Goal: Task Accomplishment & Management: Manage account settings

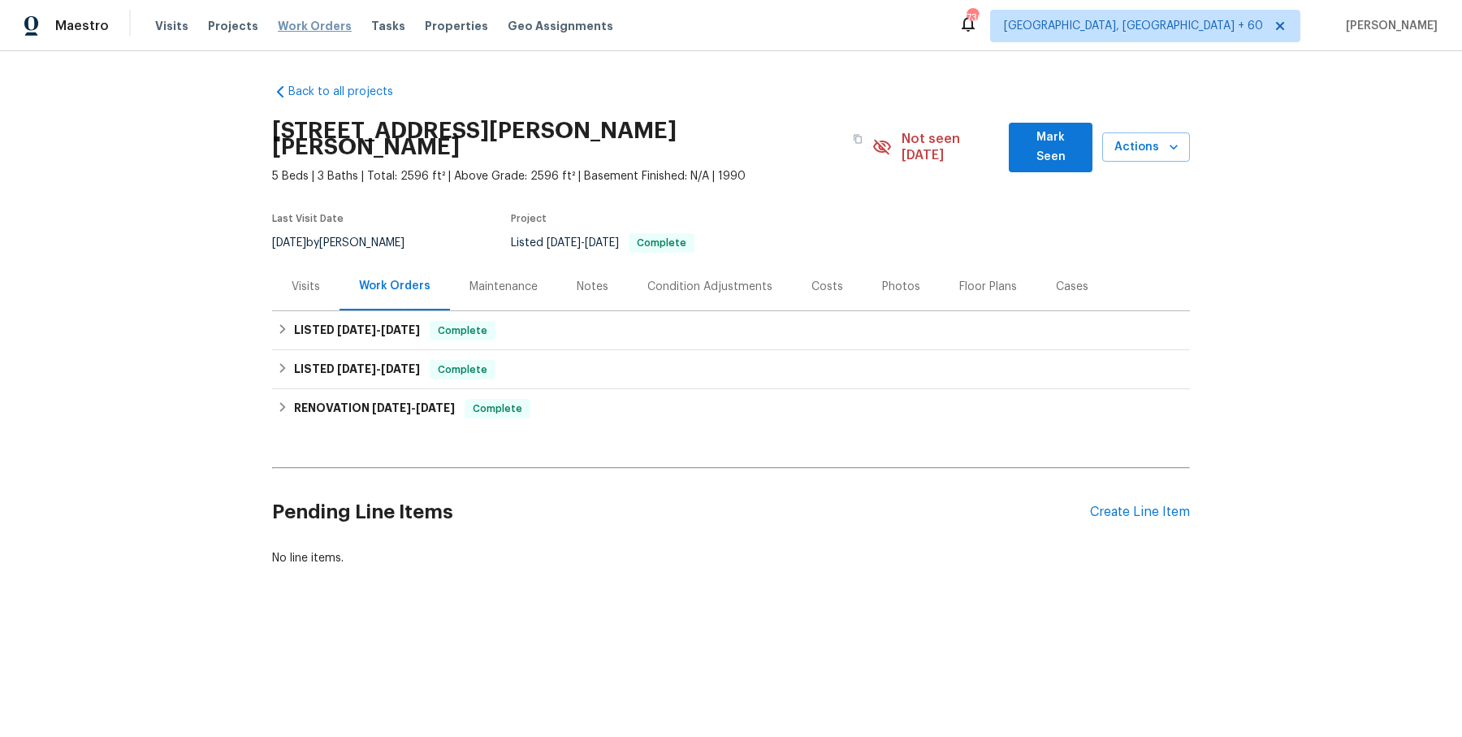
click at [302, 32] on span "Work Orders" at bounding box center [315, 26] width 74 height 16
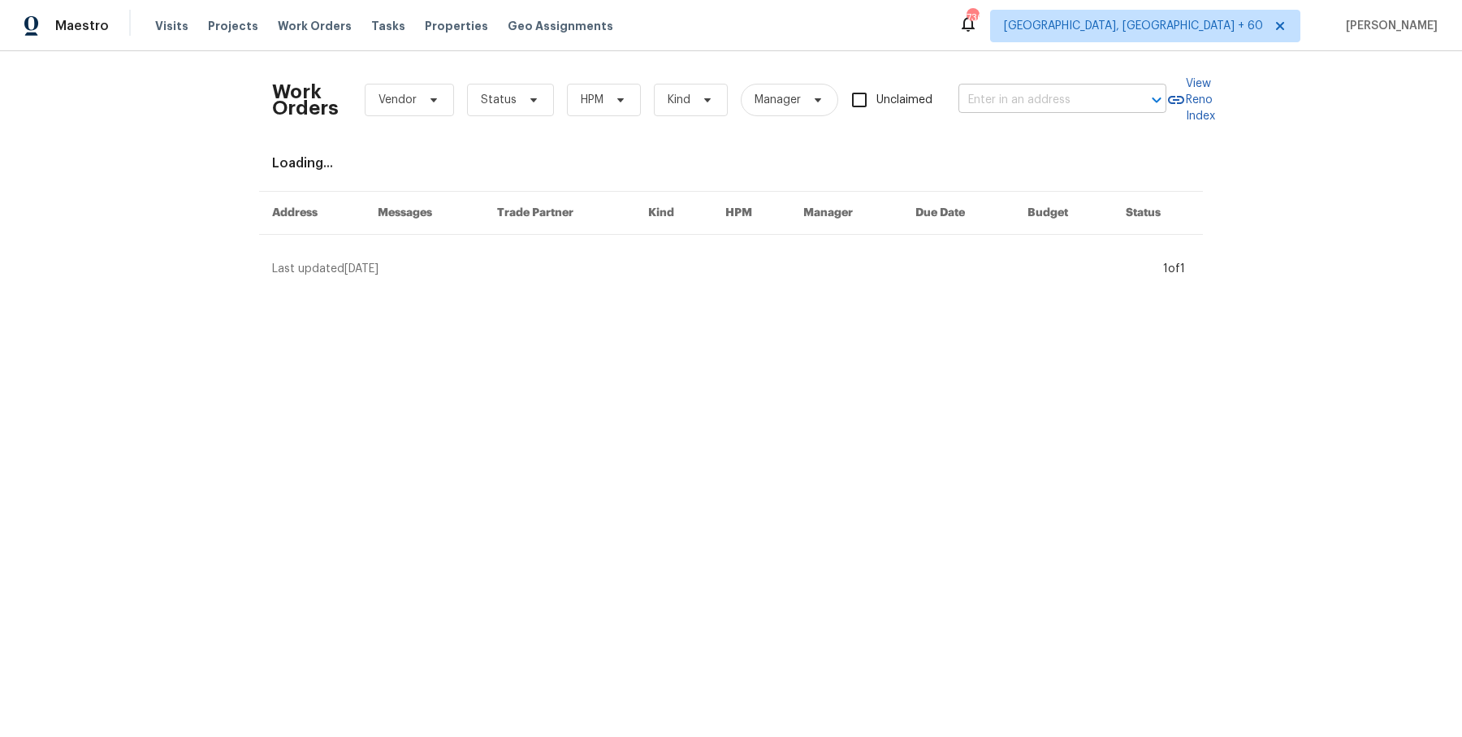
click at [1054, 90] on input "text" at bounding box center [1040, 100] width 162 height 25
paste input "[STREET_ADDRESS]"
type input "[STREET_ADDRESS]"
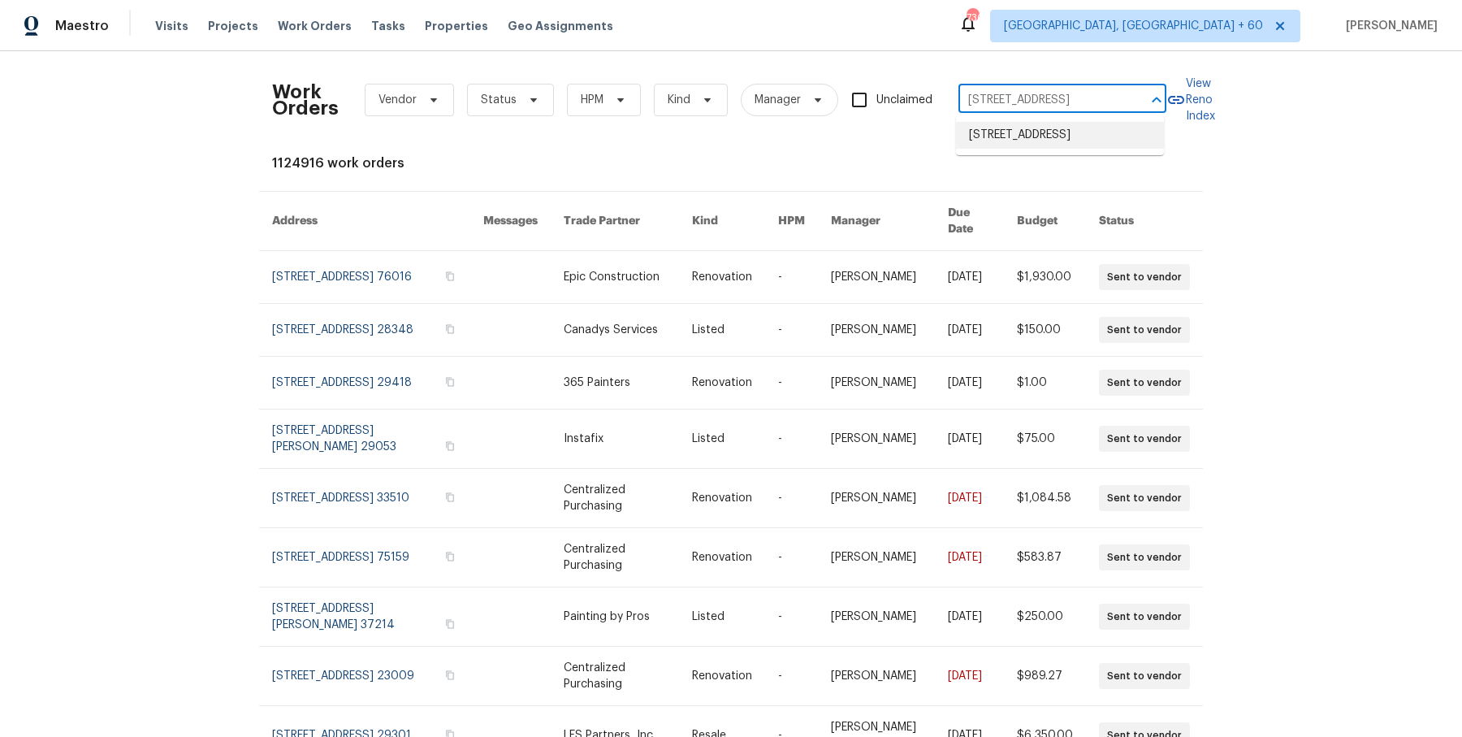
click at [1050, 135] on li "[STREET_ADDRESS]" at bounding box center [1060, 135] width 208 height 27
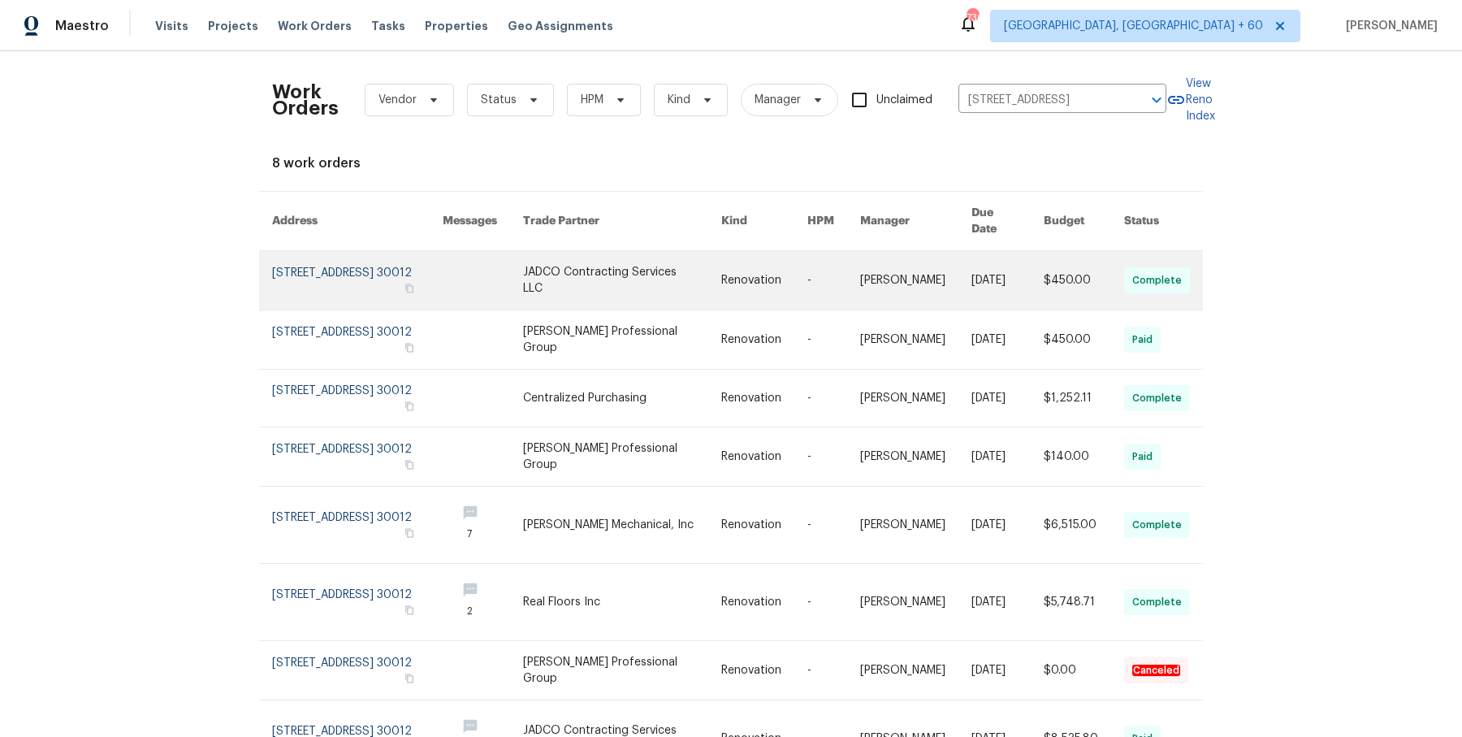
click at [1024, 276] on link at bounding box center [1008, 280] width 72 height 58
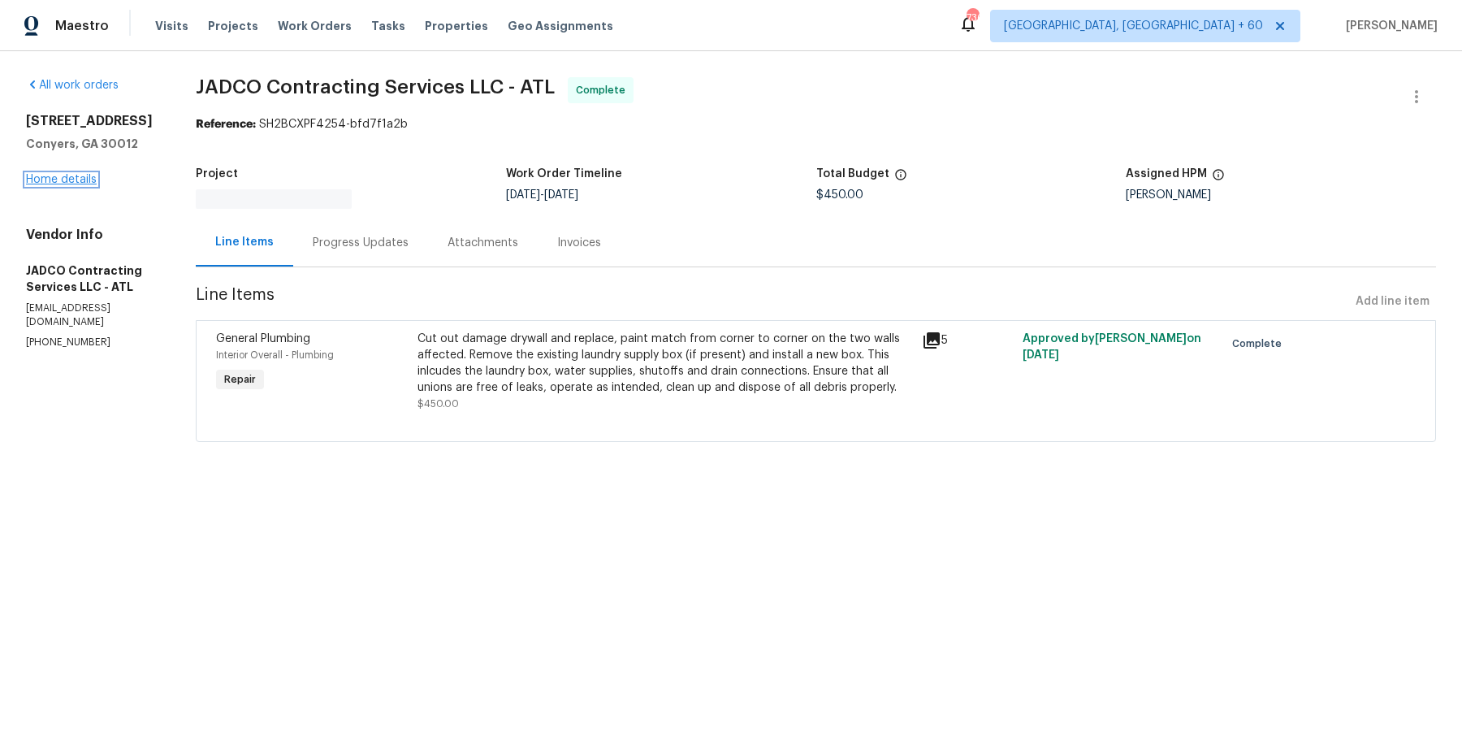
click at [84, 181] on link "Home details" at bounding box center [61, 179] width 71 height 11
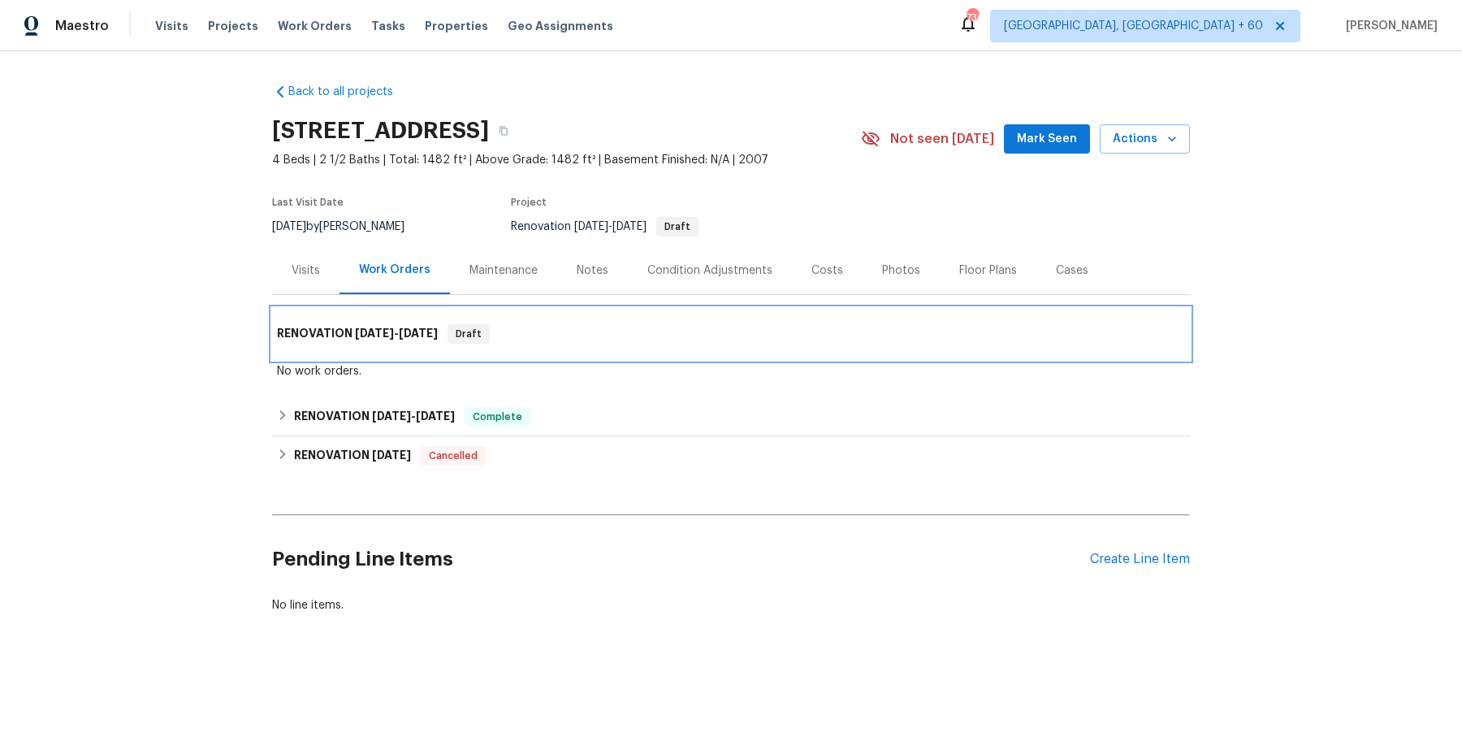
click at [599, 331] on div "RENOVATION [DATE] - [DATE] Draft" at bounding box center [731, 333] width 908 height 19
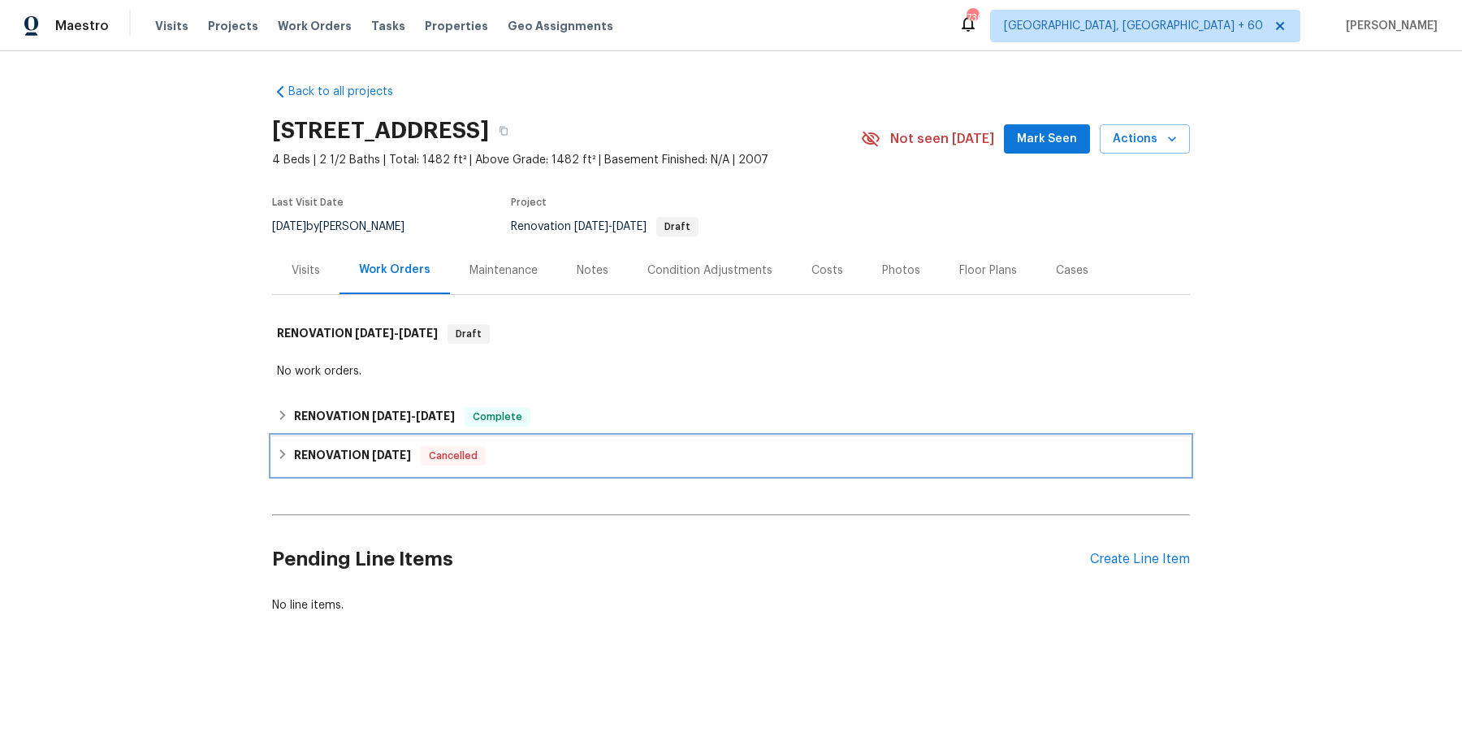
click at [576, 438] on div "RENOVATION [DATE] Cancelled" at bounding box center [731, 455] width 918 height 39
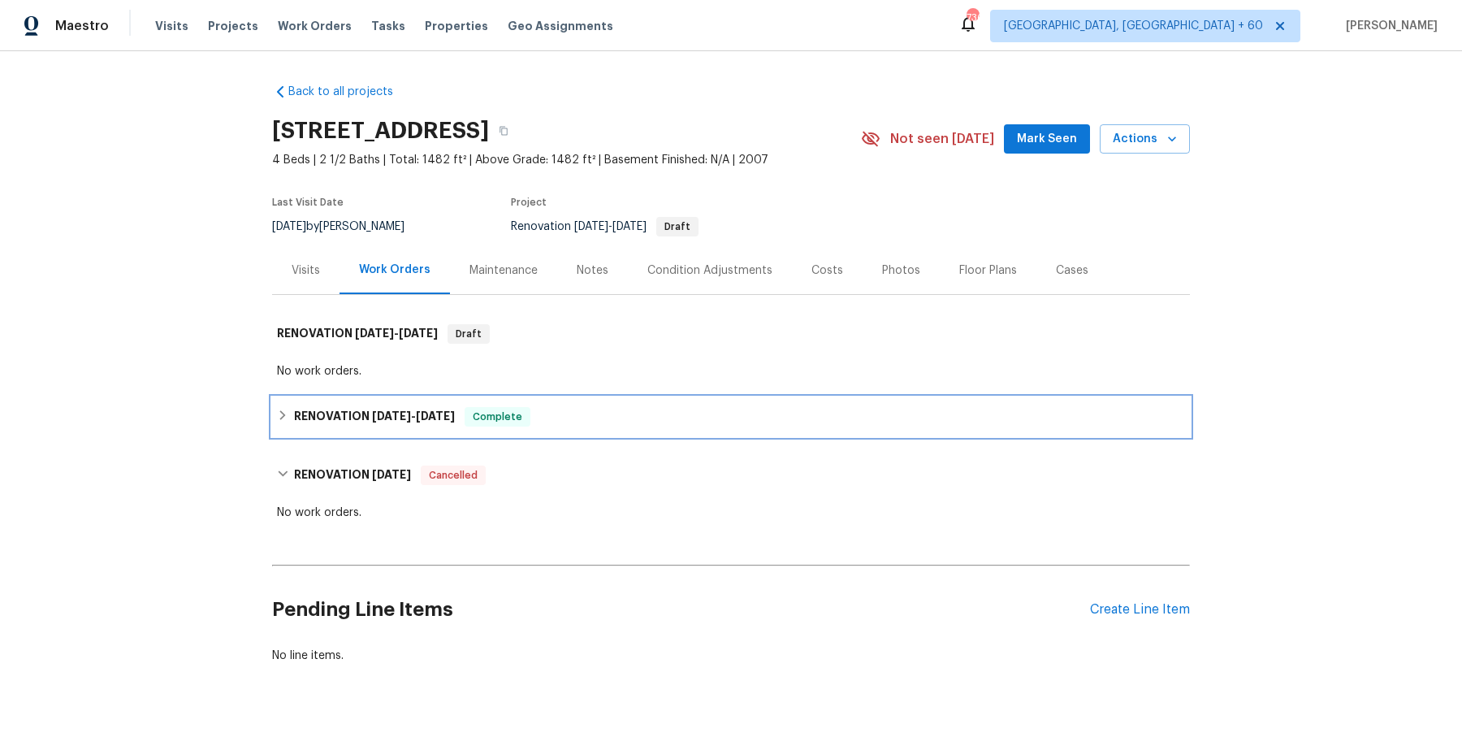
click at [581, 423] on div "RENOVATION [DATE] - [DATE] Complete" at bounding box center [731, 416] width 908 height 19
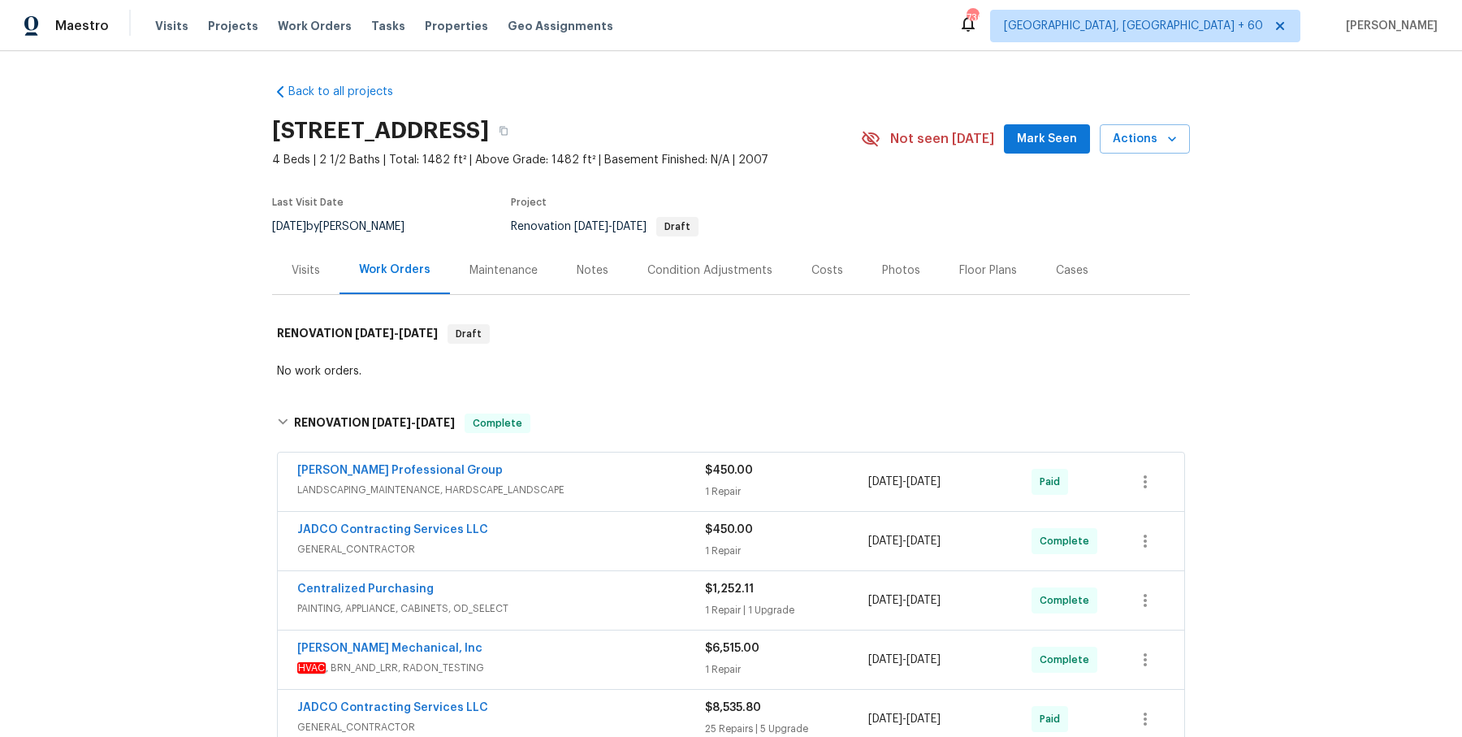
click at [591, 482] on span "LANDSCAPING_MAINTENANCE, HARDSCAPE_LANDSCAPE" at bounding box center [501, 490] width 408 height 16
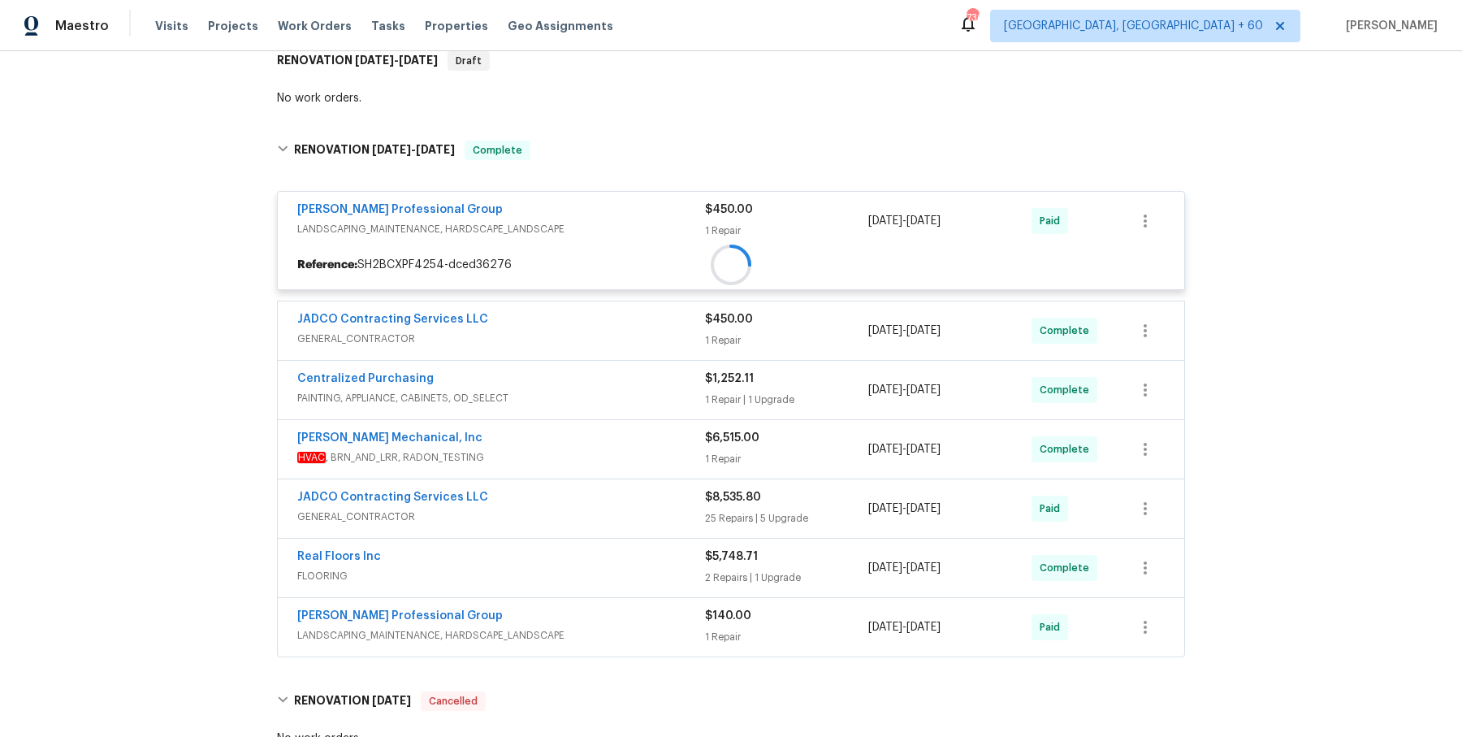
scroll to position [279, 0]
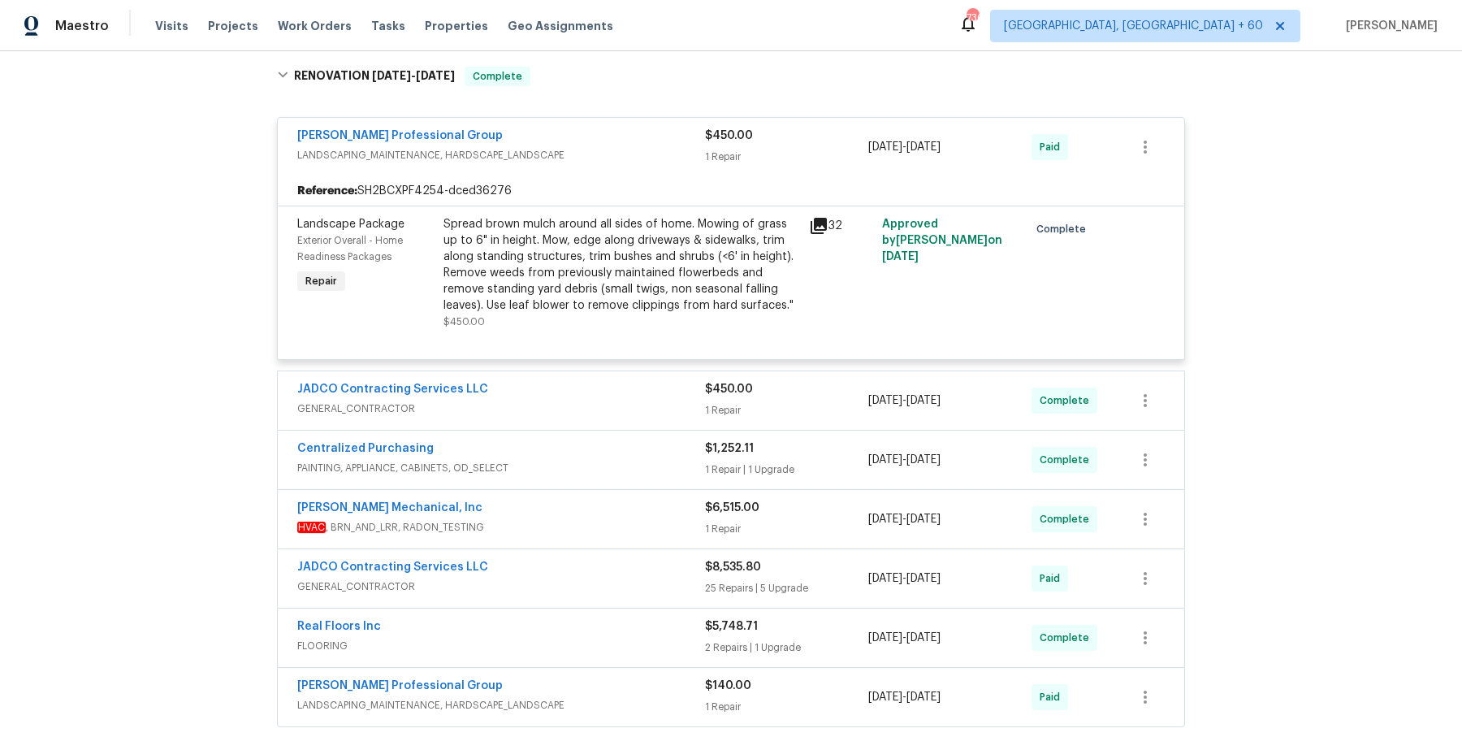
click at [615, 395] on div "JADCO Contracting Services LLC" at bounding box center [501, 390] width 408 height 19
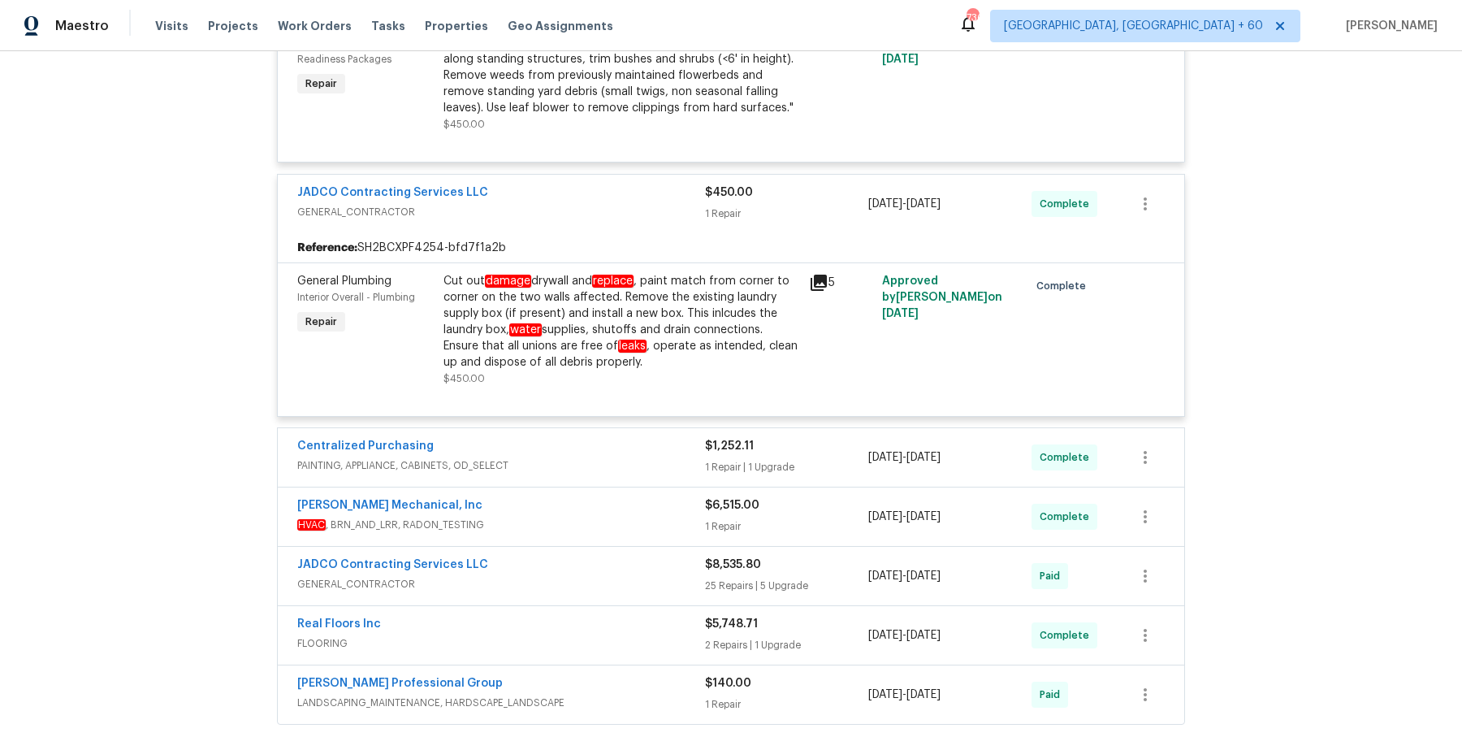
scroll to position [565, 0]
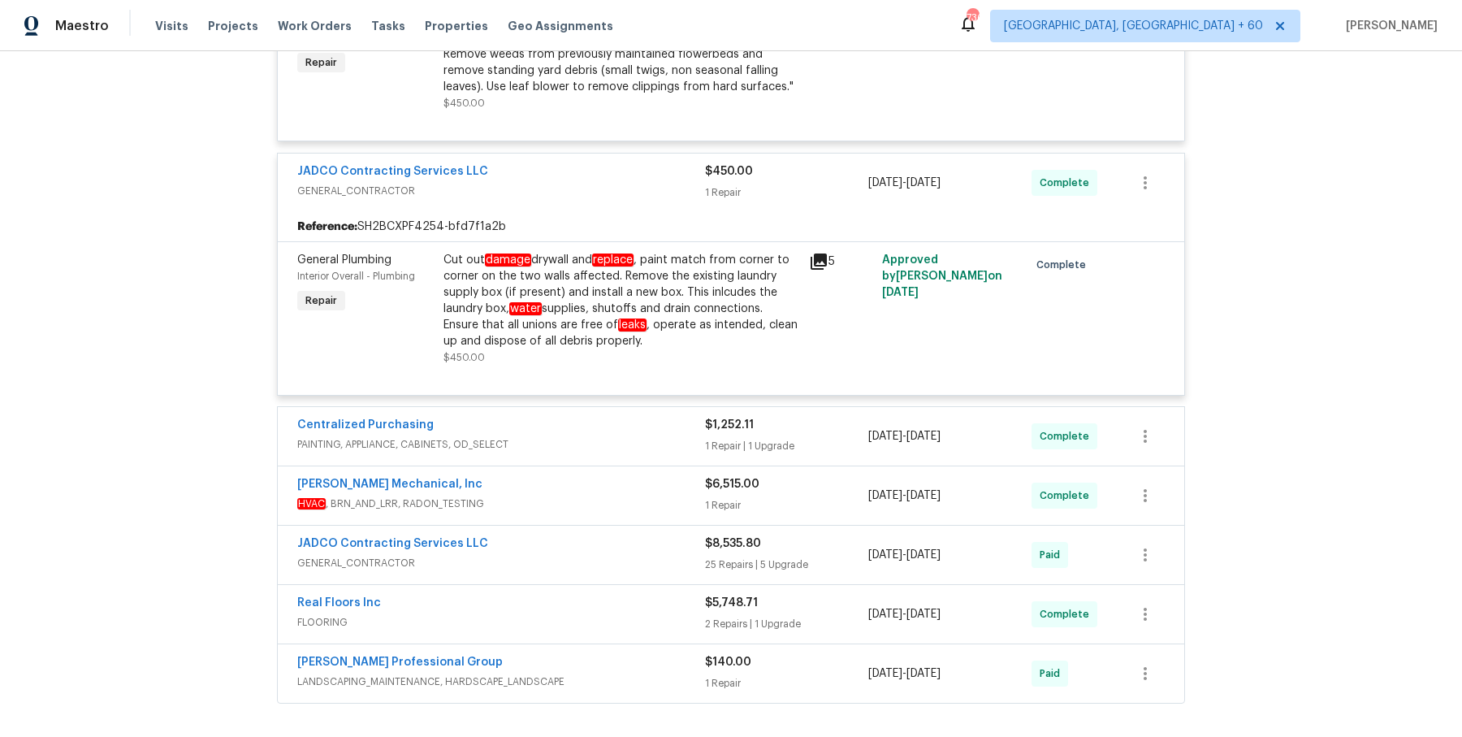
click at [611, 433] on div "Centralized Purchasing" at bounding box center [501, 426] width 408 height 19
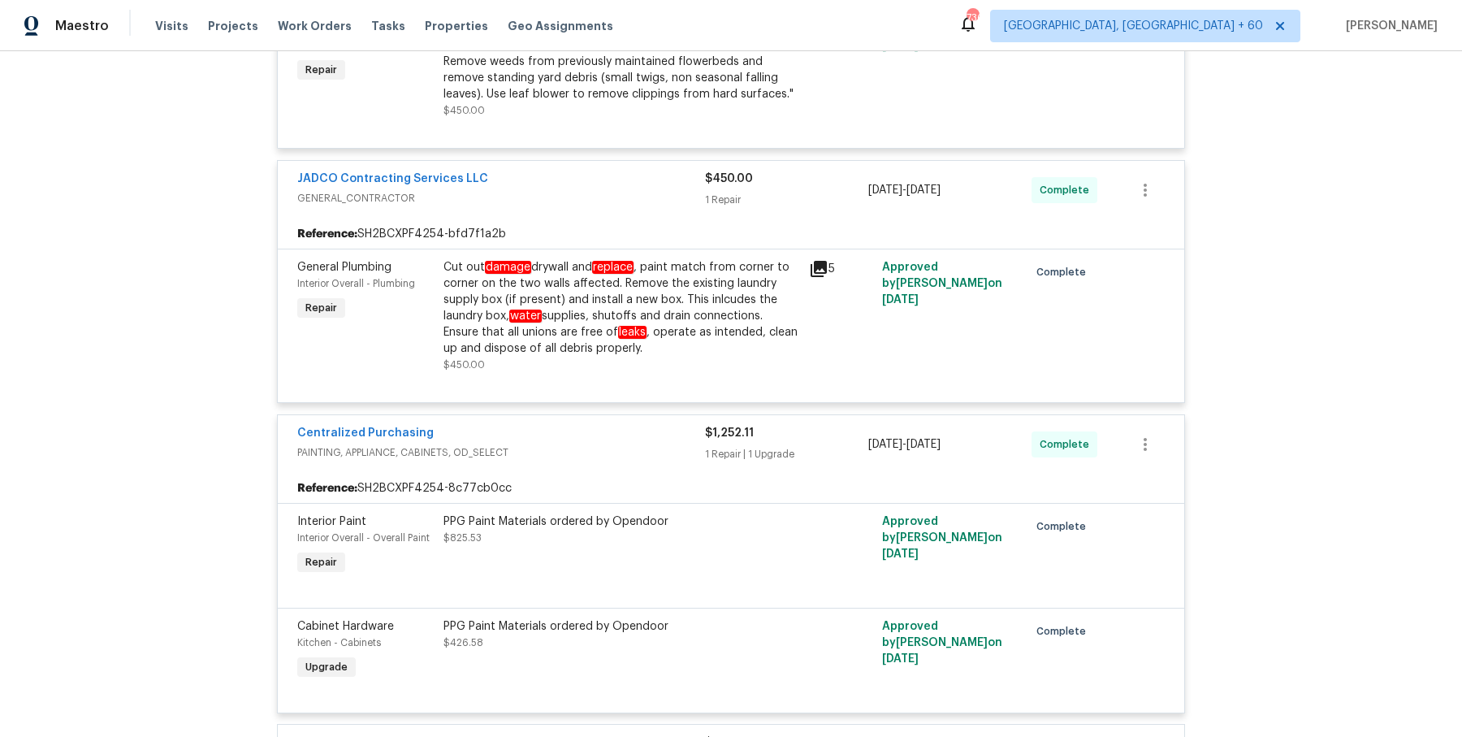
scroll to position [561, 0]
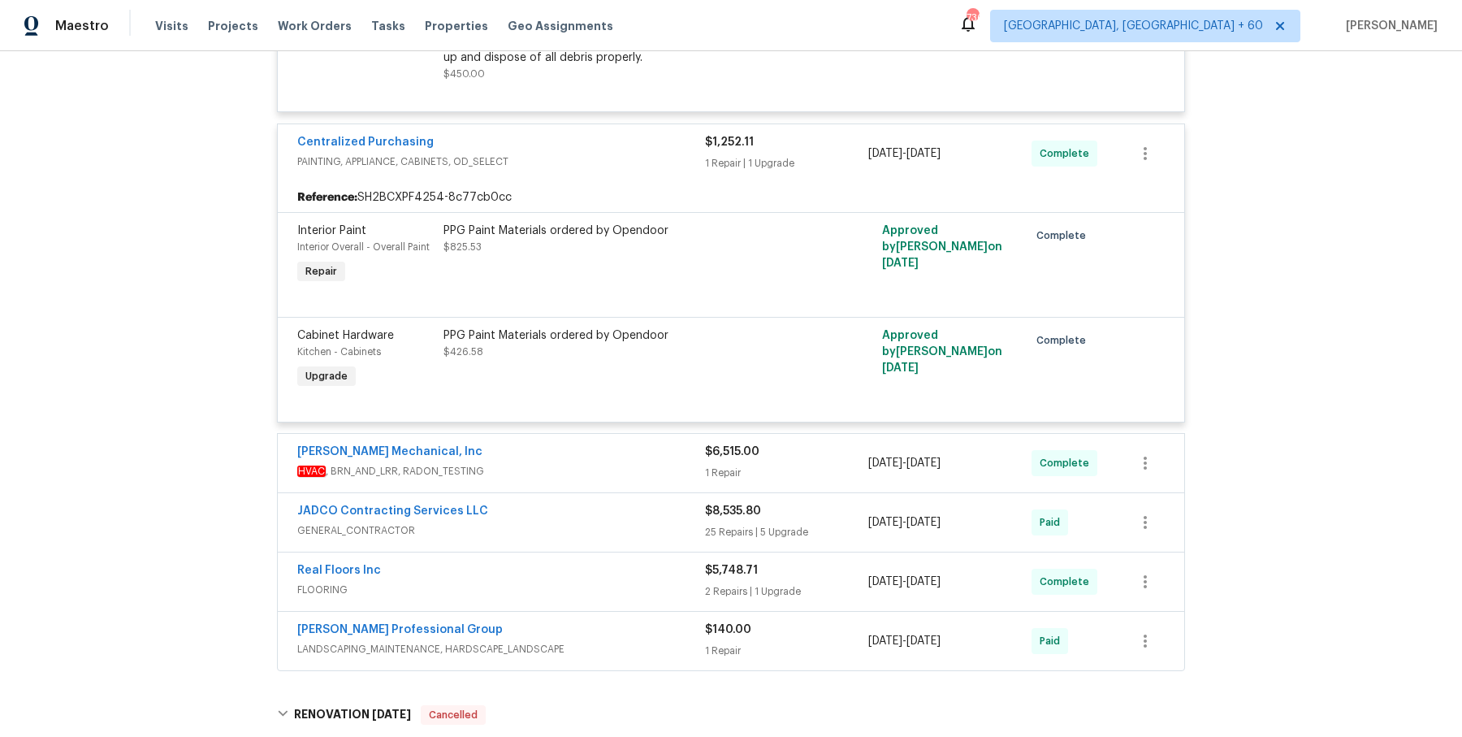
click at [612, 434] on div "[PERSON_NAME] Mechanical, Inc HVAC , BRN_AND_LRR, RADON_TESTING $6,515.00 1 Rep…" at bounding box center [731, 463] width 907 height 58
click at [611, 466] on span "HVAC , BRN_AND_LRR, RADON_TESTING" at bounding box center [501, 471] width 408 height 16
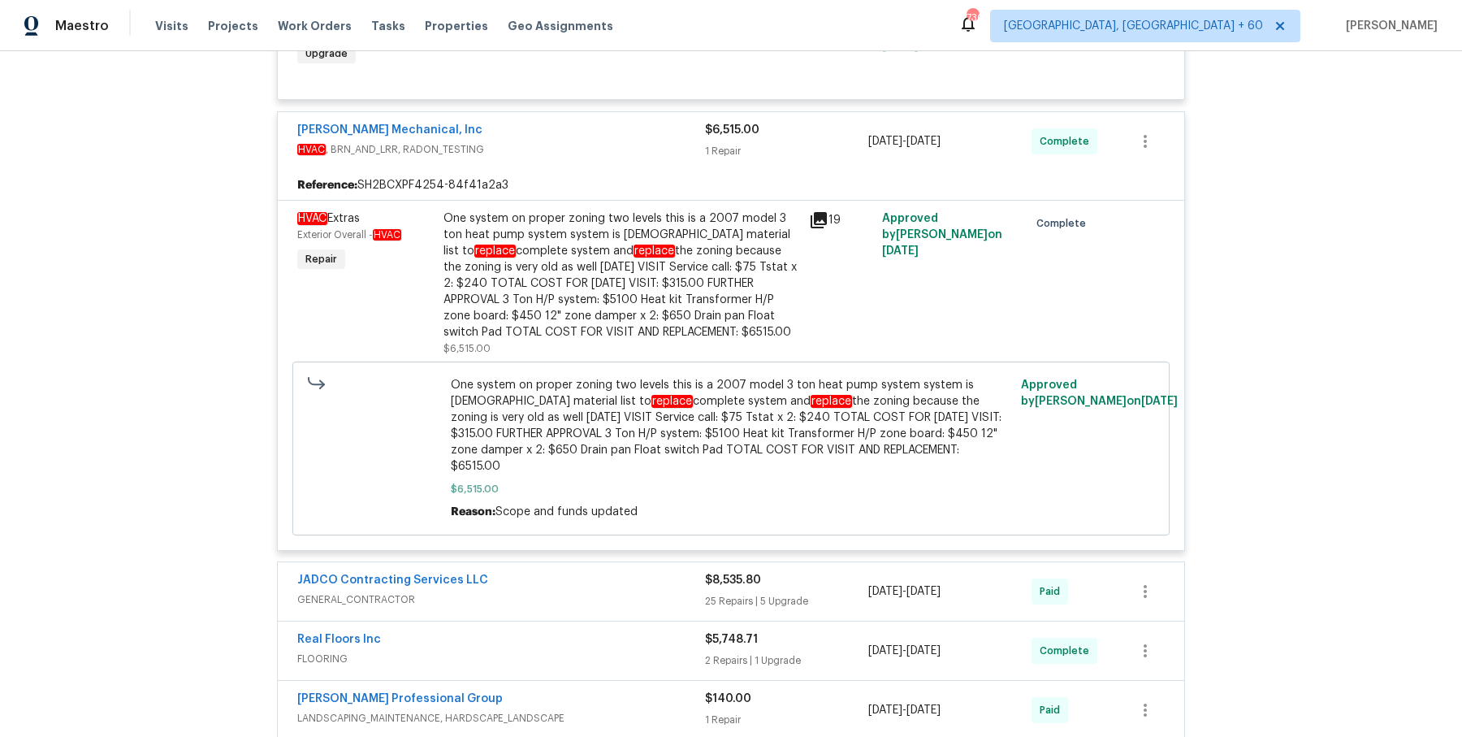
click at [623, 572] on div "JADCO Contracting Services LLC" at bounding box center [501, 581] width 408 height 19
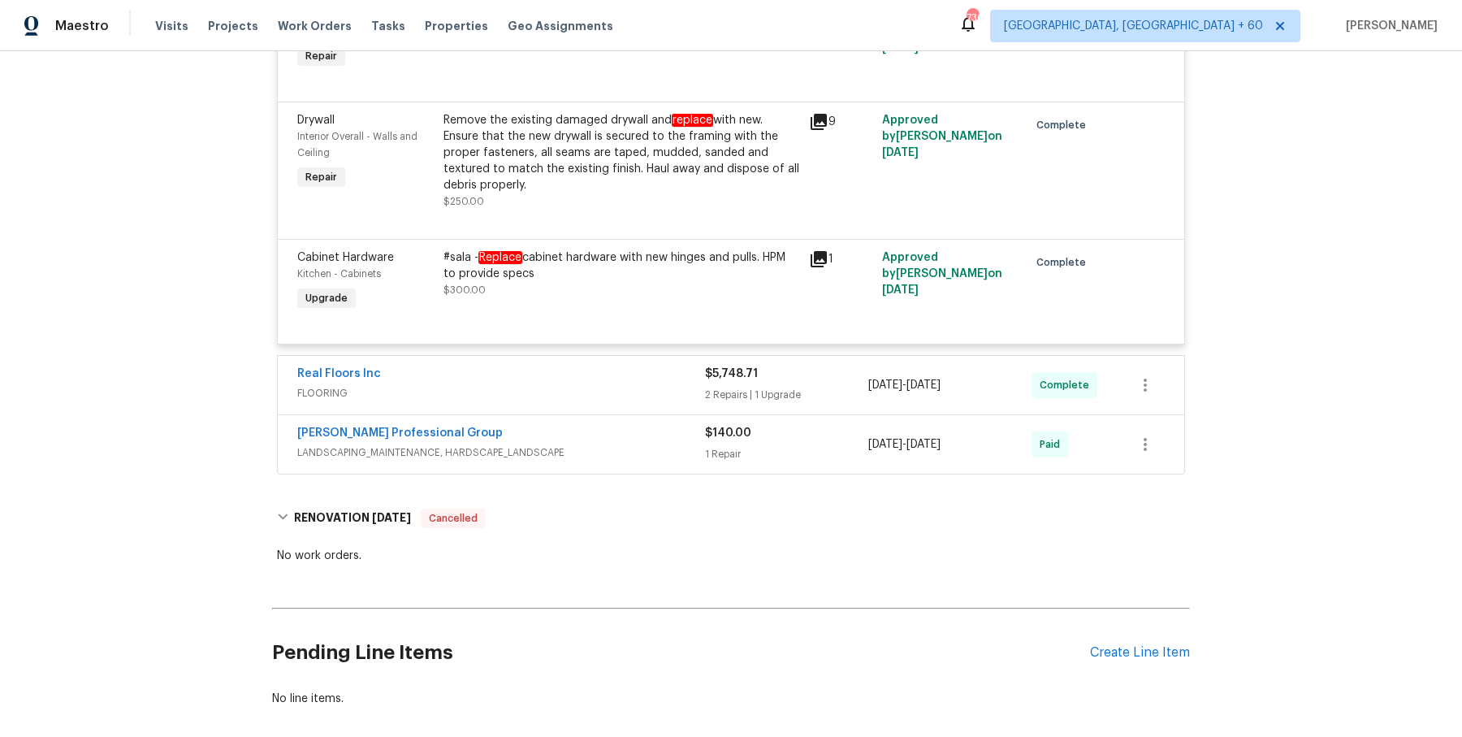
scroll to position [6169, 0]
click at [644, 363] on div "Real Floors Inc" at bounding box center [501, 372] width 408 height 19
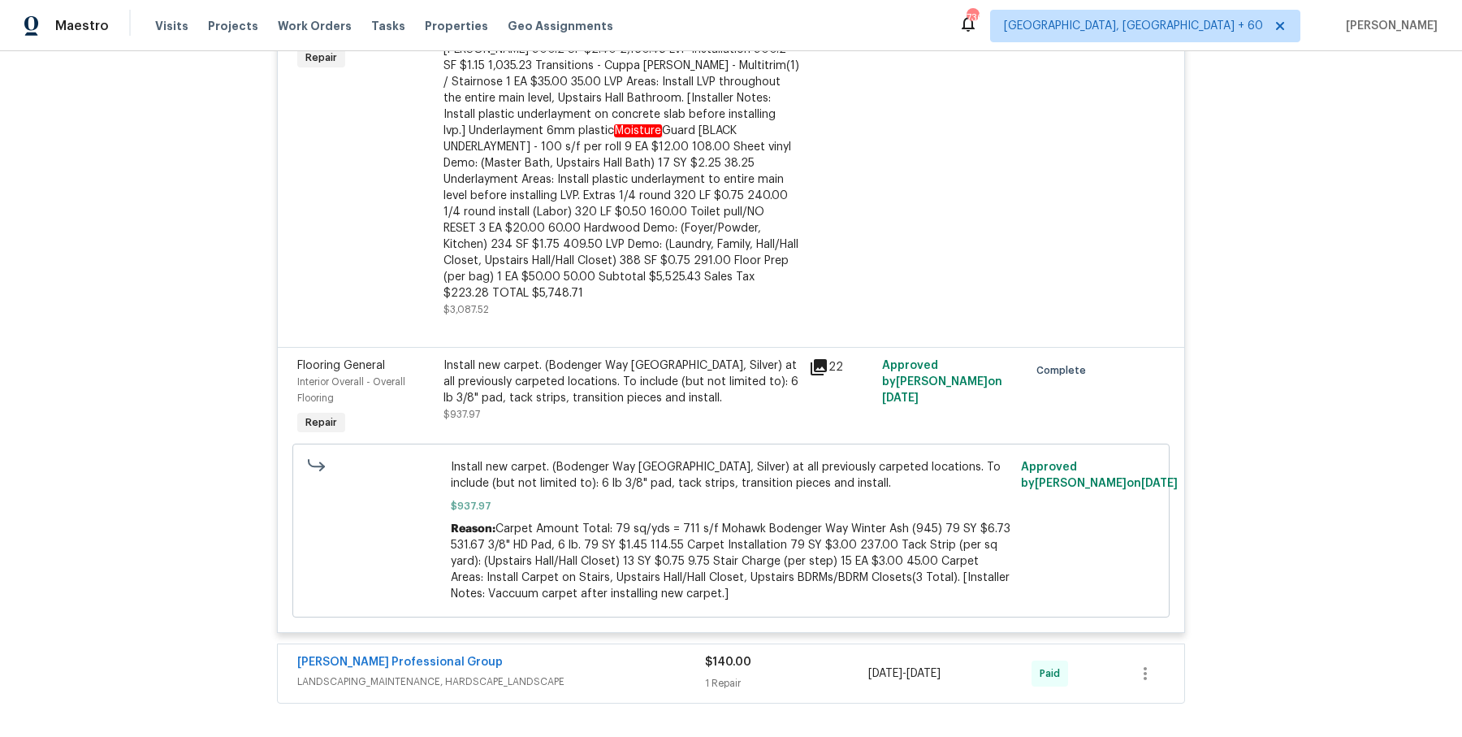
click at [659, 654] on div "[PERSON_NAME] Professional Group" at bounding box center [501, 663] width 408 height 19
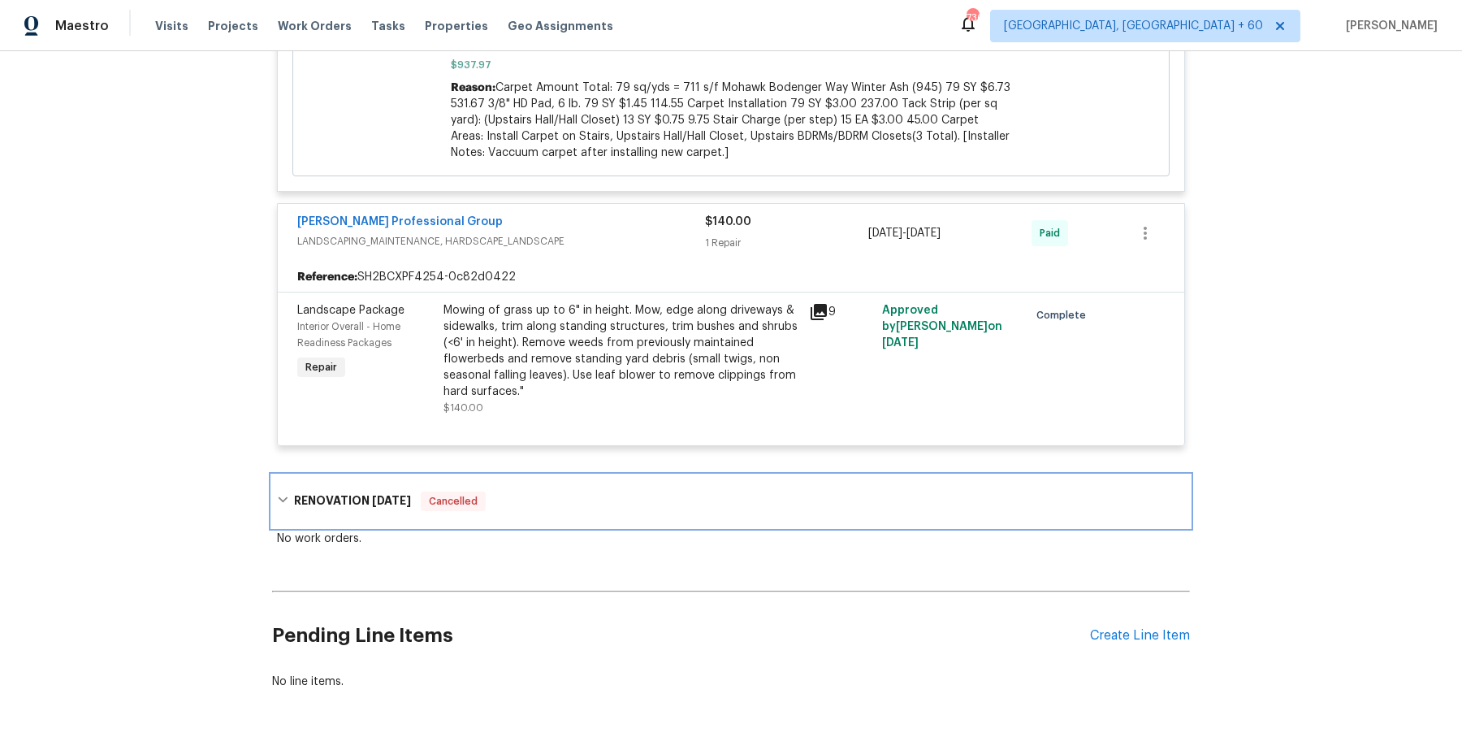
click at [610, 475] on div "RENOVATION [DATE] Cancelled" at bounding box center [731, 501] width 918 height 52
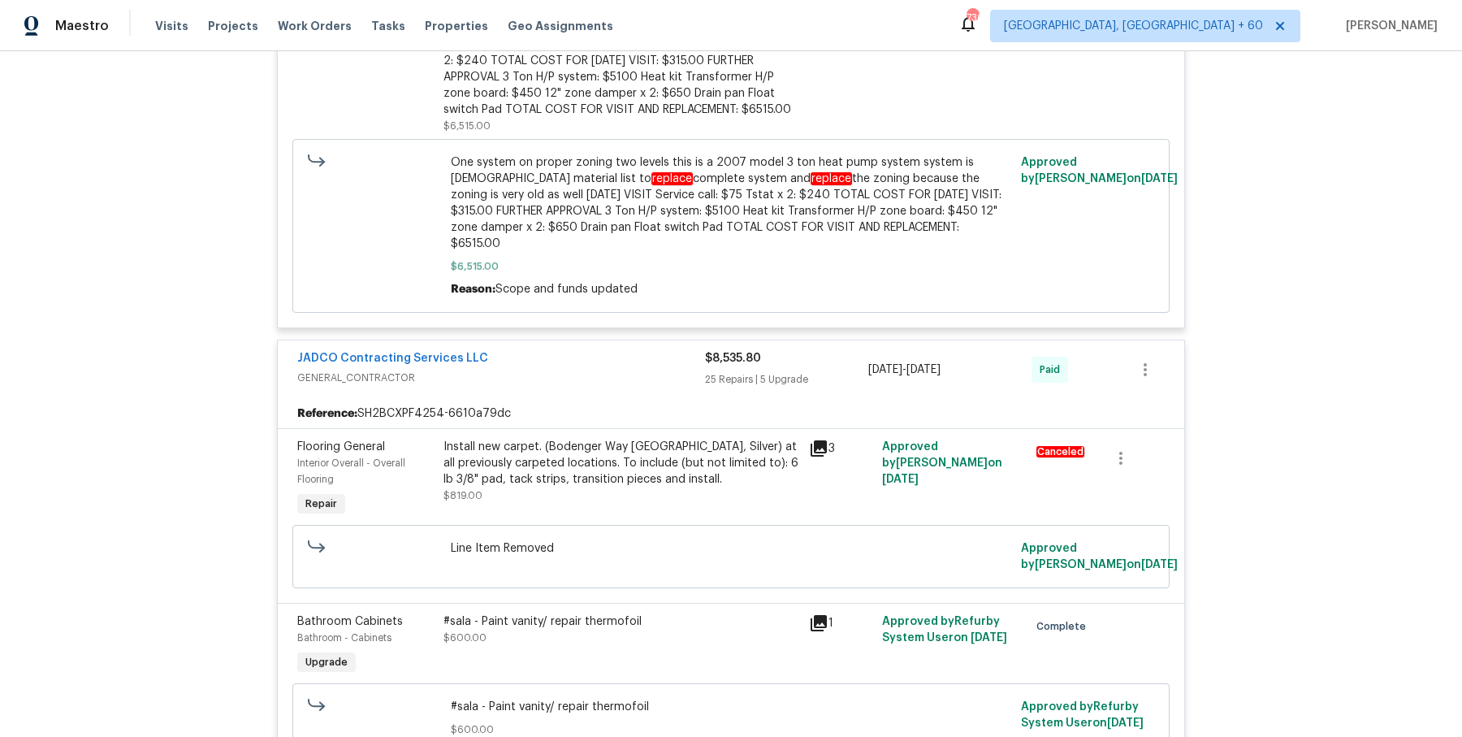
scroll to position [0, 0]
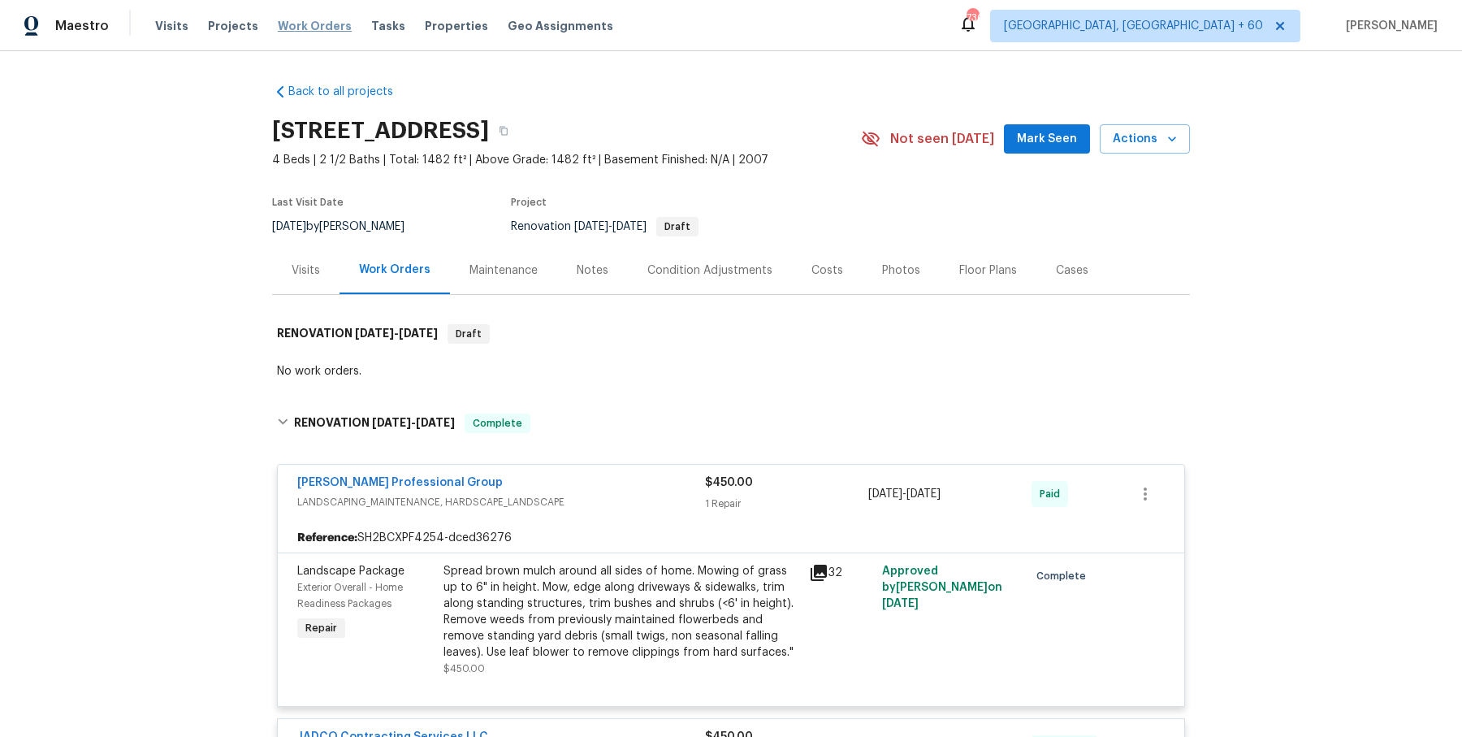
click at [301, 29] on span "Work Orders" at bounding box center [315, 26] width 74 height 16
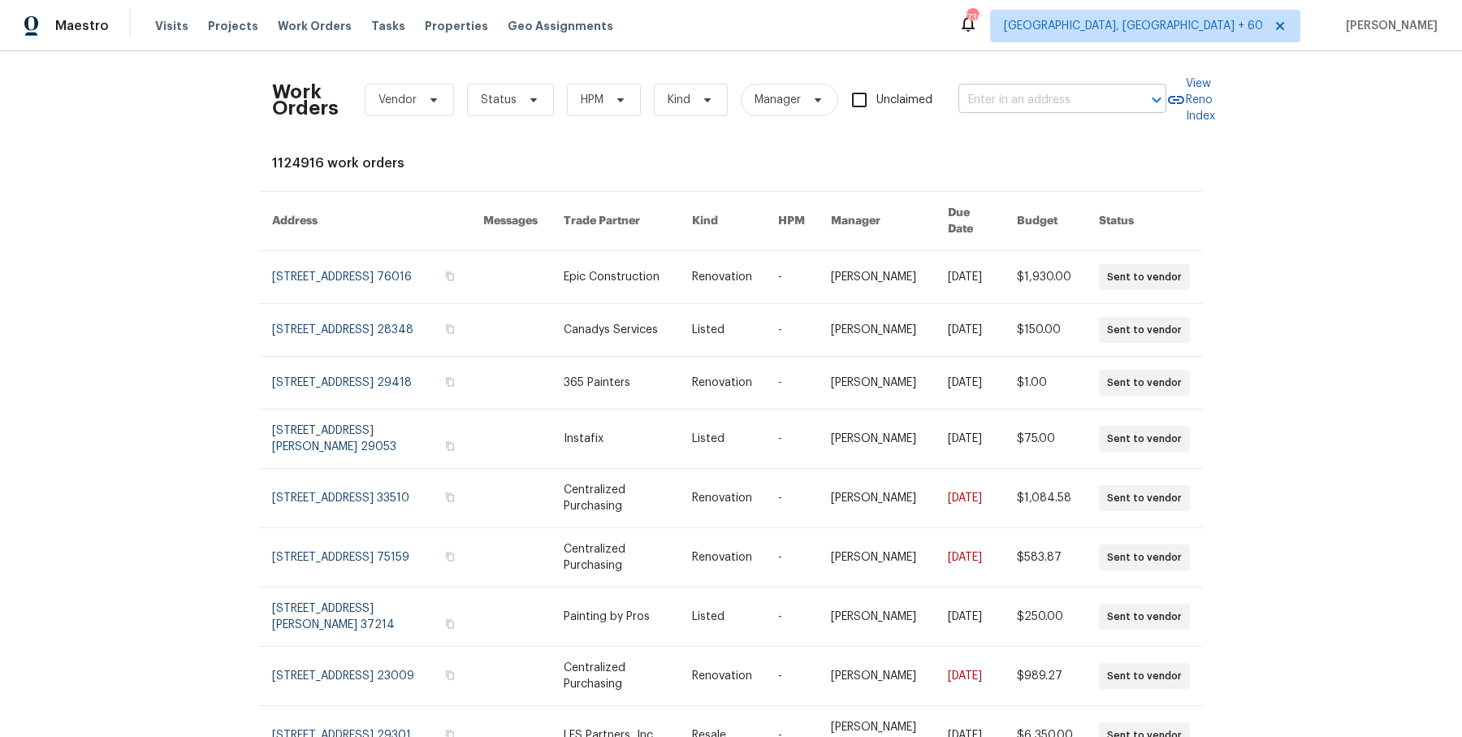
click at [1067, 103] on input "text" at bounding box center [1040, 100] width 162 height 25
paste input "[STREET_ADDRESS][PERSON_NAME]"
type input "[STREET_ADDRESS][PERSON_NAME]"
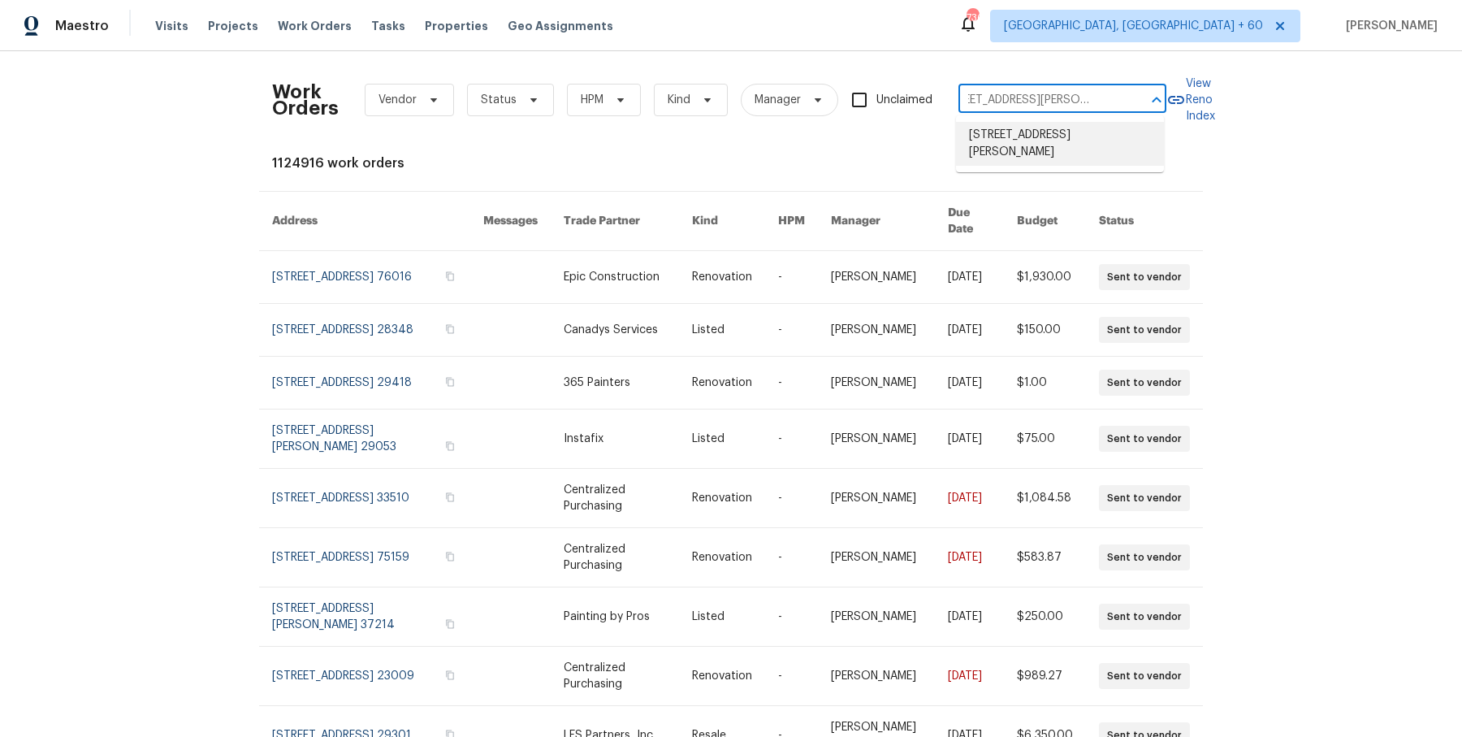
click at [1069, 133] on li "[STREET_ADDRESS][PERSON_NAME]" at bounding box center [1060, 144] width 208 height 44
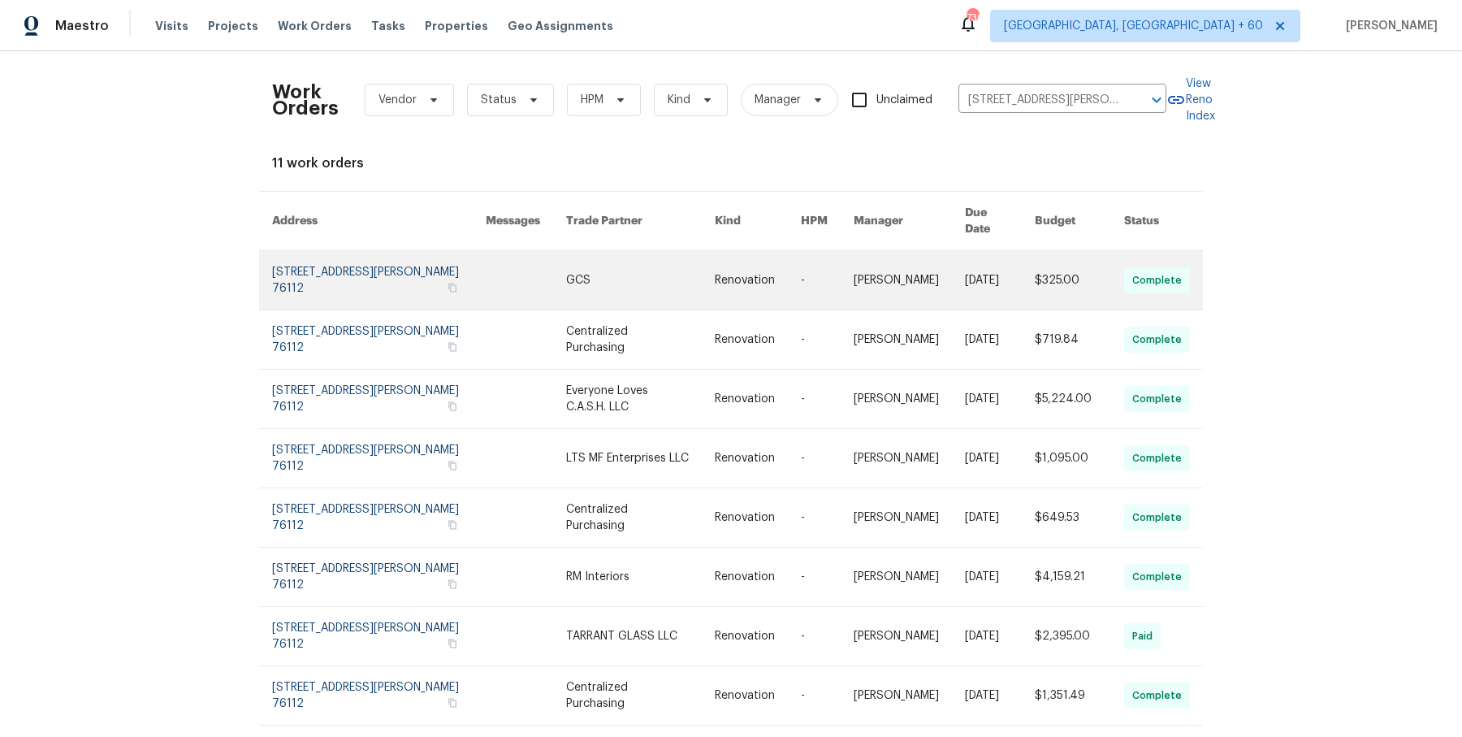
click at [820, 261] on link at bounding box center [827, 280] width 53 height 58
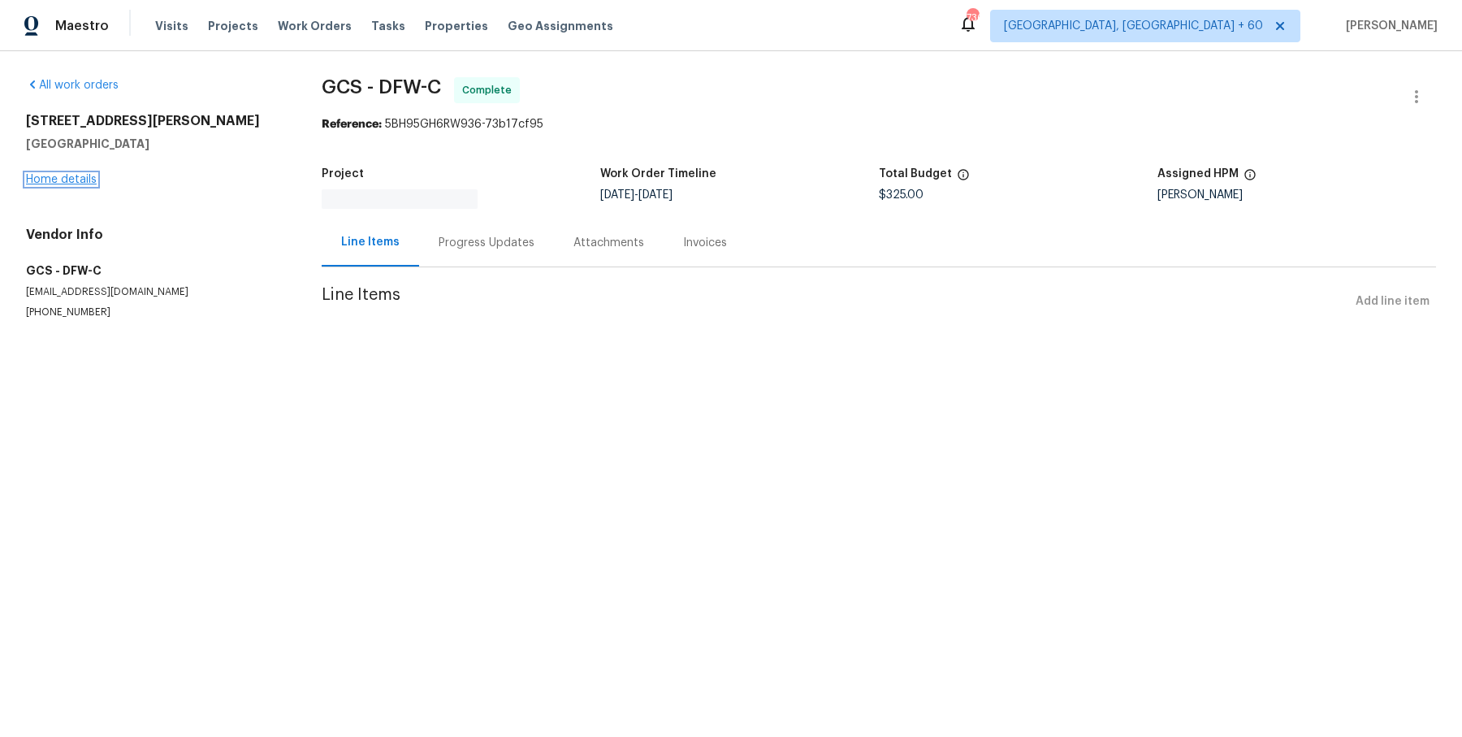
click at [75, 181] on link "Home details" at bounding box center [61, 179] width 71 height 11
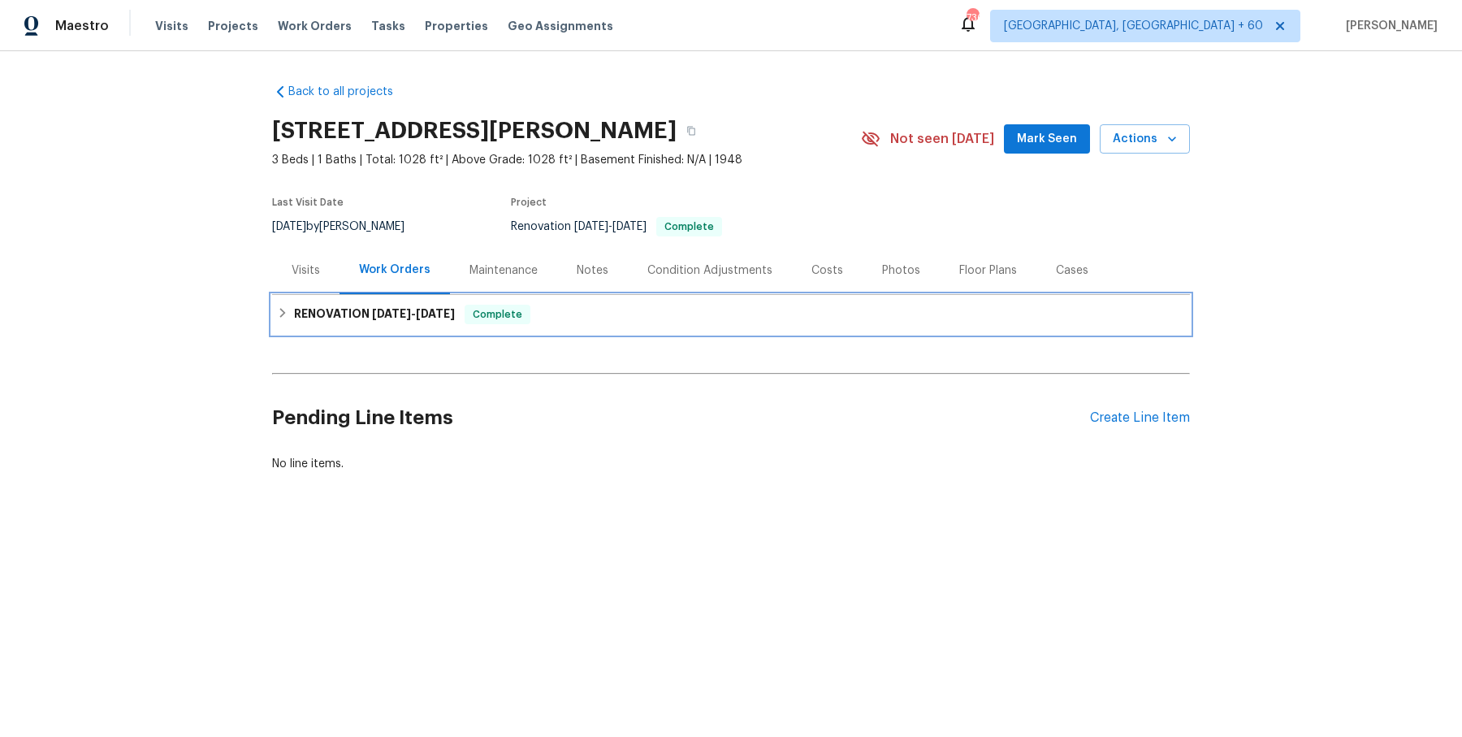
click at [449, 305] on h6 "RENOVATION [DATE] - [DATE]" at bounding box center [374, 314] width 161 height 19
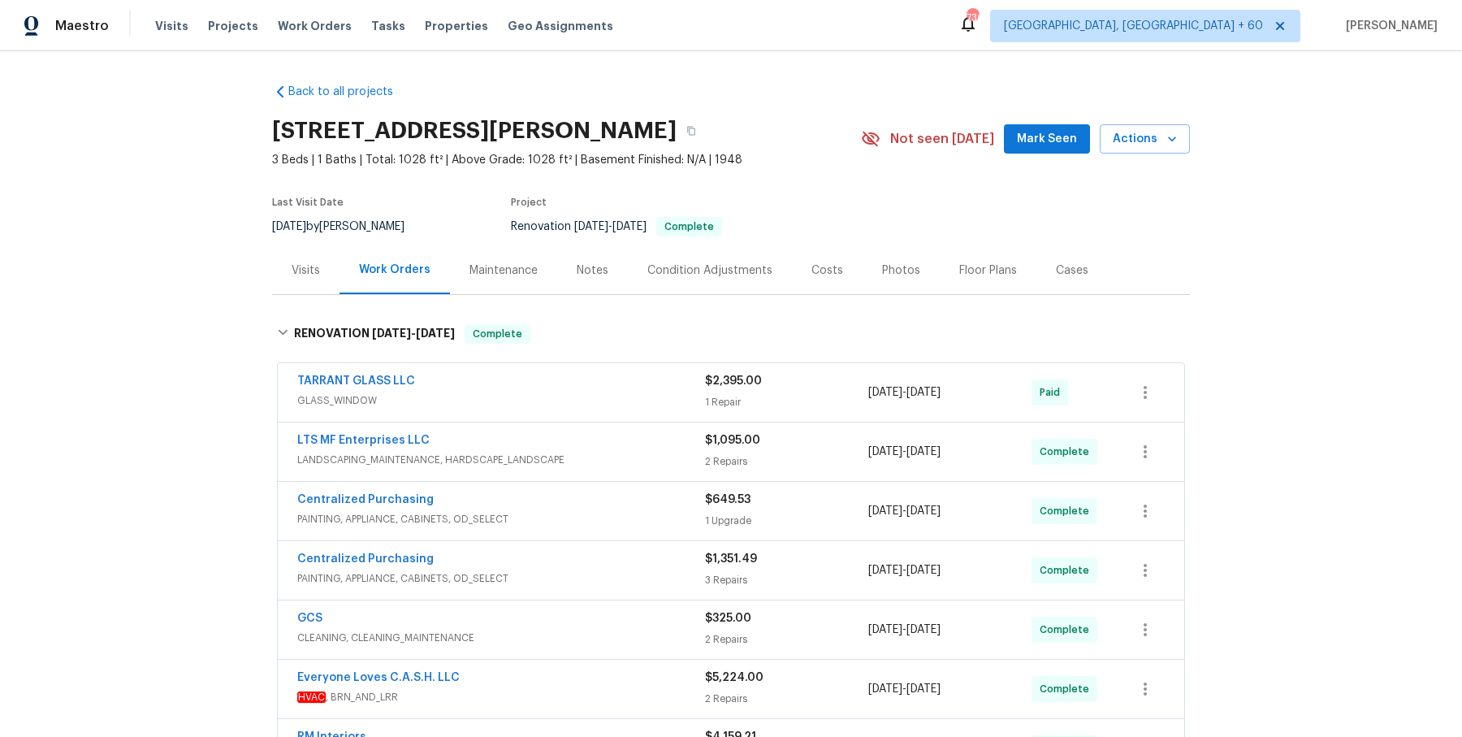
click at [630, 392] on span "GLASS_WINDOW" at bounding box center [501, 400] width 408 height 16
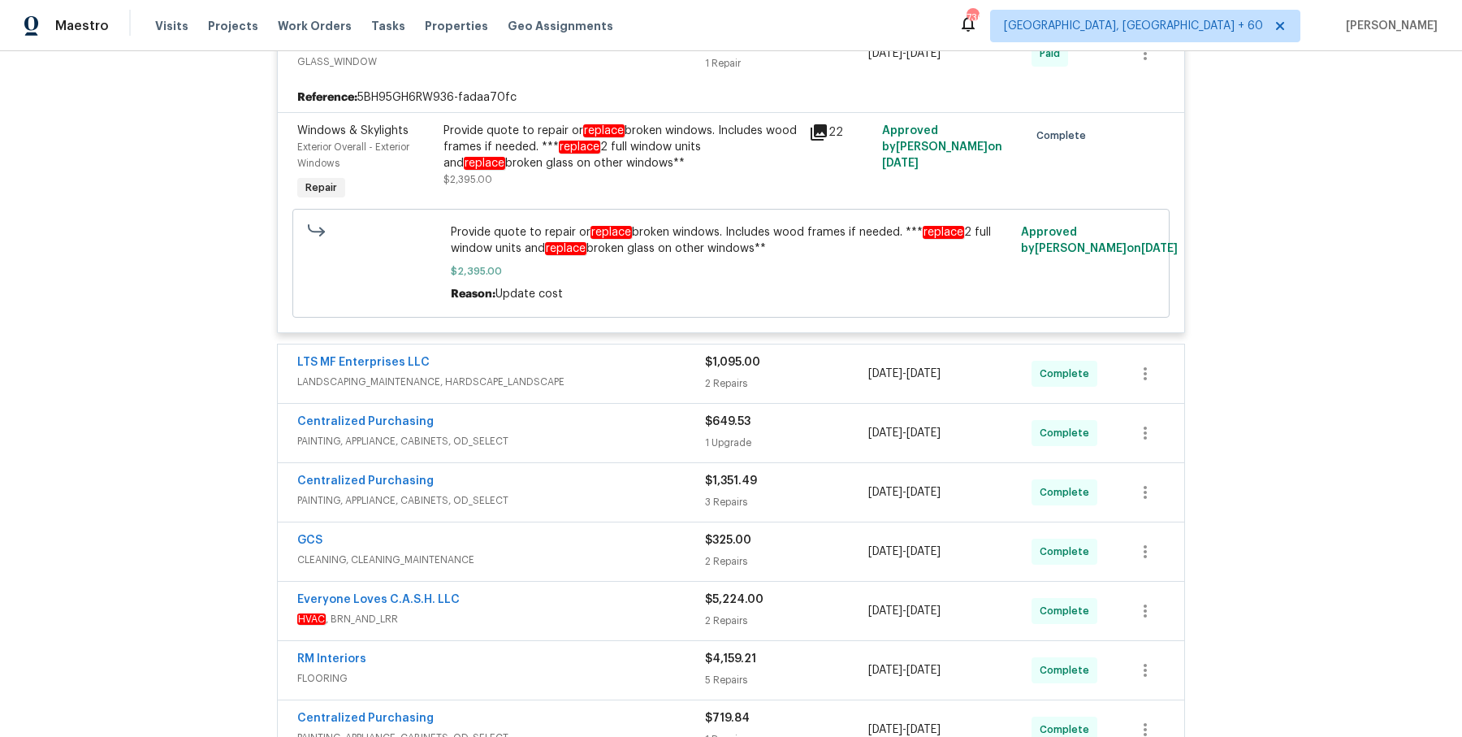
click at [629, 391] on div "LTS MF Enterprises LLC LANDSCAPING_MAINTENANCE, HARDSCAPE_LANDSCAPE" at bounding box center [501, 373] width 408 height 39
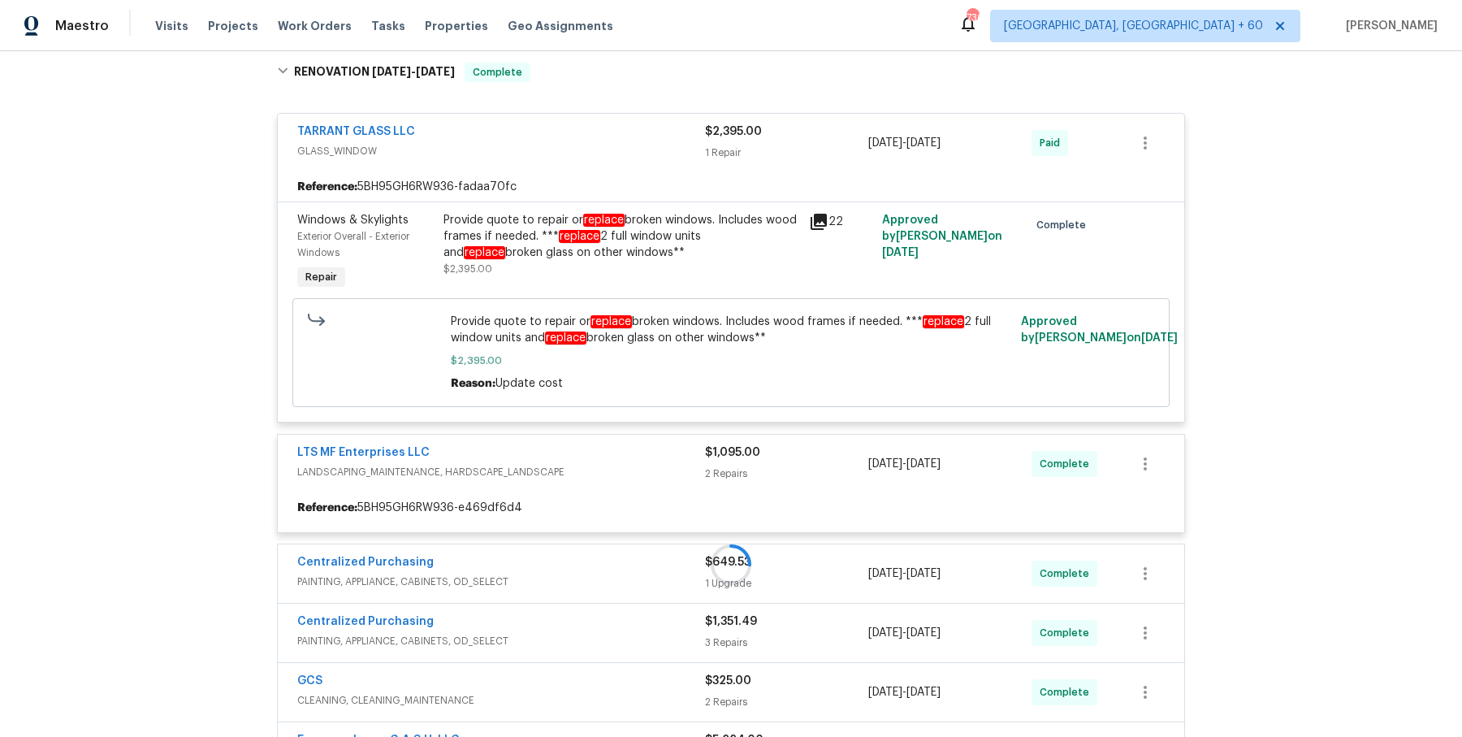
scroll to position [268, 0]
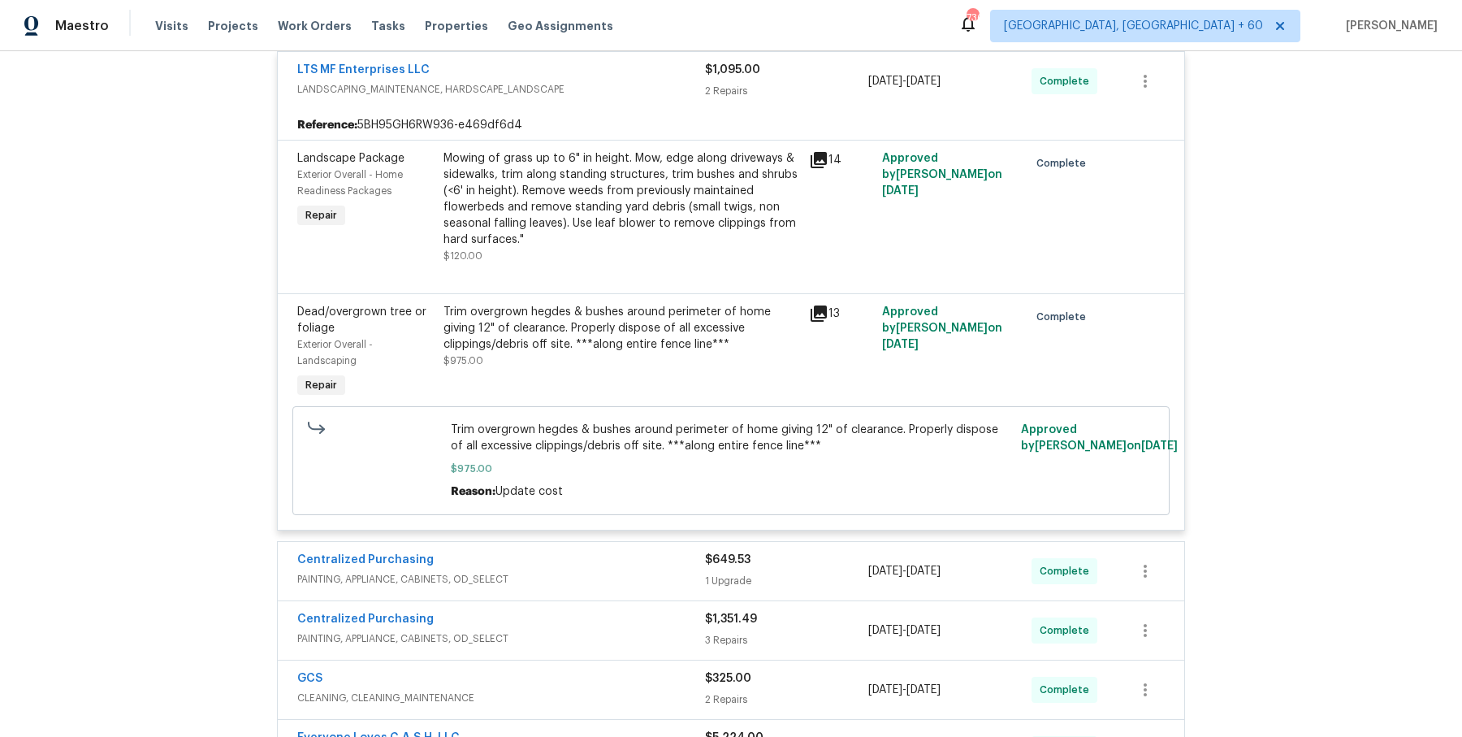
click at [604, 574] on span "PAINTING, APPLIANCE, CABINETS, OD_SELECT" at bounding box center [501, 579] width 408 height 16
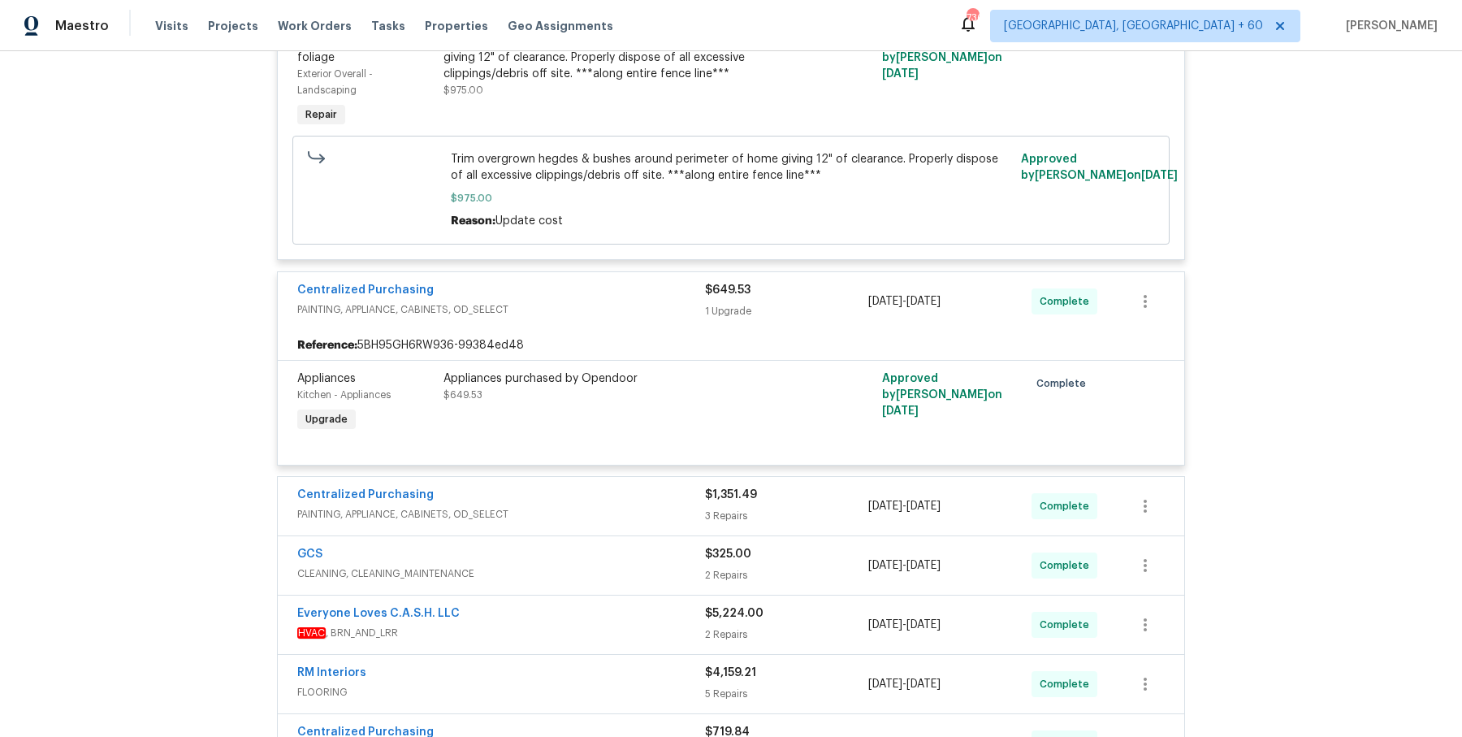
scroll to position [948, 0]
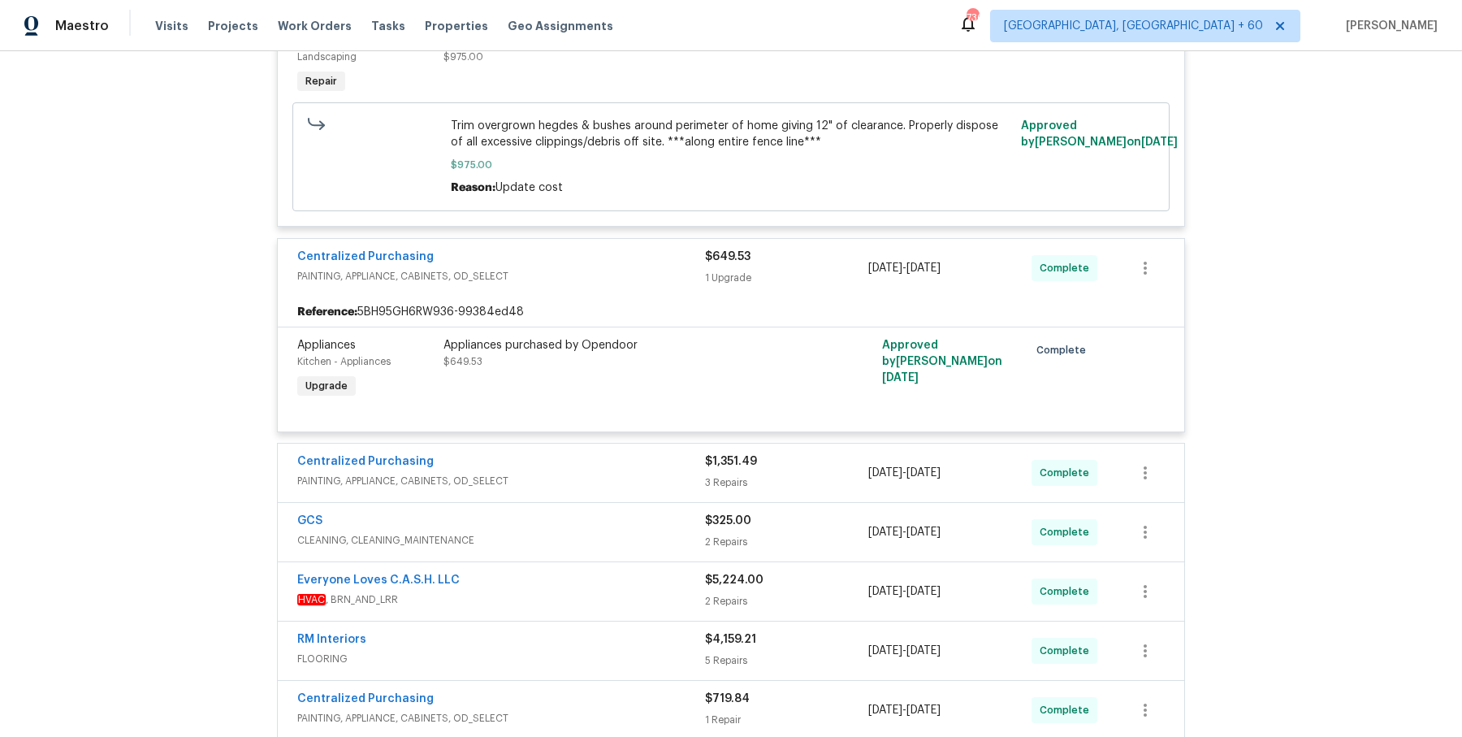
click at [613, 434] on div "TARRANT GLASS LLC GLASS_WINDOW $2,395.00 1 Repair [DATE] - [DATE] Paid Referenc…" at bounding box center [731, 166] width 908 height 1503
click at [616, 476] on span "PAINTING, APPLIANCE, CABINETS, OD_SELECT" at bounding box center [501, 481] width 408 height 16
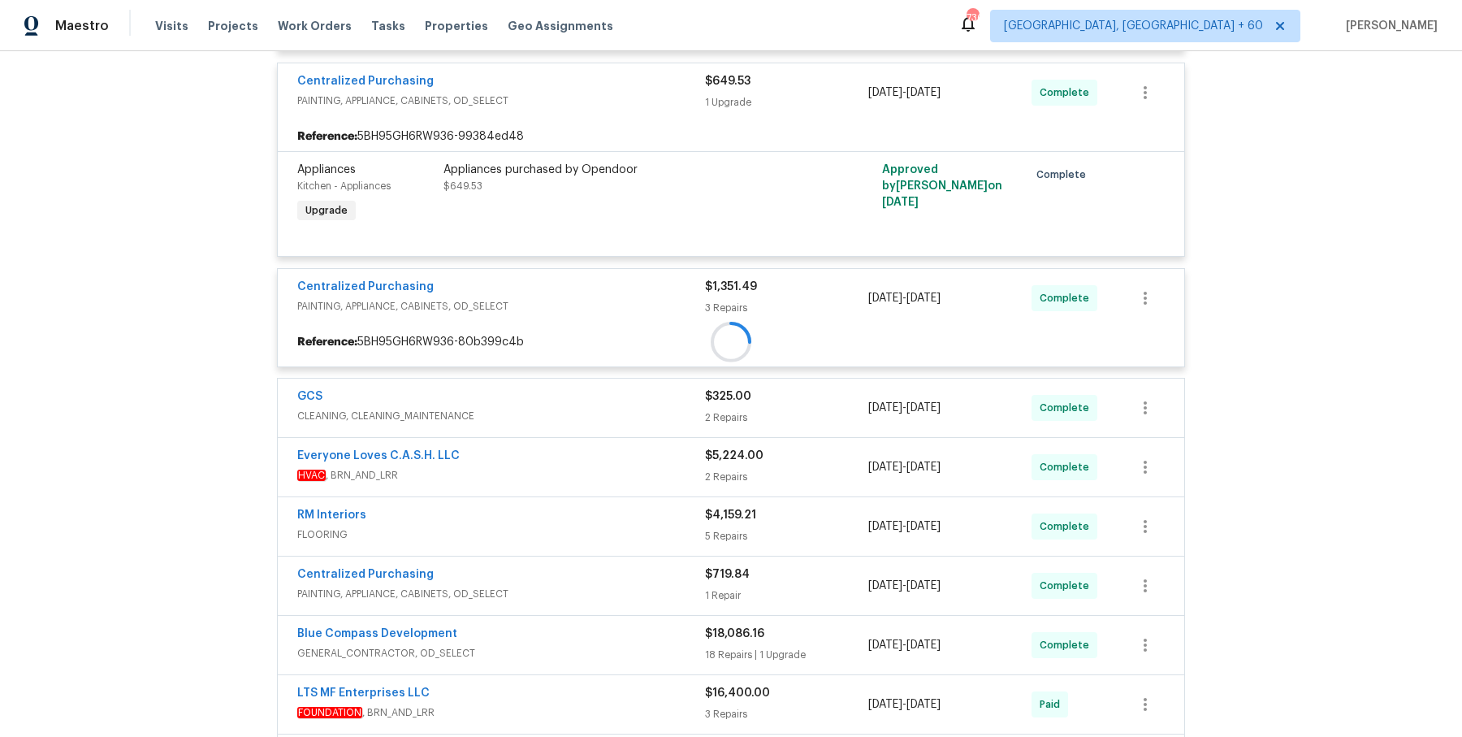
scroll to position [1126, 0]
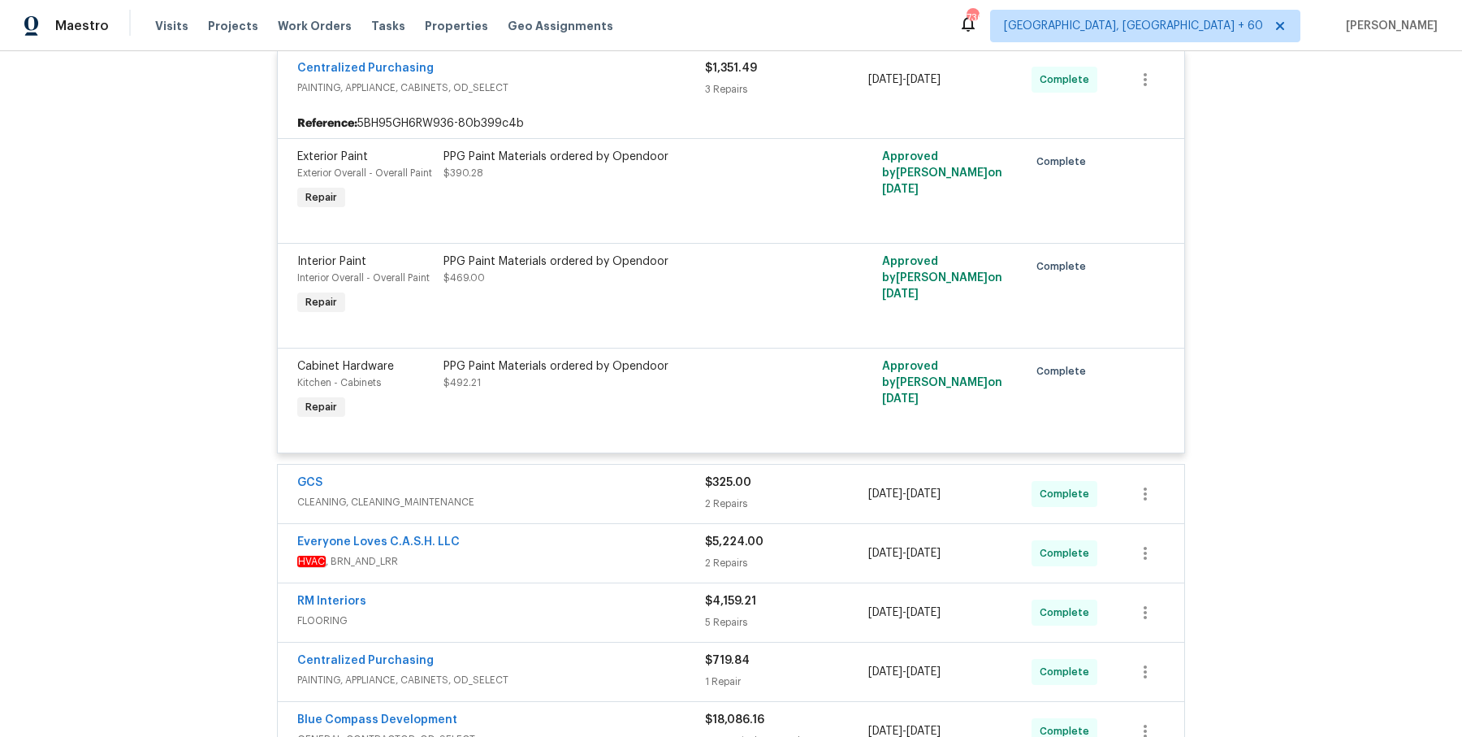
click at [608, 489] on div "GCS" at bounding box center [501, 483] width 408 height 19
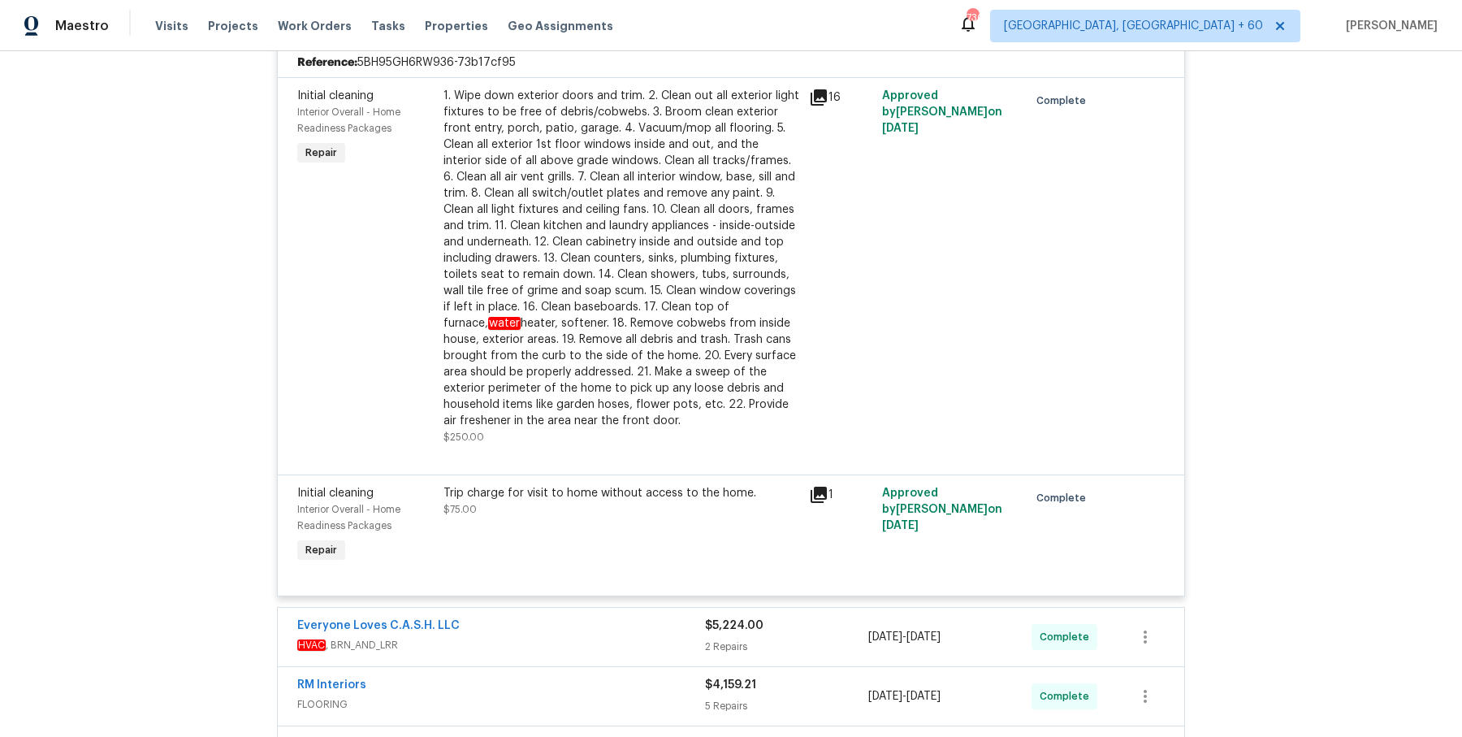
click at [612, 634] on div "Everyone Loves C.A.S.H. LLC" at bounding box center [501, 626] width 408 height 19
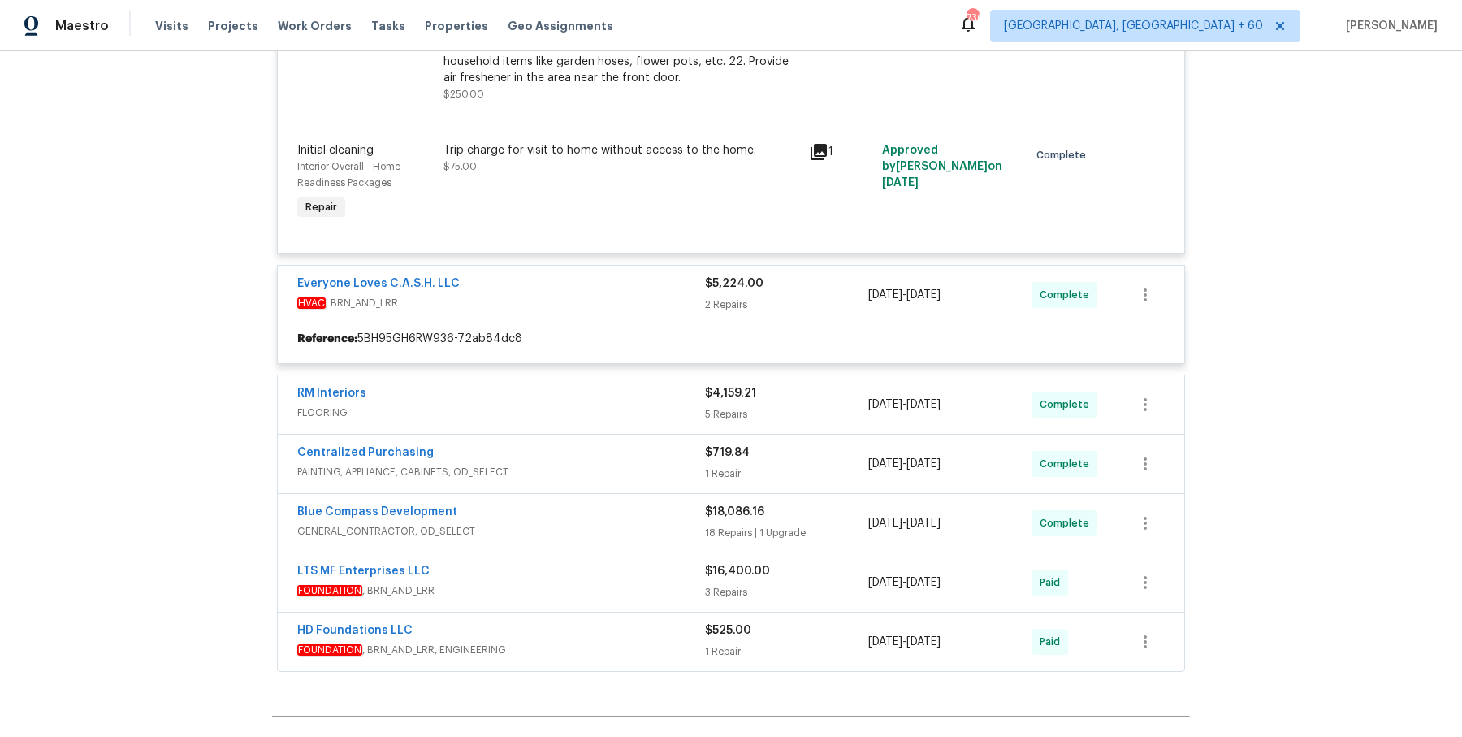
scroll to position [2188, 0]
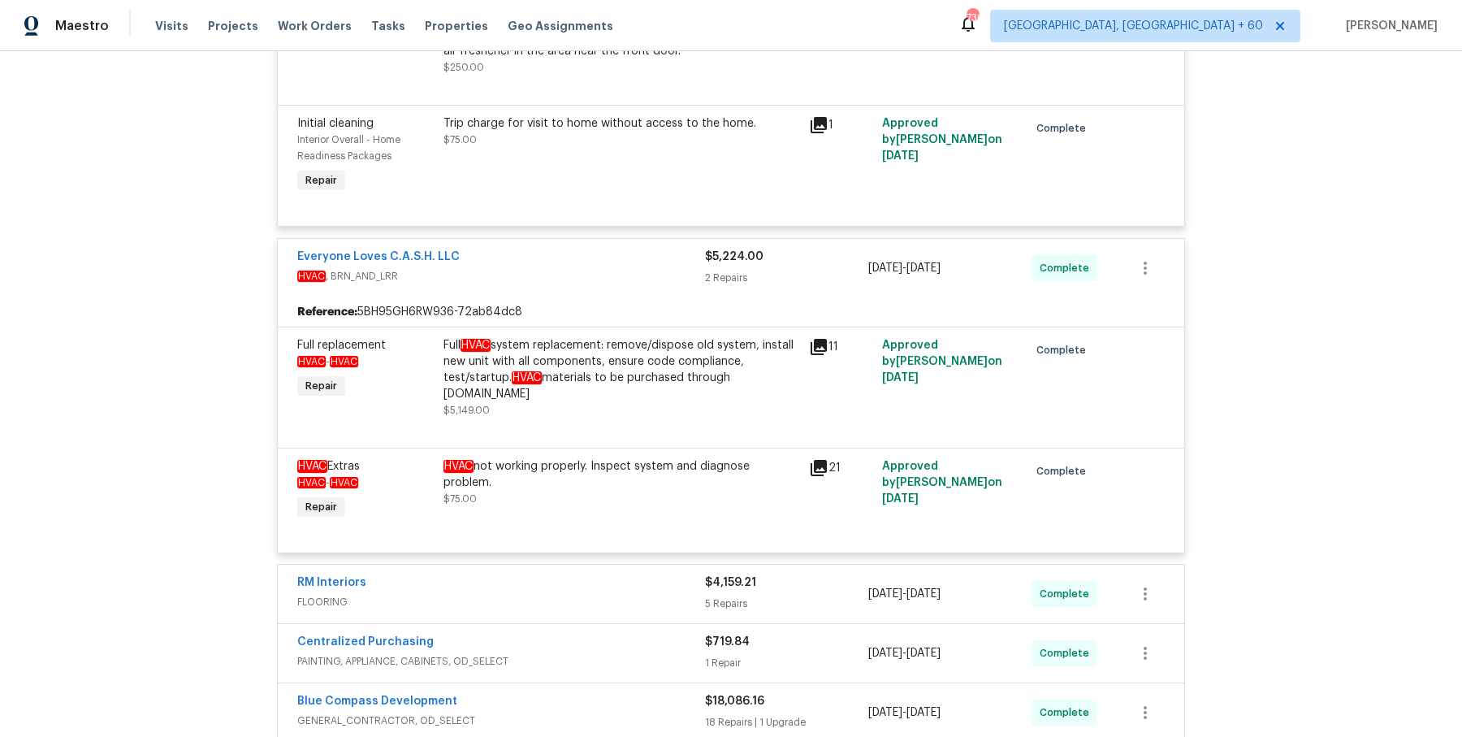
click at [593, 574] on div "RM Interiors" at bounding box center [501, 583] width 408 height 19
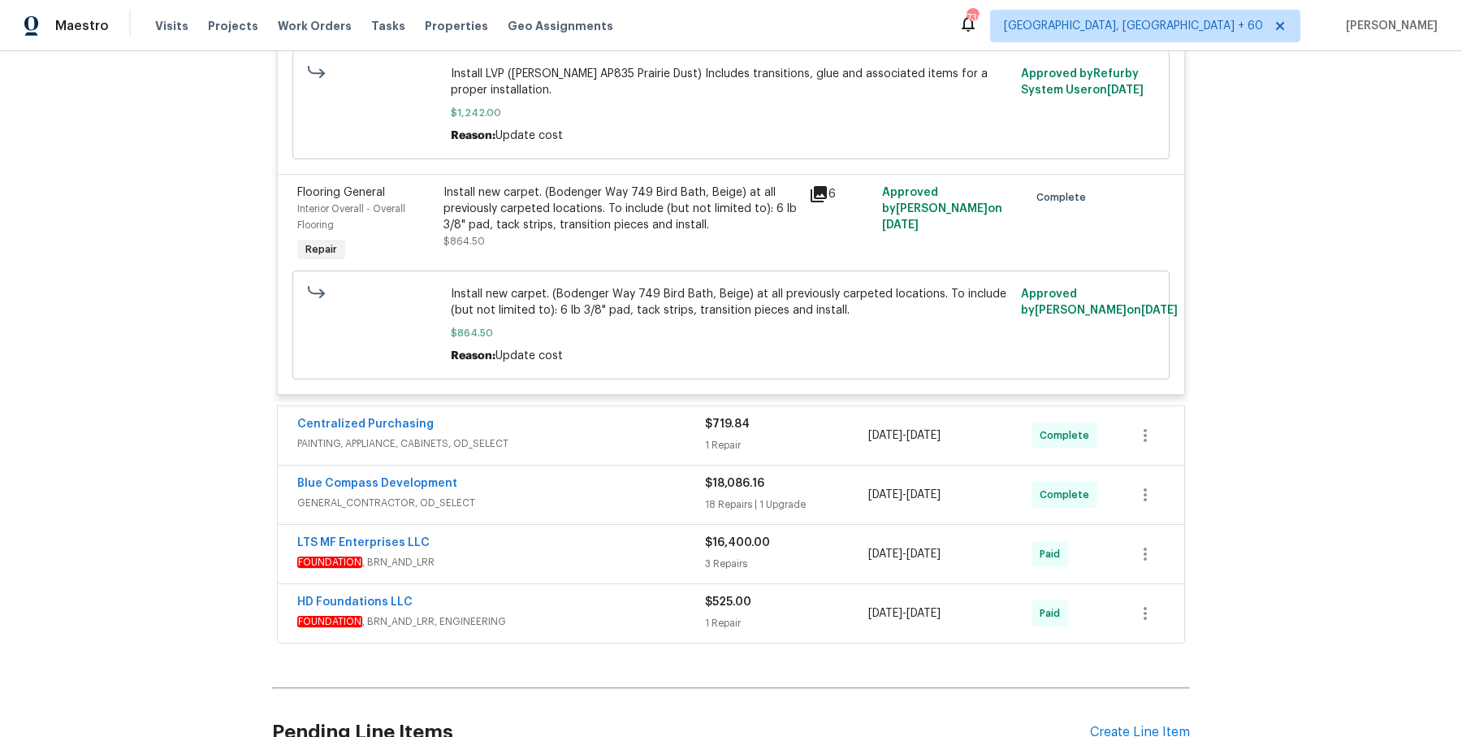
scroll to position [3254, 0]
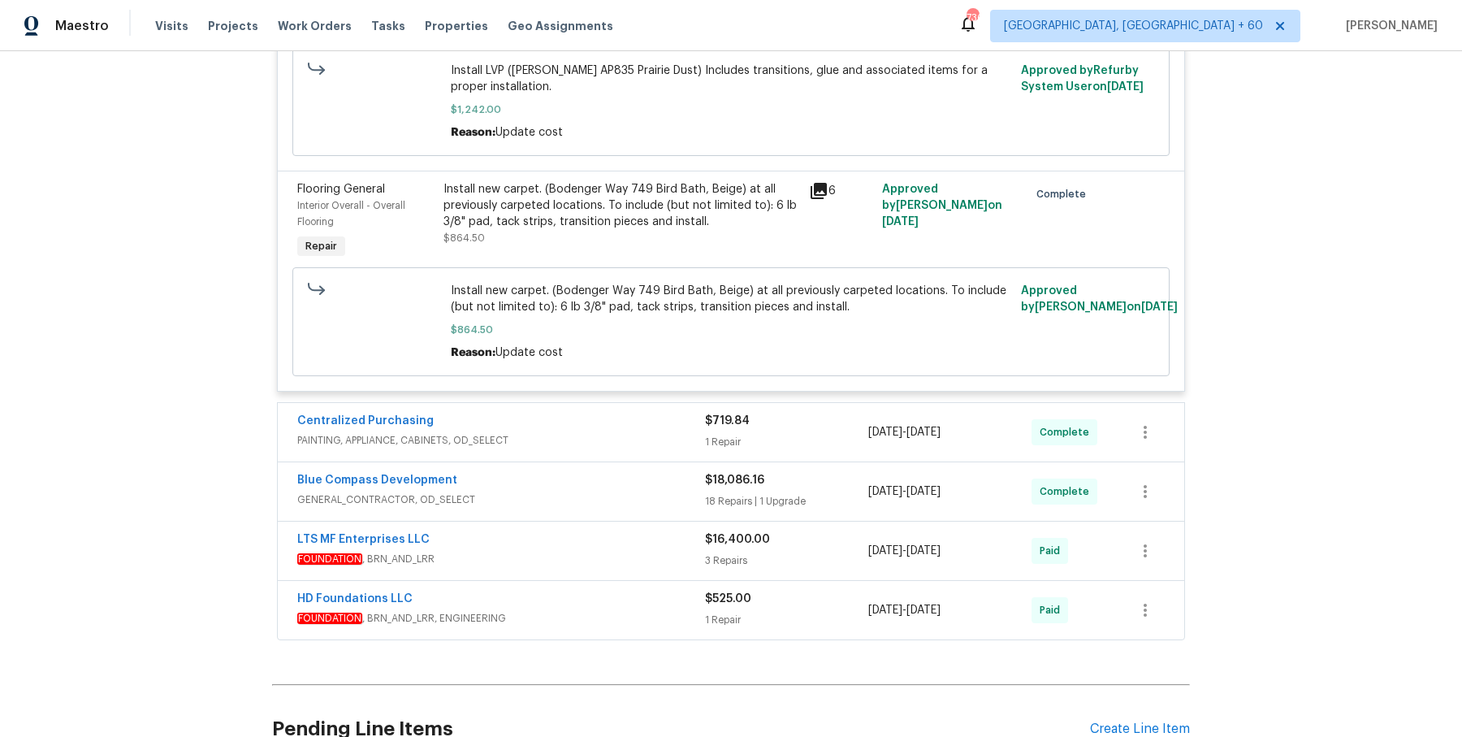
click at [591, 462] on div "Blue Compass Development GENERAL_CONTRACTOR, OD_SELECT $18,086.16 18 Repairs | …" at bounding box center [731, 491] width 907 height 58
click at [592, 436] on div "Centralized Purchasing PAINTING, APPLIANCE, CABINETS, OD_SELECT $719.84 1 Repai…" at bounding box center [731, 432] width 907 height 58
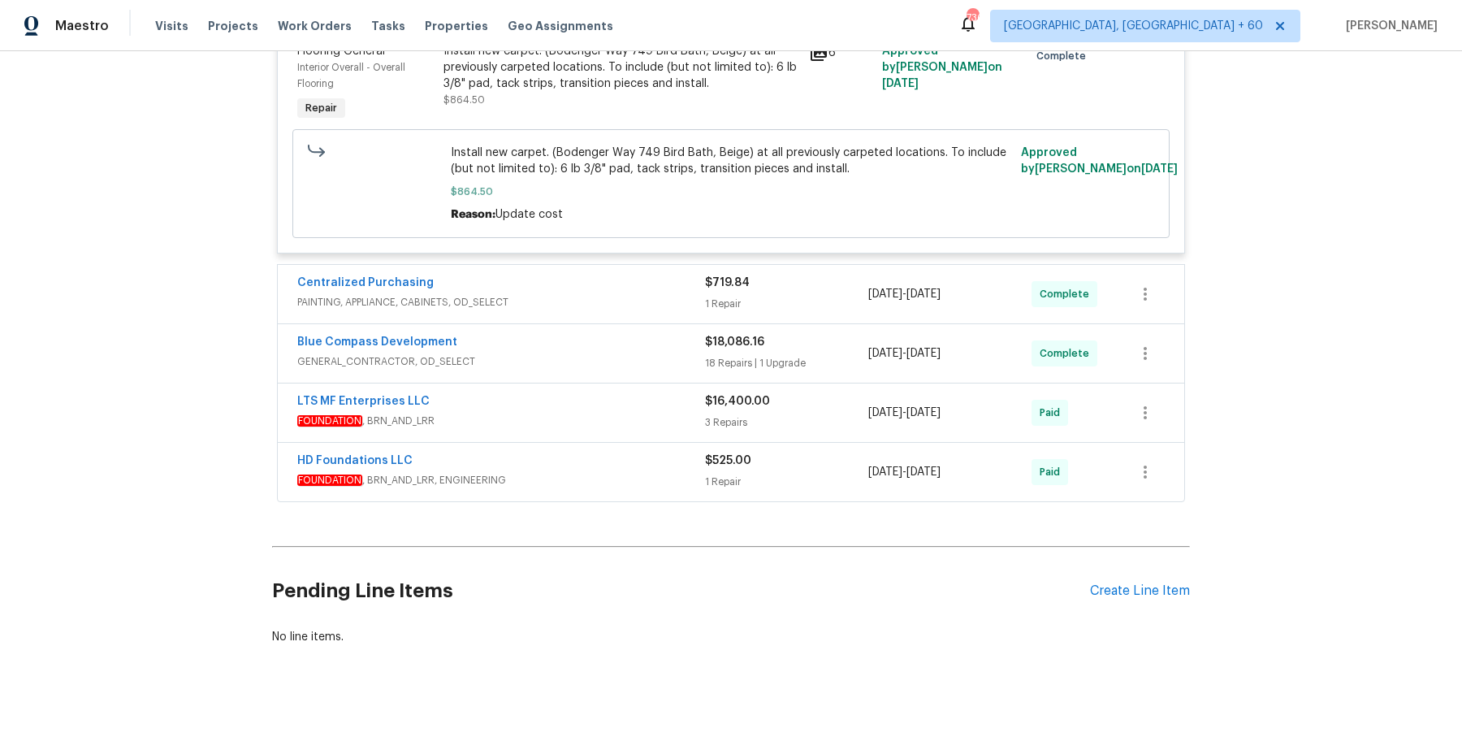
click at [621, 275] on div "Centralized Purchasing" at bounding box center [501, 284] width 408 height 19
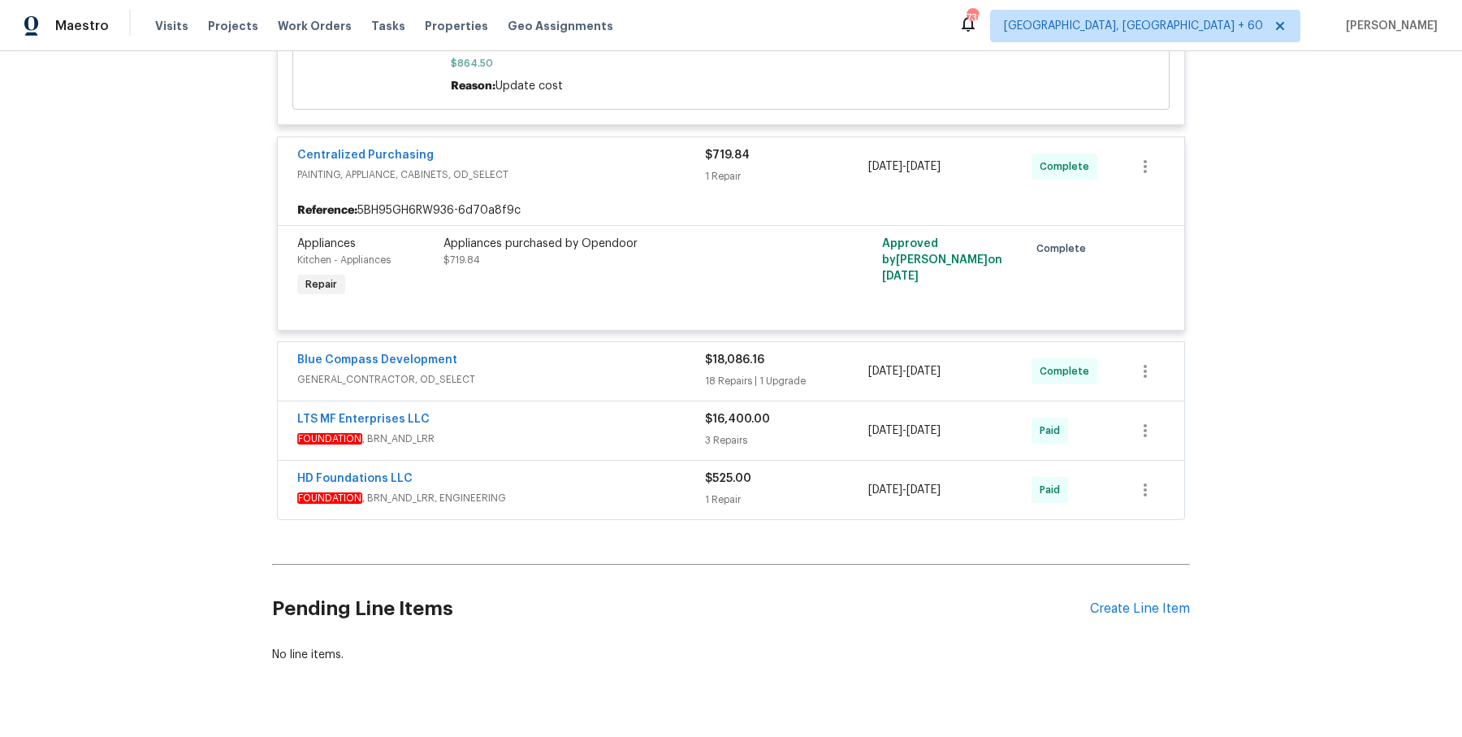
scroll to position [3538, 0]
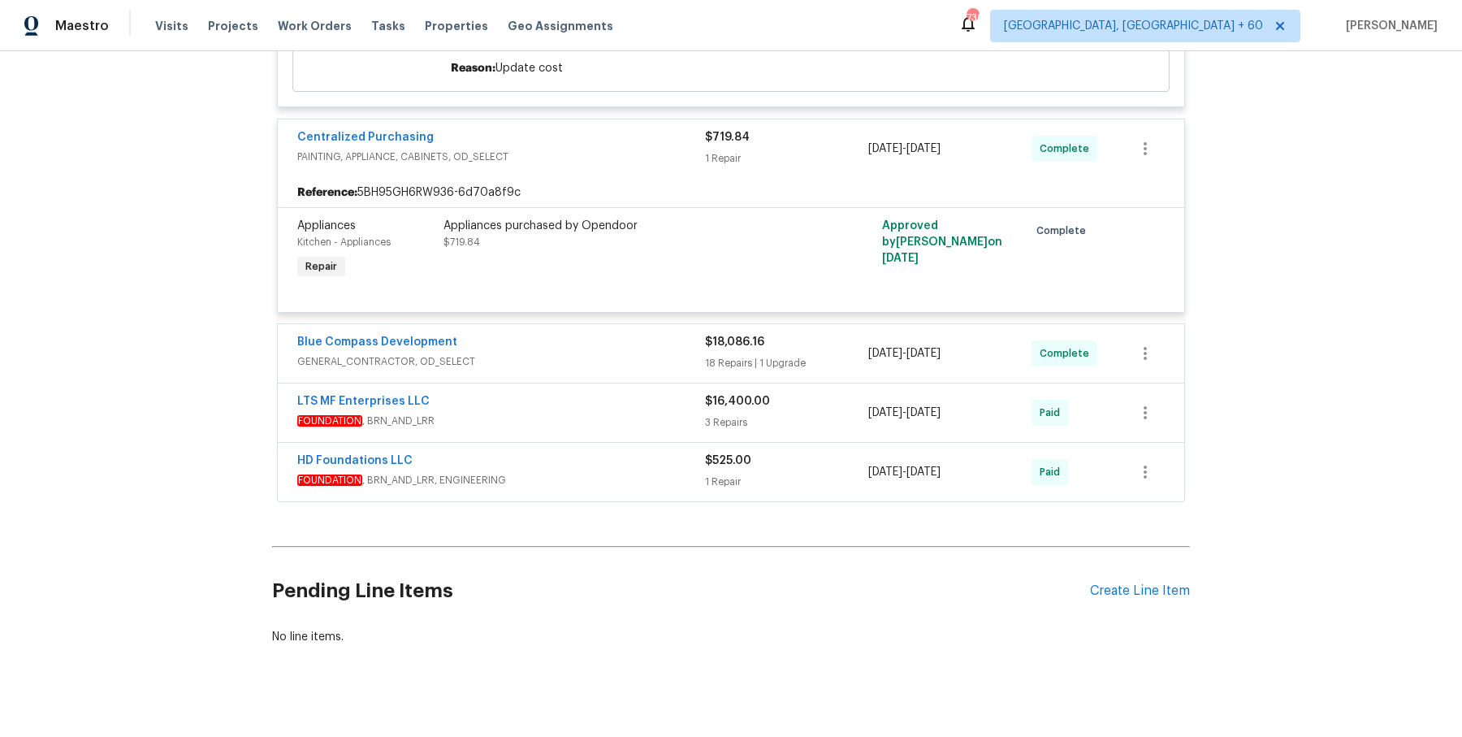
click at [658, 353] on span "GENERAL_CONTRACTOR, OD_SELECT" at bounding box center [501, 361] width 408 height 16
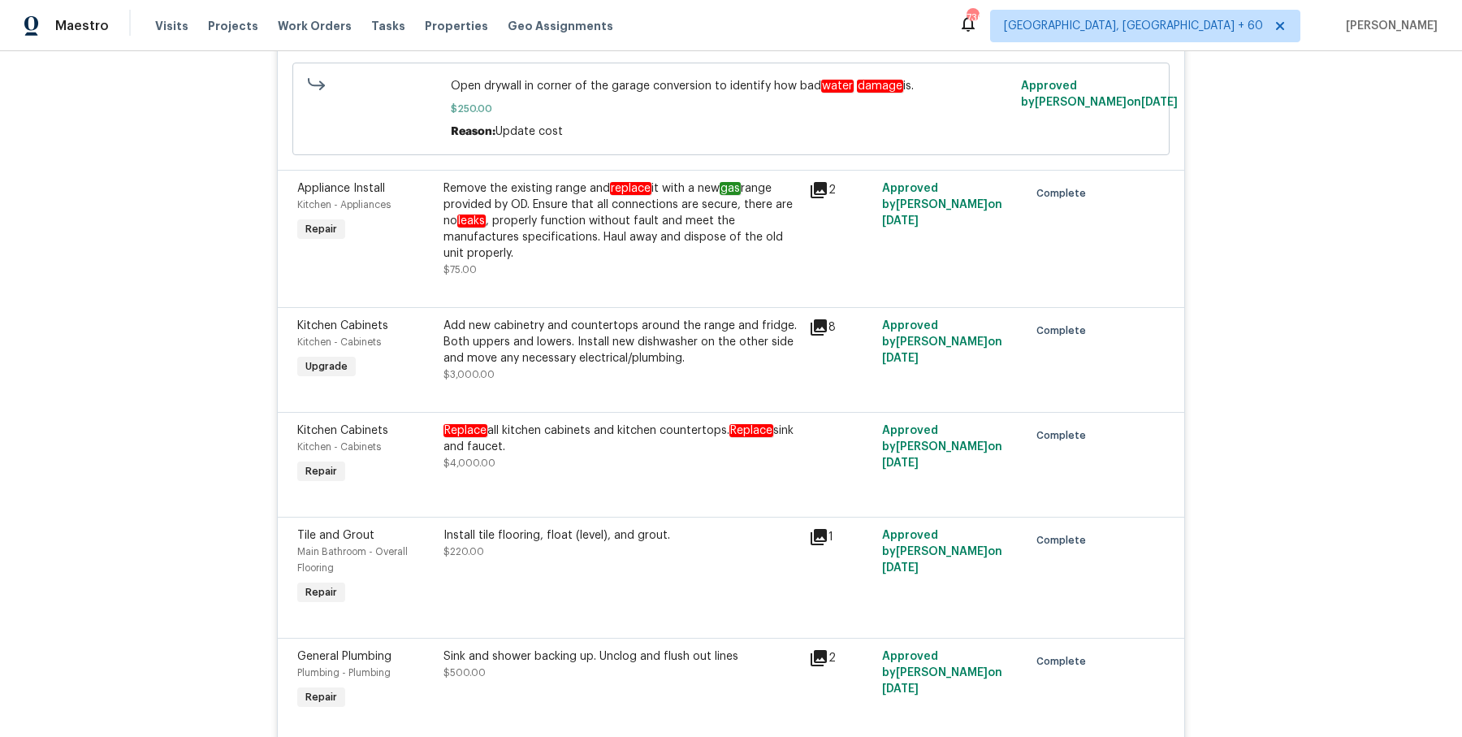
scroll to position [6279, 0]
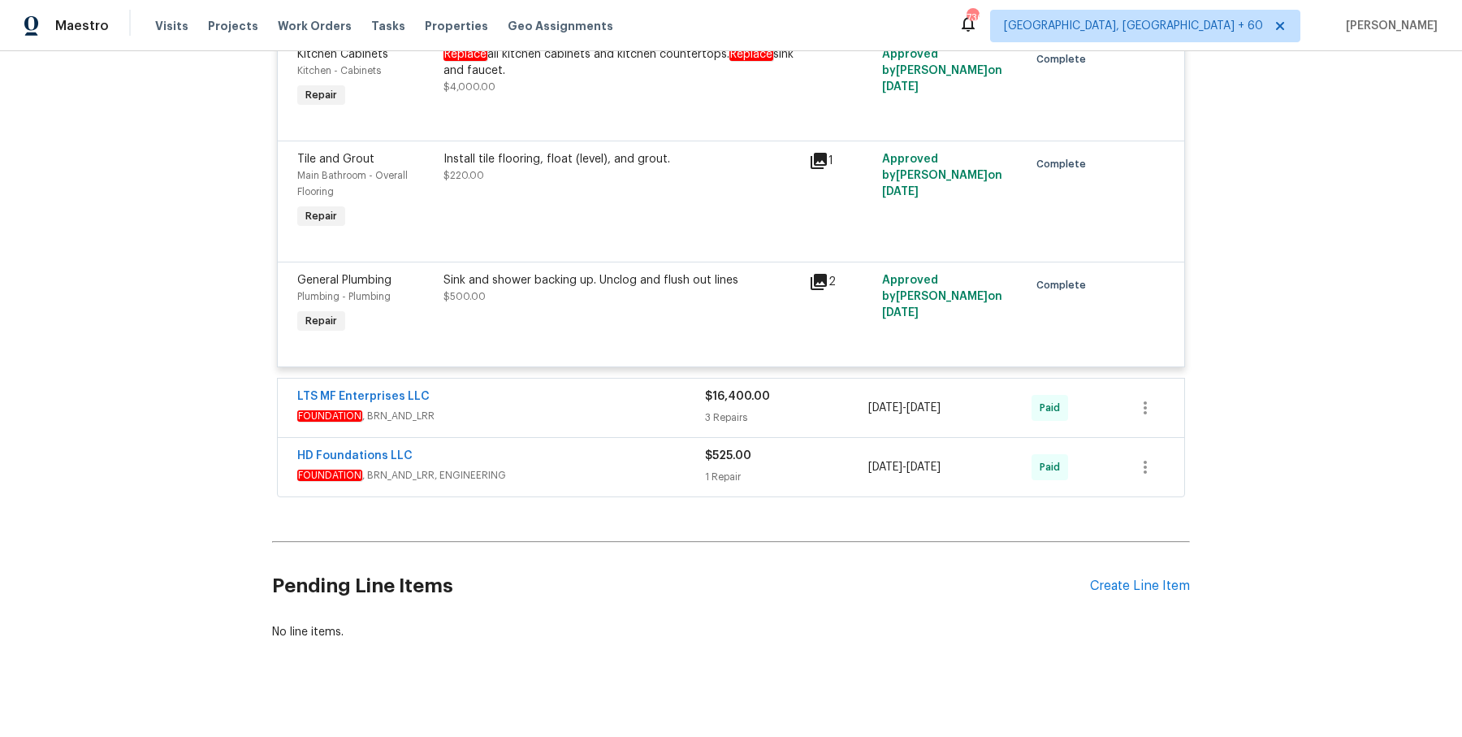
click at [641, 388] on div "LTS MF Enterprises LLC" at bounding box center [501, 397] width 408 height 19
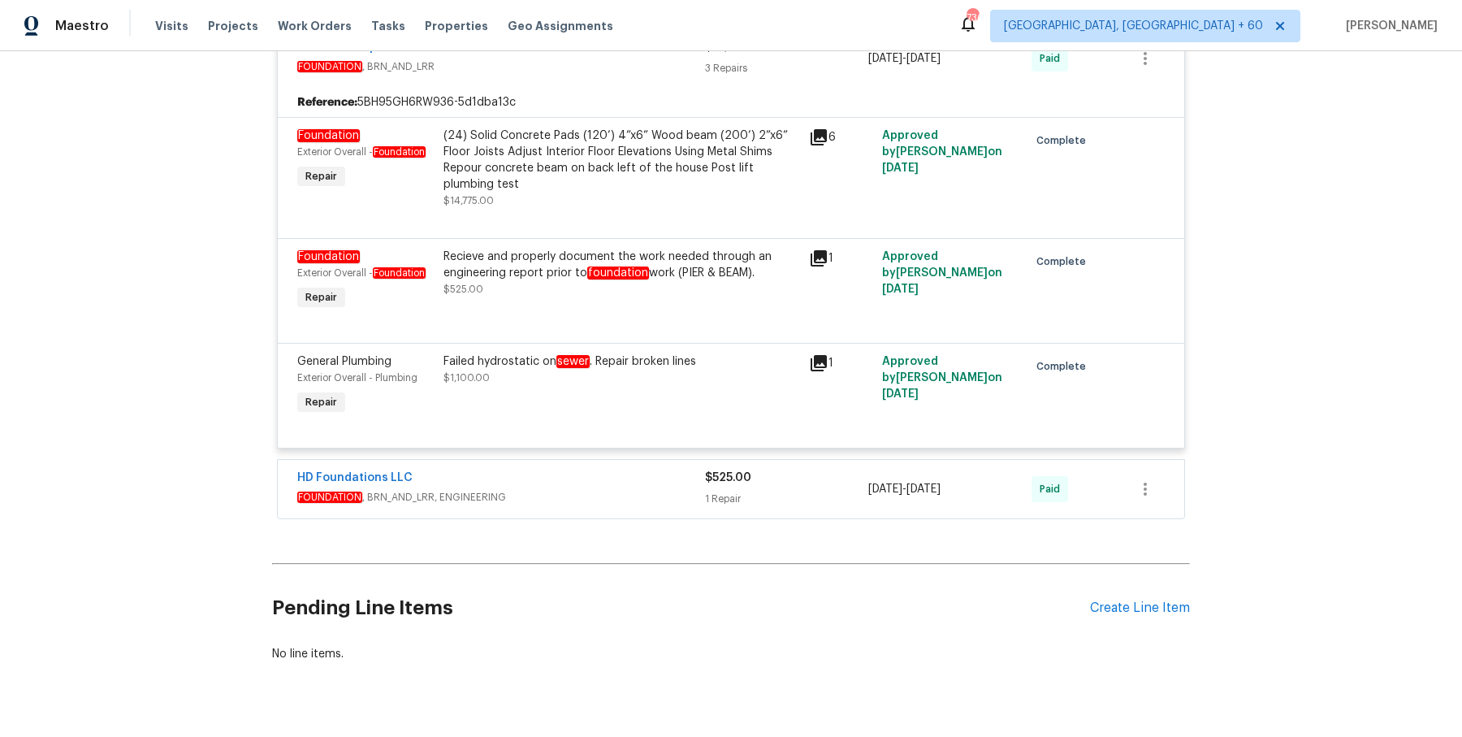
scroll to position [6652, 0]
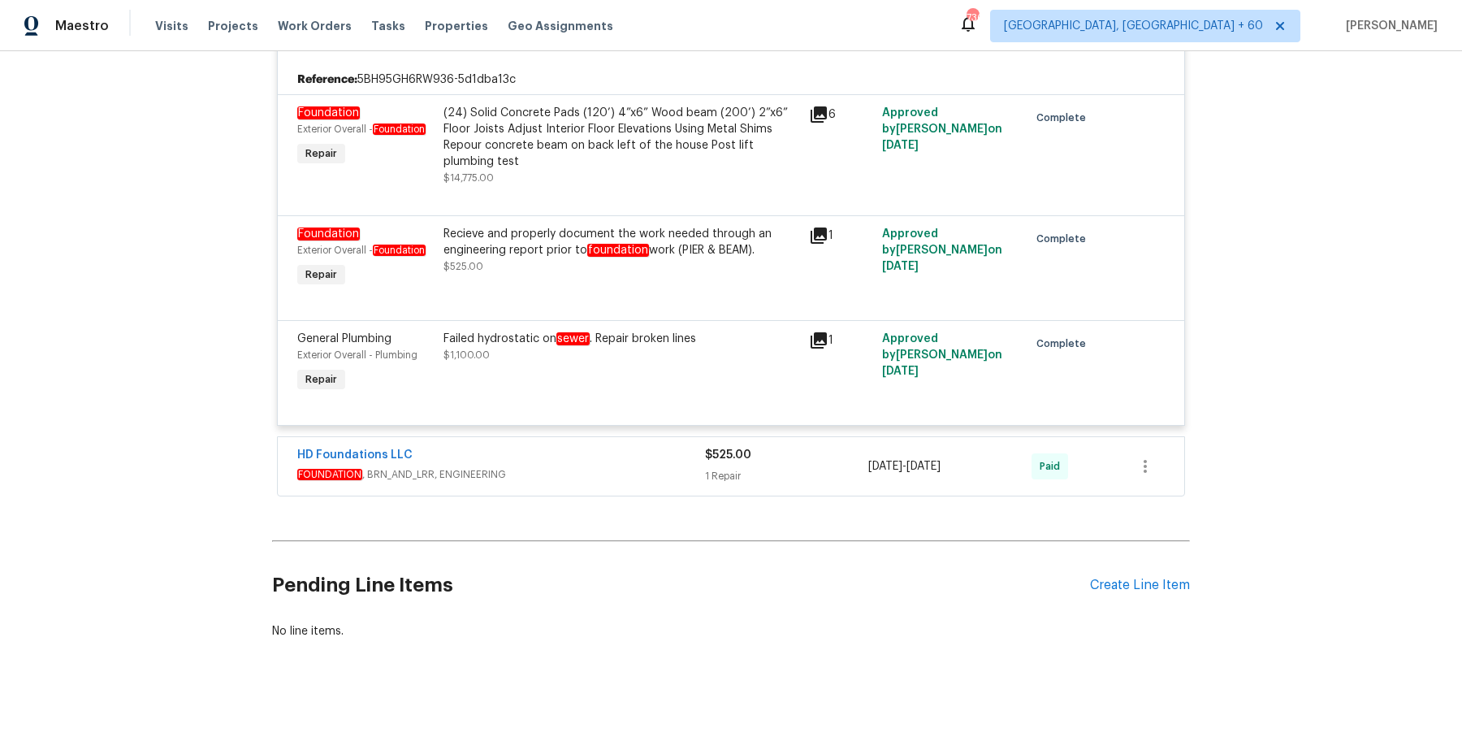
click at [667, 466] on span "FOUNDATION , BRN_AND_LRR, ENGINEERING" at bounding box center [501, 474] width 408 height 16
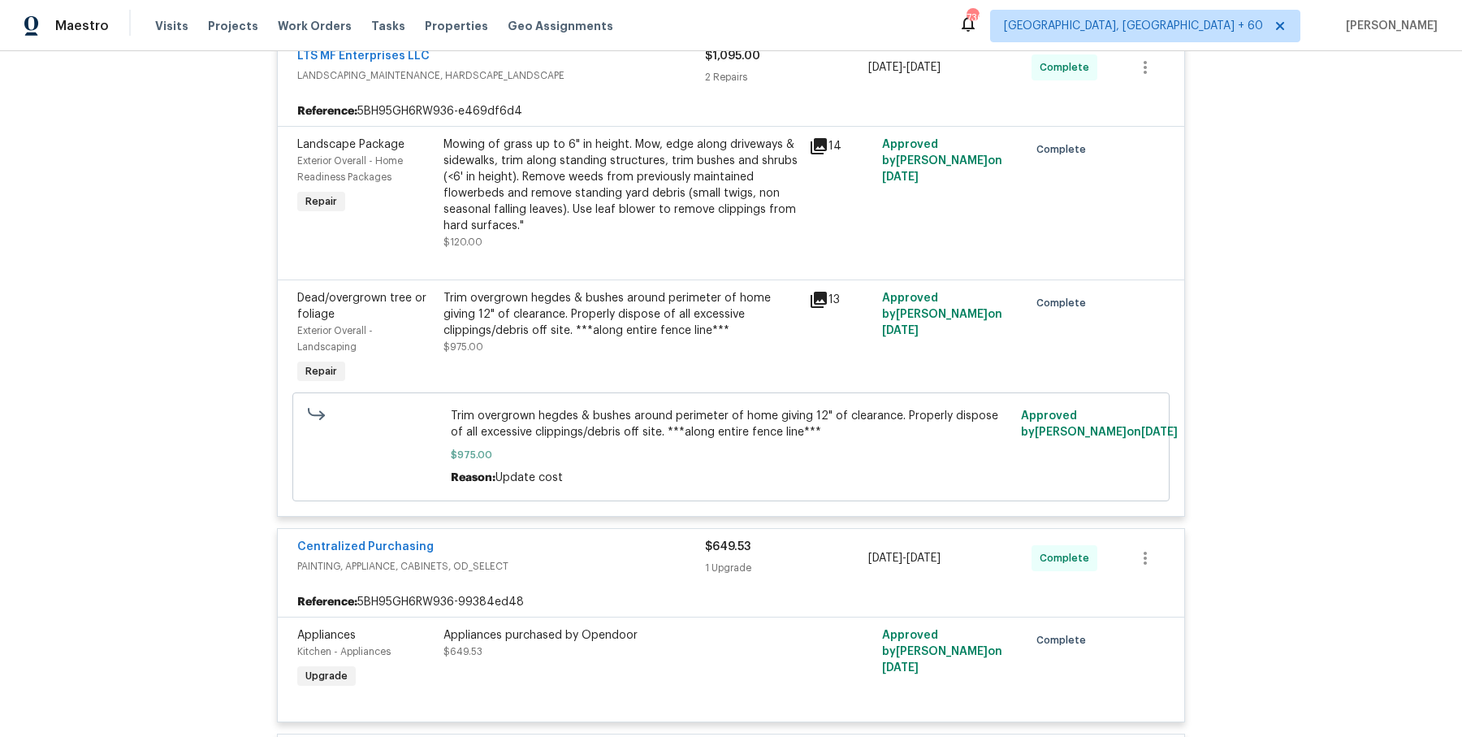
scroll to position [0, 0]
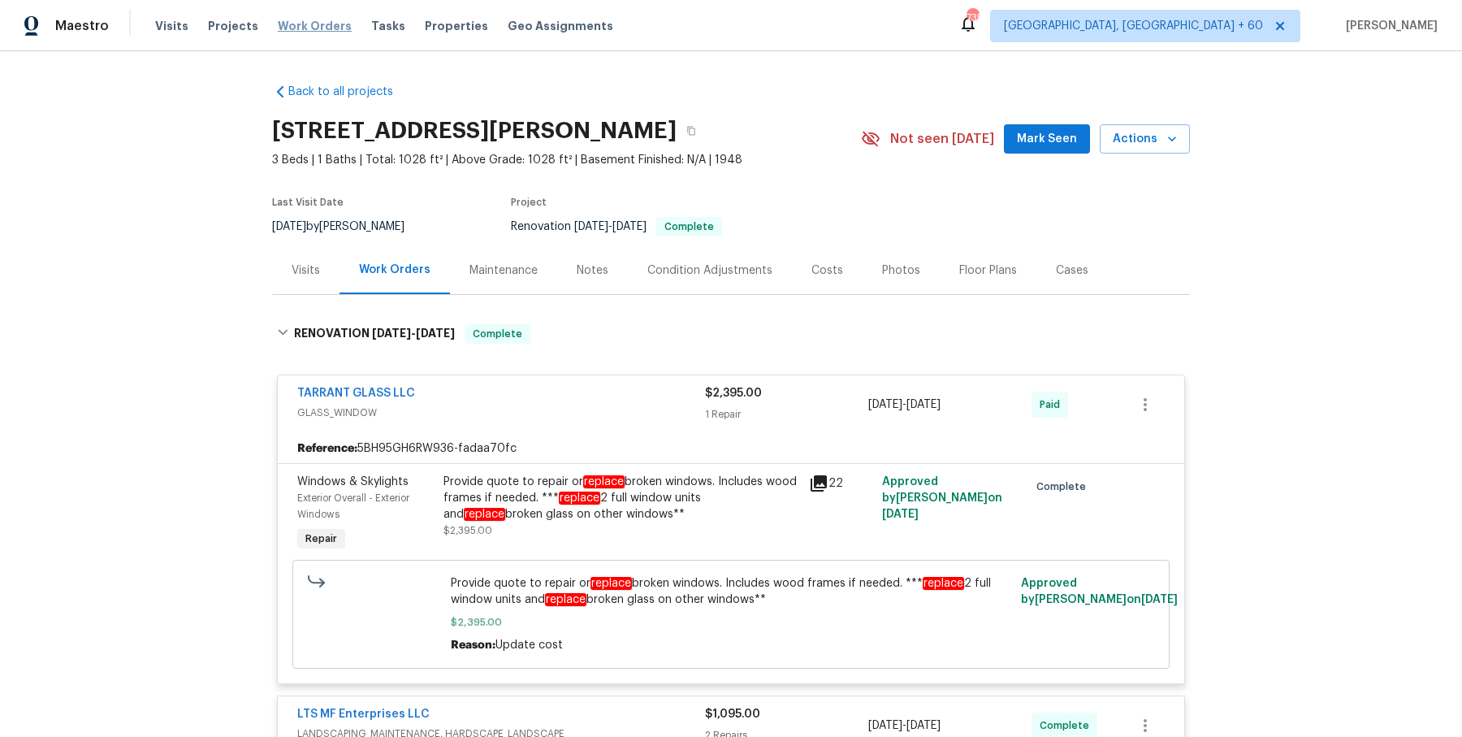
click at [312, 19] on span "Work Orders" at bounding box center [315, 26] width 74 height 16
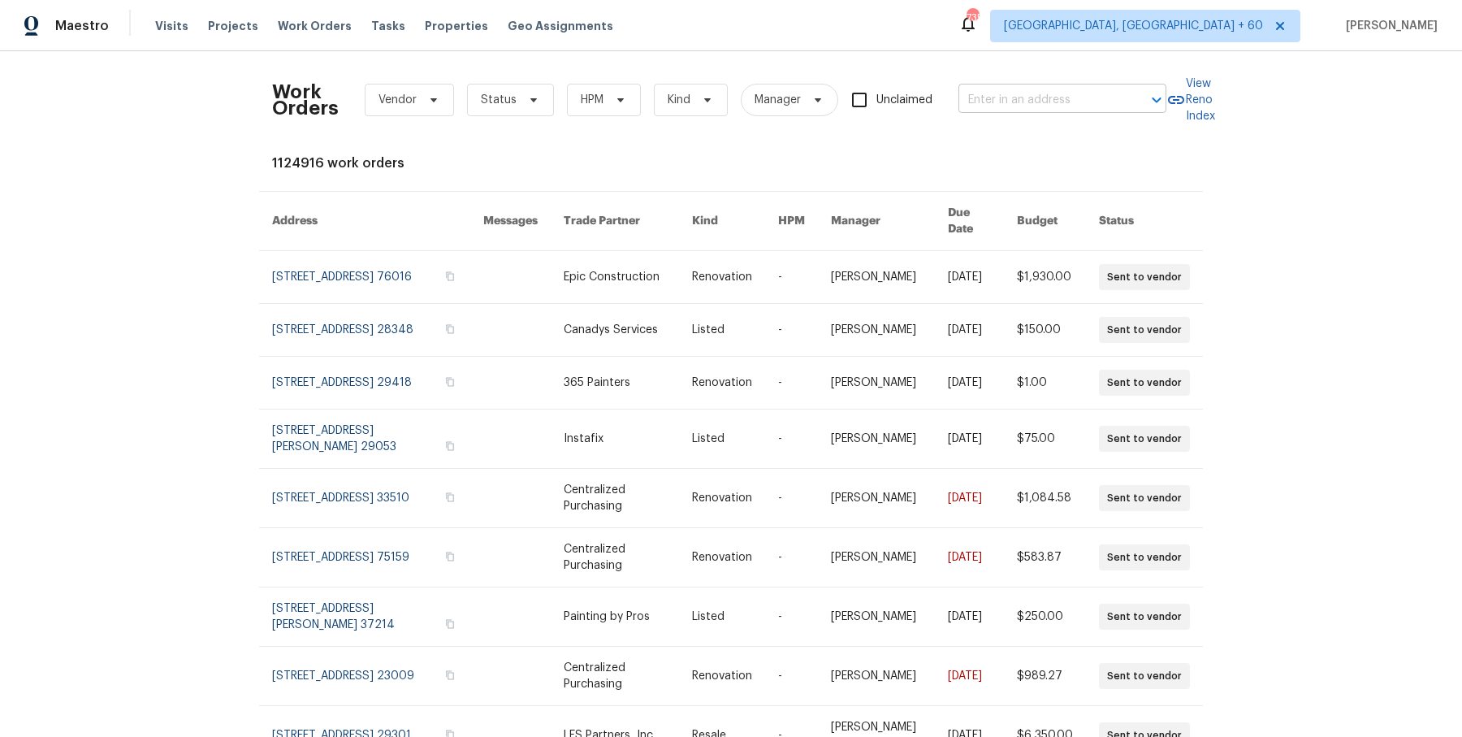
click at [1021, 99] on input "text" at bounding box center [1040, 100] width 162 height 25
paste input "[STREET_ADDRESS]"
type input "[STREET_ADDRESS]"
click at [1027, 142] on li "[STREET_ADDRESS]" at bounding box center [1060, 135] width 208 height 27
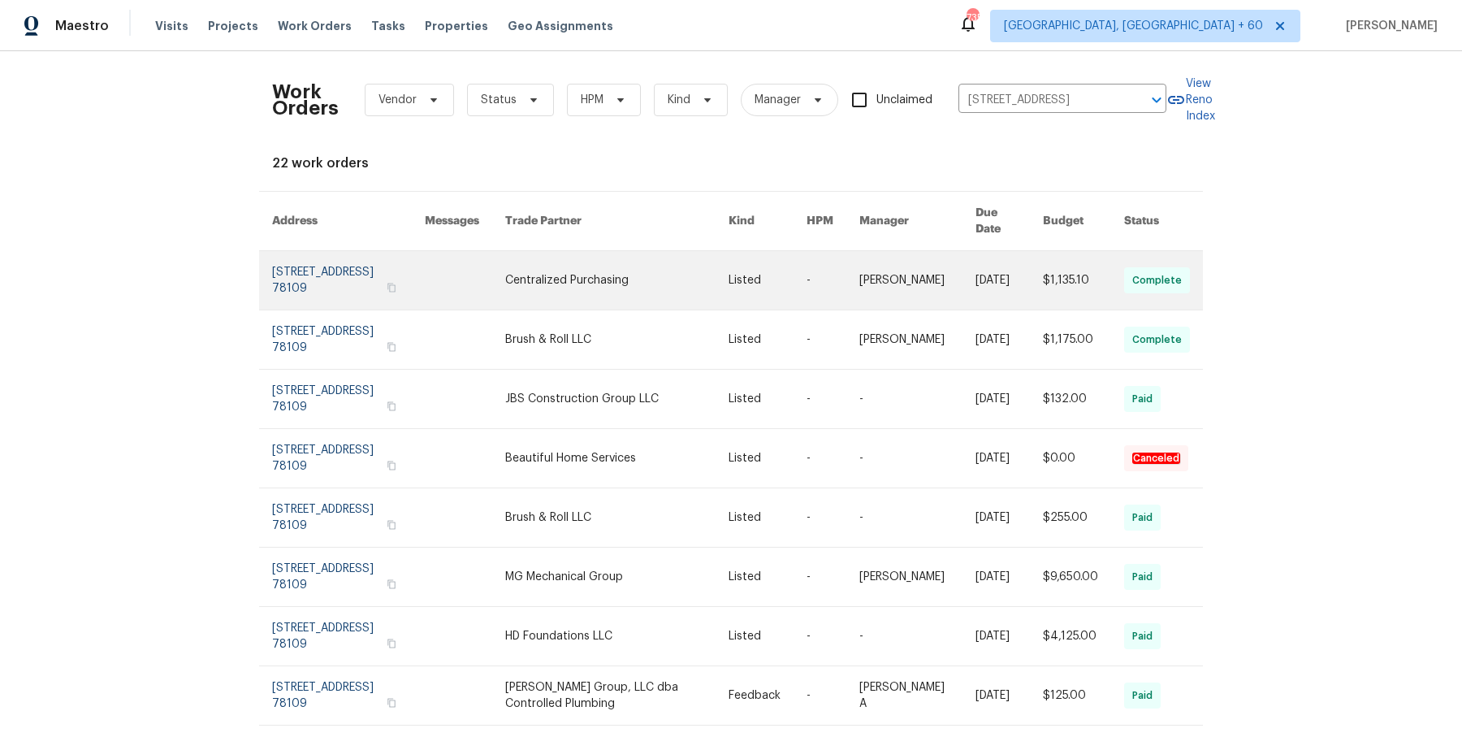
click at [809, 275] on td "-" at bounding box center [820, 280] width 53 height 59
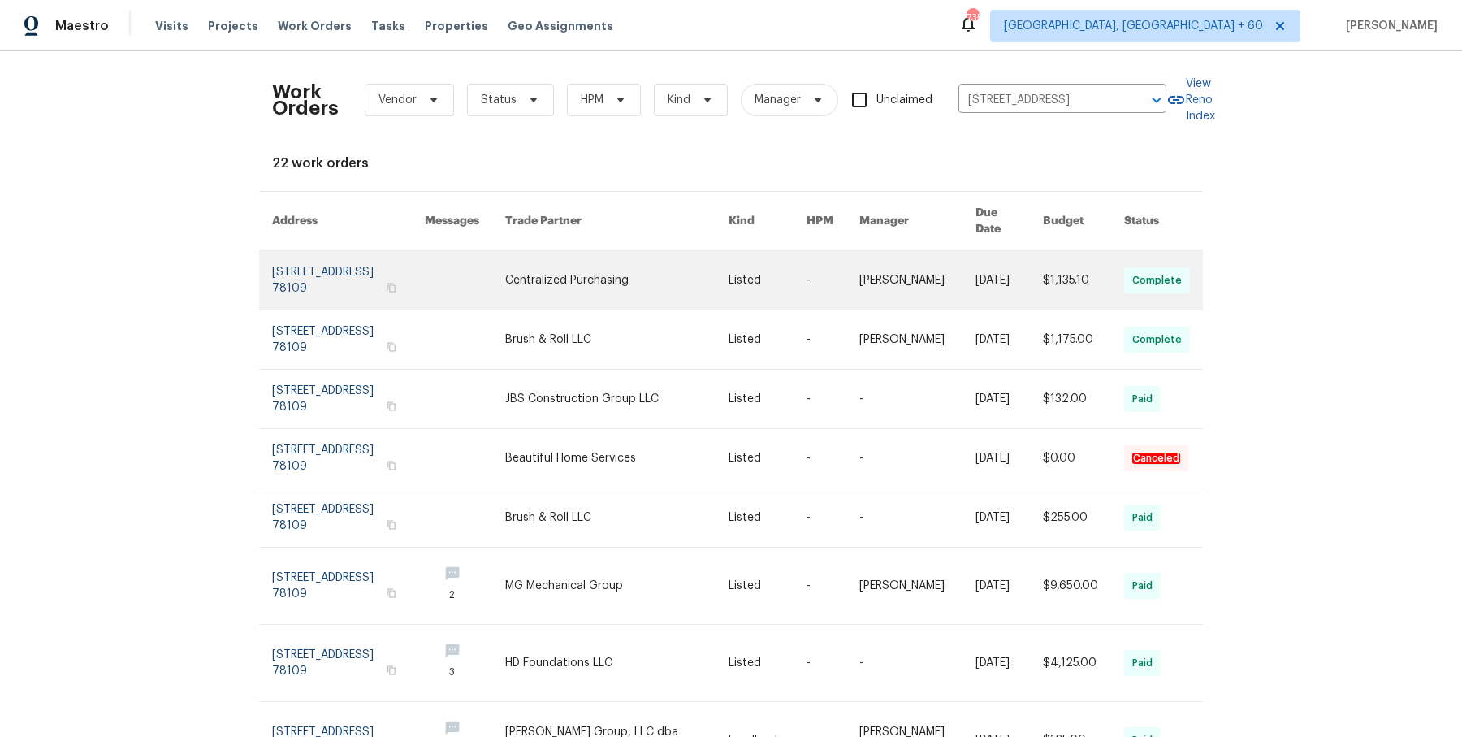
click at [661, 253] on link at bounding box center [616, 280] width 223 height 58
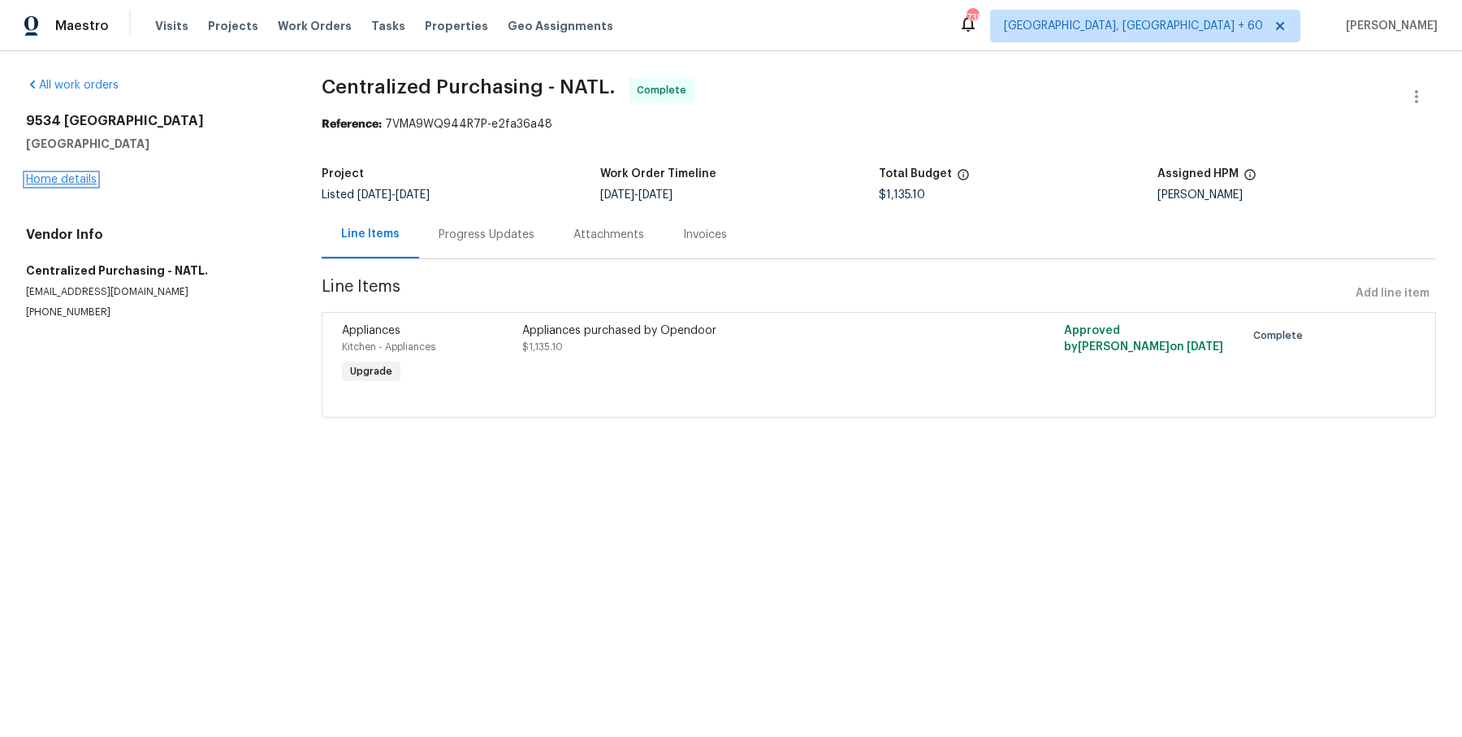
click at [76, 181] on link "Home details" at bounding box center [61, 179] width 71 height 11
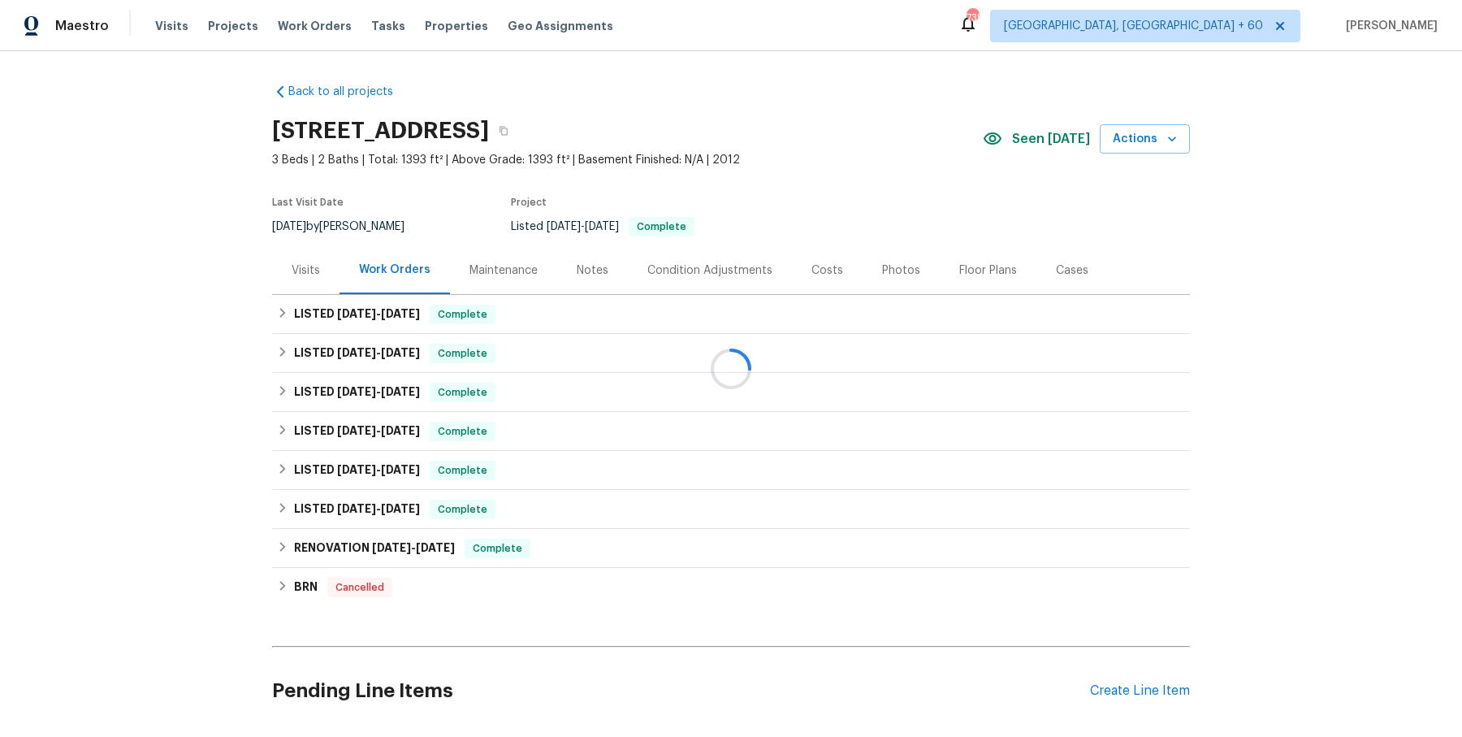
click at [623, 324] on div at bounding box center [731, 368] width 1462 height 737
click at [623, 317] on div "LISTED [DATE] - [DATE] Complete" at bounding box center [731, 314] width 908 height 19
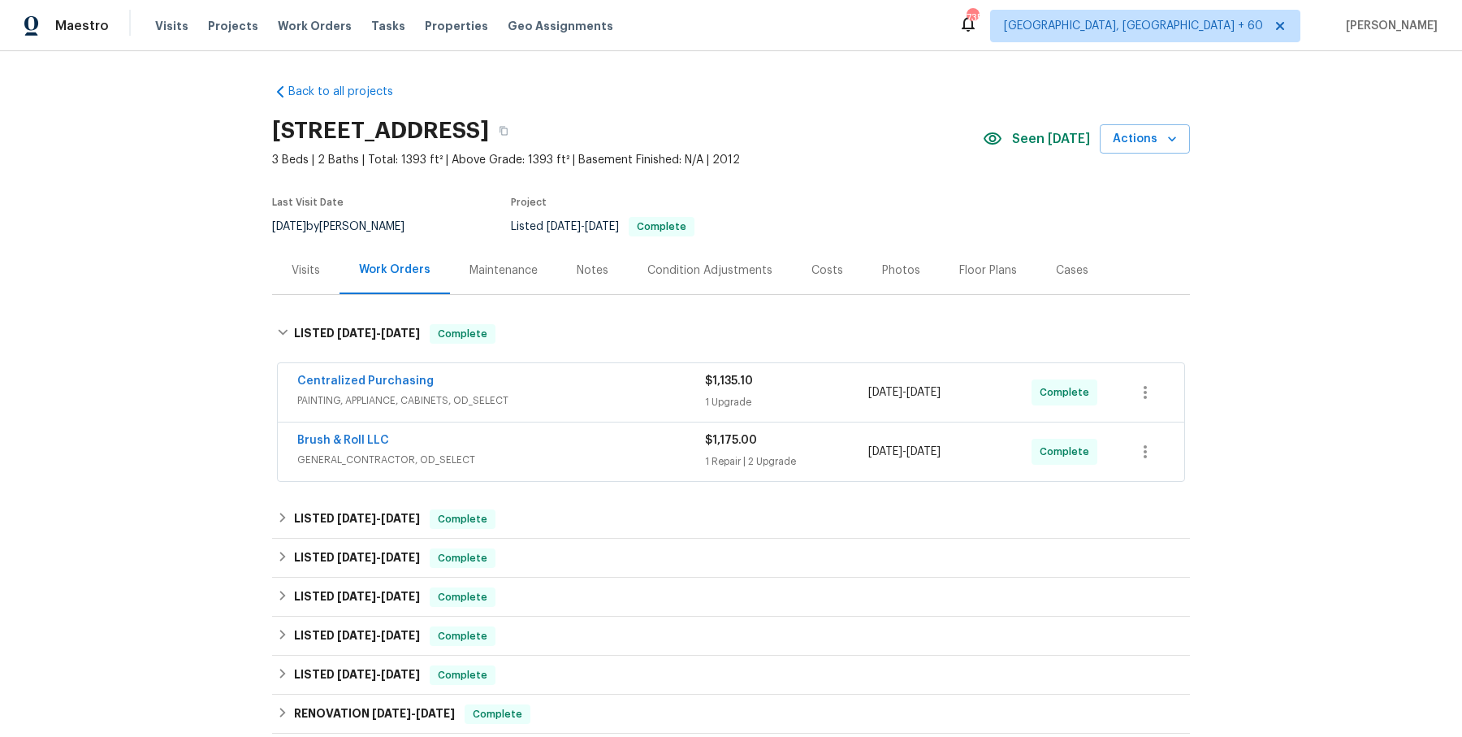
click at [579, 398] on span "PAINTING, APPLIANCE, CABINETS, OD_SELECT" at bounding box center [501, 400] width 408 height 16
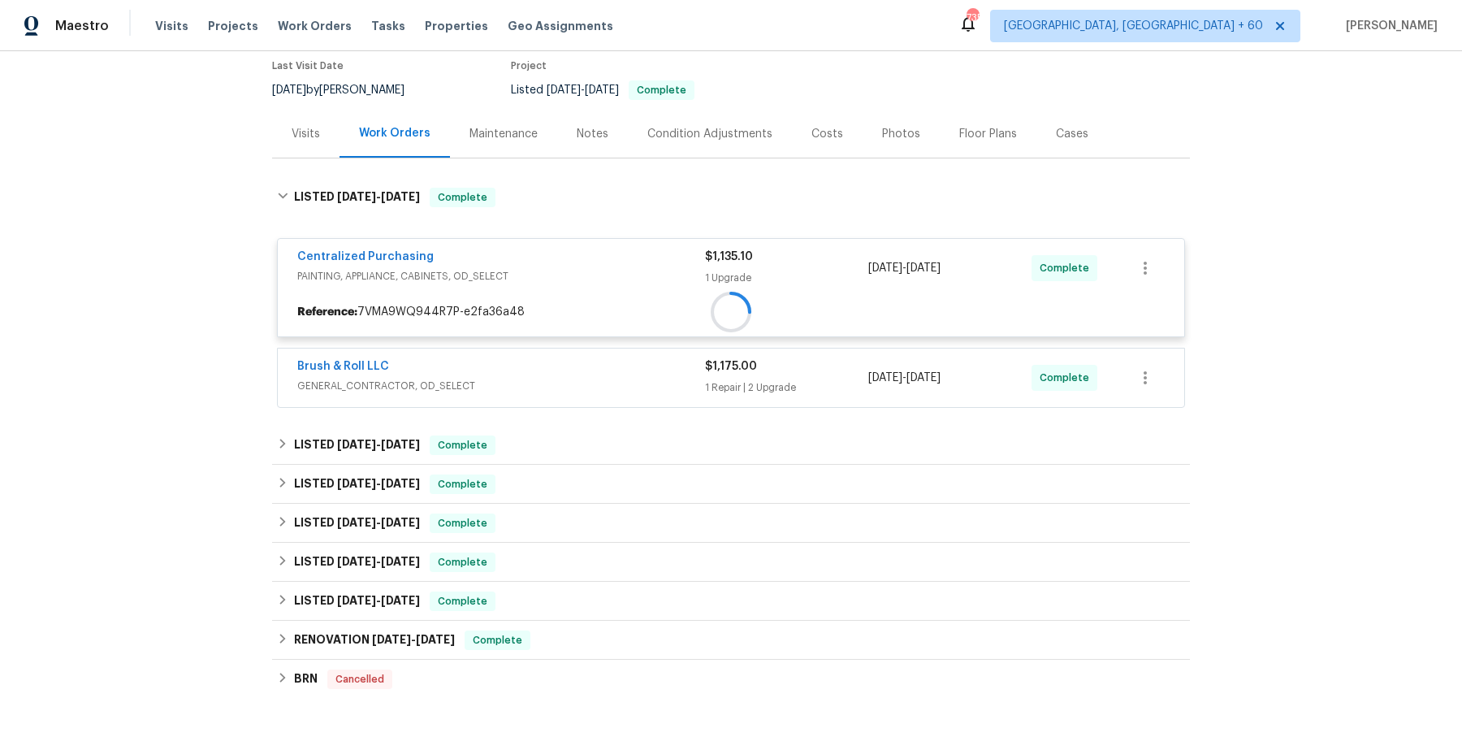
scroll to position [138, 0]
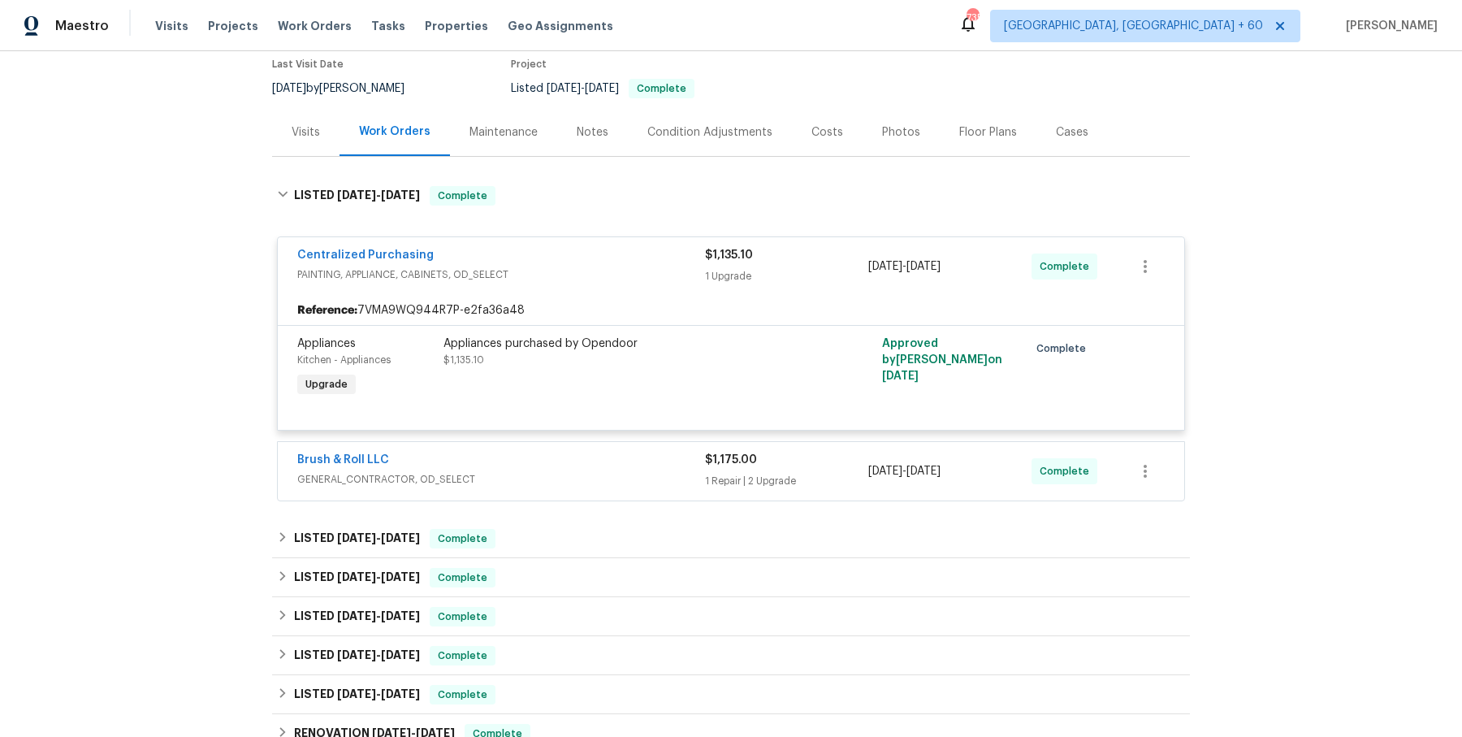
click at [560, 455] on div "Brush & Roll LLC" at bounding box center [501, 461] width 408 height 19
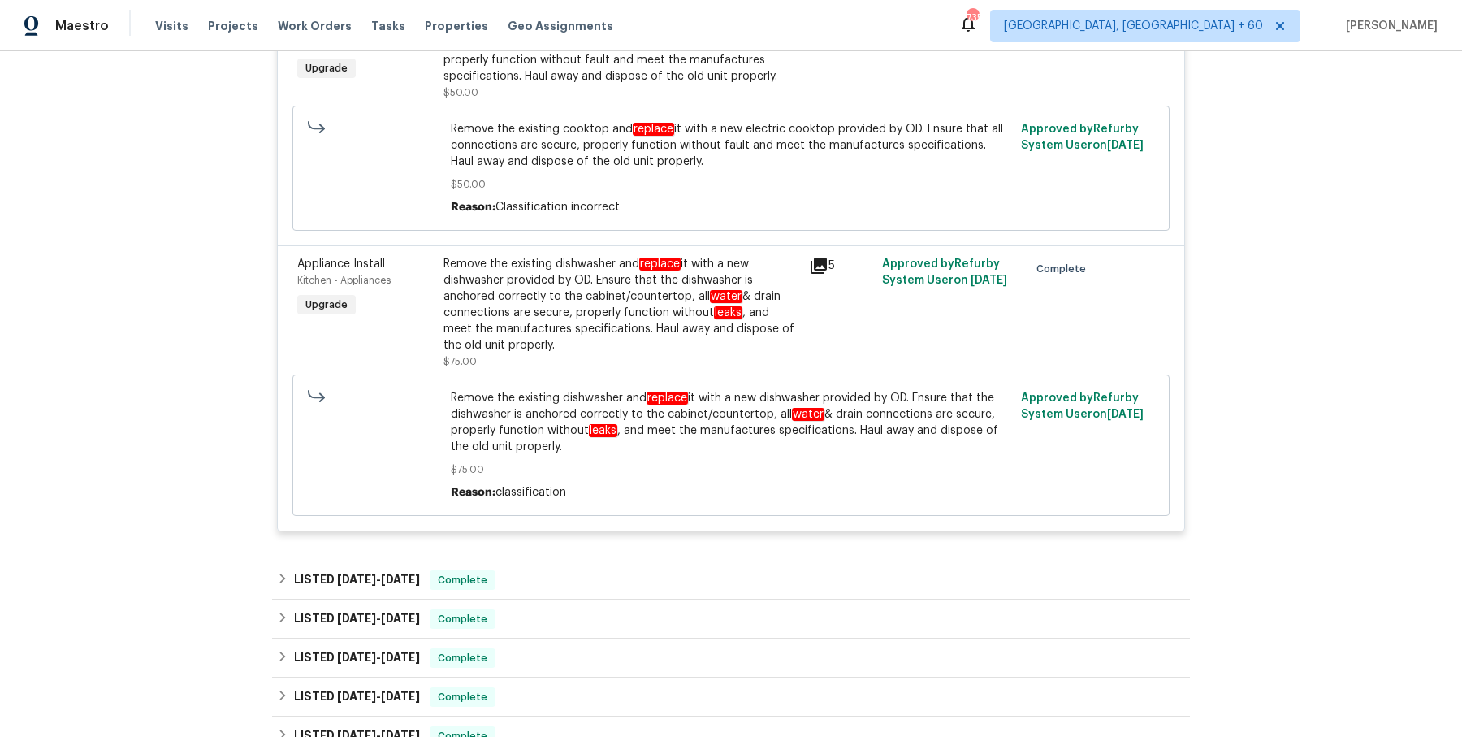
scroll to position [857, 0]
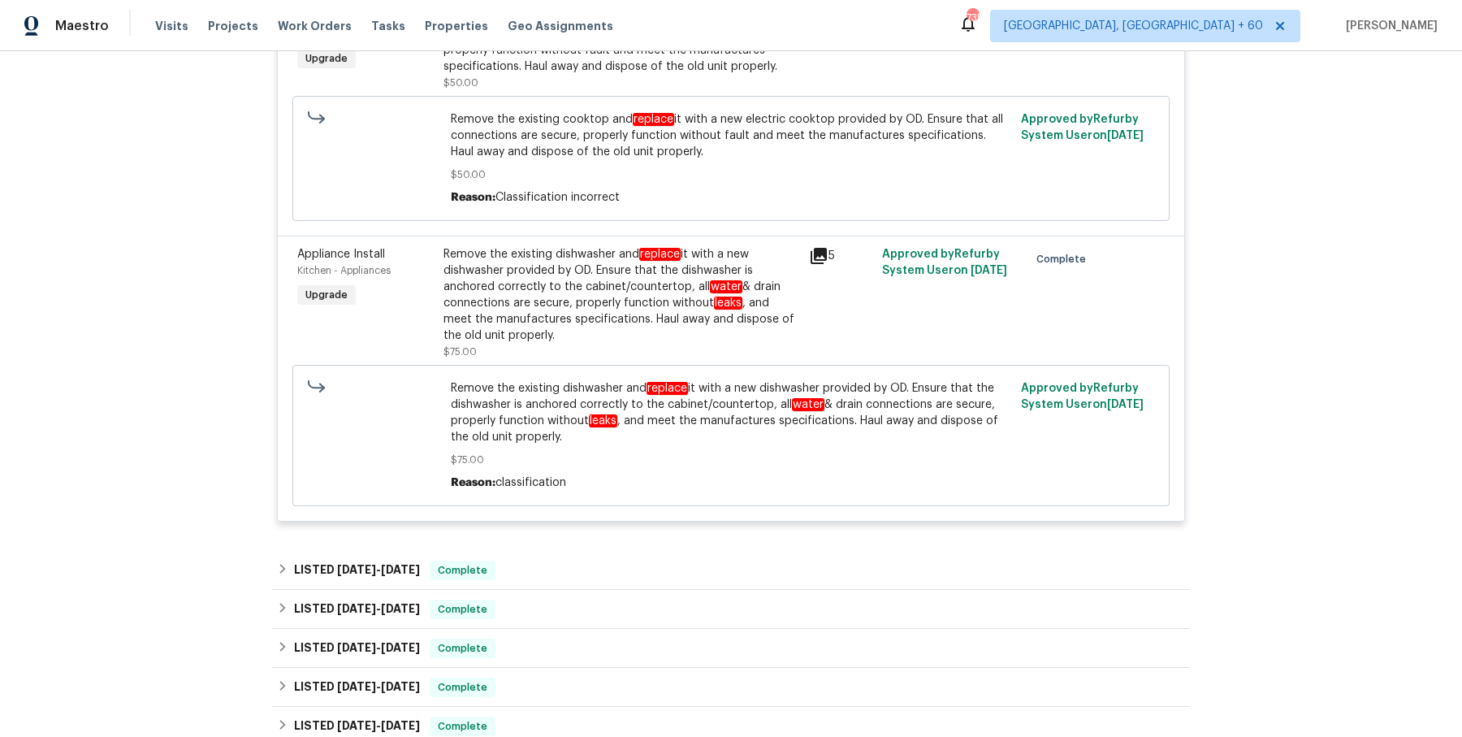
click at [542, 543] on div "Back to all projects [STREET_ADDRESS] 3 Beds | 2 Baths | Total: 1393 ft² | Abov…" at bounding box center [731, 165] width 918 height 1903
click at [542, 544] on div "Back to all projects [STREET_ADDRESS] 3 Beds | 2 Baths | Total: 1393 ft² | Abov…" at bounding box center [731, 165] width 918 height 1903
click at [542, 568] on div "LISTED [DATE] - [DATE] Complete" at bounding box center [731, 570] width 908 height 19
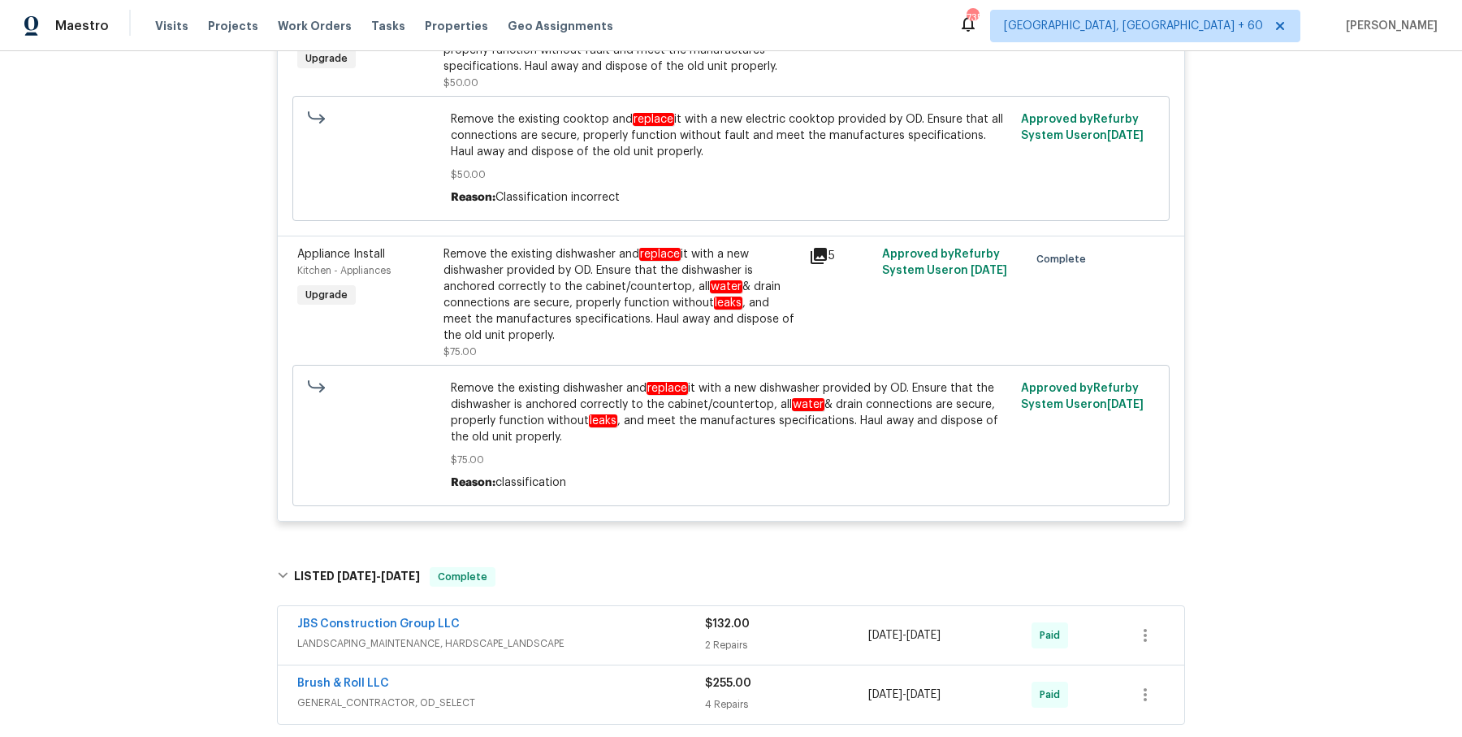
click at [543, 629] on div "JBS Construction Group LLC" at bounding box center [501, 625] width 408 height 19
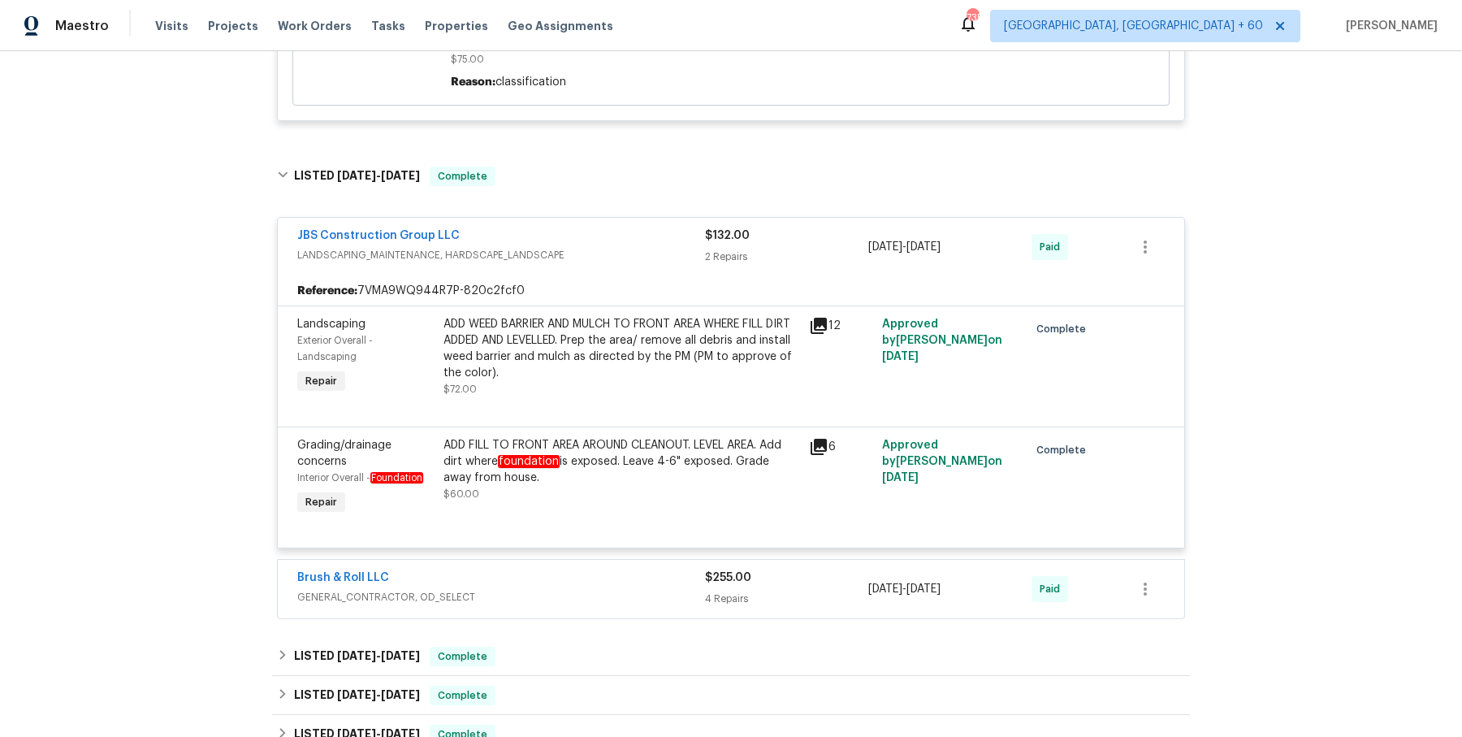
scroll to position [1282, 0]
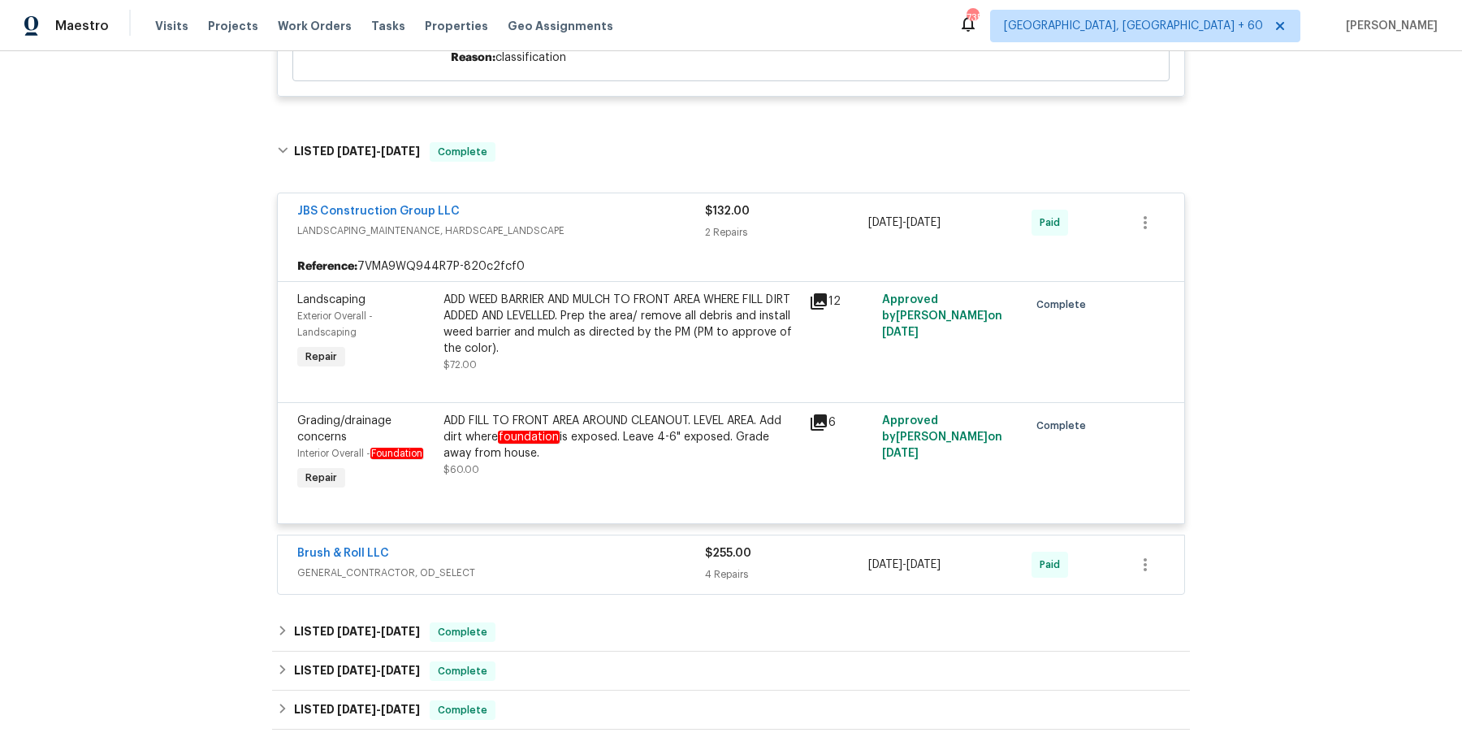
click at [550, 557] on div "Brush & Roll LLC" at bounding box center [501, 554] width 408 height 19
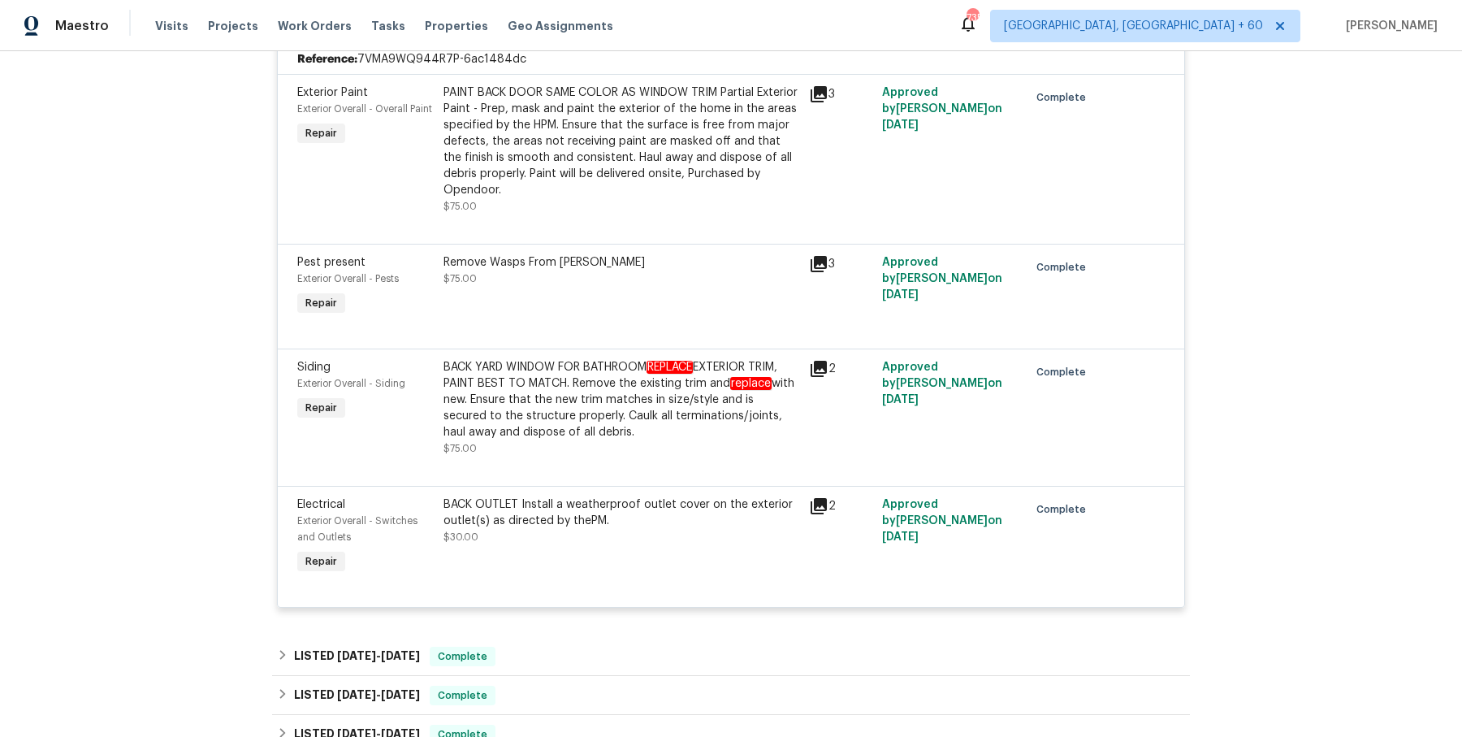
scroll to position [1833, 0]
click at [303, 24] on span "Work Orders" at bounding box center [315, 26] width 74 height 16
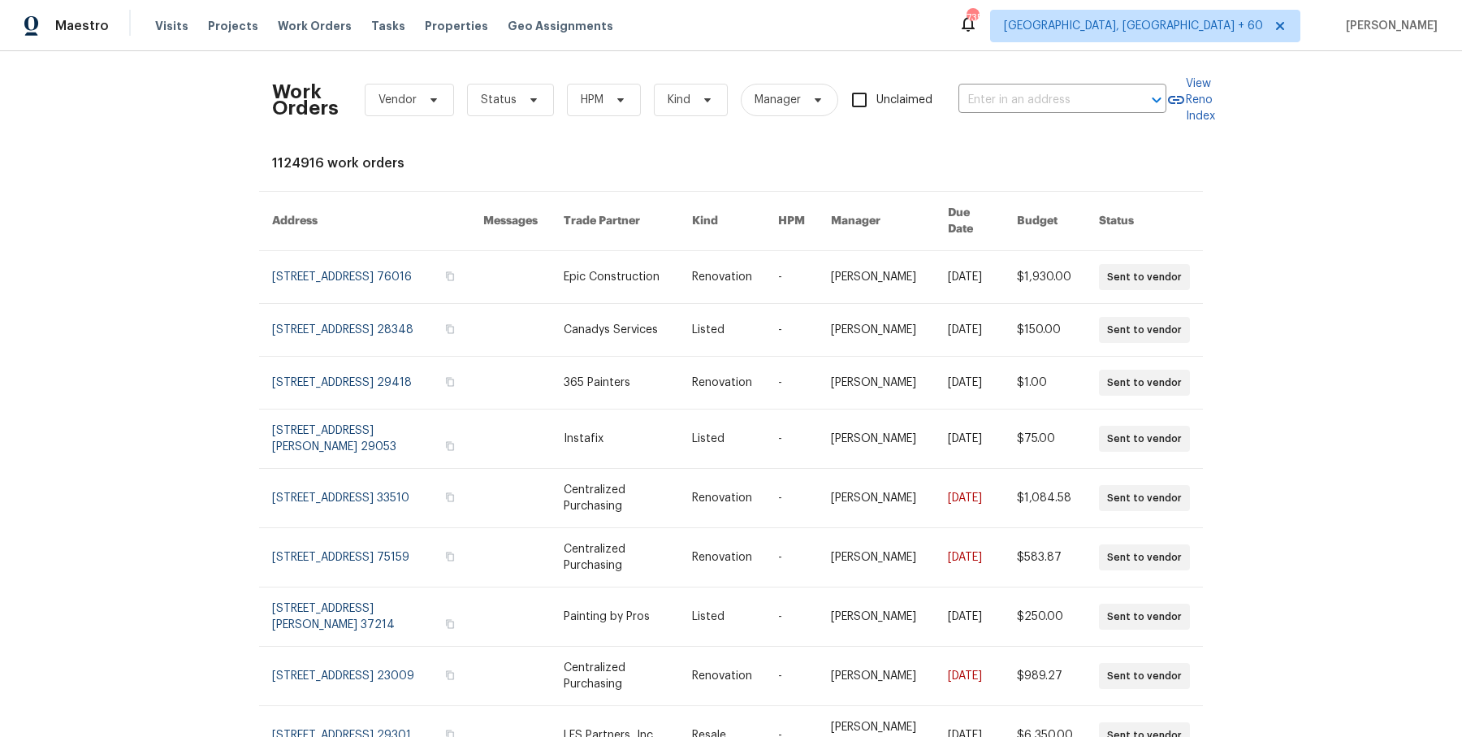
click at [964, 80] on div "Work Orders Vendor Status HPM Kind Manager Unclaimed ​" at bounding box center [719, 99] width 894 height 71
click at [964, 89] on input "text" at bounding box center [1040, 100] width 162 height 25
paste input "[STREET_ADDRESS][PERSON_NAME]"
type input "[STREET_ADDRESS][PERSON_NAME]"
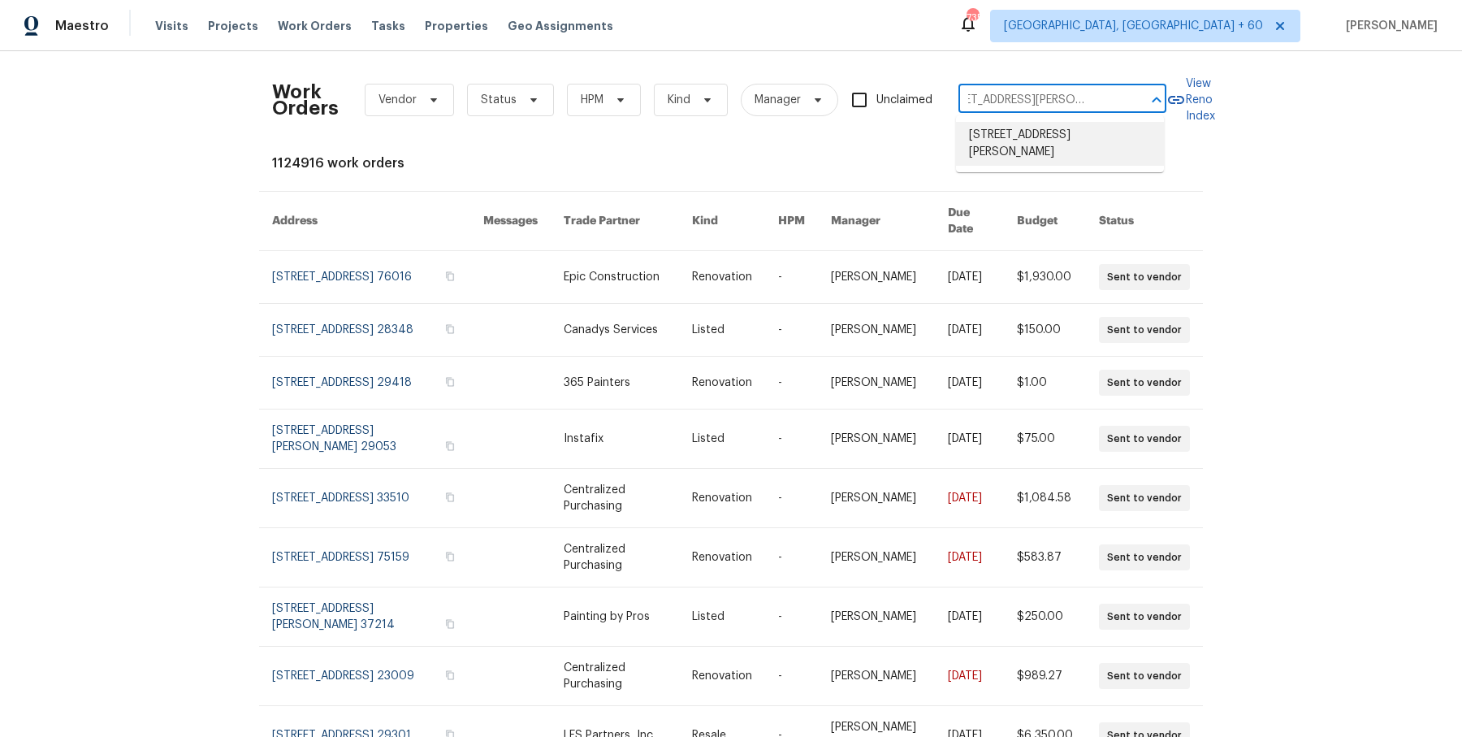
click at [1047, 134] on li "[STREET_ADDRESS][PERSON_NAME]" at bounding box center [1060, 144] width 208 height 44
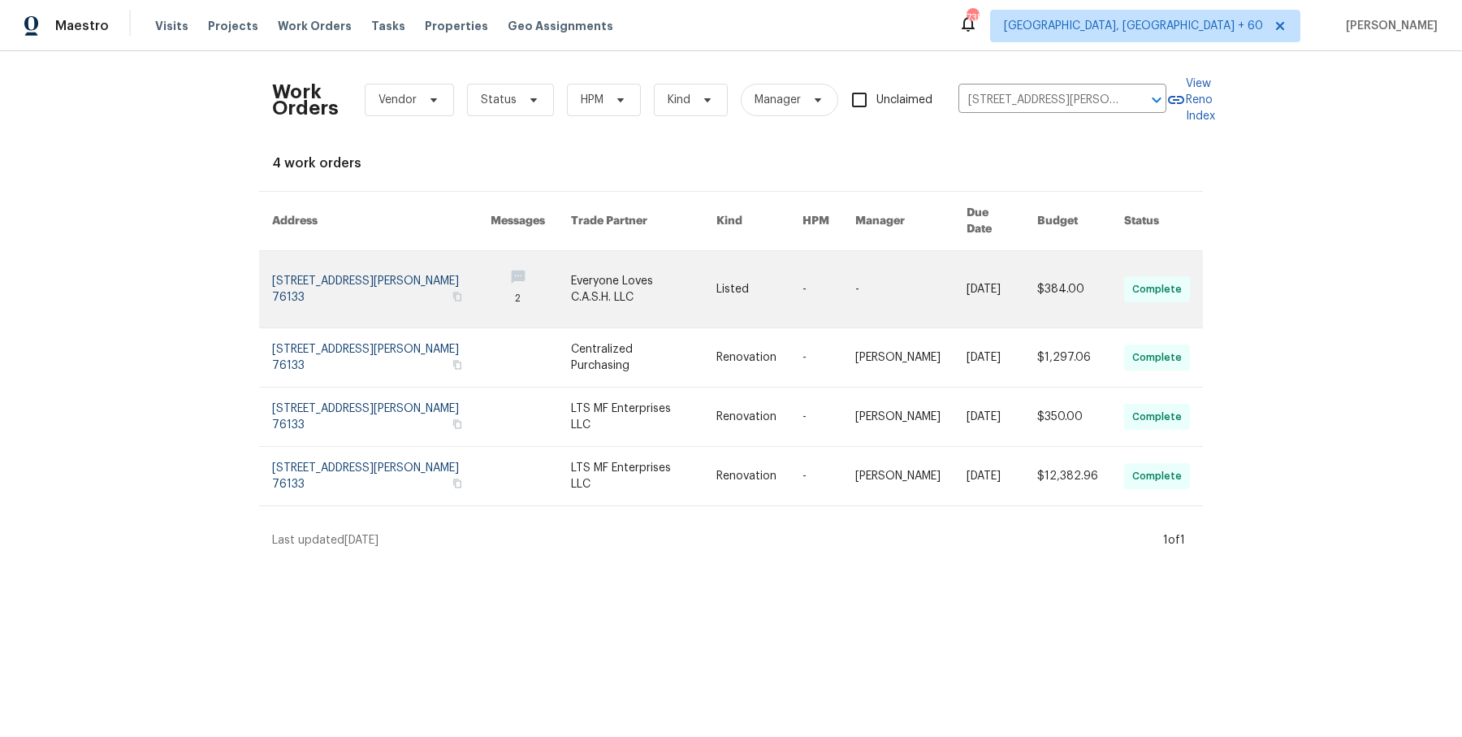
click at [900, 251] on link at bounding box center [910, 289] width 111 height 76
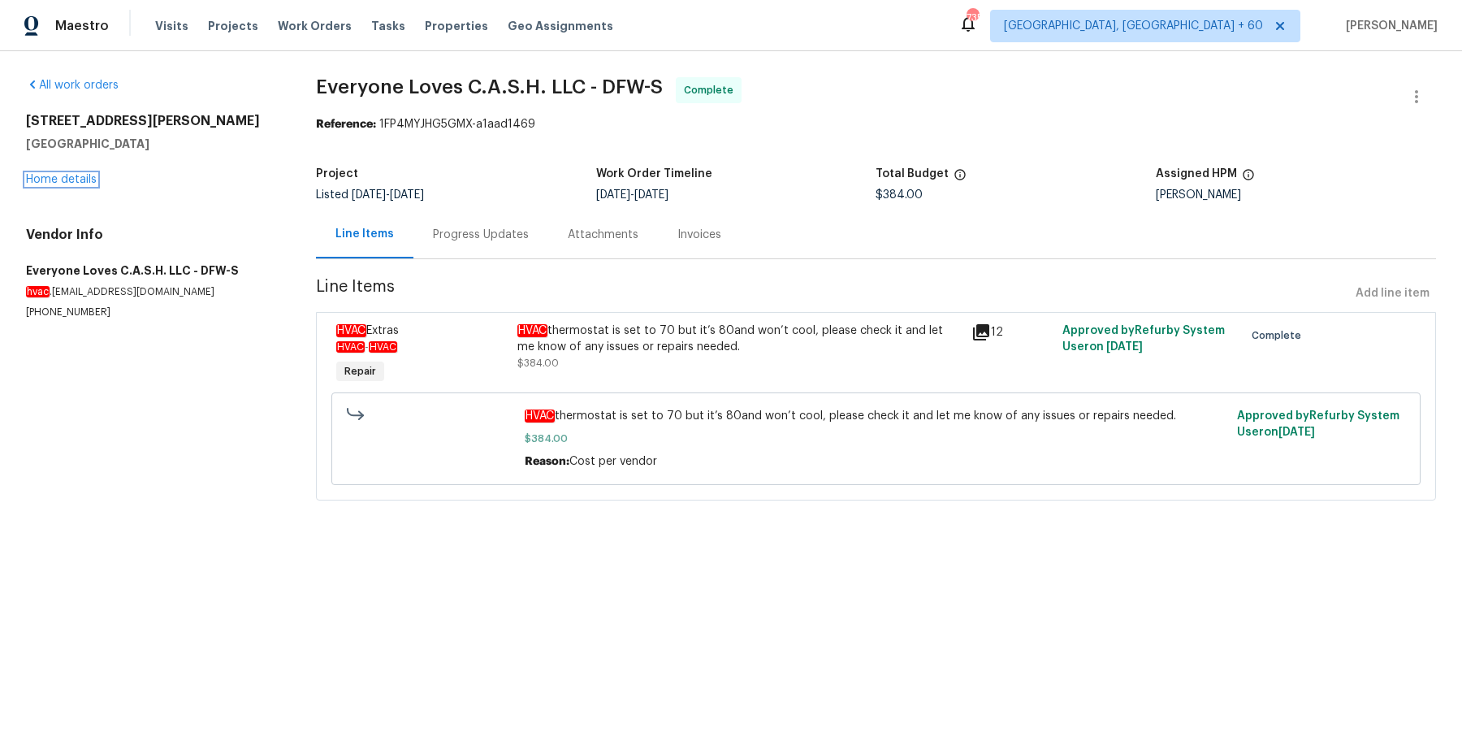
click at [85, 175] on link "Home details" at bounding box center [61, 179] width 71 height 11
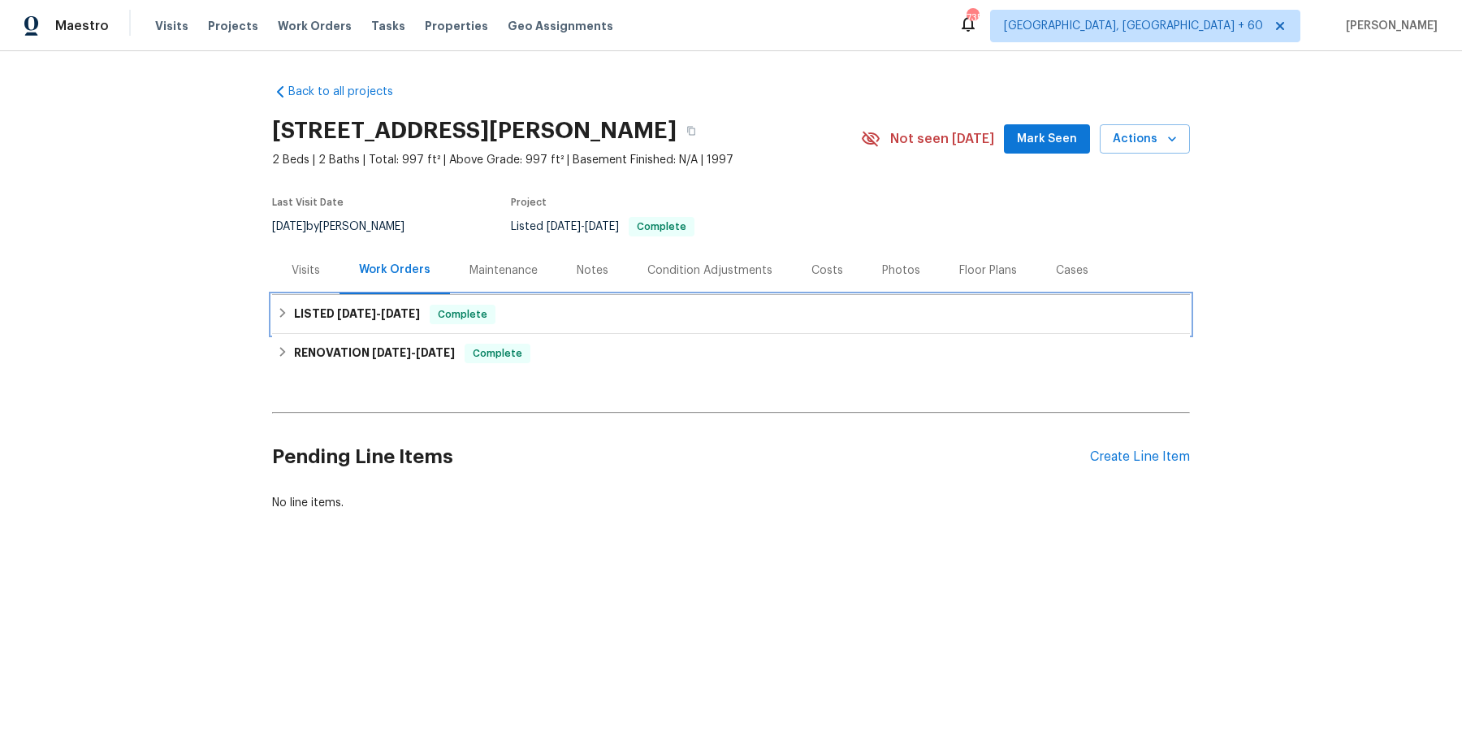
click at [624, 316] on div "LISTED [DATE] - [DATE] Complete" at bounding box center [731, 314] width 908 height 19
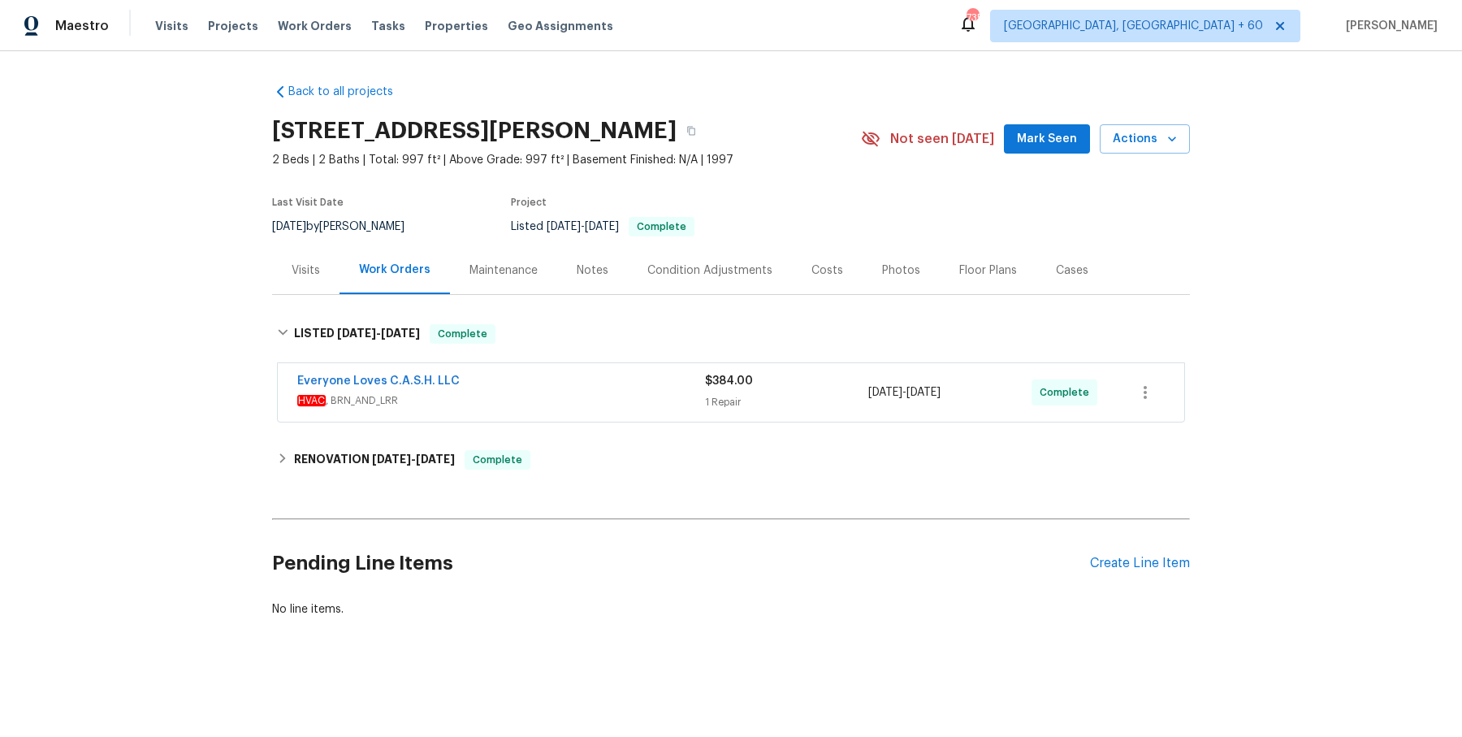
click at [615, 382] on div "Everyone Loves C.A.S.H. LLC" at bounding box center [501, 382] width 408 height 19
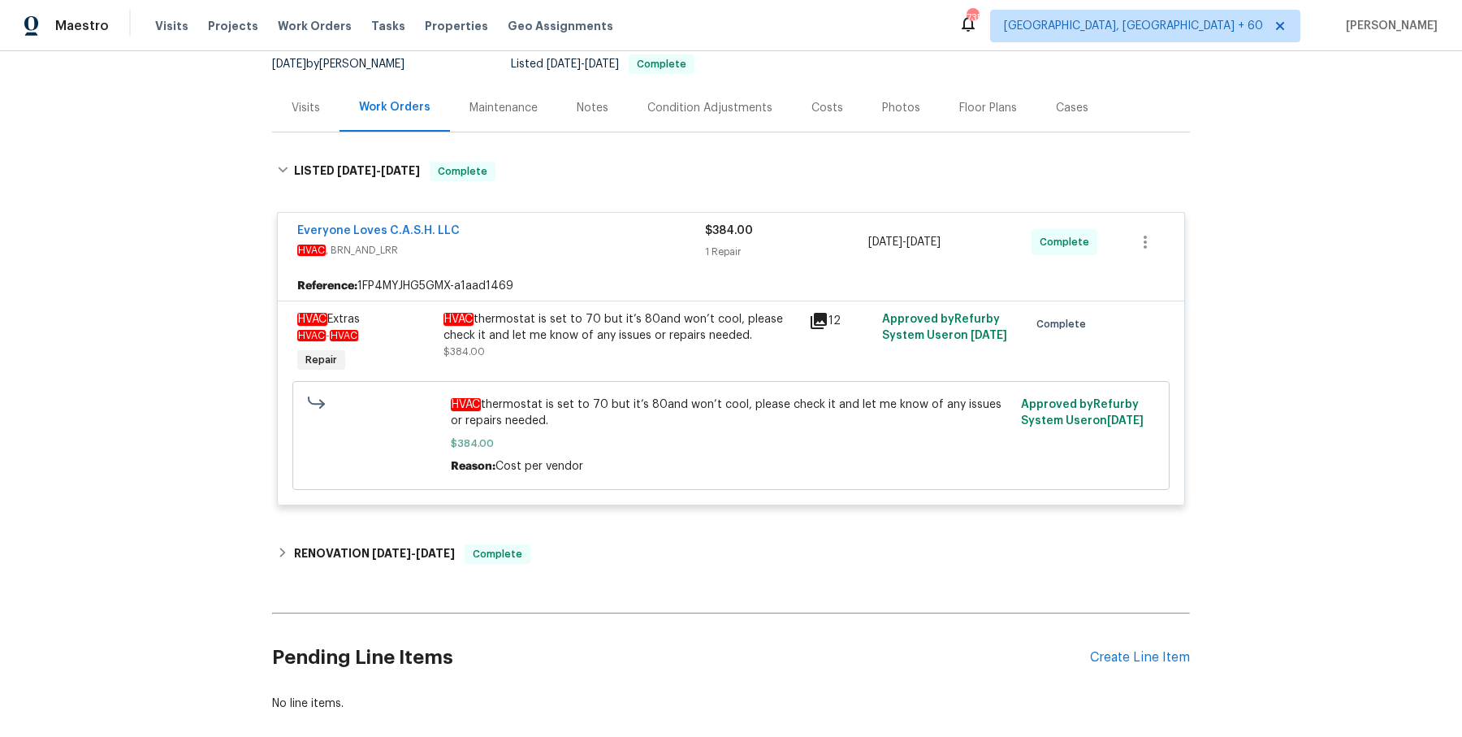
scroll to position [177, 0]
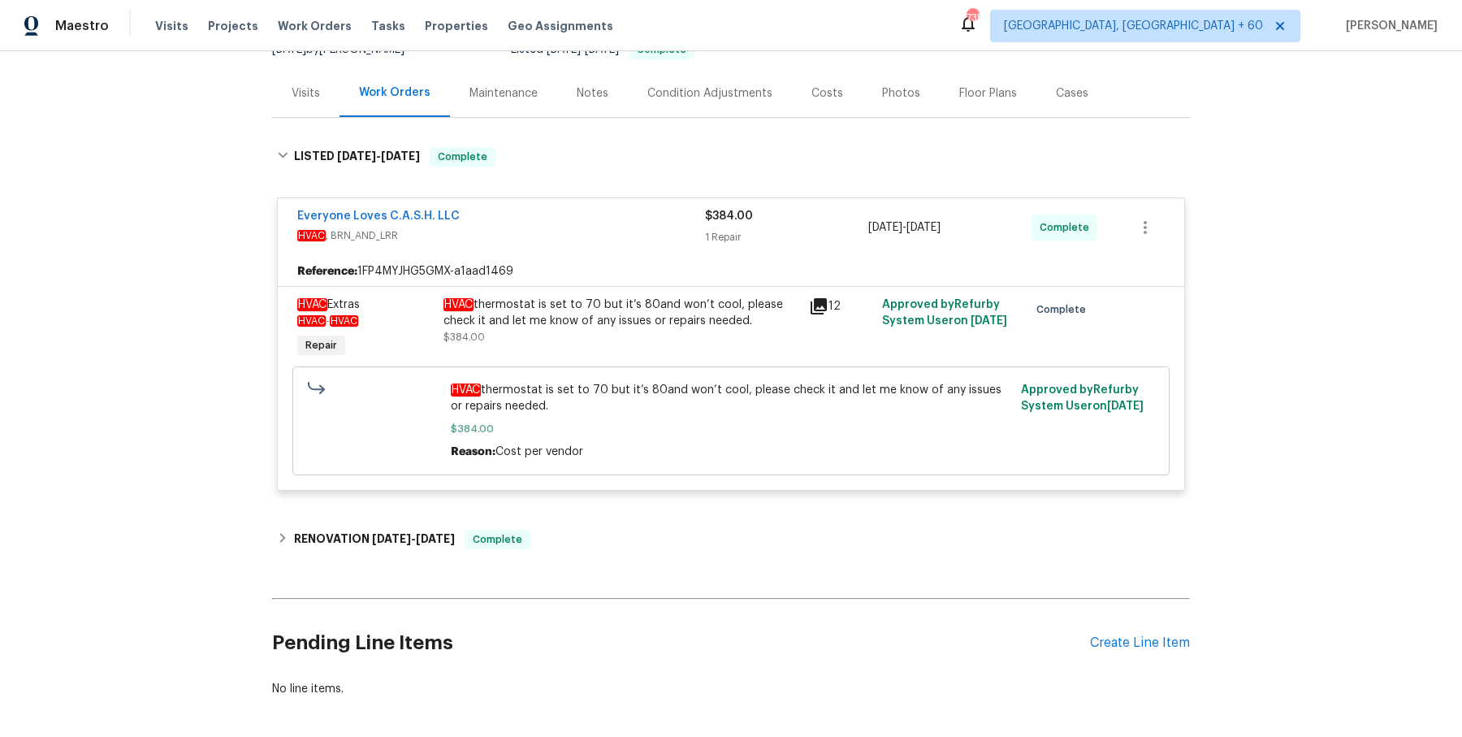
click at [587, 513] on div "Back to all projects [STREET_ADDRESS][PERSON_NAME] 2 Beds | 2 Baths | Total: 99…" at bounding box center [731, 302] width 918 height 816
click at [583, 517] on div "Back to all projects [STREET_ADDRESS][PERSON_NAME] 2 Beds | 2 Baths | Total: 99…" at bounding box center [731, 302] width 918 height 816
click at [572, 509] on div "Back to all projects [STREET_ADDRESS][PERSON_NAME] 2 Beds | 2 Baths | Total: 99…" at bounding box center [731, 302] width 918 height 816
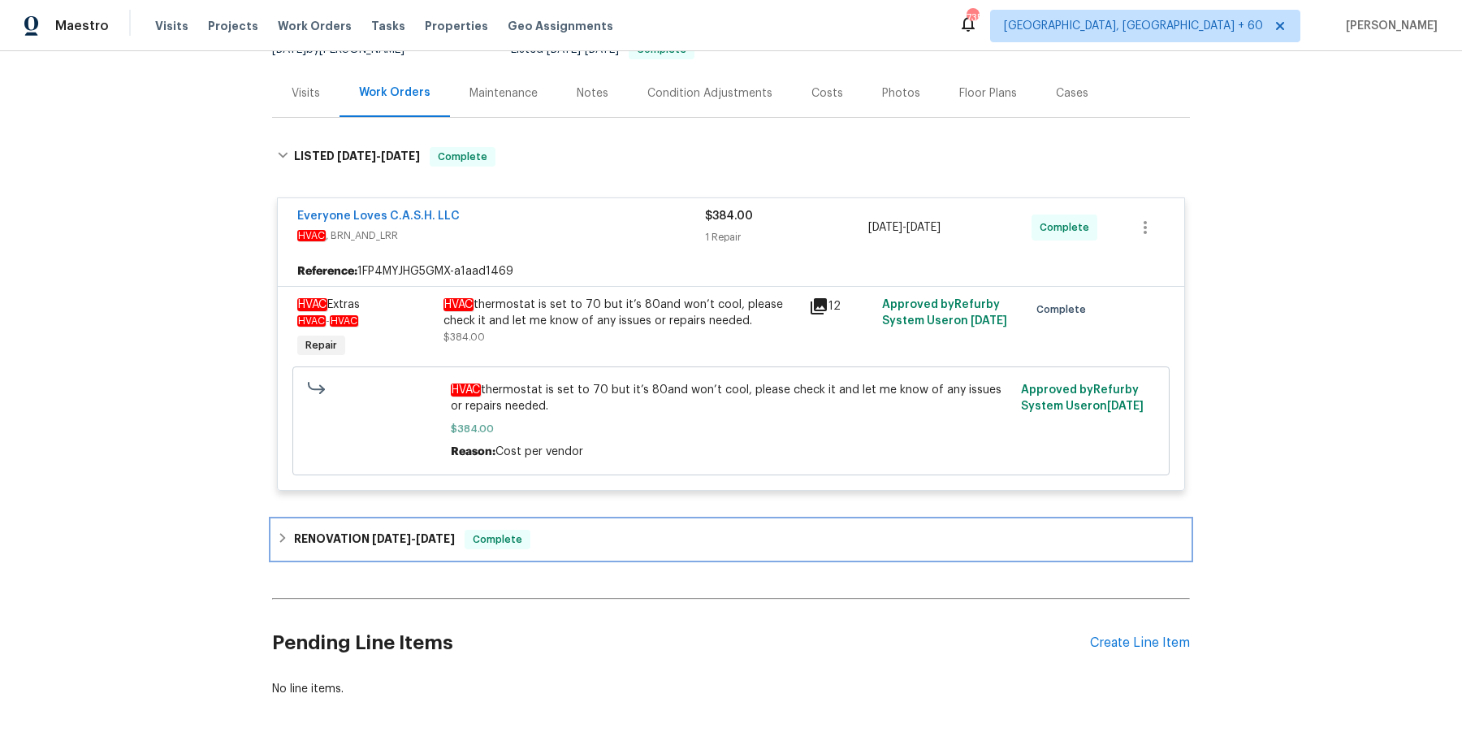
click at [567, 520] on div "RENOVATION [DATE] - [DATE] Complete" at bounding box center [731, 539] width 918 height 39
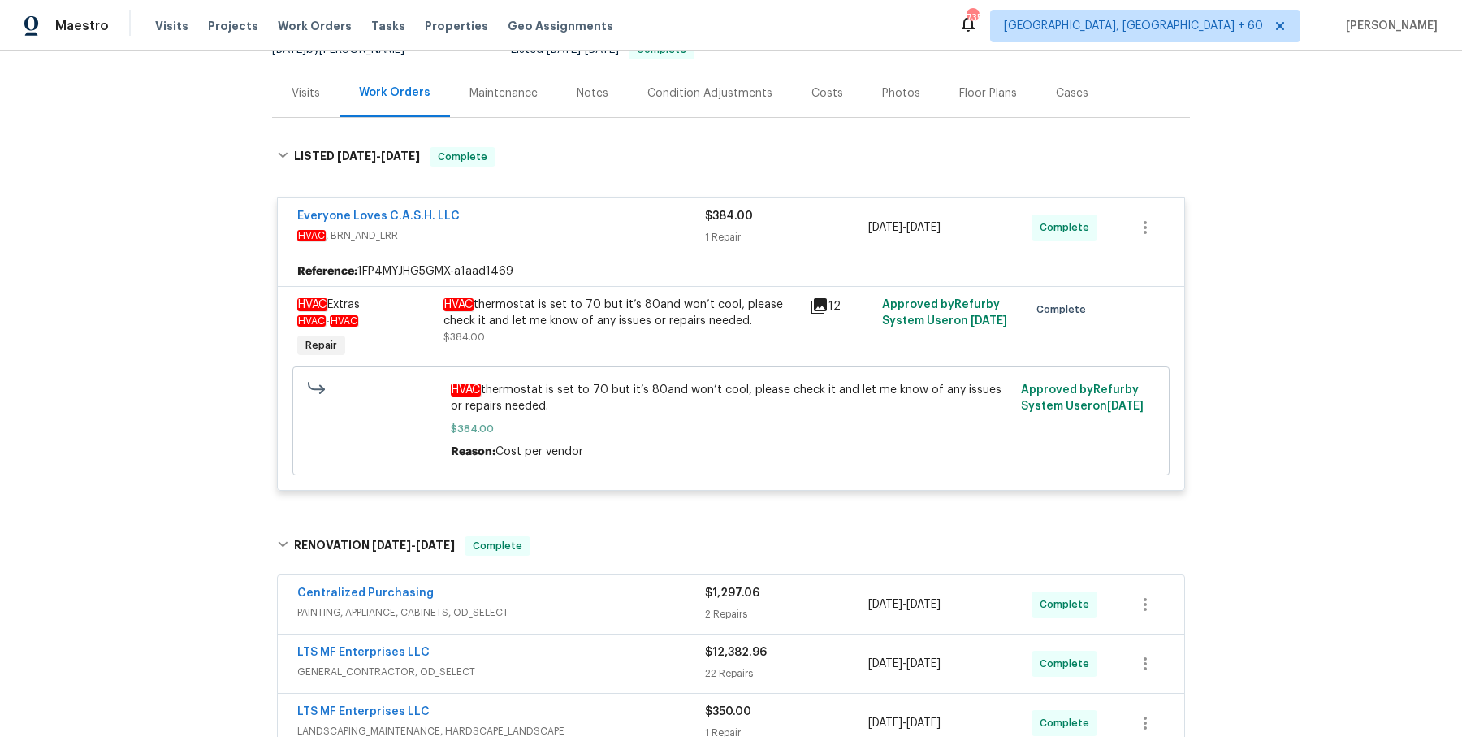
click at [595, 591] on div "Centralized Purchasing" at bounding box center [501, 594] width 408 height 19
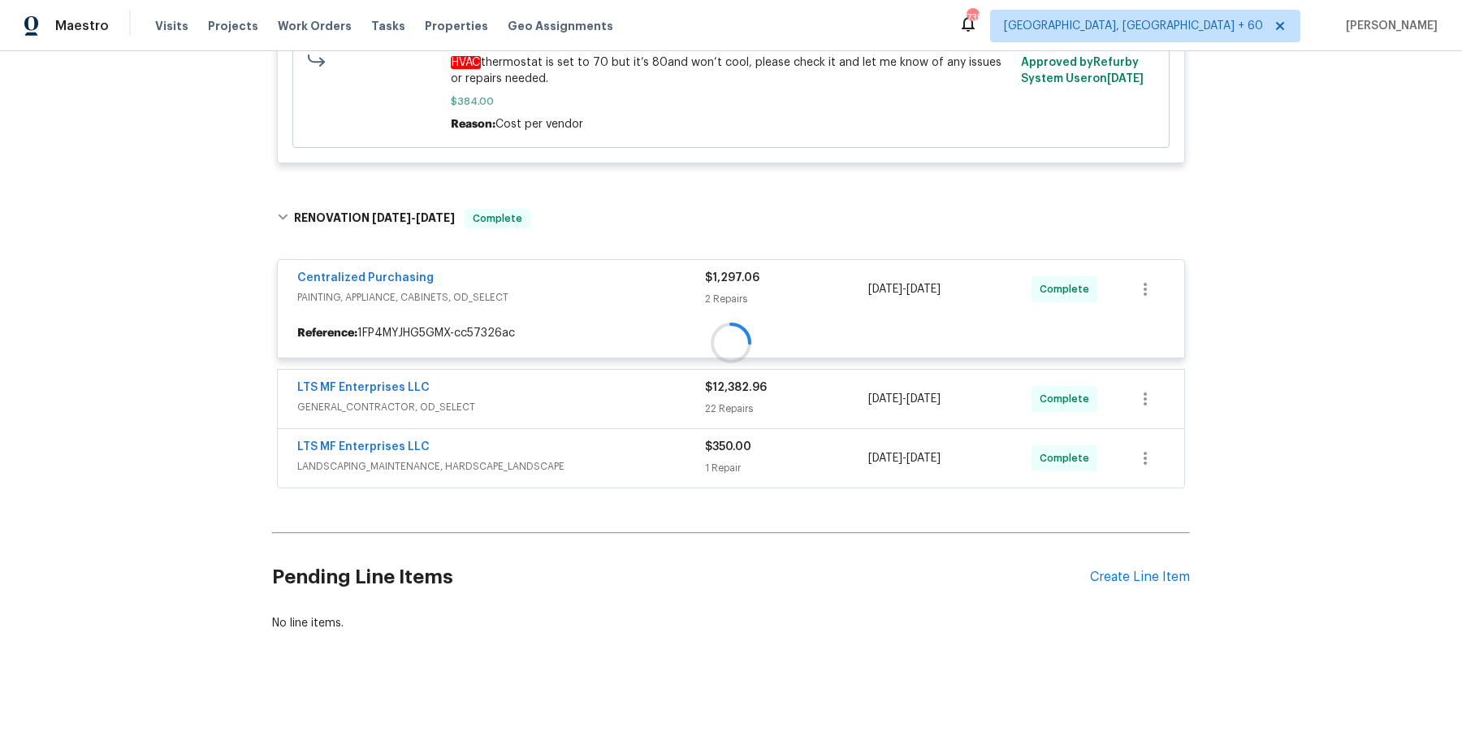
scroll to position [496, 0]
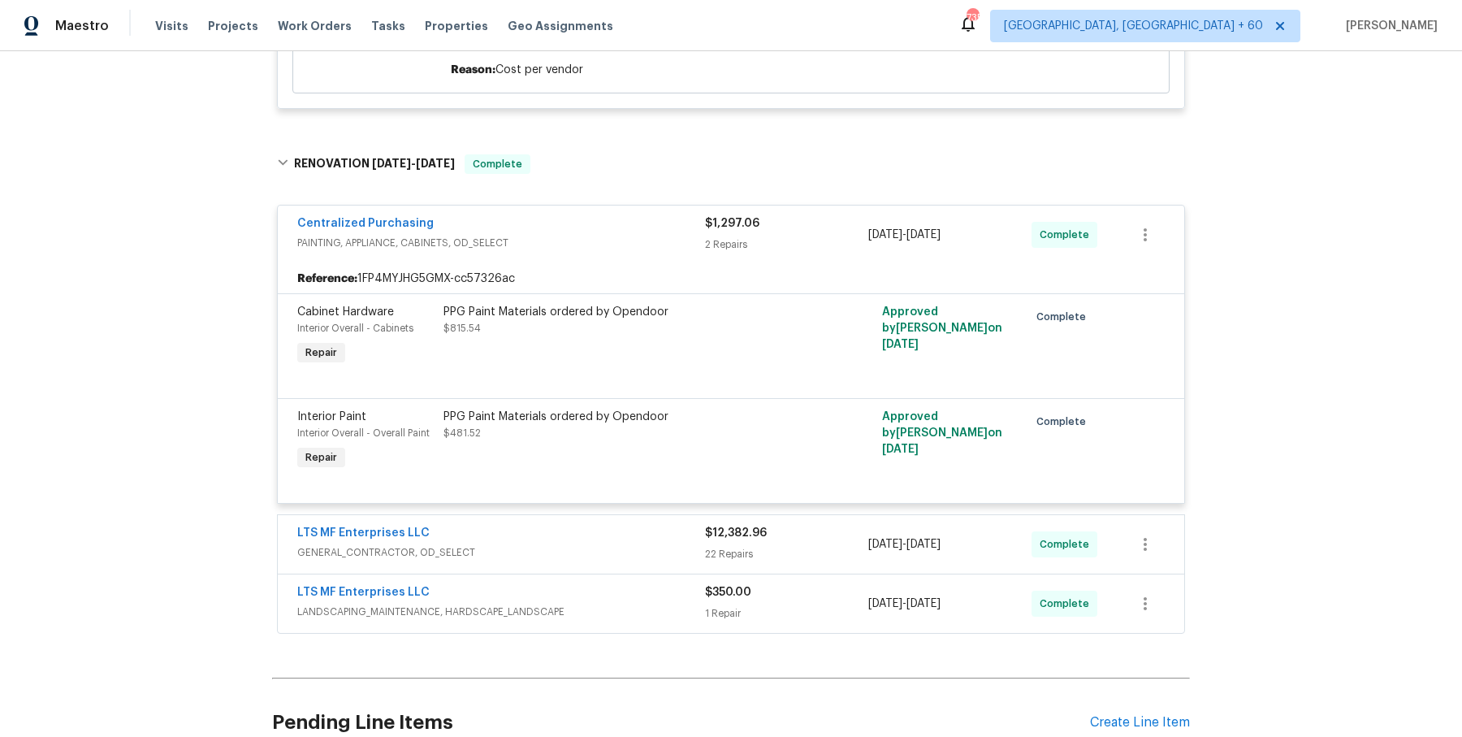
click at [595, 539] on div "LTS MF Enterprises LLC" at bounding box center [501, 534] width 408 height 19
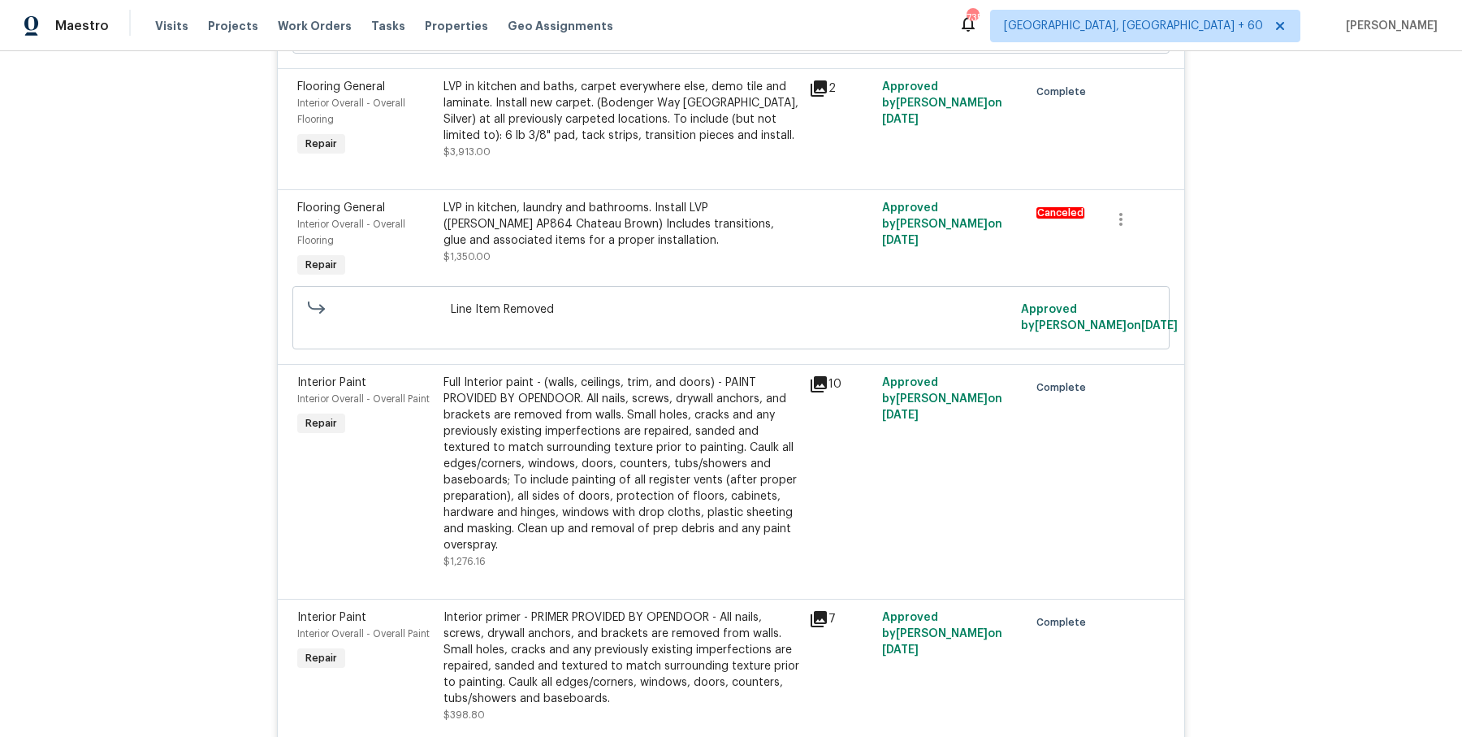
scroll to position [4157, 0]
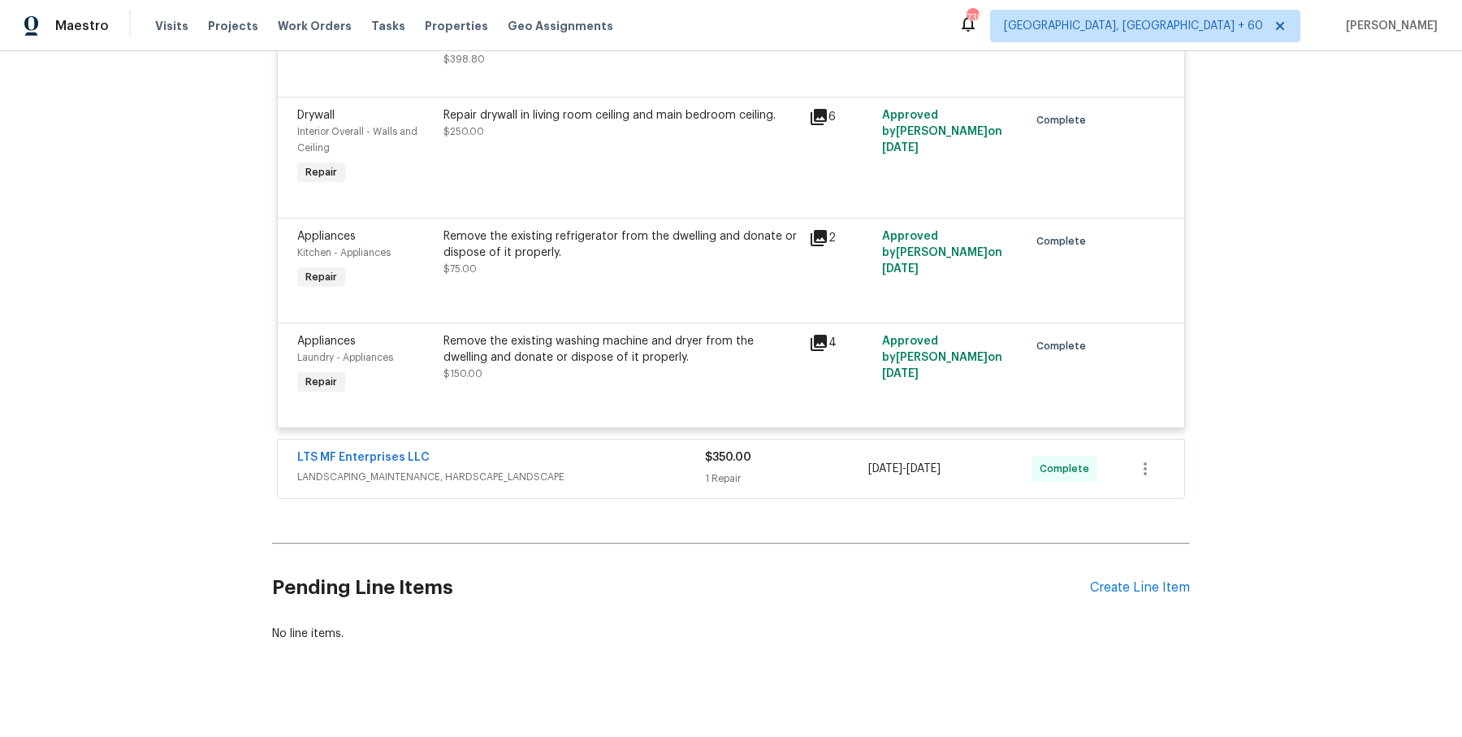
click at [639, 475] on div "LTS MF Enterprises LLC LANDSCAPING_MAINTENANCE, HARDSCAPE_LANDSCAPE $350.00 1 R…" at bounding box center [731, 468] width 907 height 58
click at [638, 469] on span "LANDSCAPING_MAINTENANCE, HARDSCAPE_LANDSCAPE" at bounding box center [501, 477] width 408 height 16
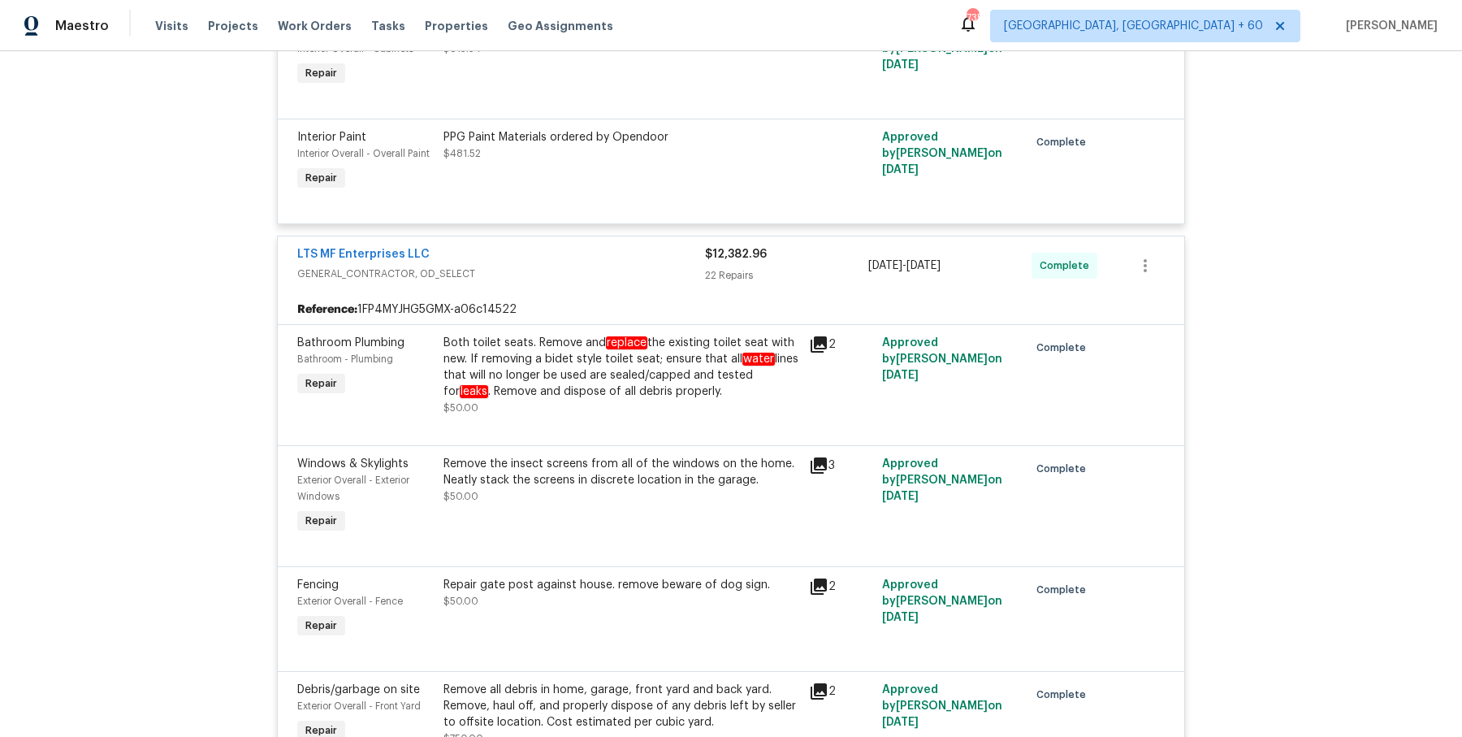
scroll to position [0, 0]
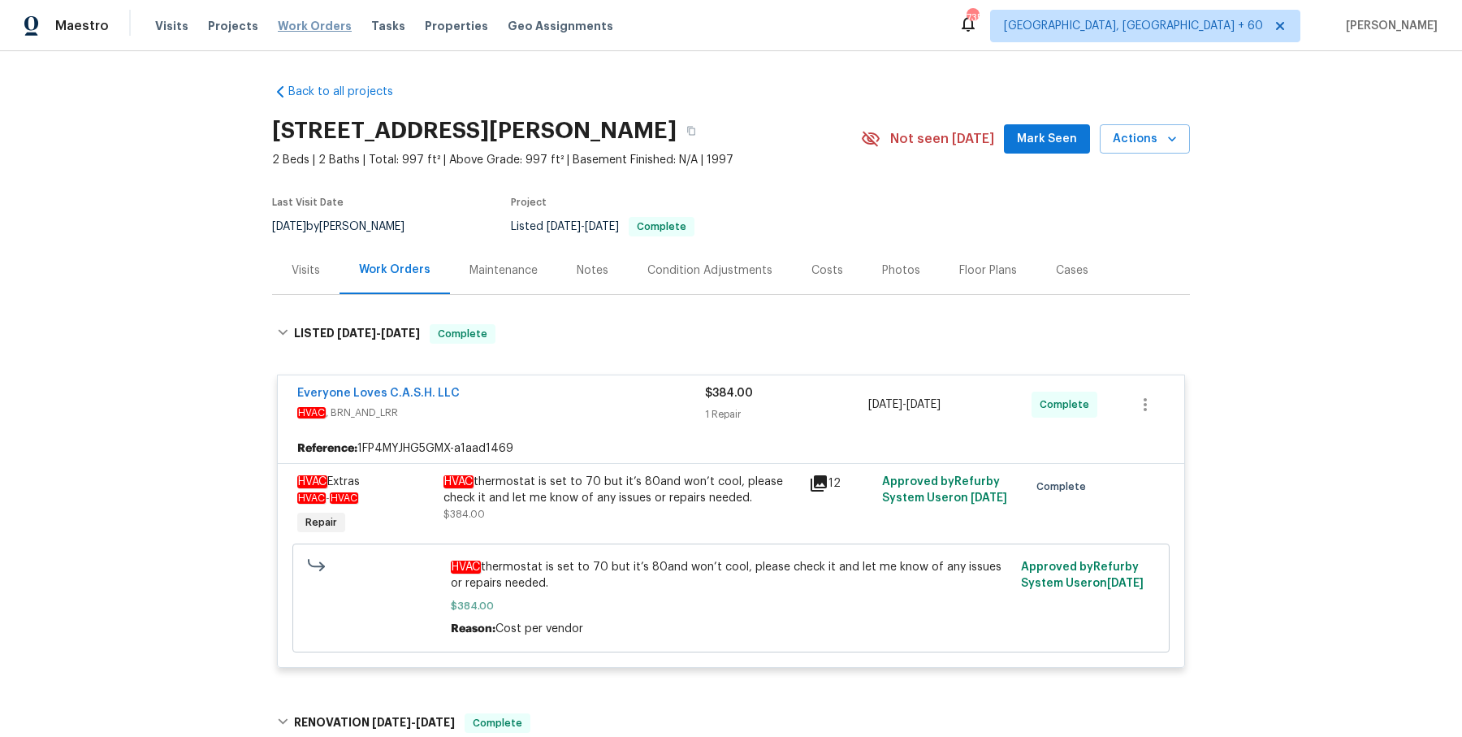
click at [314, 18] on span "Work Orders" at bounding box center [315, 26] width 74 height 16
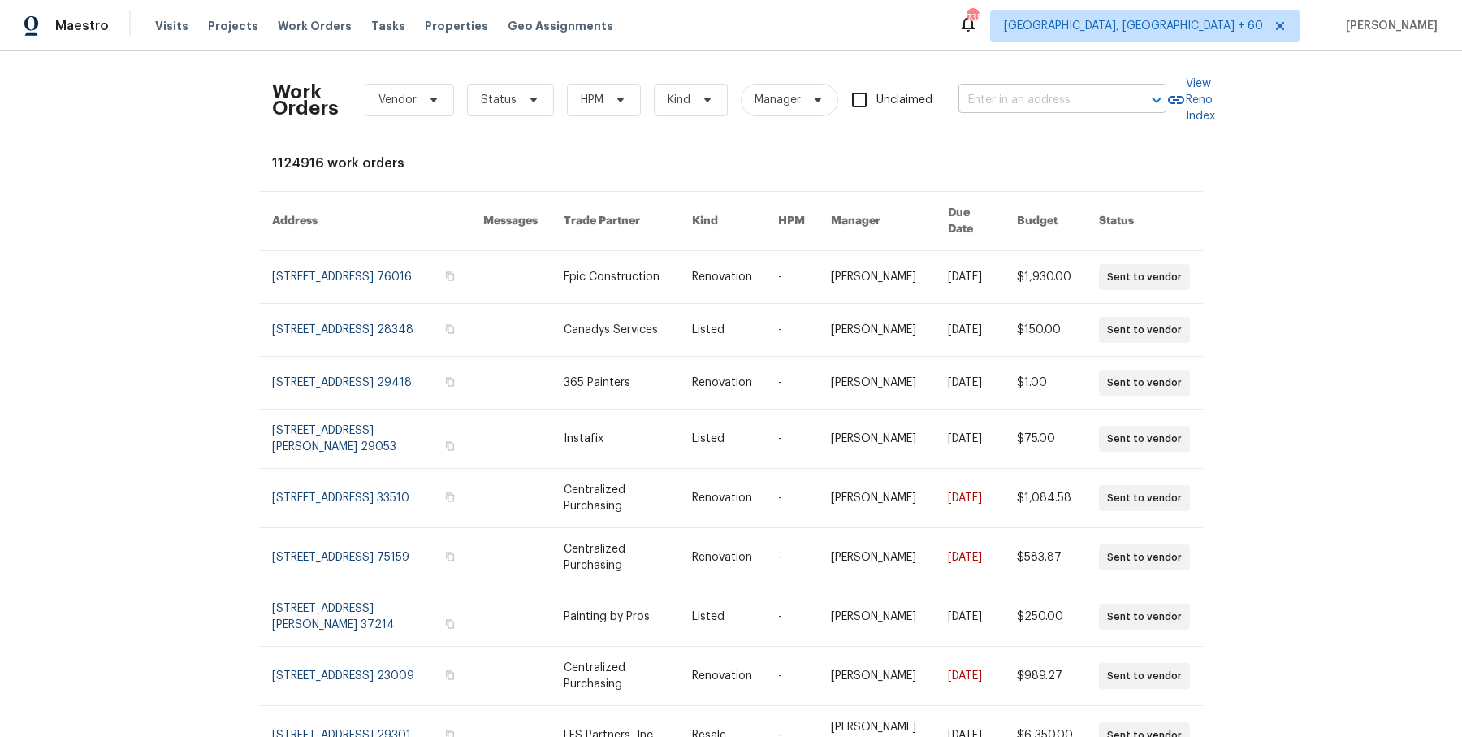
click at [1019, 89] on input "text" at bounding box center [1040, 100] width 162 height 25
paste input "[STREET_ADDRESS][PERSON_NAME]"
type input "[STREET_ADDRESS][PERSON_NAME]"
click at [1018, 140] on li "[STREET_ADDRESS]" at bounding box center [1060, 135] width 208 height 27
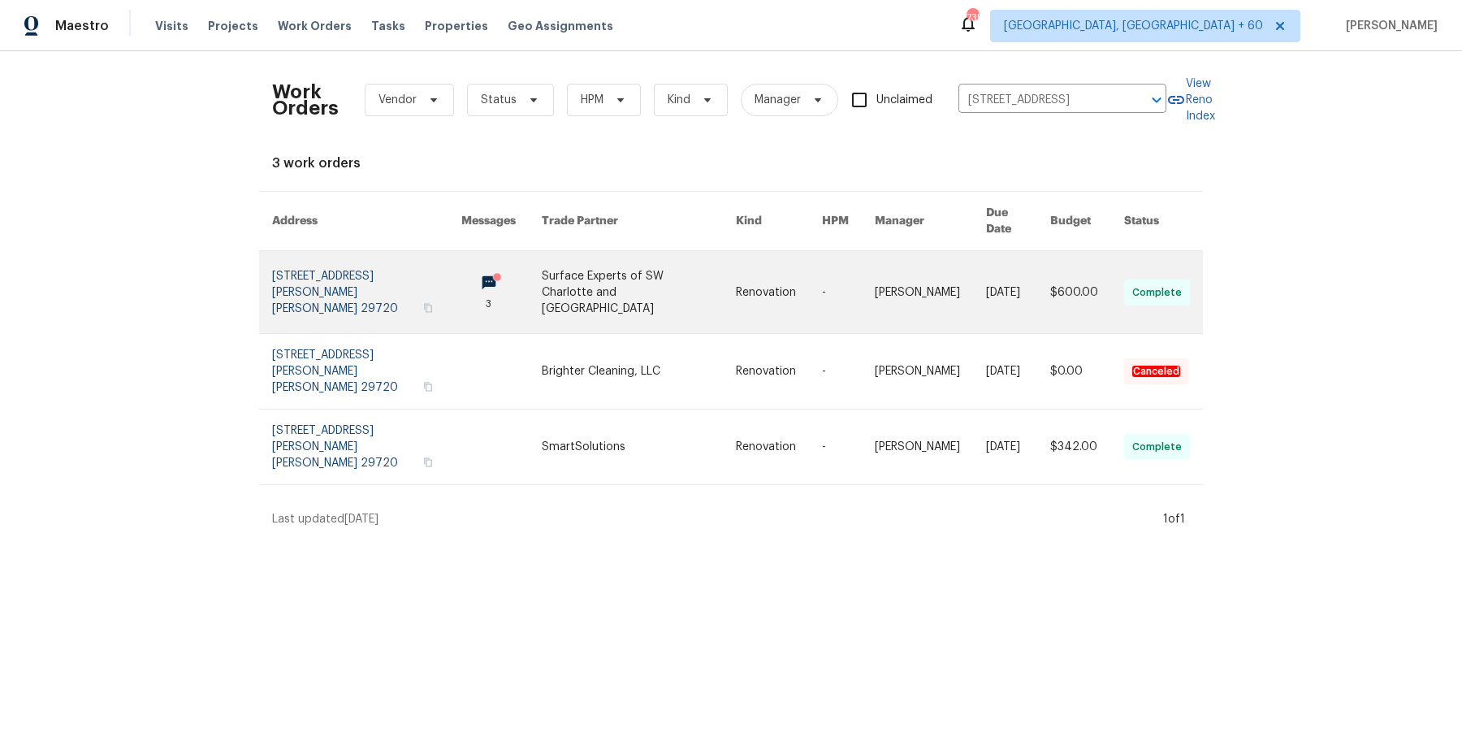
click at [933, 252] on link at bounding box center [930, 292] width 111 height 82
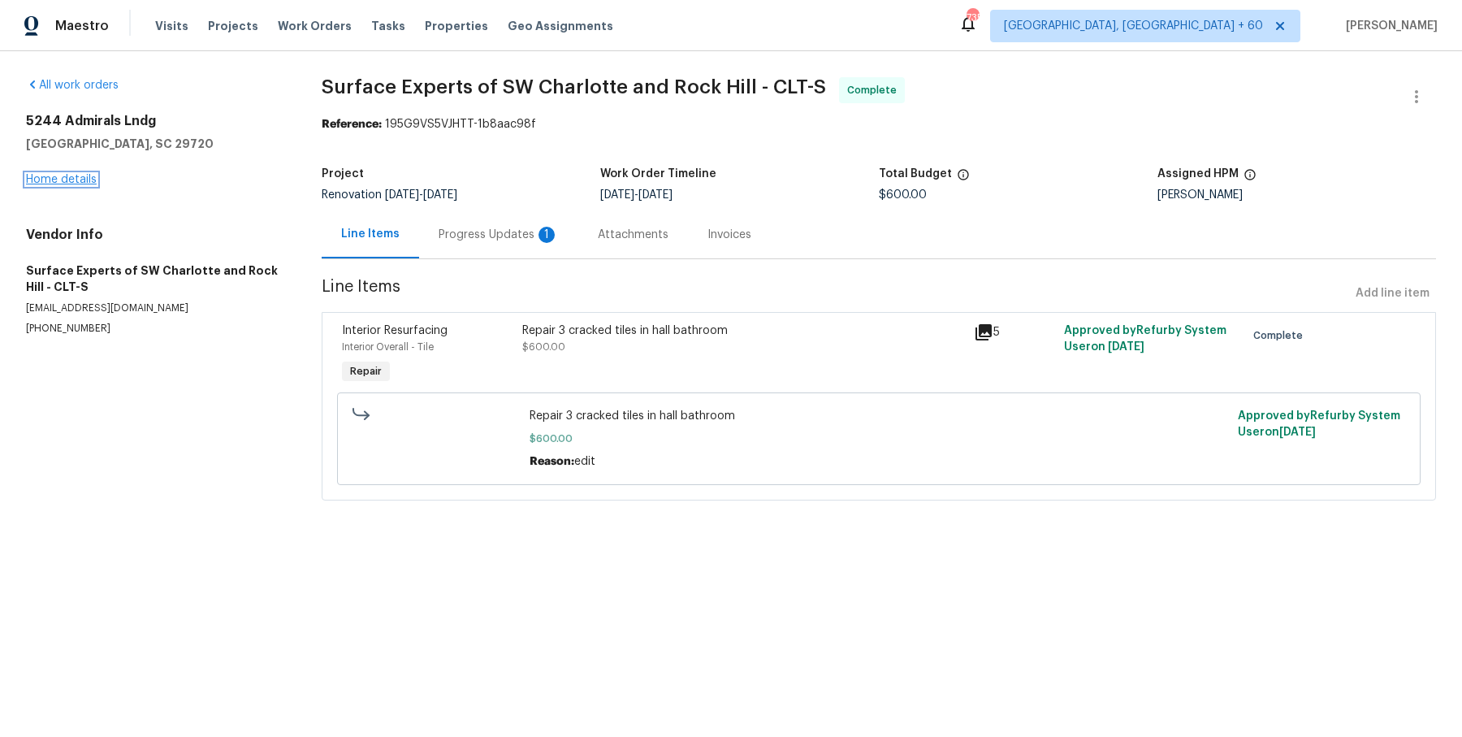
click at [89, 178] on link "Home details" at bounding box center [61, 179] width 71 height 11
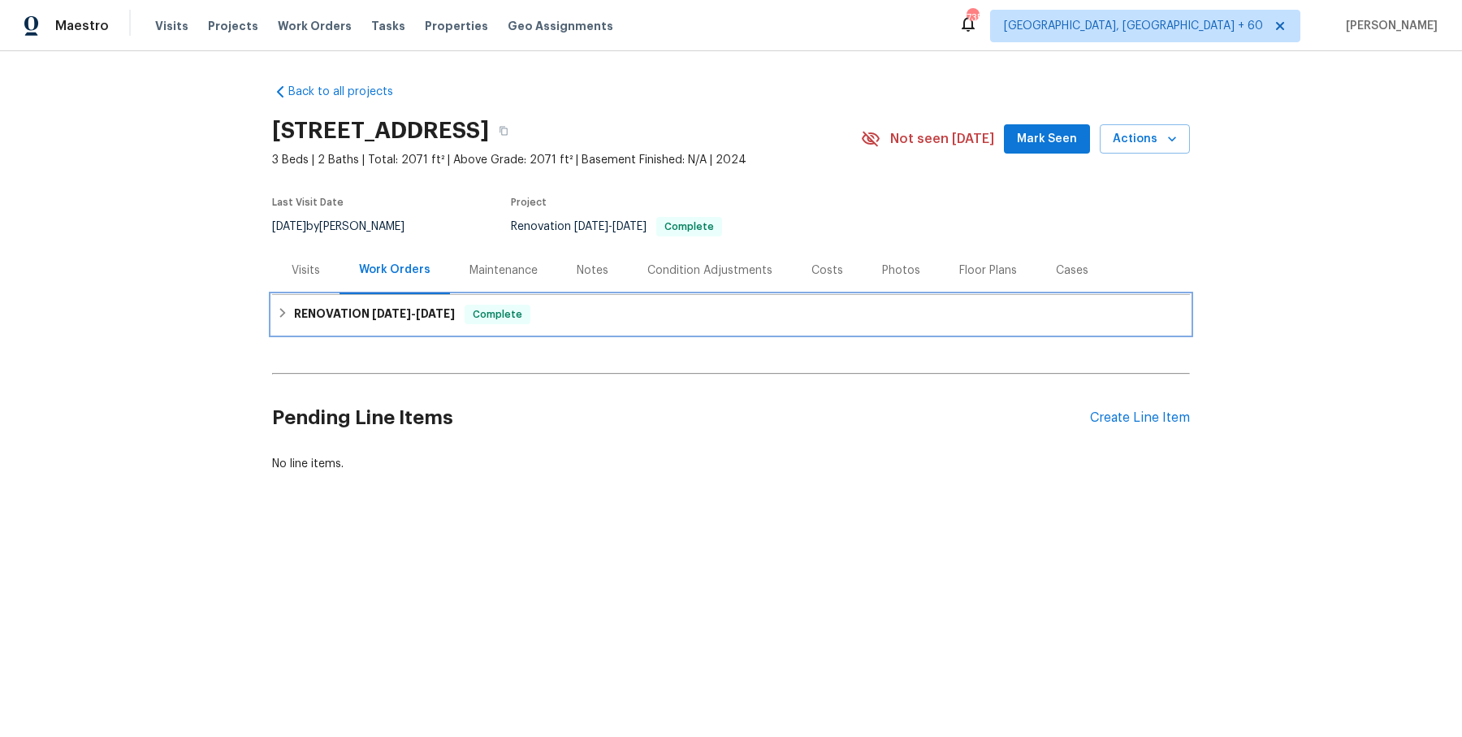
click at [636, 318] on div "RENOVATION [DATE] - [DATE] Complete" at bounding box center [731, 314] width 908 height 19
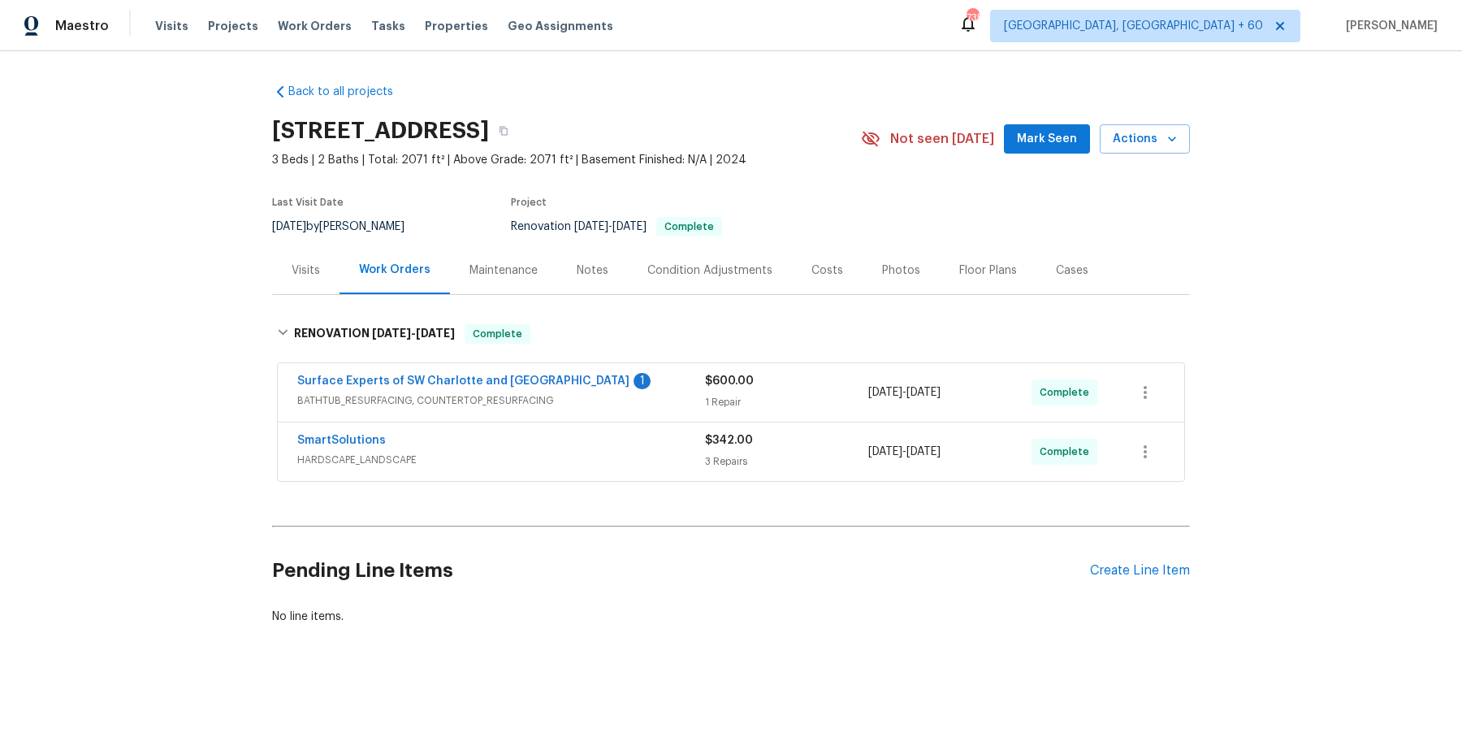
click at [623, 405] on span "BATHTUB_RESURFACING, COUNTERTOP_RESURFACING" at bounding box center [501, 400] width 408 height 16
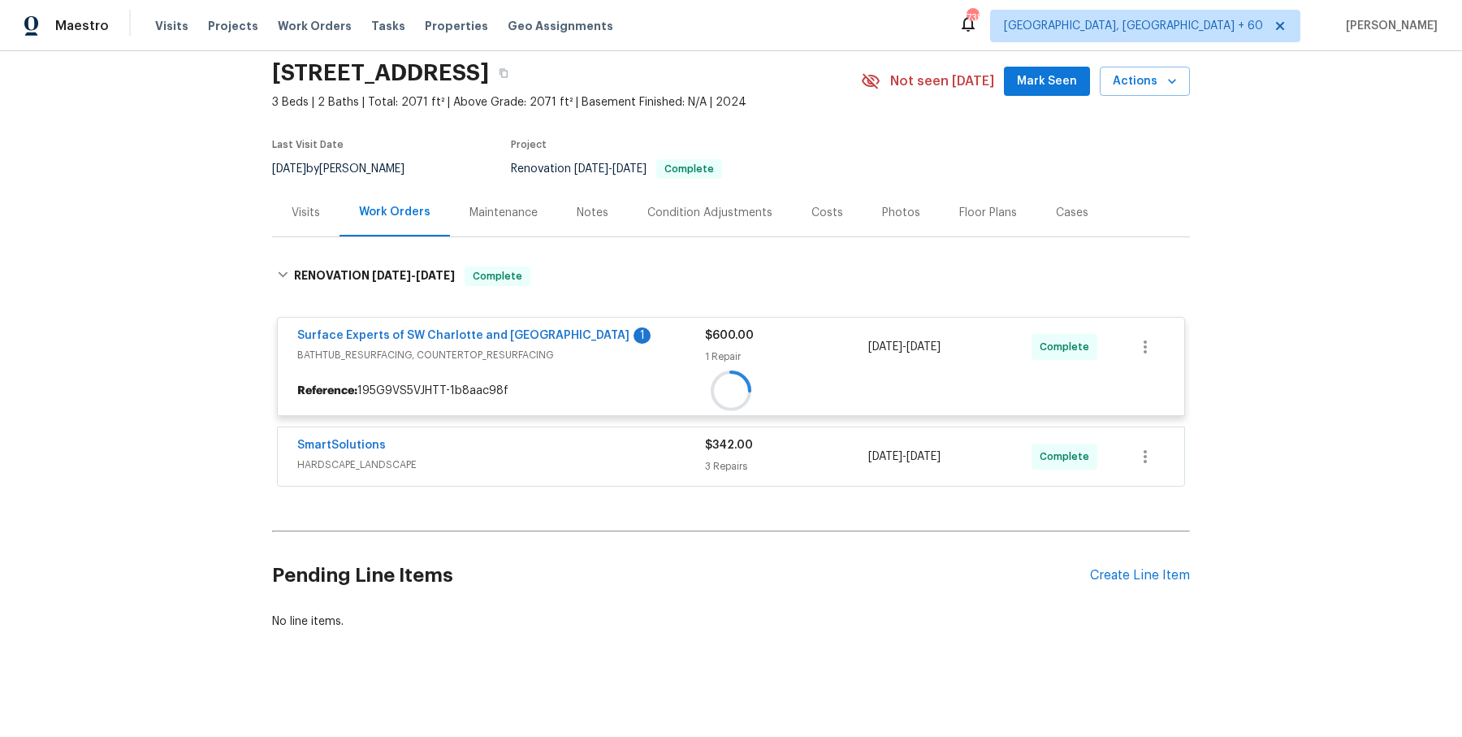
scroll to position [58, 0]
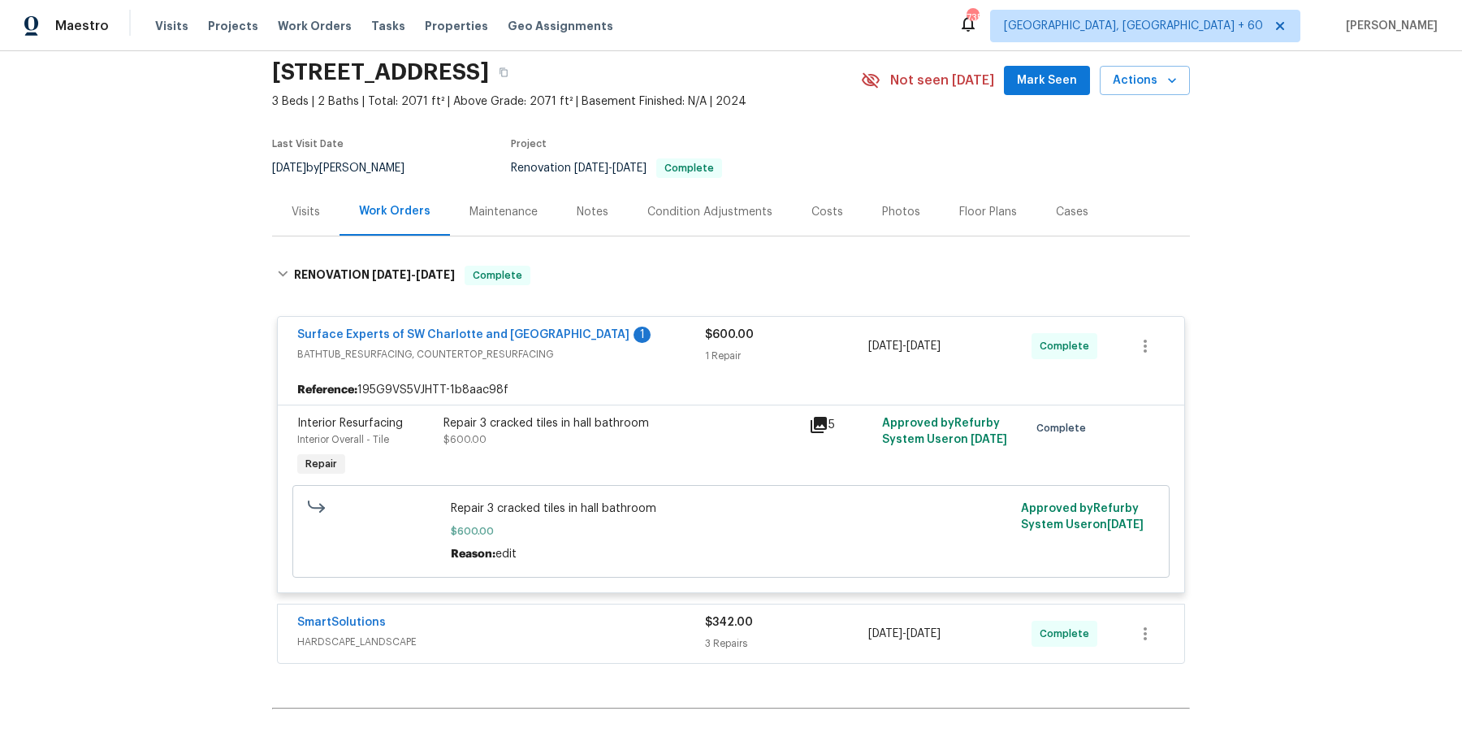
click at [599, 630] on div "SmartSolutions" at bounding box center [501, 623] width 408 height 19
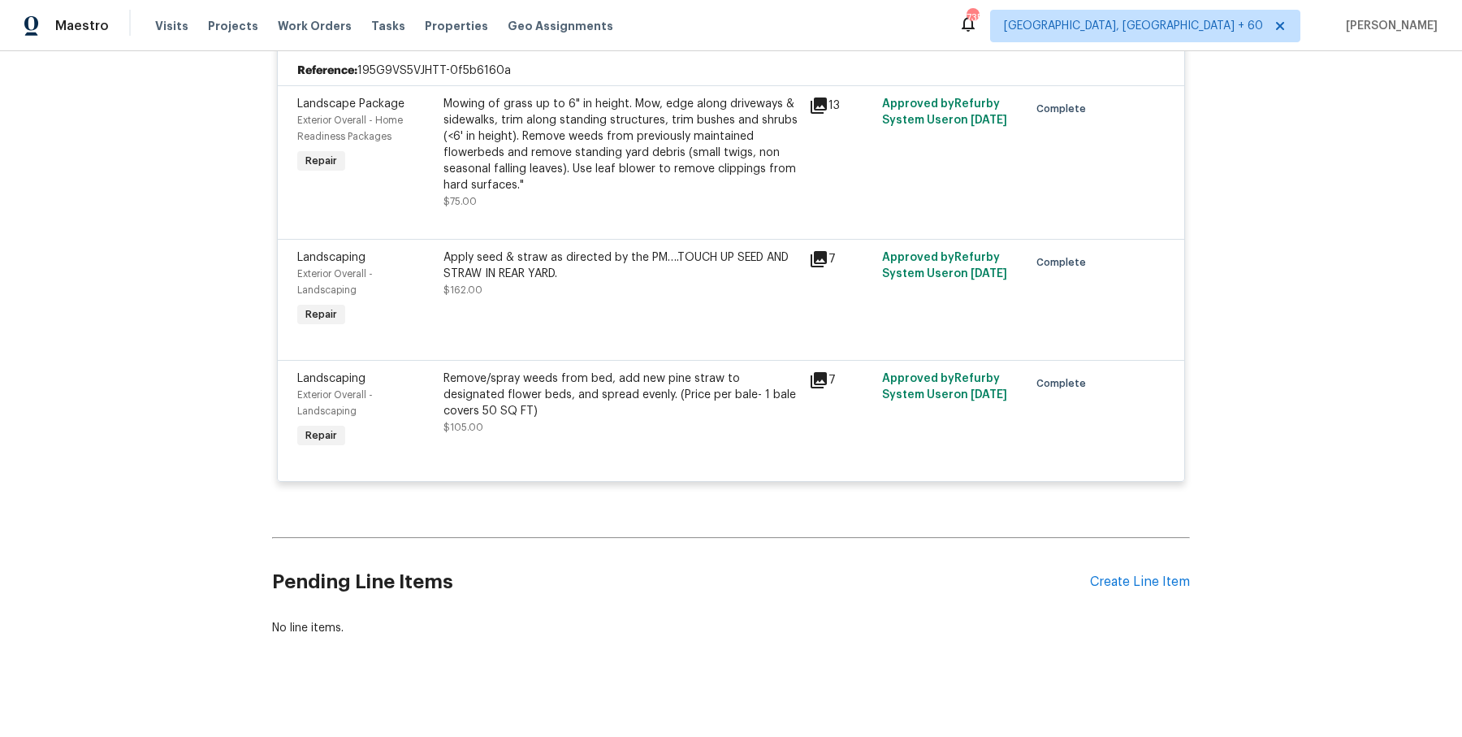
scroll to position [0, 0]
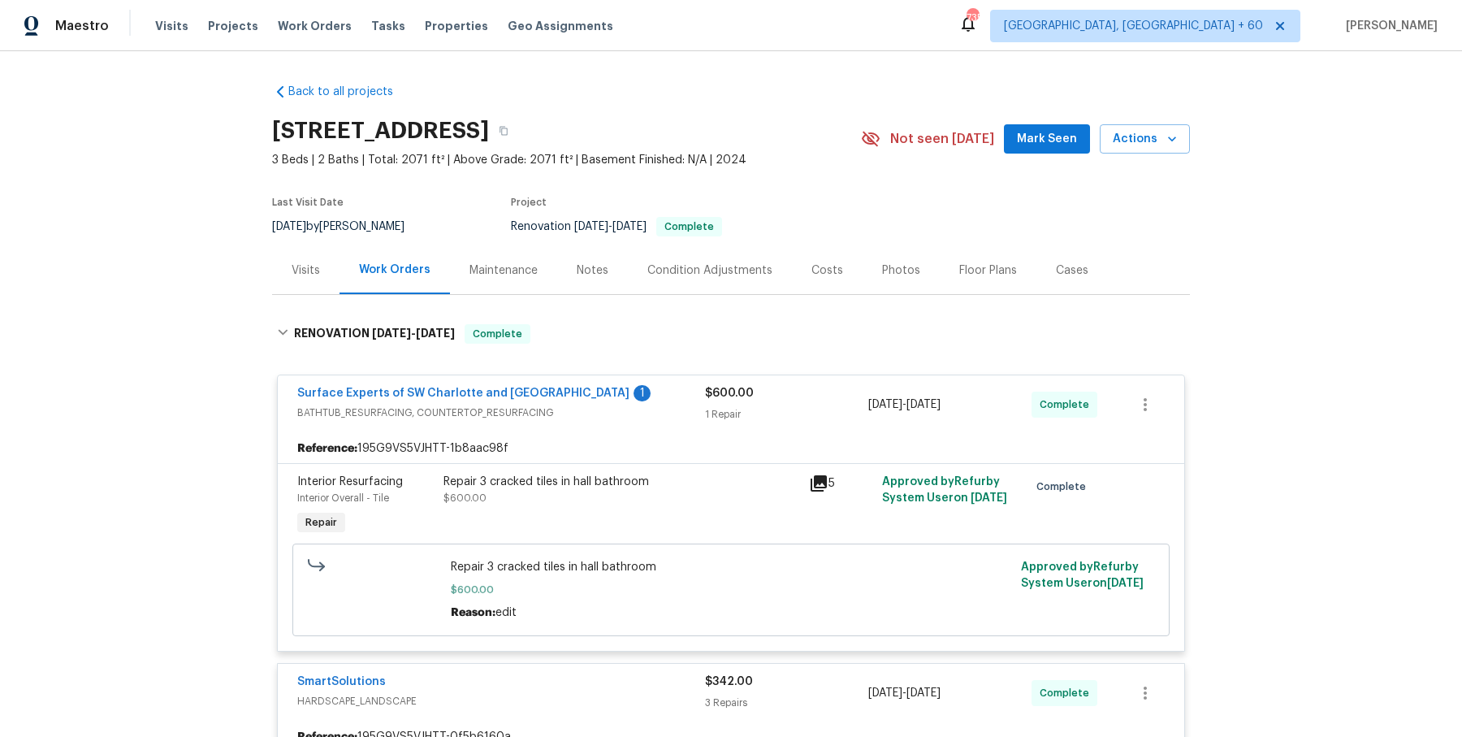
click at [303, 35] on div "Visits Projects Work Orders Tasks Properties Geo Assignments" at bounding box center [394, 26] width 478 height 32
click at [319, 31] on span "Work Orders" at bounding box center [315, 26] width 74 height 16
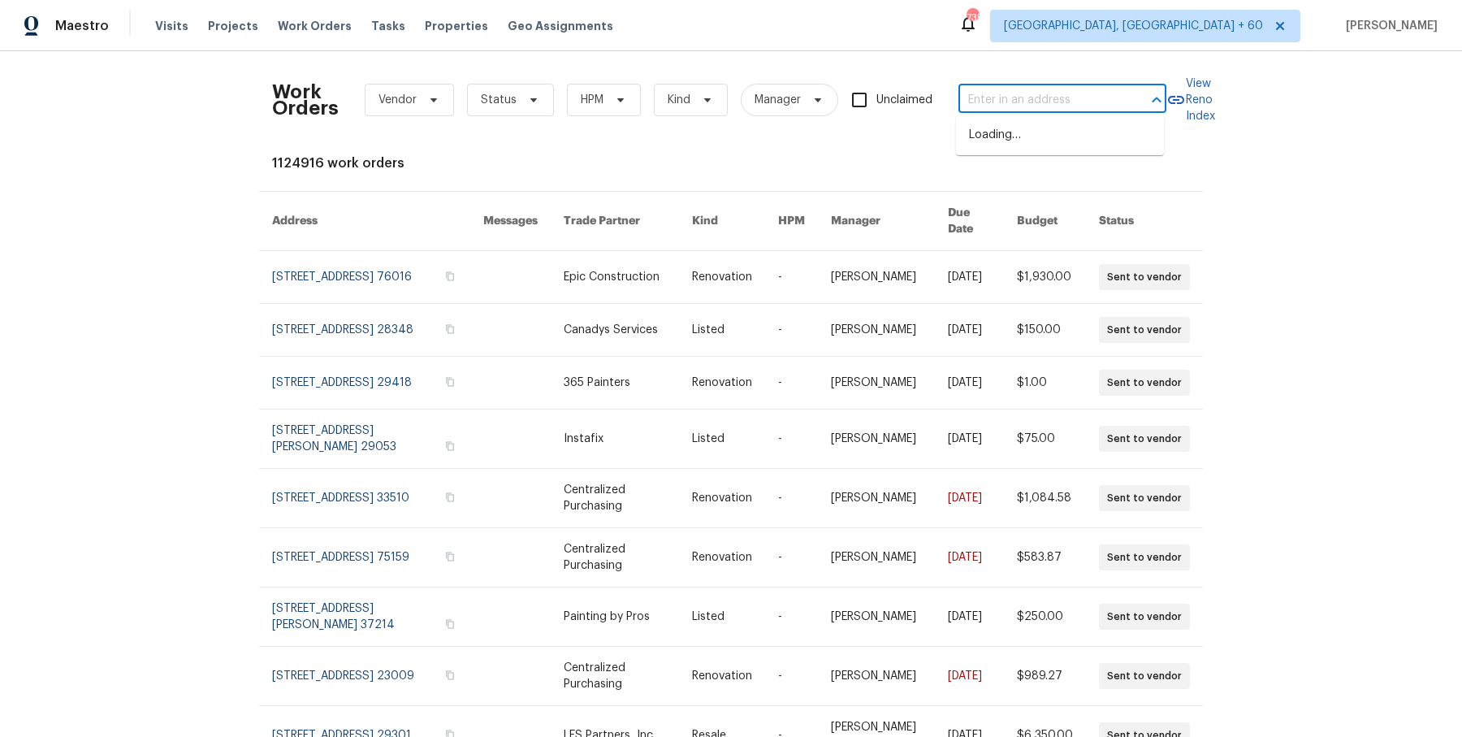
click at [1030, 110] on input "text" at bounding box center [1040, 100] width 162 height 25
paste input "[STREET_ADDRESS][PERSON_NAME]"
type input "[STREET_ADDRESS][PERSON_NAME]"
click at [1021, 141] on li "[STREET_ADDRESS][PERSON_NAME]" at bounding box center [1060, 144] width 208 height 44
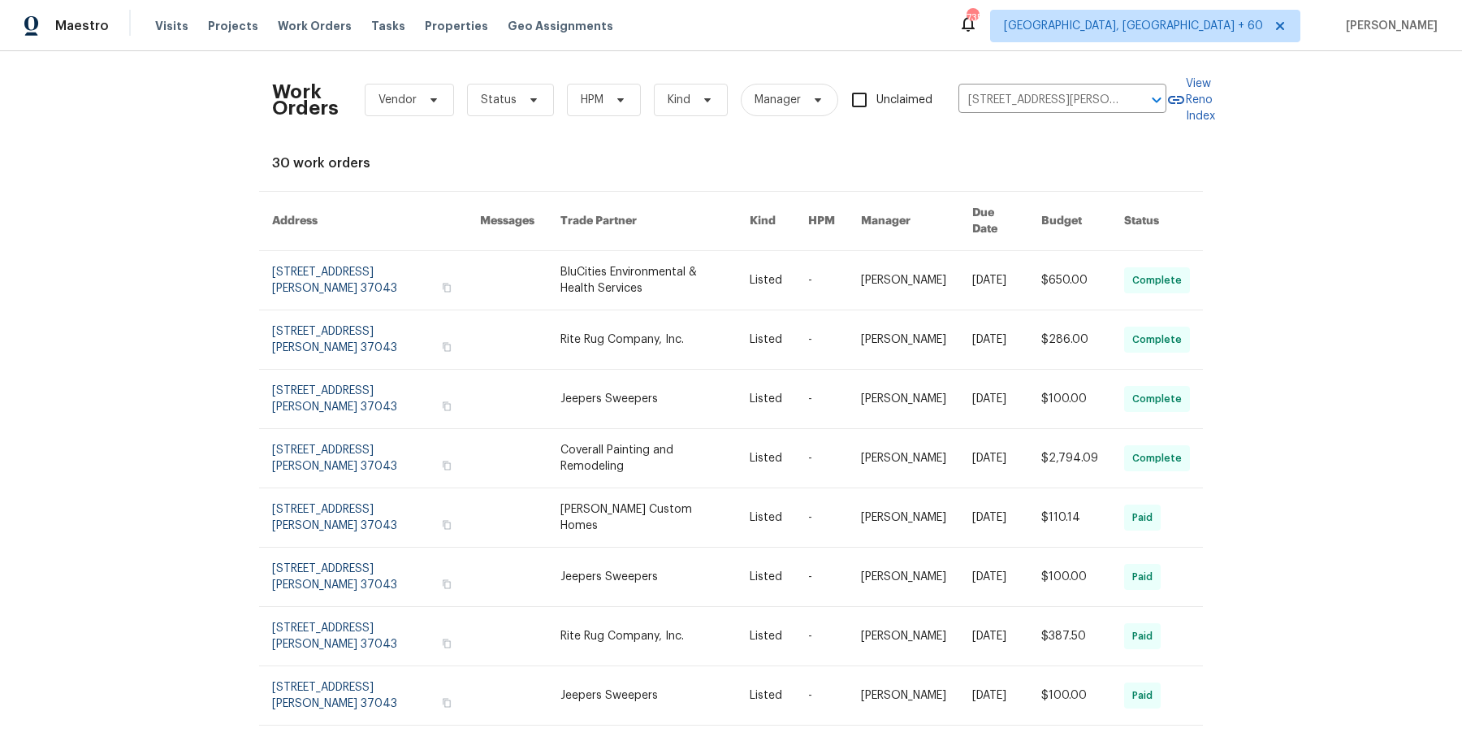
click at [987, 258] on link at bounding box center [1006, 280] width 69 height 58
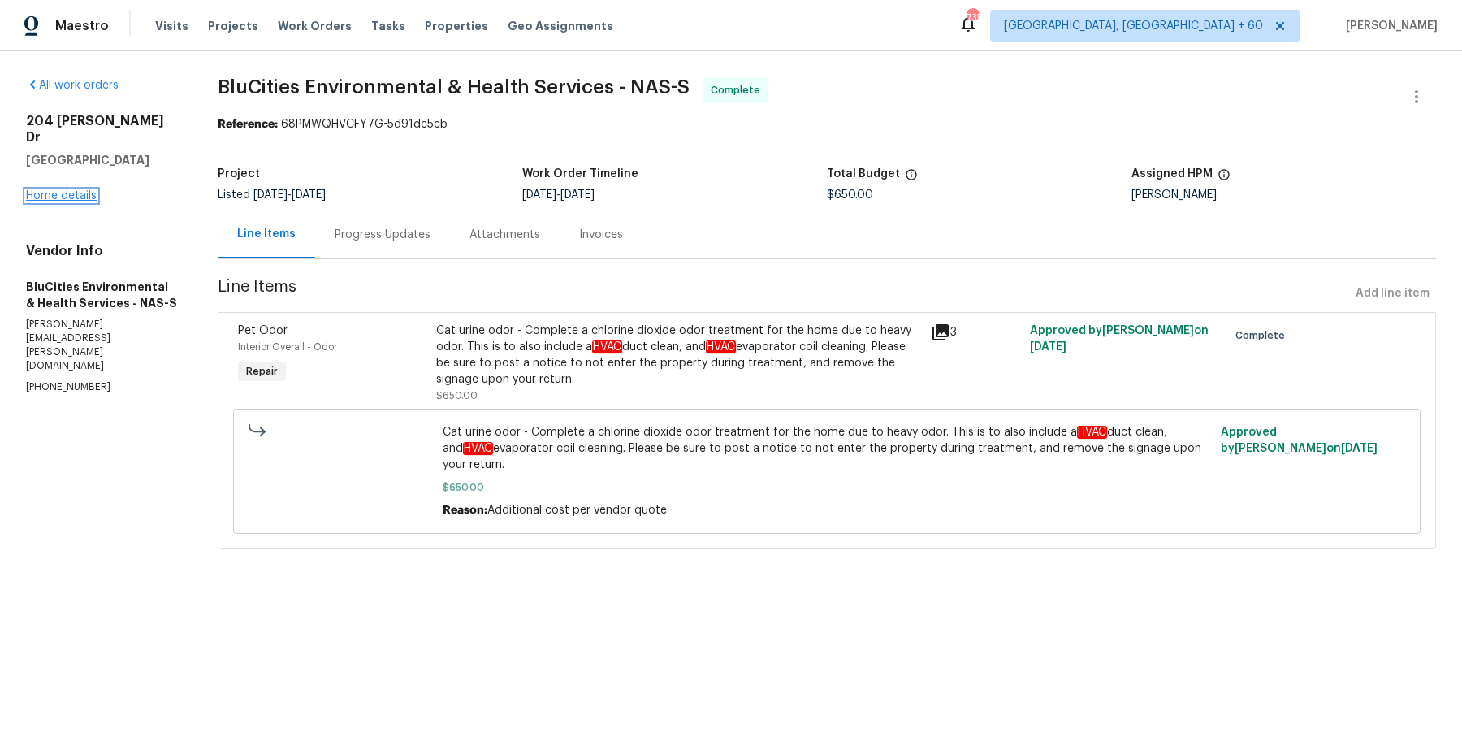
click at [72, 190] on link "Home details" at bounding box center [61, 195] width 71 height 11
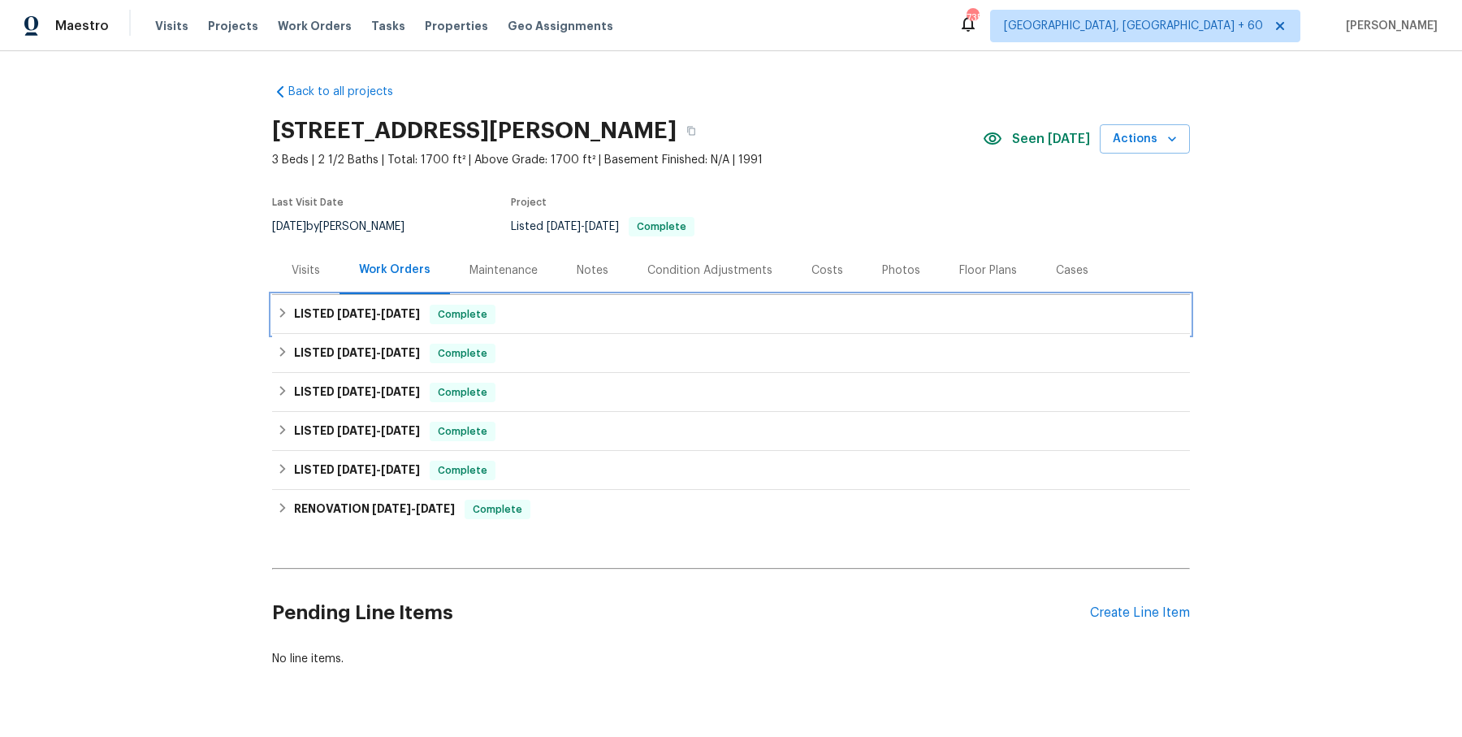
click at [528, 310] on div "LISTED [DATE] - [DATE] Complete" at bounding box center [731, 314] width 908 height 19
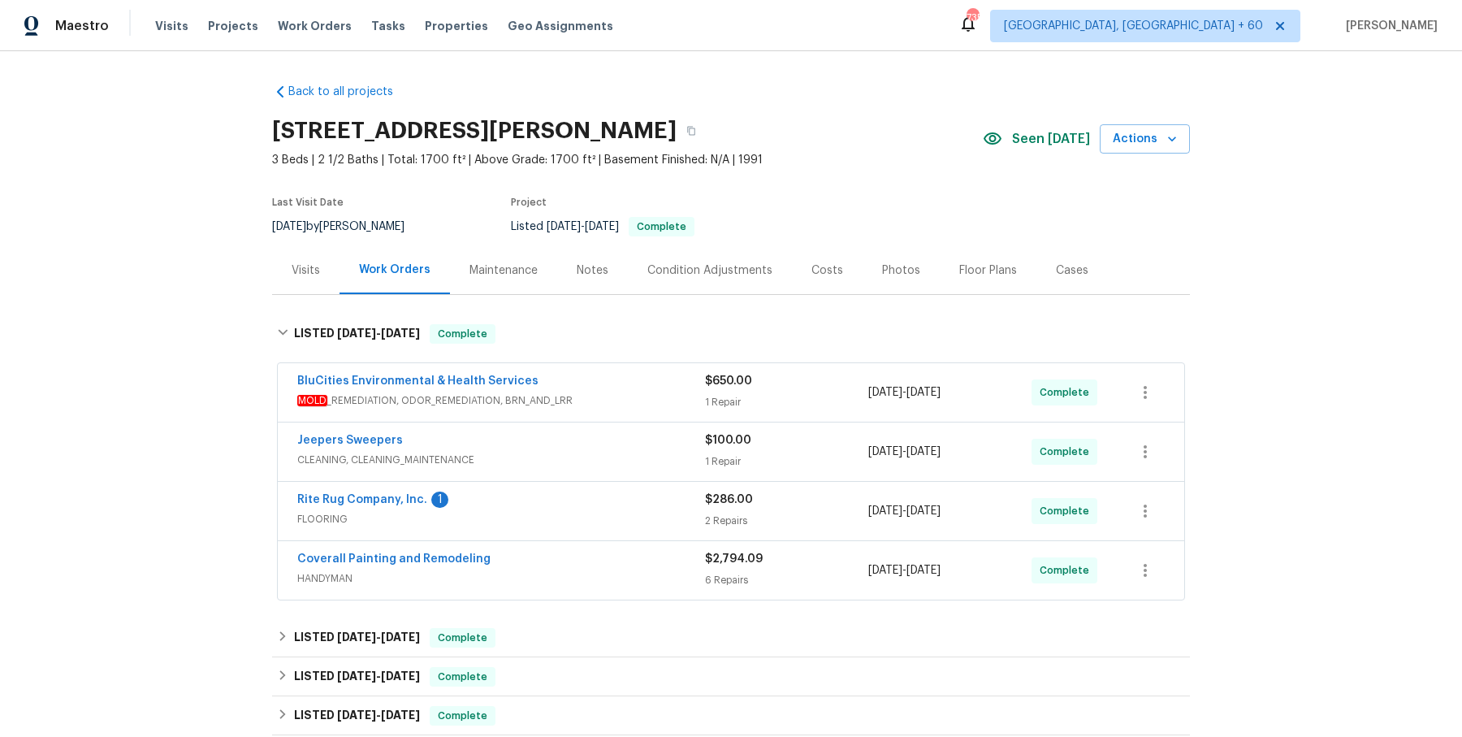
click at [542, 396] on span "MOLD _REMEDIATION, ODOR_REMEDIATION, BRN_AND_LRR" at bounding box center [501, 400] width 408 height 16
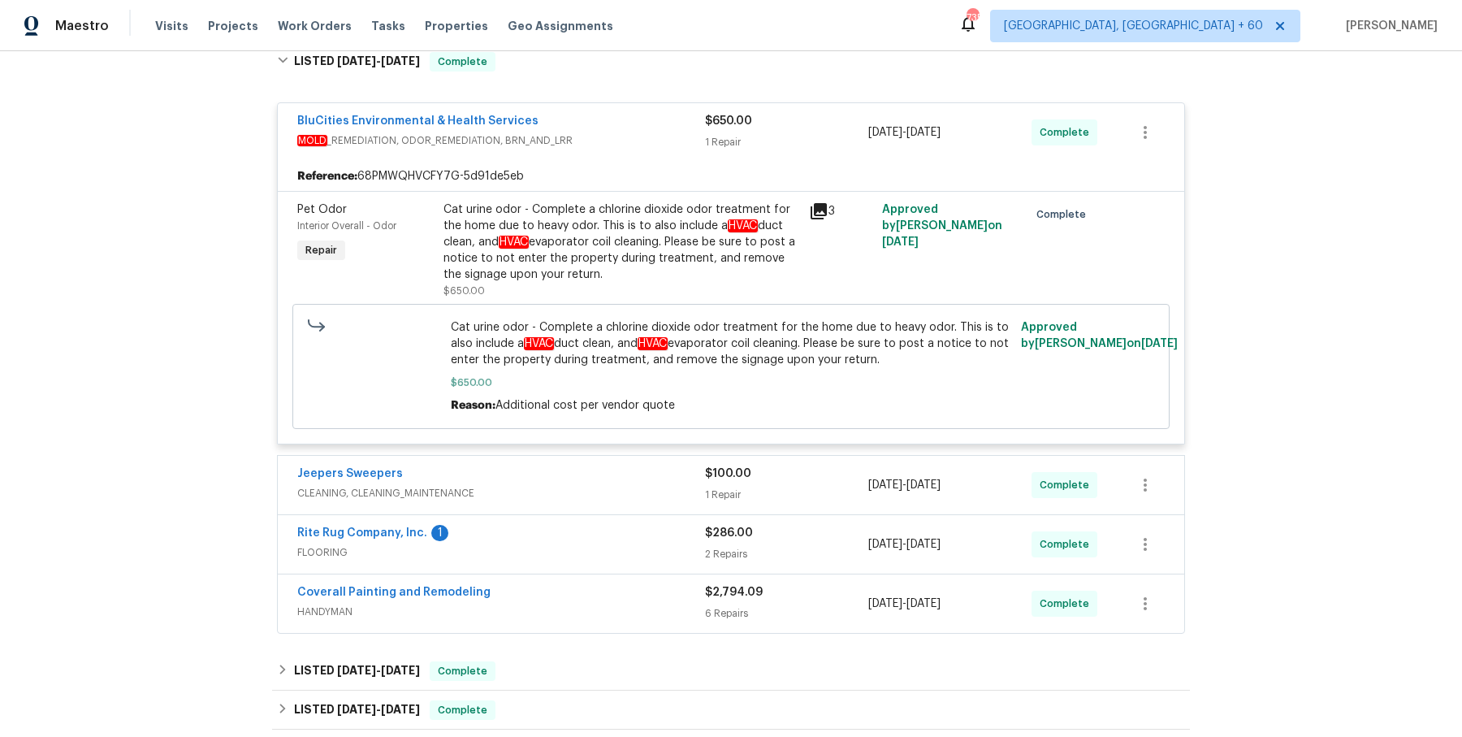
click at [597, 462] on div "Jeepers Sweepers CLEANING, CLEANING_MAINTENANCE $100.00 1 Repair [DATE] - [DATE…" at bounding box center [731, 485] width 907 height 58
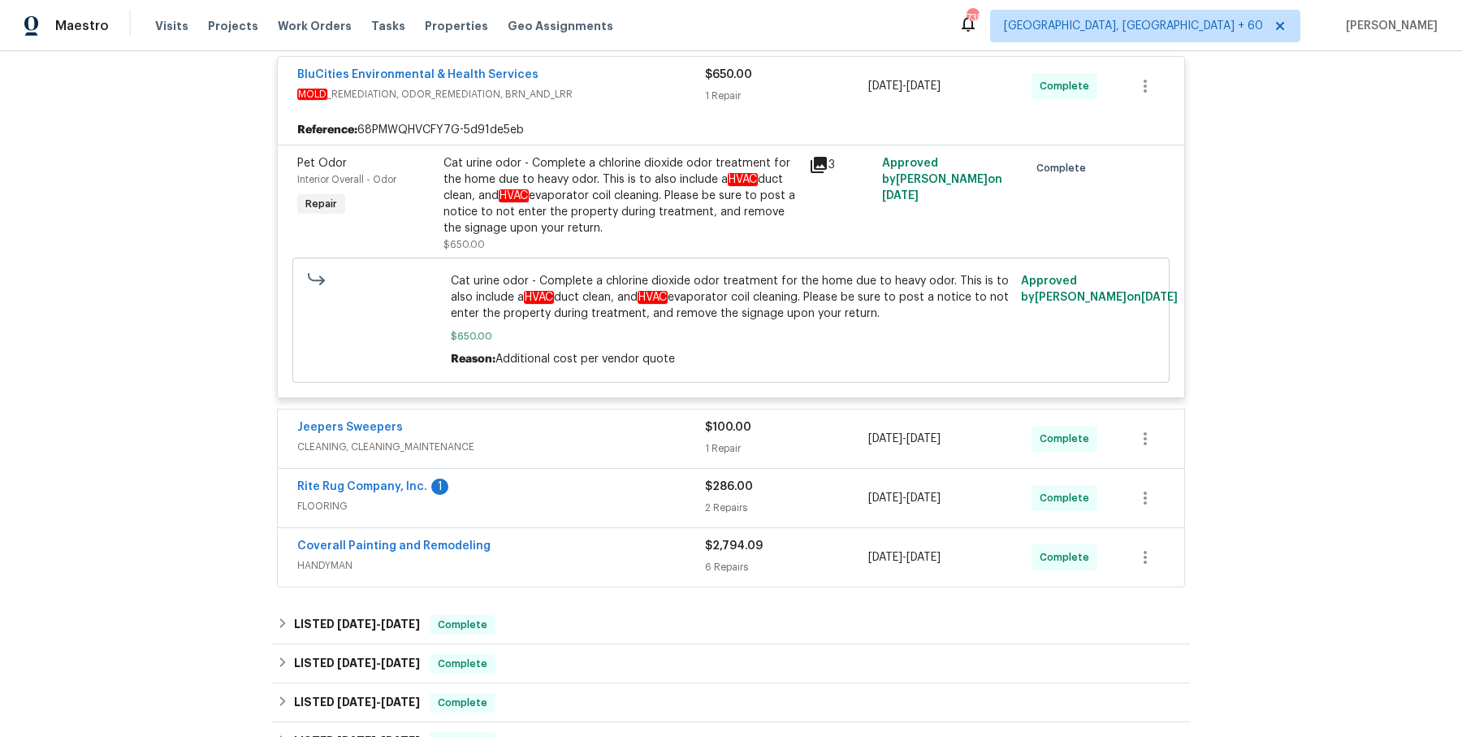
scroll to position [323, 0]
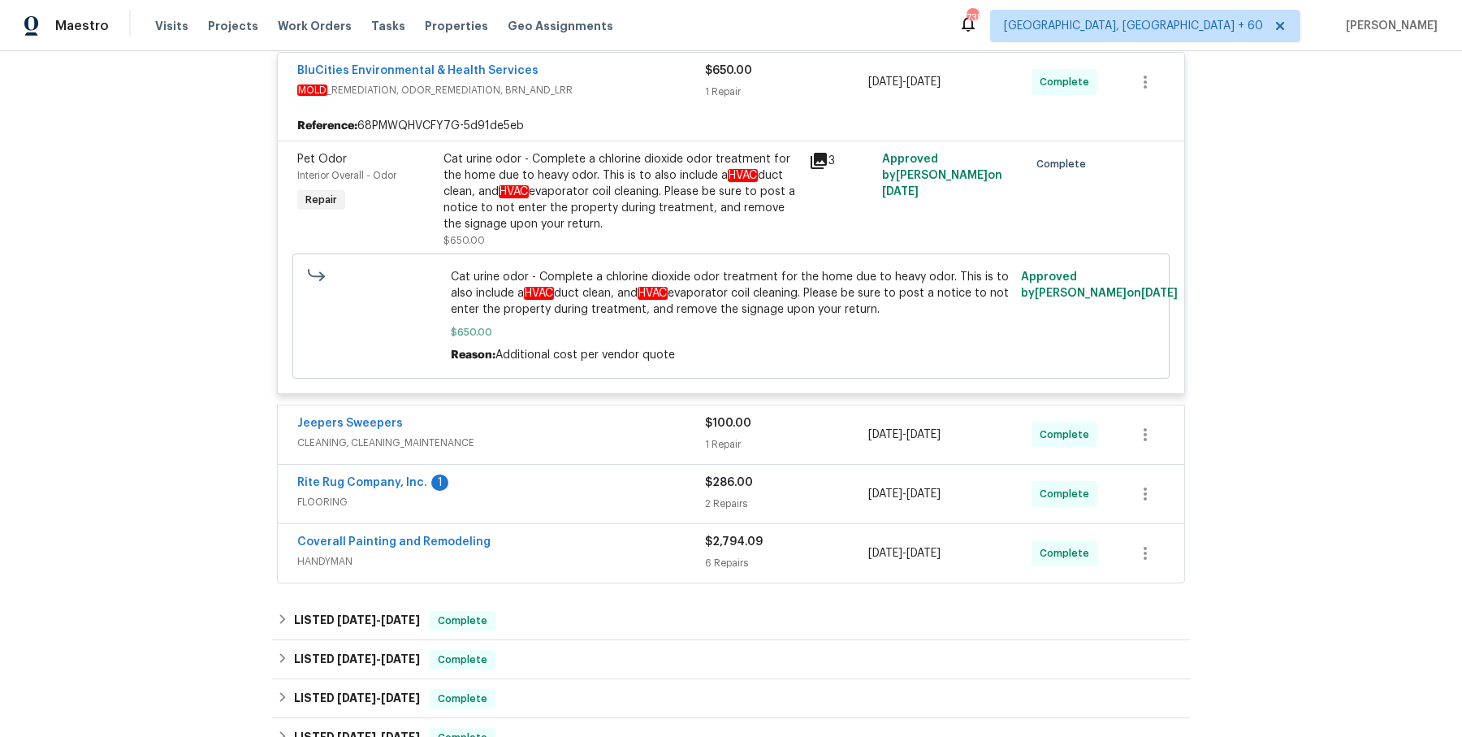
click at [597, 465] on div "Rite Rug Company, Inc. 1 FLOORING $286.00 2 Repairs [DATE] - [DATE] Complete" at bounding box center [731, 494] width 907 height 58
click at [608, 448] on span "CLEANING, CLEANING_MAINTENANCE" at bounding box center [501, 443] width 408 height 16
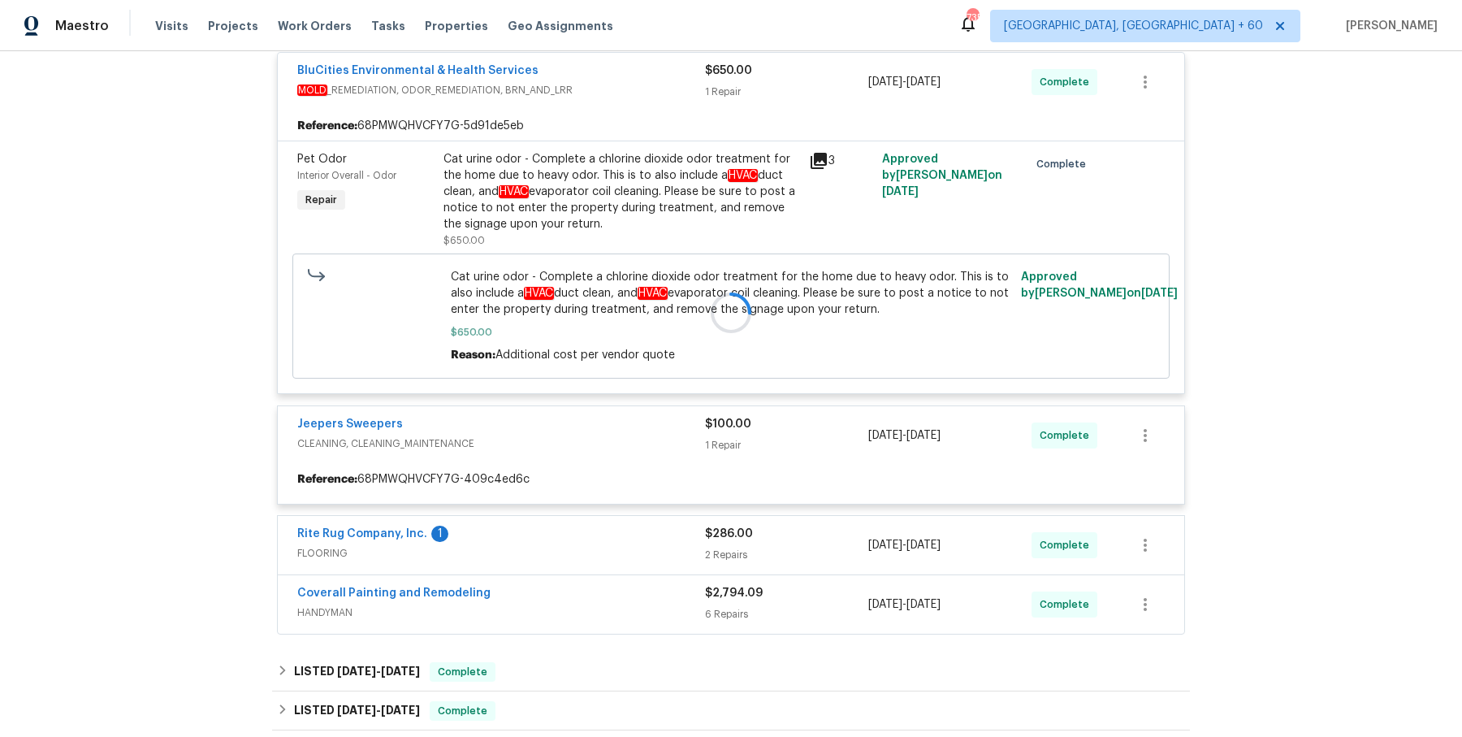
scroll to position [298, 0]
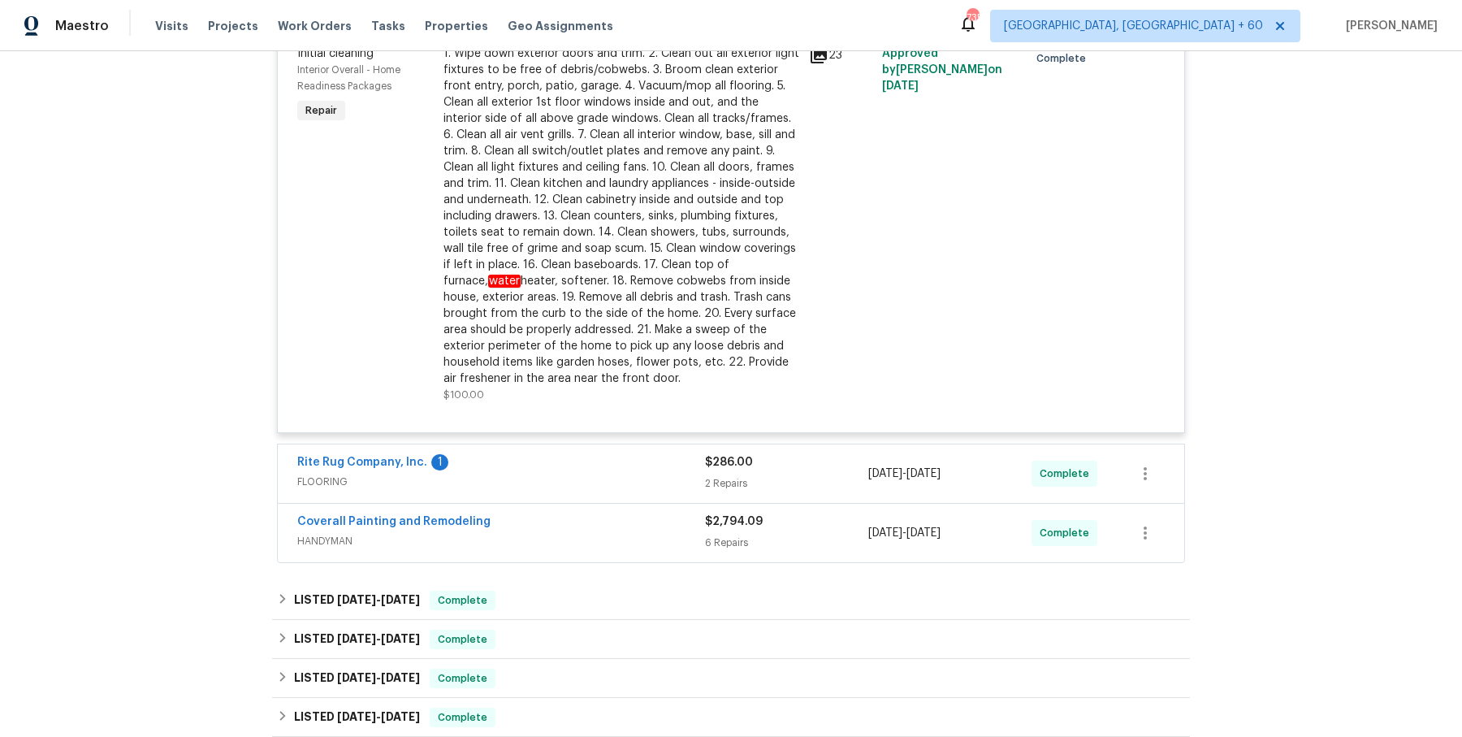
click at [595, 468] on div "Rite Rug Company, Inc. 1" at bounding box center [501, 463] width 408 height 19
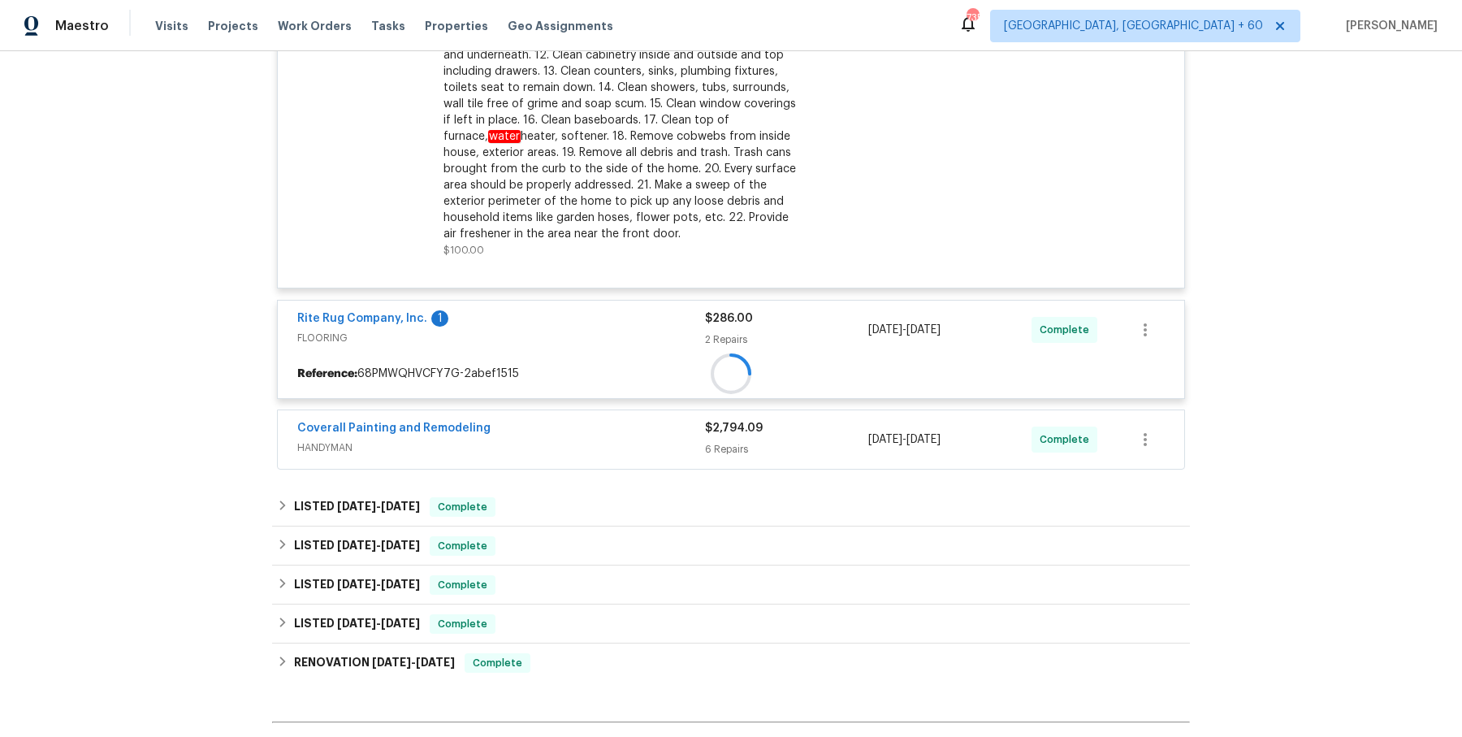
scroll to position [932, 0]
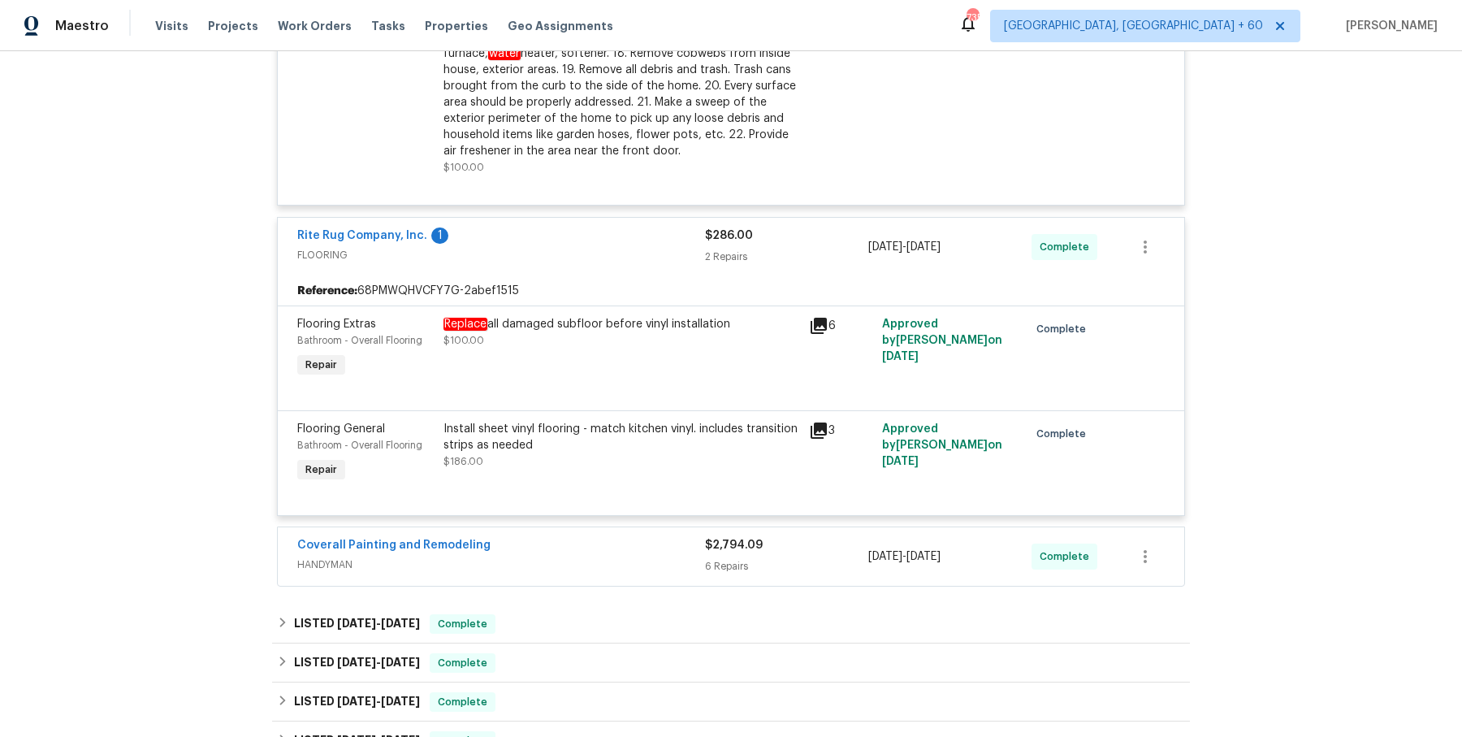
click at [575, 559] on span "HANDYMAN" at bounding box center [501, 564] width 408 height 16
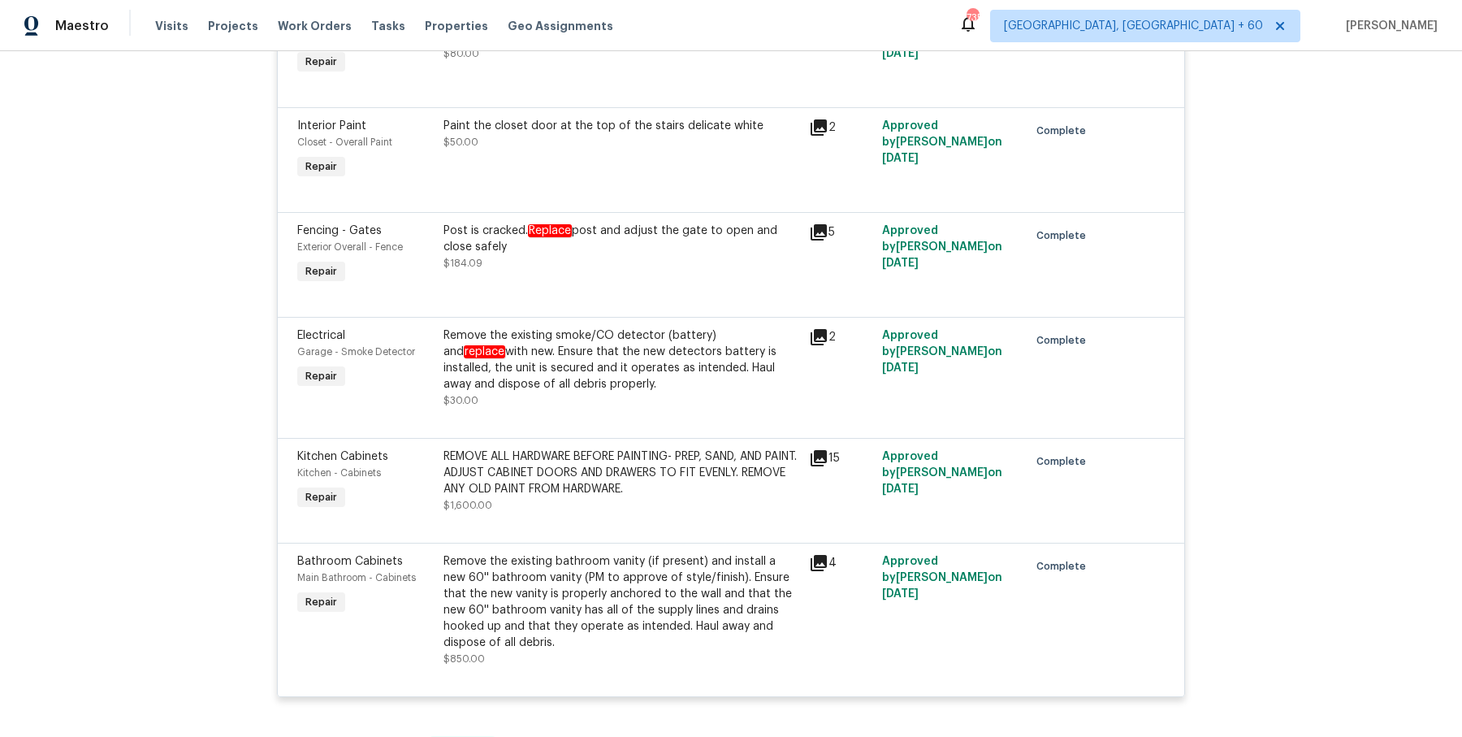
scroll to position [1749, 0]
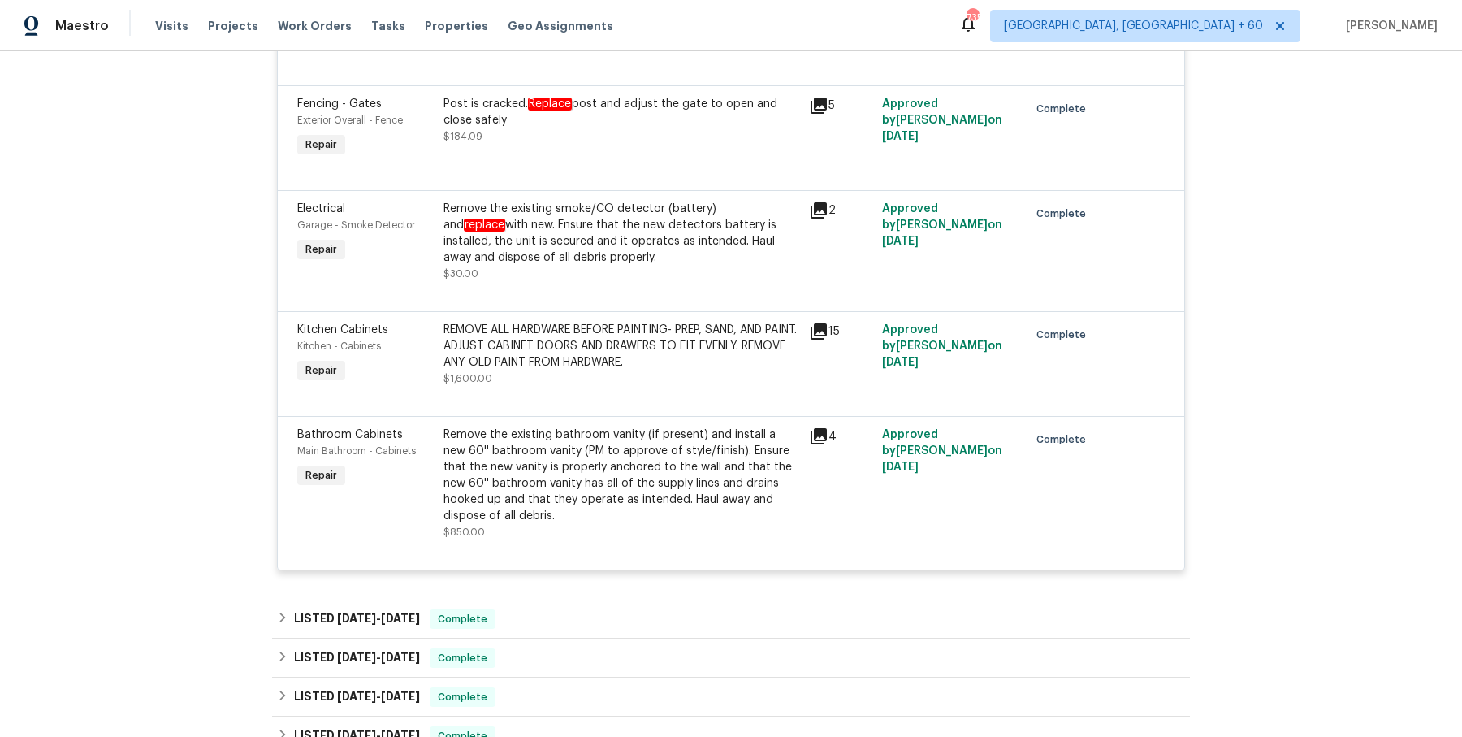
click at [560, 633] on div "LISTED [DATE] - [DATE] Complete" at bounding box center [731, 619] width 918 height 39
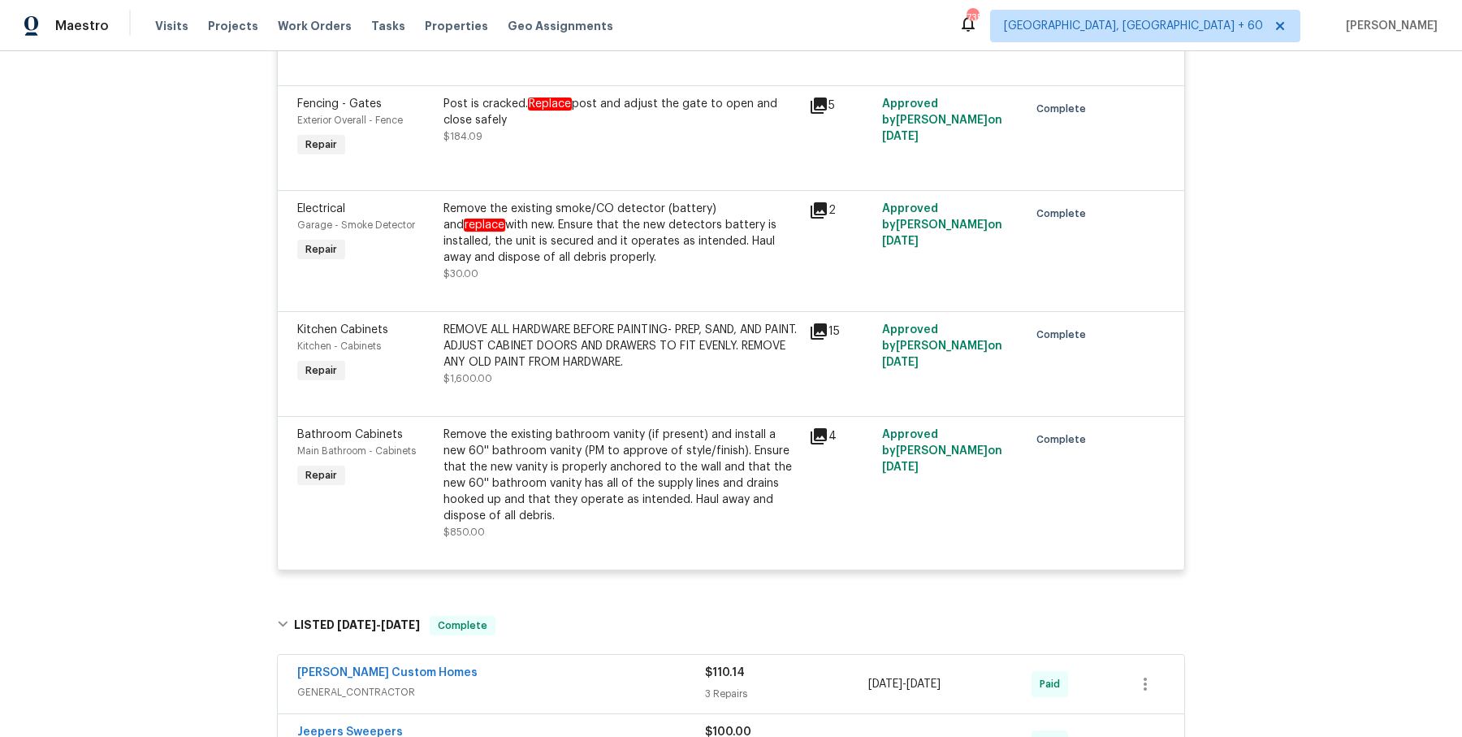
click at [553, 684] on span "GENERAL_CONTRACTOR" at bounding box center [501, 692] width 408 height 16
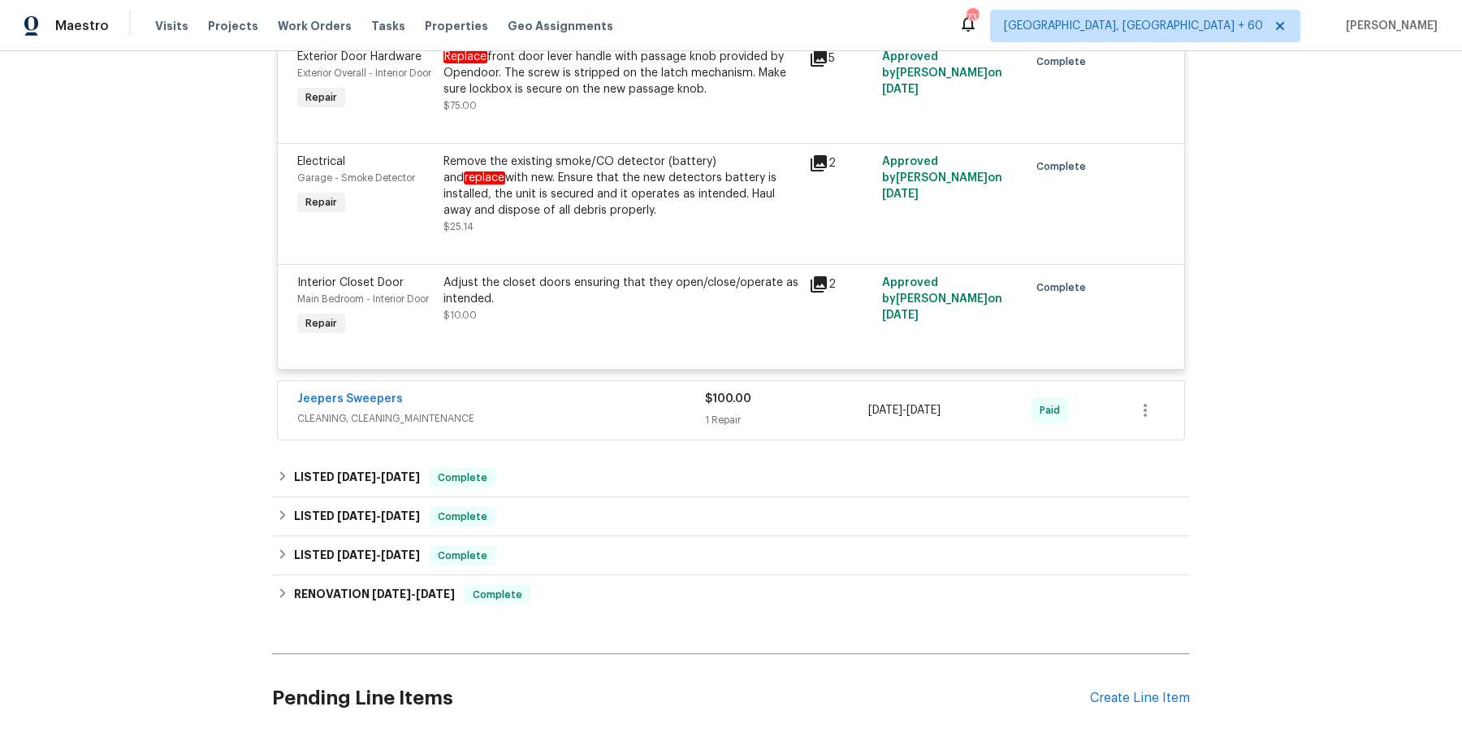
scroll to position [2470, 0]
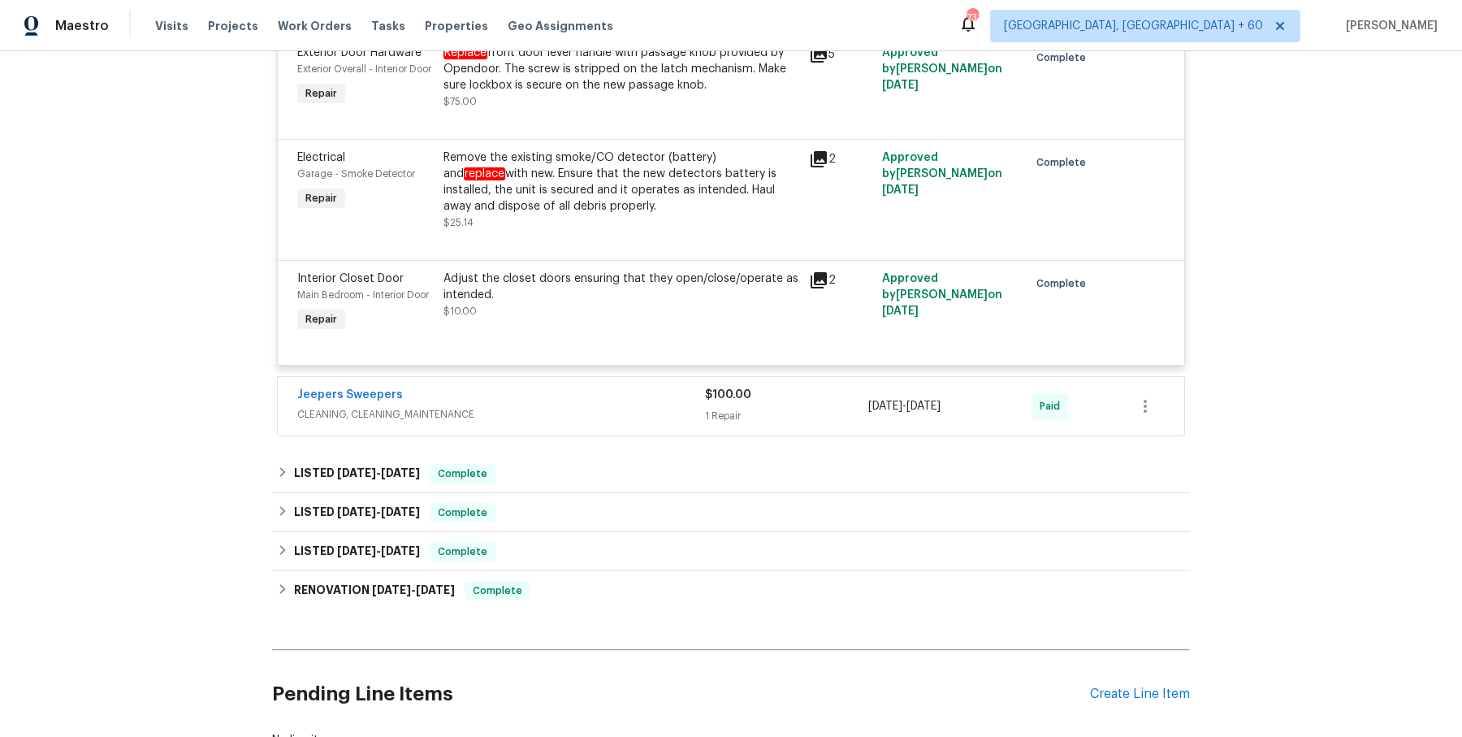
click at [586, 406] on div "Jeepers Sweepers" at bounding box center [501, 396] width 408 height 19
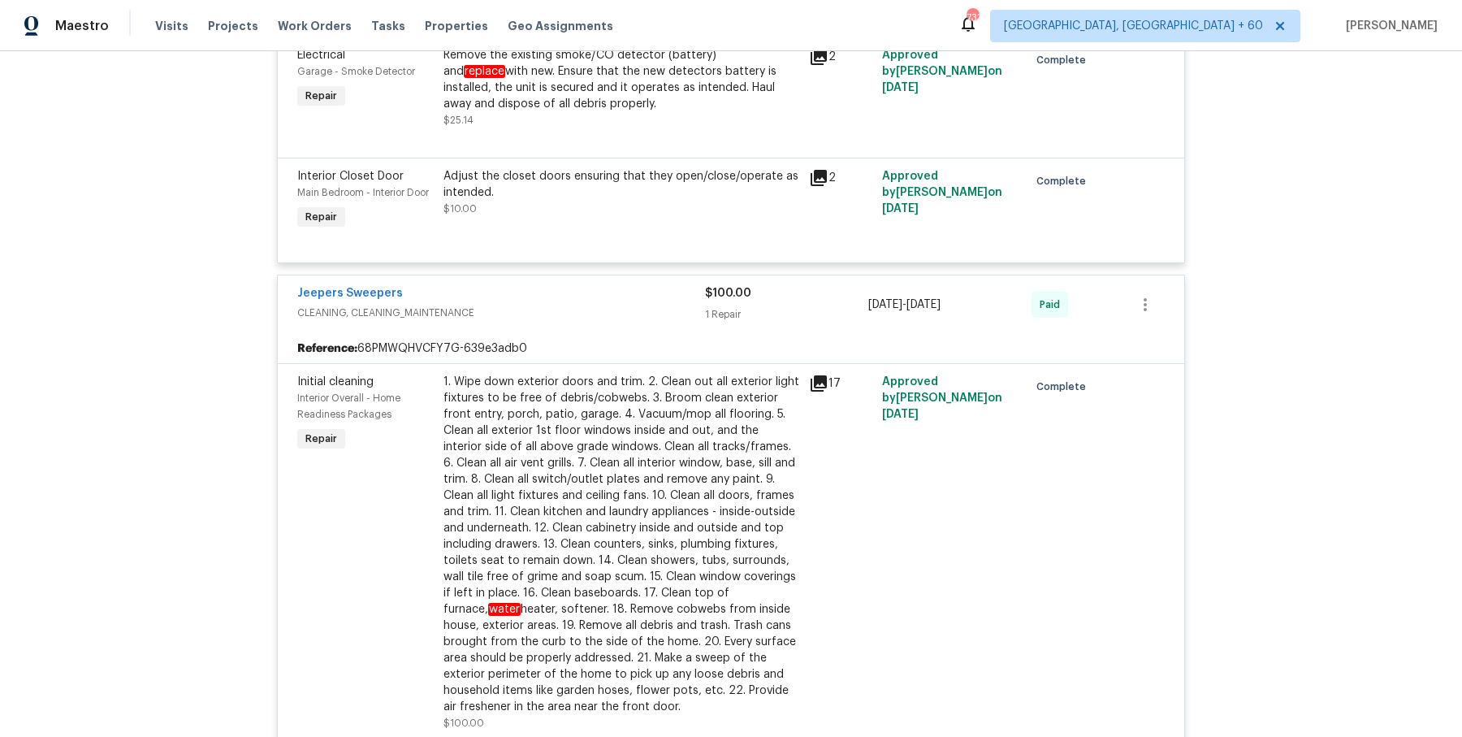
scroll to position [3043, 0]
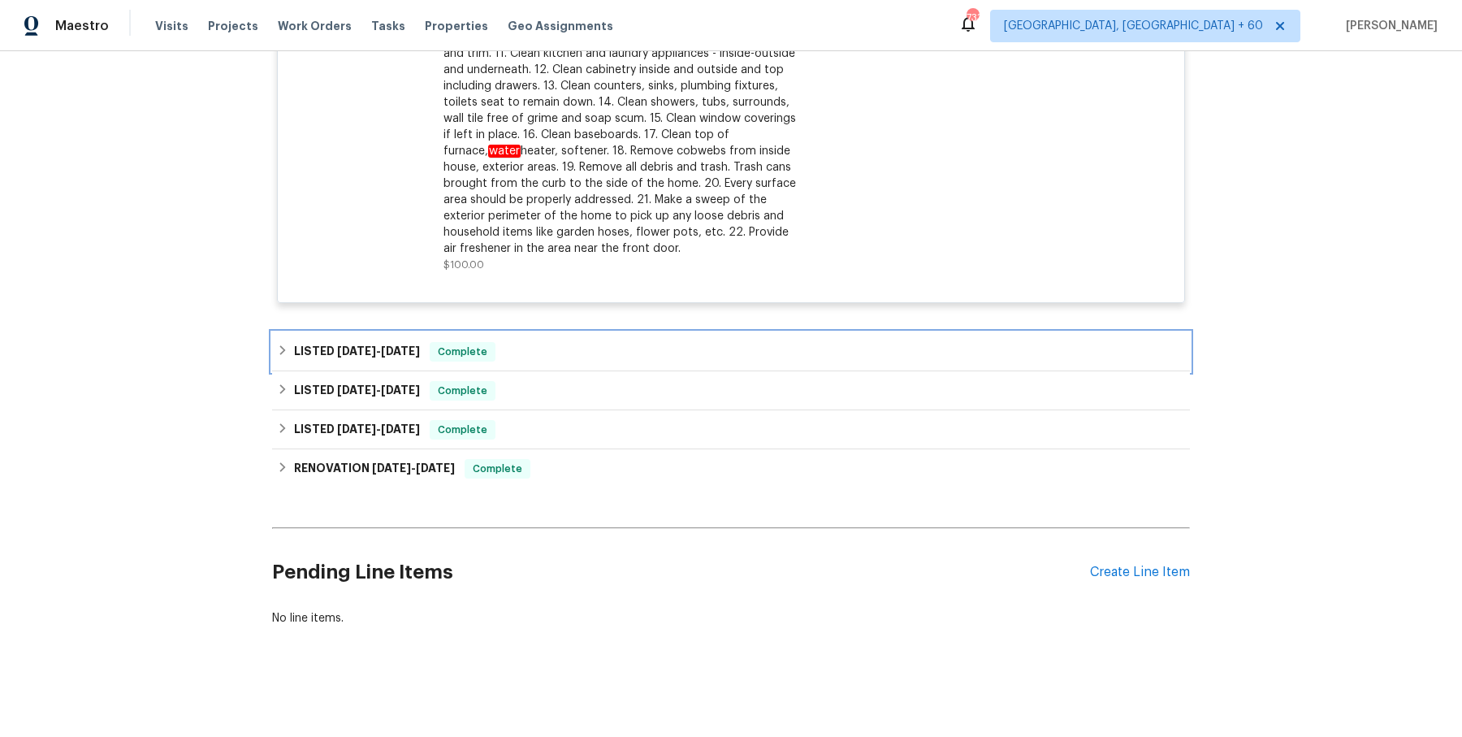
click at [605, 366] on div "LISTED [DATE] - [DATE] Complete" at bounding box center [731, 351] width 918 height 39
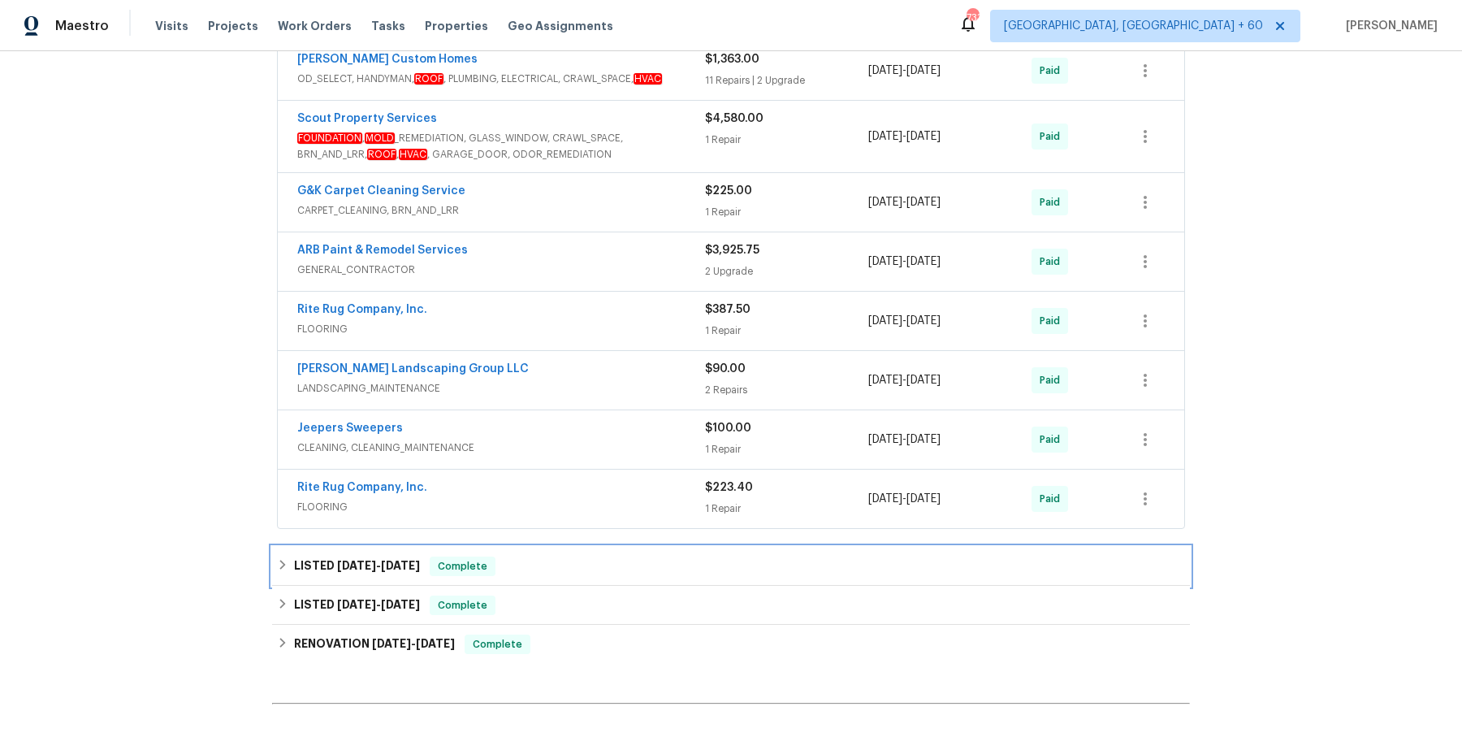
click at [569, 576] on div "LISTED [DATE] - [DATE] Complete" at bounding box center [731, 565] width 908 height 19
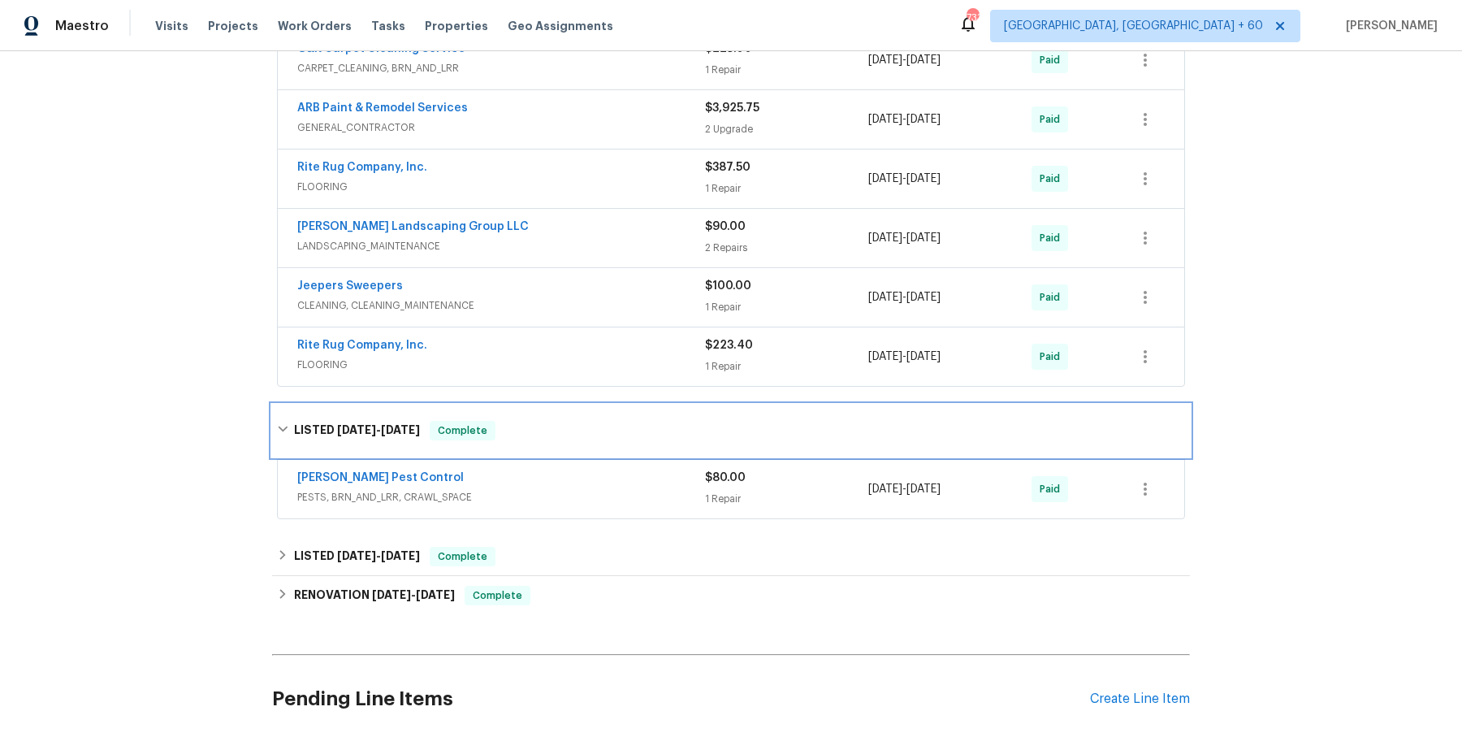
scroll to position [3590, 0]
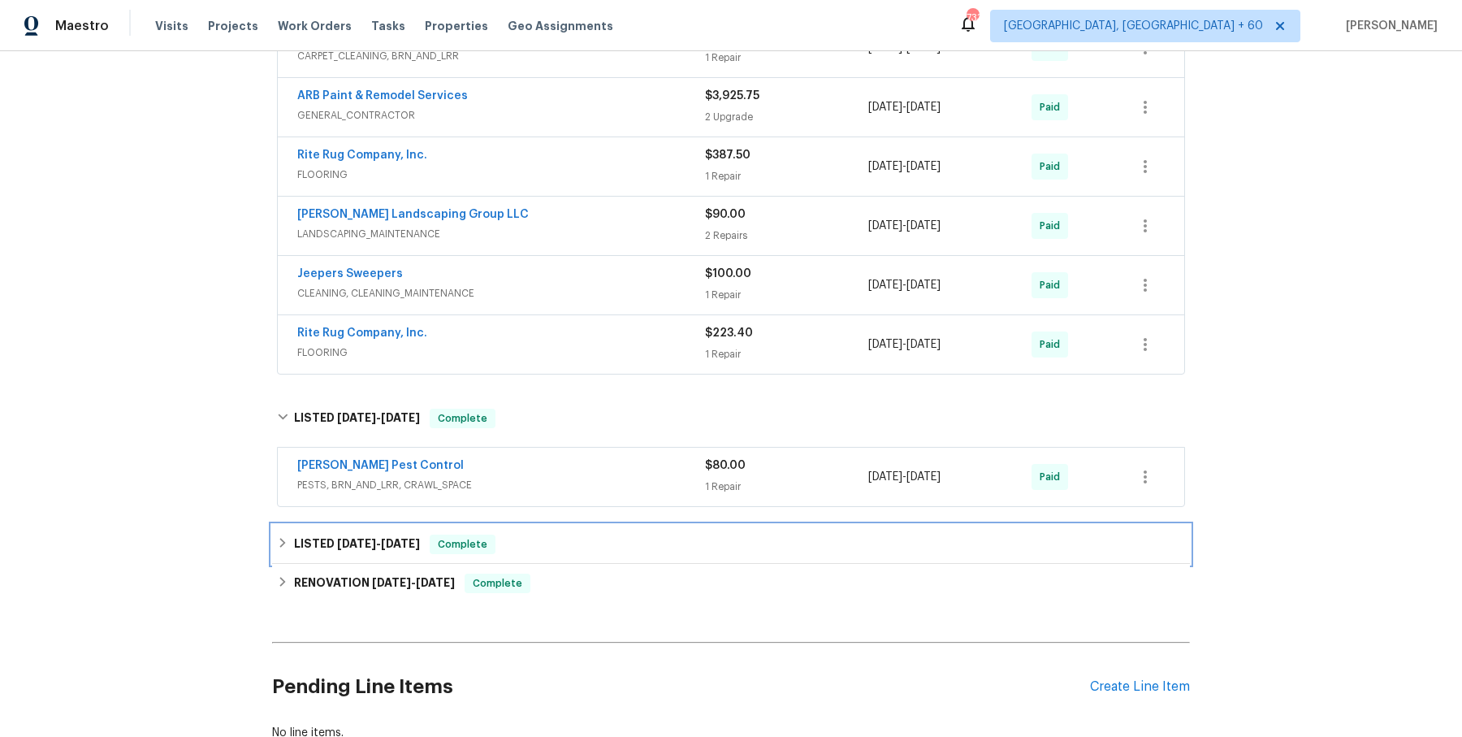
click at [561, 552] on div "LISTED [DATE] - [DATE] Complete" at bounding box center [731, 544] width 908 height 19
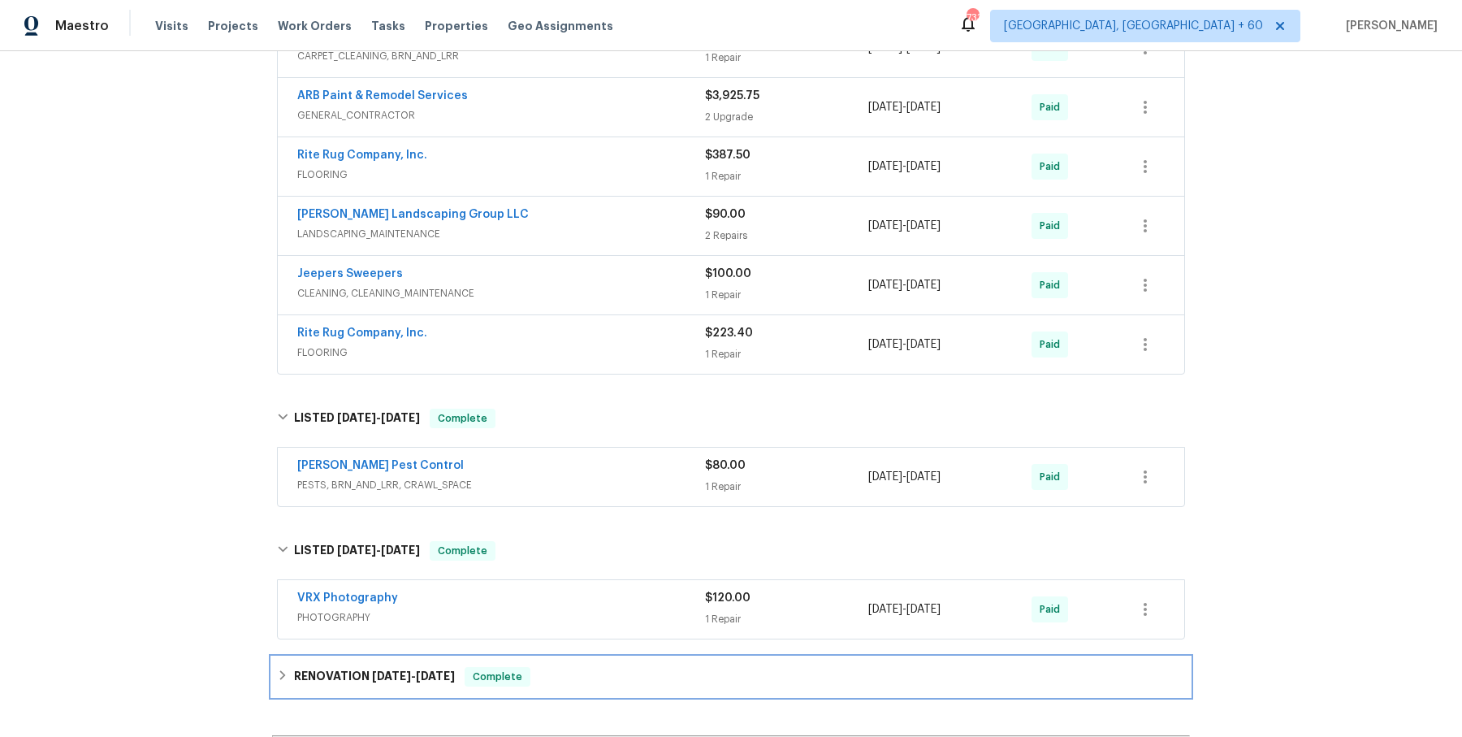
click at [543, 670] on div "RENOVATION [DATE] - [DATE] Complete" at bounding box center [731, 676] width 918 height 39
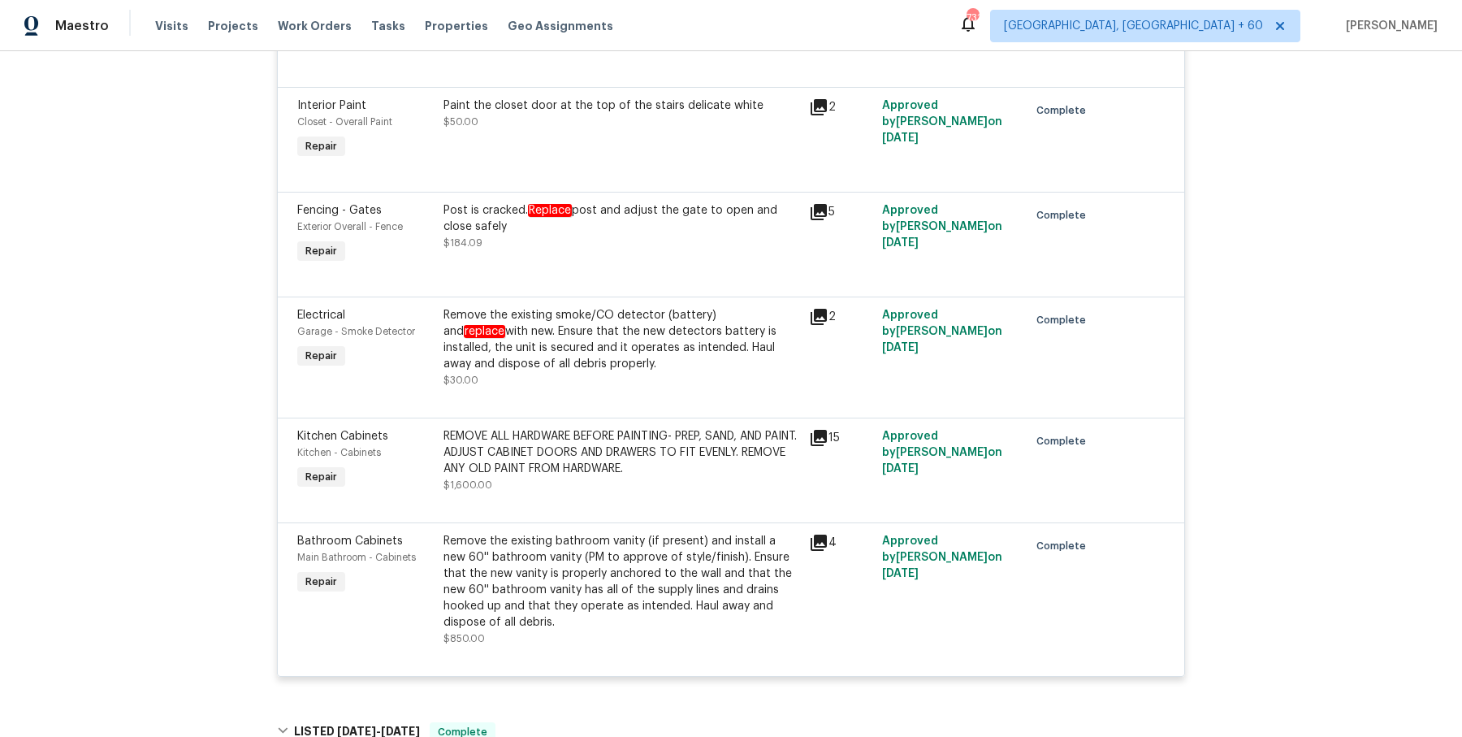
scroll to position [1643, 0]
click at [615, 330] on div "Remove the existing smoke/CO detector (battery) and replace with new. Ensure th…" at bounding box center [622, 338] width 356 height 65
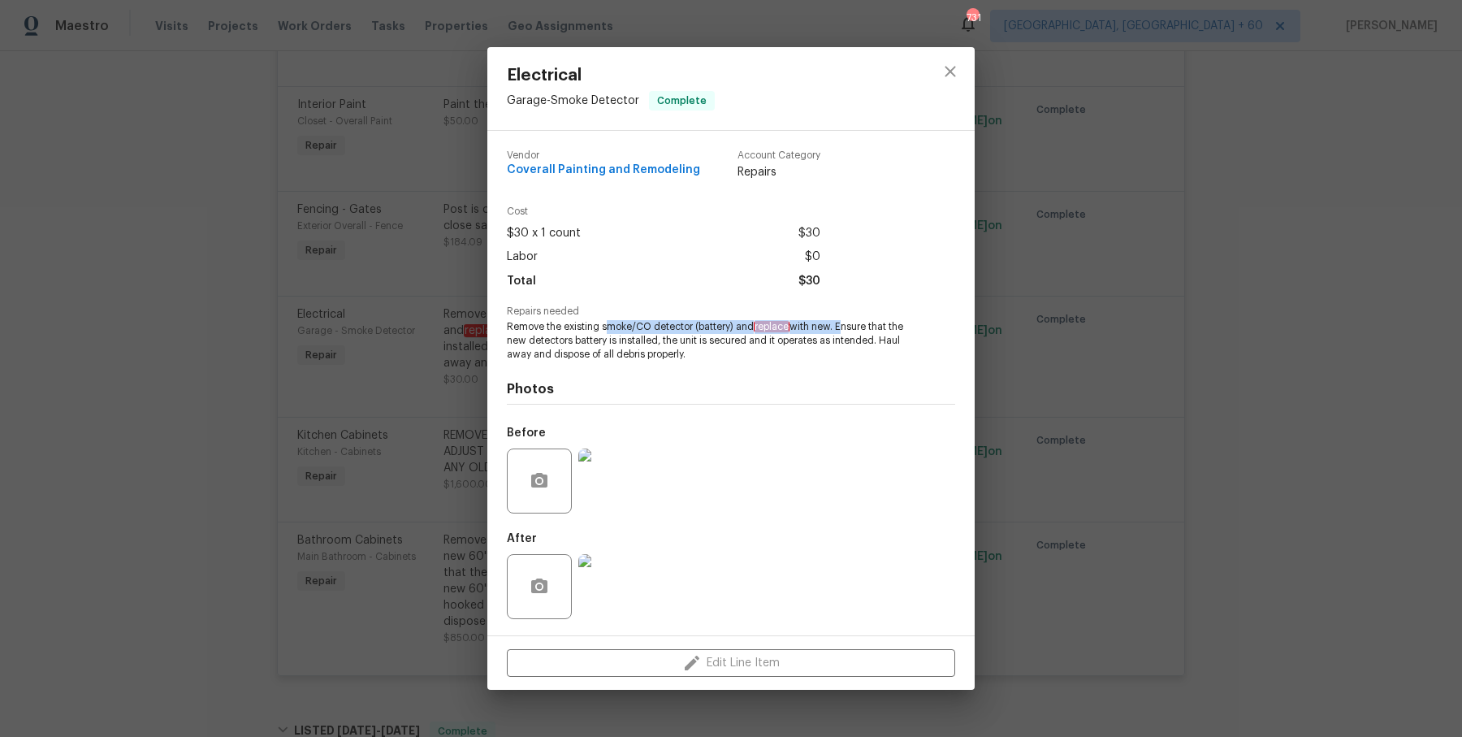
drag, startPoint x: 606, startPoint y: 326, endPoint x: 839, endPoint y: 325, distance: 233.2
click at [839, 325] on span "Remove the existing smoke/CO detector (battery) and replace with new. Ensure th…" at bounding box center [709, 340] width 404 height 41
click at [726, 330] on span "Remove the existing smoke/CO detector (battery) and replace with new. Ensure th…" at bounding box center [709, 340] width 404 height 41
drag, startPoint x: 601, startPoint y: 326, endPoint x: 845, endPoint y: 323, distance: 243.7
click at [845, 323] on span "Remove the existing smoke/CO detector (battery) and replace with new. Ensure th…" at bounding box center [709, 340] width 404 height 41
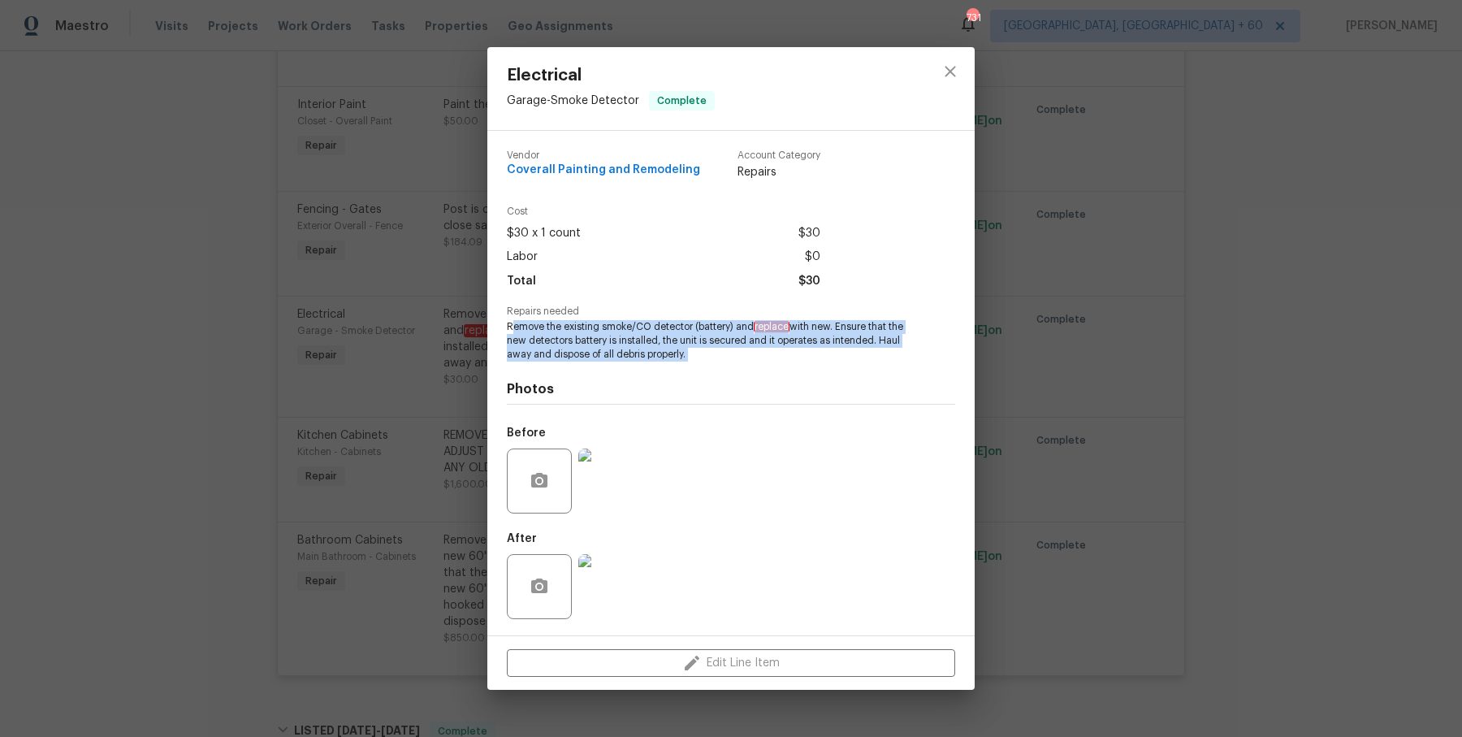
drag, startPoint x: 511, startPoint y: 323, endPoint x: 786, endPoint y: 368, distance: 278.2
click at [786, 368] on div "Vendor Coverall Painting and Remodeling Account Category Repairs Cost $30 x 1 c…" at bounding box center [731, 382] width 448 height 491
click at [786, 368] on div "Photos Before After" at bounding box center [731, 495] width 448 height 267
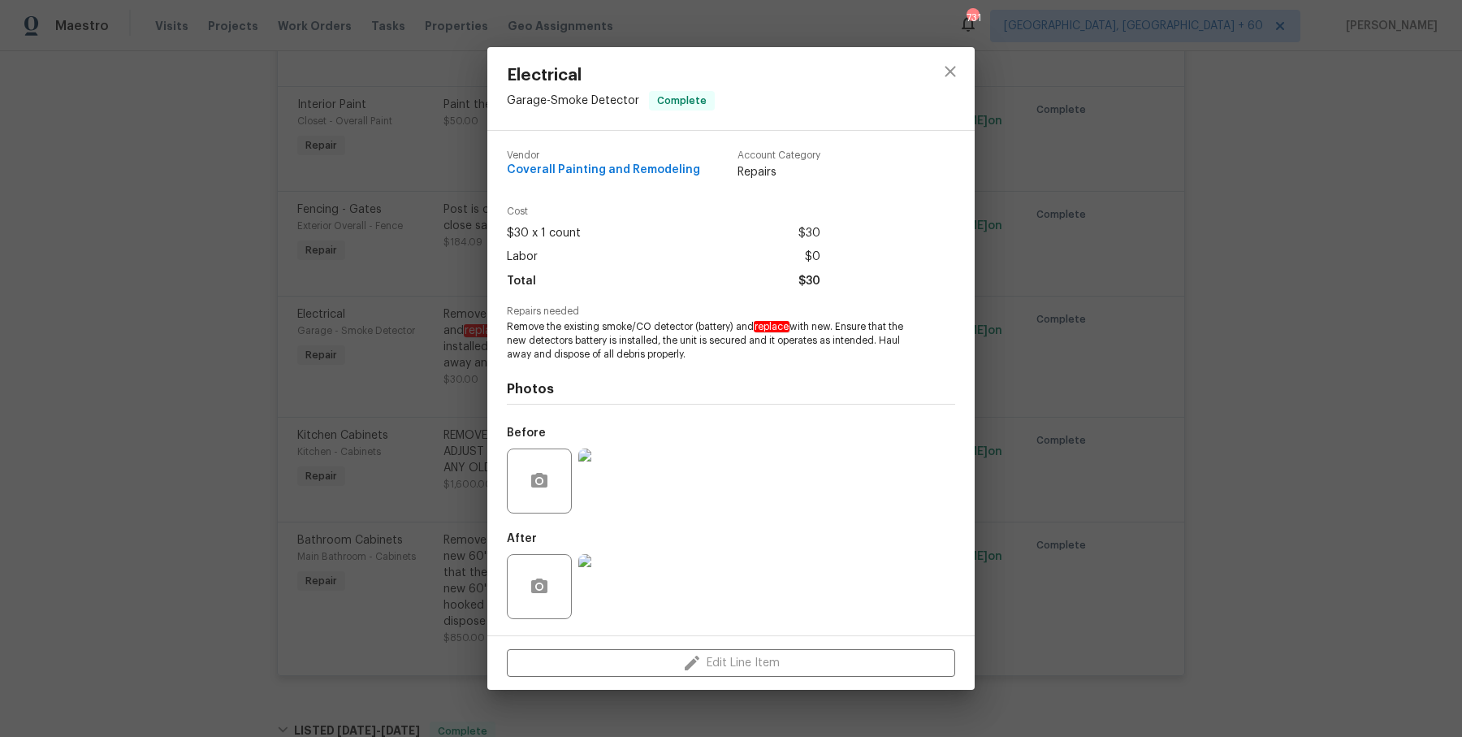
click at [294, 399] on div "Electrical Garage - Smoke Detector Complete Vendor Coverall Painting and Remode…" at bounding box center [731, 368] width 1462 height 737
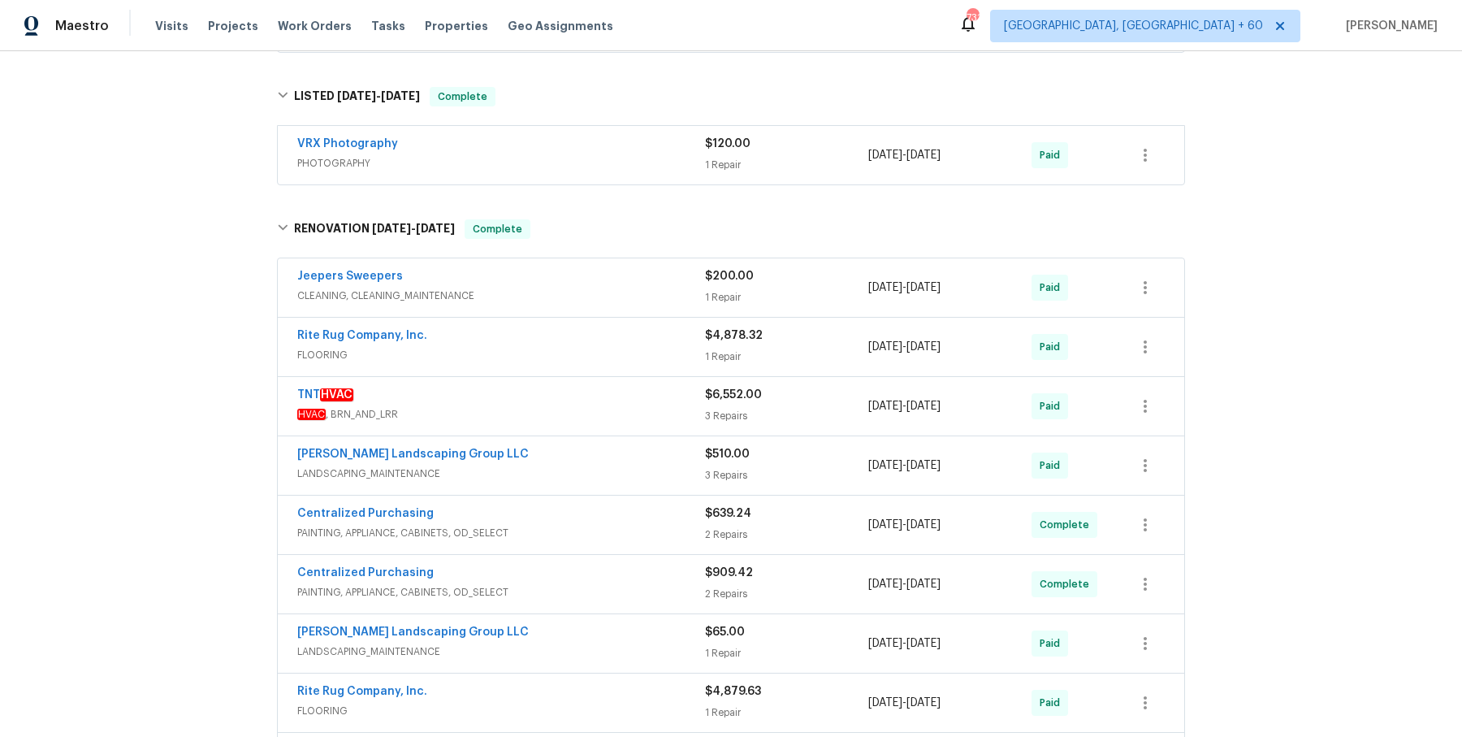
scroll to position [4037, 0]
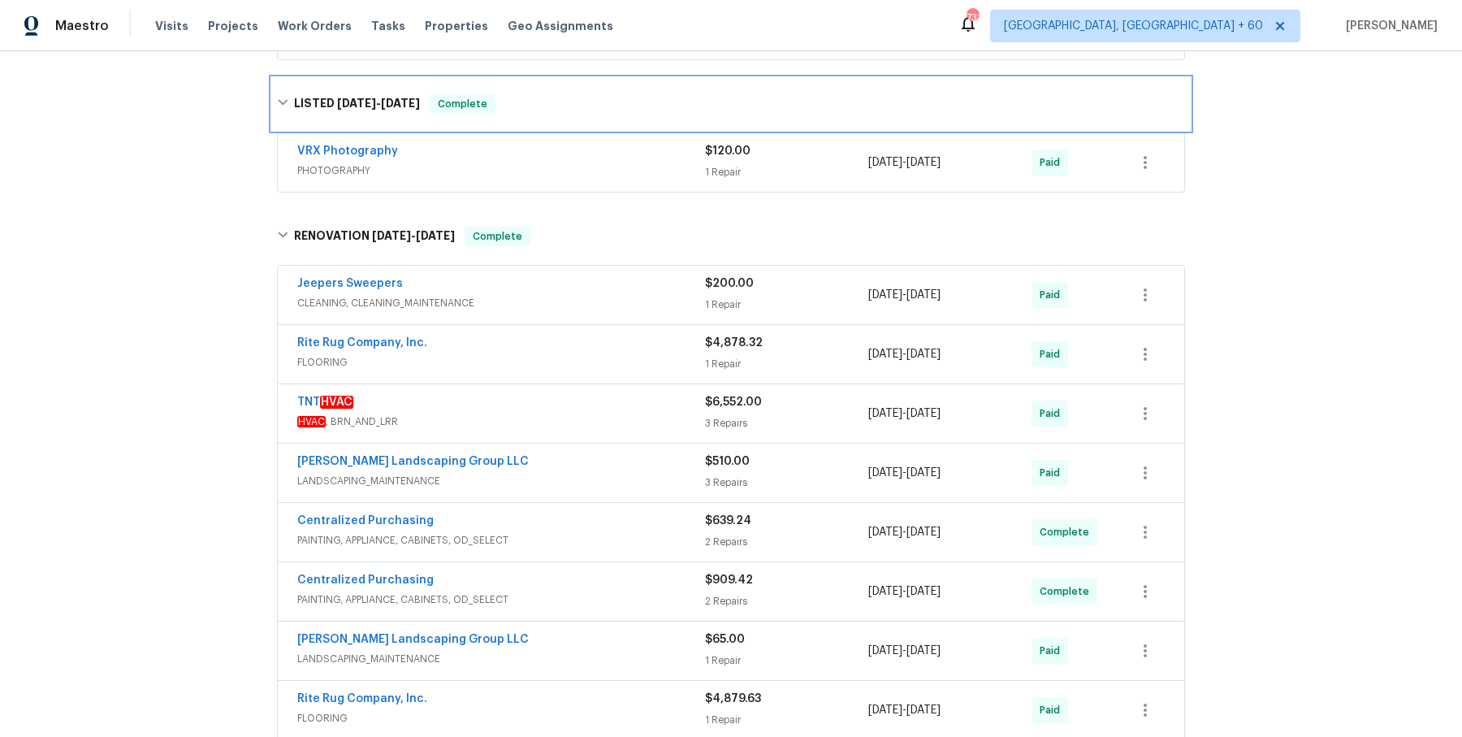
click at [649, 130] on div "LISTED [DATE] - [DATE] Complete" at bounding box center [731, 104] width 918 height 52
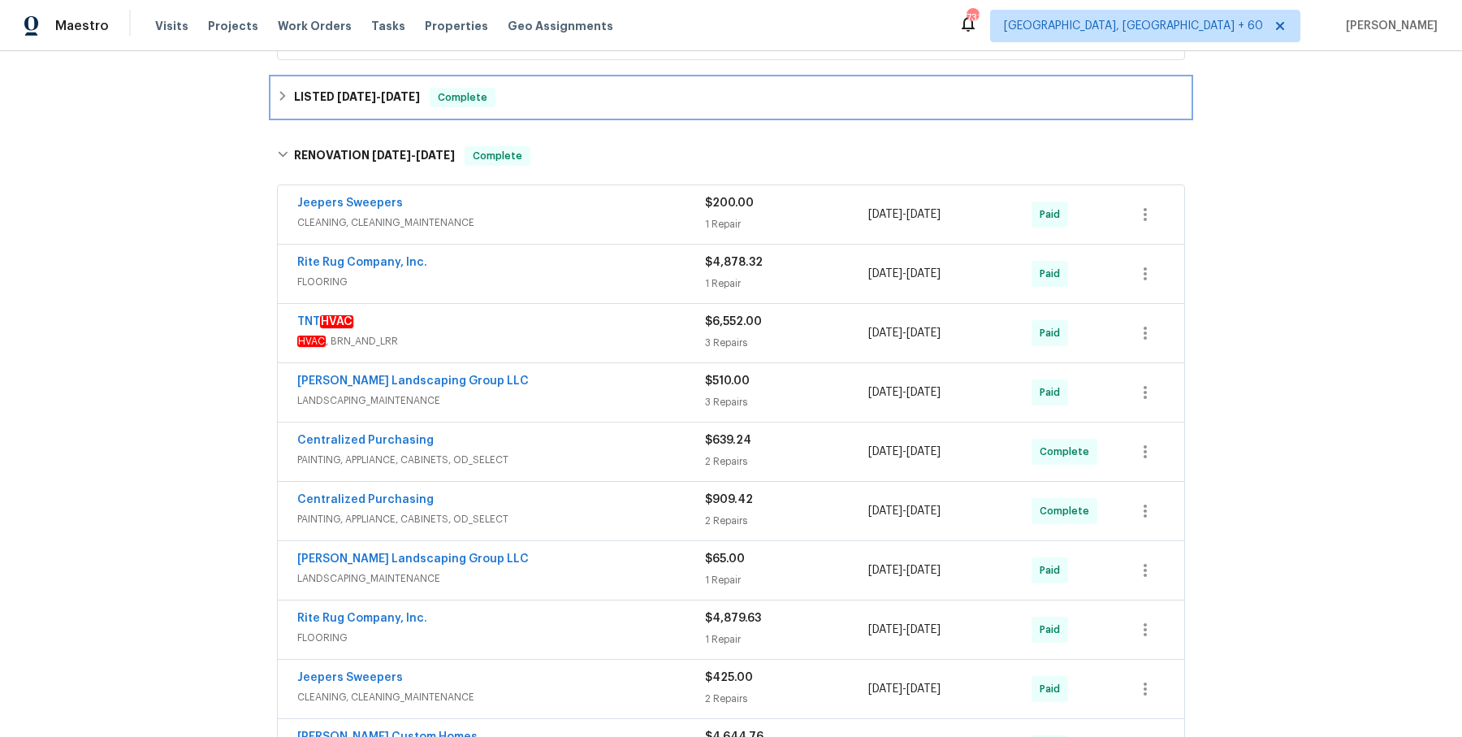
click at [642, 117] on div "LISTED [DATE] - [DATE] Complete" at bounding box center [731, 97] width 918 height 39
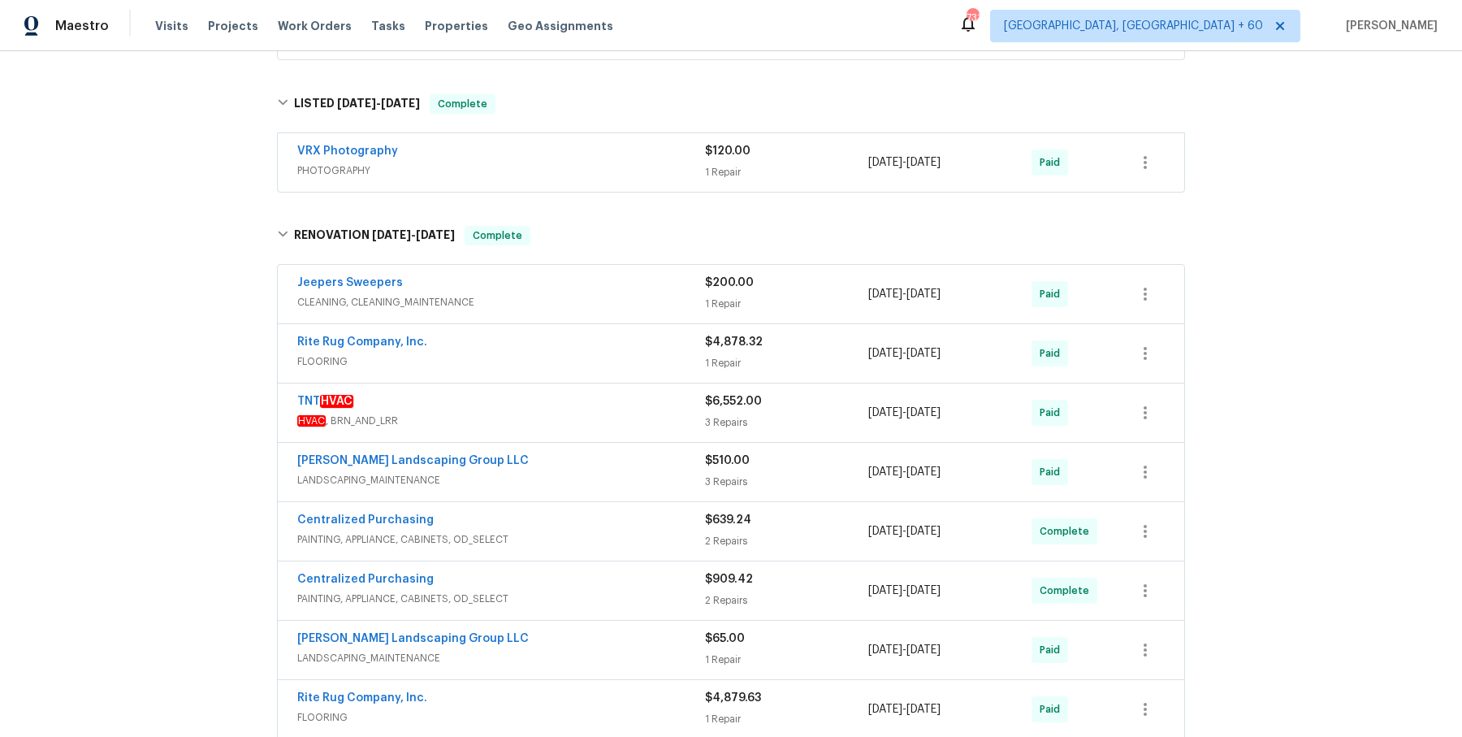
click at [636, 179] on span "PHOTOGRAPHY" at bounding box center [501, 170] width 408 height 16
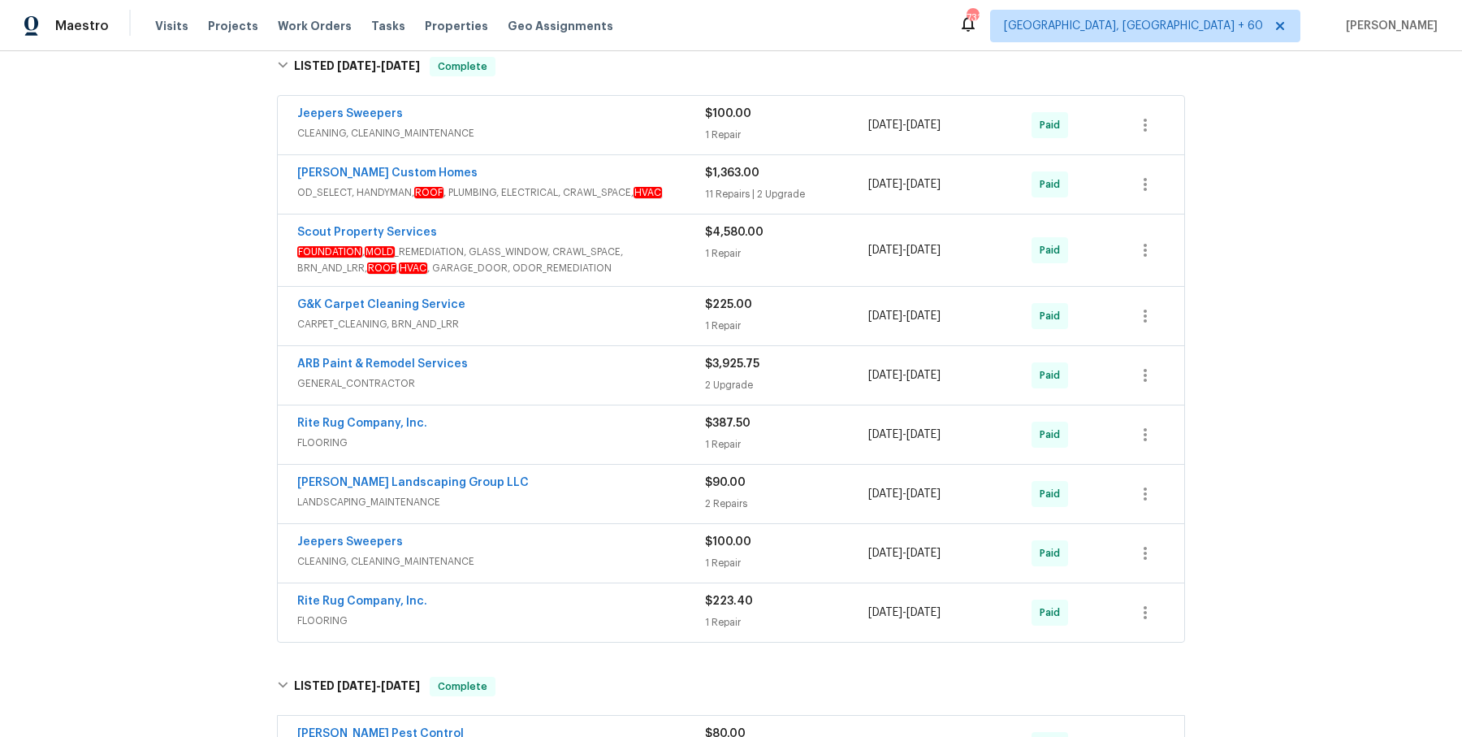
scroll to position [3323, 0]
click at [636, 172] on div "[PERSON_NAME] Custom Homes OD_SELECT, HANDYMAN, ROOF , PLUMBING, ELECTRICAL, CR…" at bounding box center [731, 183] width 907 height 58
click at [645, 140] on span "CLEANING, CLEANING_MAINTENANCE" at bounding box center [501, 131] width 408 height 16
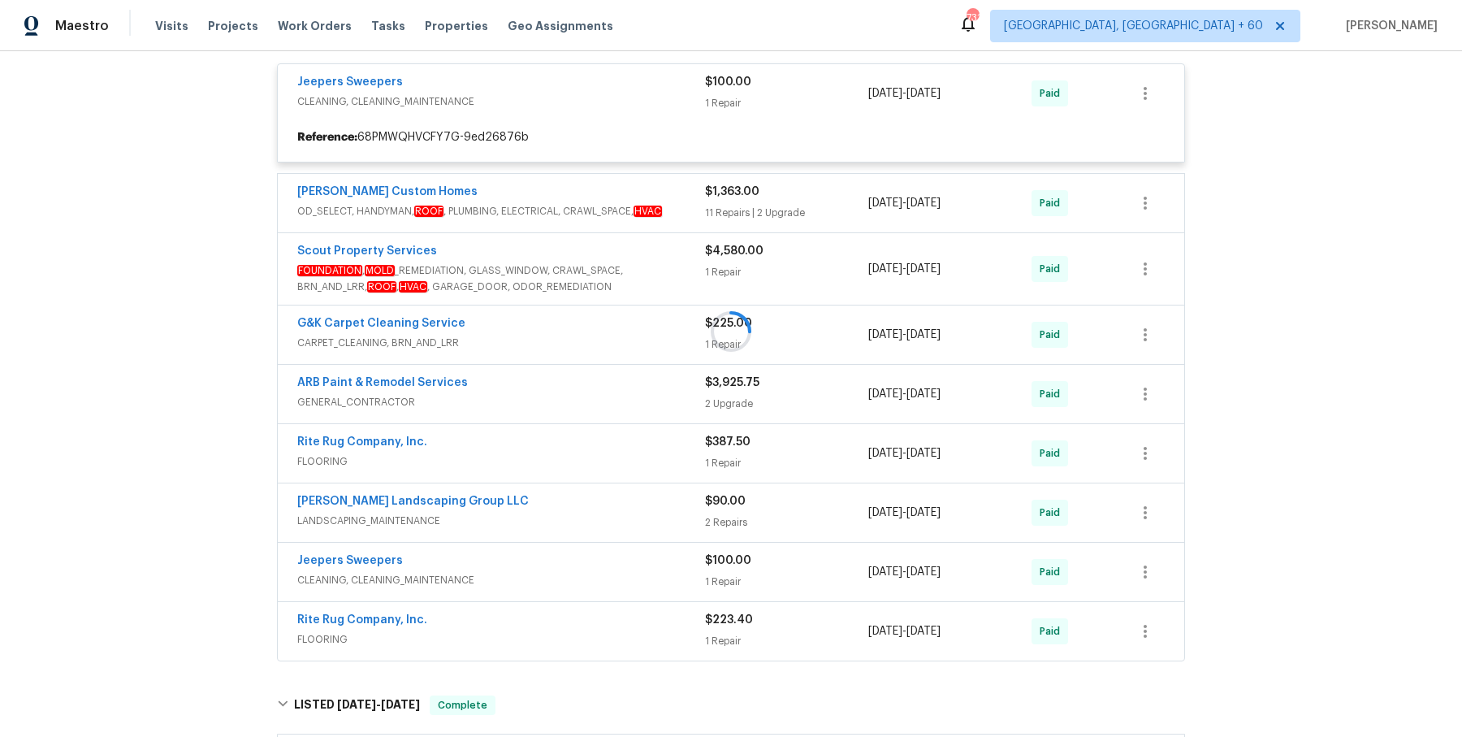
scroll to position [3372, 0]
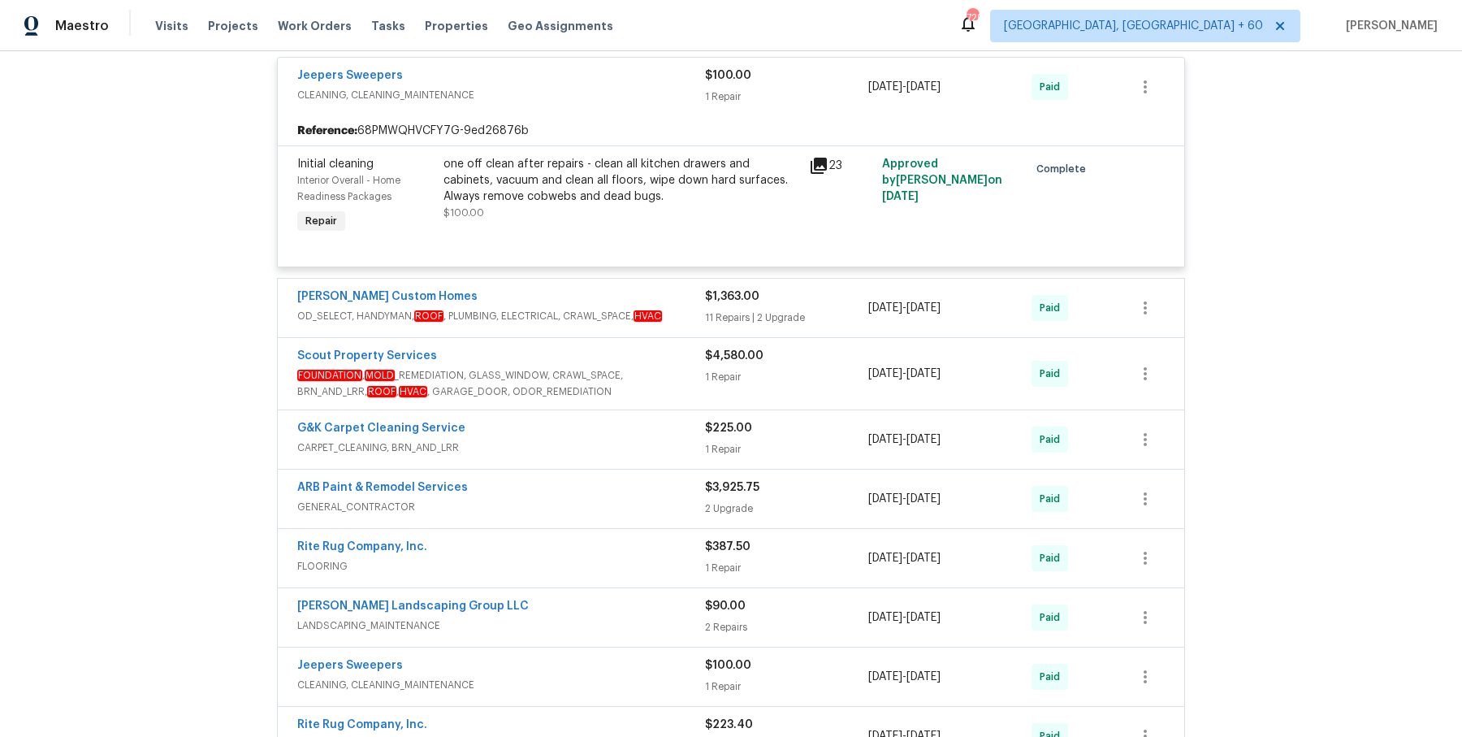
click at [692, 324] on span "OD_SELECT, HANDYMAN, ROOF , PLUMBING, ELECTRICAL, CRAWL_SPACE, HVAC" at bounding box center [501, 316] width 408 height 16
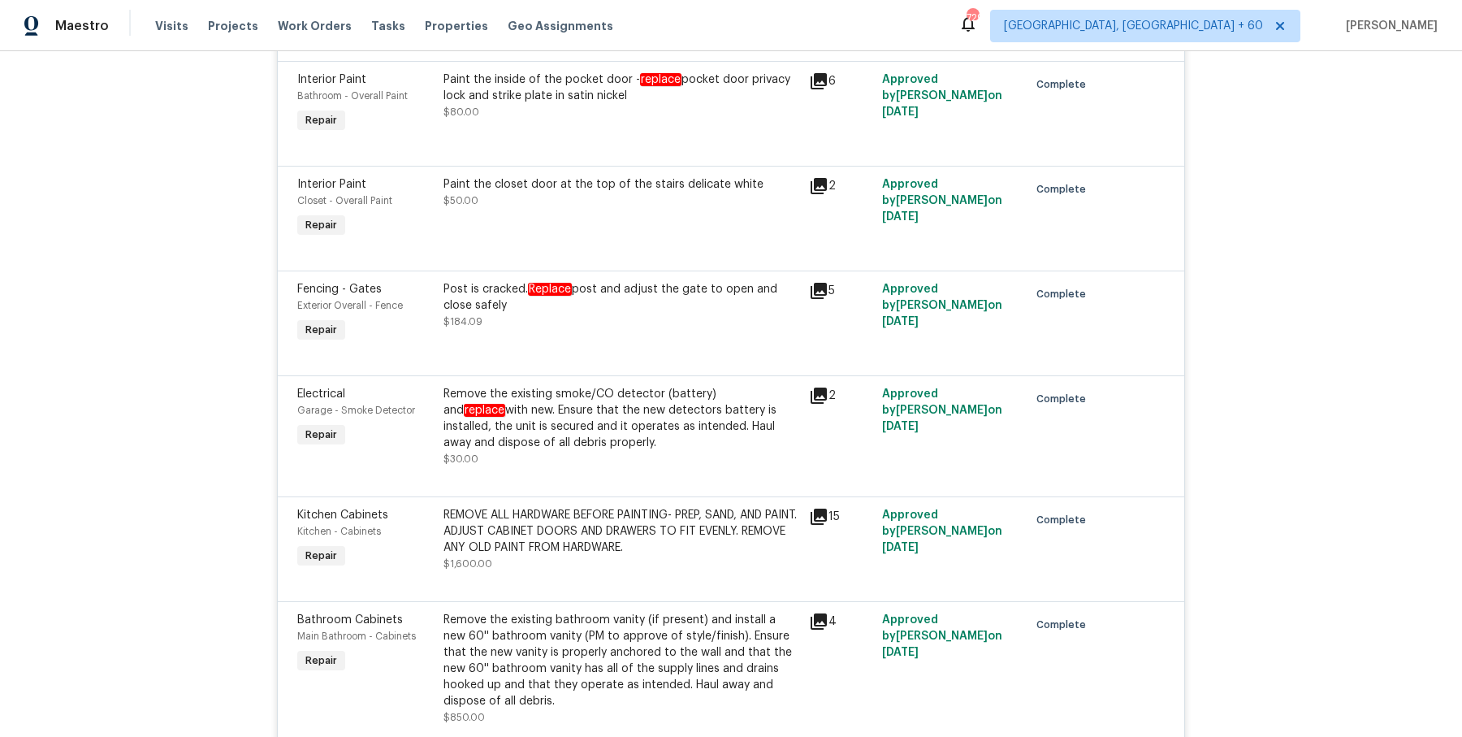
scroll to position [1595, 0]
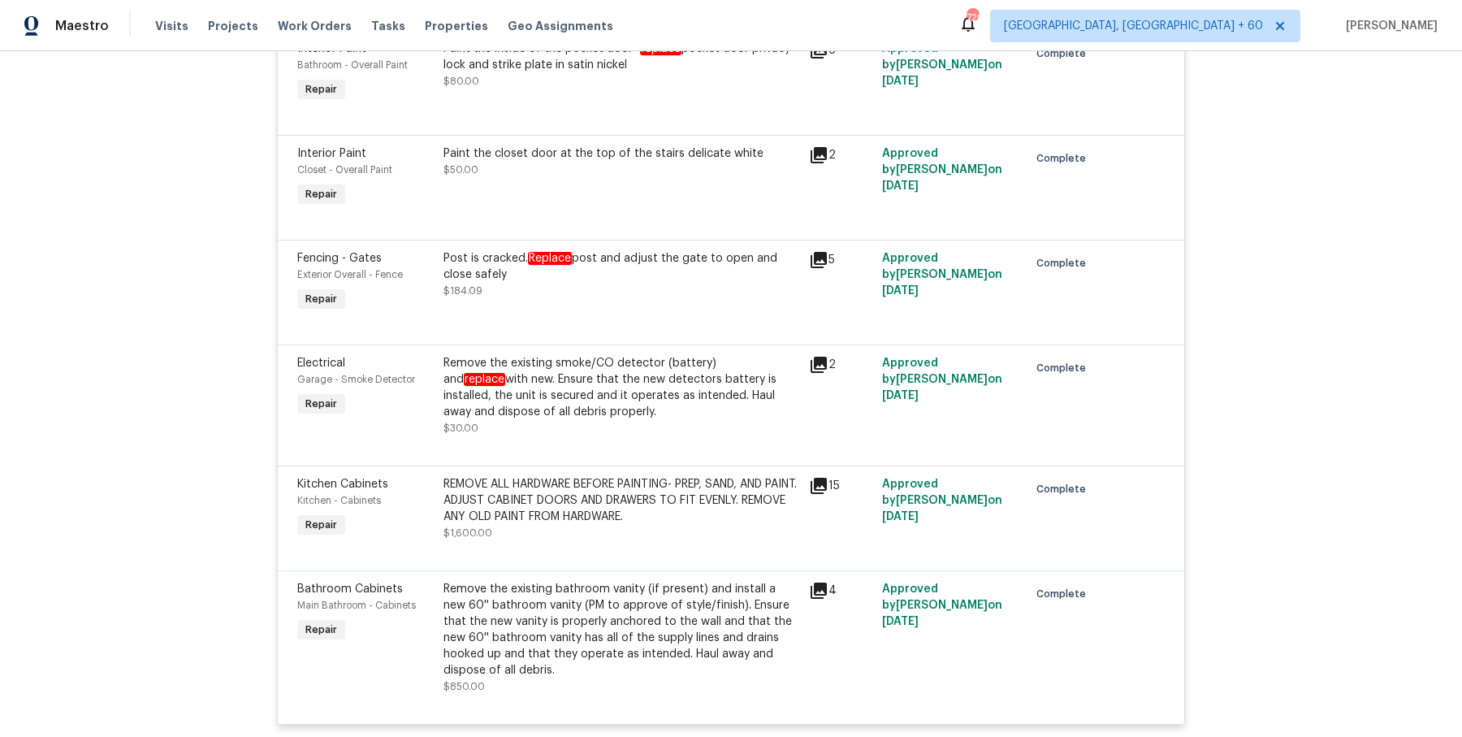
click at [737, 385] on div "Remove the existing smoke/CO detector (battery) and replace with new. Ensure th…" at bounding box center [622, 387] width 356 height 65
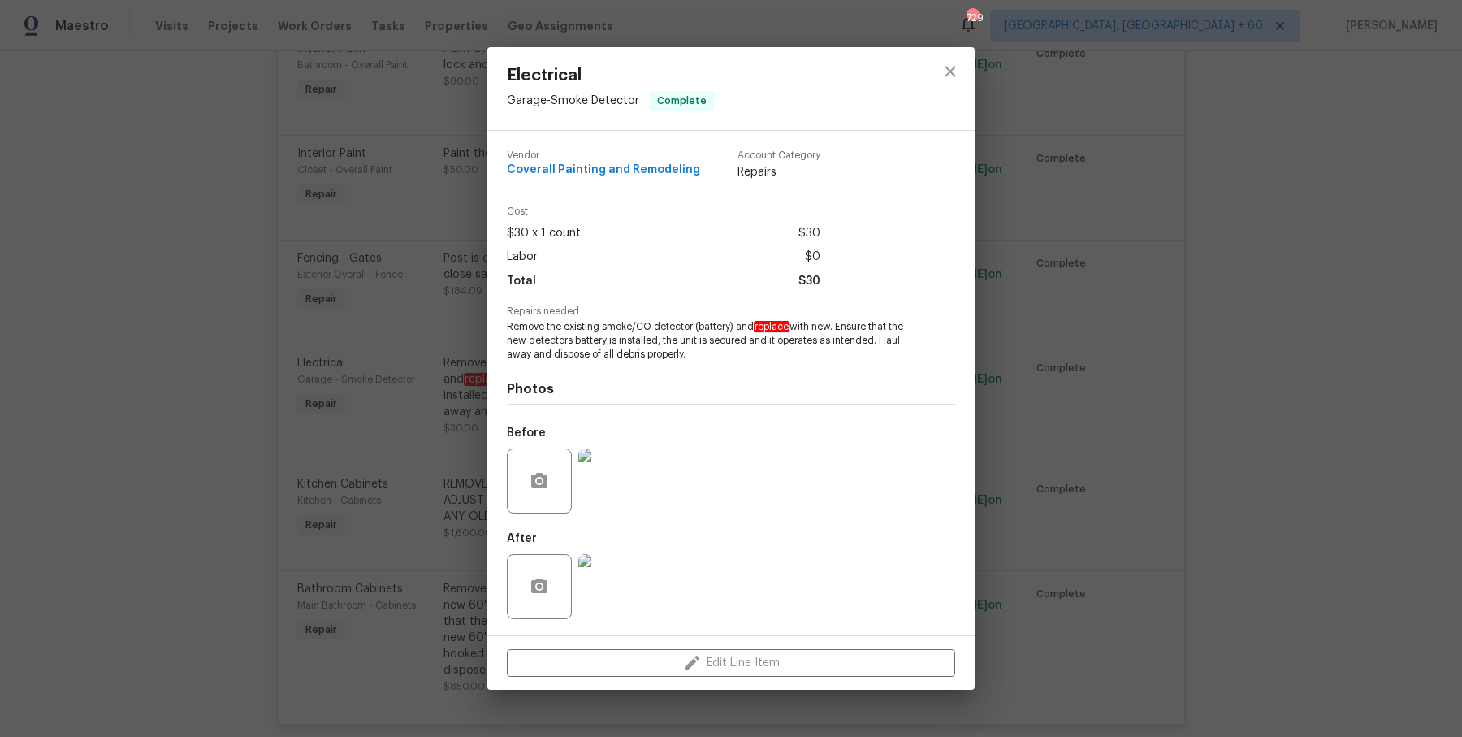
drag, startPoint x: 502, startPoint y: 326, endPoint x: 719, endPoint y: 354, distance: 218.8
click at [719, 354] on div "Vendor Coverall Painting and Remodeling Account Category Repairs Cost $30 x 1 c…" at bounding box center [730, 383] width 487 height 504
copy span "Remove the existing smoke/CO detector (battery) and replace with new. Ensure th…"
click at [477, 341] on div "Electrical Garage - Smoke Detector Complete Vendor Coverall Painting and Remode…" at bounding box center [731, 368] width 1462 height 737
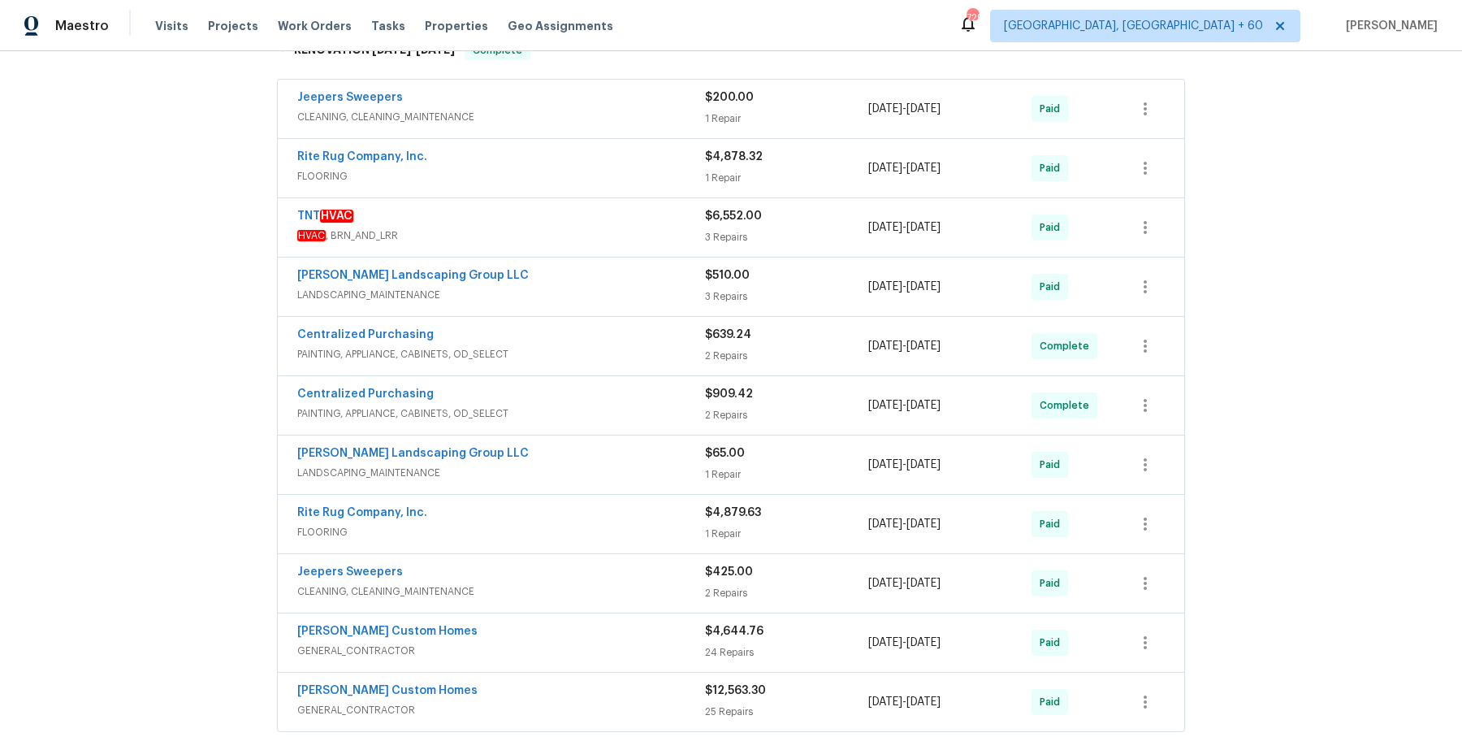
scroll to position [6311, 0]
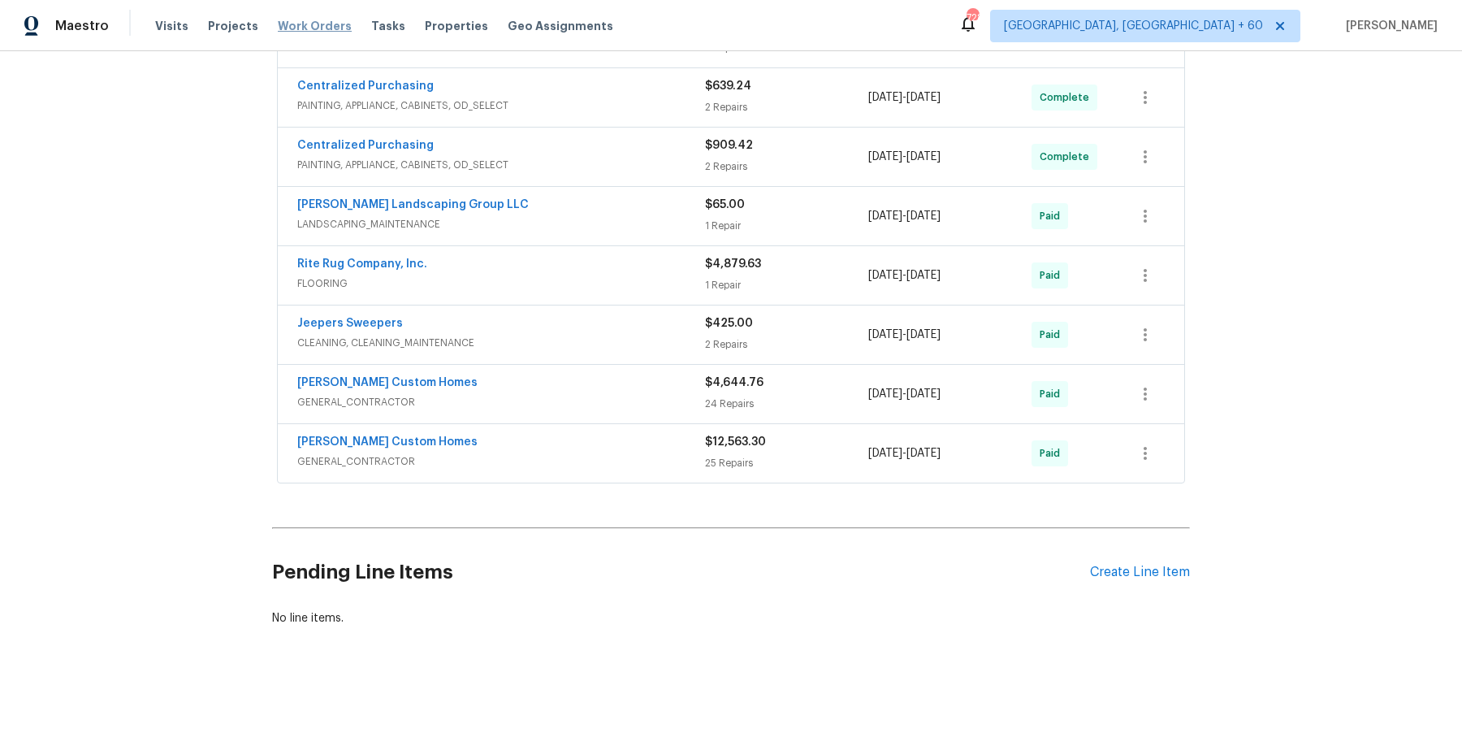
click at [305, 24] on span "Work Orders" at bounding box center [315, 26] width 74 height 16
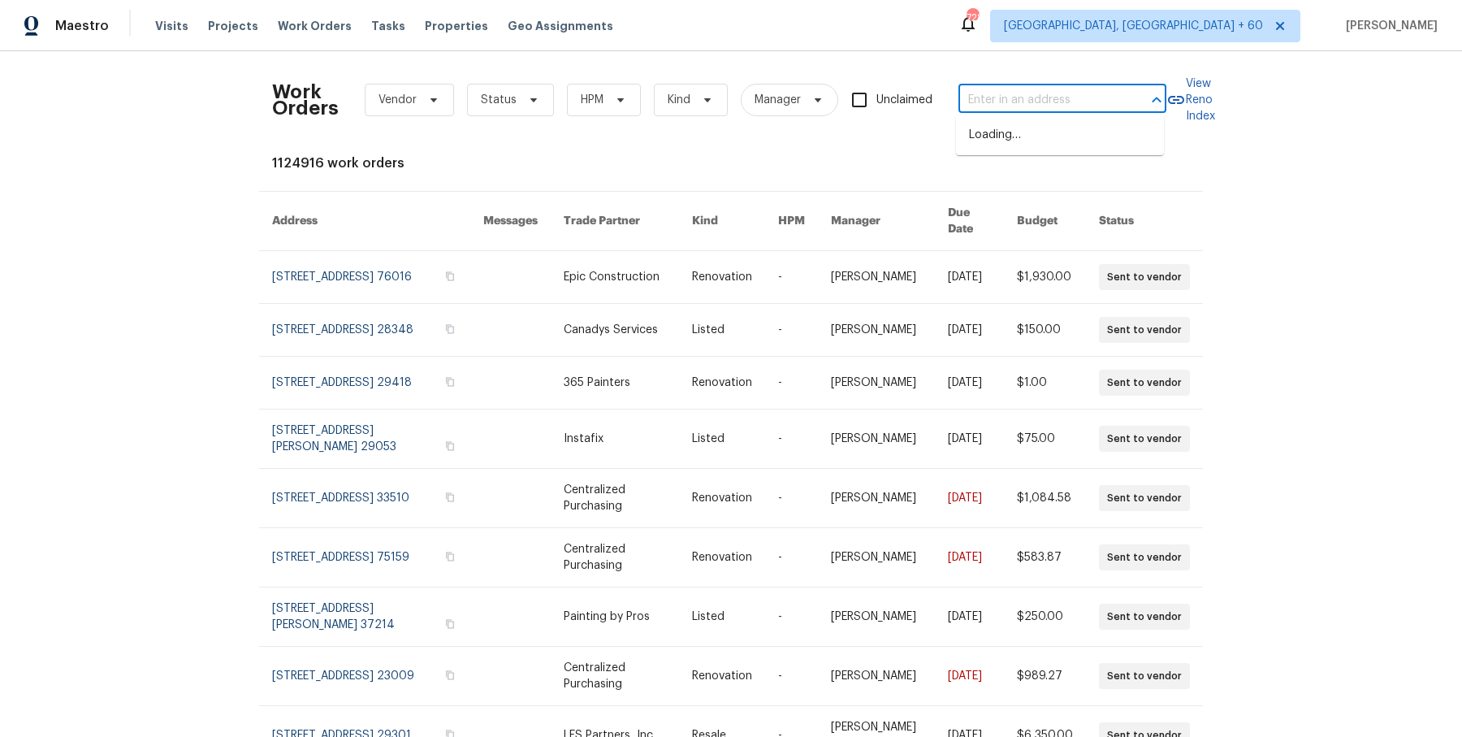
click at [1063, 107] on input "text" at bounding box center [1040, 100] width 162 height 25
paste input "[STREET_ADDRESS][PERSON_NAME]"
type input "[STREET_ADDRESS][PERSON_NAME]"
click at [1063, 126] on li "[STREET_ADDRESS][PERSON_NAME]" at bounding box center [1060, 144] width 208 height 44
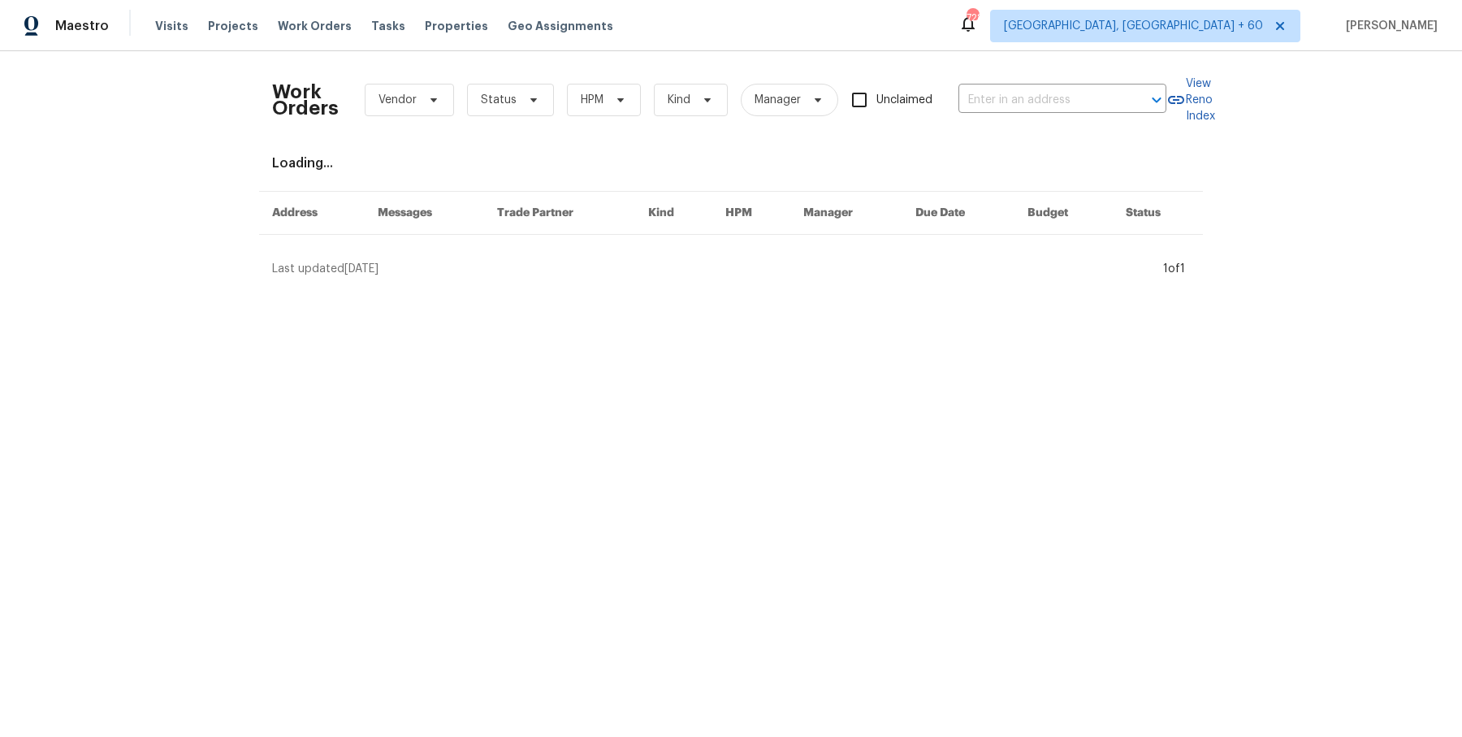
type input "[STREET_ADDRESS][PERSON_NAME]"
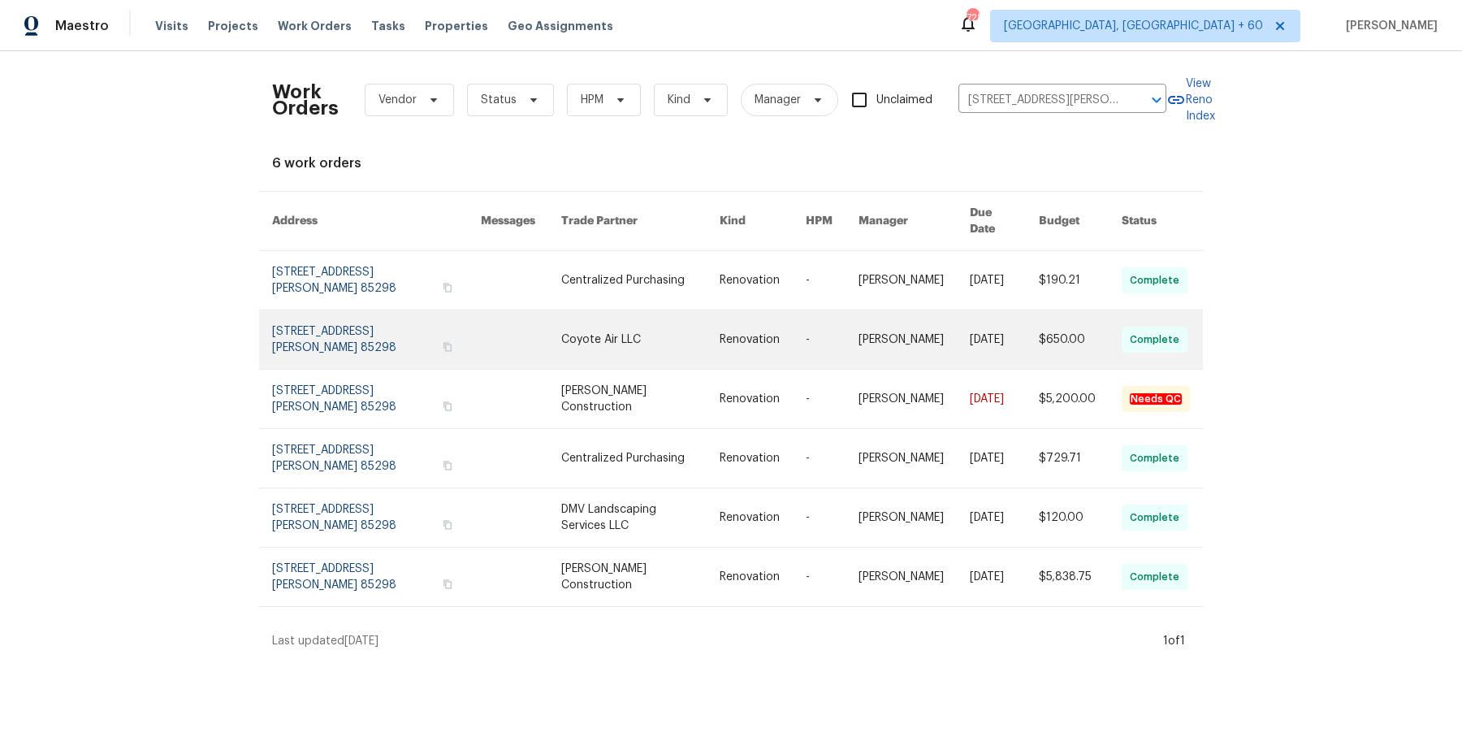
click at [880, 310] on link at bounding box center [914, 339] width 111 height 58
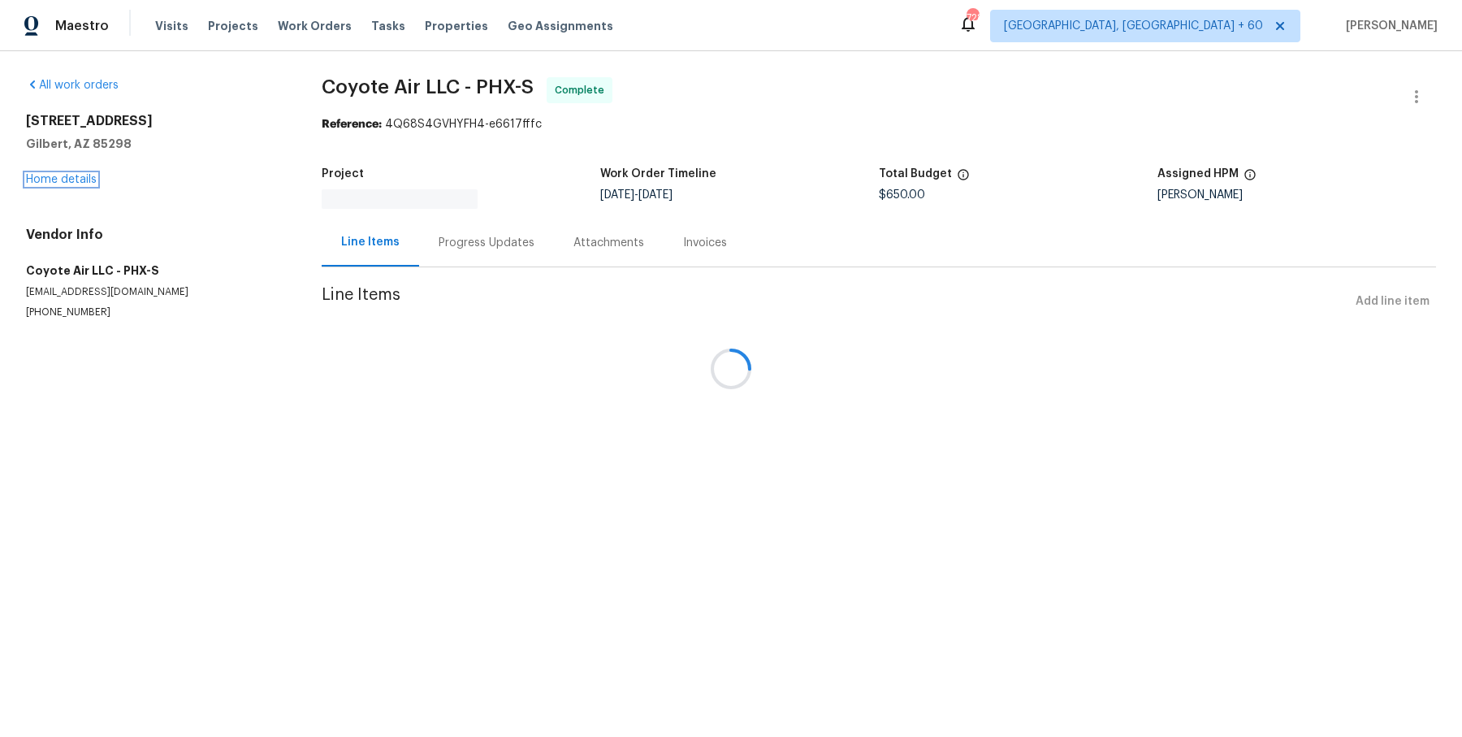
click at [52, 179] on link "Home details" at bounding box center [61, 179] width 71 height 11
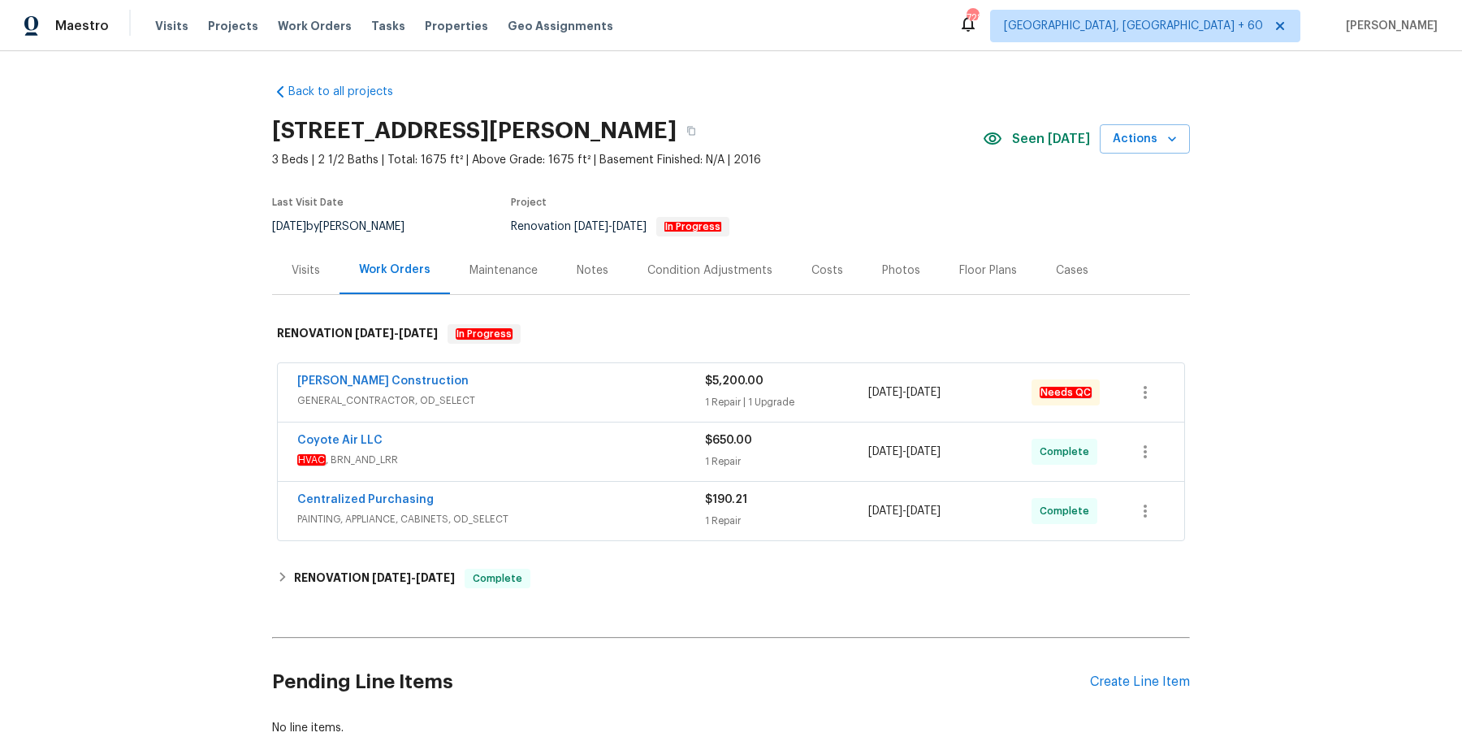
click at [509, 384] on div "[PERSON_NAME] Construction" at bounding box center [501, 382] width 408 height 19
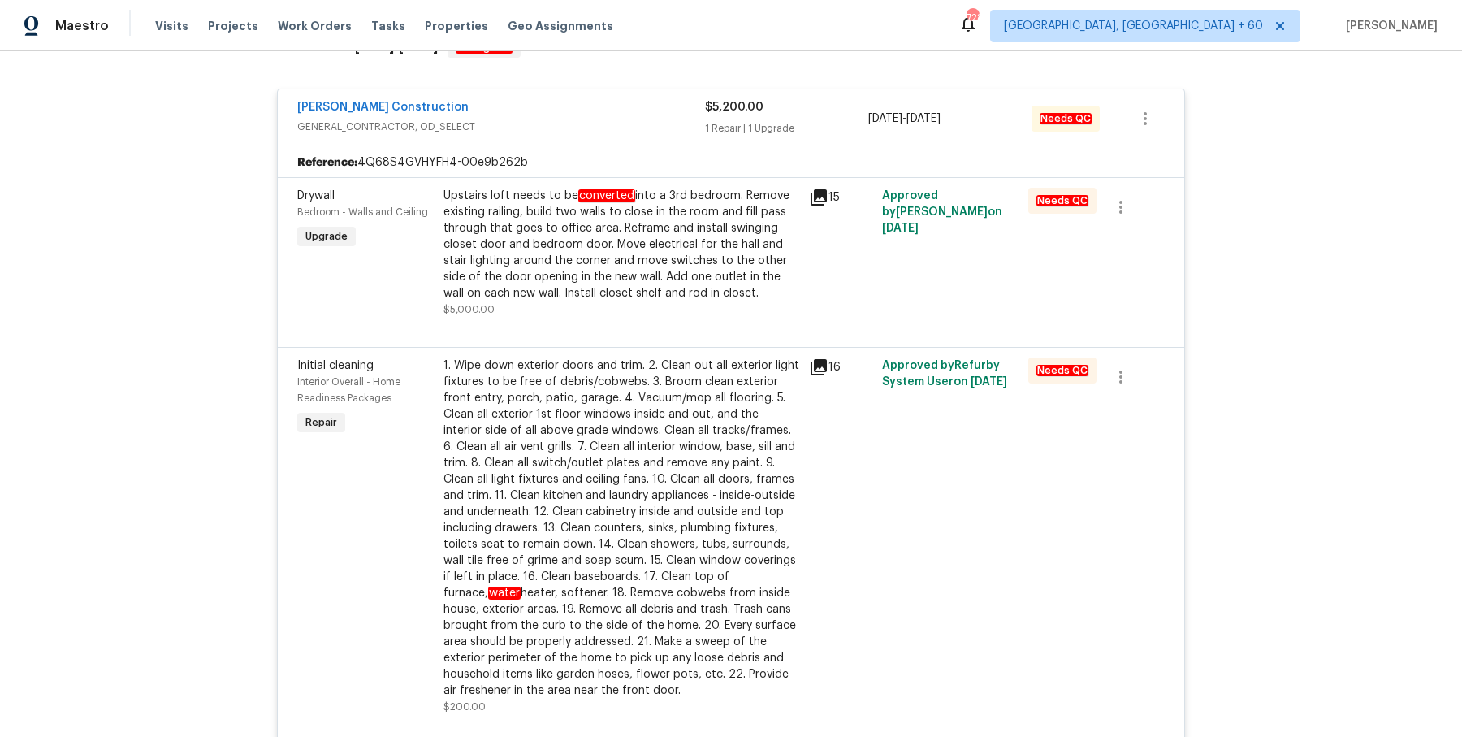
scroll to position [290, 0]
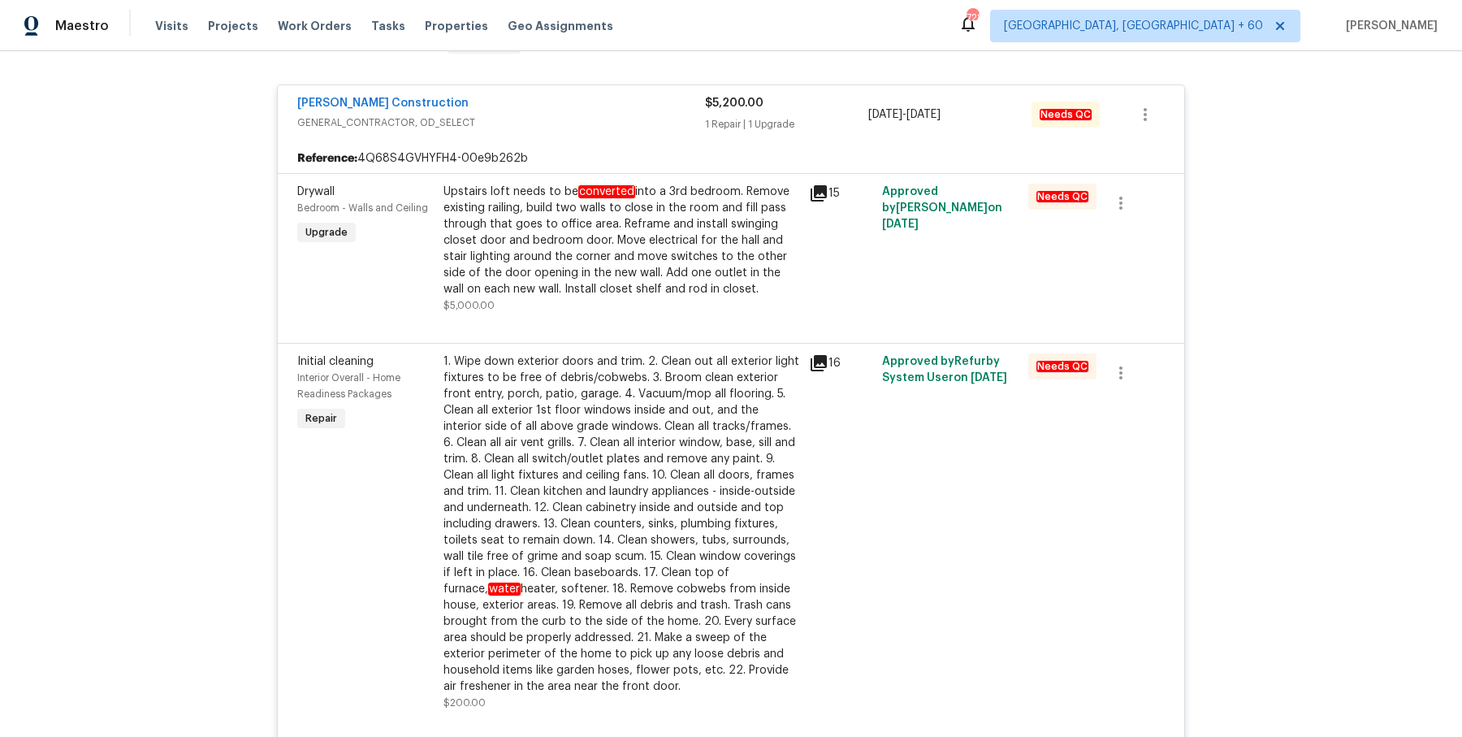
click at [606, 232] on div "Upstairs loft needs to be converted into a 3rd bedroom. Remove existing railing…" at bounding box center [622, 241] width 356 height 114
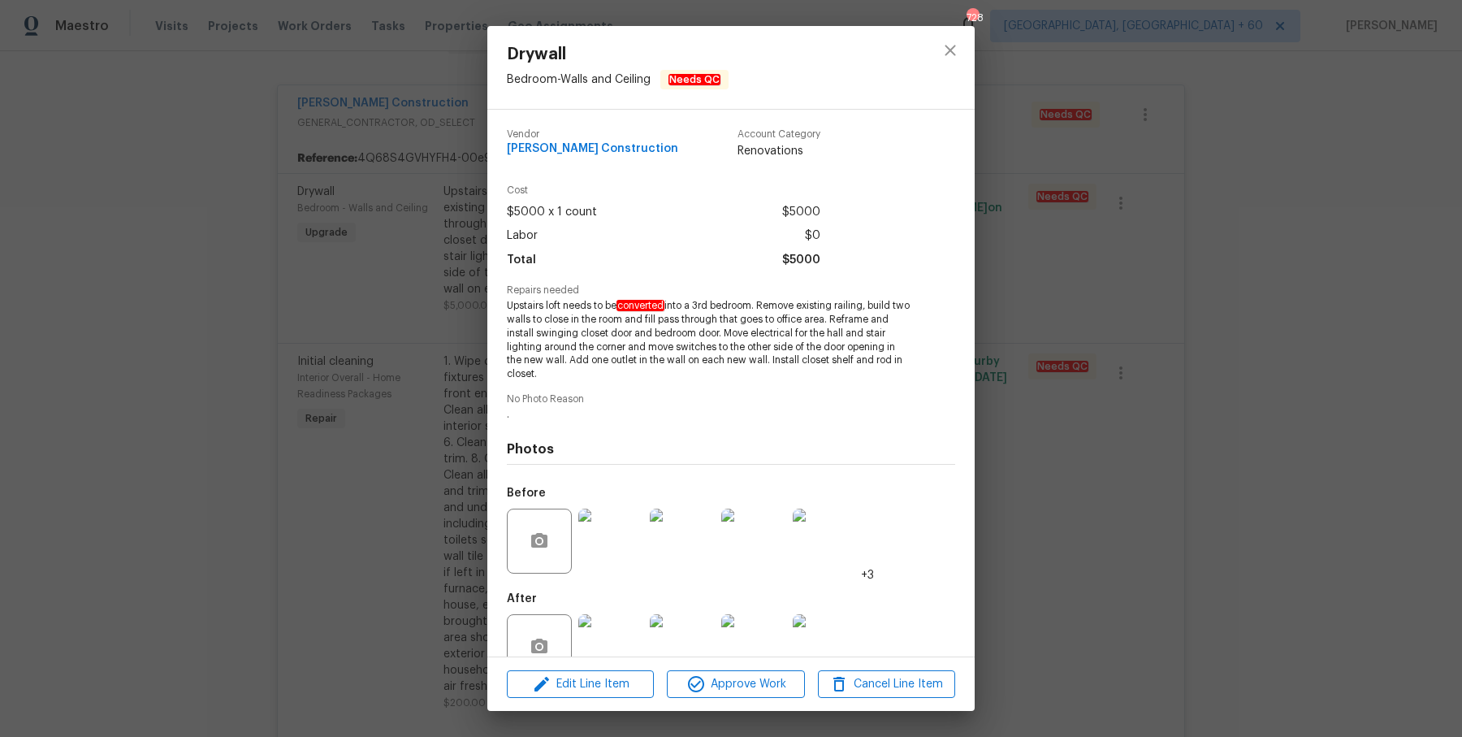
click at [1113, 326] on div "Drywall Bedroom - Walls and Ceiling Needs QC Vendor [PERSON_NAME] Construction …" at bounding box center [731, 368] width 1462 height 737
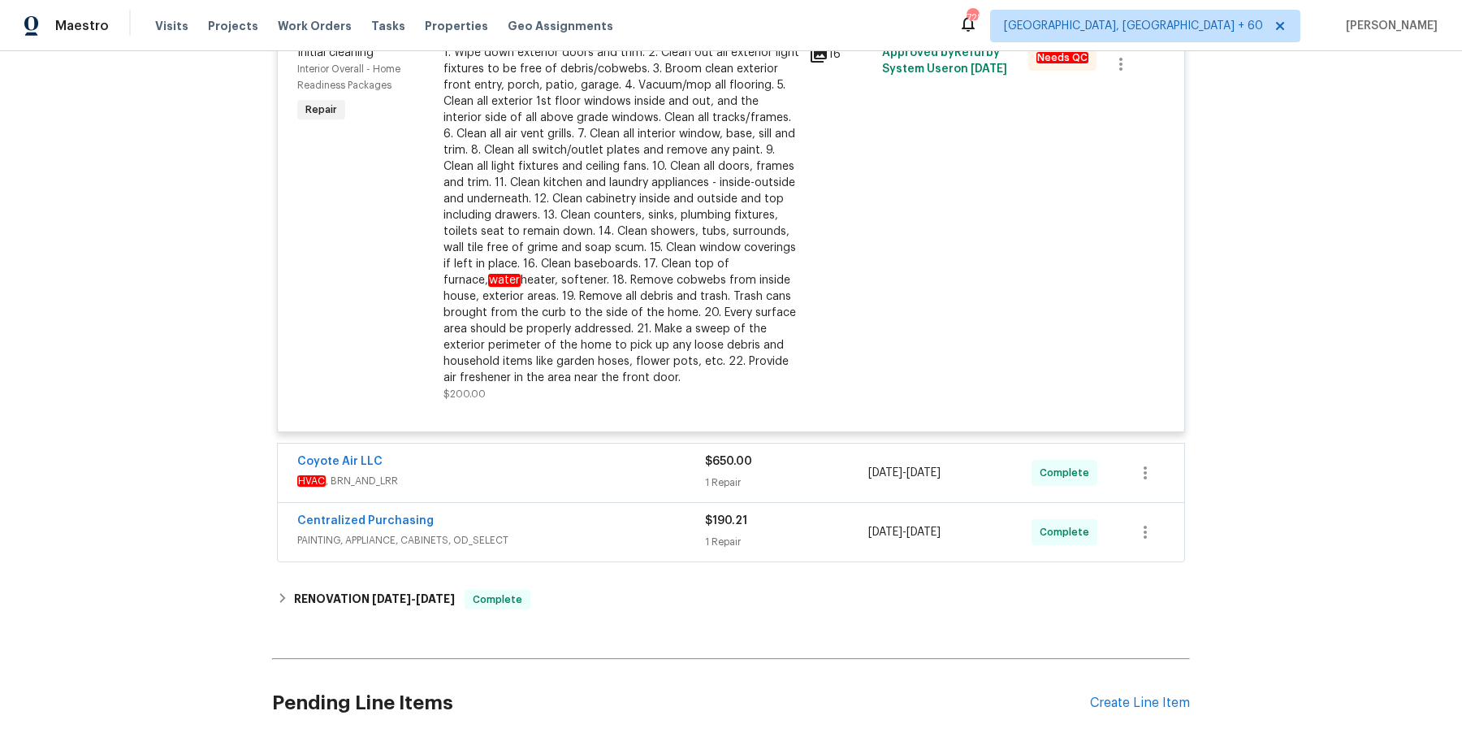
scroll to position [627, 0]
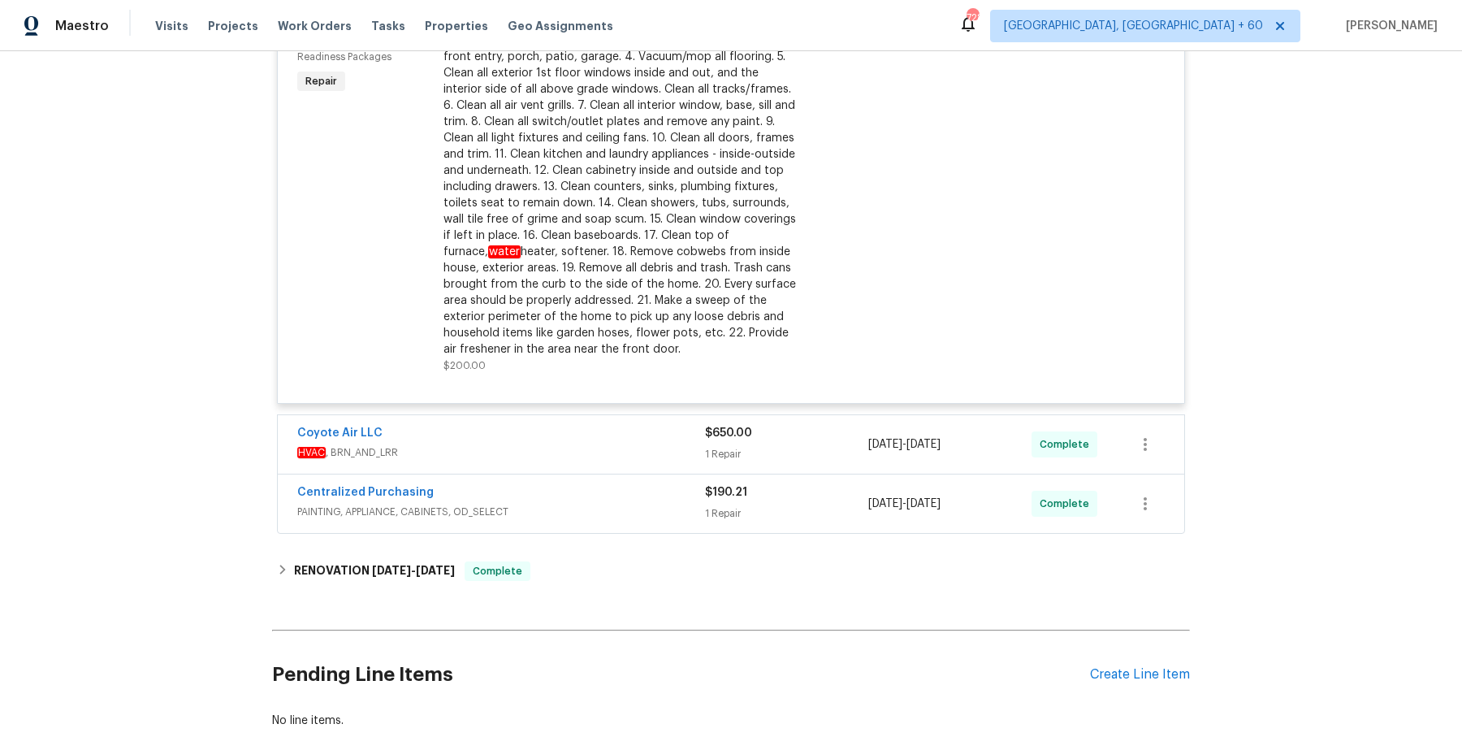
click at [674, 444] on span "HVAC , BRN_AND_LRR" at bounding box center [501, 452] width 408 height 16
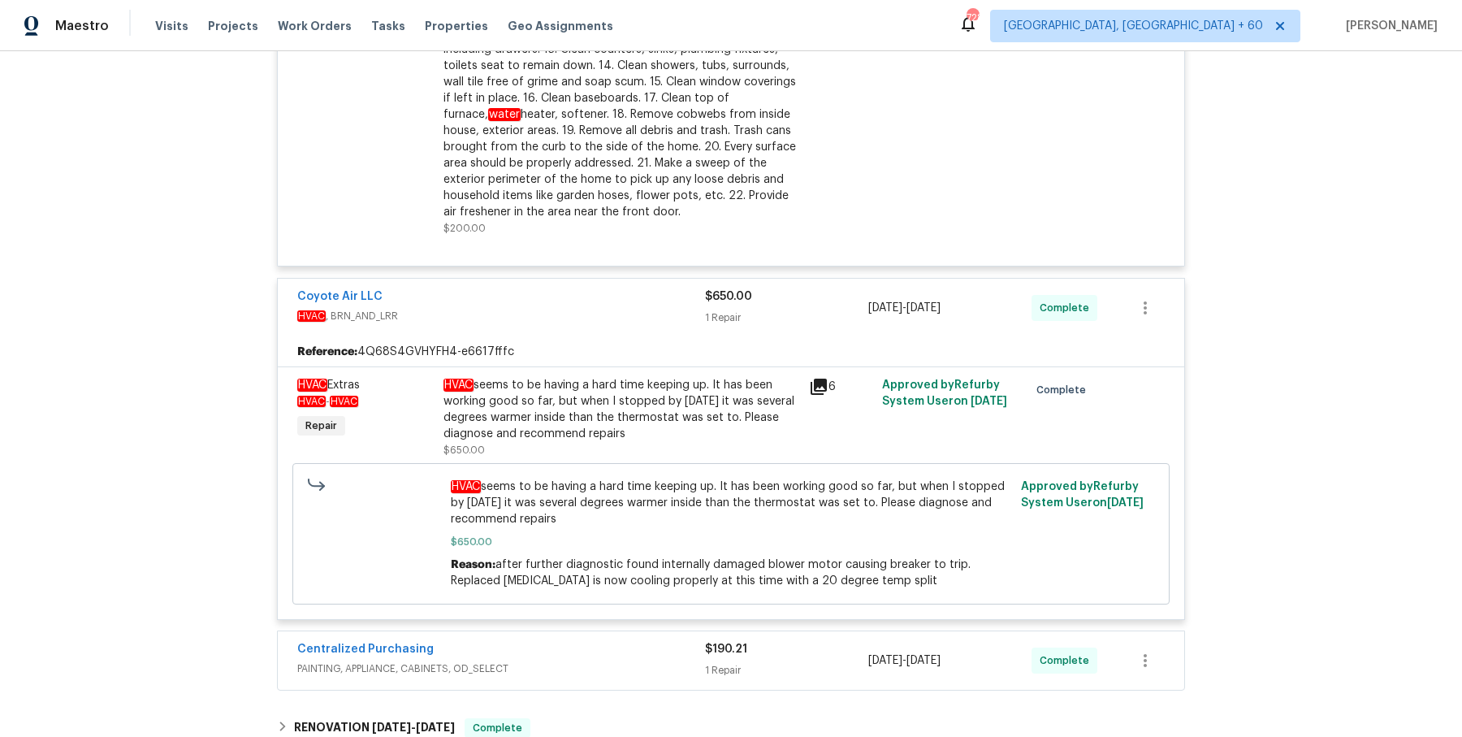
scroll to position [924, 0]
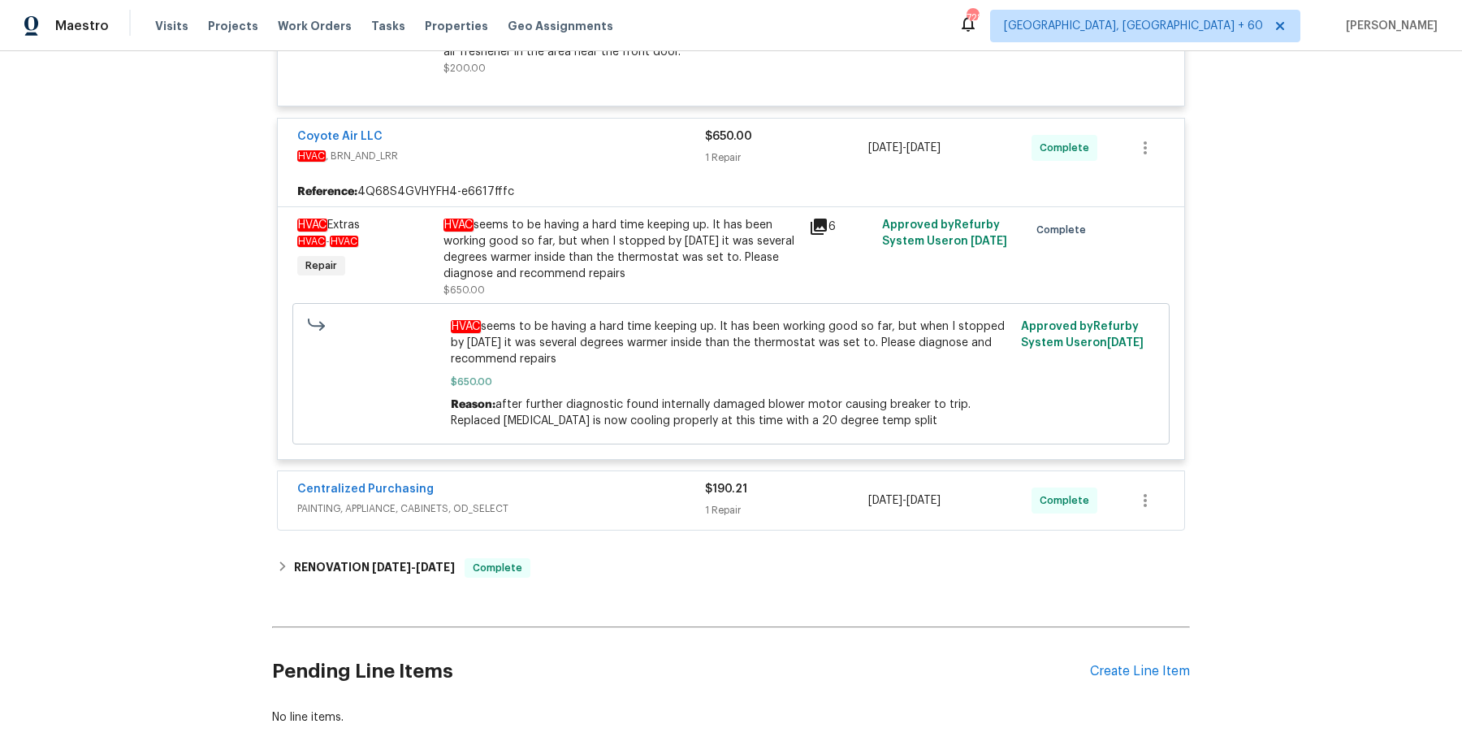
click at [661, 494] on div "Centralized Purchasing" at bounding box center [501, 490] width 408 height 19
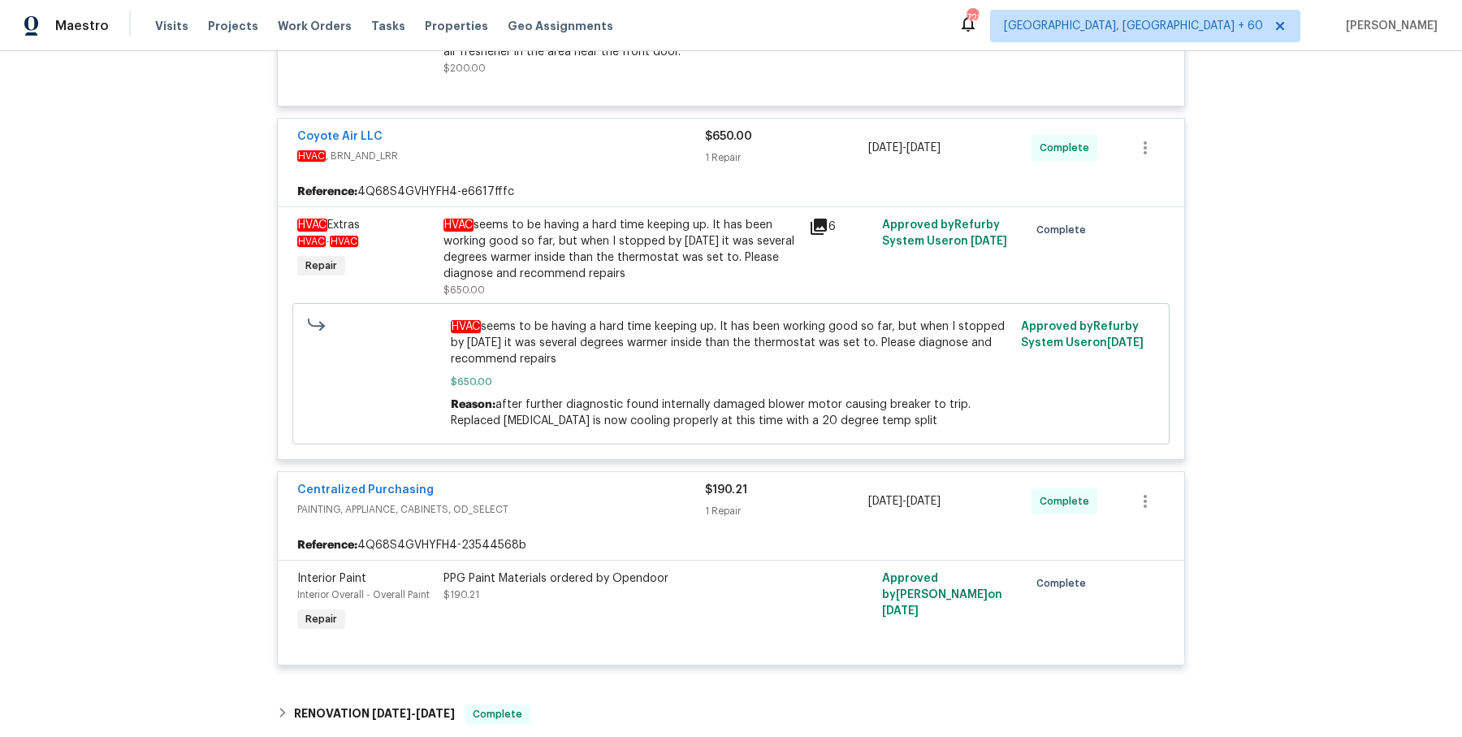
click at [661, 494] on div "Centralized Purchasing" at bounding box center [501, 491] width 408 height 19
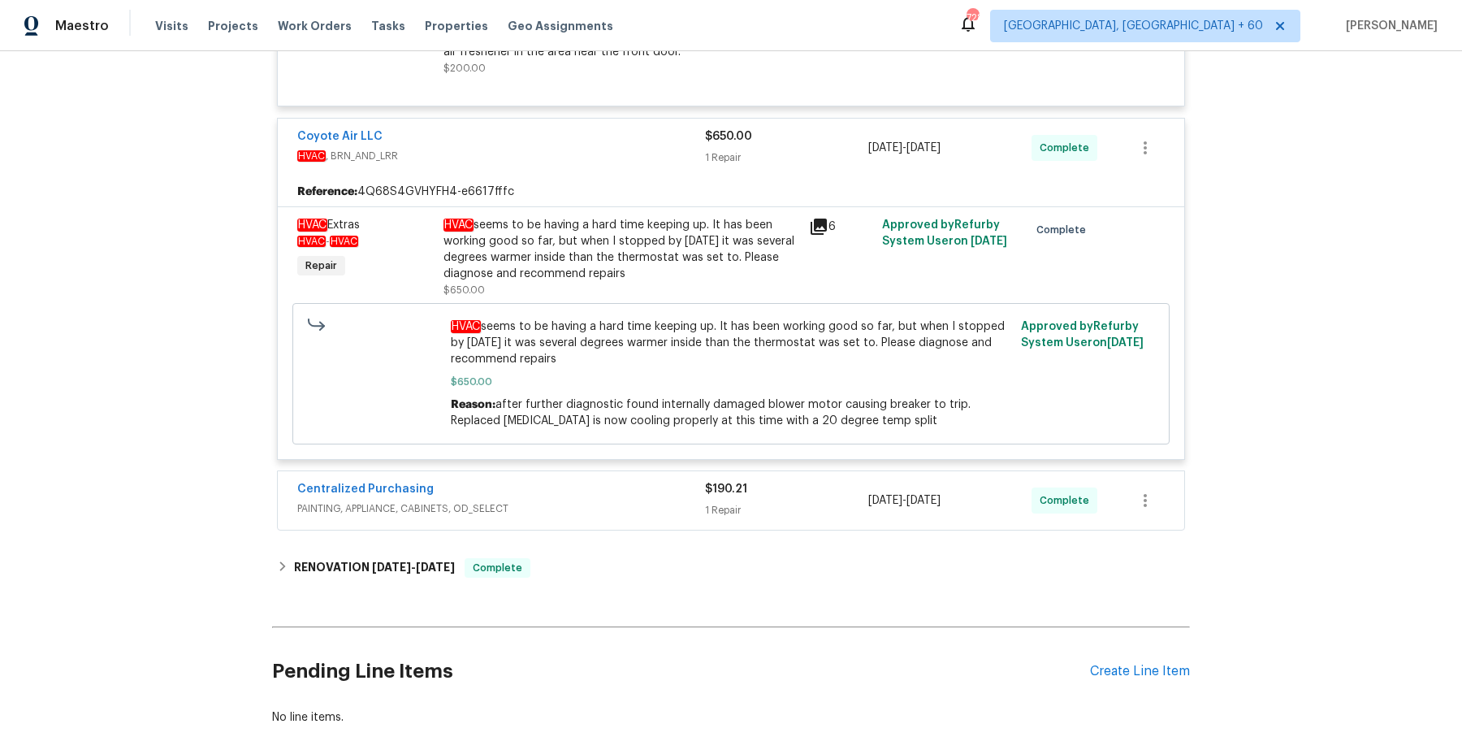
click at [634, 505] on span "PAINTING, APPLIANCE, CABINETS, OD_SELECT" at bounding box center [501, 508] width 408 height 16
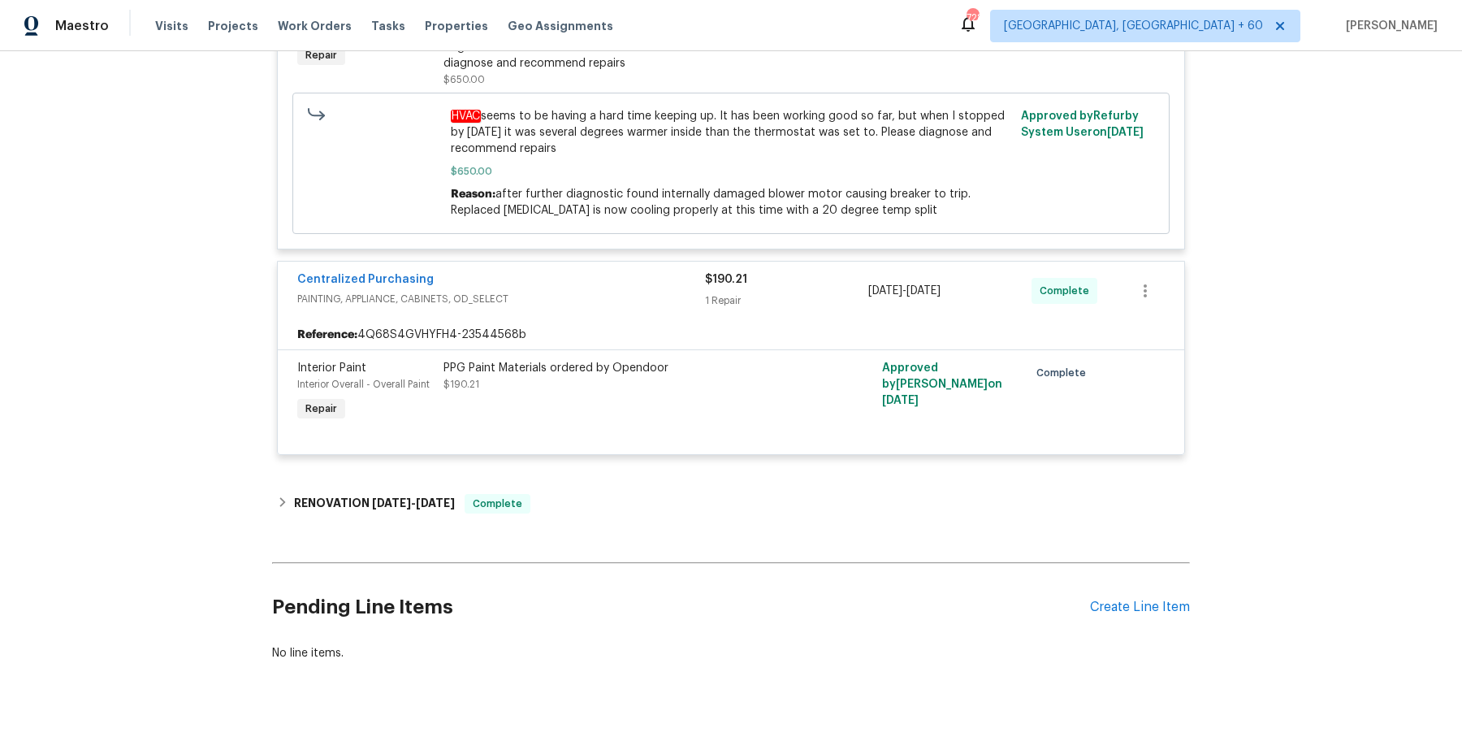
scroll to position [1137, 0]
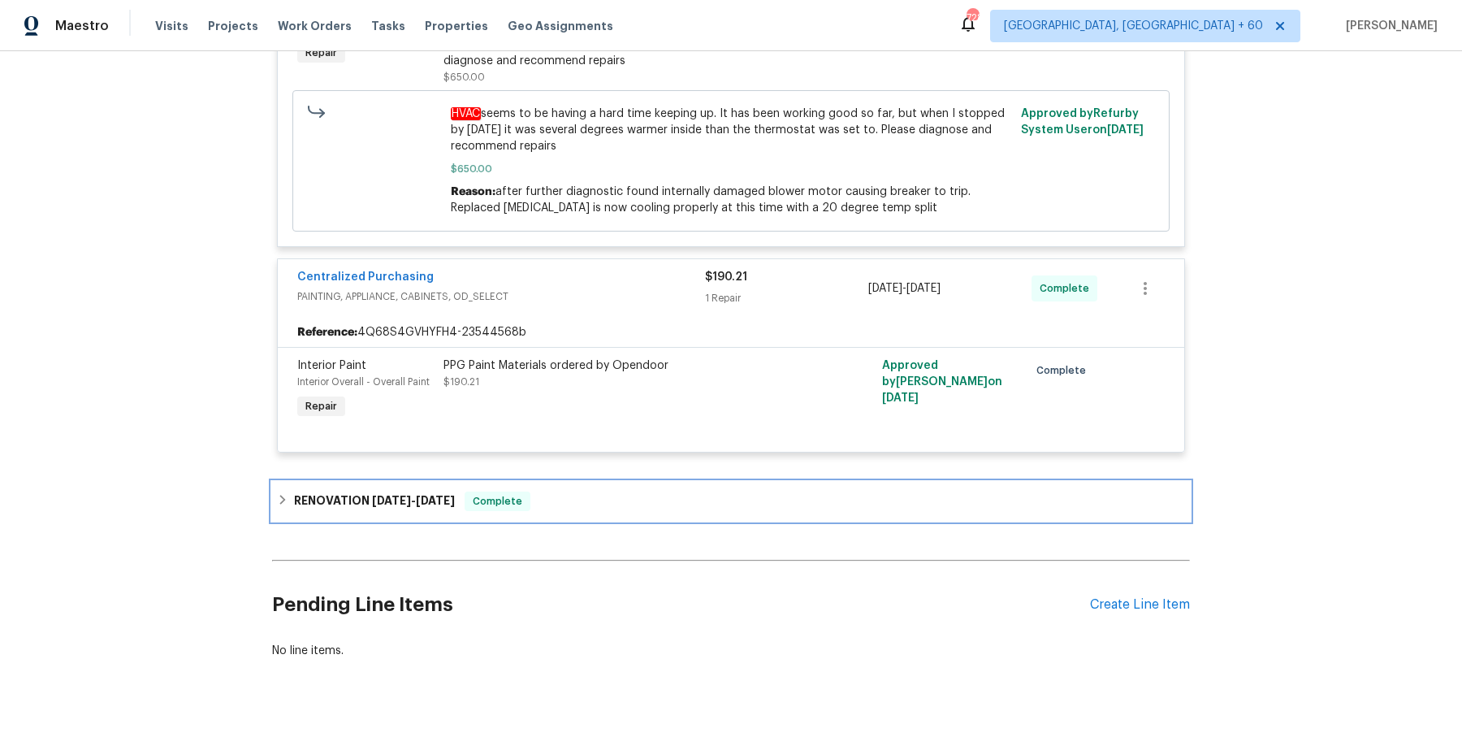
click at [609, 507] on div "RENOVATION [DATE] - [DATE] Complete" at bounding box center [731, 500] width 908 height 19
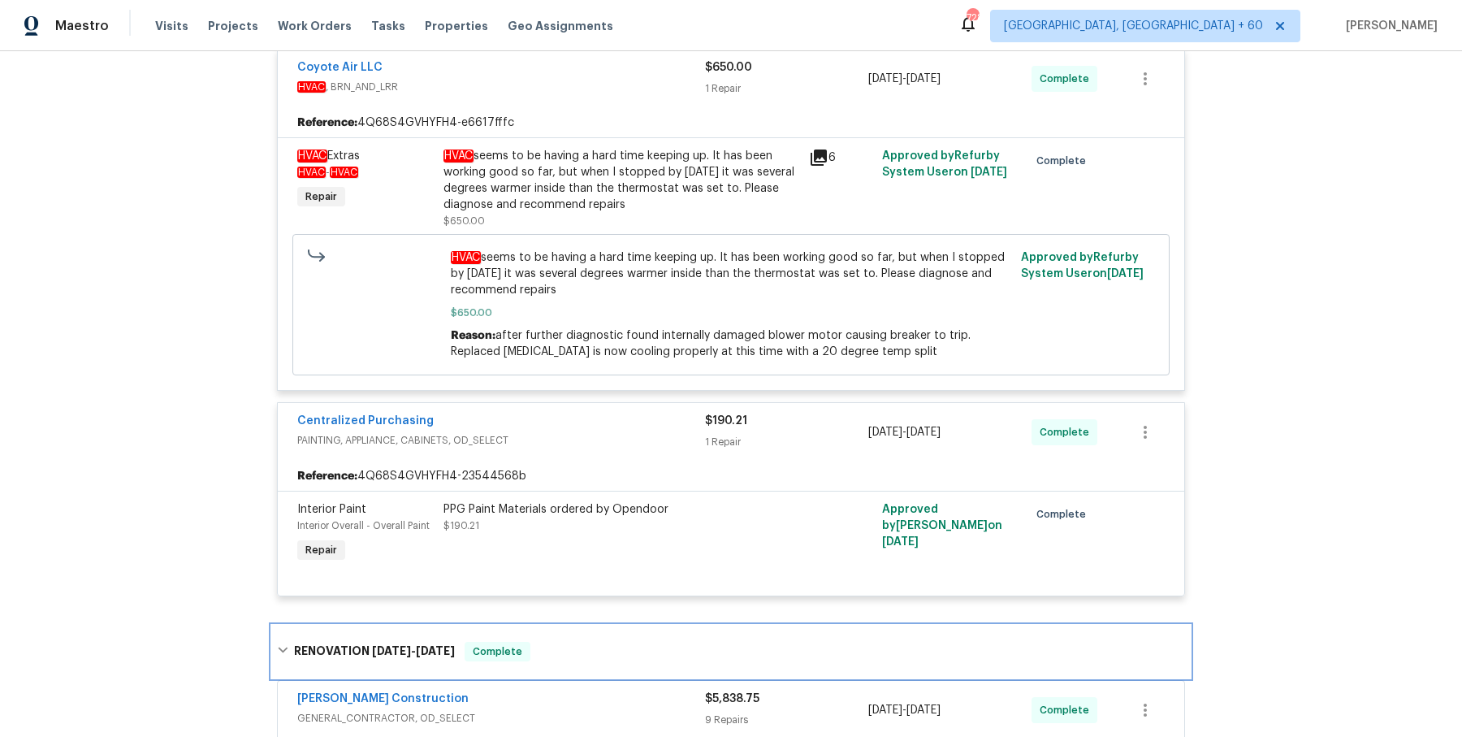
scroll to position [0, 0]
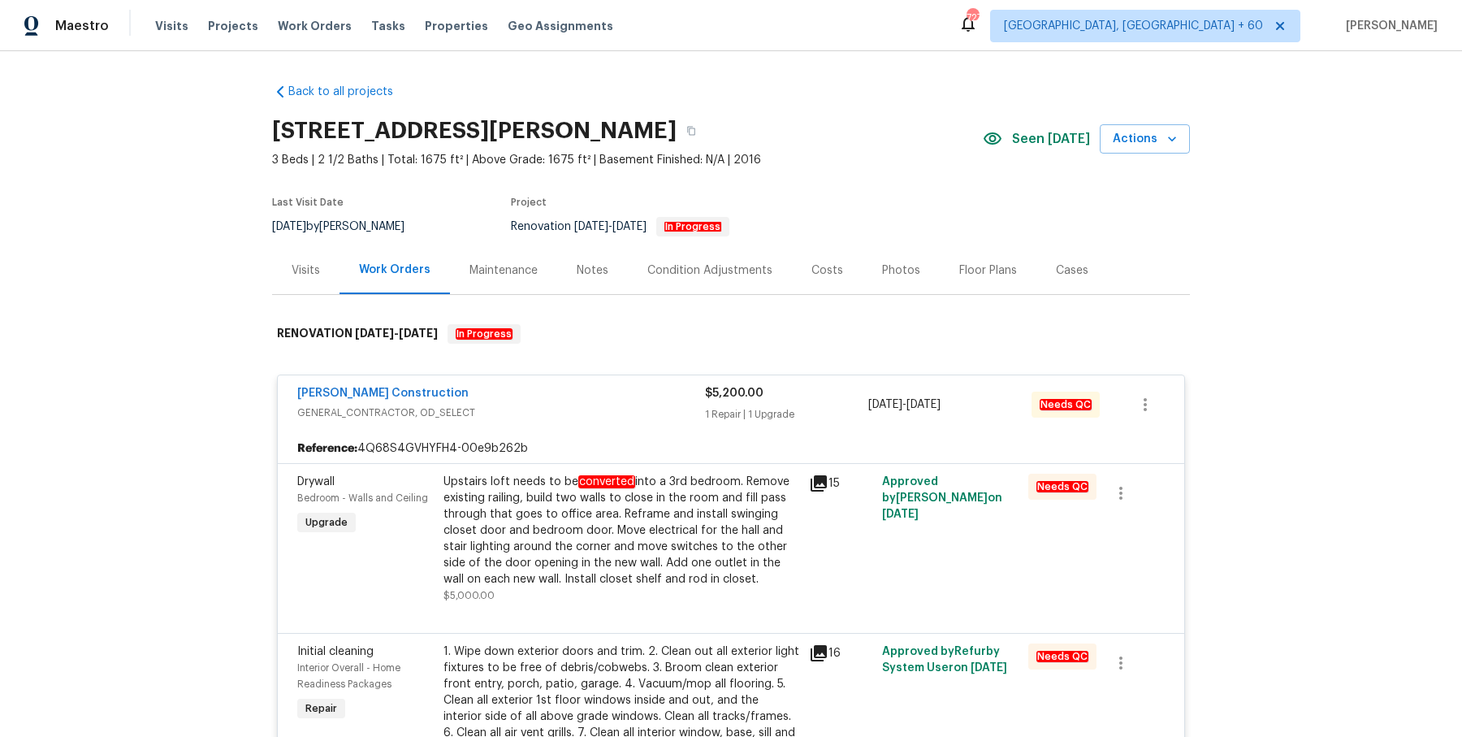
click at [303, 44] on div "Maestro Visits Projects Work Orders Tasks Properties Geo Assignments 727 [GEOGR…" at bounding box center [731, 25] width 1462 height 51
click at [307, 26] on span "Work Orders" at bounding box center [315, 26] width 74 height 16
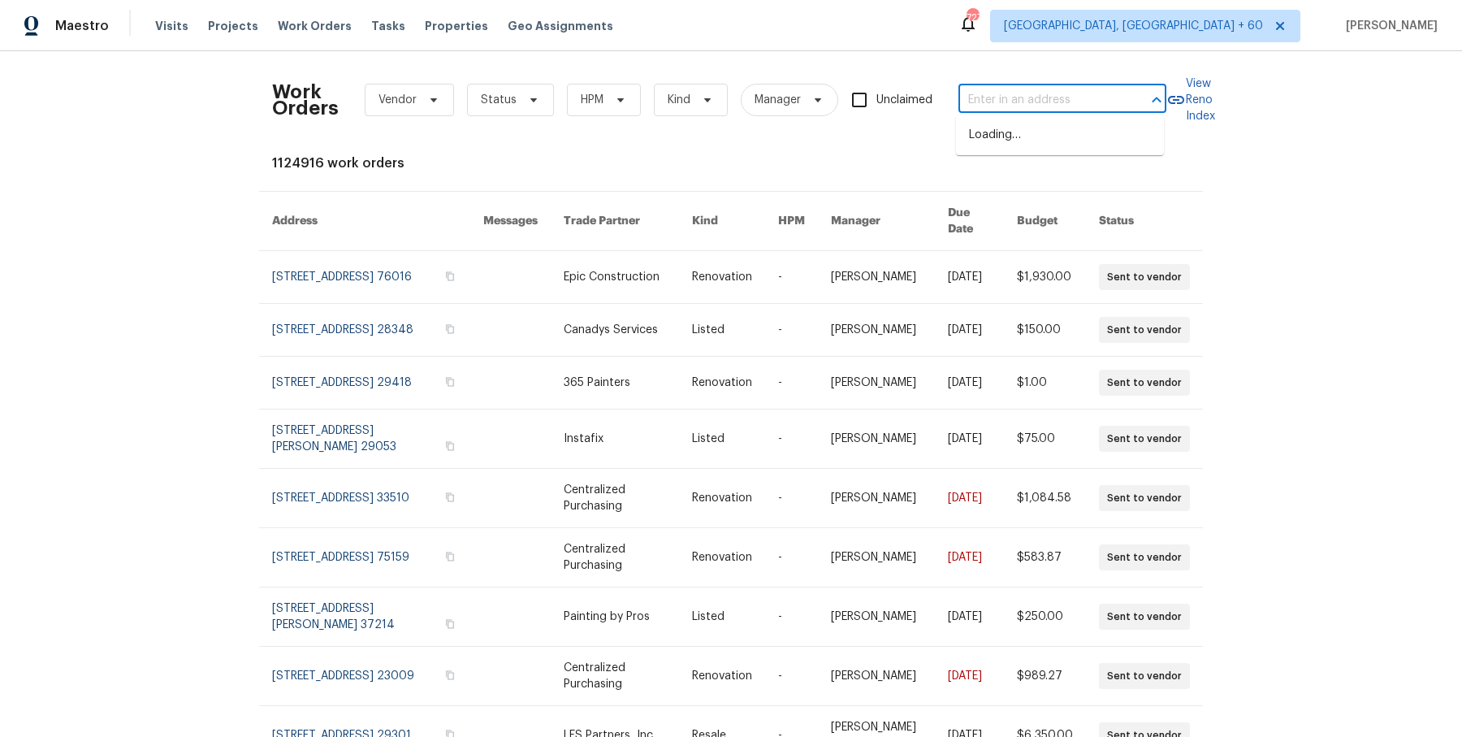
click at [1057, 97] on input "text" at bounding box center [1040, 100] width 162 height 25
paste input "[STREET_ADDRESS]"
type input "[STREET_ADDRESS]"
click at [1094, 149] on li "[STREET_ADDRESS]" at bounding box center [1060, 135] width 208 height 27
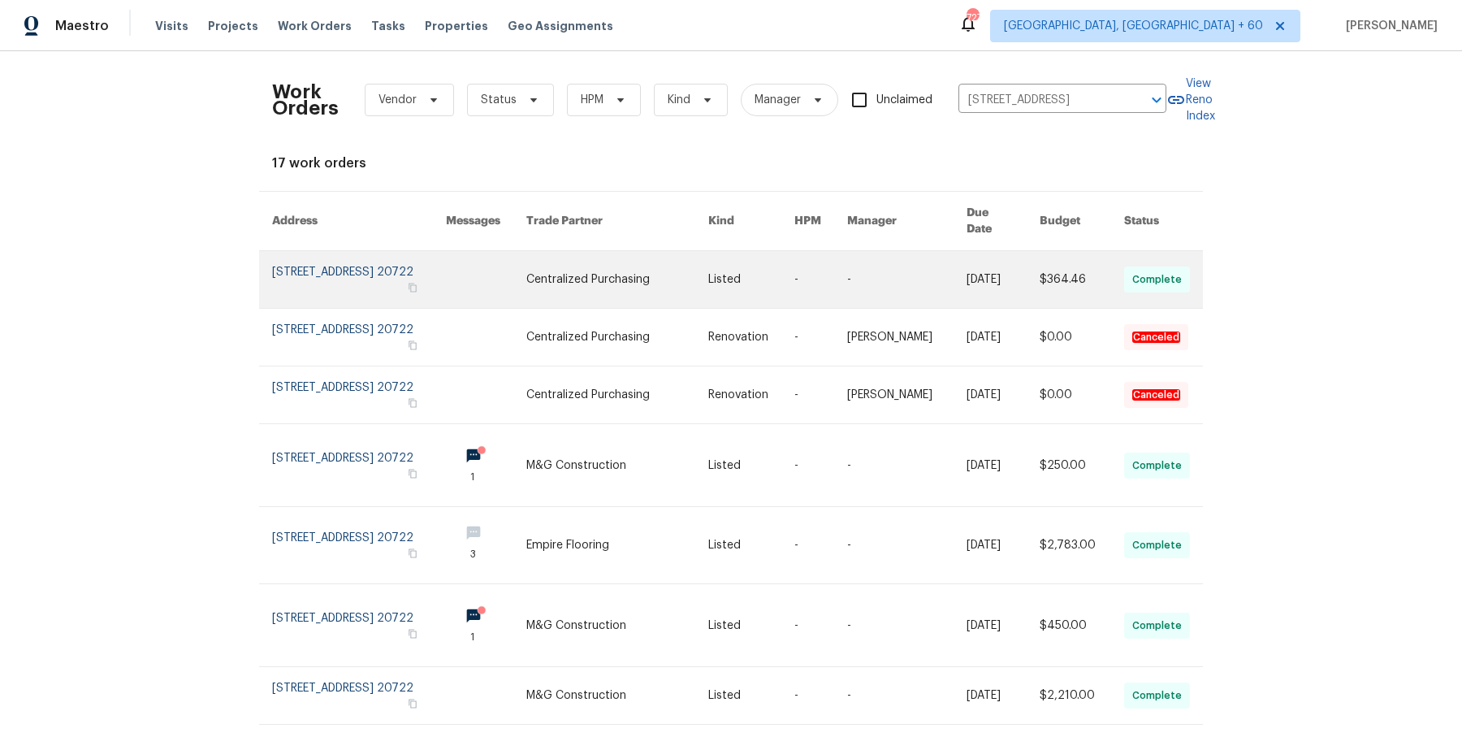
click at [798, 258] on link at bounding box center [820, 279] width 53 height 57
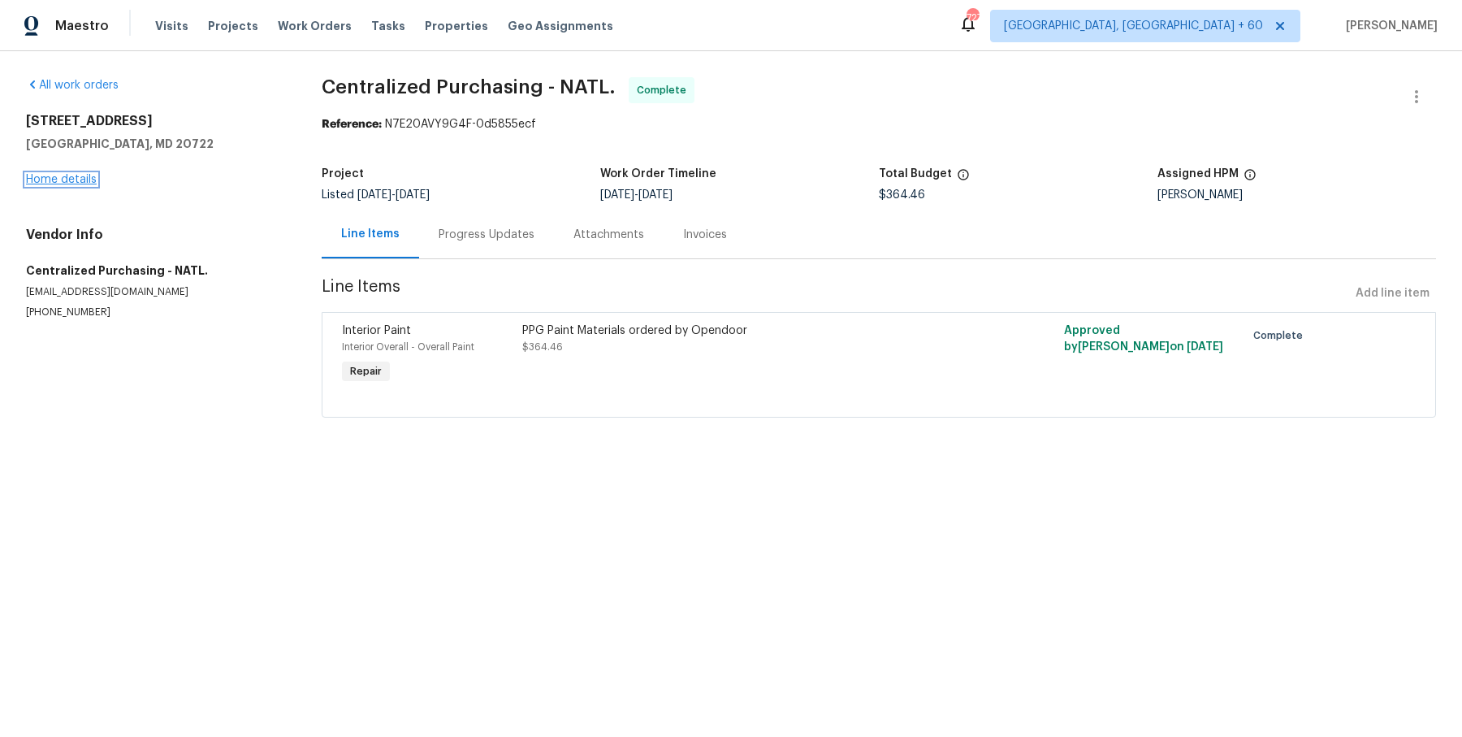
click at [95, 178] on link "Home details" at bounding box center [61, 179] width 71 height 11
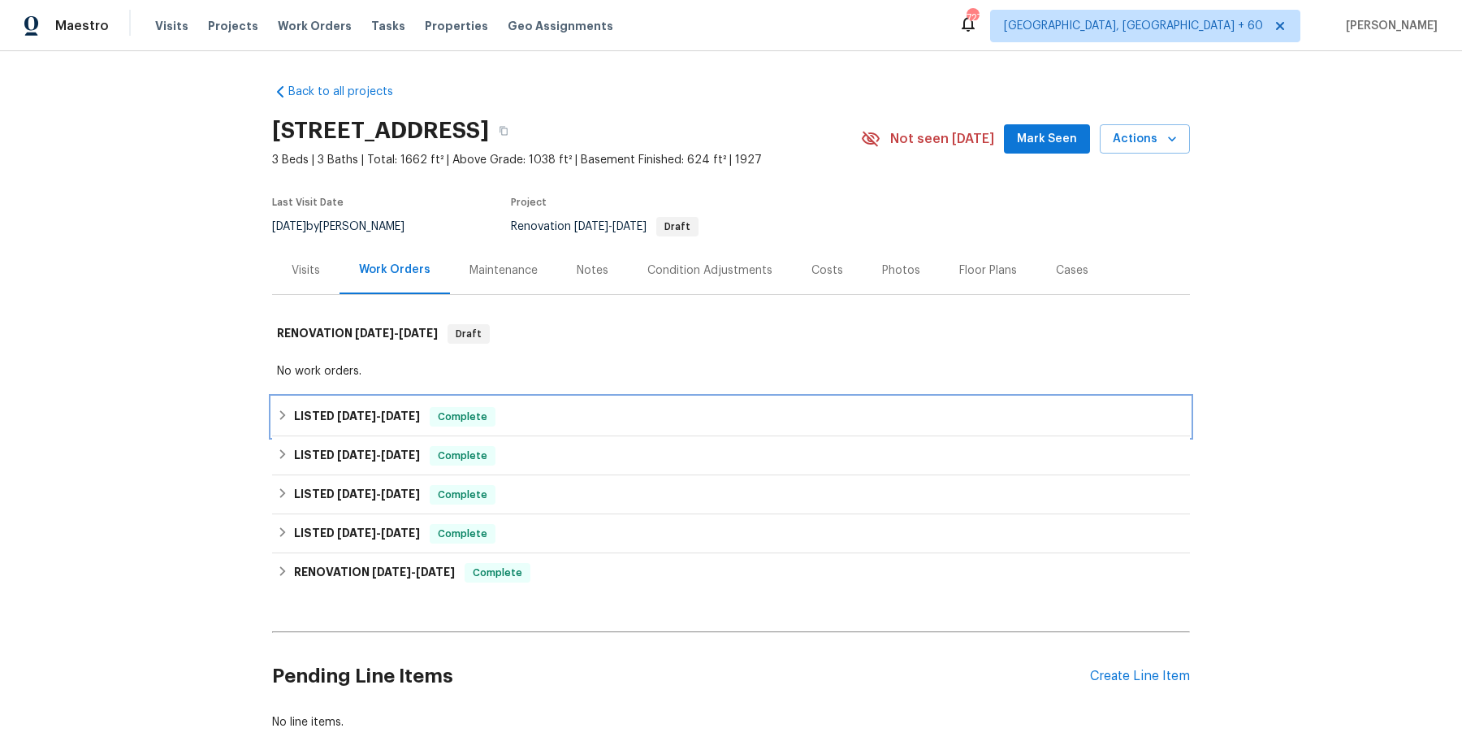
click at [540, 415] on div "LISTED [DATE] - [DATE] Complete" at bounding box center [731, 416] width 908 height 19
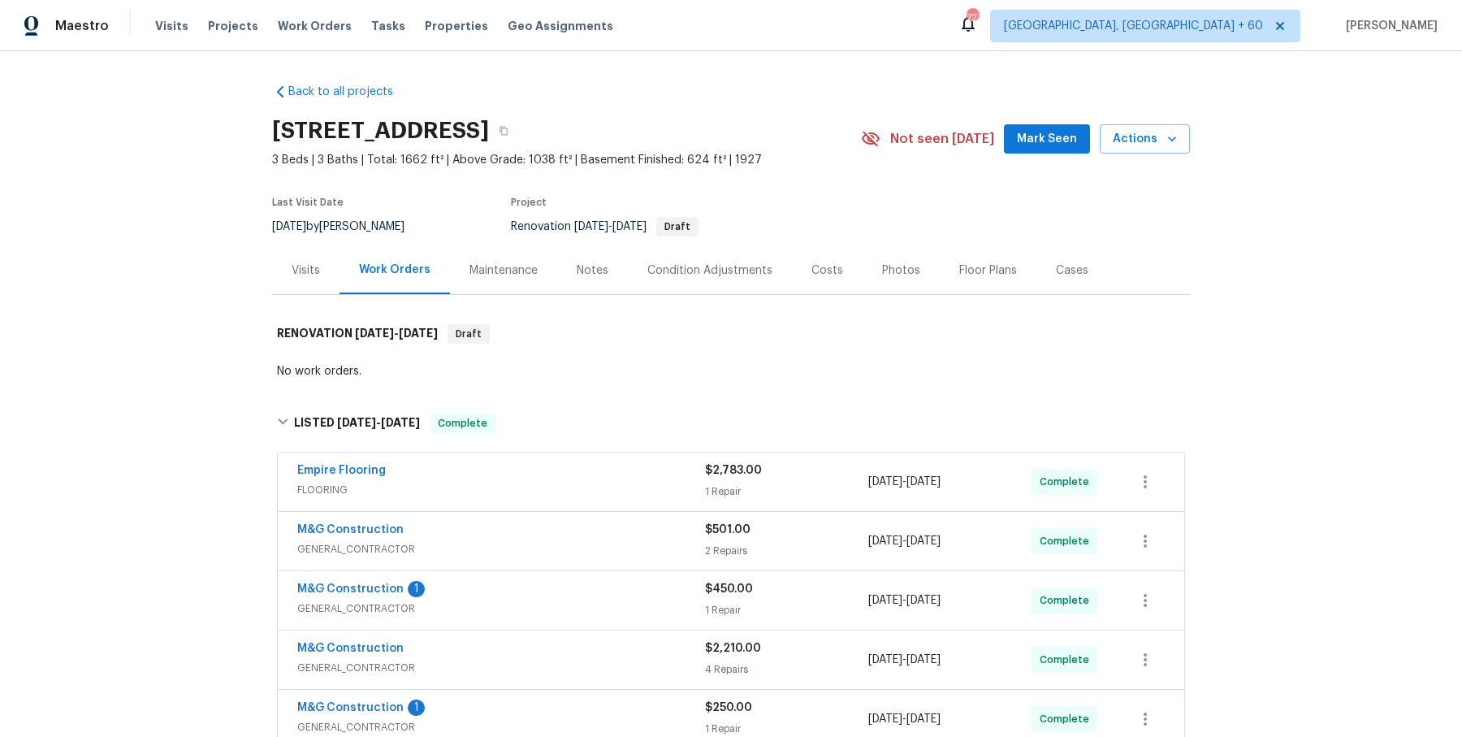
click at [535, 498] on div "Empire Flooring FLOORING" at bounding box center [501, 481] width 408 height 39
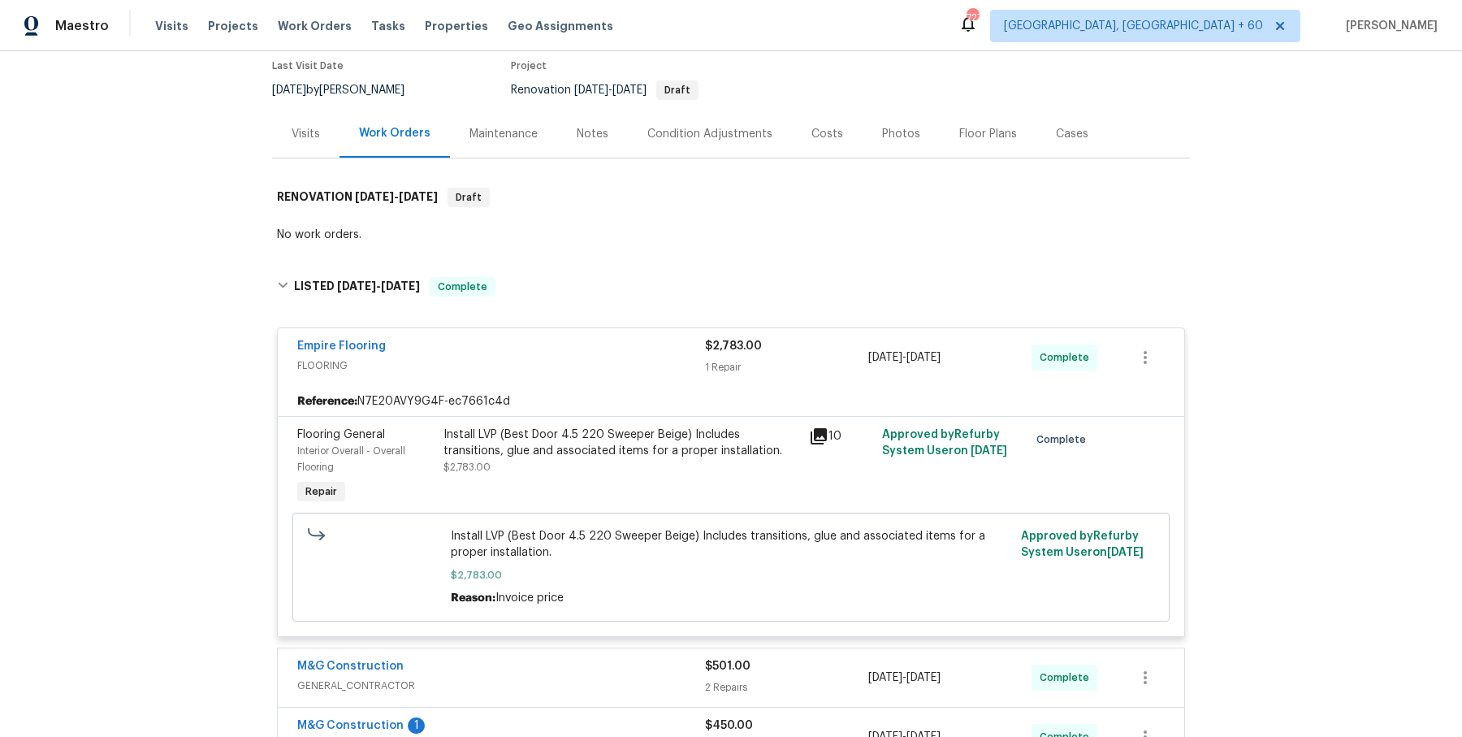
scroll to position [290, 0]
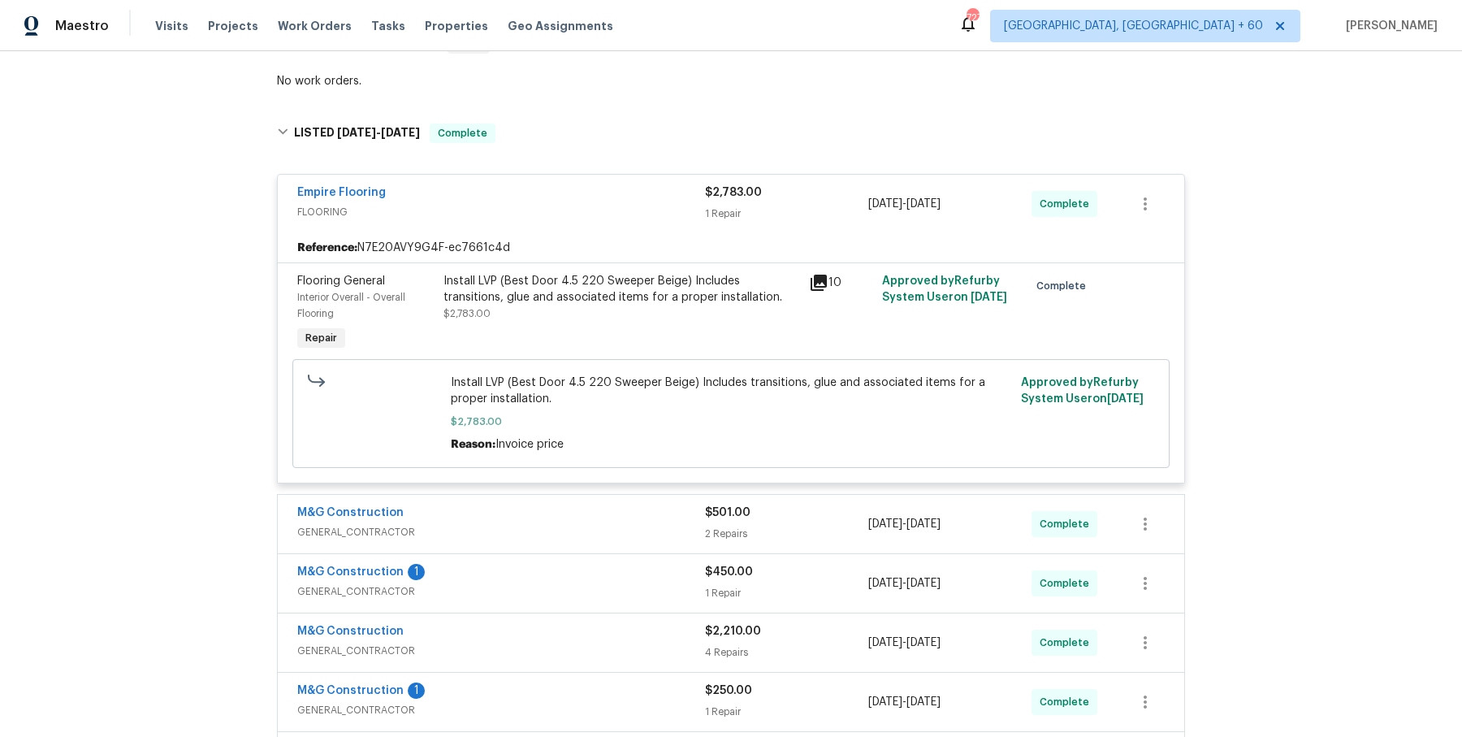
click at [569, 538] on span "GENERAL_CONTRACTOR" at bounding box center [501, 532] width 408 height 16
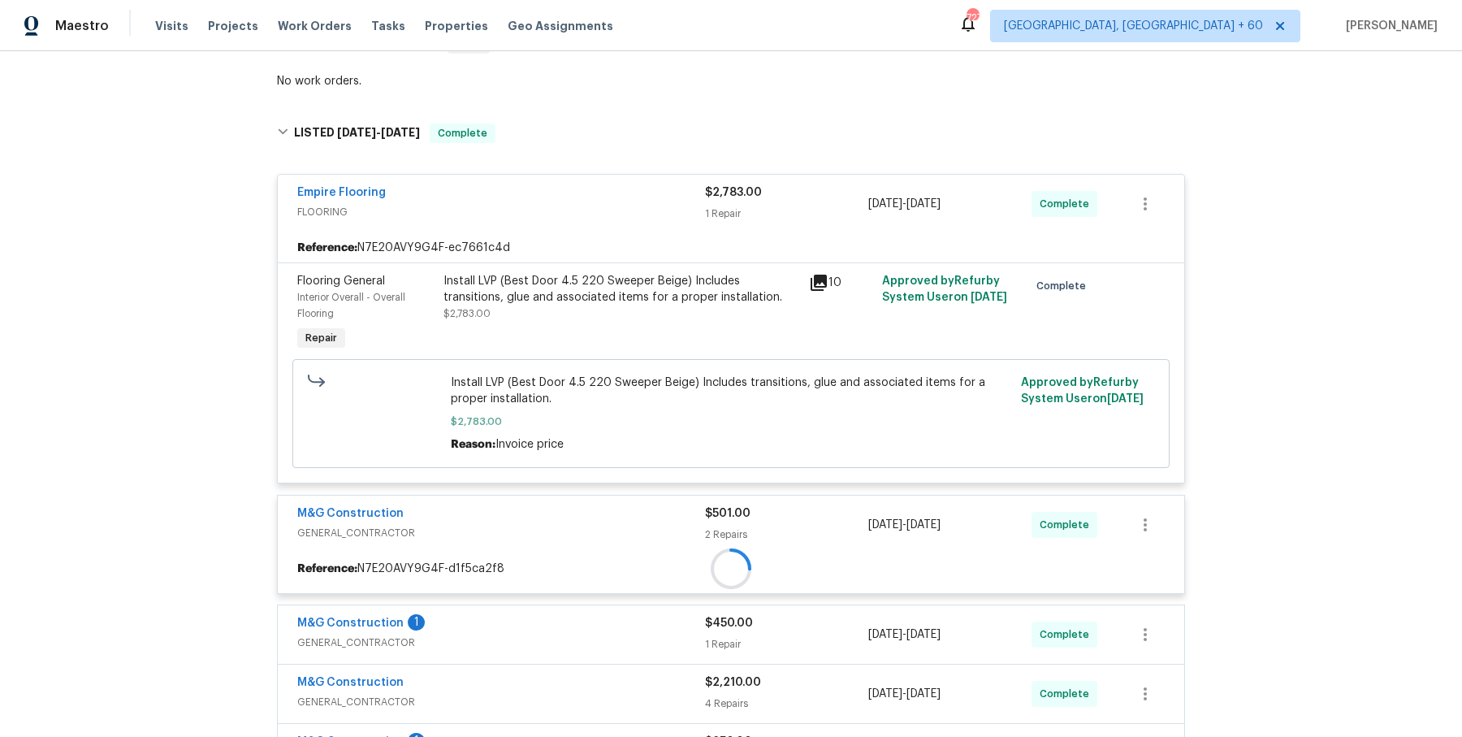
click at [569, 526] on span "GENERAL_CONTRACTOR" at bounding box center [501, 533] width 408 height 16
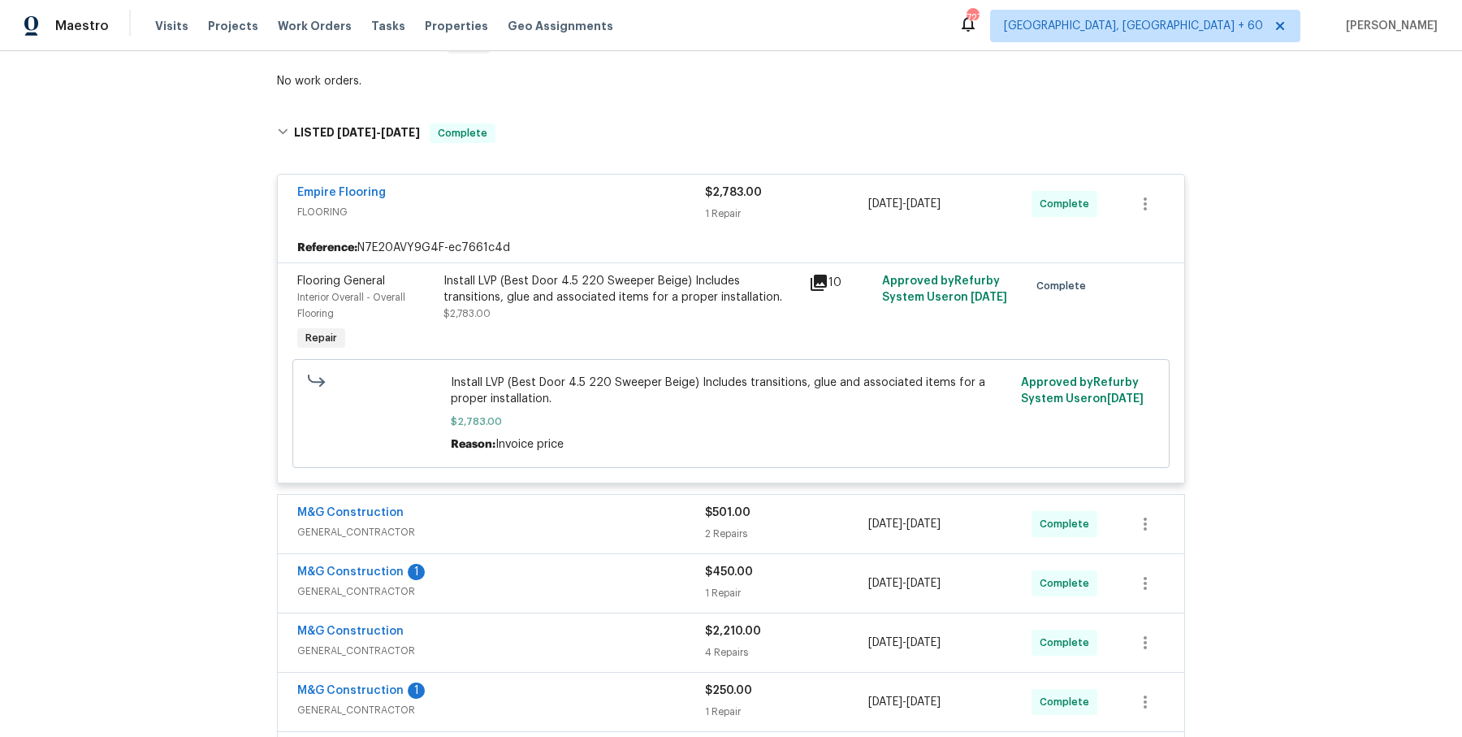
click at [569, 525] on span "GENERAL_CONTRACTOR" at bounding box center [501, 532] width 408 height 16
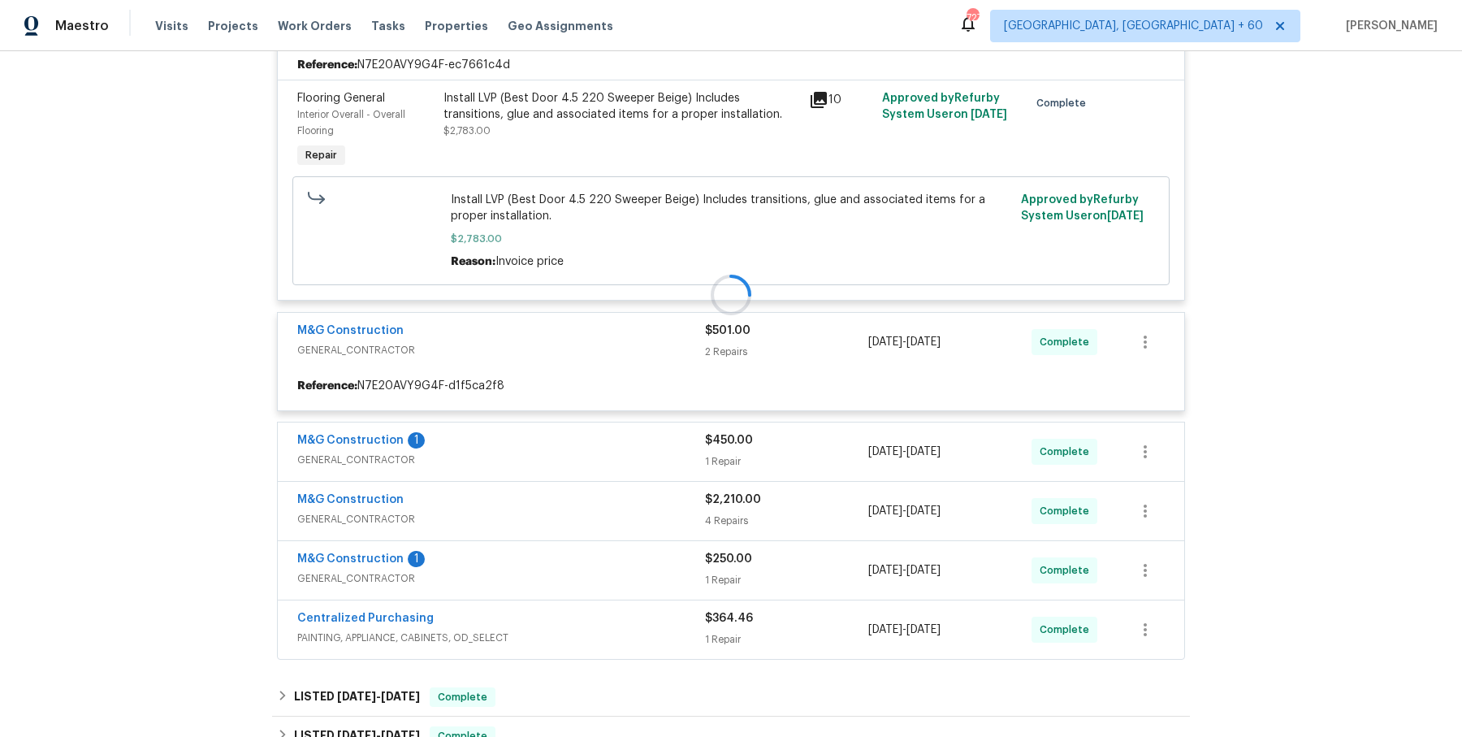
scroll to position [478, 0]
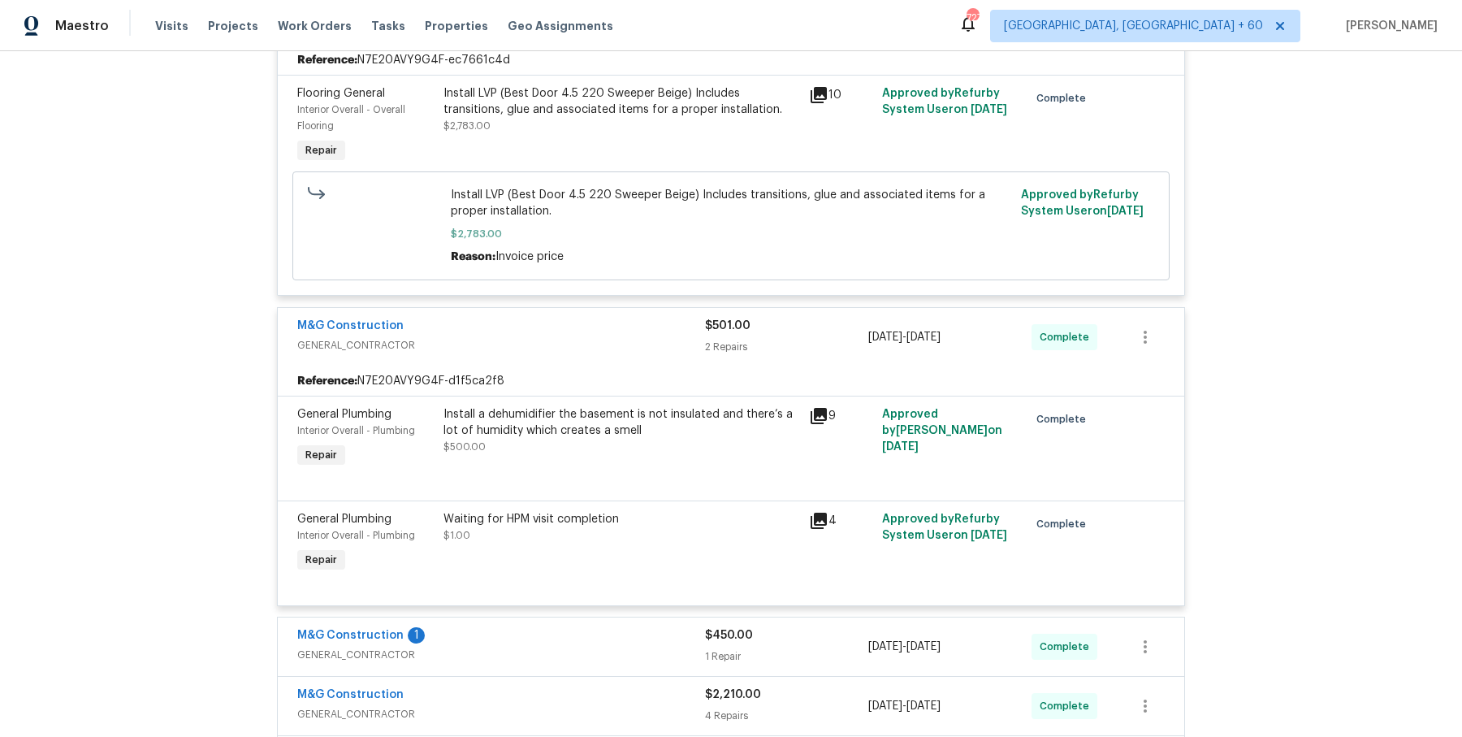
click at [543, 612] on div "Empire Flooring FLOORING $2,783.00 1 Repair [DATE] - [DATE] Complete Reference:…" at bounding box center [731, 415] width 908 height 880
click at [540, 622] on div "M&G Construction 1 GENERAL_CONTRACTOR $450.00 1 Repair [DATE] - [DATE] Complete" at bounding box center [731, 646] width 907 height 58
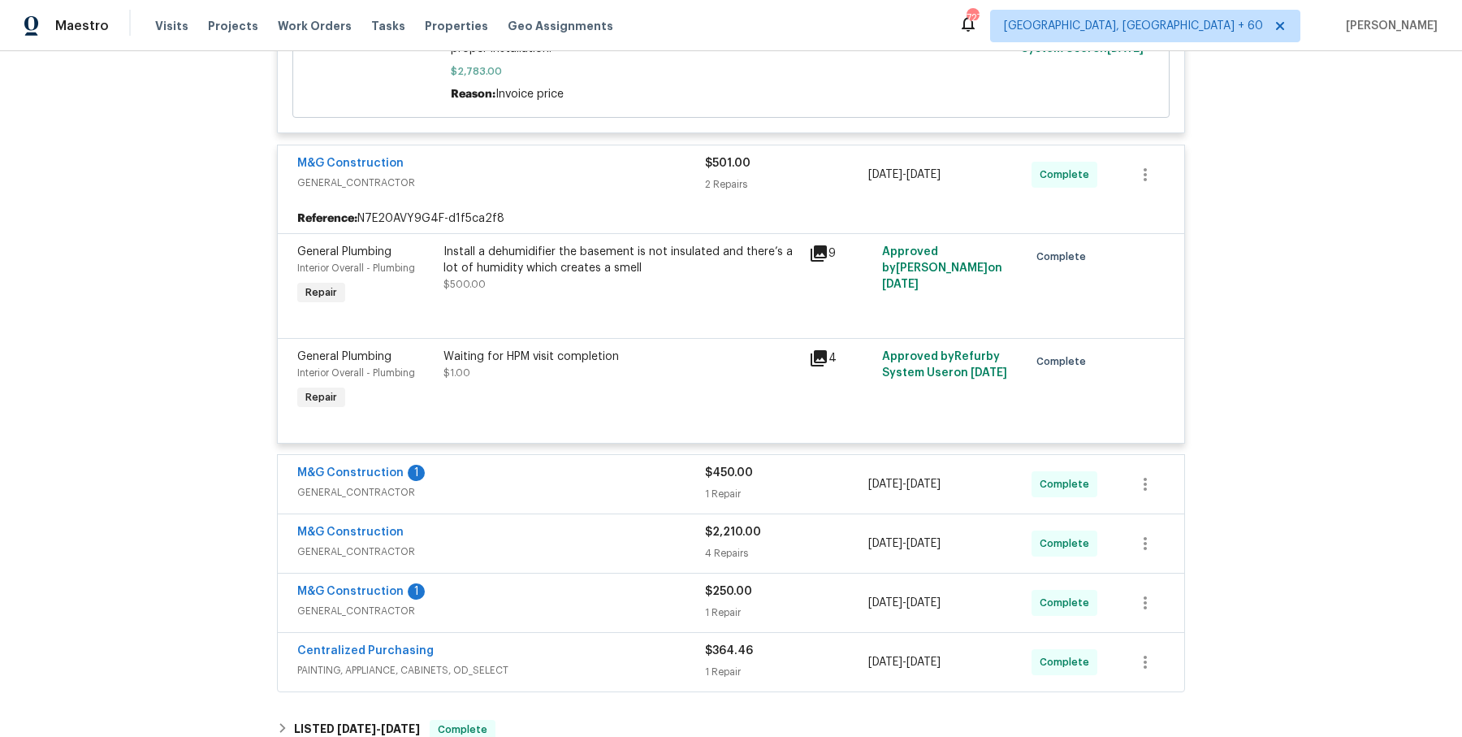
click at [552, 474] on div "M&G Construction 1" at bounding box center [501, 474] width 408 height 19
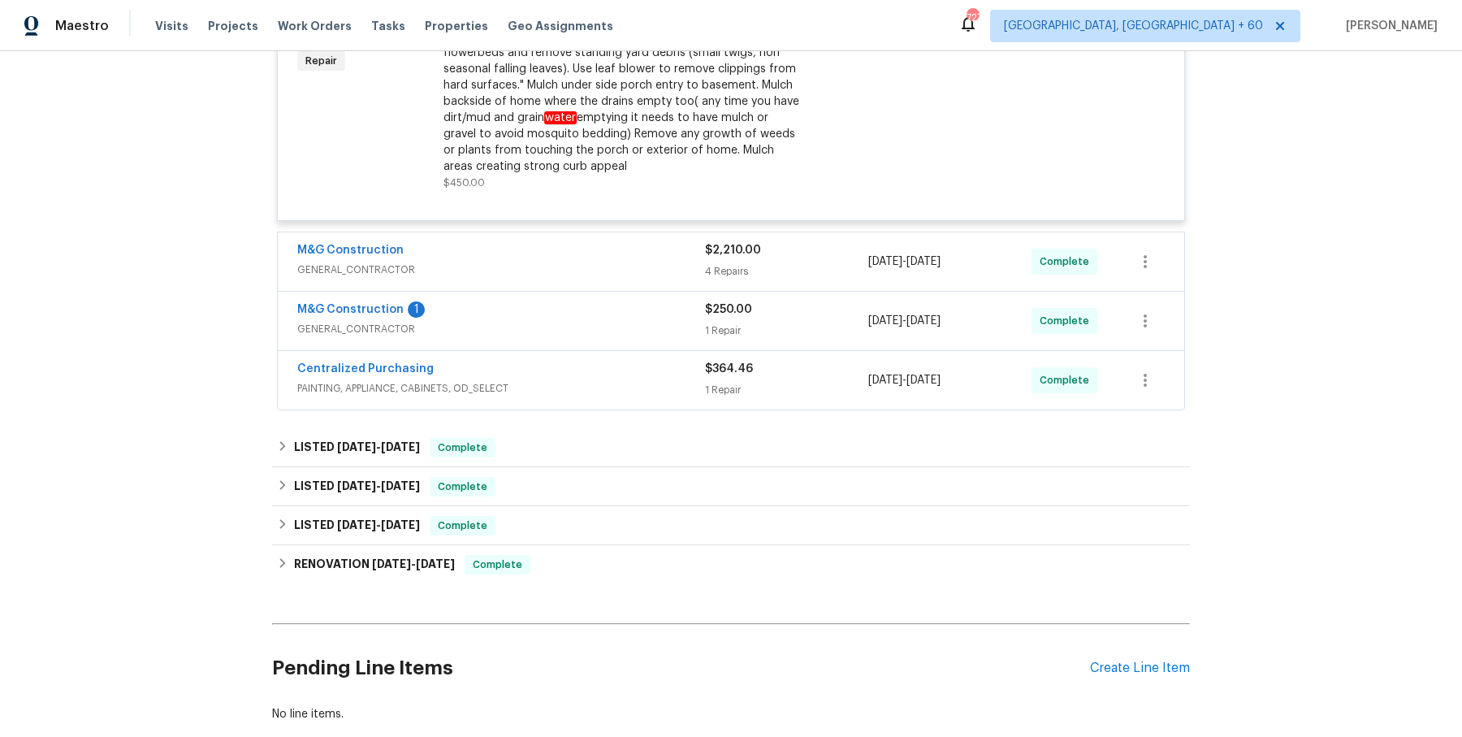
scroll to position [1199, 0]
click at [583, 268] on span "GENERAL_CONTRACTOR" at bounding box center [501, 269] width 408 height 16
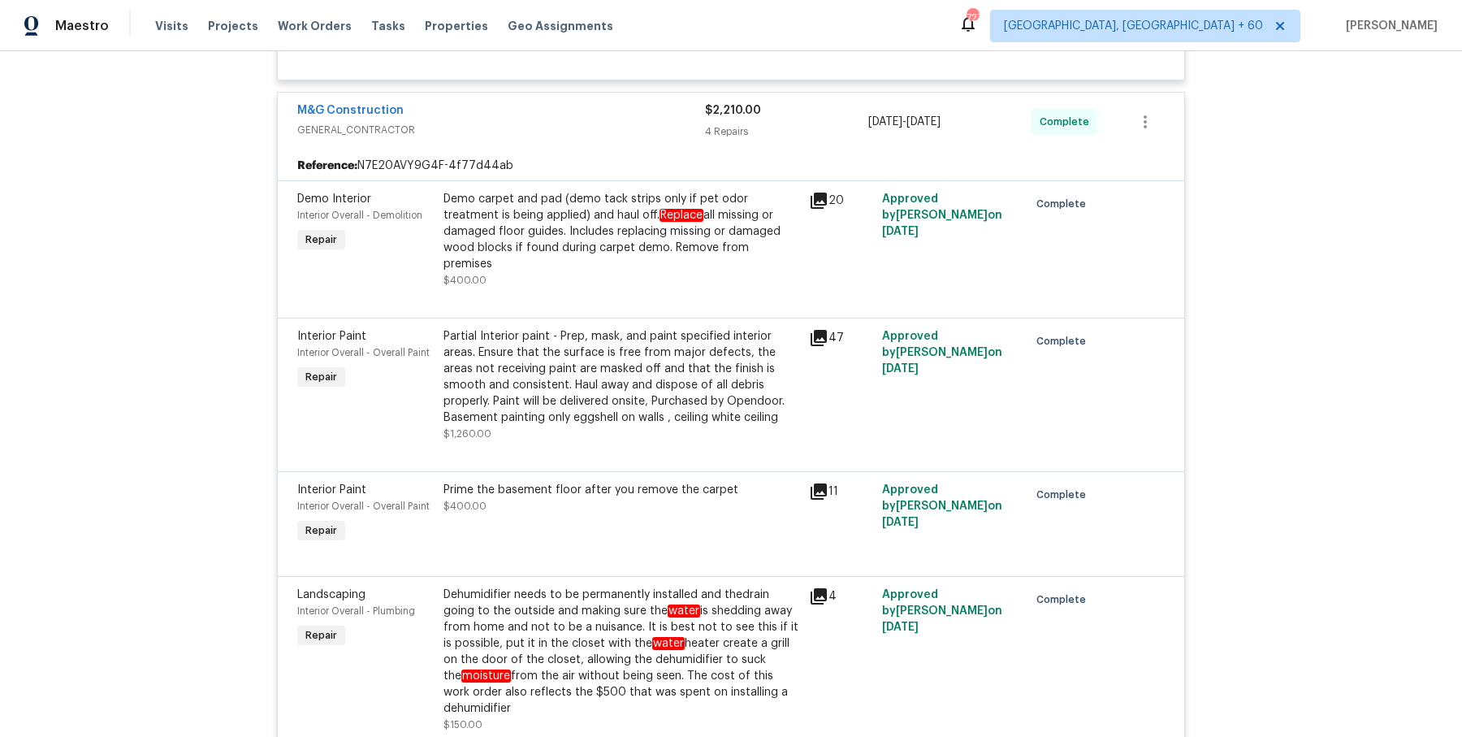
scroll to position [1618, 0]
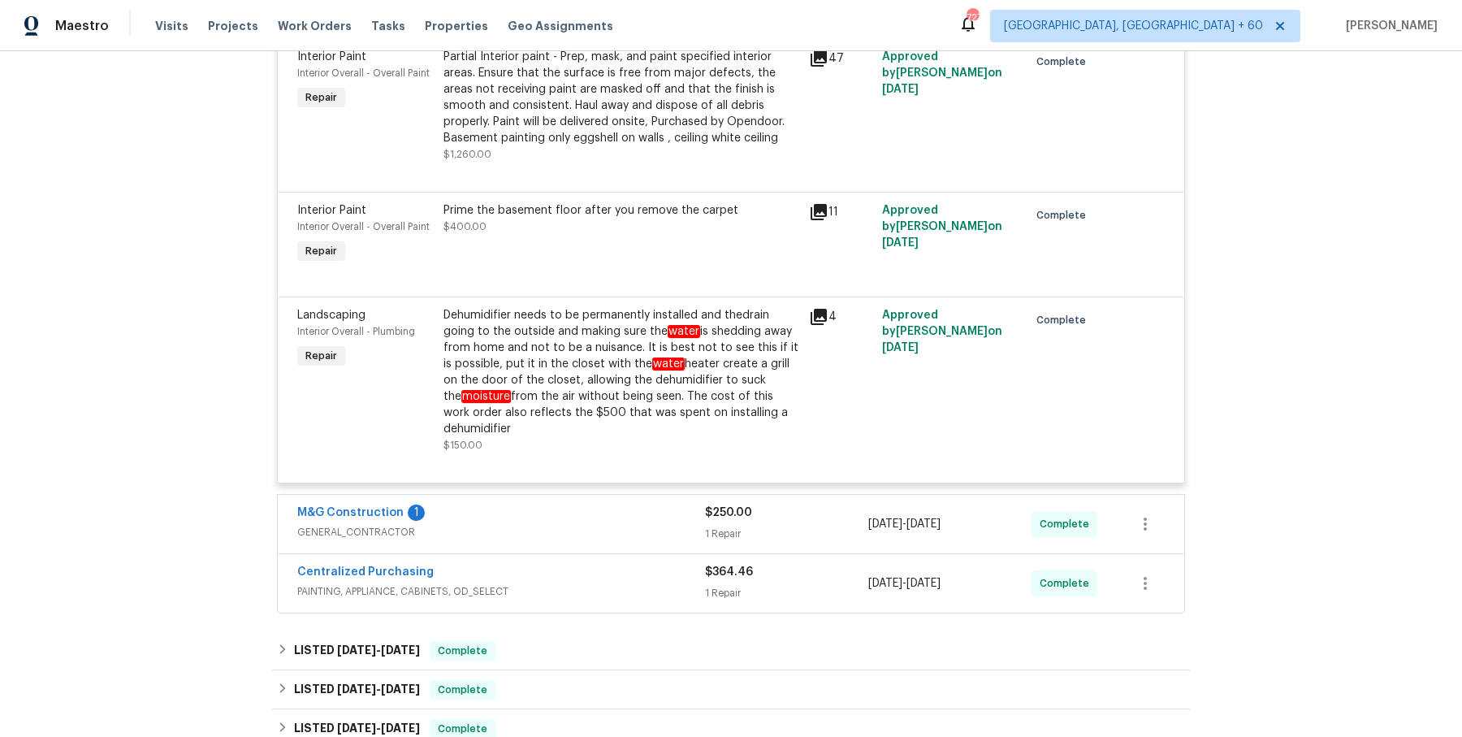
click at [594, 494] on div "M&G Construction 1 GENERAL_CONTRACTOR $250.00 1 Repair [DATE] - [DATE] Complete" at bounding box center [731, 524] width 908 height 60
click at [587, 495] on div "M&G Construction 1 GENERAL_CONTRACTOR $250.00 1 Repair [DATE] - [DATE] Complete" at bounding box center [731, 524] width 907 height 58
click at [583, 504] on div "M&G Construction 1" at bounding box center [501, 513] width 408 height 19
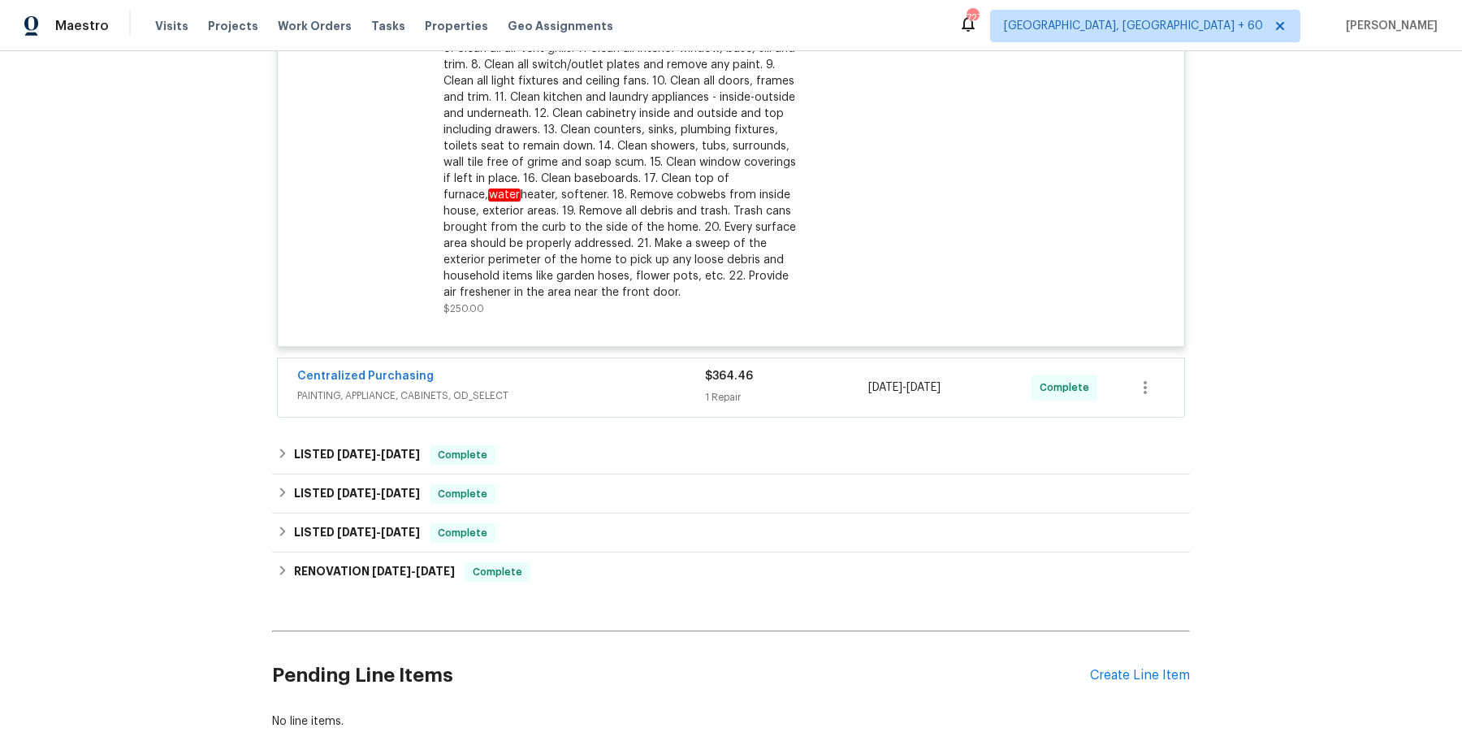
scroll to position [2284, 0]
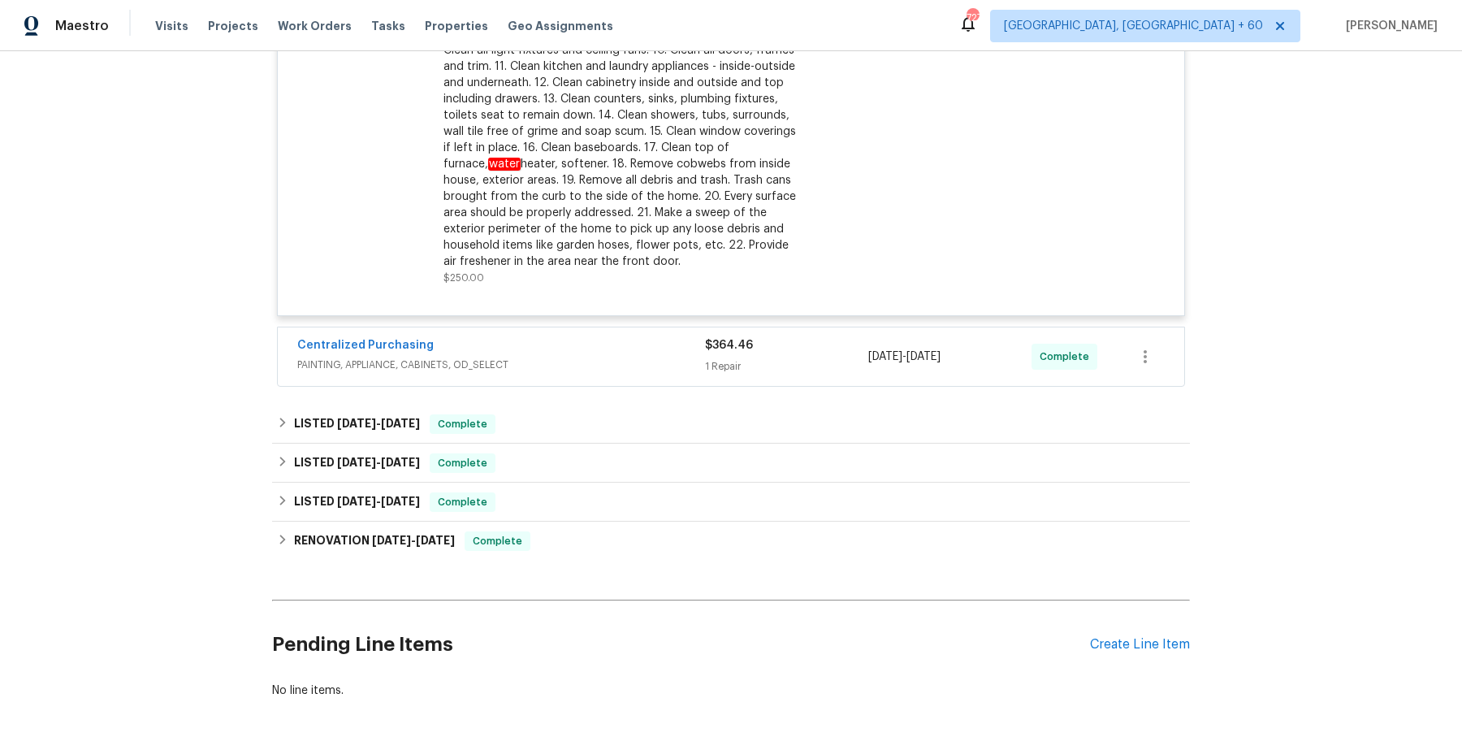
click at [597, 357] on span "PAINTING, APPLIANCE, CABINETS, OD_SELECT" at bounding box center [501, 365] width 408 height 16
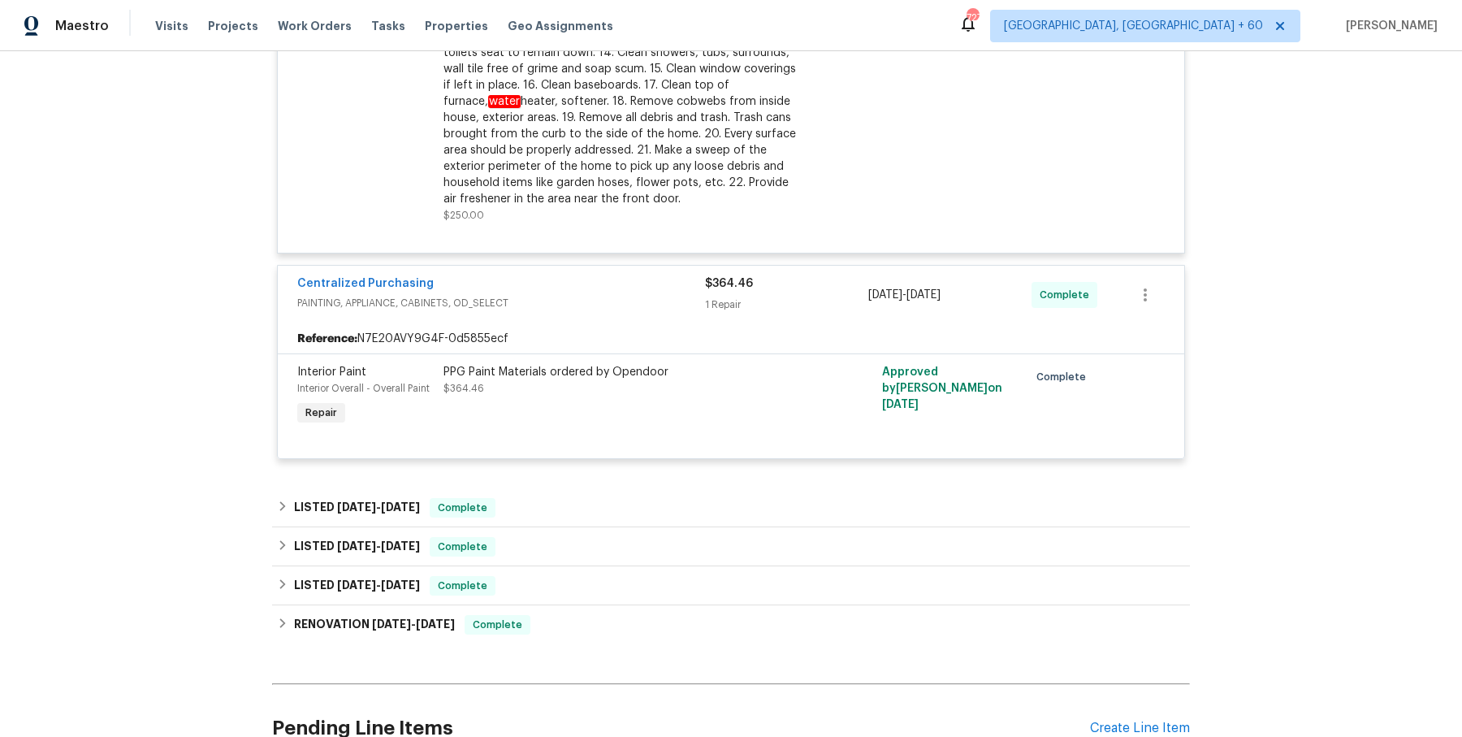
scroll to position [2353, 0]
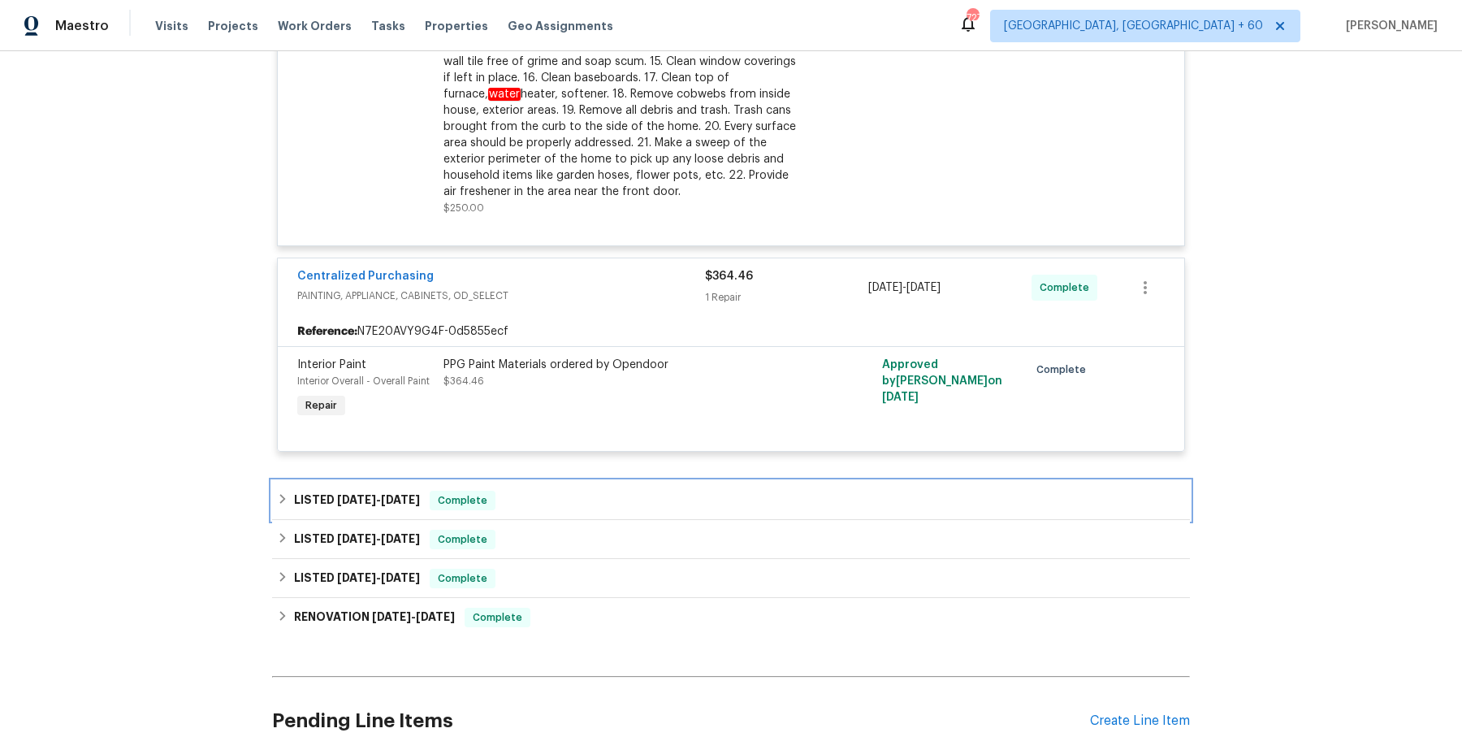
click at [595, 481] on div "LISTED [DATE] - [DATE] Complete" at bounding box center [731, 500] width 918 height 39
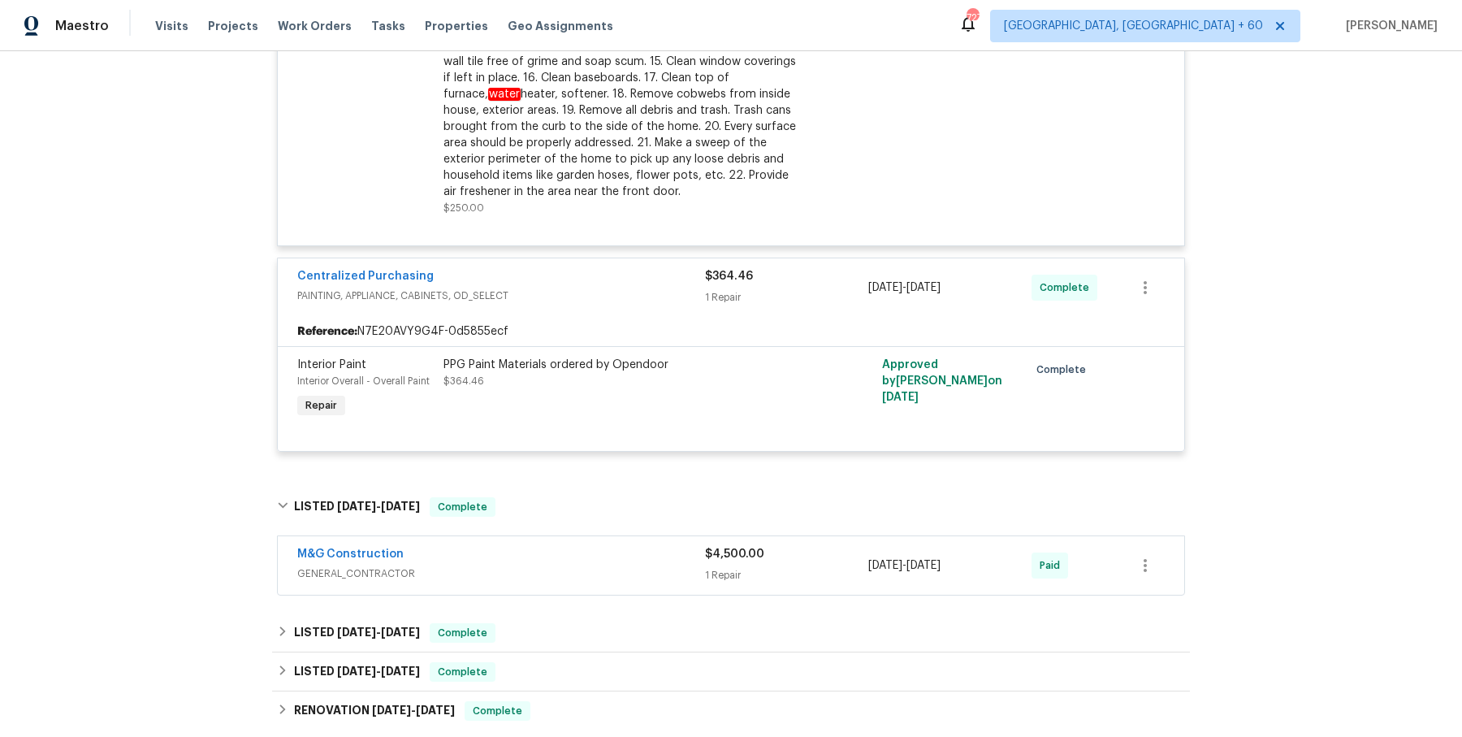
click at [584, 565] on span "GENERAL_CONTRACTOR" at bounding box center [501, 573] width 408 height 16
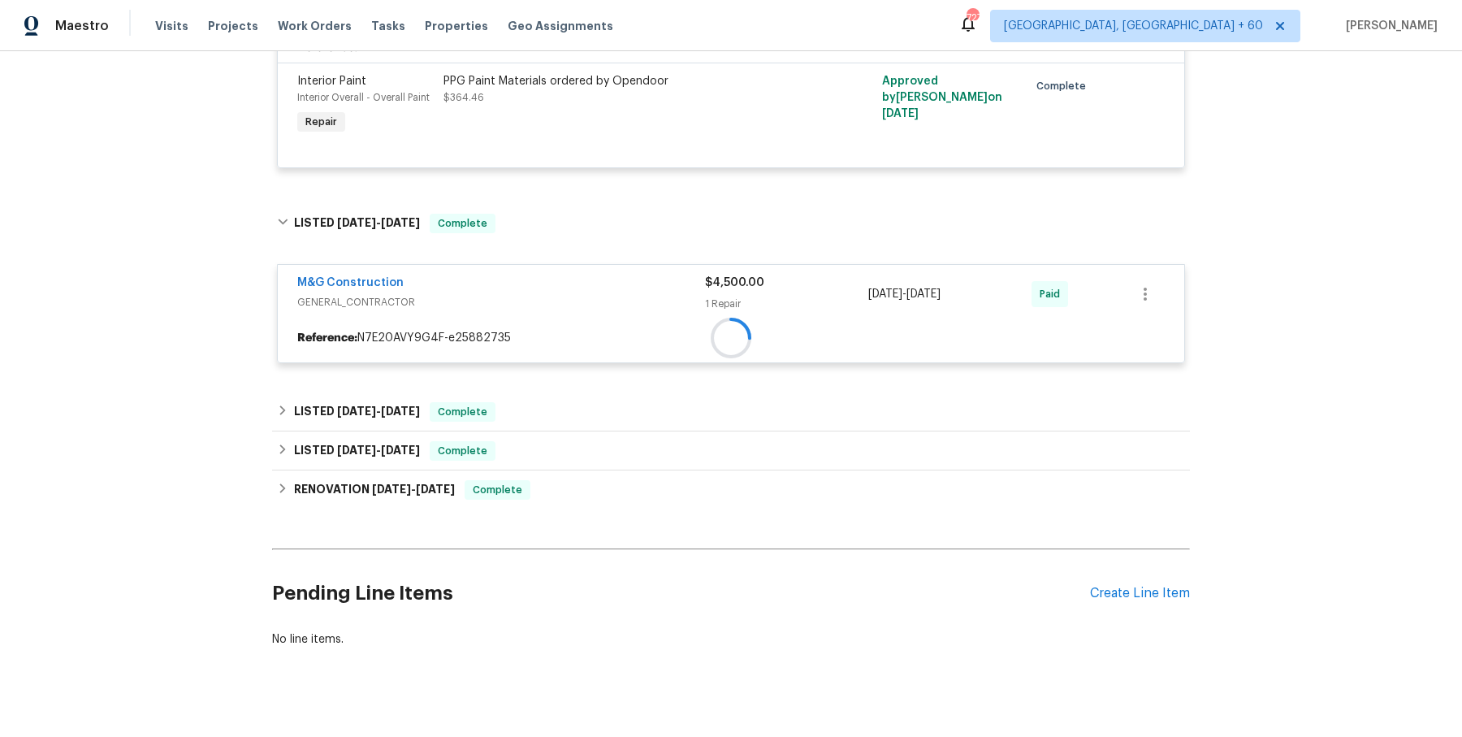
scroll to position [2637, 0]
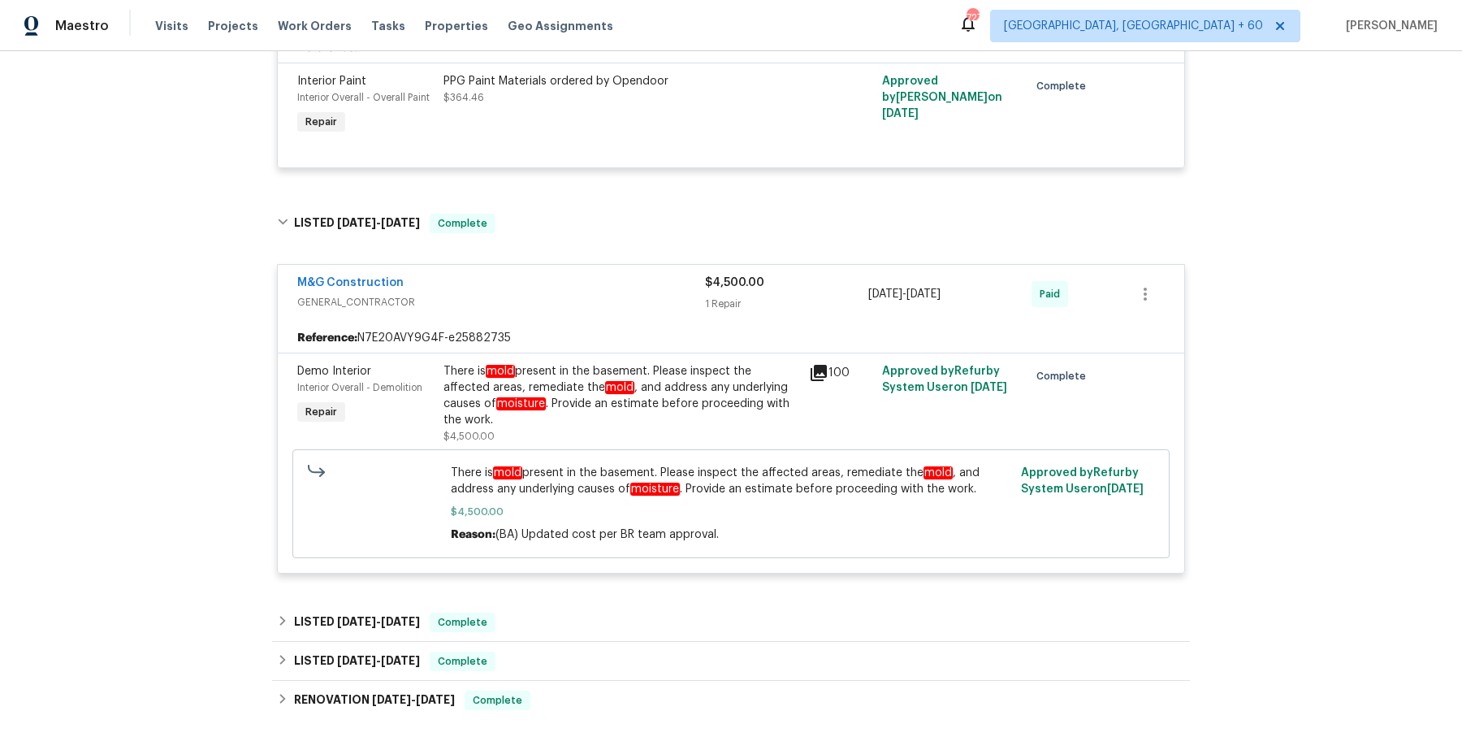
click at [582, 547] on div "M&G Construction GENERAL_CONTRACTOR $4,500.00 1 Repair [DATE] - [DATE] Paid Ref…" at bounding box center [731, 419] width 908 height 332
click at [565, 603] on div "LISTED [DATE] - [DATE] Complete" at bounding box center [731, 622] width 918 height 39
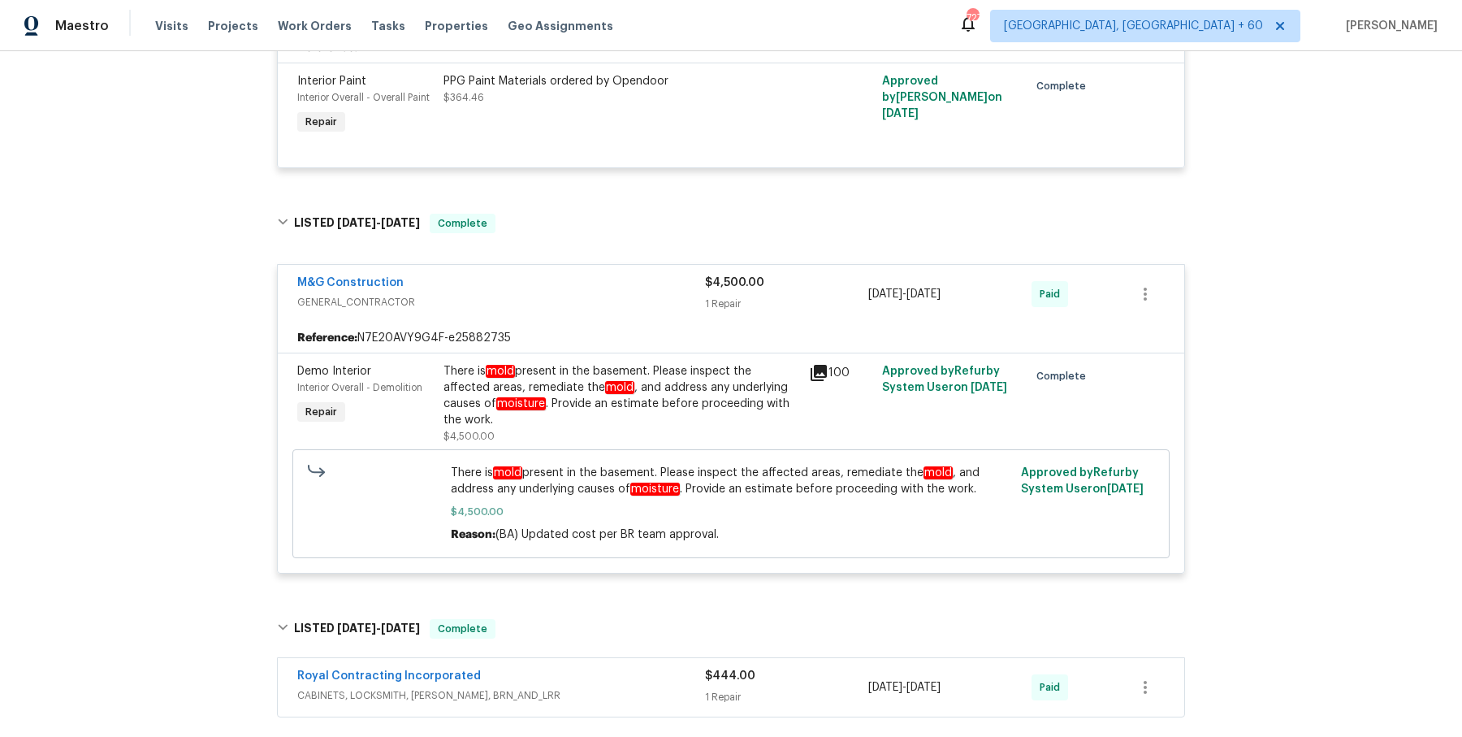
click at [546, 658] on div "Royal Contracting Incorporated CABINETS, LOCKSMITH, HANDYMAN, BRN_AND_LRR $444.…" at bounding box center [731, 687] width 907 height 58
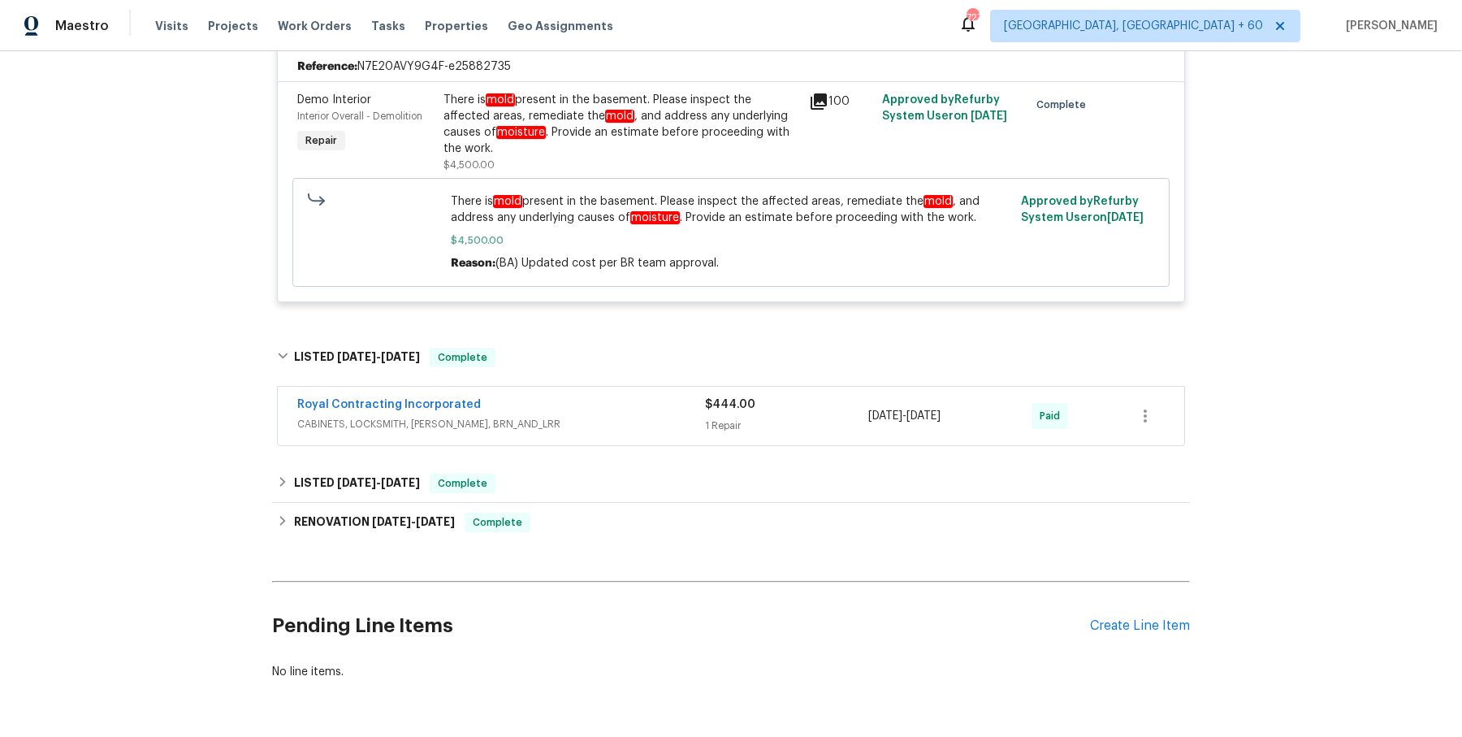
scroll to position [2925, 0]
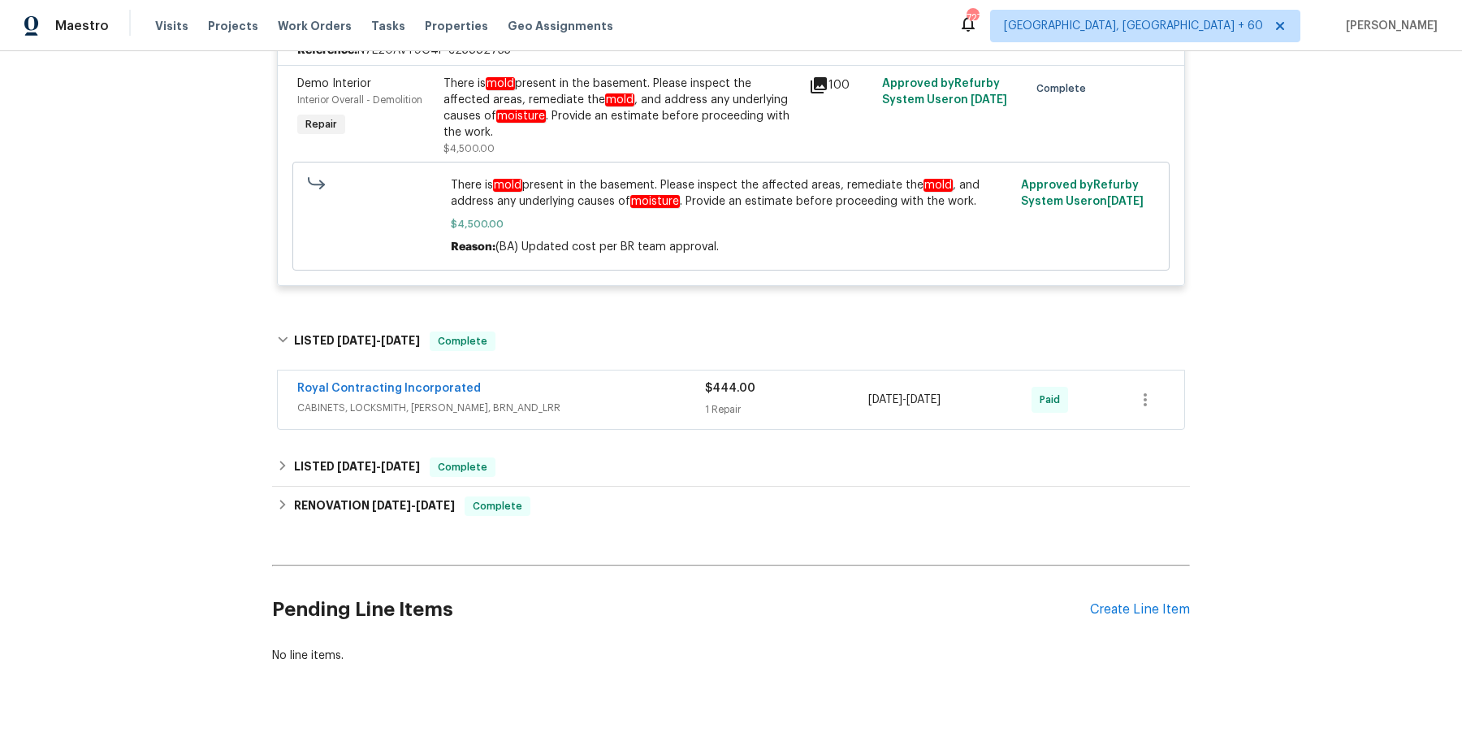
click at [587, 380] on div "Royal Contracting Incorporated" at bounding box center [501, 389] width 408 height 19
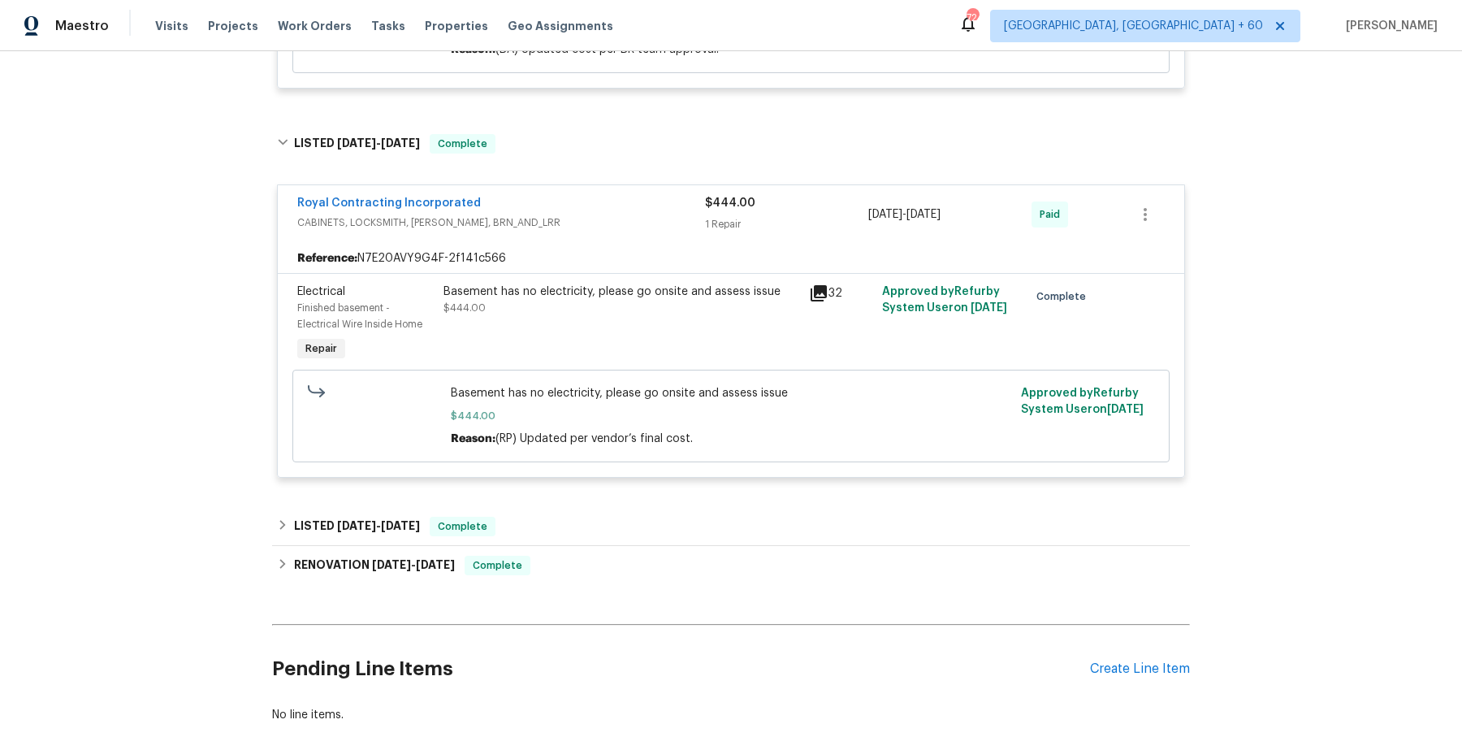
scroll to position [3181, 0]
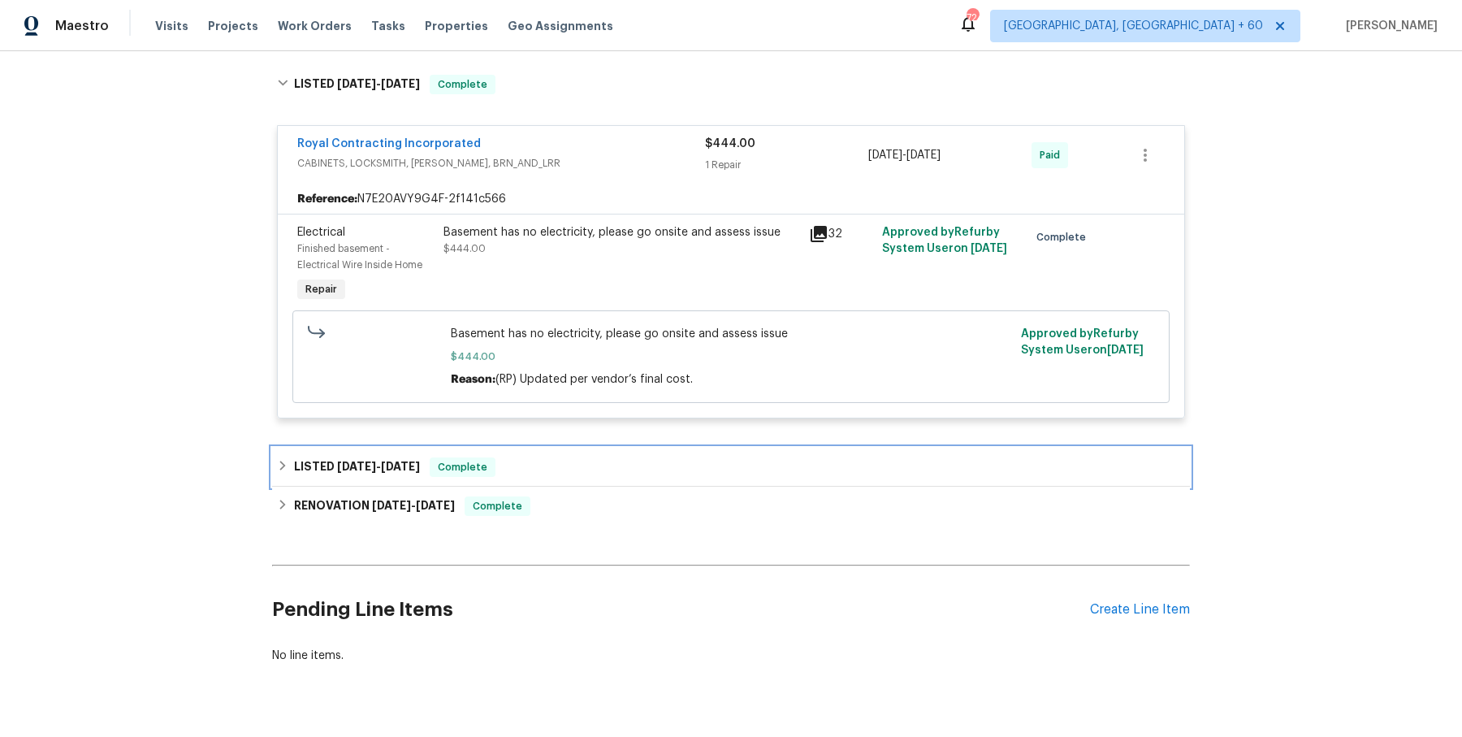
click at [585, 448] on div "LISTED [DATE] - [DATE] Complete" at bounding box center [731, 467] width 918 height 39
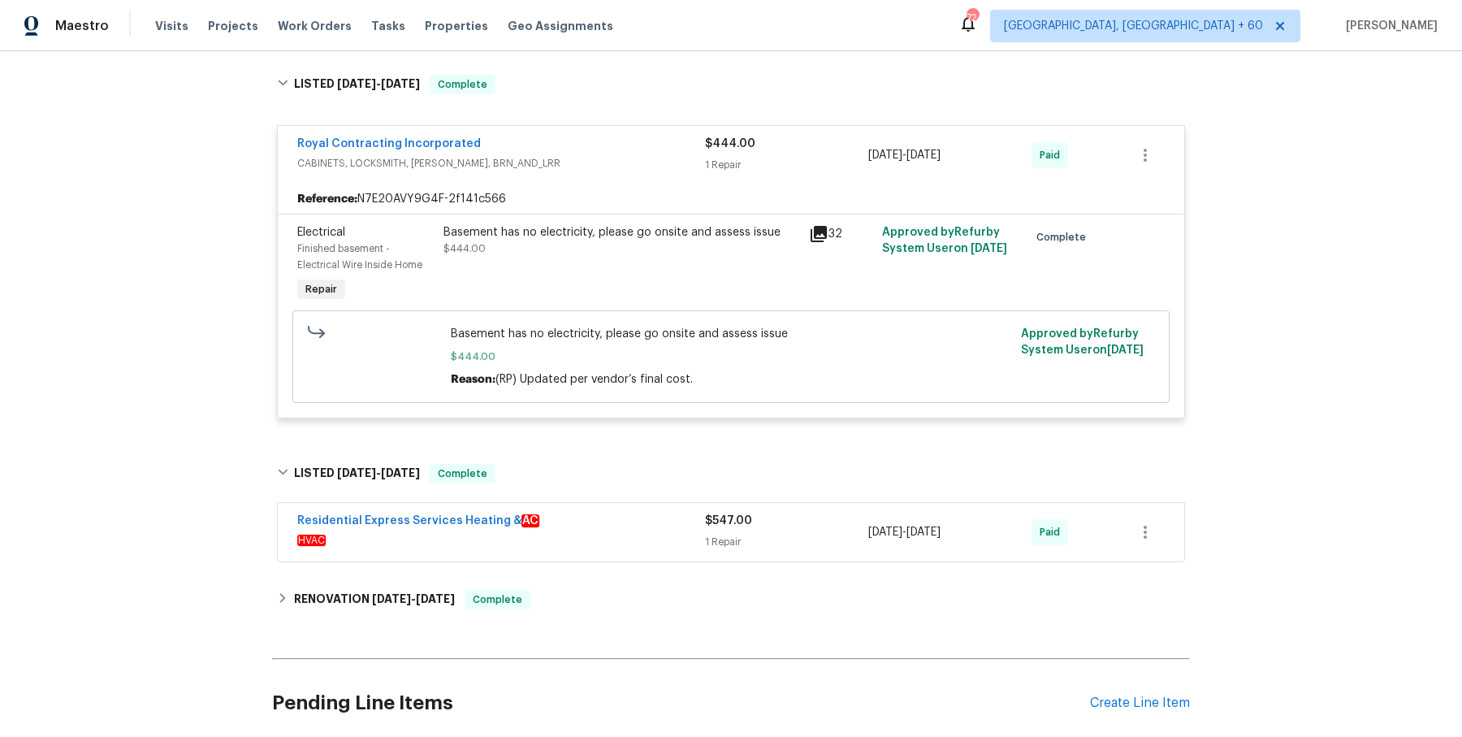
click at [582, 513] on div "Residential Express Services Heating & AC" at bounding box center [501, 522] width 408 height 19
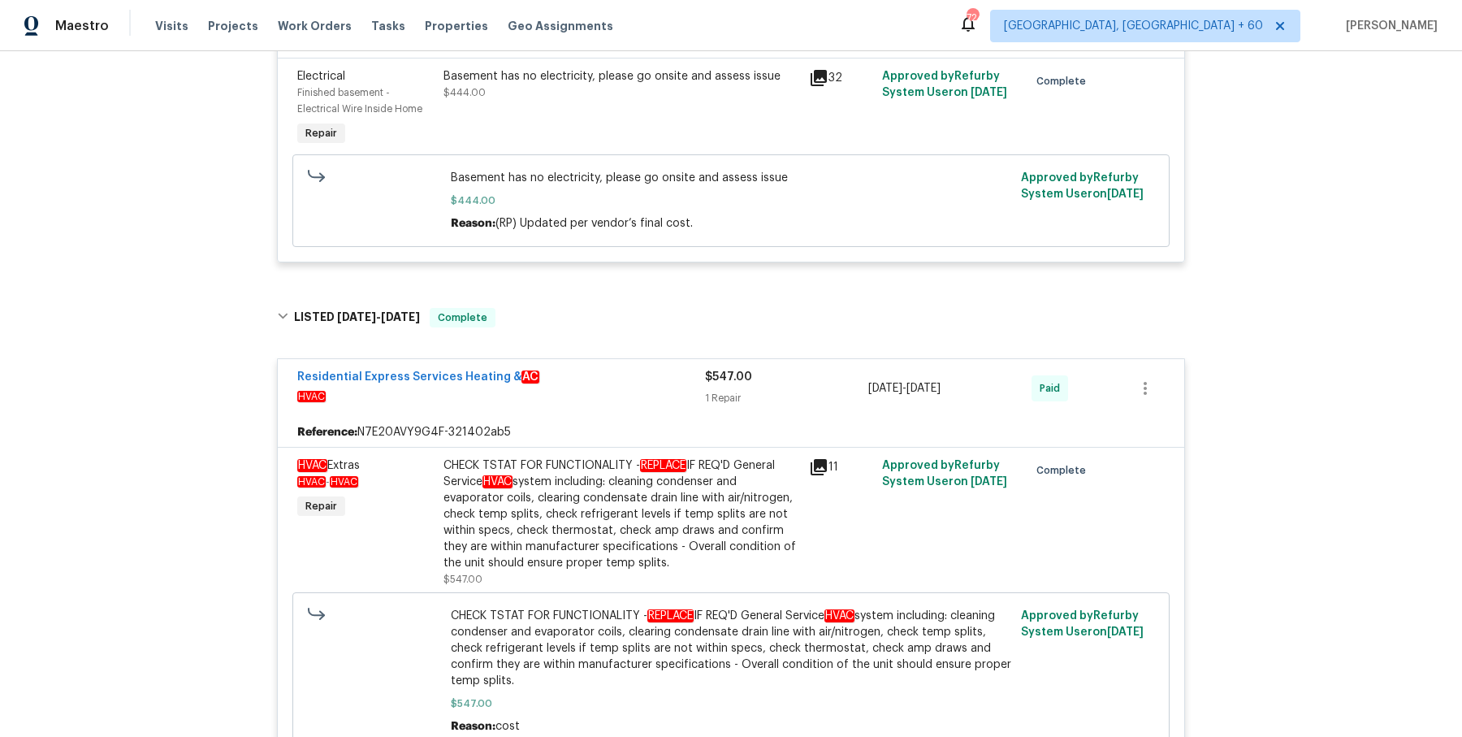
scroll to position [3644, 0]
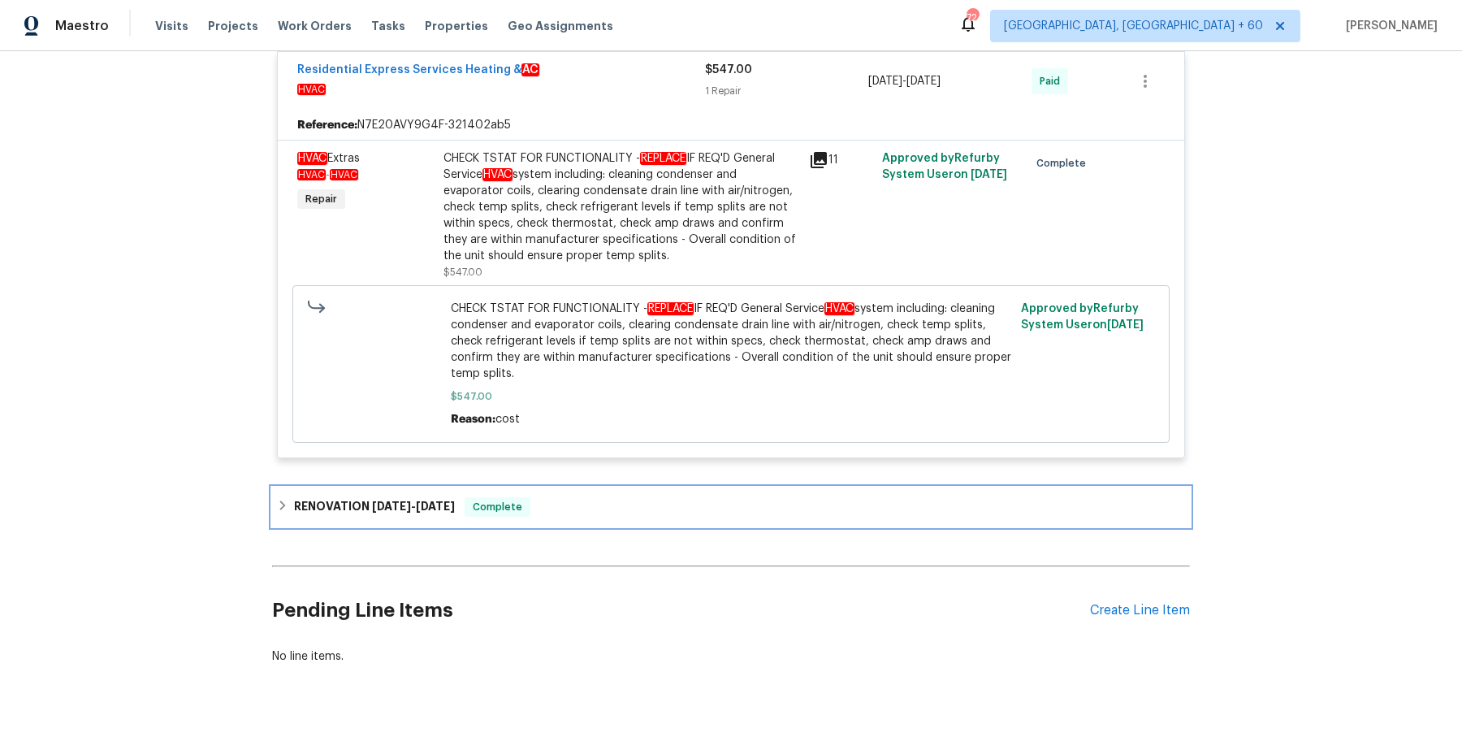
click at [590, 497] on div "RENOVATION [DATE] - [DATE] Complete" at bounding box center [731, 506] width 908 height 19
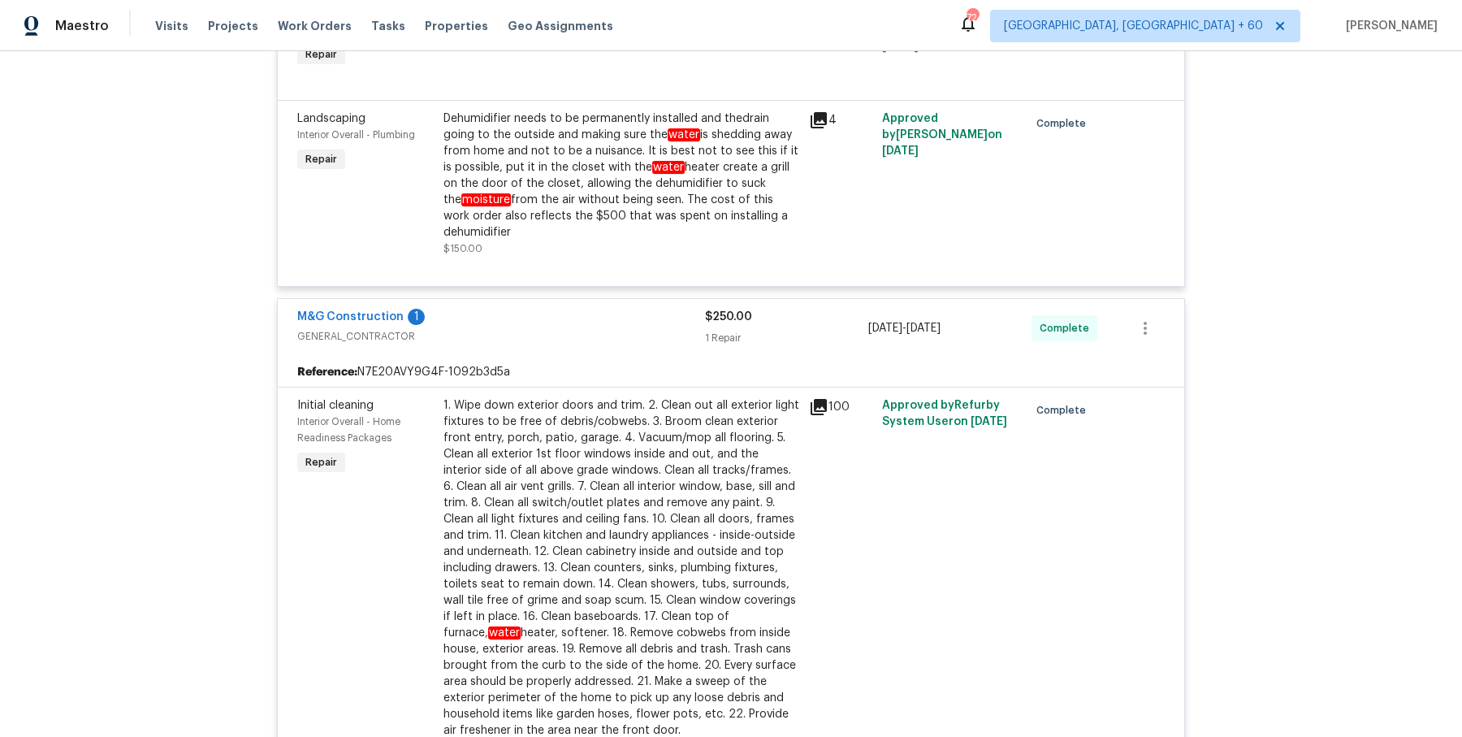
scroll to position [1693, 0]
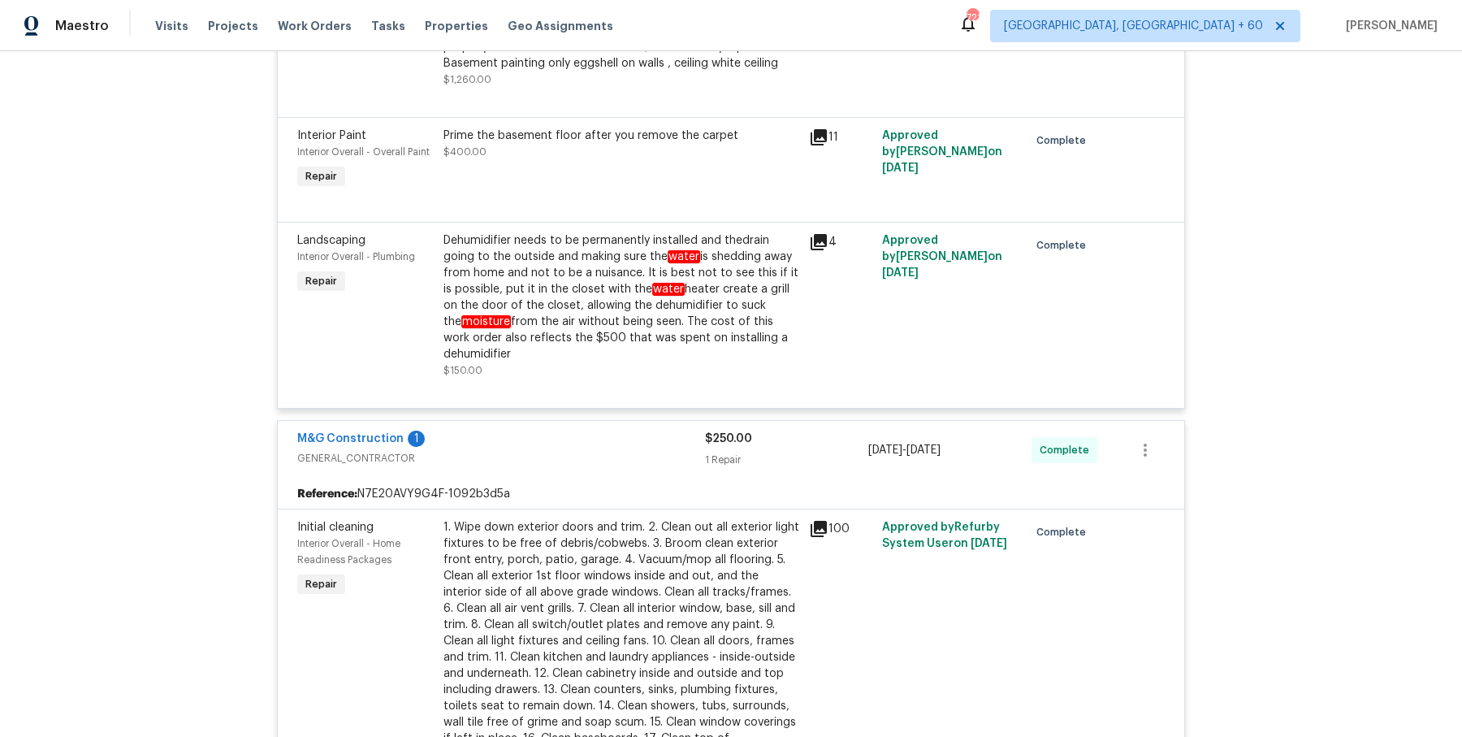
click at [317, 35] on div "Visits Projects Work Orders Tasks Properties Geo Assignments" at bounding box center [394, 26] width 478 height 32
click at [317, 33] on span "Work Orders" at bounding box center [315, 26] width 74 height 16
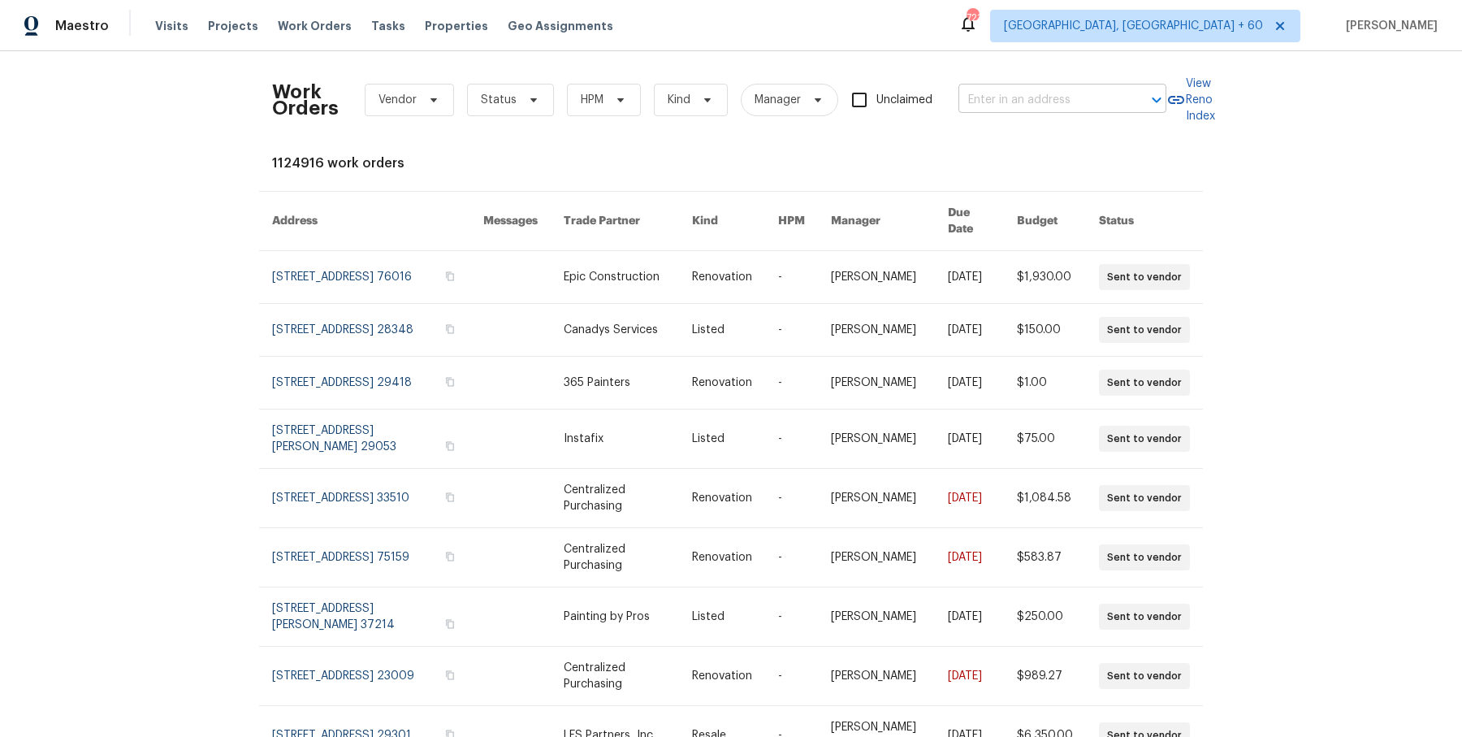
click at [988, 97] on input "text" at bounding box center [1040, 100] width 162 height 25
paste input "[STREET_ADDRESS]"
type input "[STREET_ADDRESS]"
click at [1014, 136] on li "[STREET_ADDRESS]" at bounding box center [1060, 135] width 208 height 27
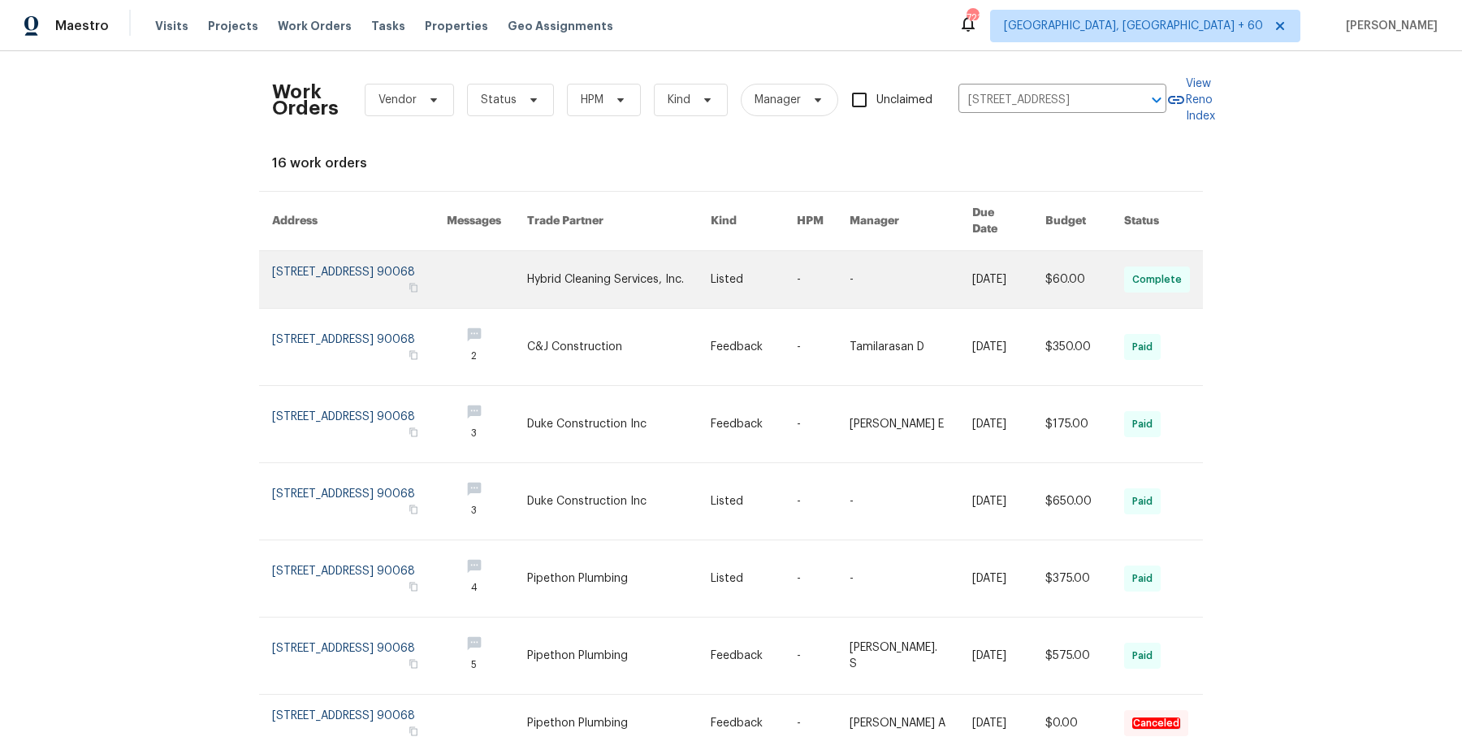
click at [797, 276] on link at bounding box center [754, 279] width 86 height 57
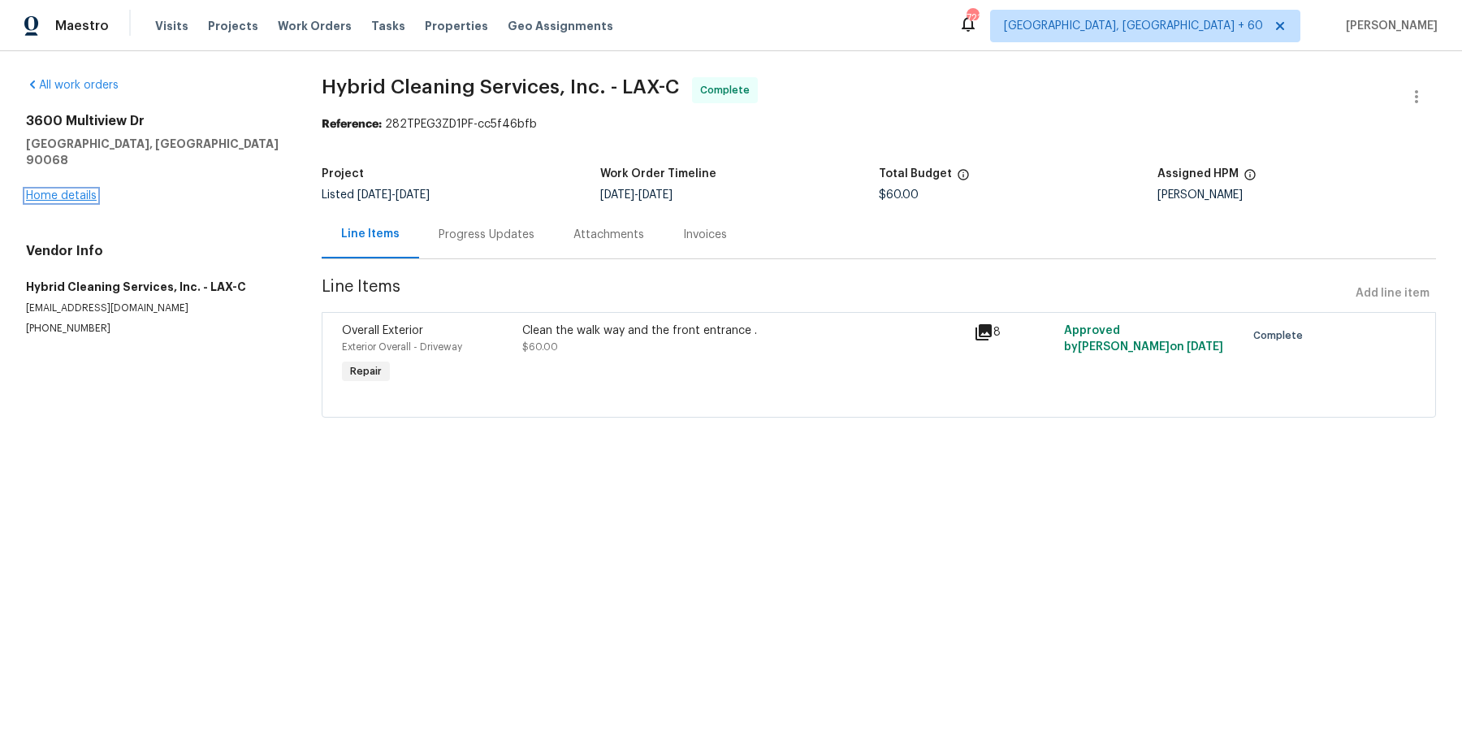
click at [80, 190] on link "Home details" at bounding box center [61, 195] width 71 height 11
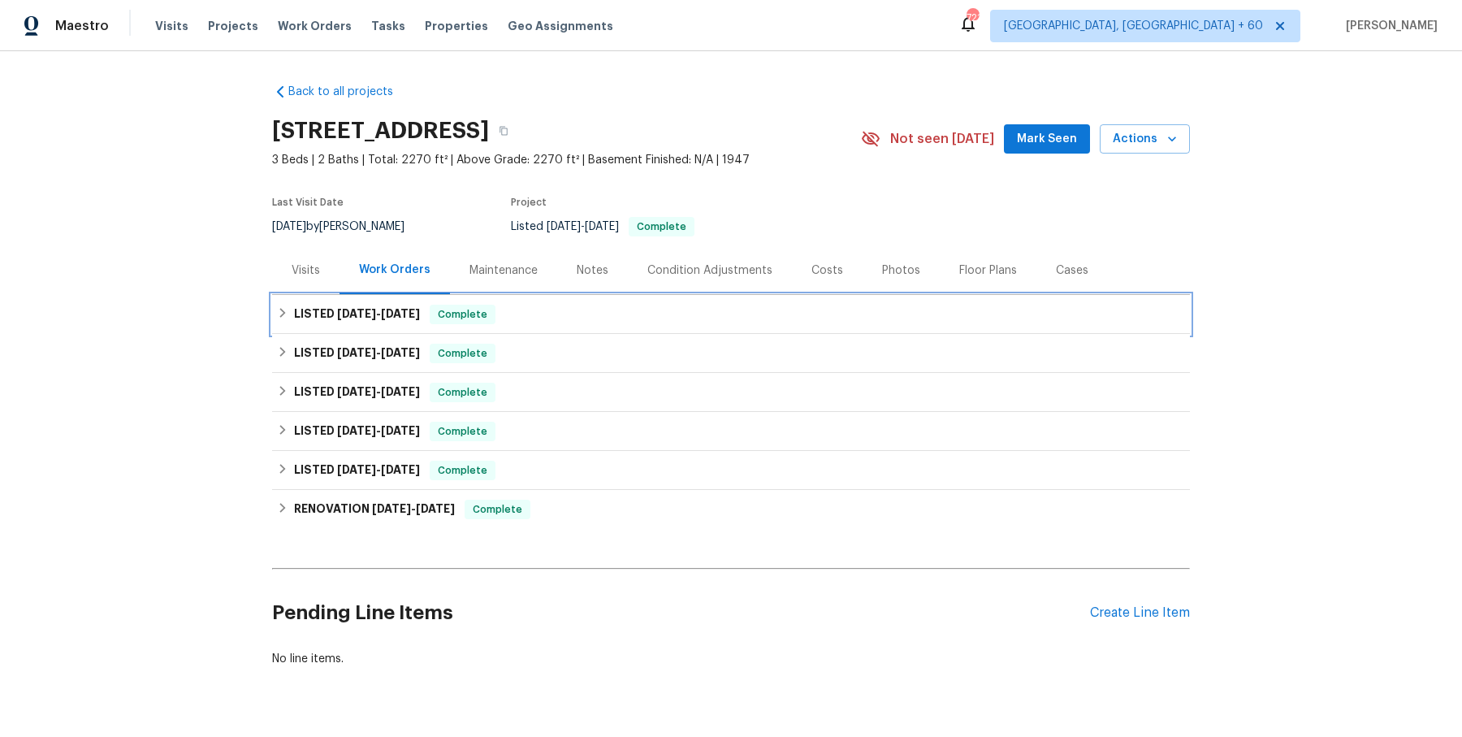
click at [635, 309] on div "LISTED [DATE] - [DATE] Complete" at bounding box center [731, 314] width 908 height 19
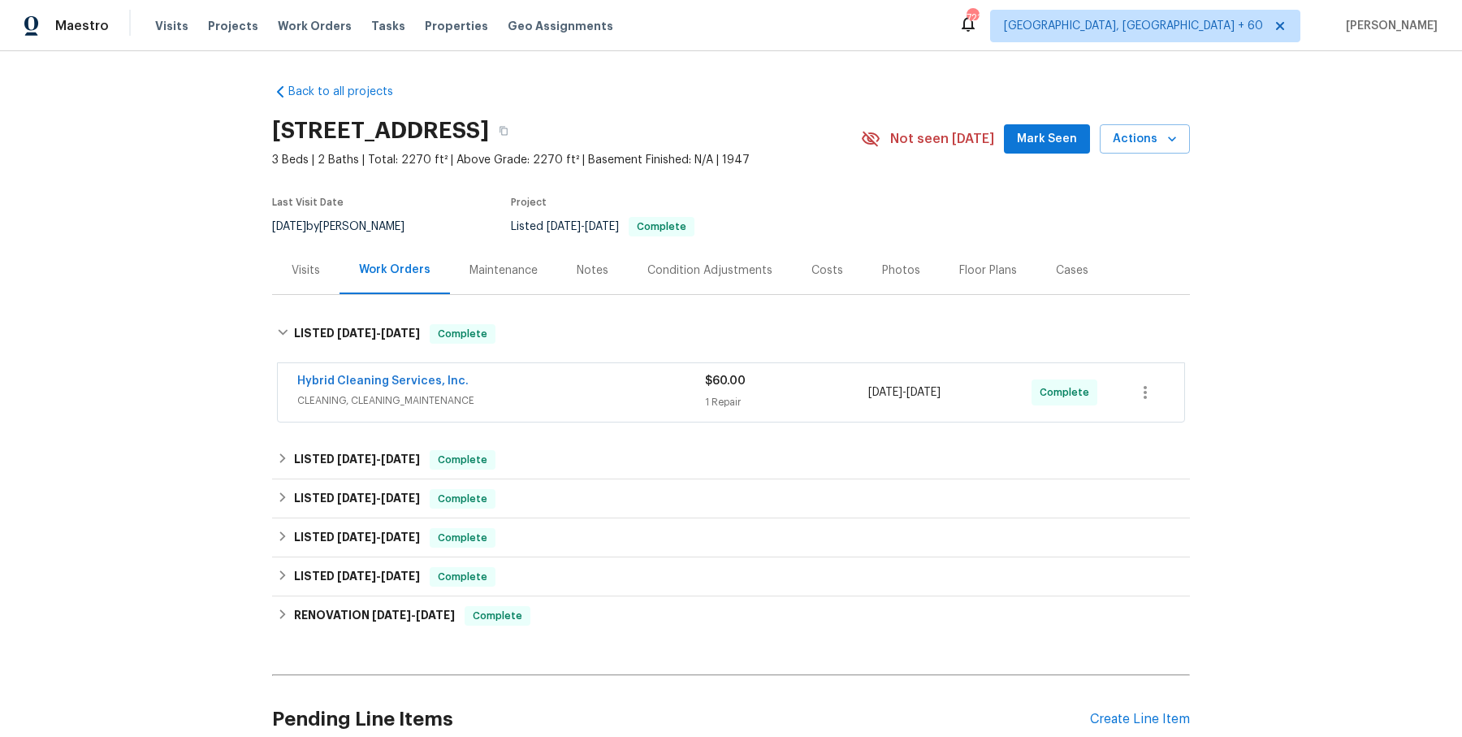
click at [577, 392] on span "CLEANING, CLEANING_MAINTENANCE" at bounding box center [501, 400] width 408 height 16
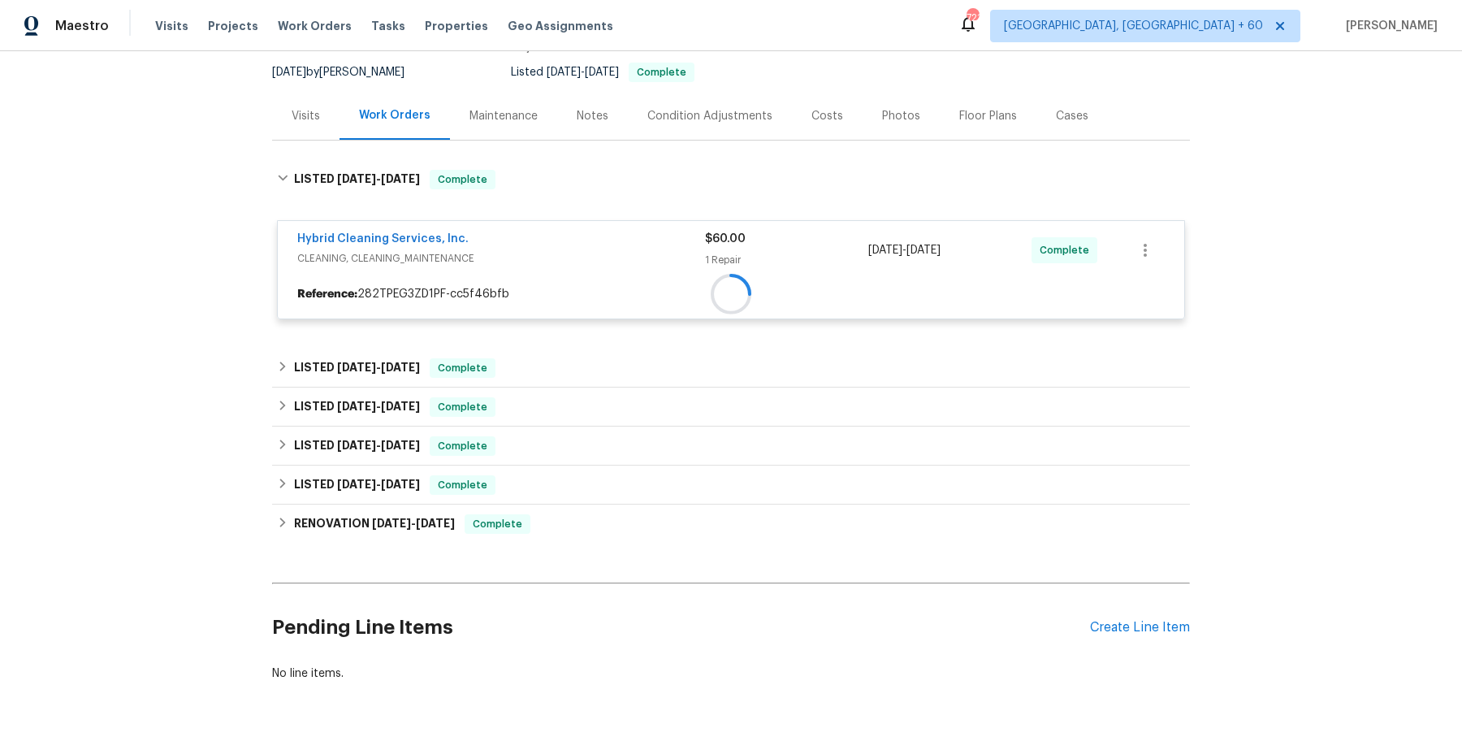
scroll to position [191, 0]
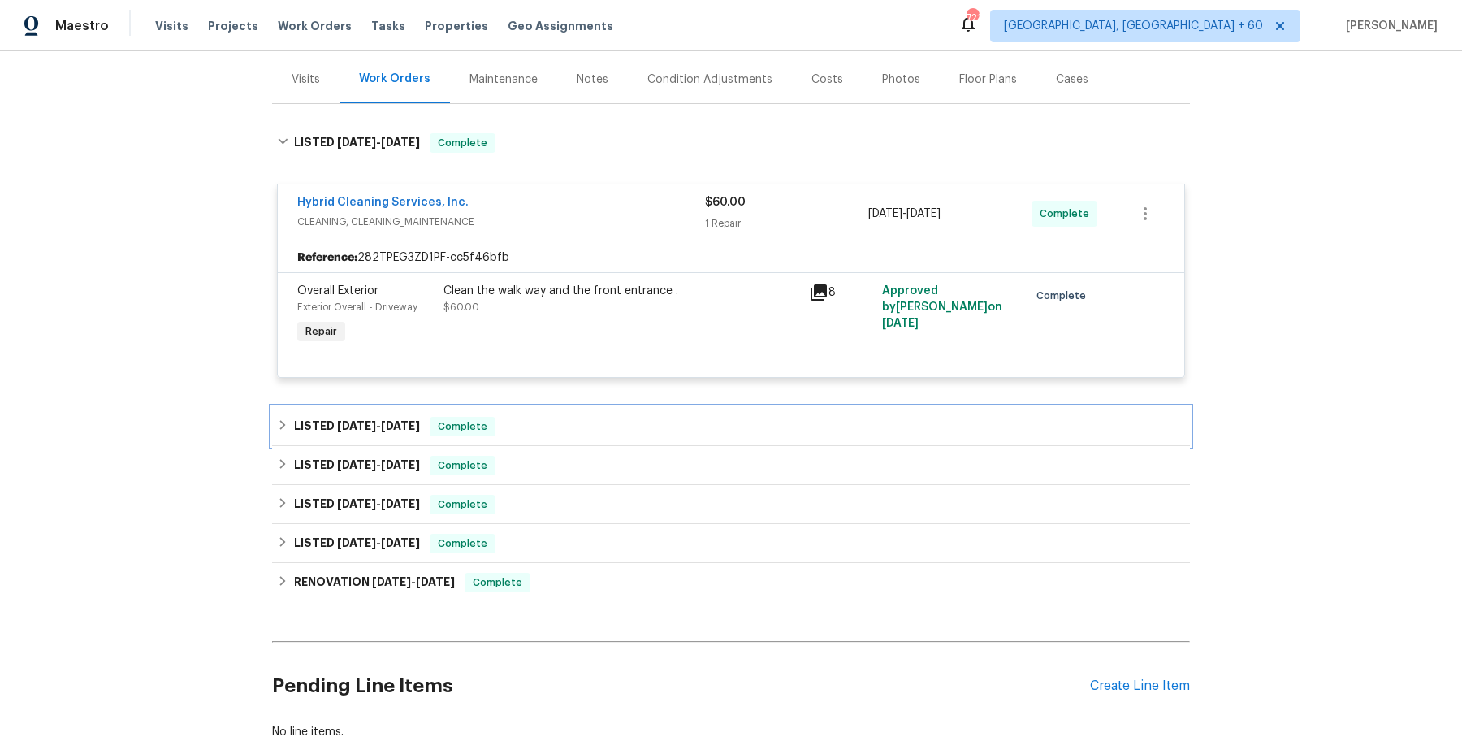
click at [555, 433] on div "LISTED [DATE] - [DATE] Complete" at bounding box center [731, 426] width 908 height 19
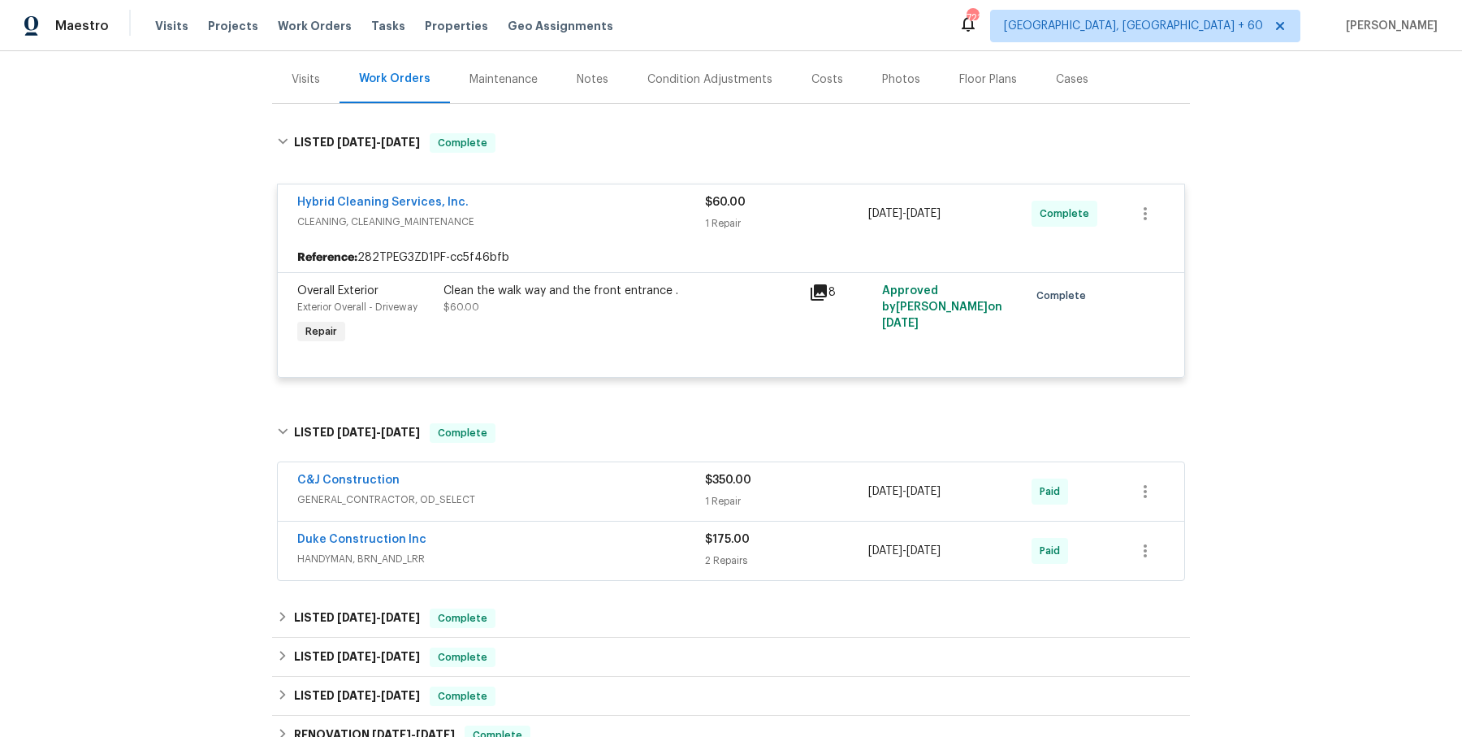
click at [550, 504] on span "GENERAL_CONTRACTOR, OD_SELECT" at bounding box center [501, 499] width 408 height 16
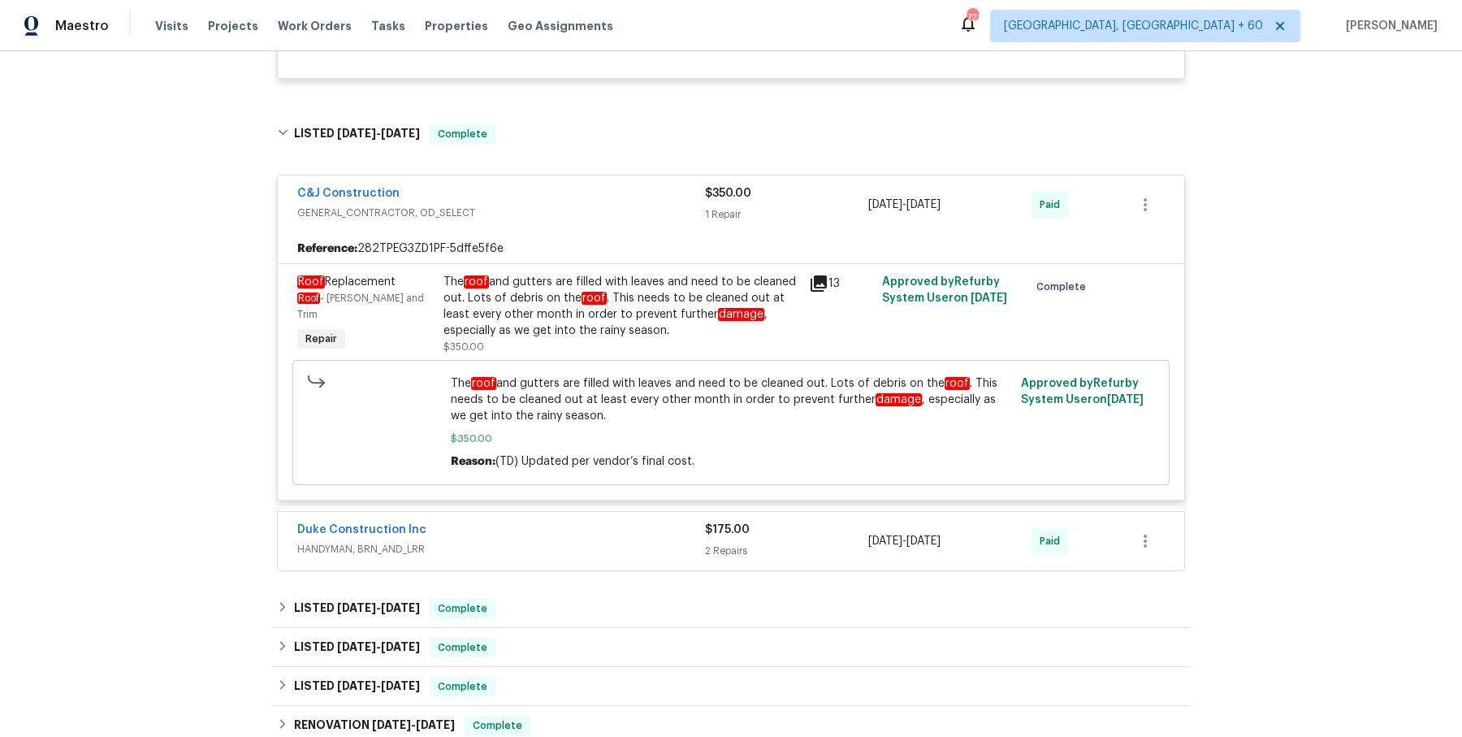
scroll to position [529, 0]
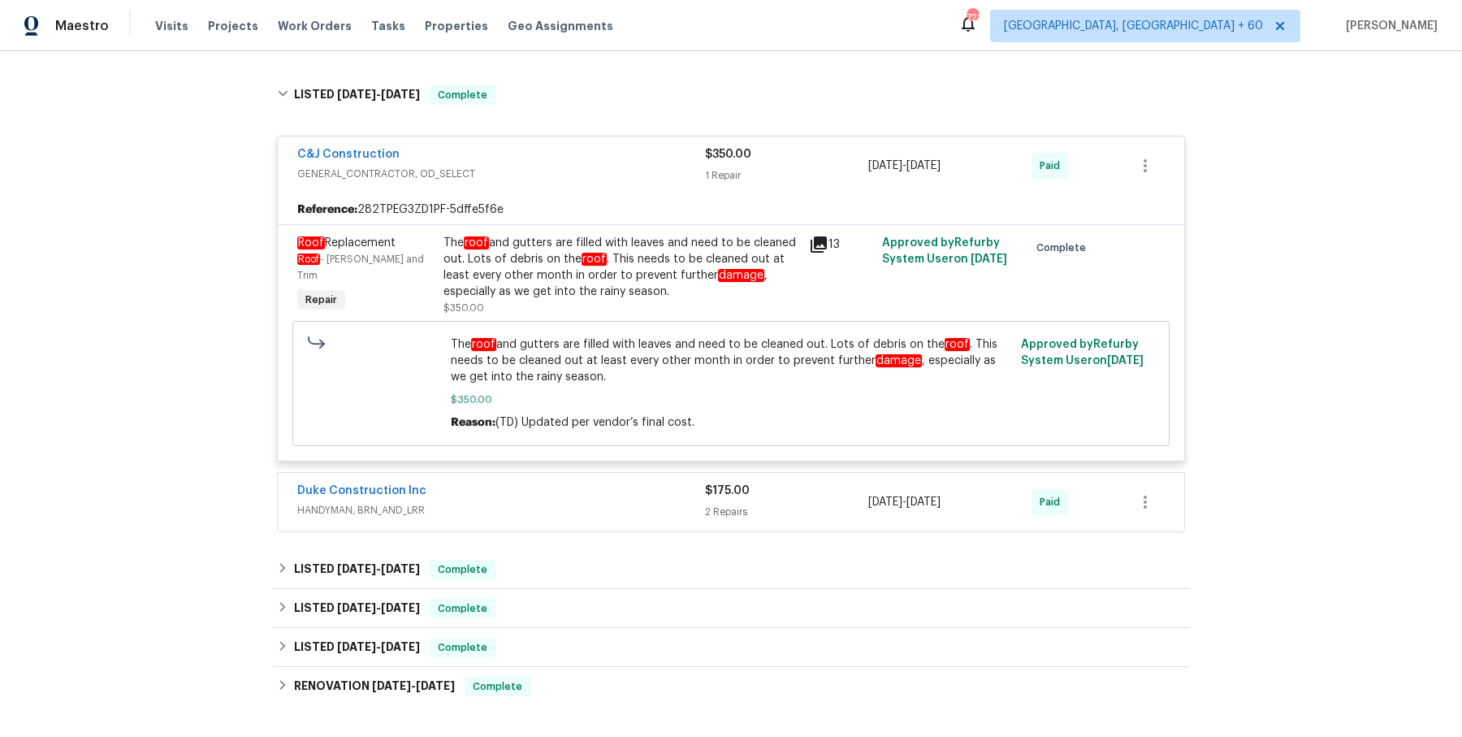
click at [561, 489] on div "Duke Construction Inc" at bounding box center [501, 492] width 408 height 19
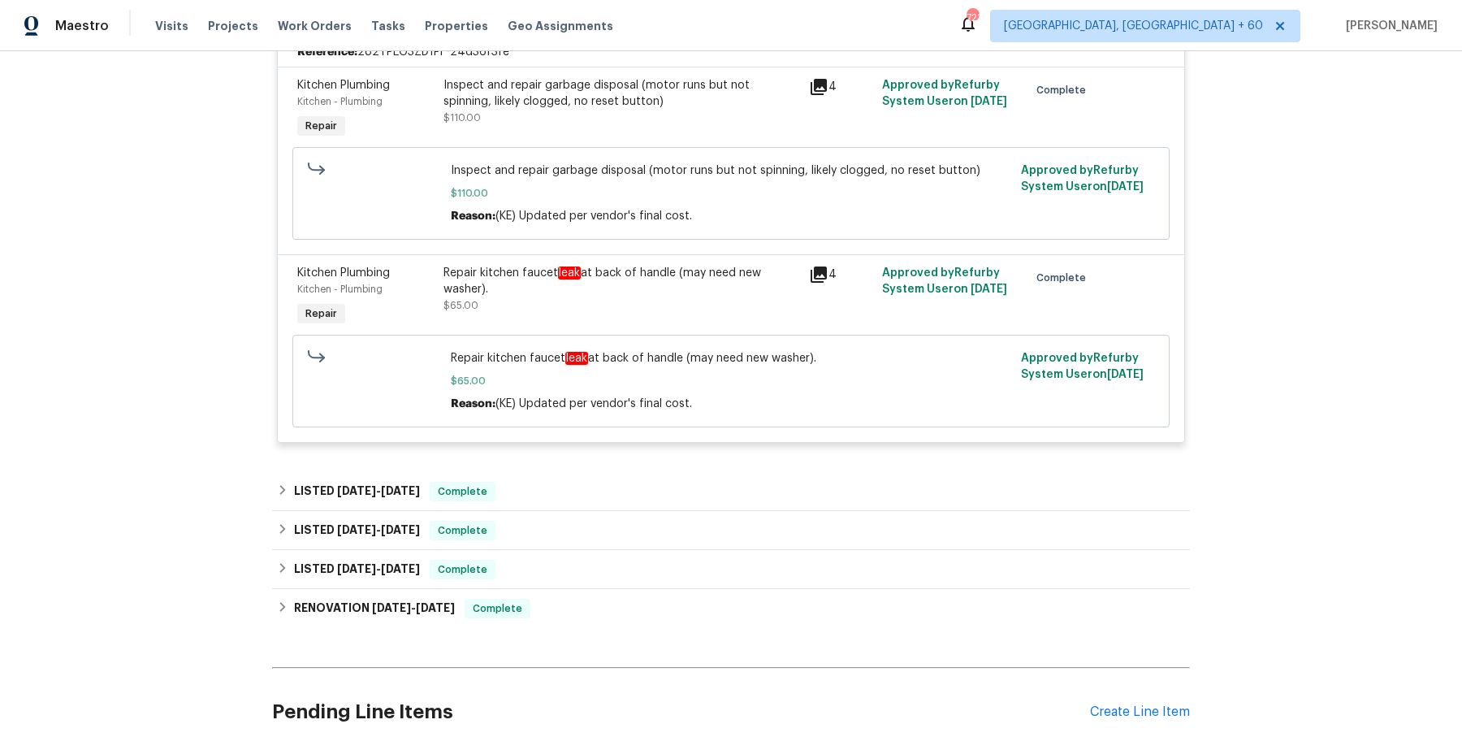
scroll to position [1050, 0]
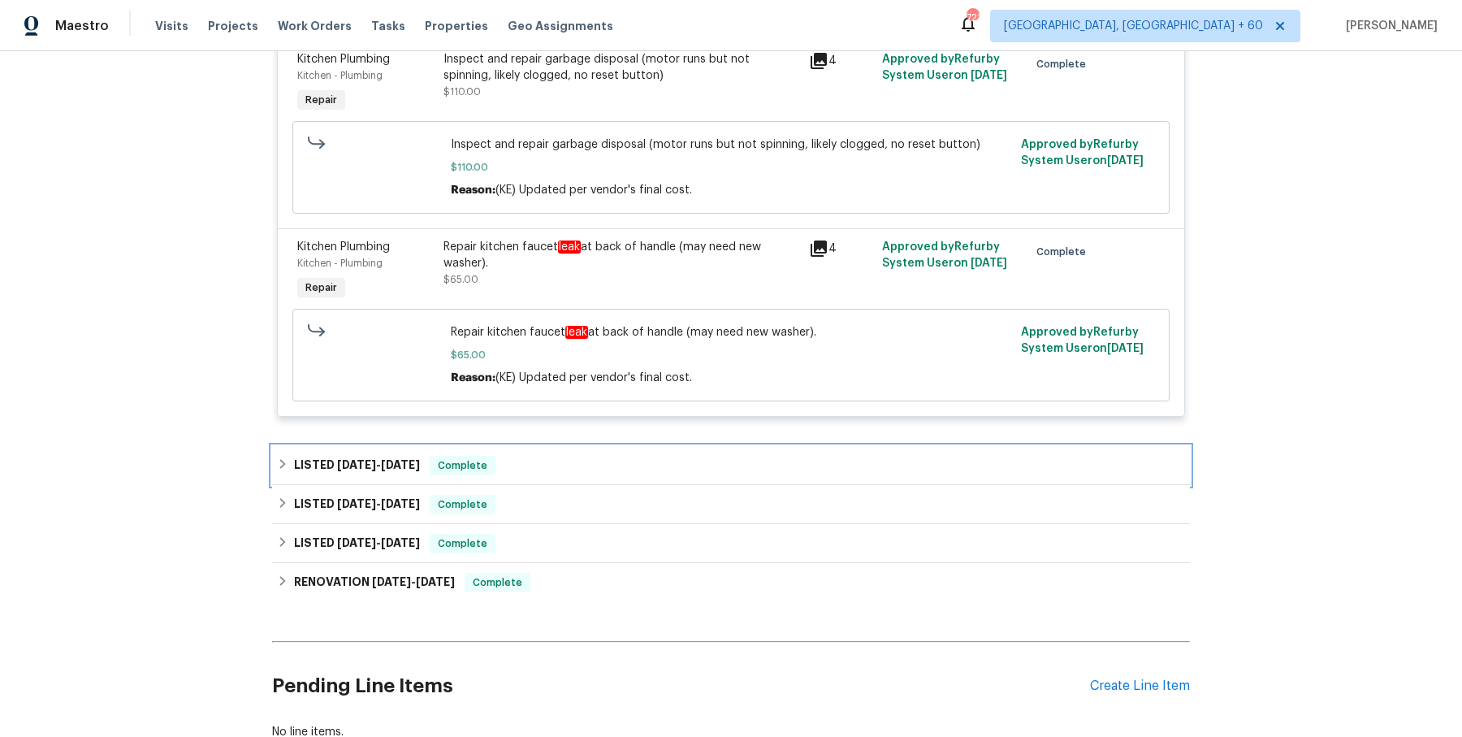
click at [566, 460] on div "LISTED [DATE] - [DATE] Complete" at bounding box center [731, 465] width 908 height 19
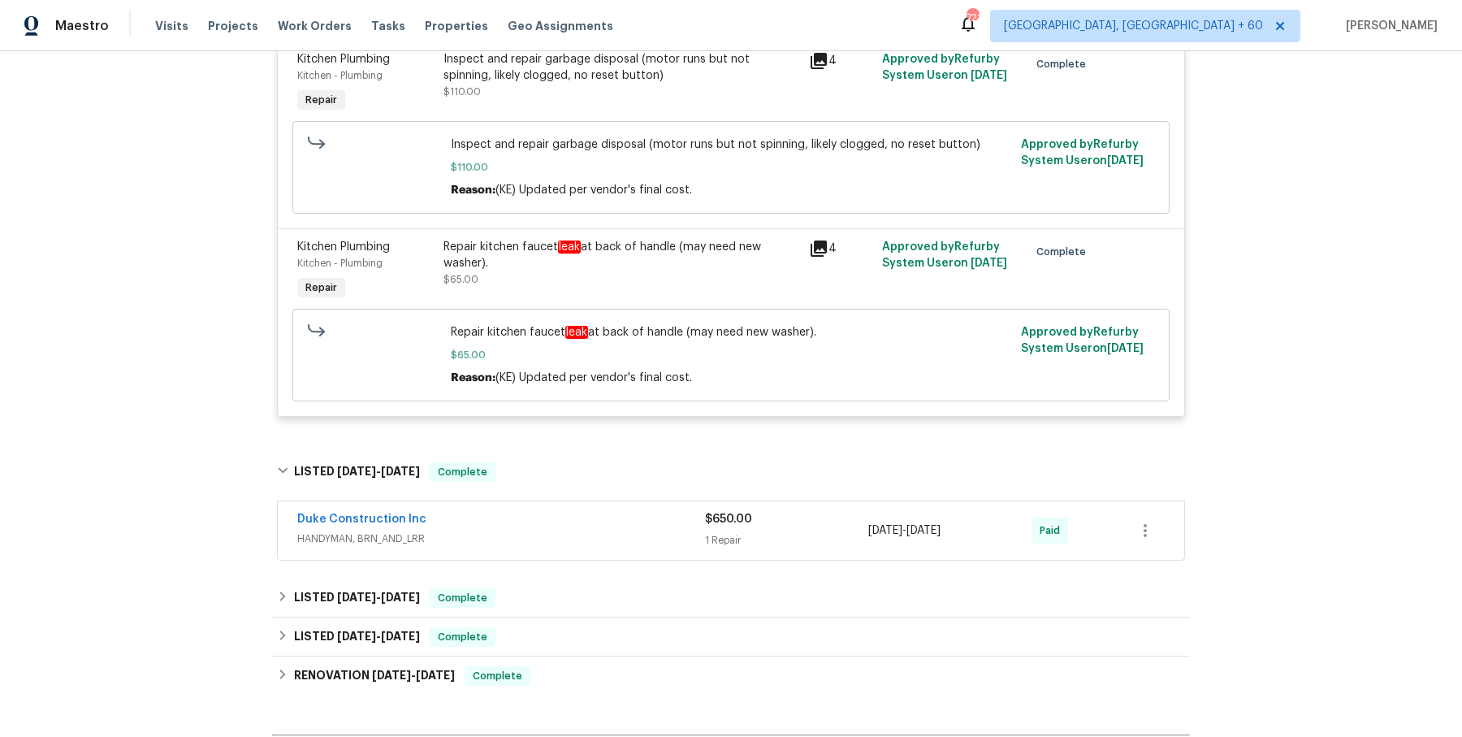
click at [565, 554] on div "Duke Construction Inc HANDYMAN, BRN_AND_LRR $650.00 1 Repair [DATE] - [DATE] Pa…" at bounding box center [731, 530] width 907 height 58
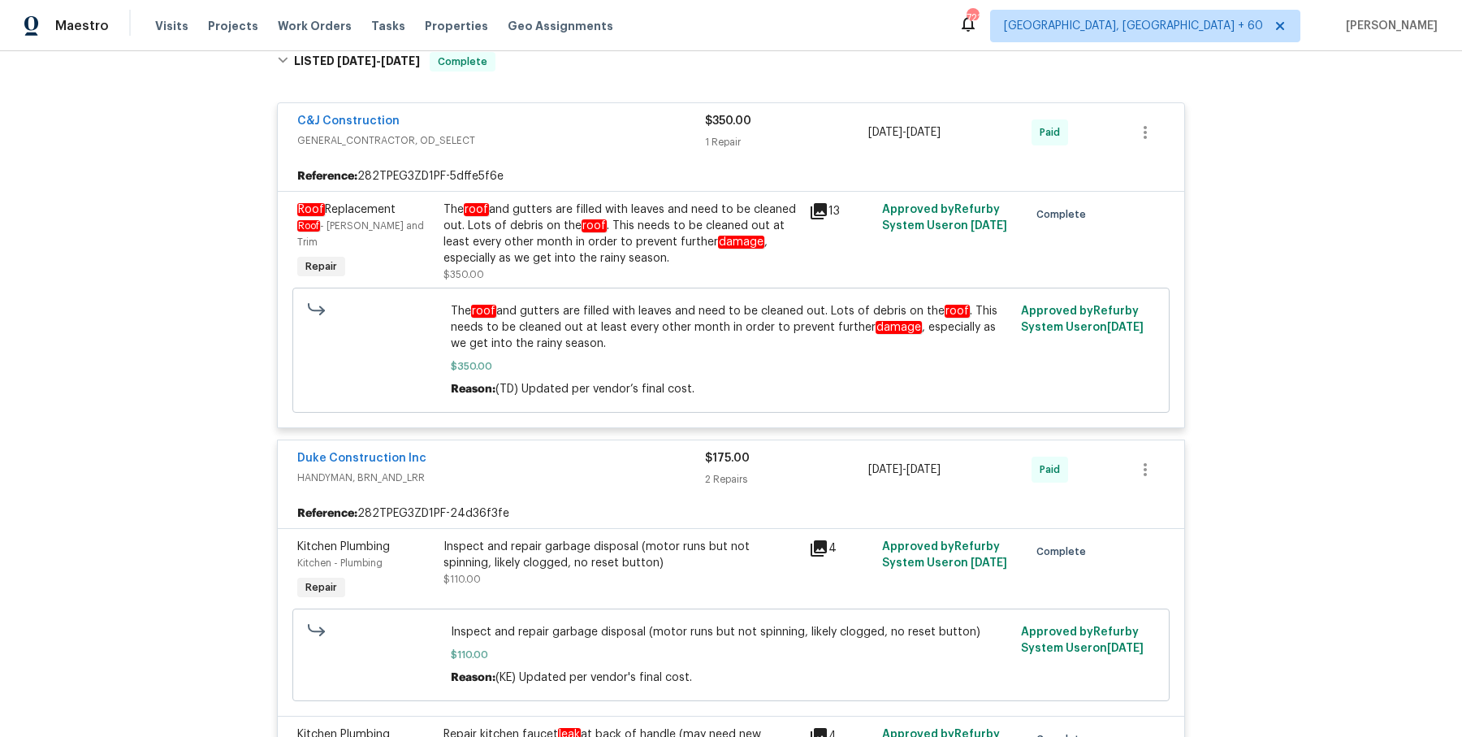
scroll to position [559, 0]
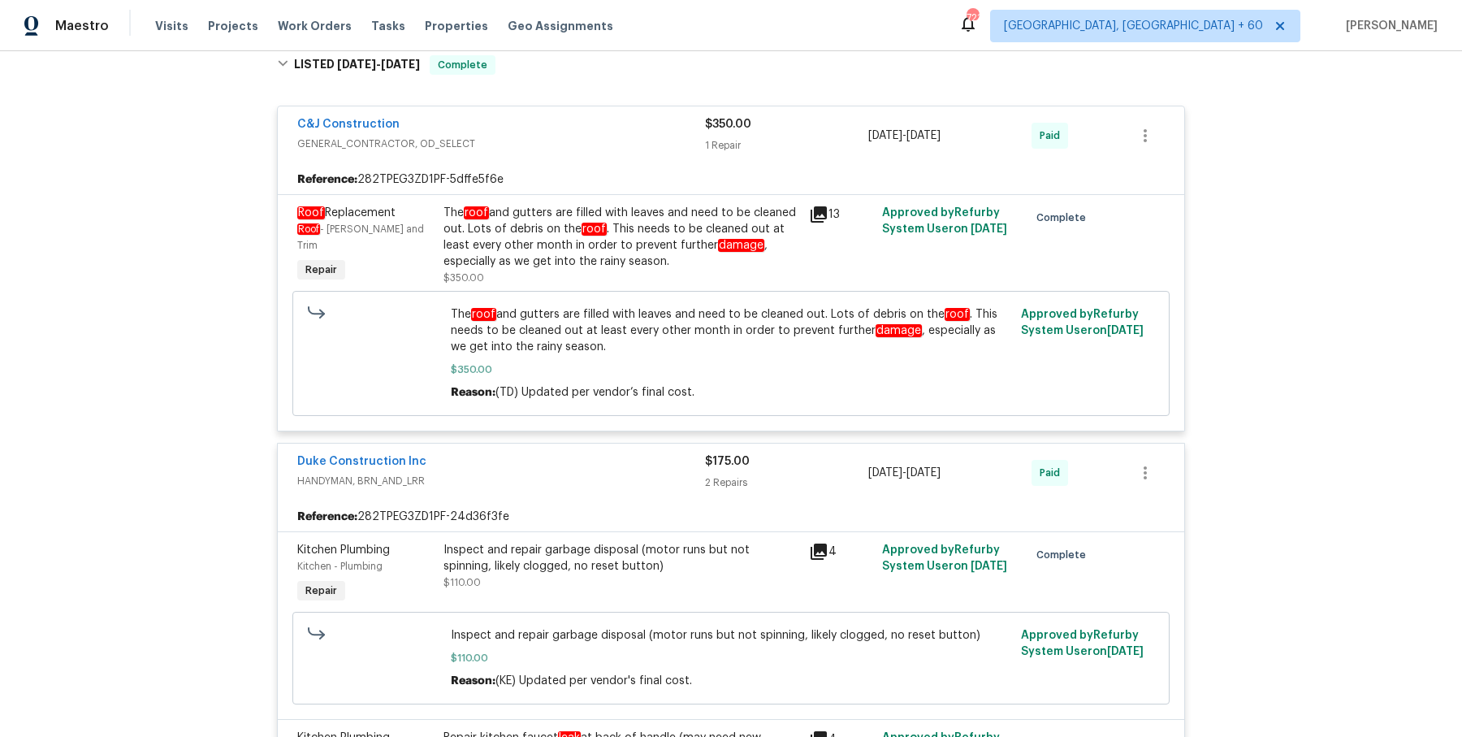
click at [552, 261] on div "The roof and gutters are filled with leaves and need to be cleaned out. Lots of…" at bounding box center [622, 237] width 356 height 65
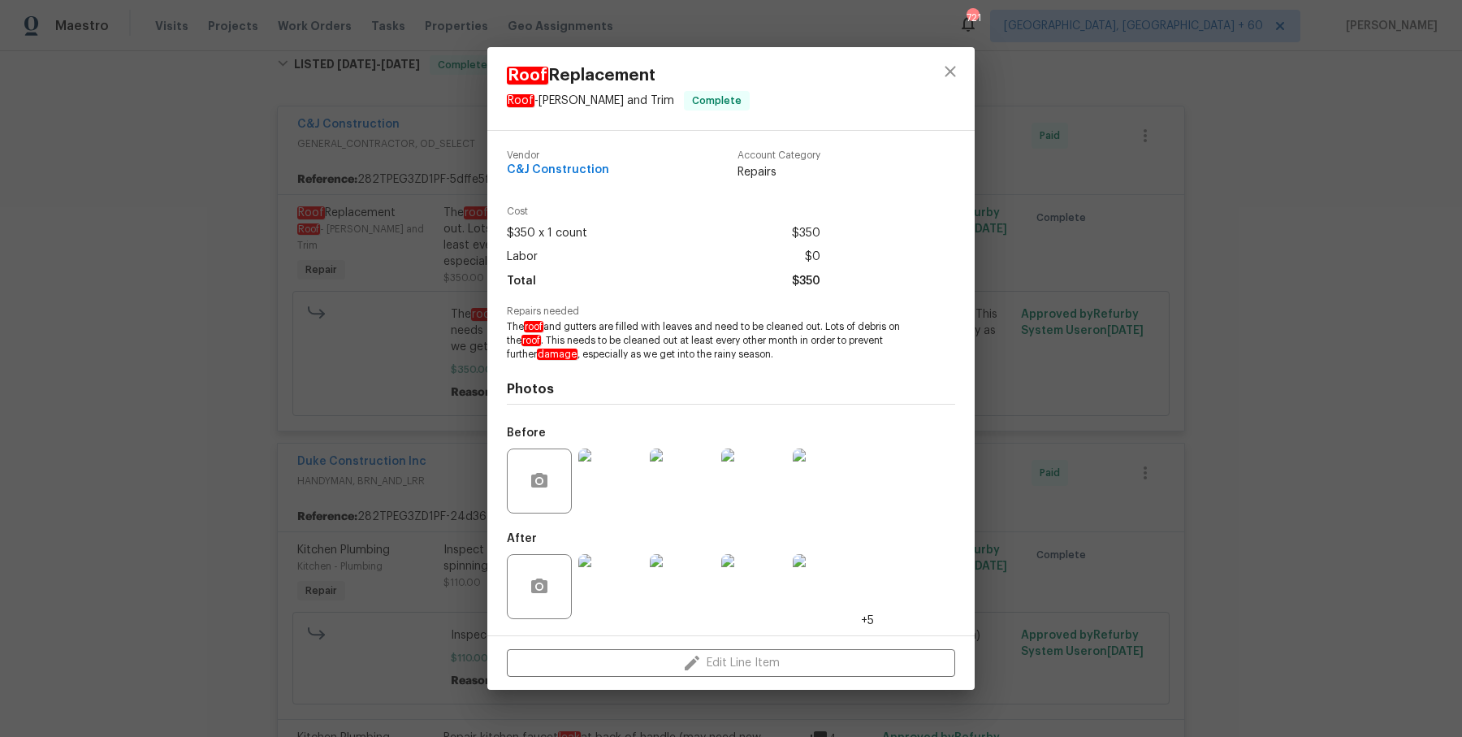
click at [928, 351] on div "Repairs needed The roof and gutters are filled with leaves and need to be clean…" at bounding box center [731, 333] width 448 height 54
click at [1007, 336] on div "Roof Replacement Roof - [PERSON_NAME] and Trim Complete Vendor C&J Construction…" at bounding box center [731, 368] width 1462 height 737
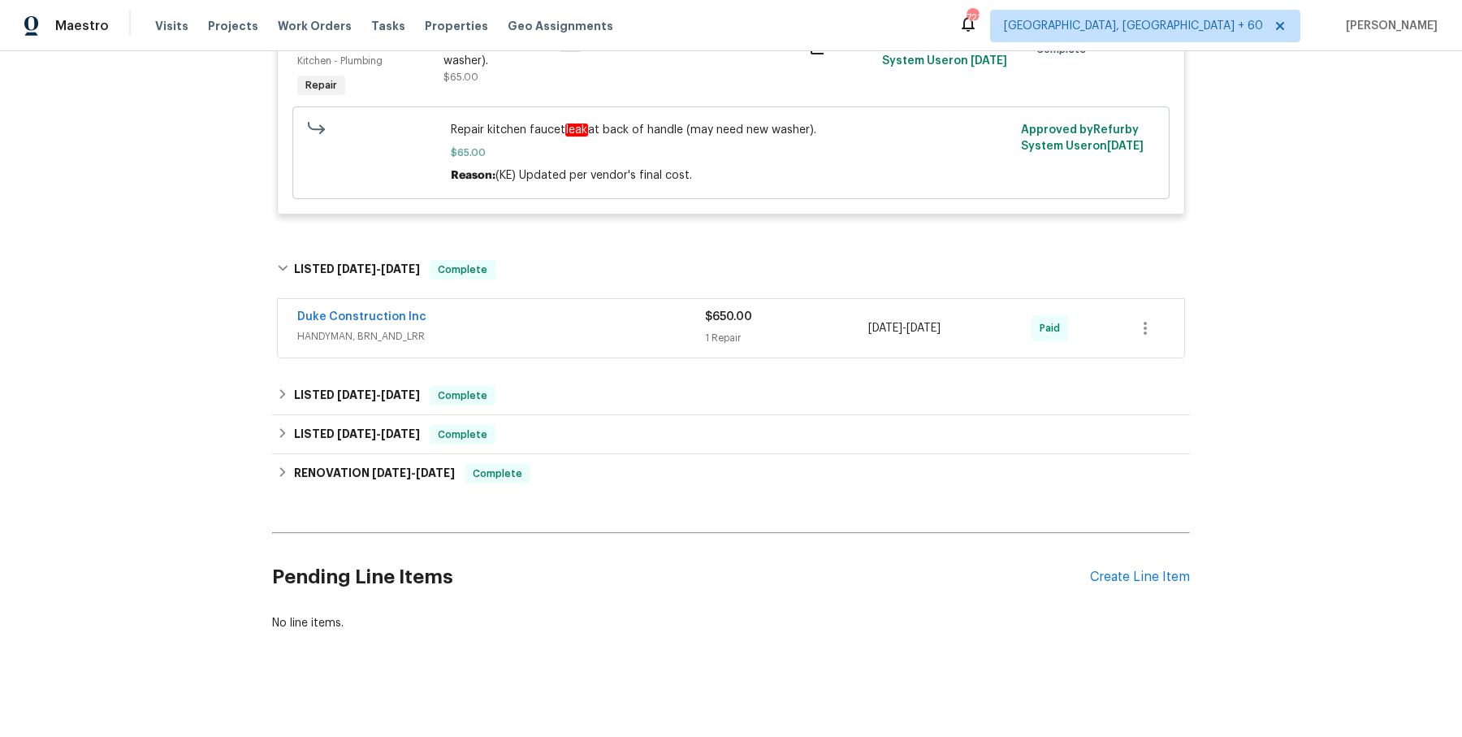
scroll to position [0, 0]
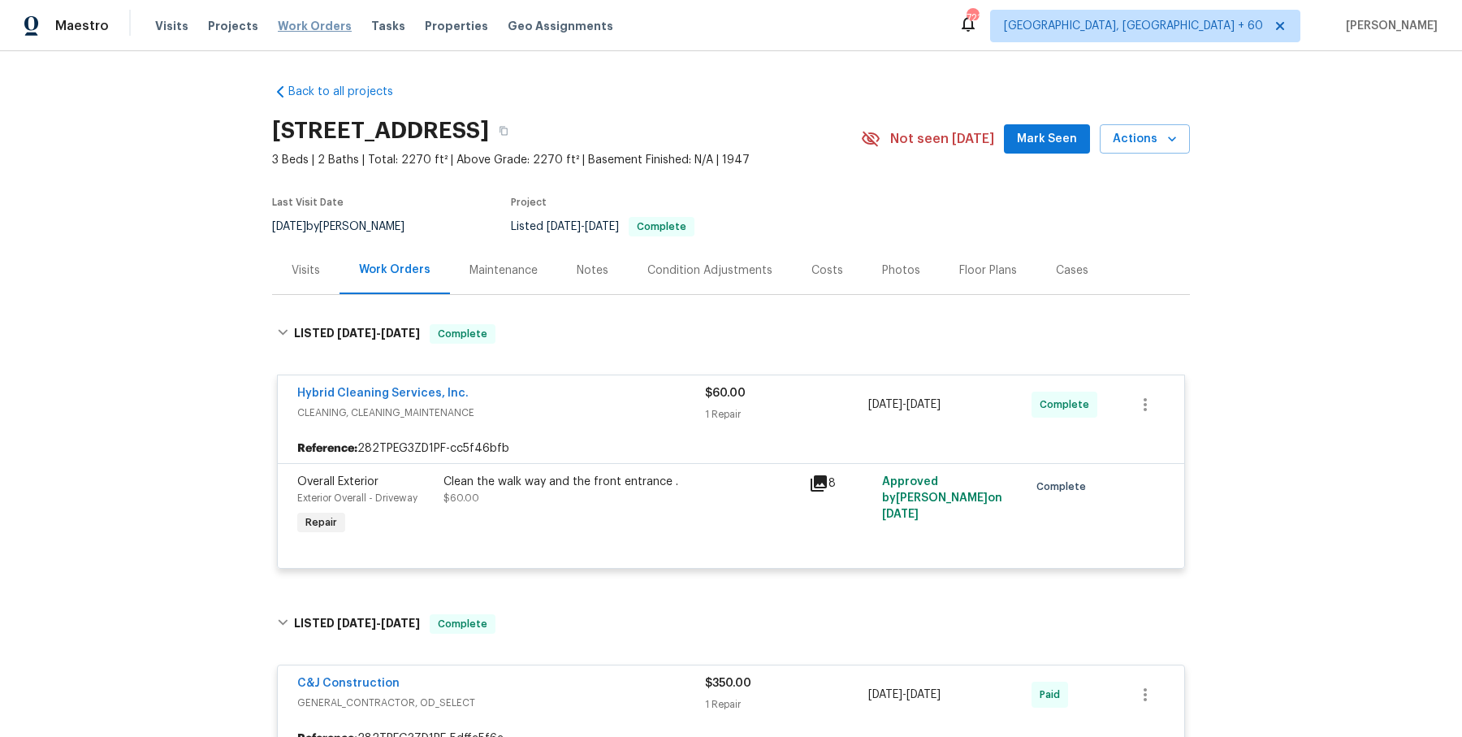
click at [292, 28] on span "Work Orders" at bounding box center [315, 26] width 74 height 16
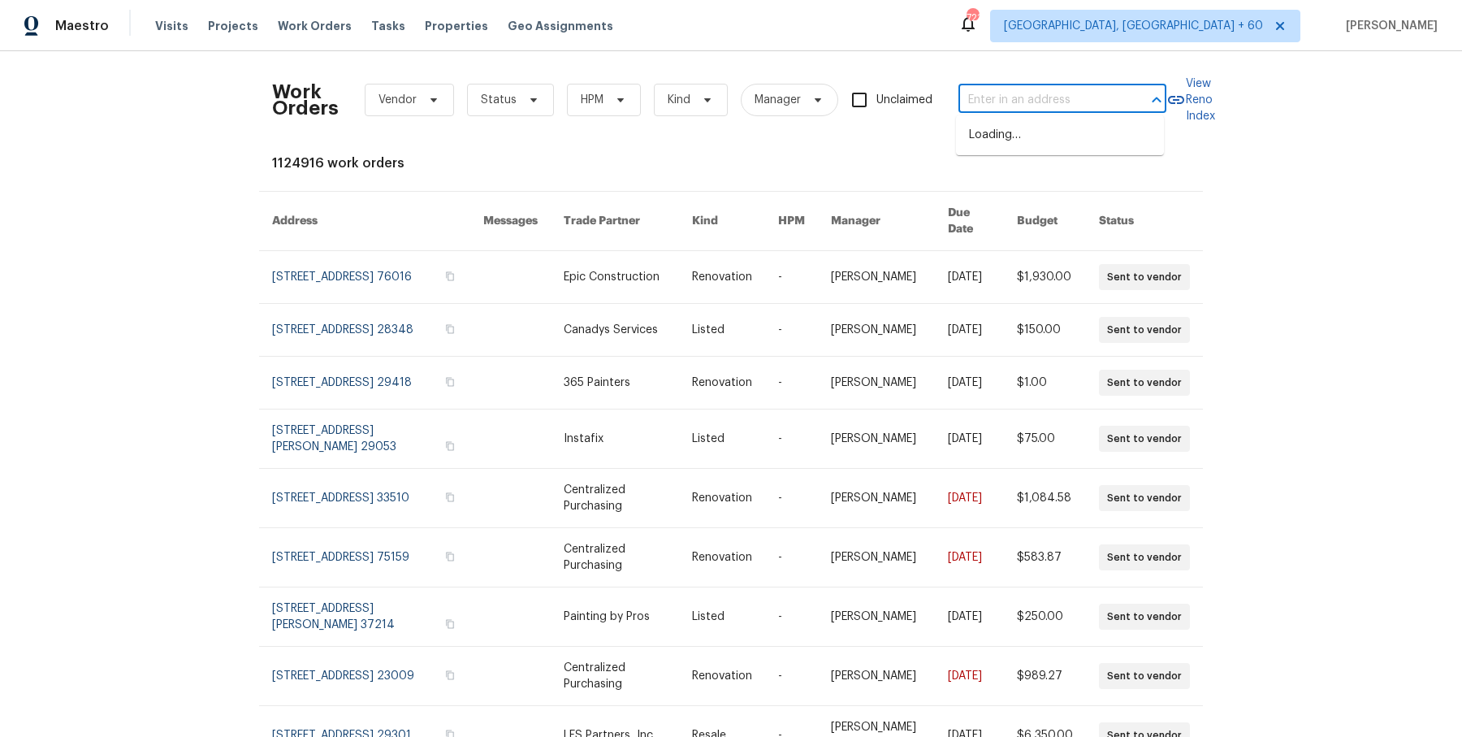
click at [1022, 104] on input "text" at bounding box center [1040, 100] width 162 height 25
paste input "[STREET_ADDRESS][PERSON_NAME]"
type input "[STREET_ADDRESS][PERSON_NAME]"
click at [1022, 139] on li "[STREET_ADDRESS][PERSON_NAME]" at bounding box center [1060, 144] width 208 height 44
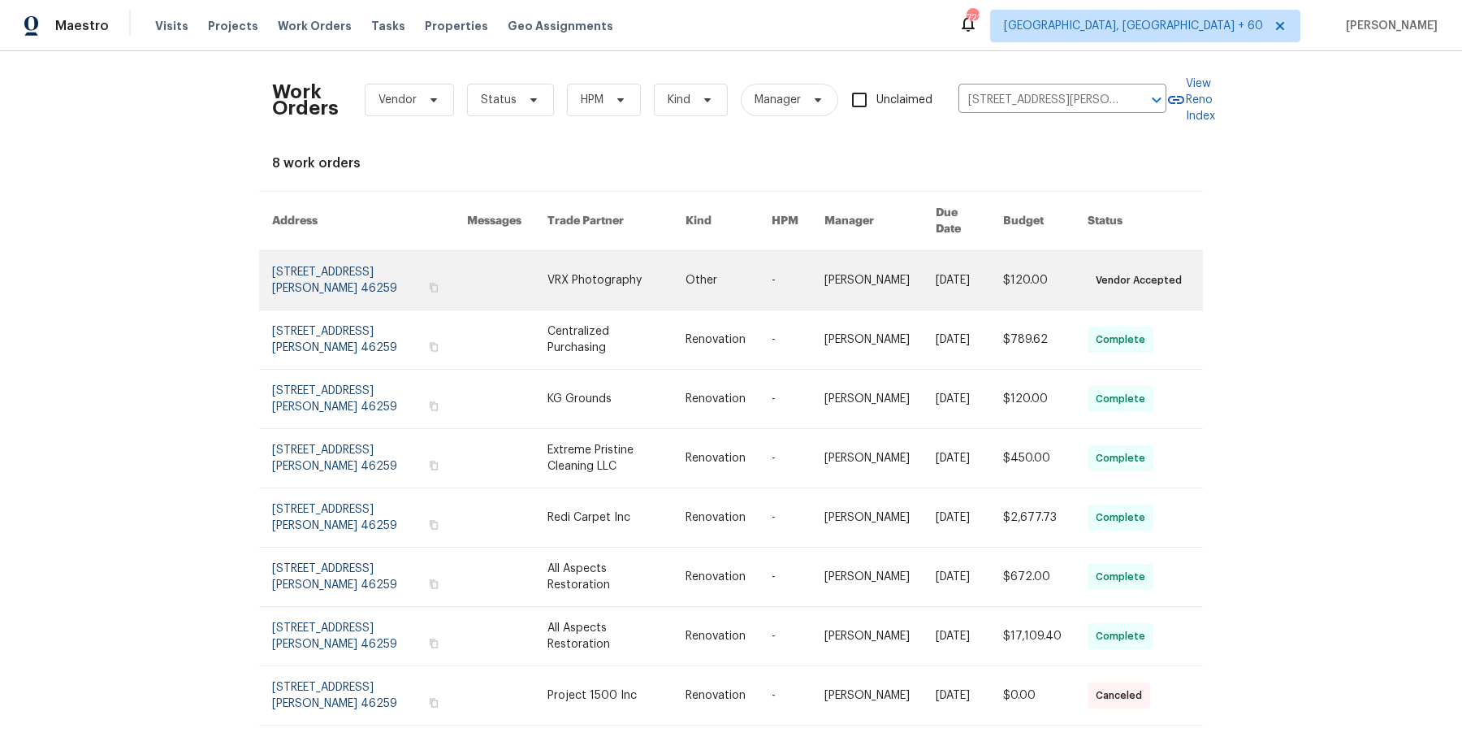
click at [738, 261] on link at bounding box center [729, 280] width 86 height 58
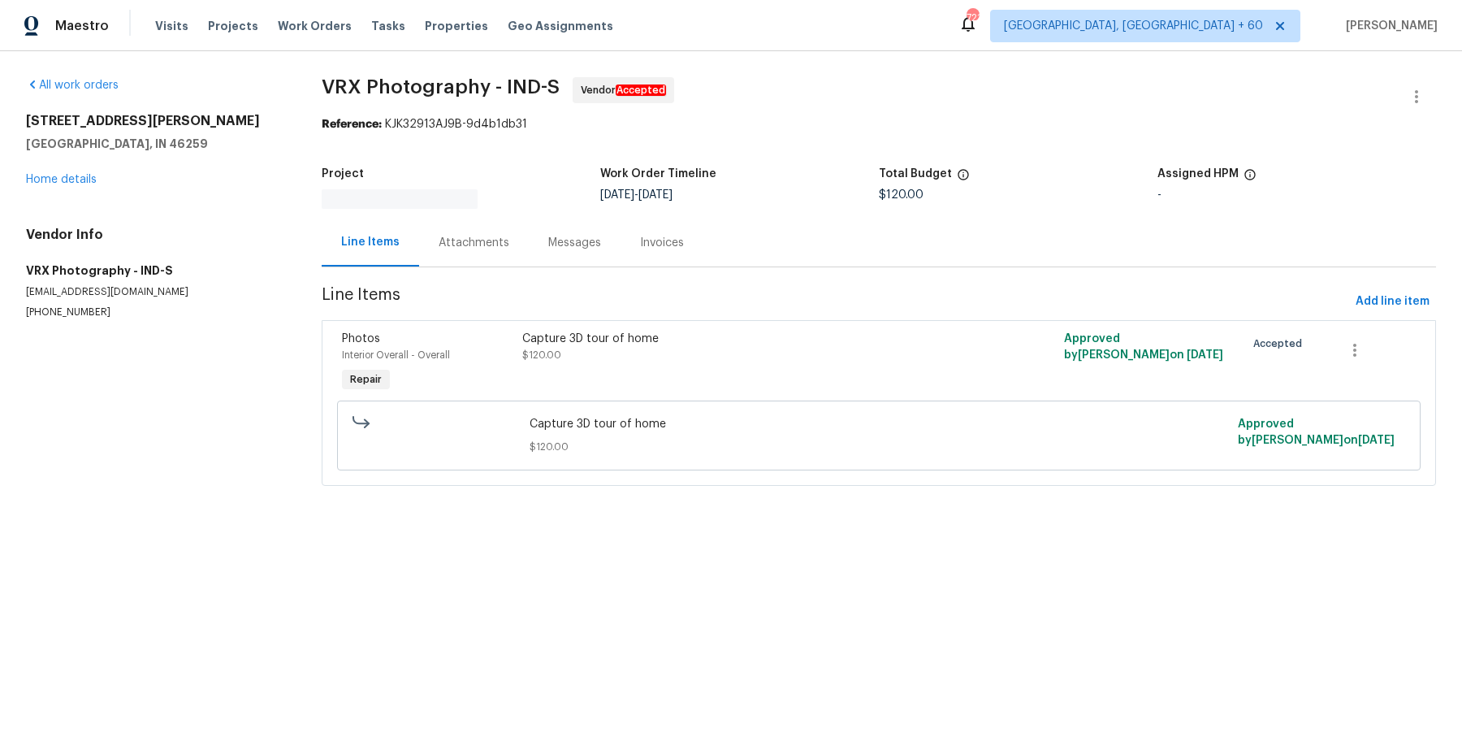
click at [100, 184] on div "[STREET_ADDRESS][PERSON_NAME] Home details" at bounding box center [154, 150] width 257 height 75
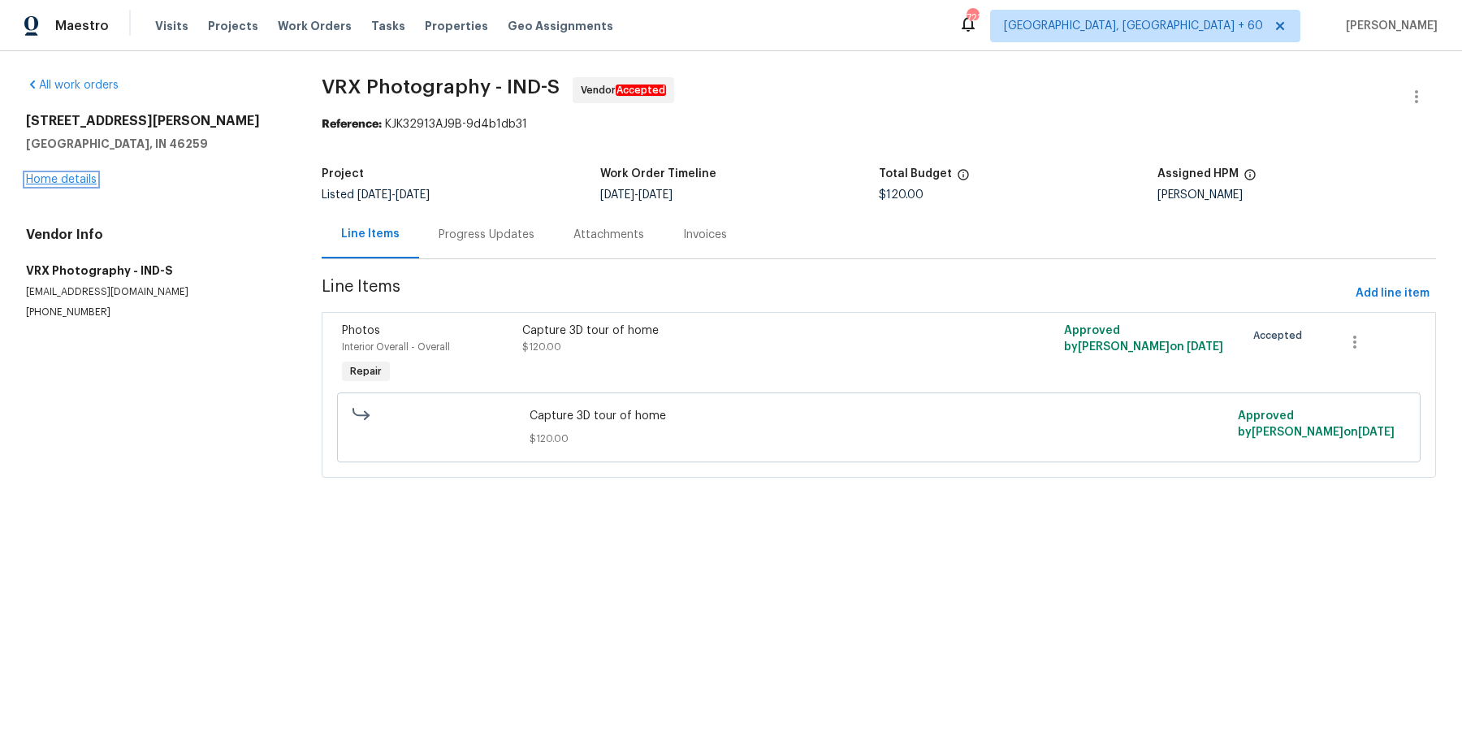
click at [71, 183] on link "Home details" at bounding box center [61, 179] width 71 height 11
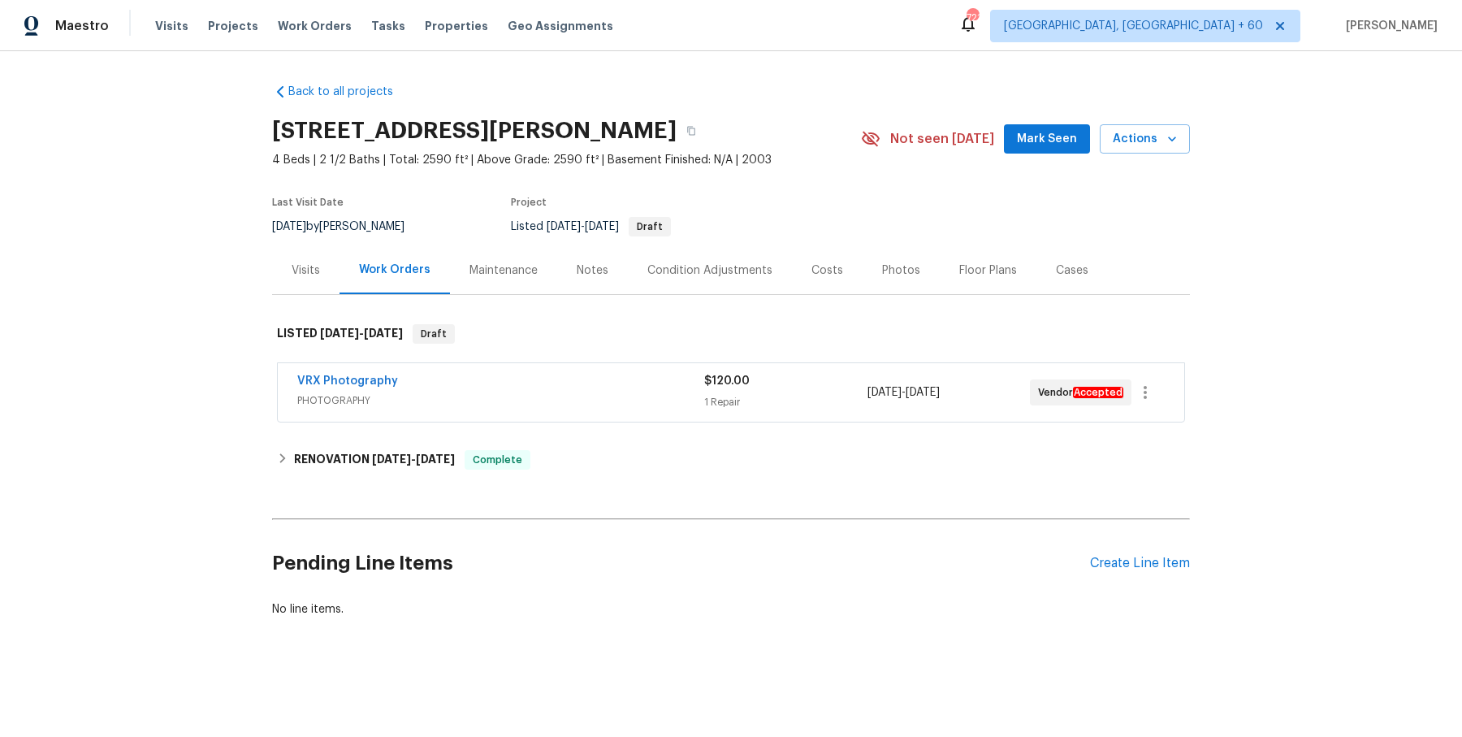
click at [563, 383] on div "VRX Photography" at bounding box center [500, 382] width 407 height 19
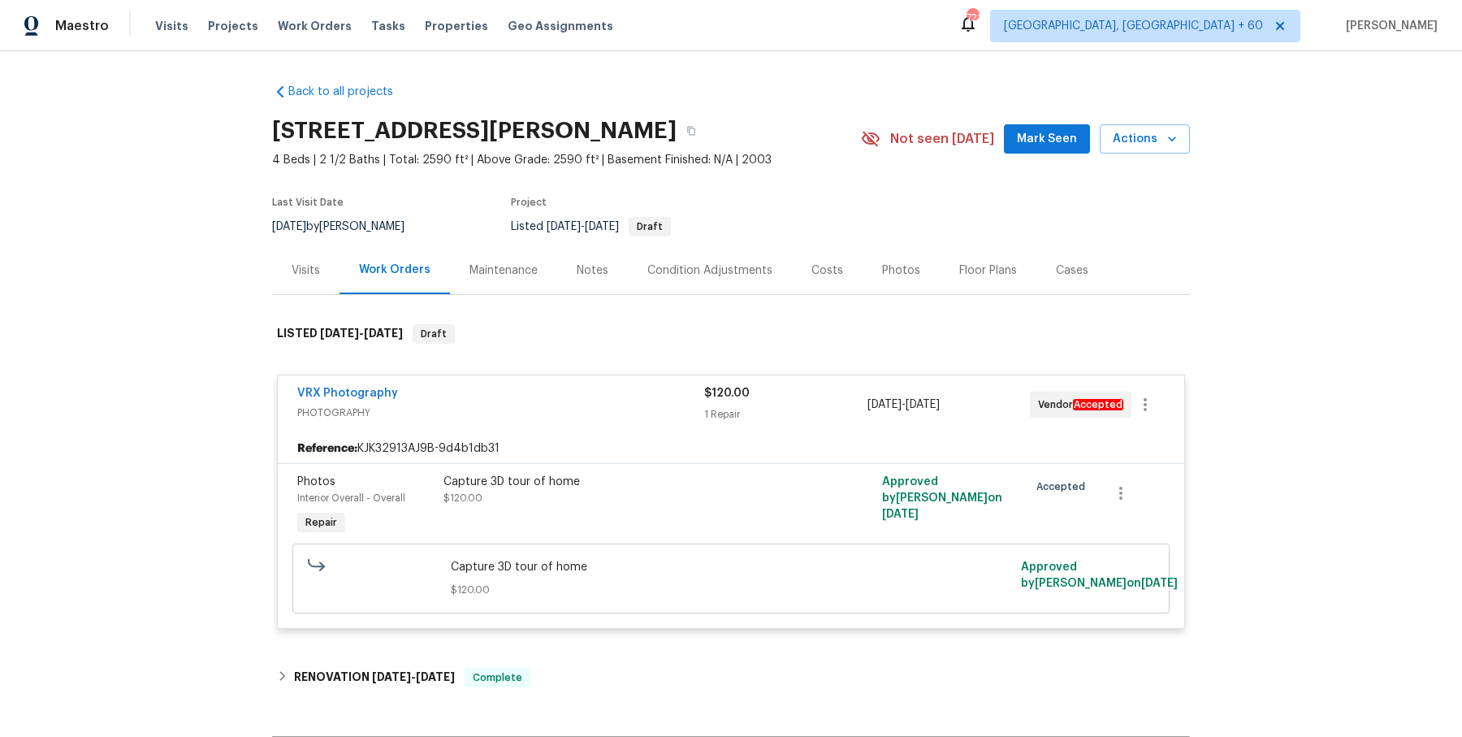
scroll to position [206, 0]
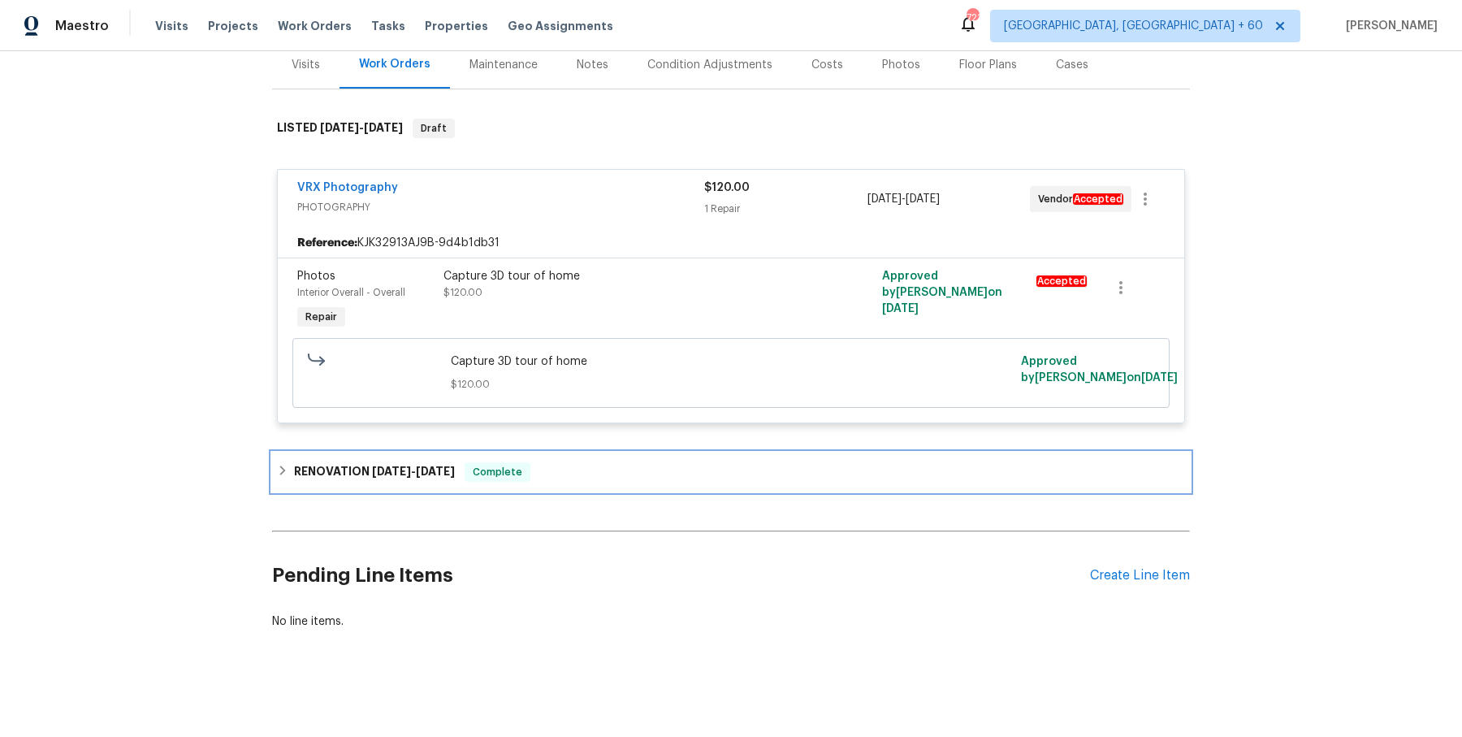
click at [473, 476] on div "RENOVATION [DATE] - [DATE] Complete" at bounding box center [731, 471] width 908 height 19
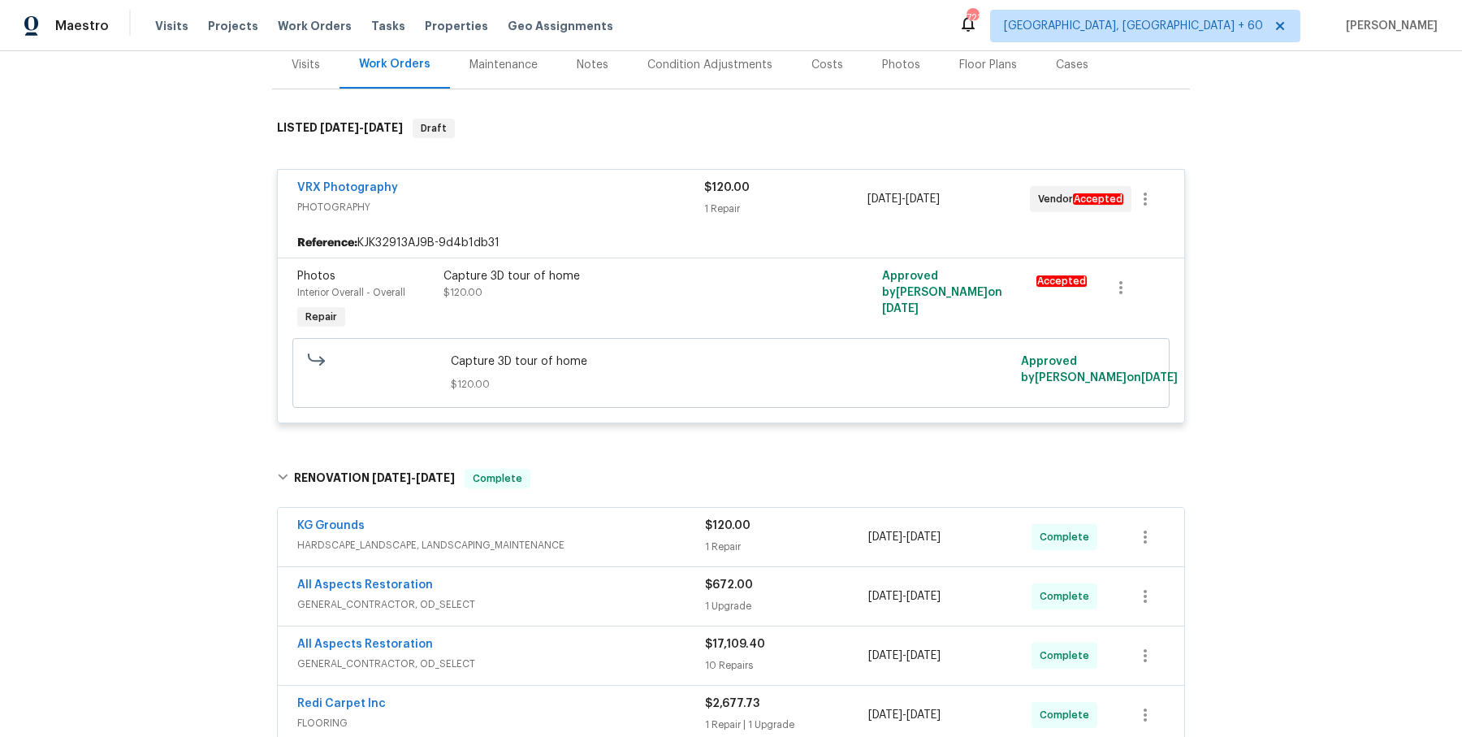
click at [600, 537] on span "HARDSCAPE_LANDSCAPE, LANDSCAPING_MAINTENANCE" at bounding box center [501, 545] width 408 height 16
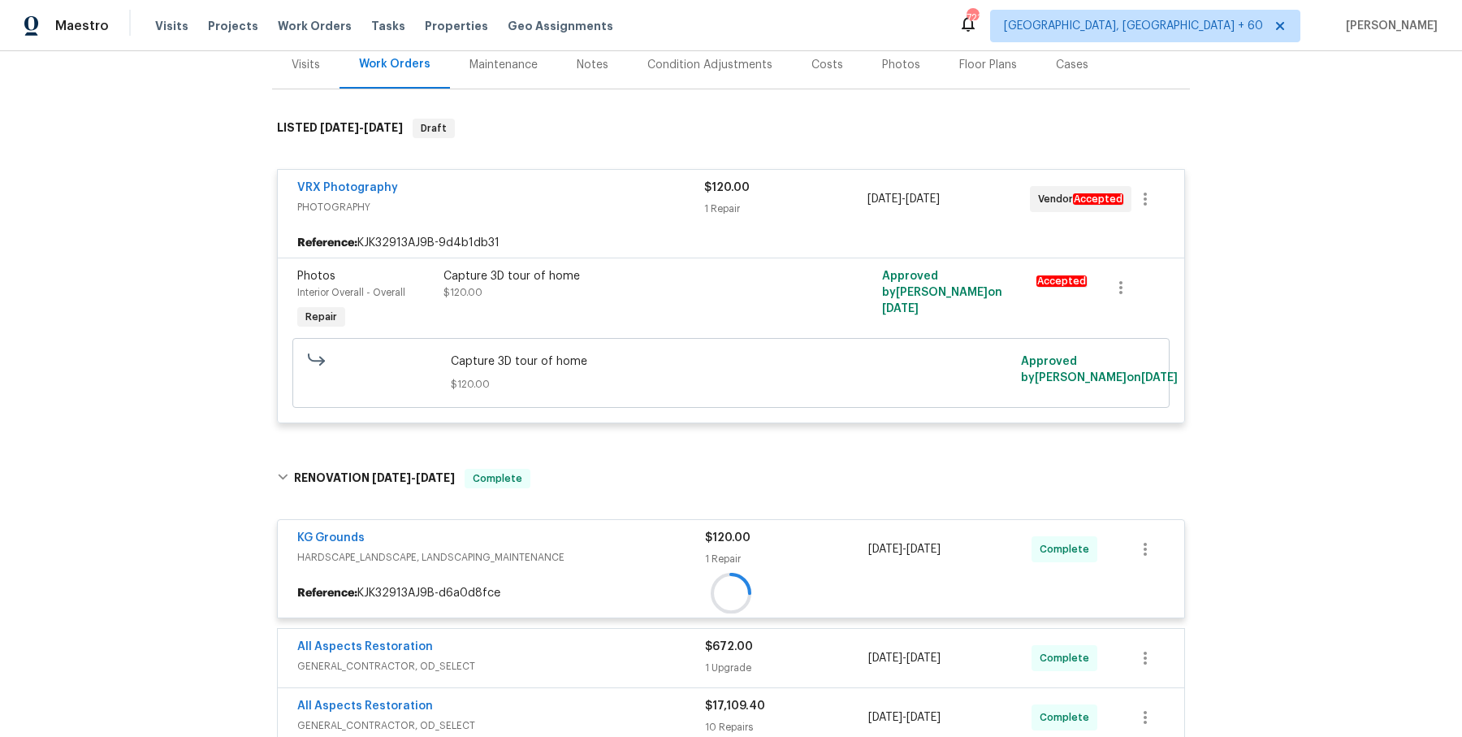
scroll to position [642, 0]
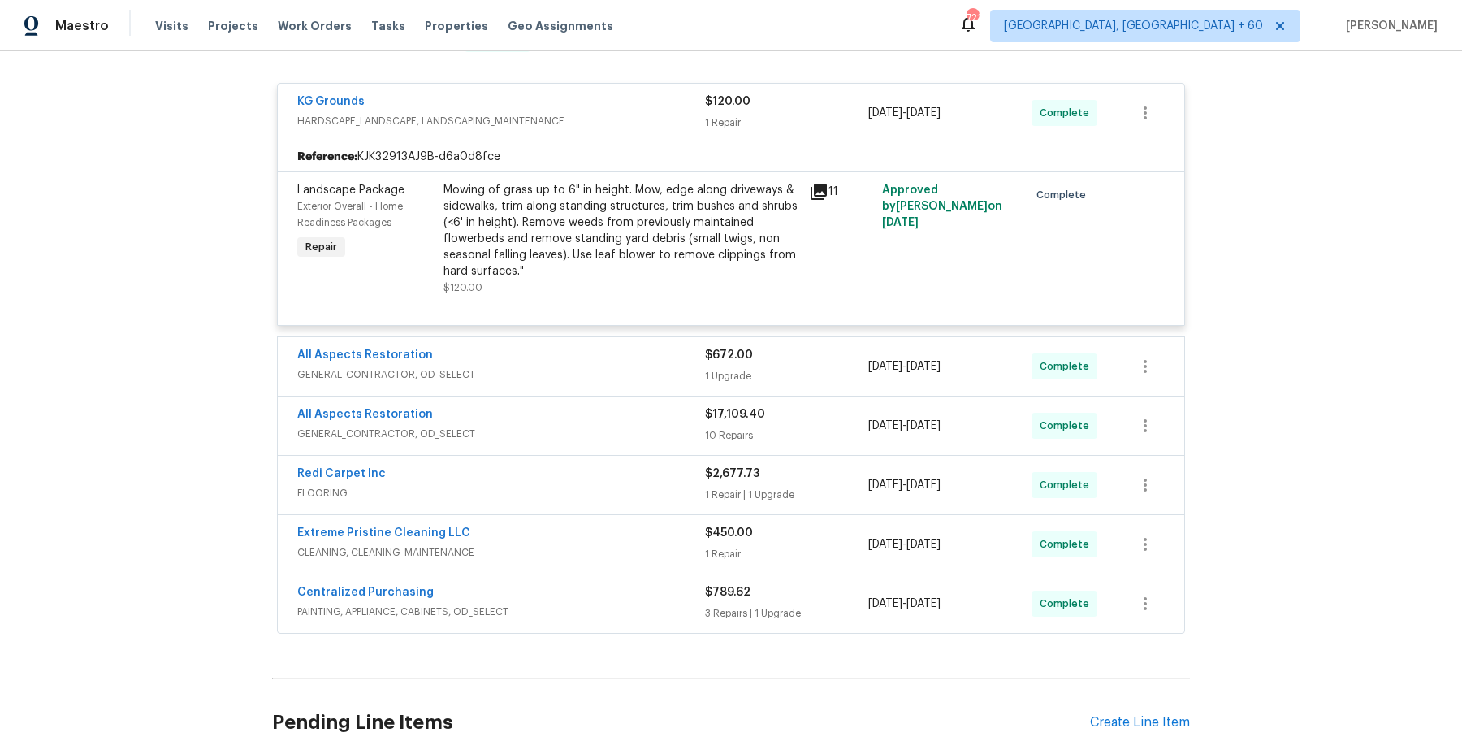
click at [646, 353] on div "All Aspects Restoration" at bounding box center [501, 356] width 408 height 19
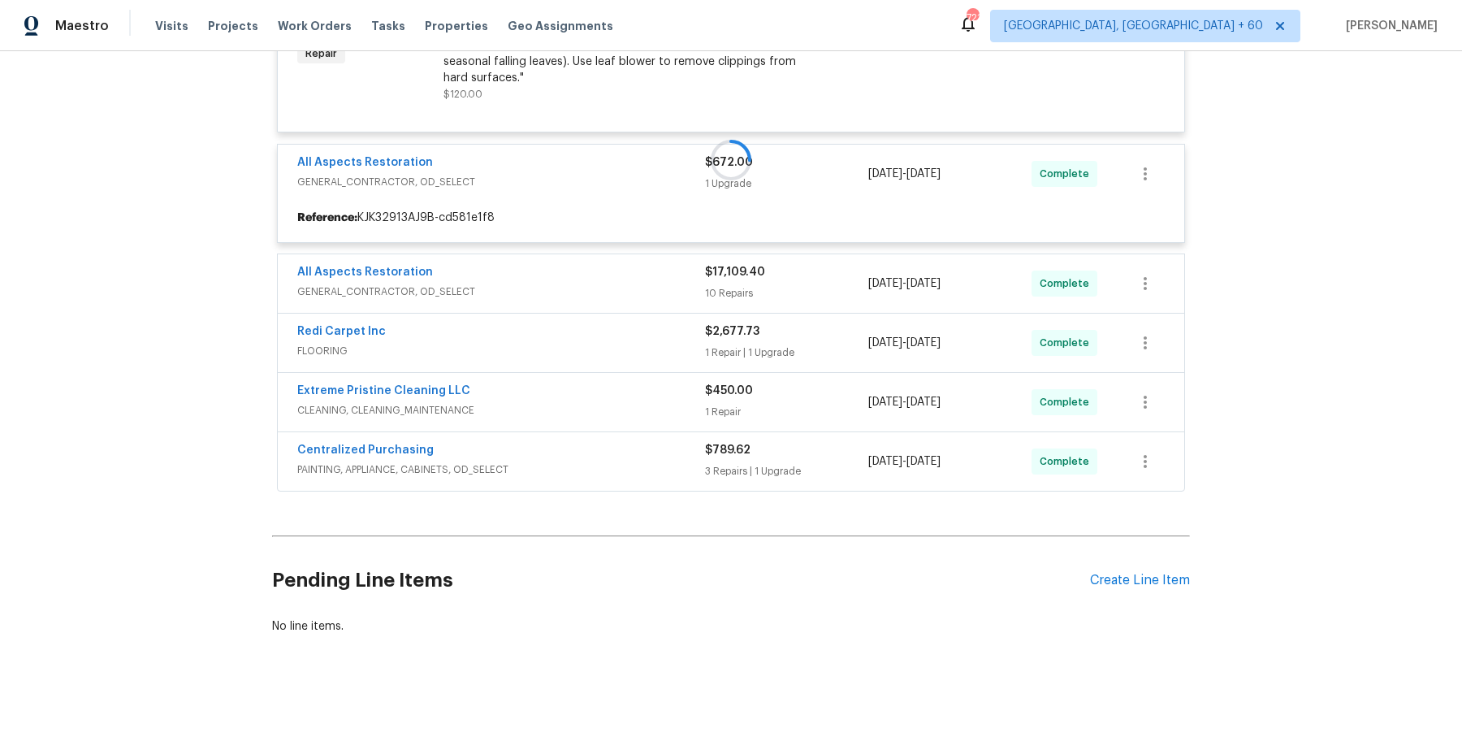
scroll to position [837, 0]
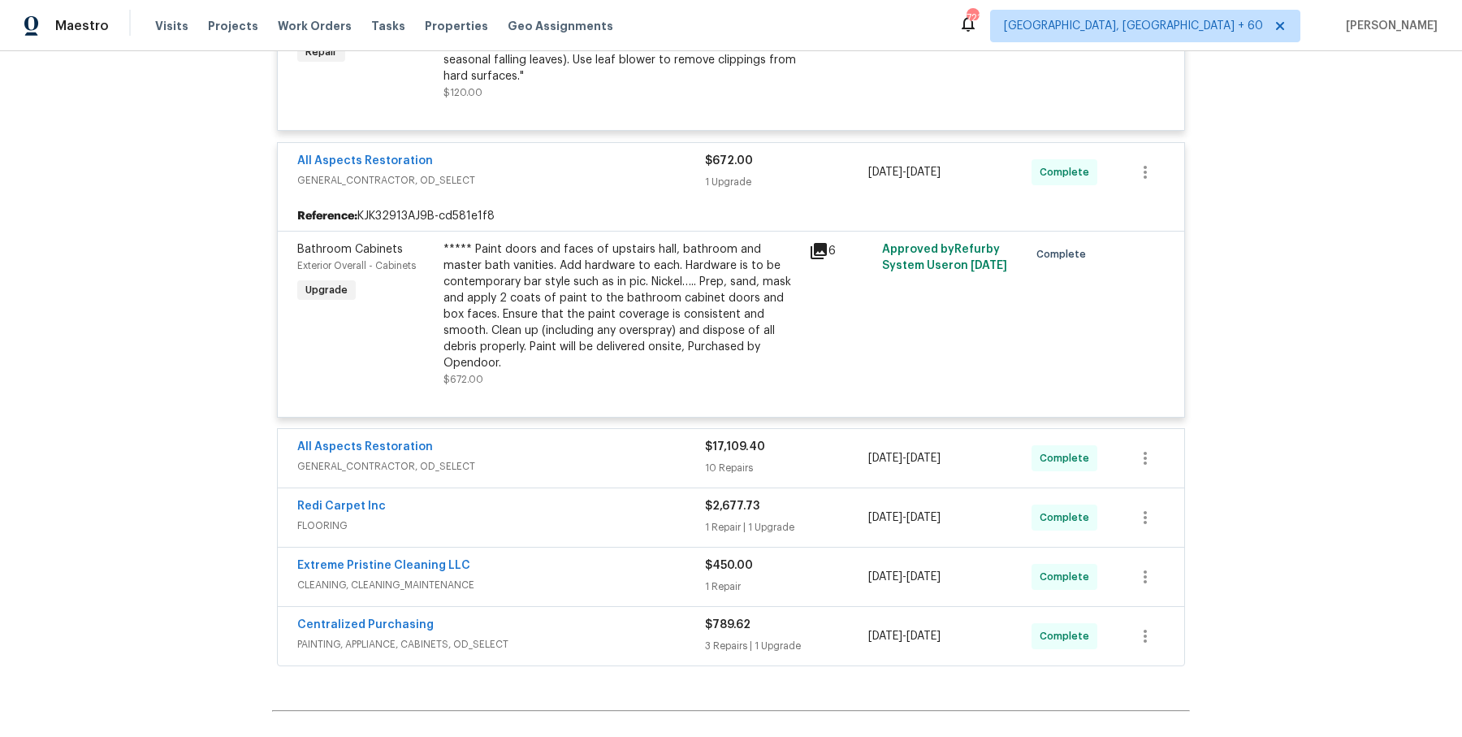
click at [678, 458] on span "GENERAL_CONTRACTOR, OD_SELECT" at bounding box center [501, 466] width 408 height 16
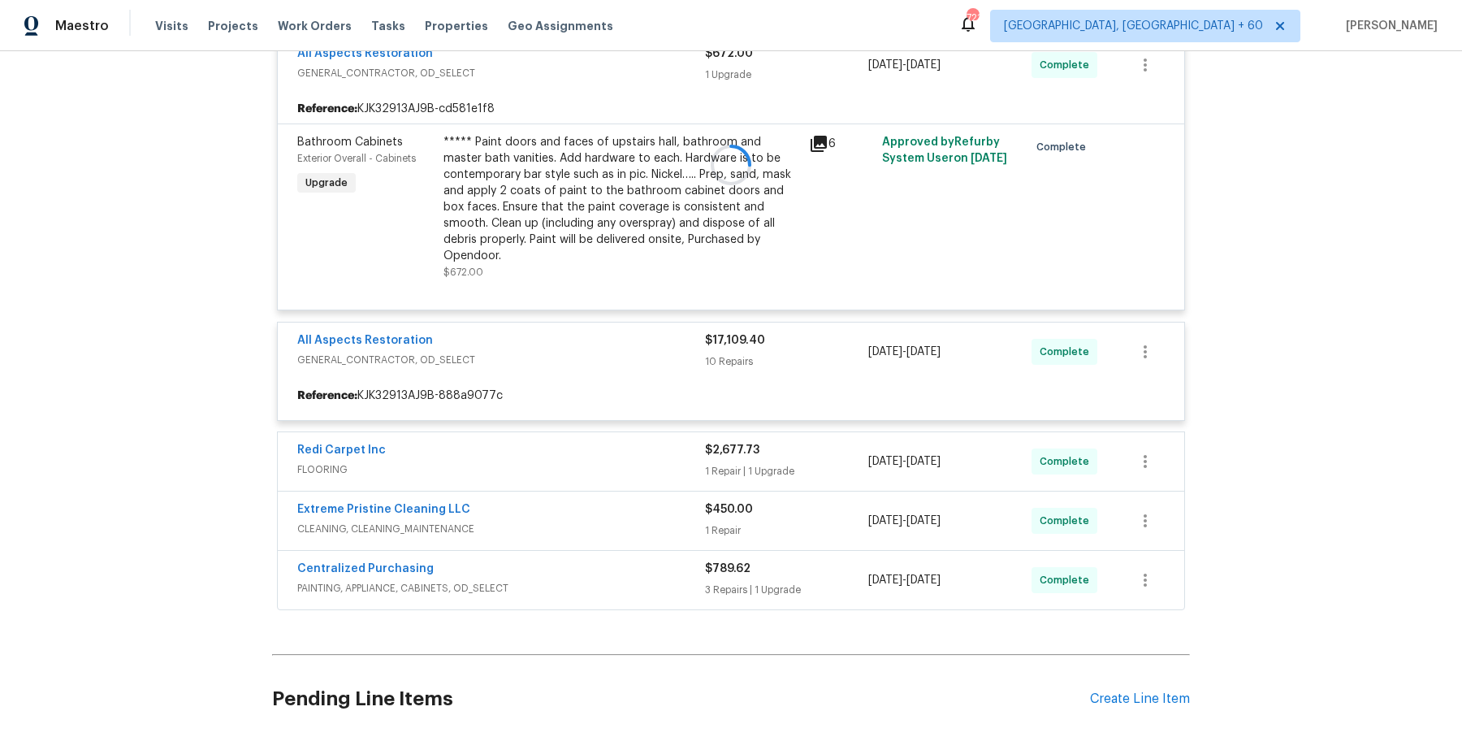
scroll to position [949, 0]
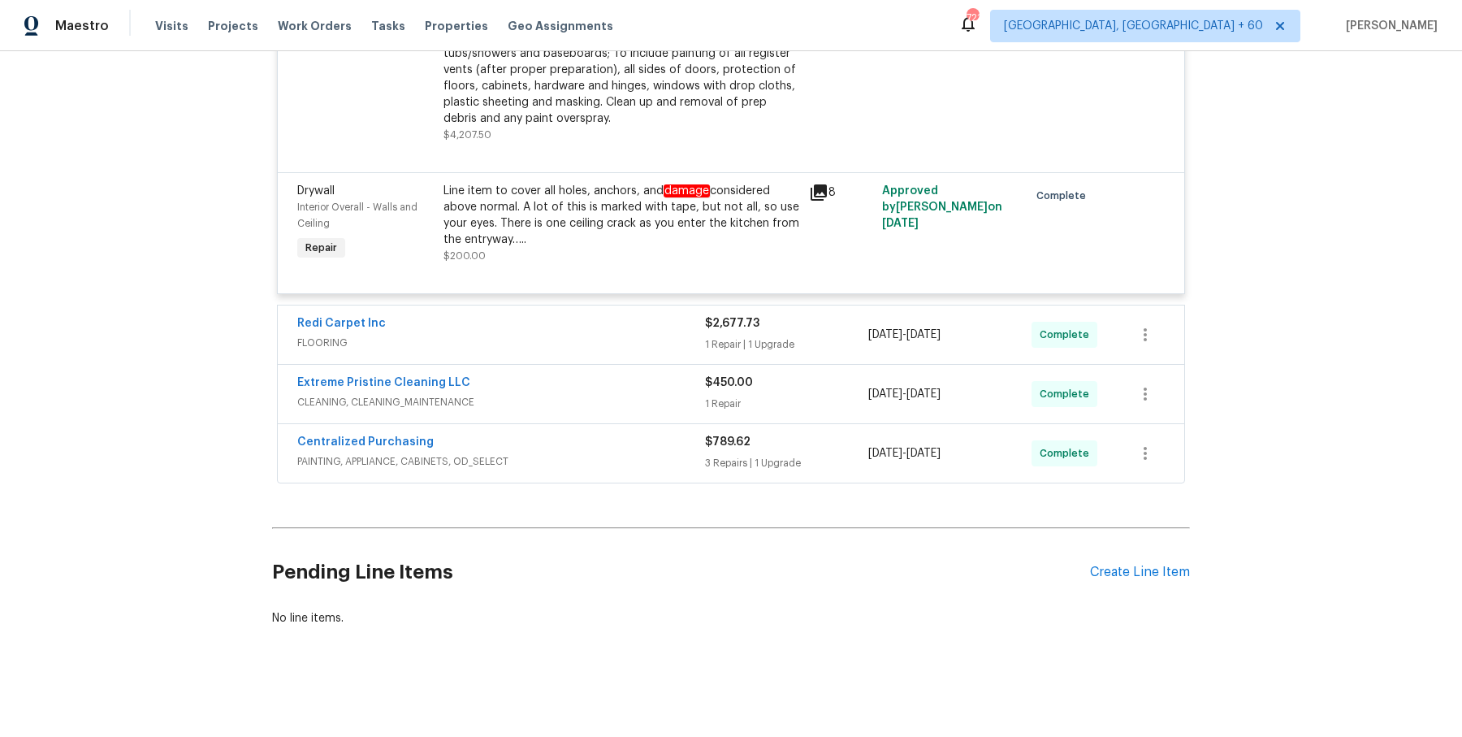
click at [668, 333] on div "Redi Carpet Inc" at bounding box center [501, 324] width 408 height 19
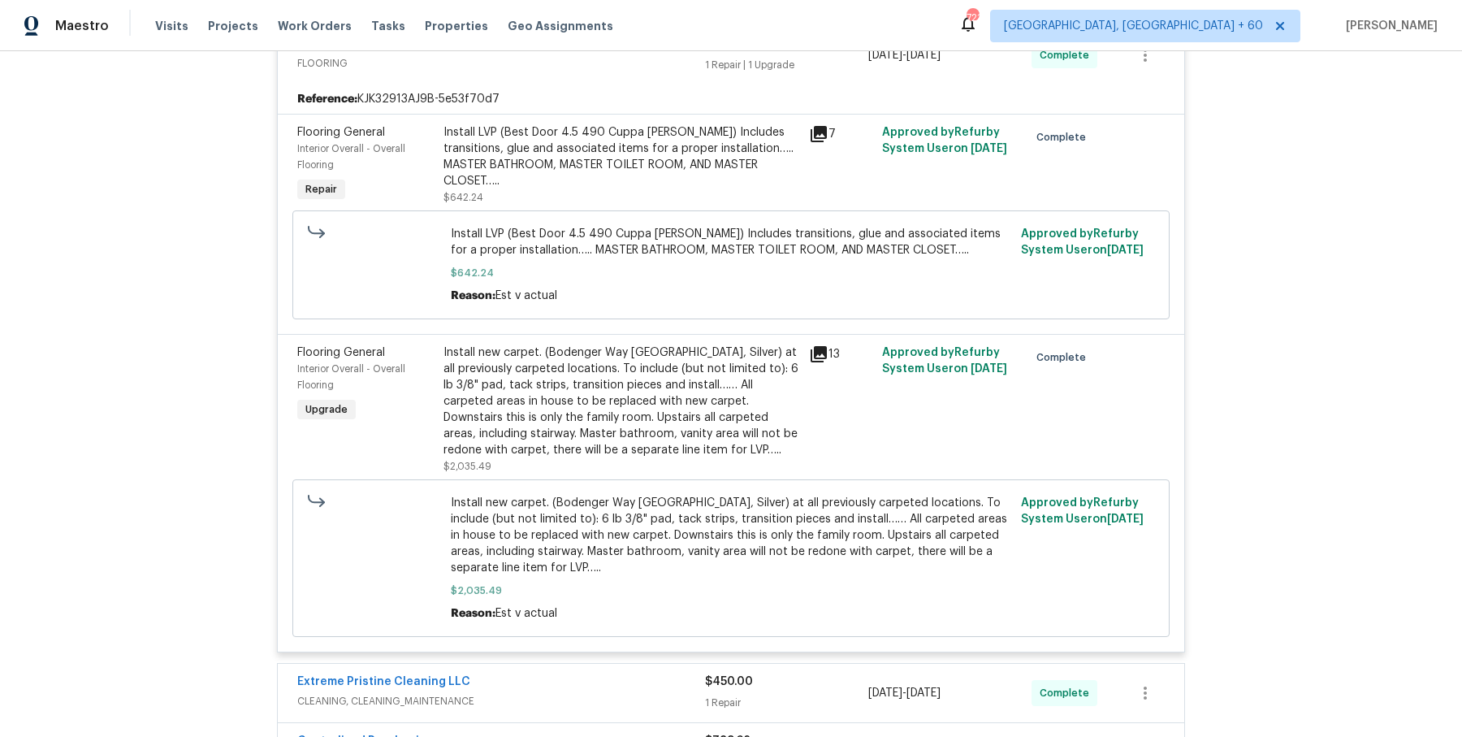
scroll to position [3453, 0]
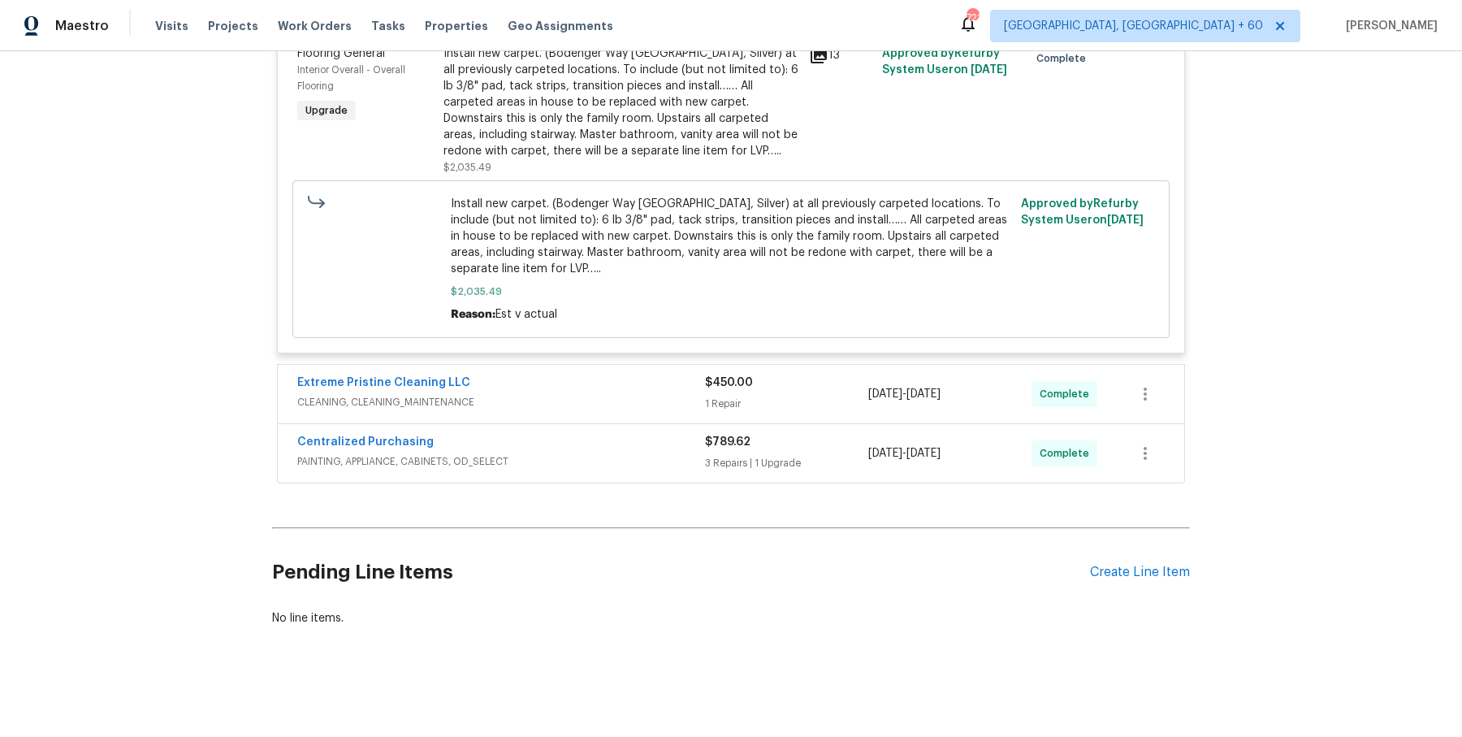
click at [643, 384] on div "Extreme Pristine Cleaning LLC" at bounding box center [501, 384] width 408 height 19
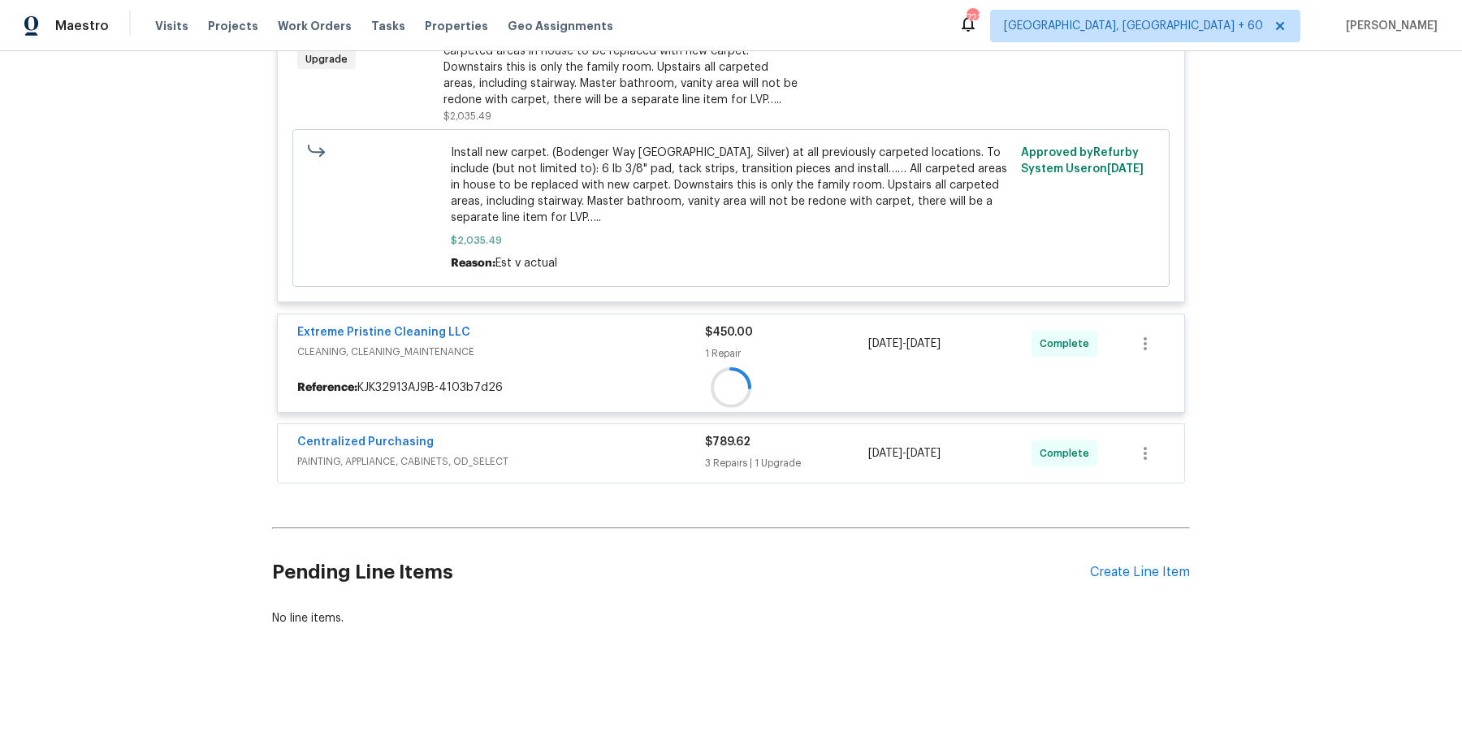
scroll to position [3502, 0]
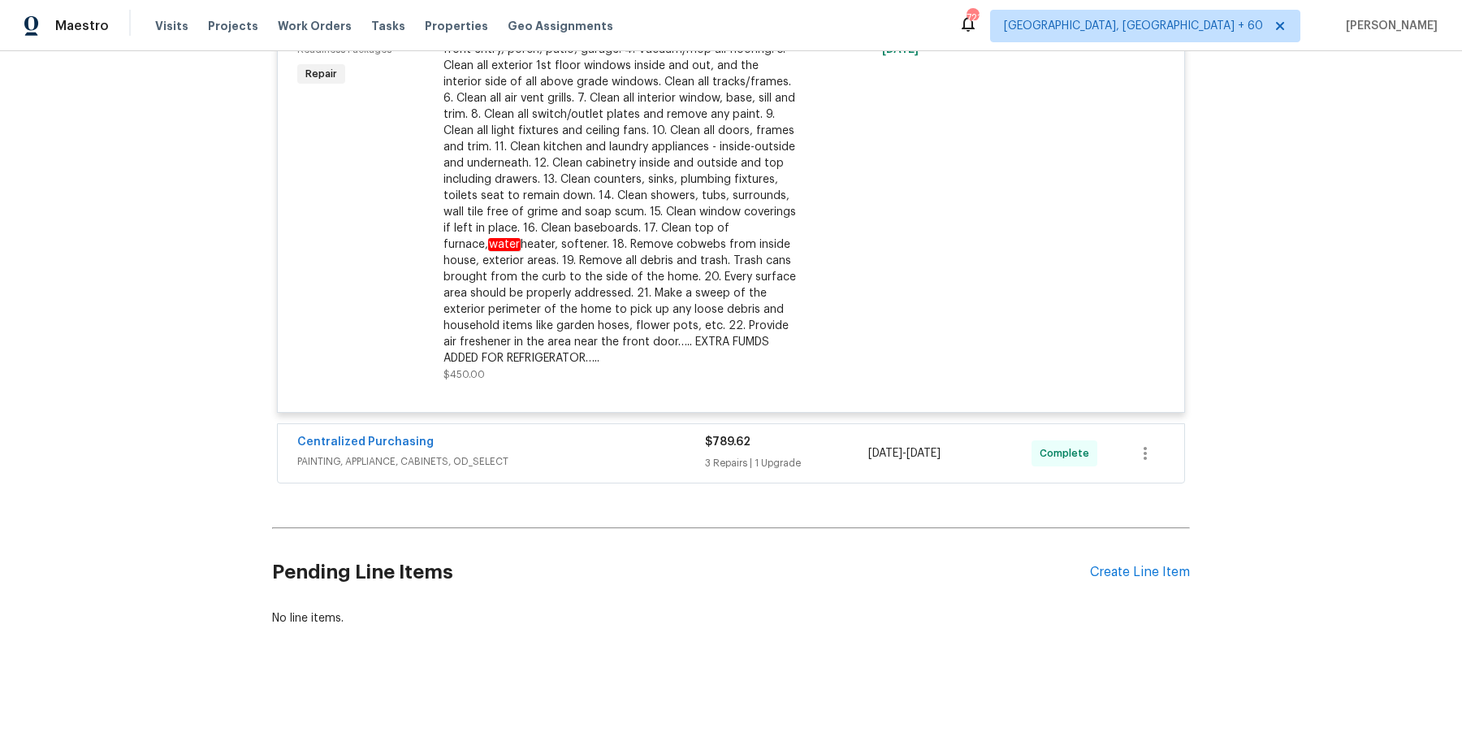
click at [642, 463] on span "PAINTING, APPLIANCE, CABINETS, OD_SELECT" at bounding box center [501, 461] width 408 height 16
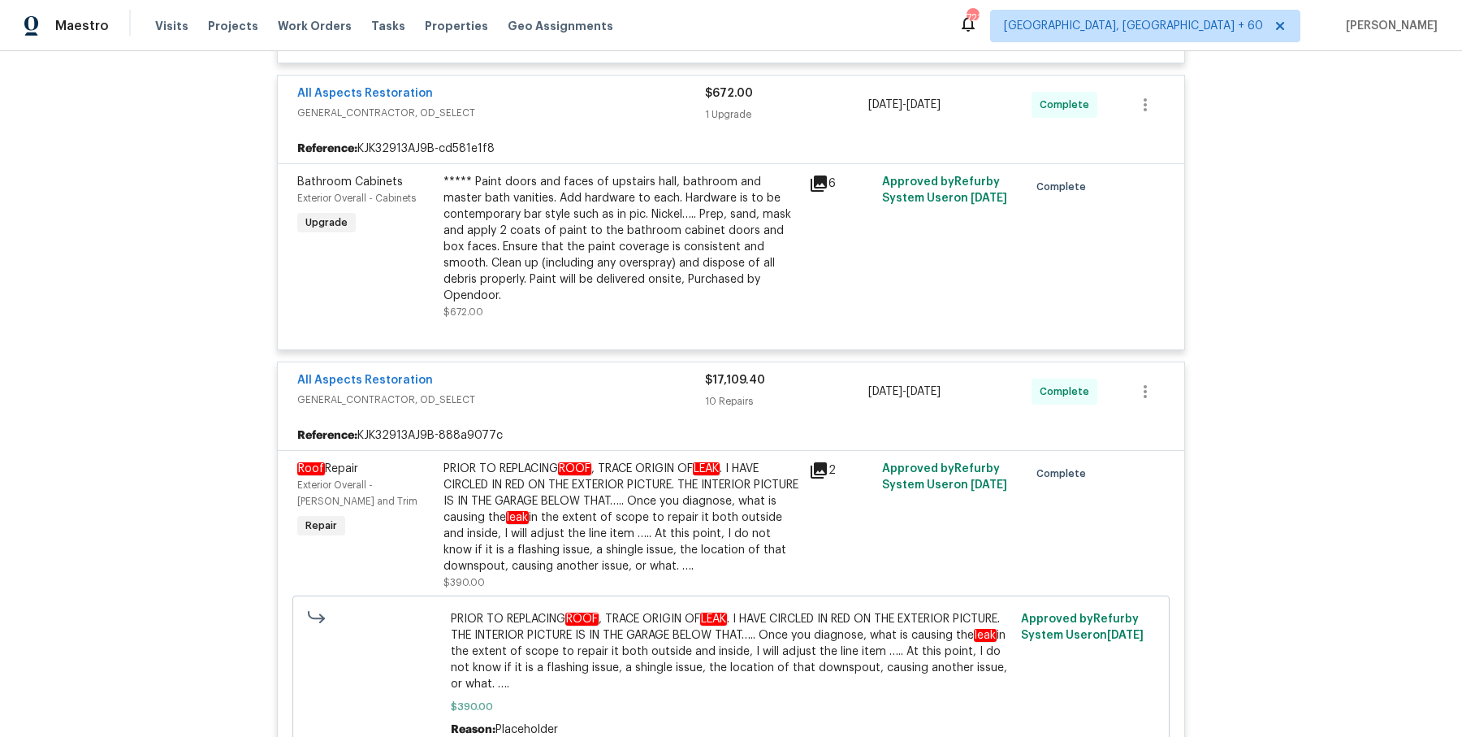
scroll to position [0, 0]
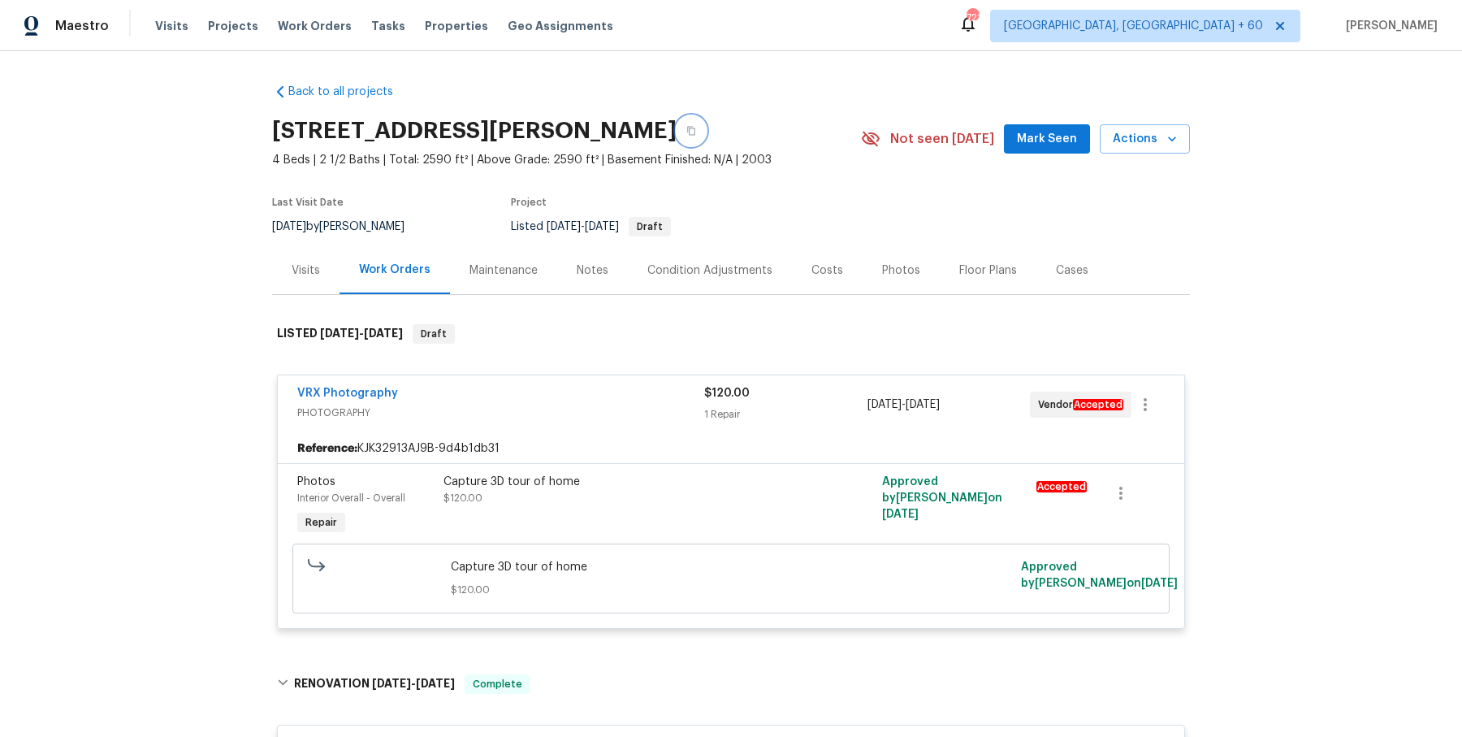
click at [706, 123] on button "button" at bounding box center [691, 130] width 29 height 29
click at [706, 128] on button "button" at bounding box center [691, 130] width 29 height 29
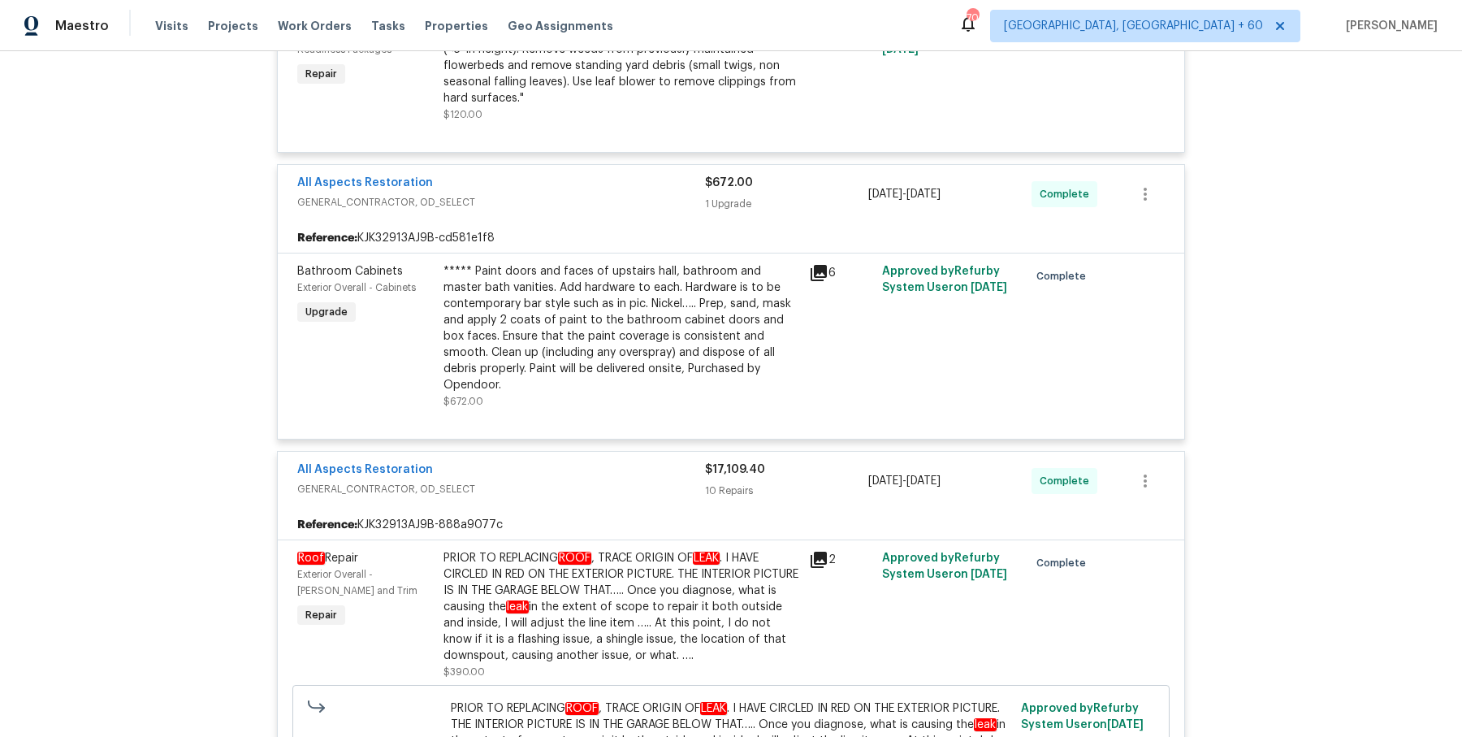
scroll to position [948, 0]
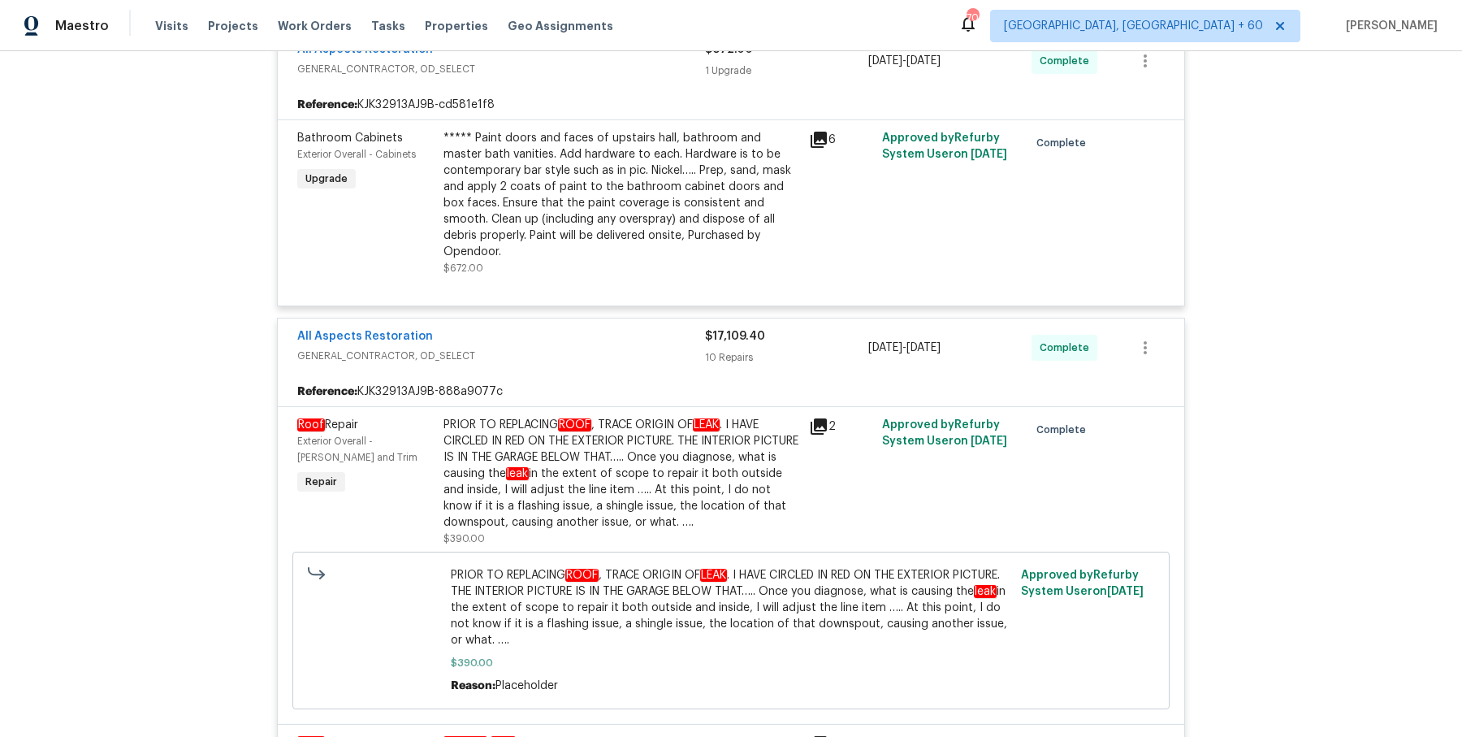
click at [678, 451] on div "PRIOR TO REPLACING ROOF , TRACE ORIGIN OF LEAK . I HAVE CIRCLED IN RED ON THE E…" at bounding box center [622, 474] width 356 height 114
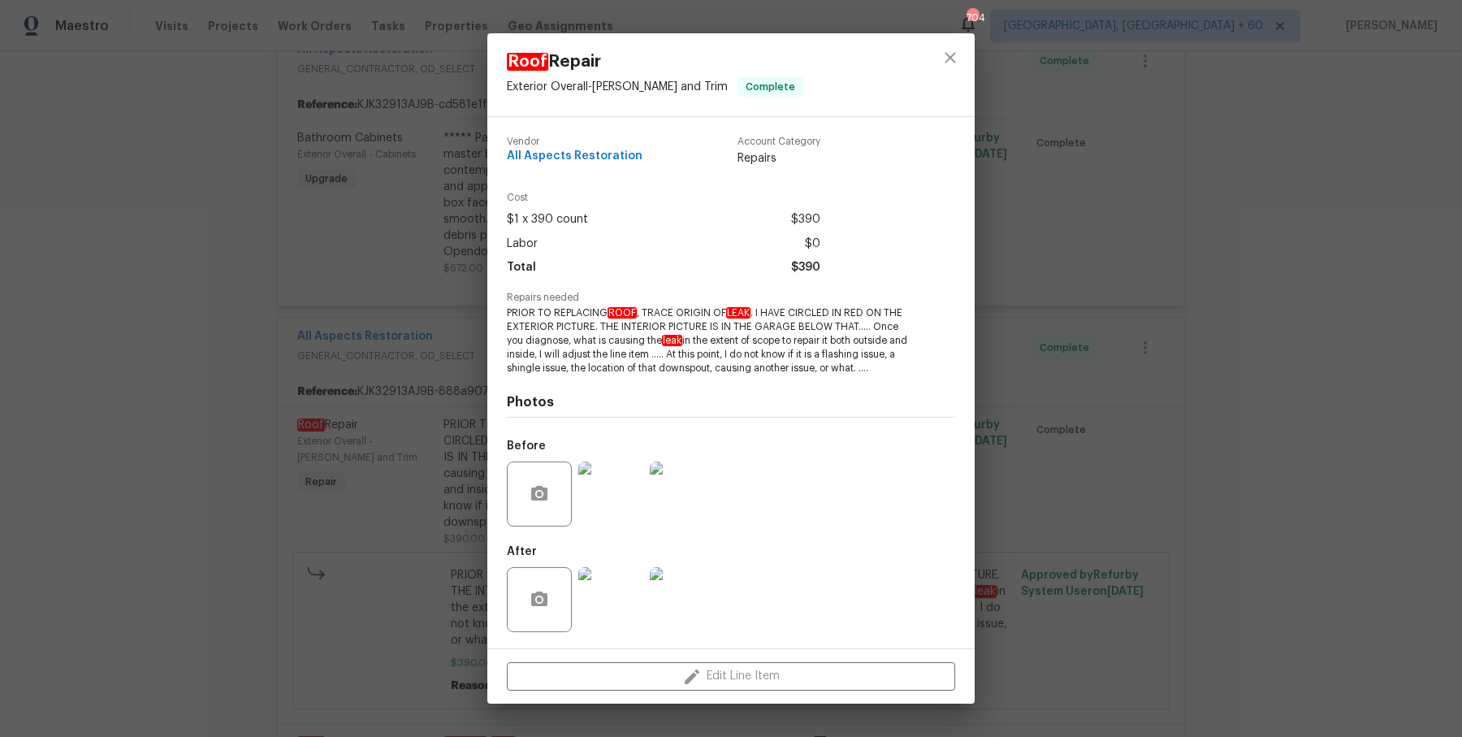
click at [403, 452] on div "Roof Repair Exterior Overall - [PERSON_NAME] and Trim Complete Vendor All Aspec…" at bounding box center [731, 368] width 1462 height 737
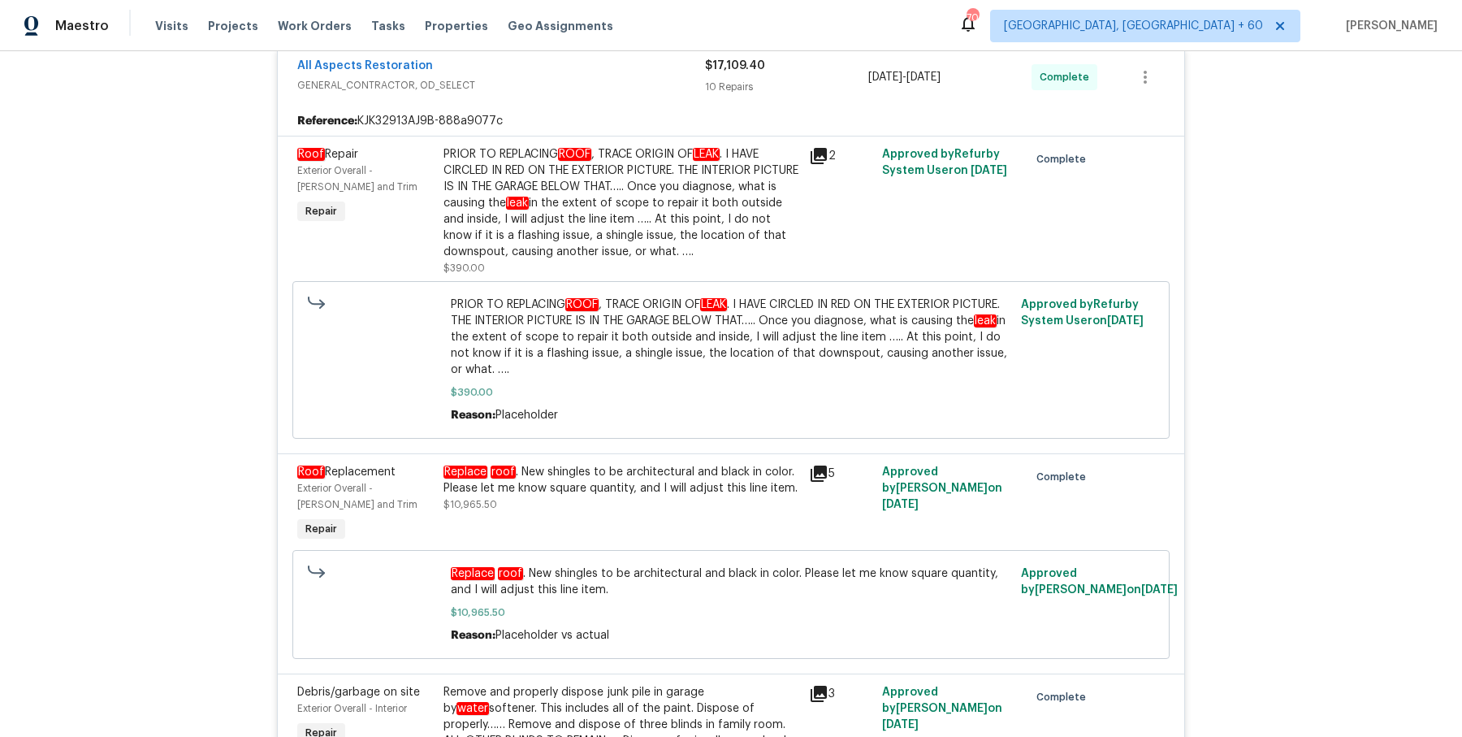
scroll to position [1216, 0]
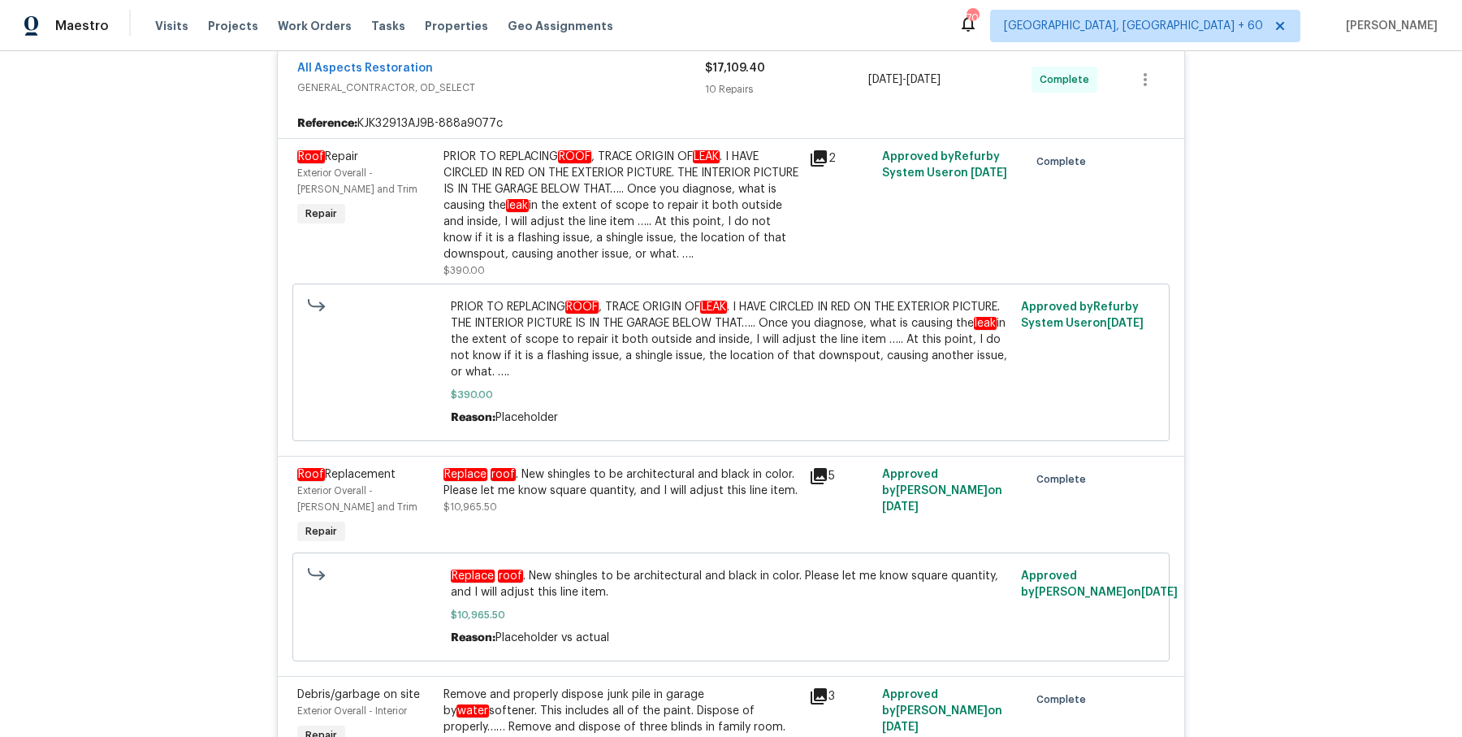
click at [512, 189] on div "PRIOR TO REPLACING ROOF , TRACE ORIGIN OF LEAK . I HAVE CIRCLED IN RED ON THE E…" at bounding box center [622, 206] width 356 height 114
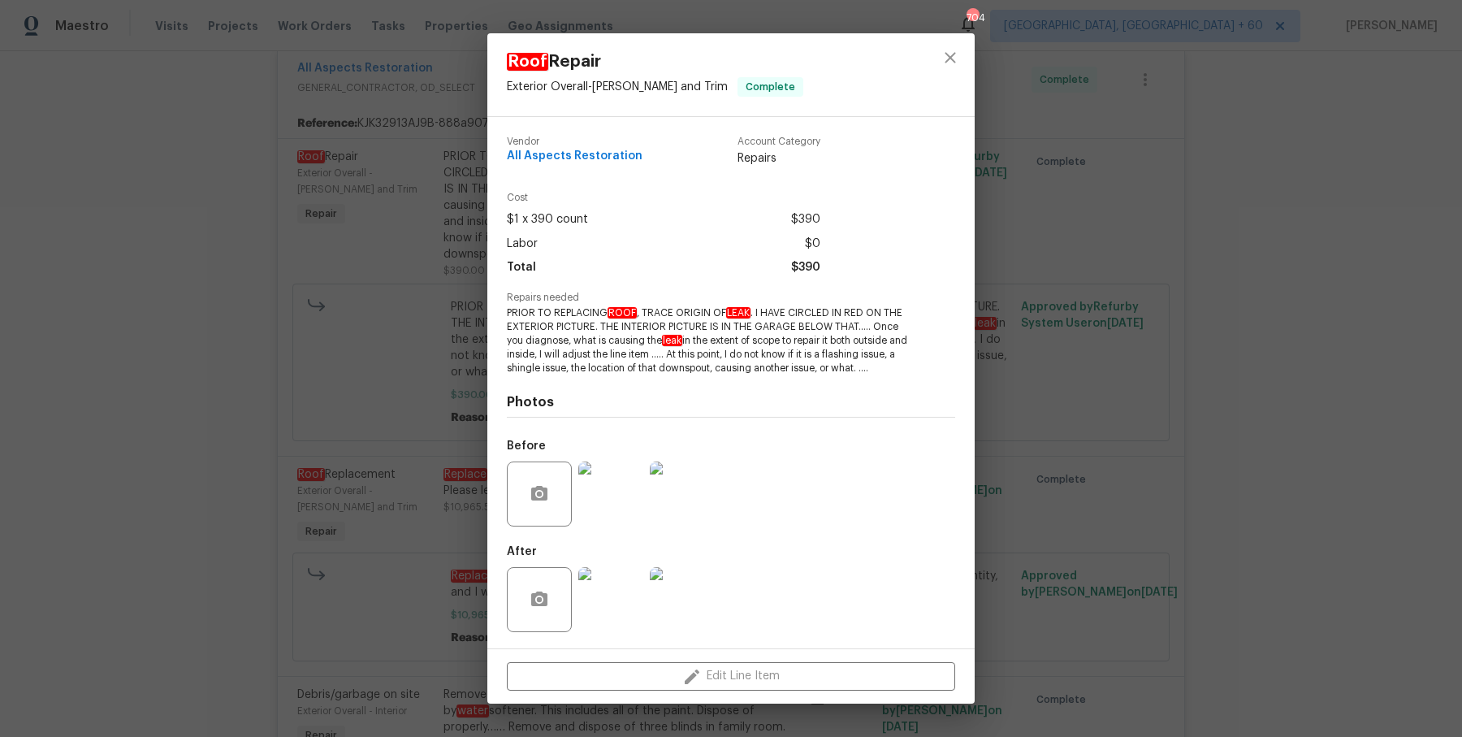
click at [504, 316] on div "Vendor All Aspects Restoration Account Category Repairs Cost $1 x 390 count $39…" at bounding box center [730, 382] width 487 height 531
drag, startPoint x: 507, startPoint y: 313, endPoint x: 907, endPoint y: 375, distance: 404.4
click at [907, 375] on span "PRIOR TO REPLACING ROOF , TRACE ORIGIN OF LEAK . I HAVE CIRCLED IN RED ON THE E…" at bounding box center [709, 340] width 404 height 68
copy span "PRIOR TO REPLACING ROOF , TRACE ORIGIN OF LEAK . I HAVE CIRCLED IN RED ON THE E…"
click at [379, 384] on div "Roof Repair Exterior Overall - [PERSON_NAME] and Trim Complete Vendor All Aspec…" at bounding box center [731, 368] width 1462 height 737
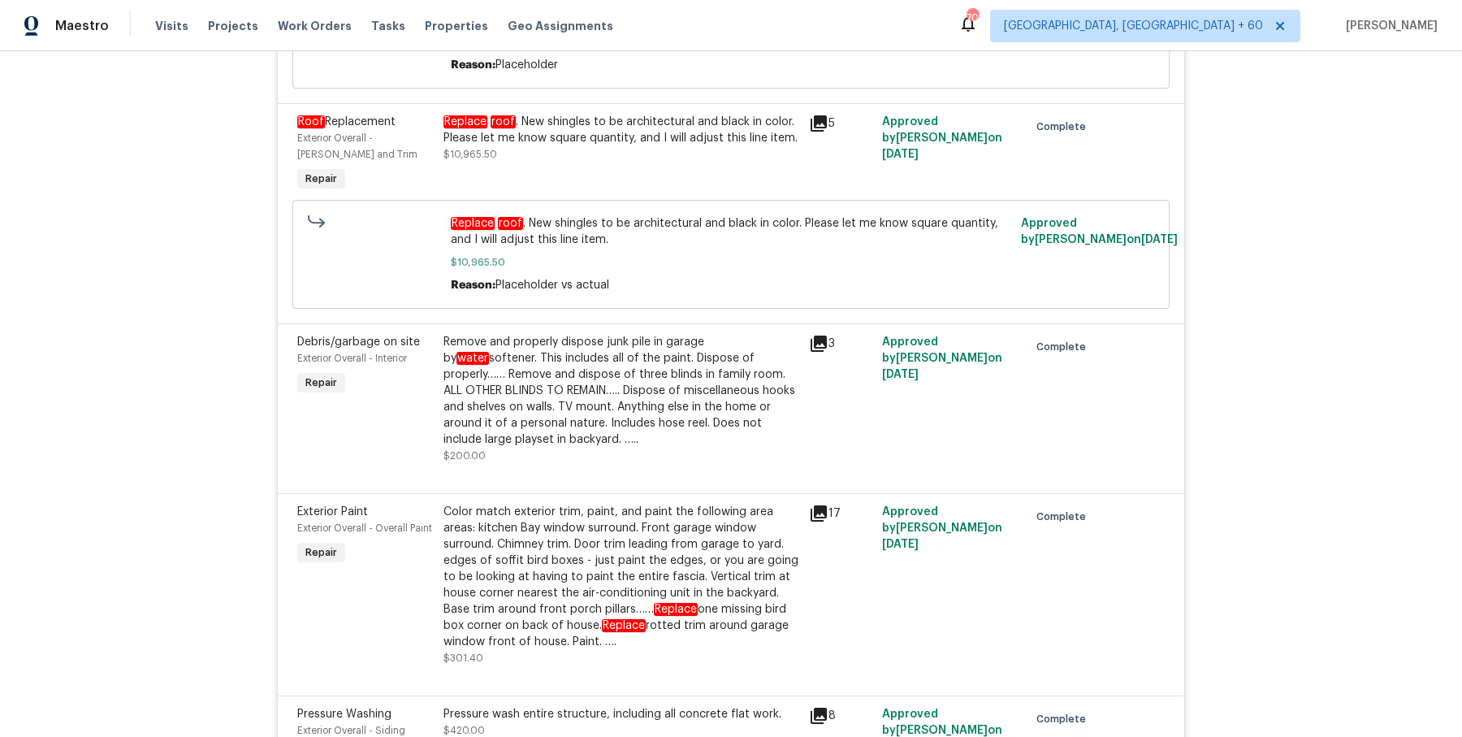
scroll to position [1578, 0]
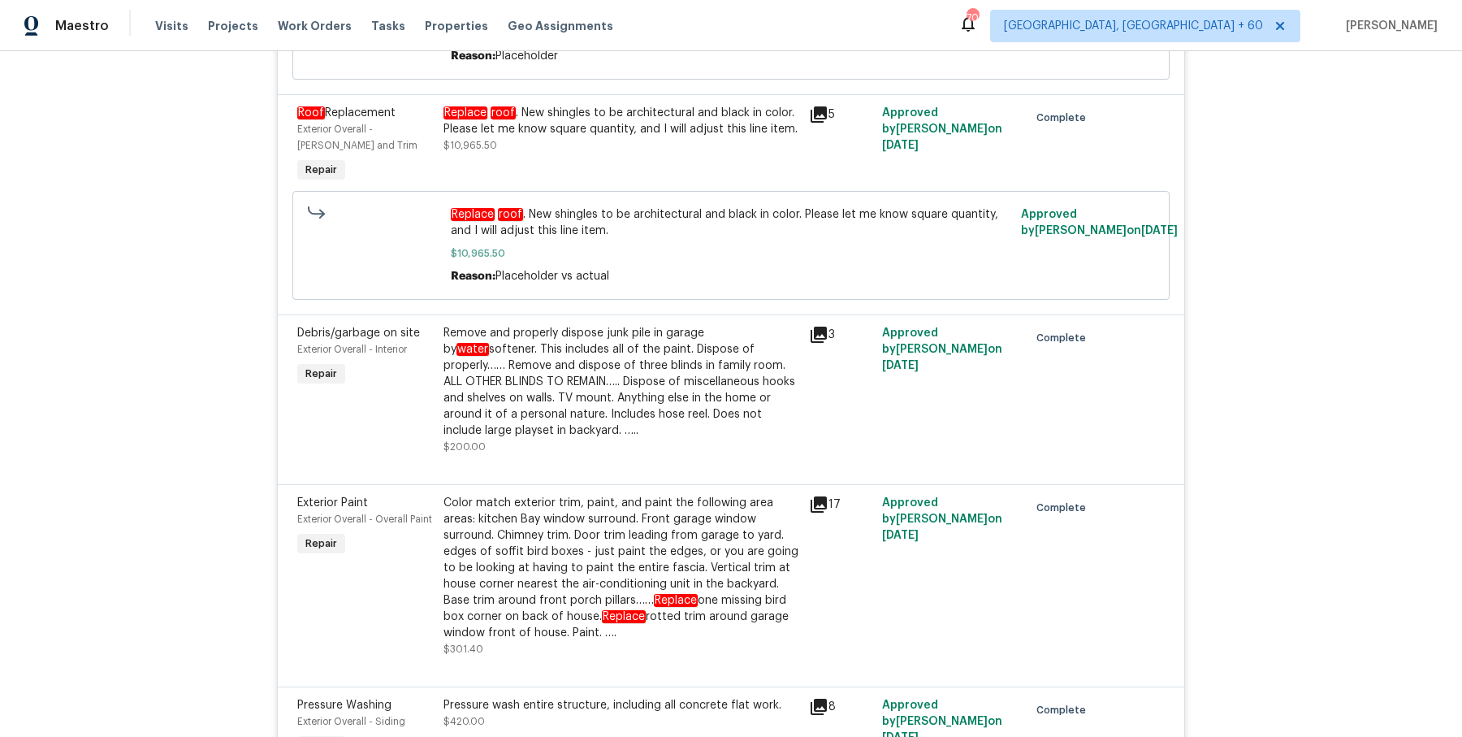
click at [562, 110] on div "Replace roof . New shingles to be architectural and black in color. Please let …" at bounding box center [622, 121] width 356 height 32
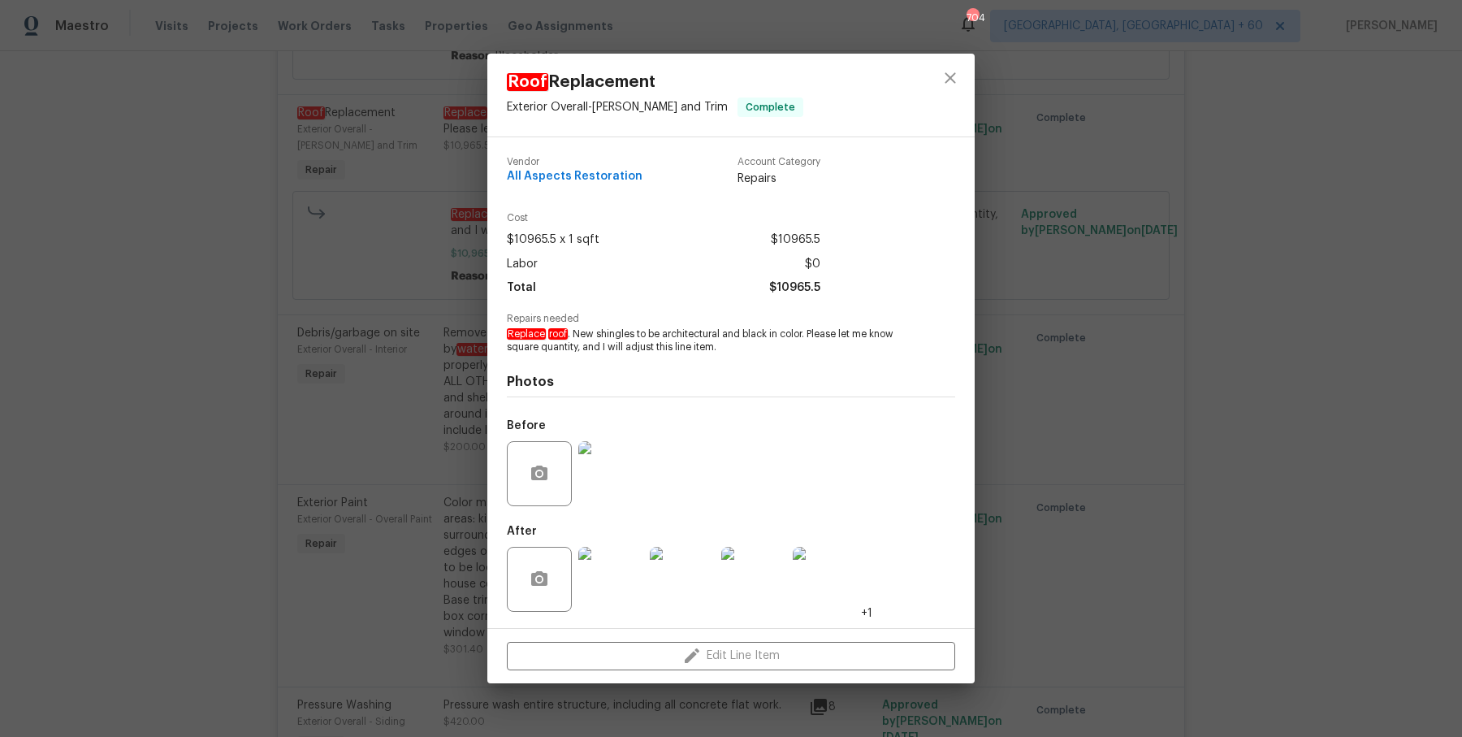
click at [383, 368] on div "Roof Replacement Exterior Overall - [PERSON_NAME] and Trim Complete Vendor All …" at bounding box center [731, 368] width 1462 height 737
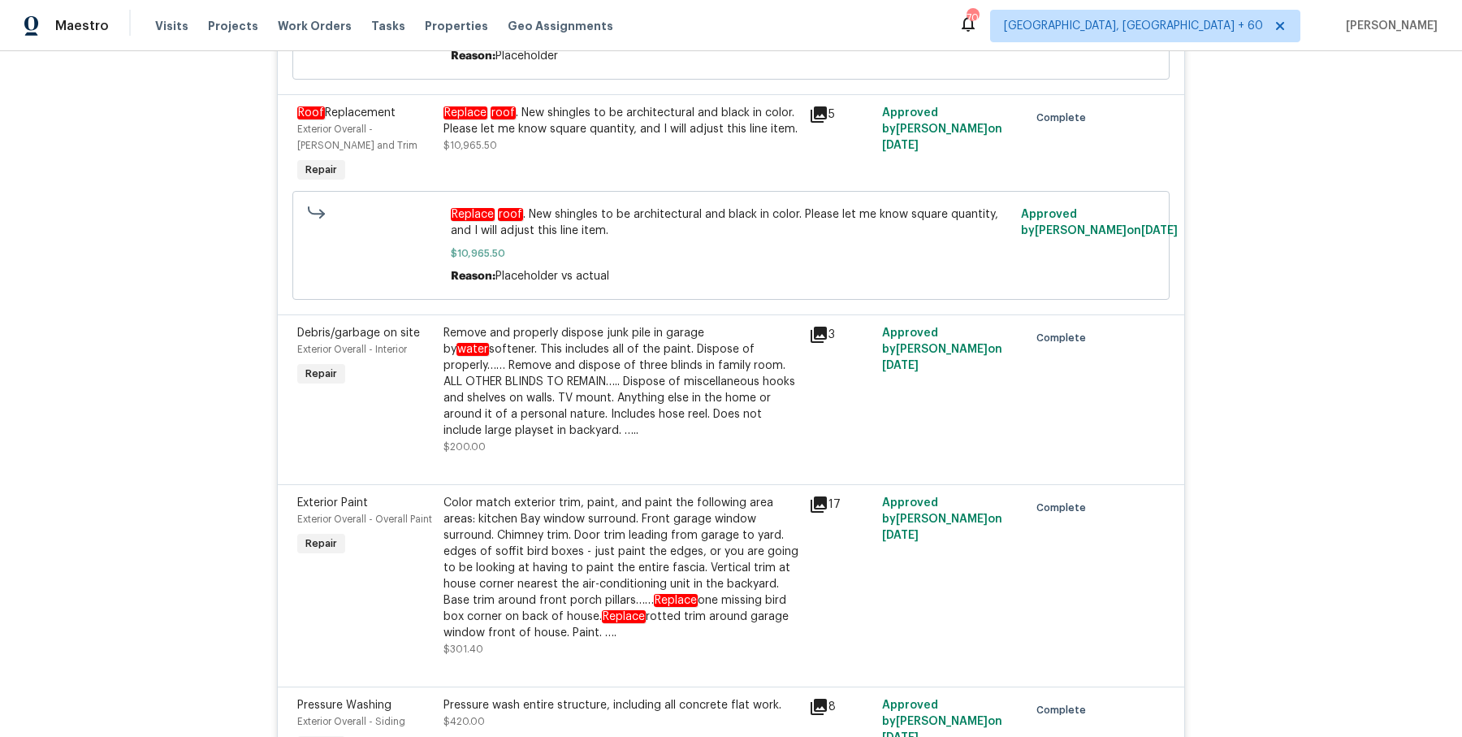
click at [540, 107] on div "Replace roof . New shingles to be architectural and black in color. Please let …" at bounding box center [622, 121] width 356 height 32
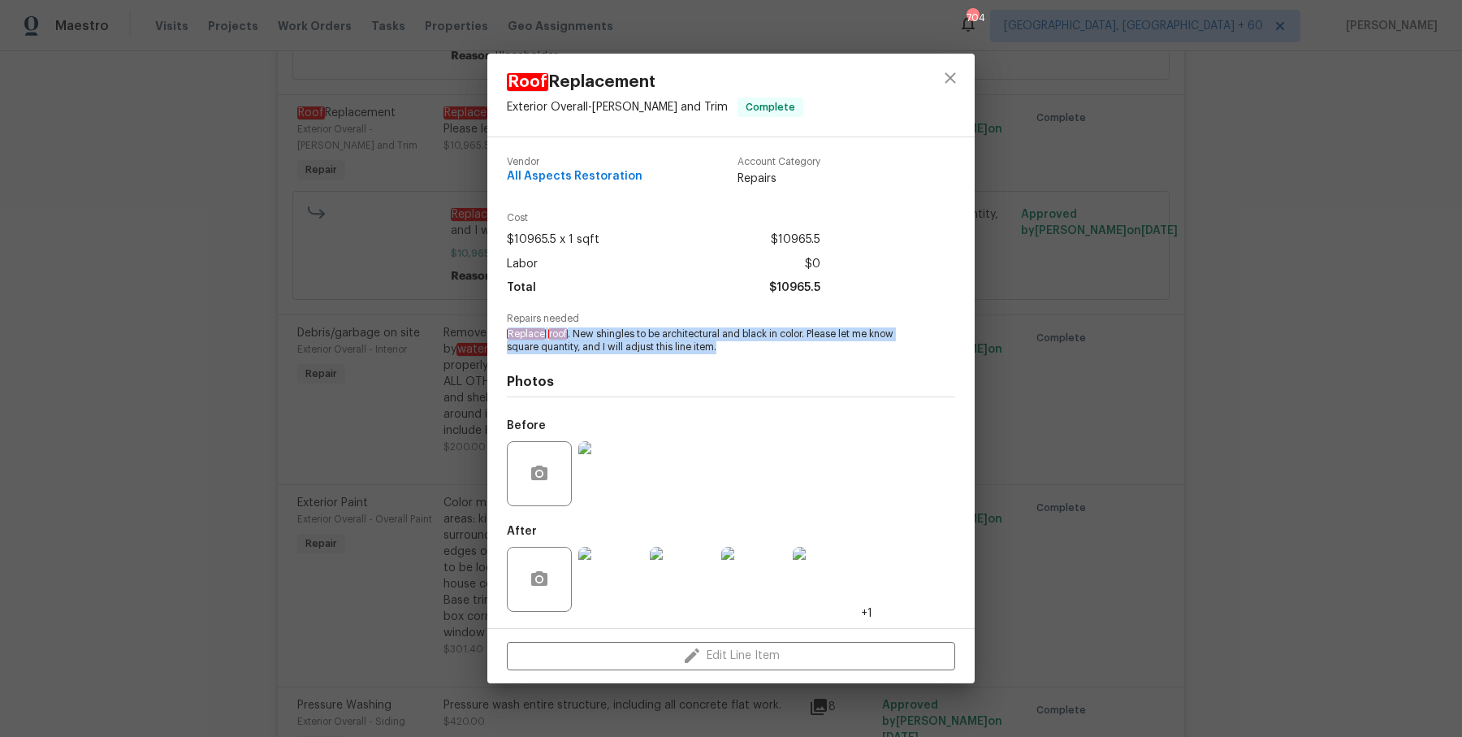
drag, startPoint x: 505, startPoint y: 333, endPoint x: 756, endPoint y: 347, distance: 251.4
click at [756, 347] on div "Vendor All Aspects Restoration Account Category Repairs Cost $10965.5 x 1 sqft …" at bounding box center [730, 382] width 487 height 491
copy span "Replace roof . New shingles to be architectural and black in color. Please let …"
click at [435, 312] on div "Roof Replacement Exterior Overall - [PERSON_NAME] and Trim Complete Vendor All …" at bounding box center [731, 368] width 1462 height 737
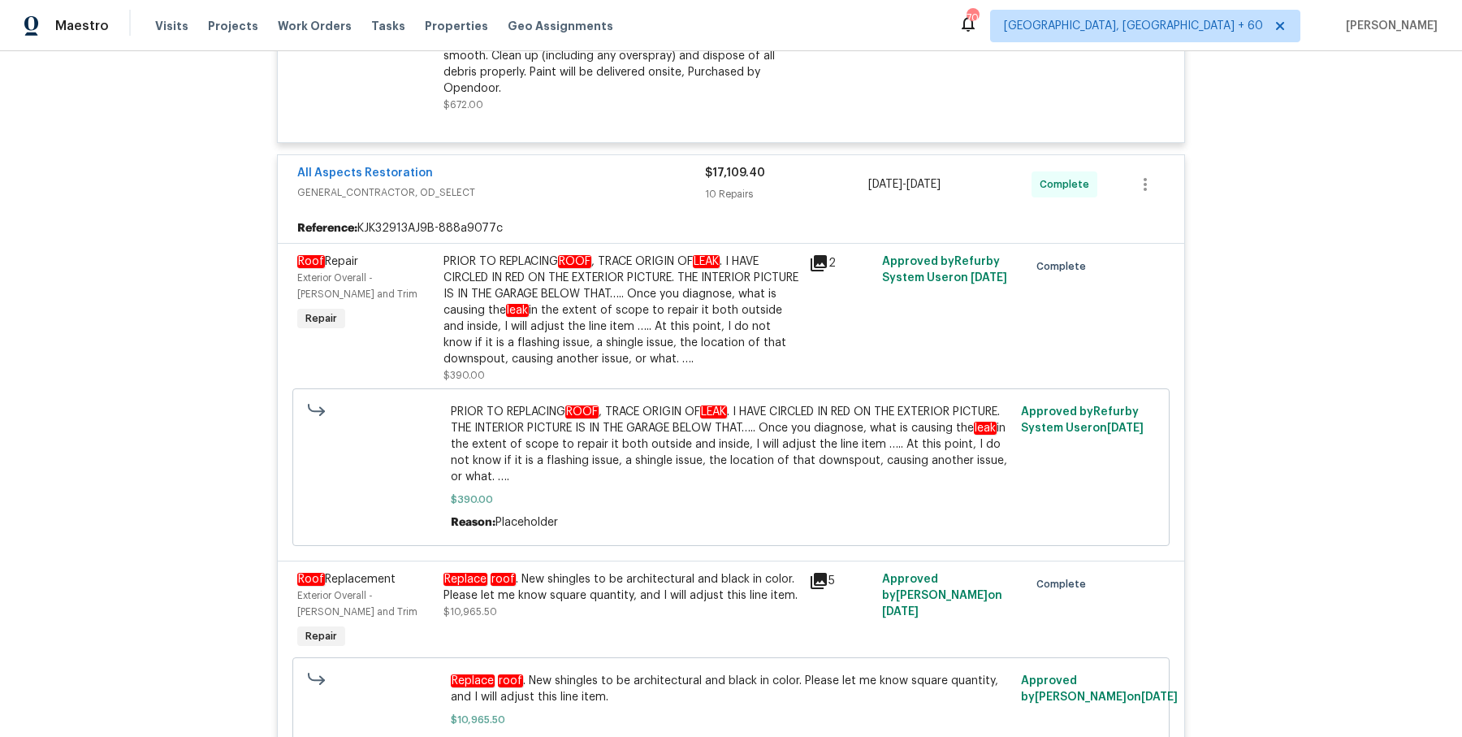
scroll to position [1099, 0]
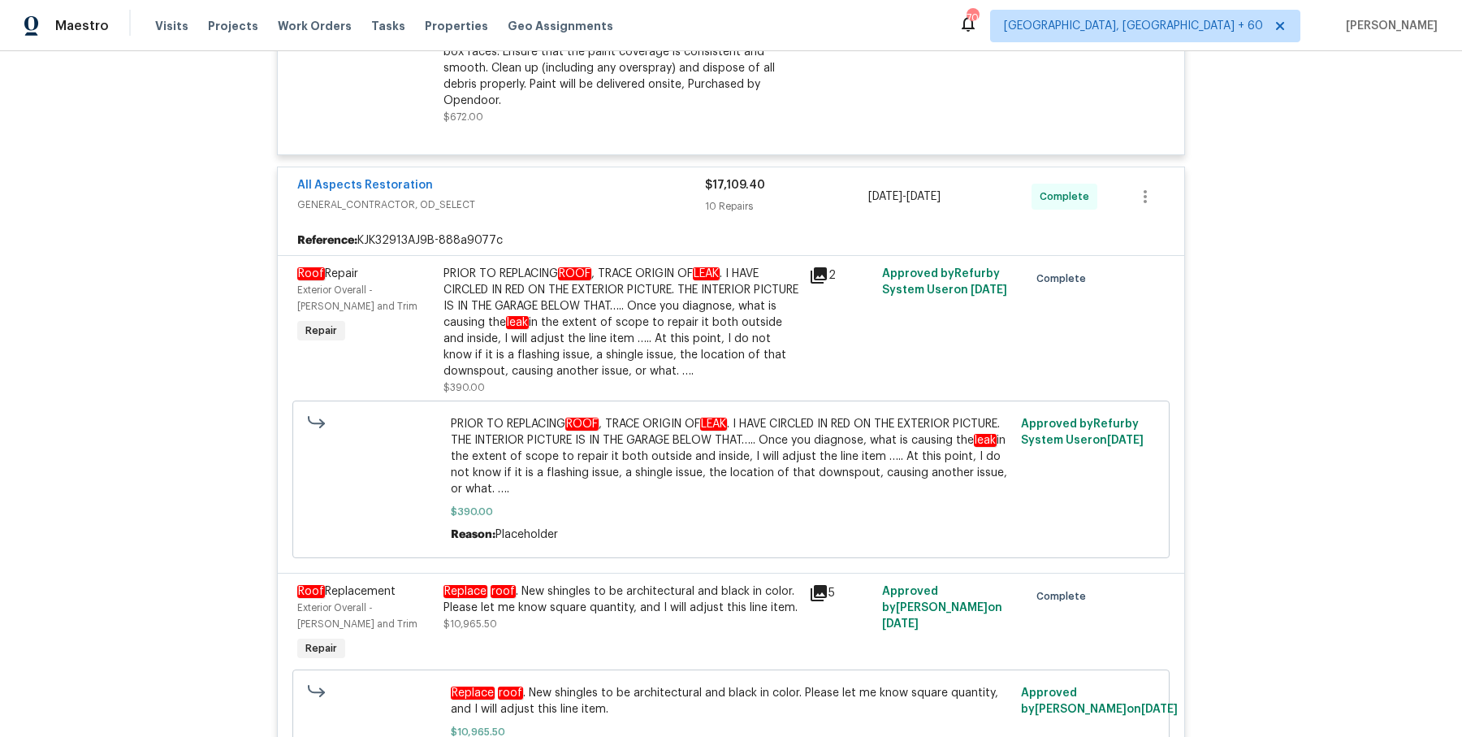
click at [517, 295] on div "PRIOR TO REPLACING ROOF , TRACE ORIGIN OF LEAK . I HAVE CIRCLED IN RED ON THE E…" at bounding box center [622, 323] width 356 height 114
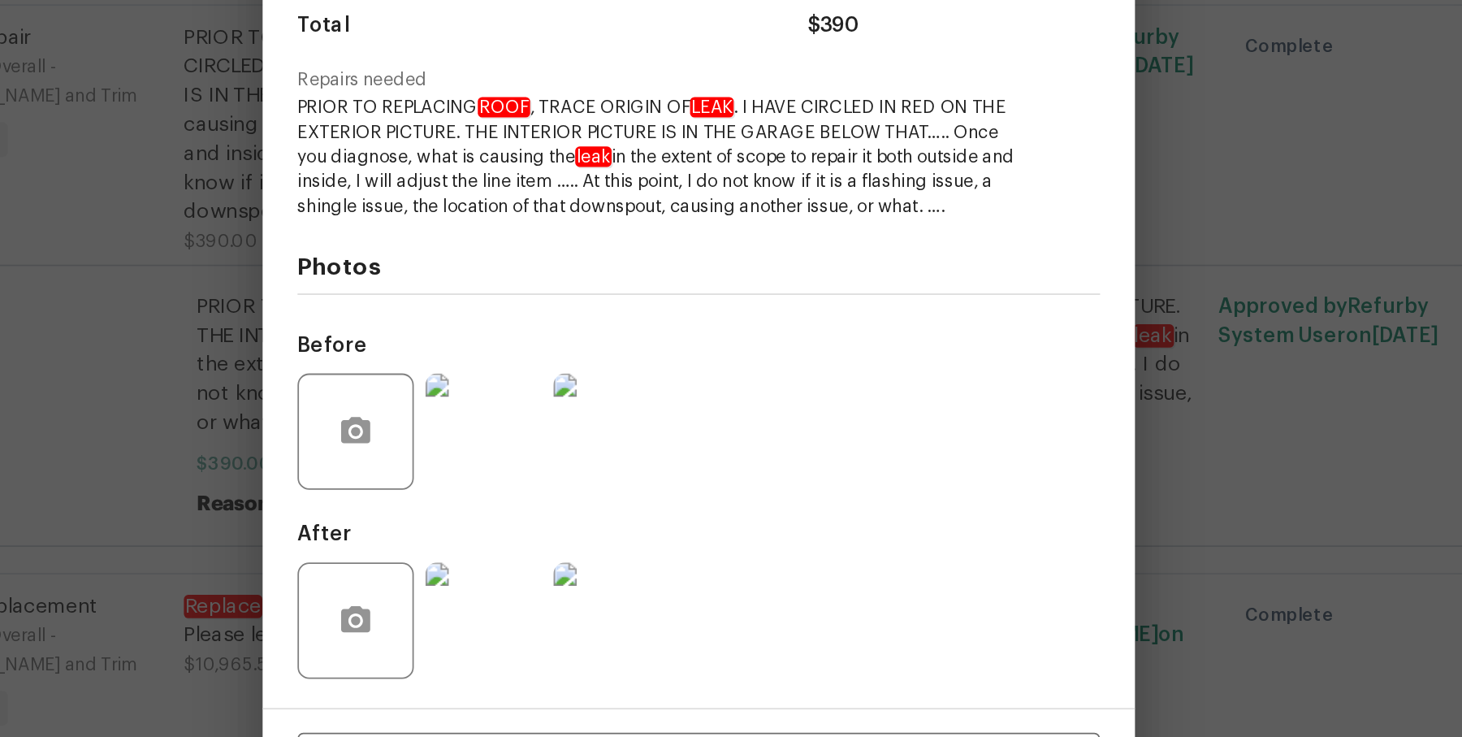
click at [606, 488] on img at bounding box center [610, 493] width 65 height 65
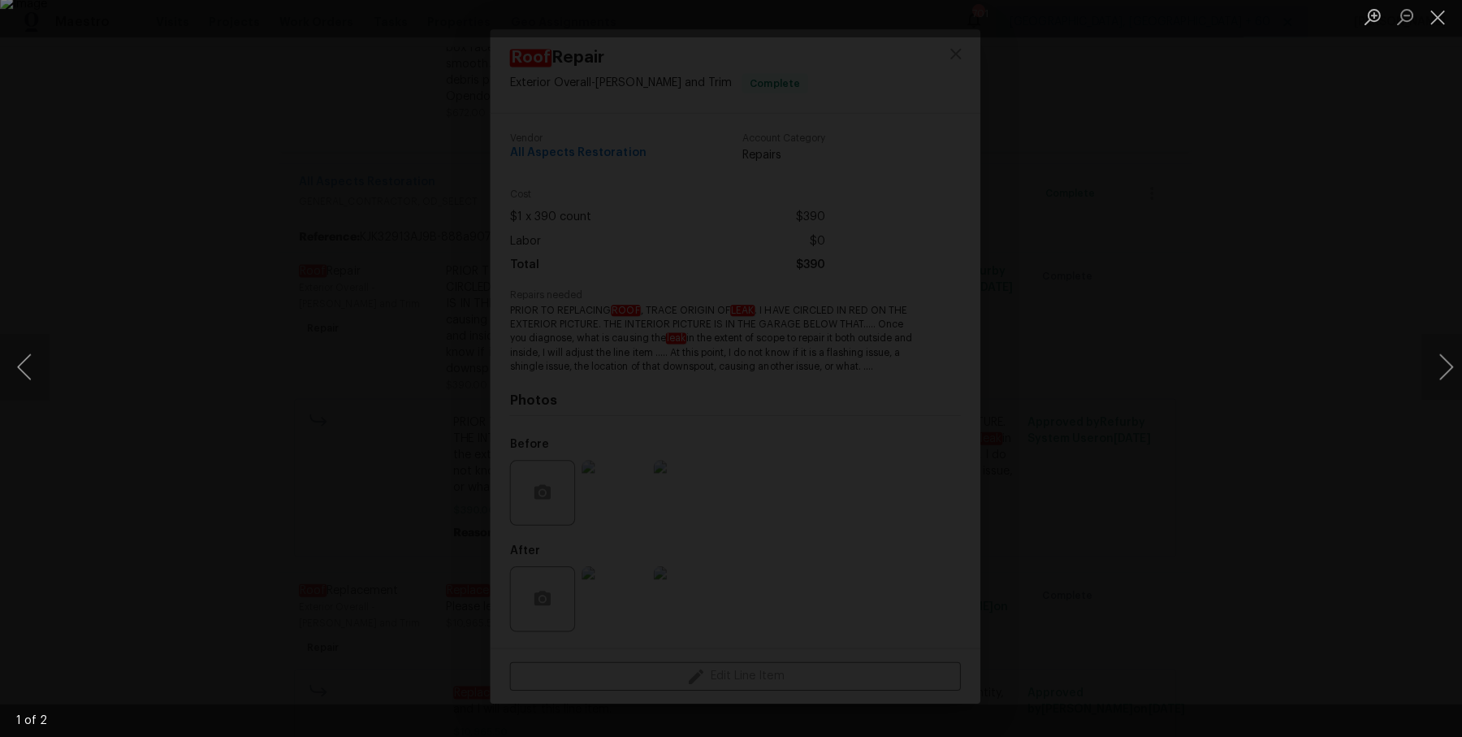
scroll to position [0, 0]
click at [1375, 324] on div "Lightbox" at bounding box center [731, 368] width 1462 height 737
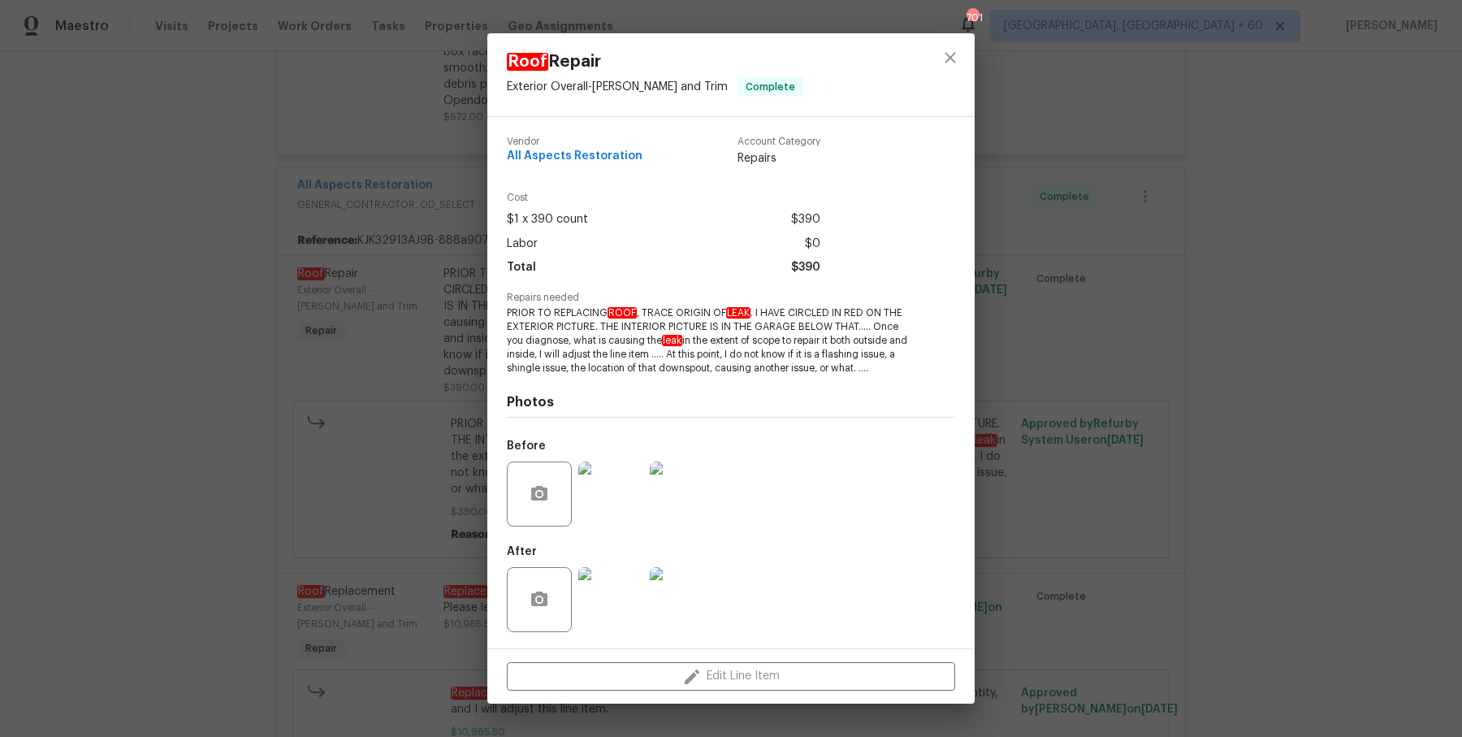
click at [670, 489] on img at bounding box center [682, 493] width 65 height 65
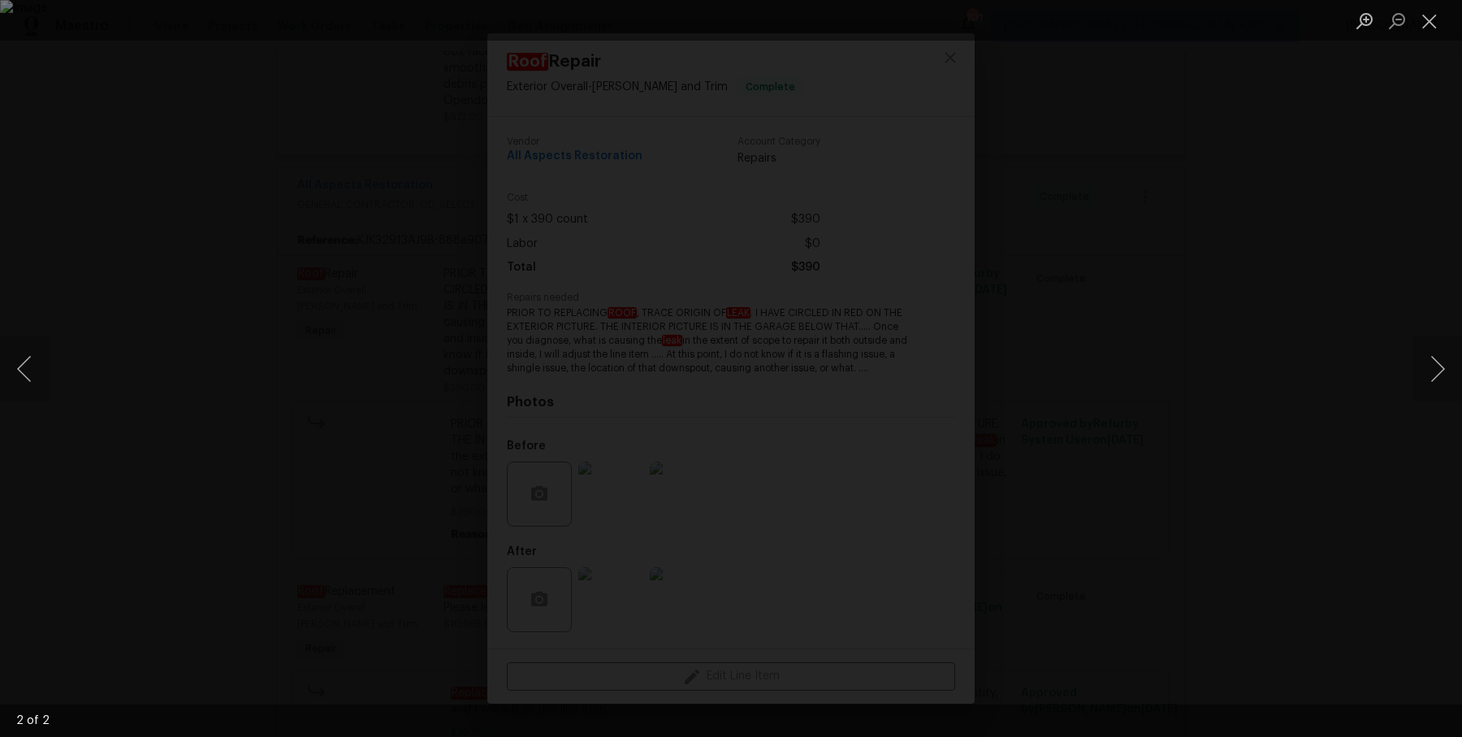
click at [1280, 421] on div "Lightbox" at bounding box center [731, 368] width 1462 height 737
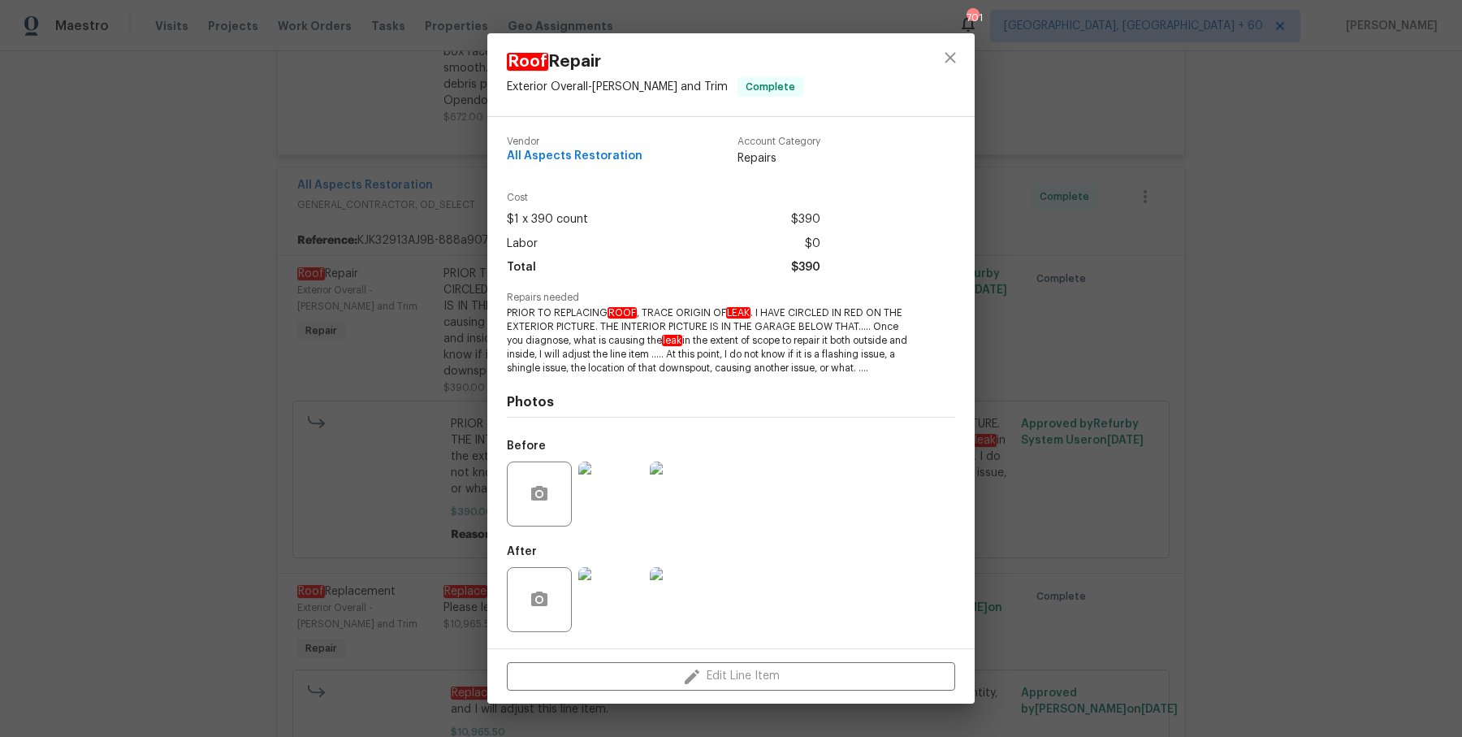
click at [592, 577] on img at bounding box center [610, 599] width 65 height 65
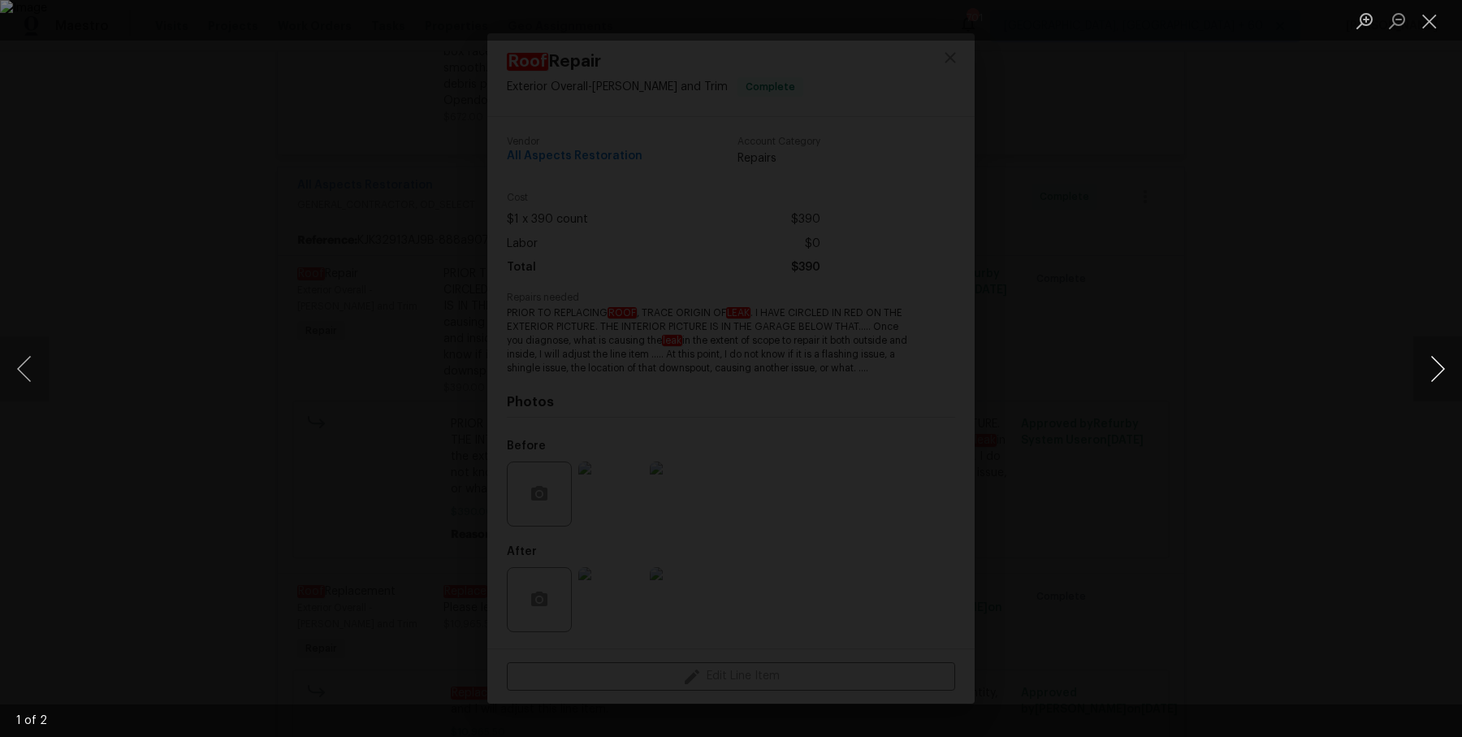
click at [1458, 374] on button "Next image" at bounding box center [1438, 368] width 49 height 65
click at [1359, 275] on div "Lightbox" at bounding box center [731, 368] width 1462 height 737
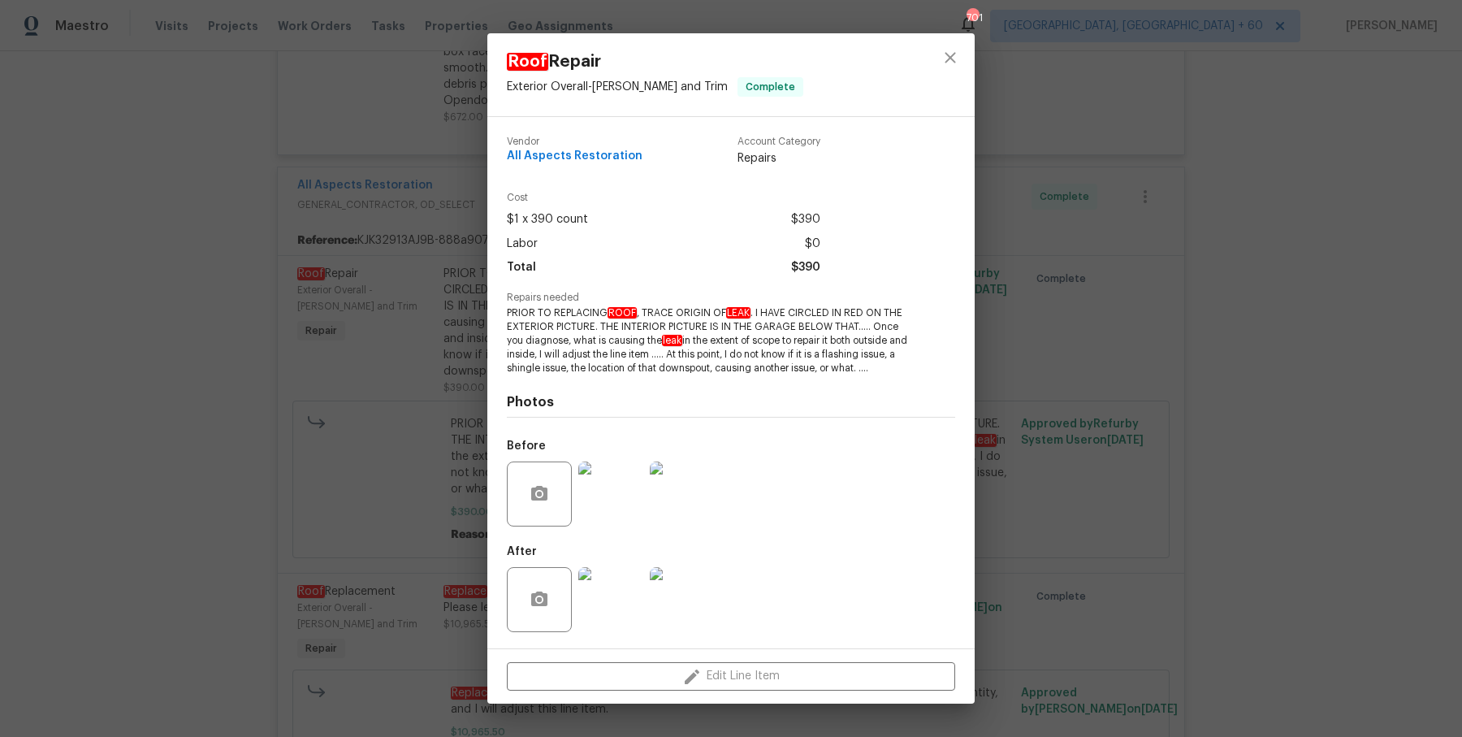
click at [1359, 275] on div "Roof Repair Exterior Overall - [PERSON_NAME] and Trim Complete Vendor All Aspec…" at bounding box center [731, 368] width 1462 height 737
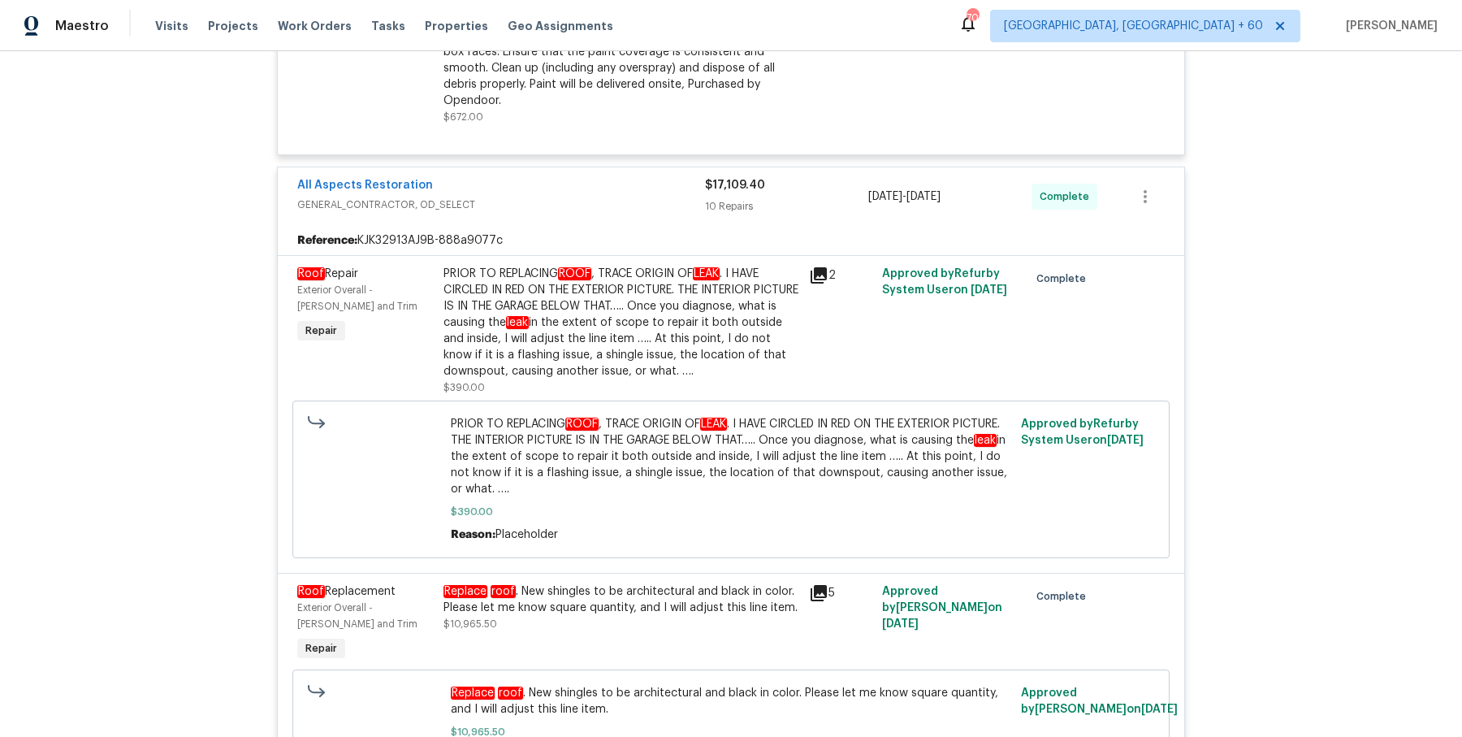
click at [566, 593] on div "Replace roof . New shingles to be architectural and black in color. Please let …" at bounding box center [622, 599] width 356 height 32
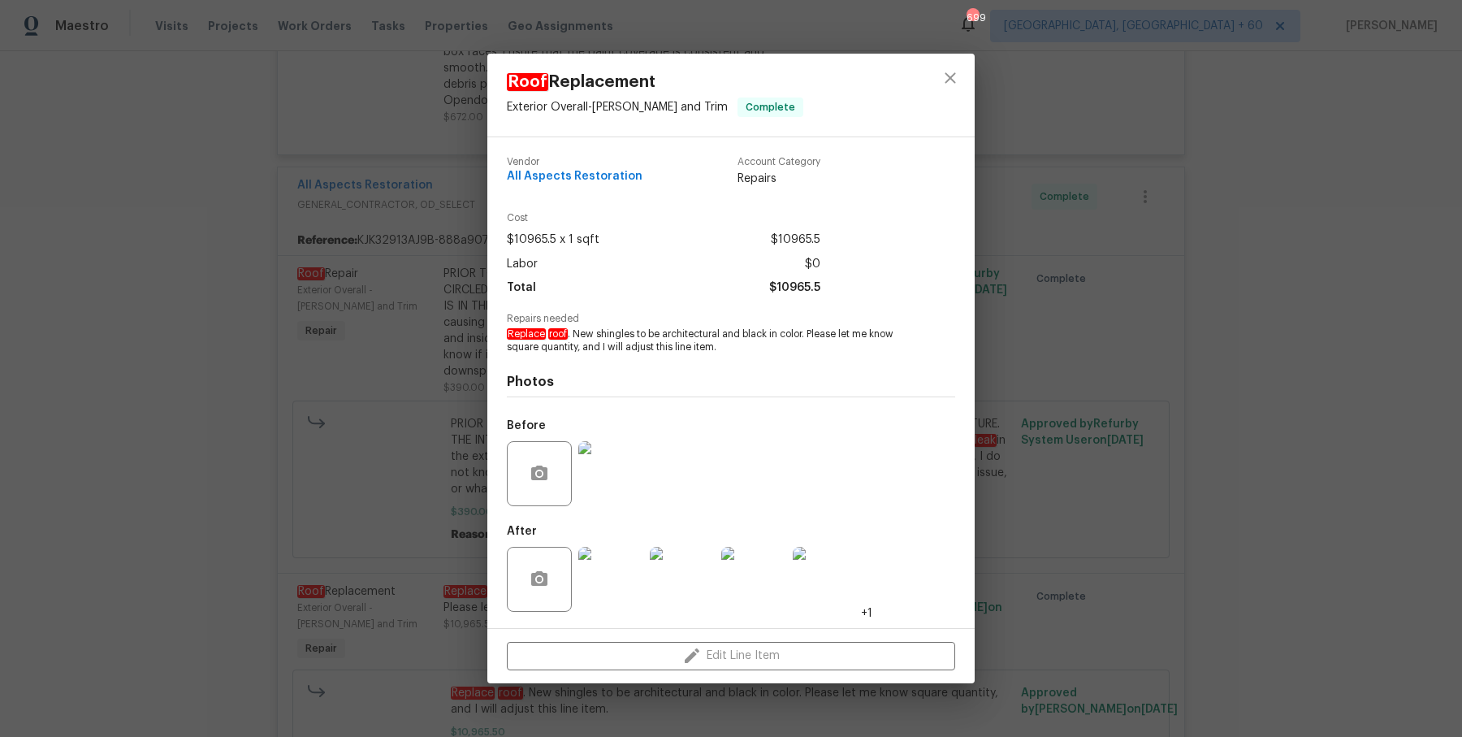
click at [616, 480] on img at bounding box center [610, 473] width 65 height 65
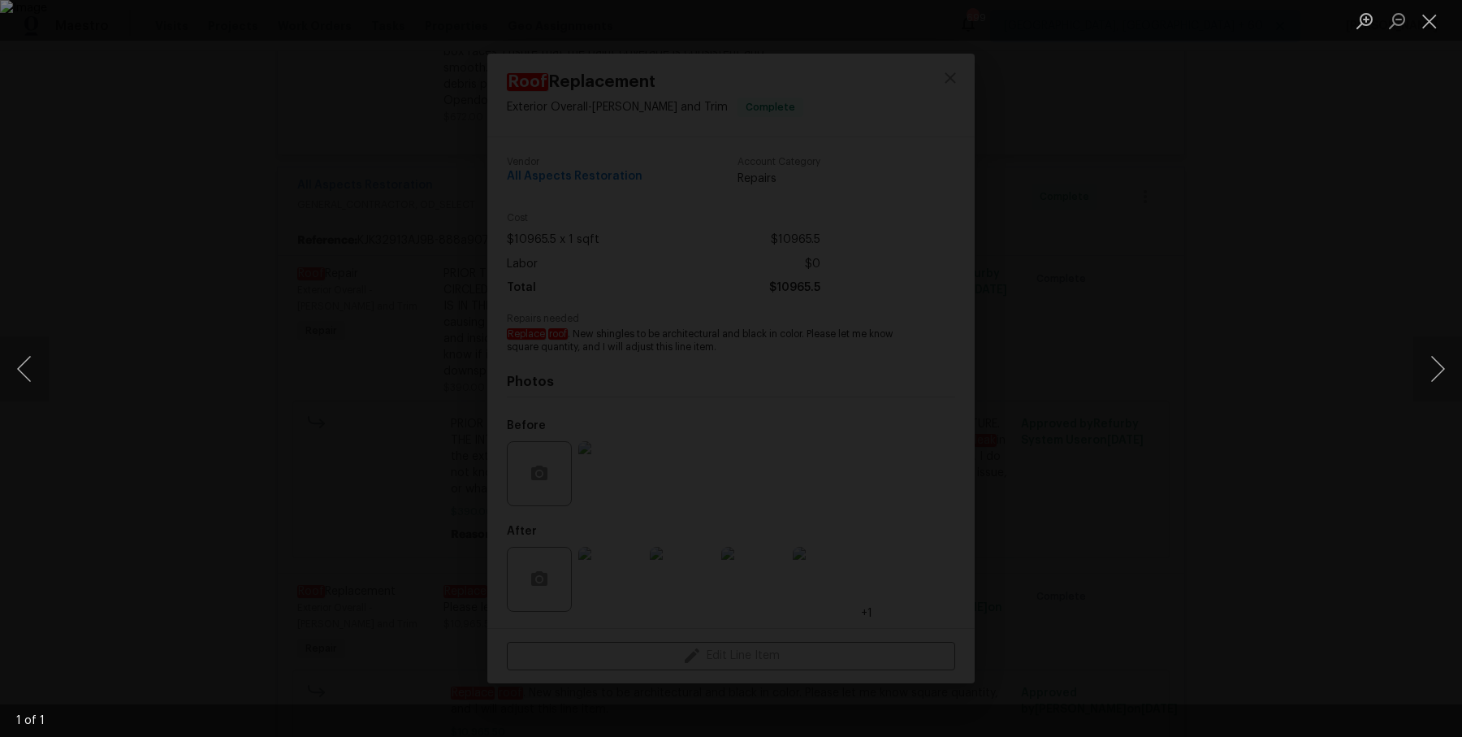
click at [1274, 291] on div "Lightbox" at bounding box center [731, 368] width 1462 height 737
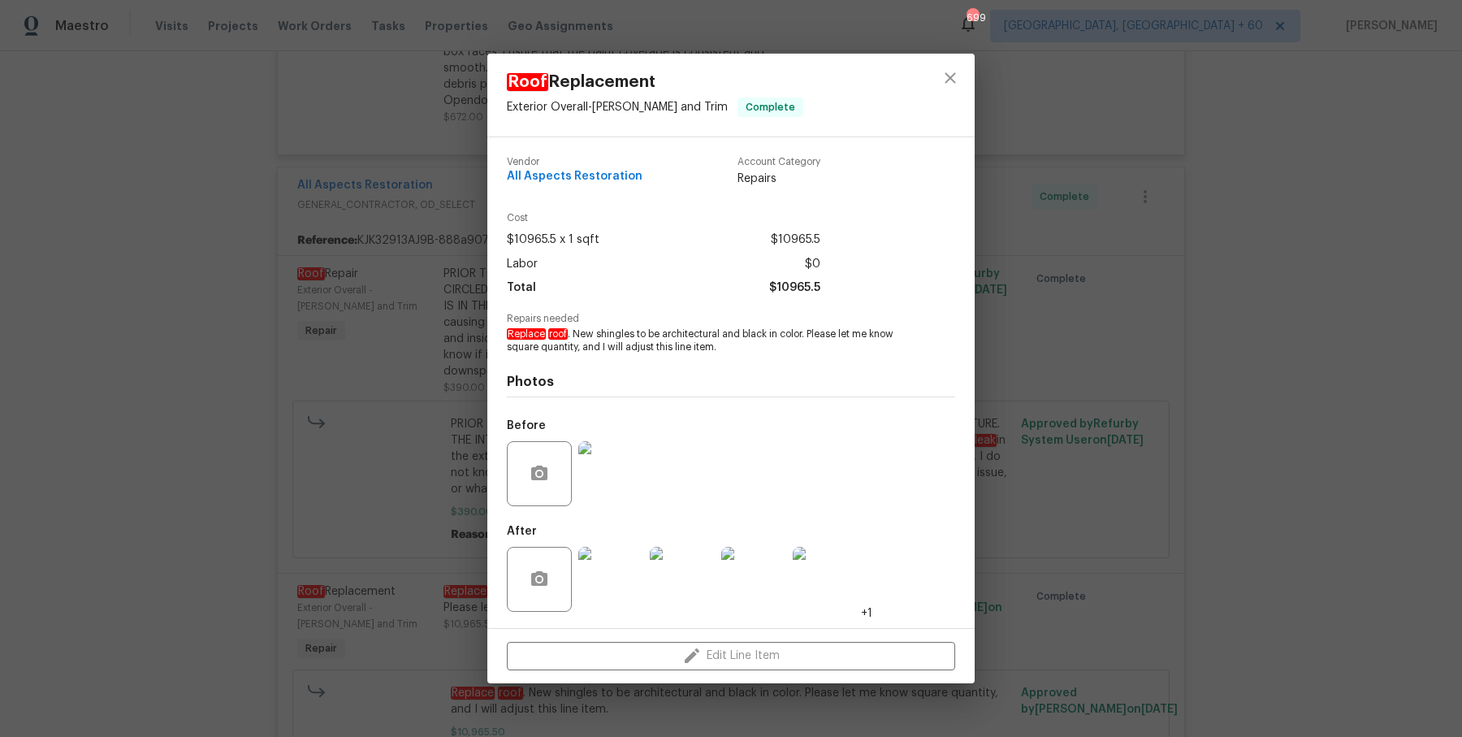
click at [613, 583] on img at bounding box center [610, 579] width 65 height 65
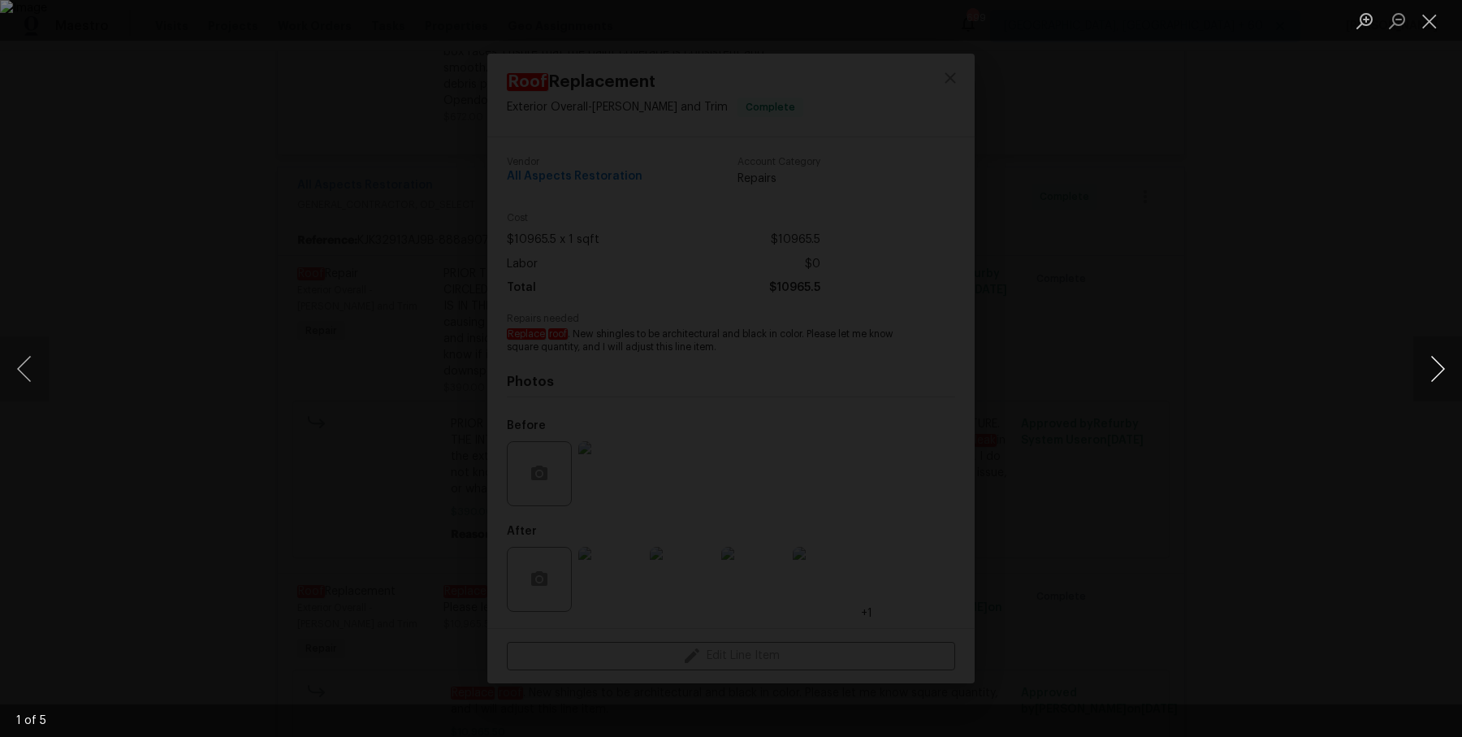
click at [1448, 360] on button "Next image" at bounding box center [1438, 368] width 49 height 65
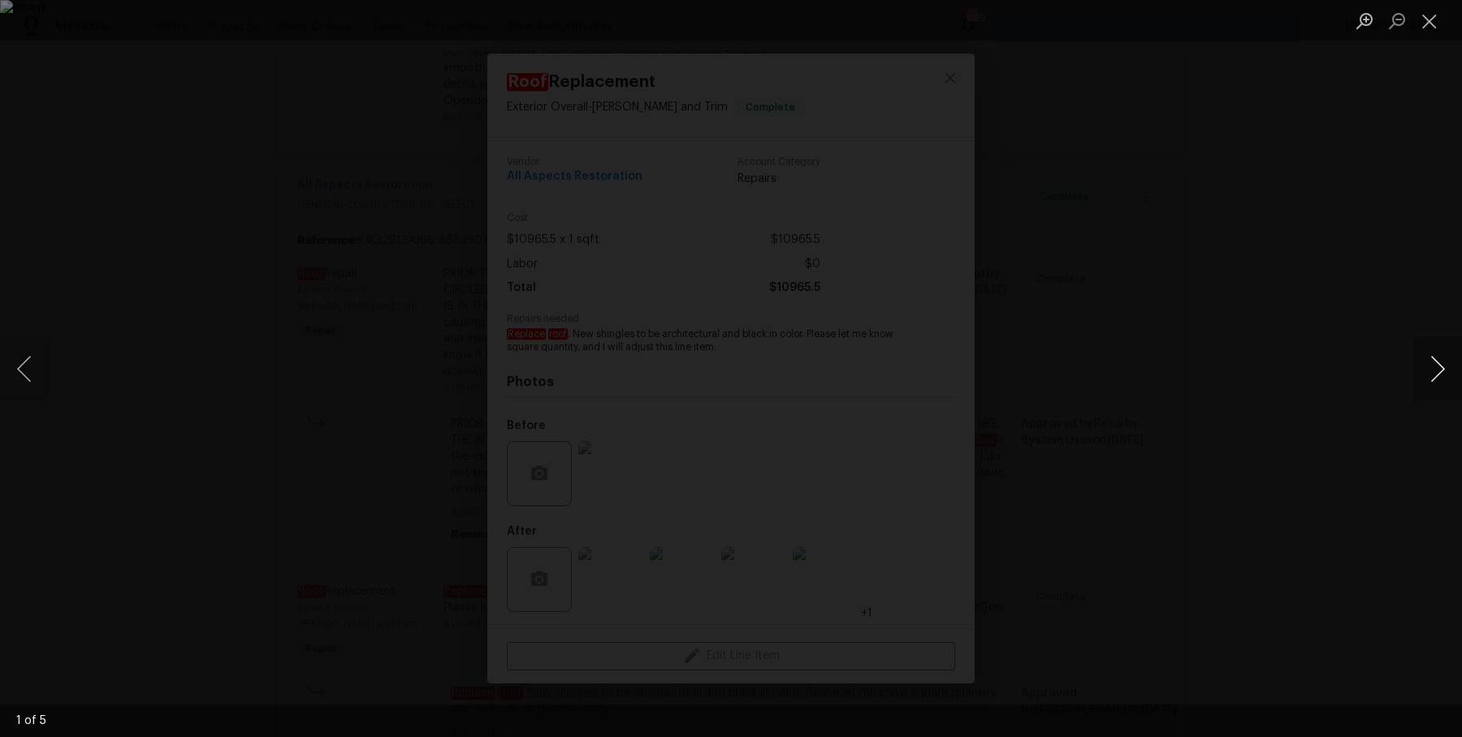
click at [1448, 360] on button "Next image" at bounding box center [1438, 368] width 49 height 65
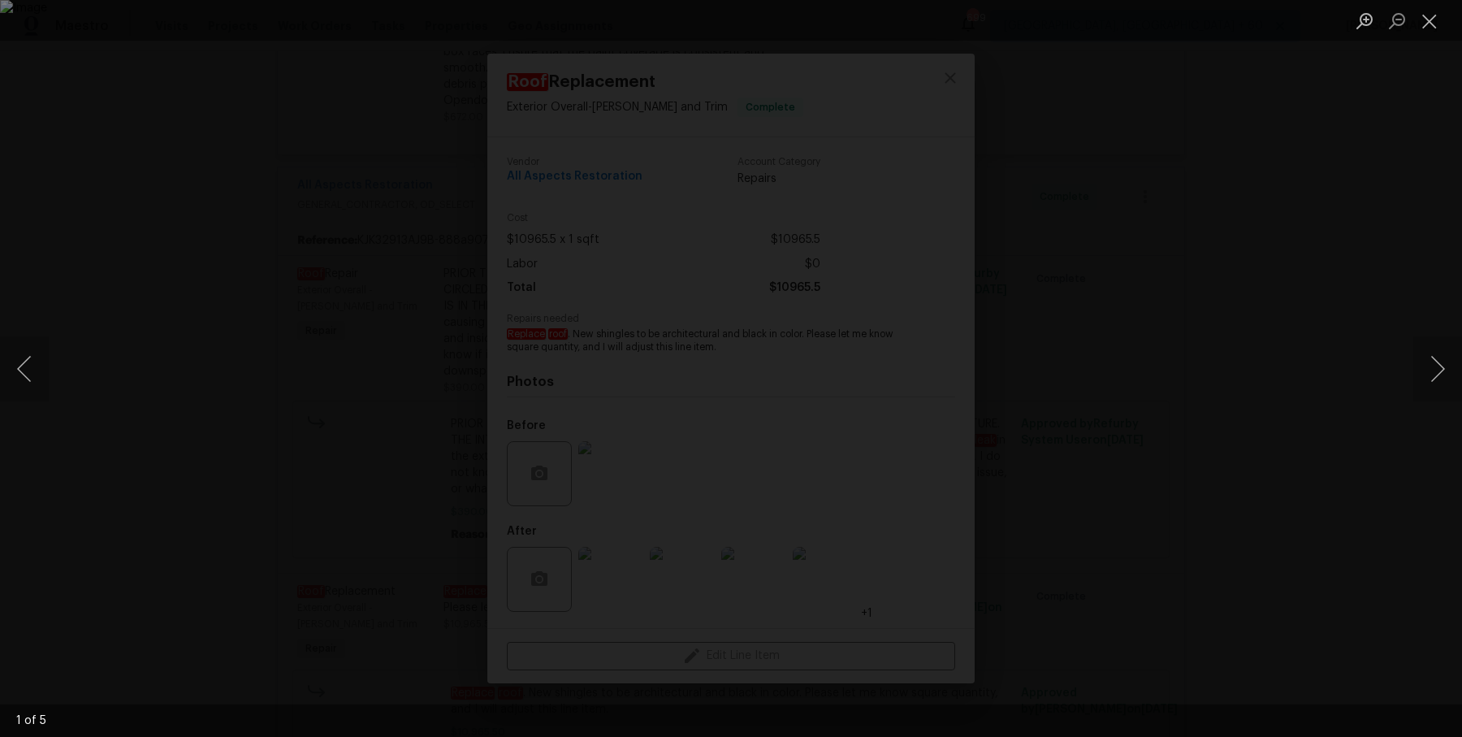
click at [1339, 211] on div "Lightbox" at bounding box center [731, 368] width 1462 height 737
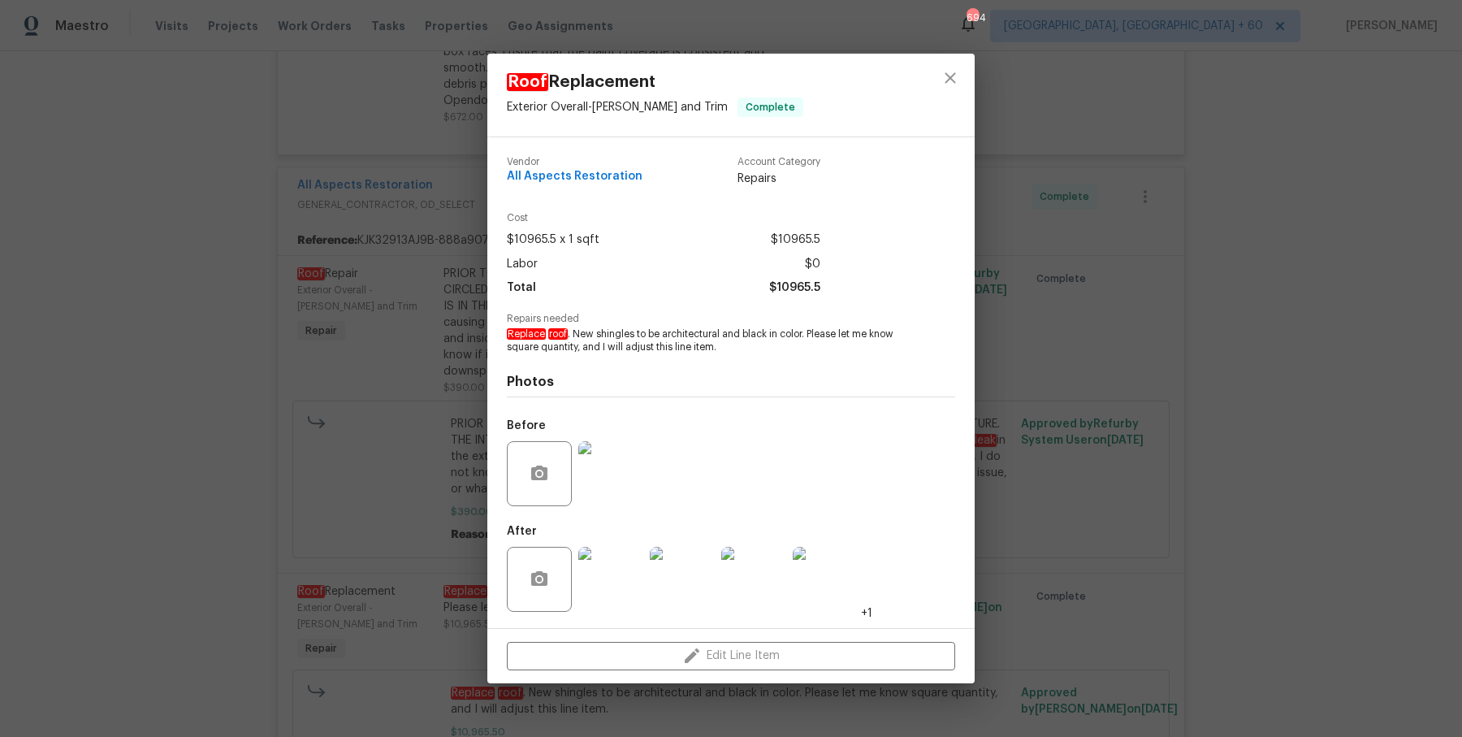
click at [206, 418] on div "Roof Replacement Exterior Overall - [PERSON_NAME] and Trim Complete Vendor All …" at bounding box center [731, 368] width 1462 height 737
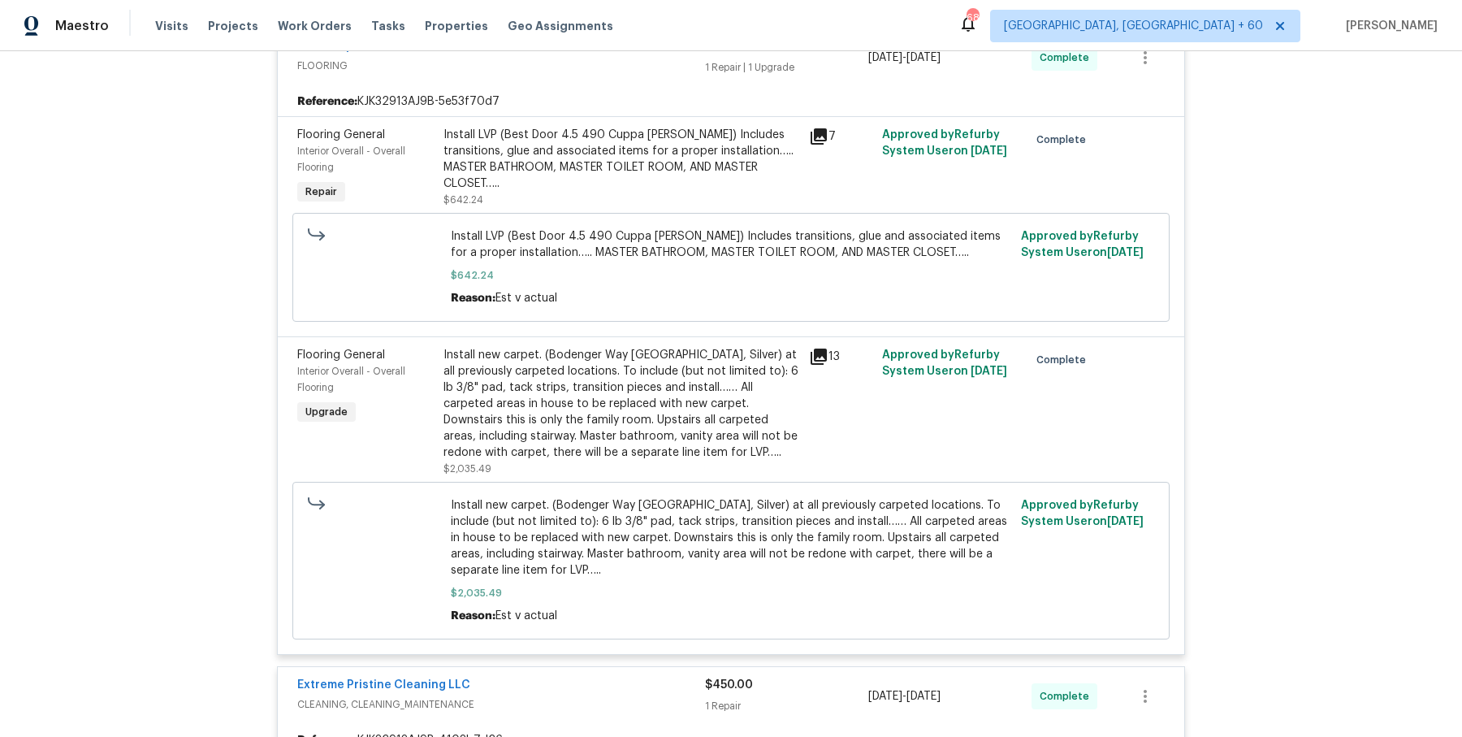
scroll to position [3140, 0]
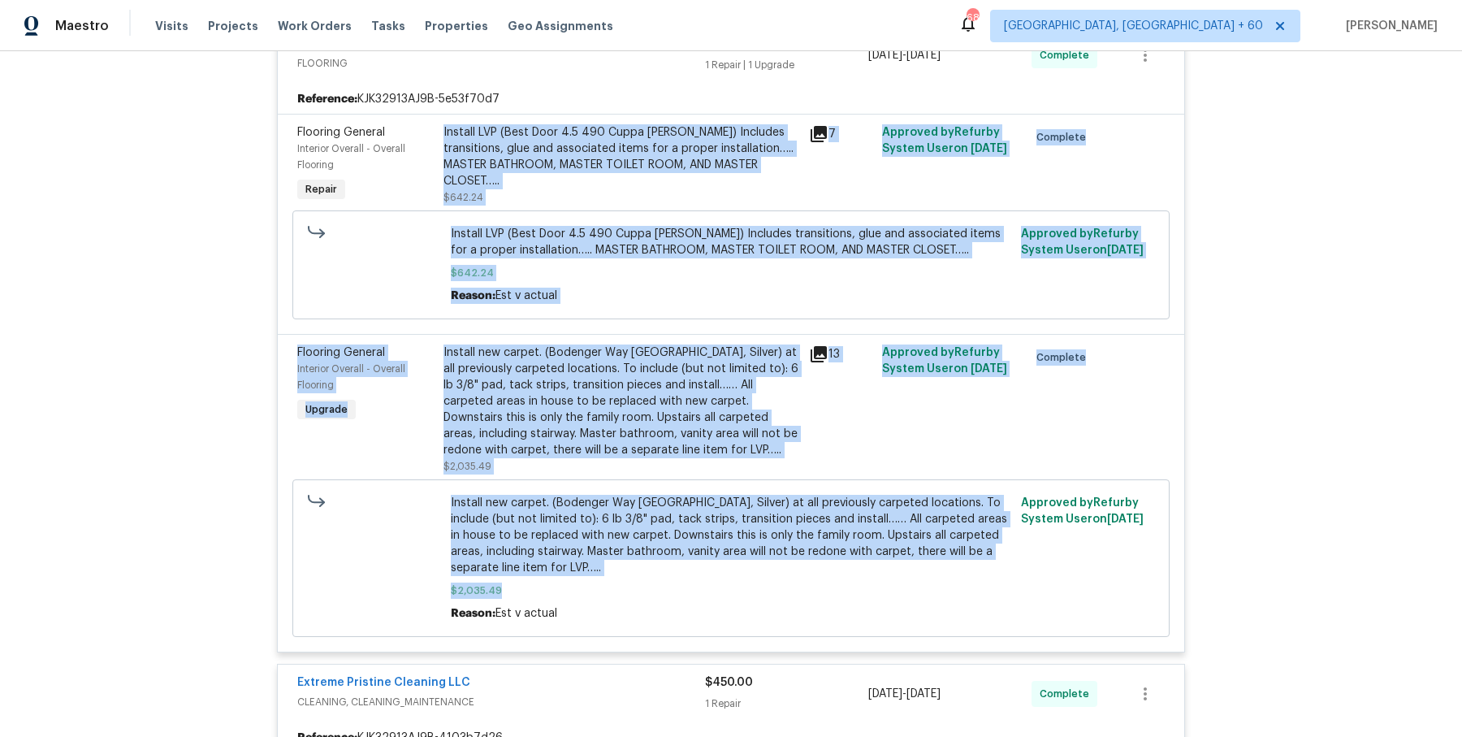
drag, startPoint x: 444, startPoint y: 141, endPoint x: 623, endPoint y: 621, distance: 512.6
click at [623, 621] on div "Flooring General Interior Overall - Overall Flooring Repair Install LVP (Best D…" at bounding box center [731, 383] width 907 height 538
copy div "Loremip DOL (Sita Cons 9.7 696 Adipi Eli) Seddoeiu temporincid, utla etd magnaa…"
click at [568, 258] on span "Install LVP (Best Door 4.5 490 Cuppa [PERSON_NAME]) Includes transitions, glue …" at bounding box center [731, 242] width 561 height 32
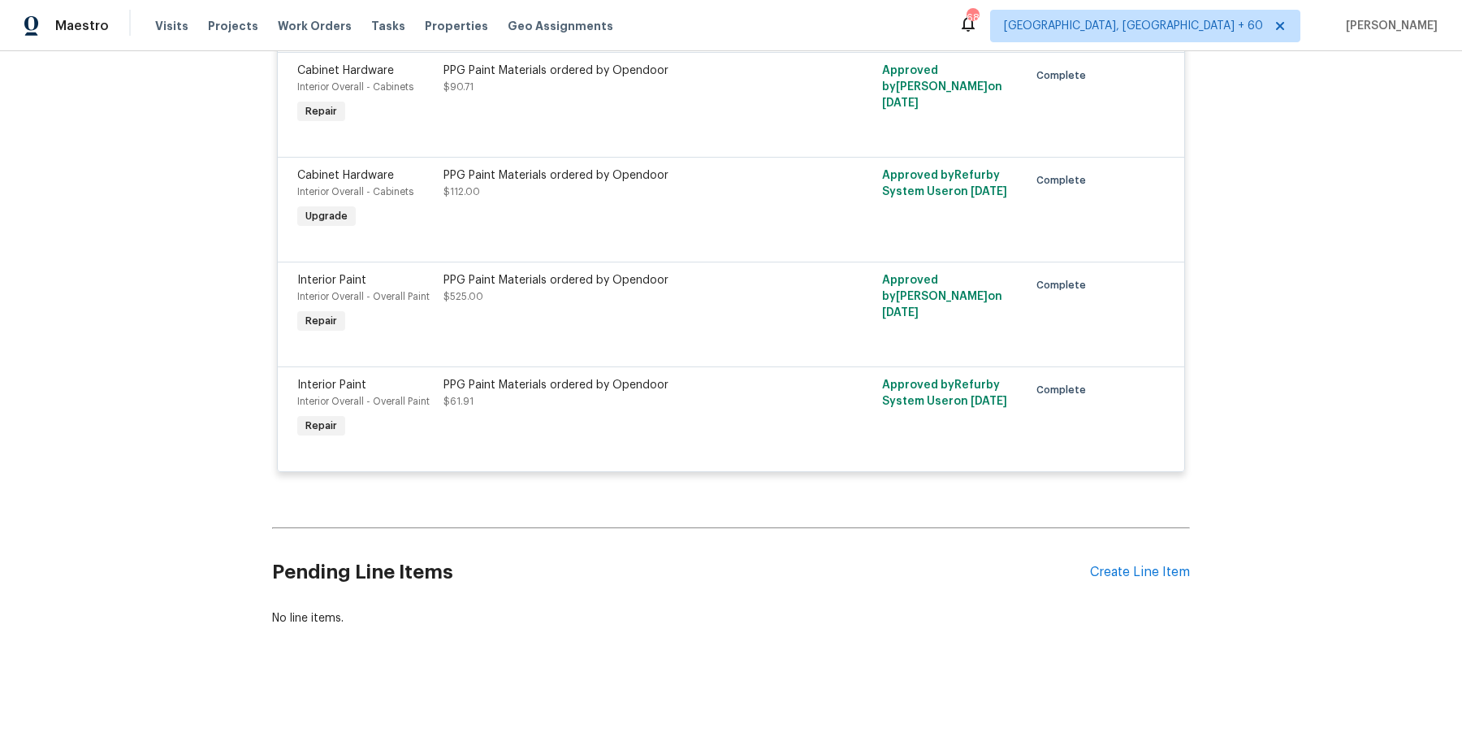
scroll to position [3496, 0]
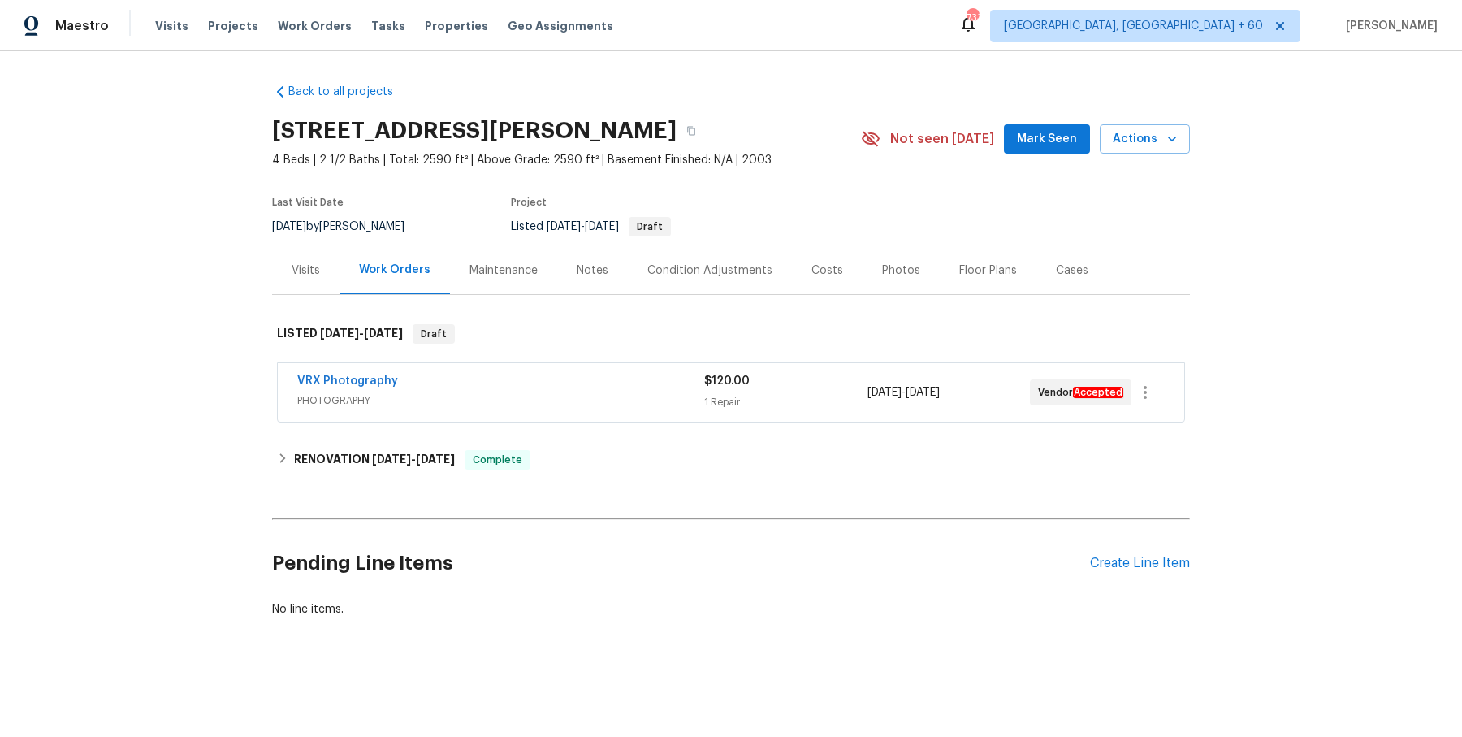
click at [304, 268] on div "Visits" at bounding box center [306, 270] width 28 height 16
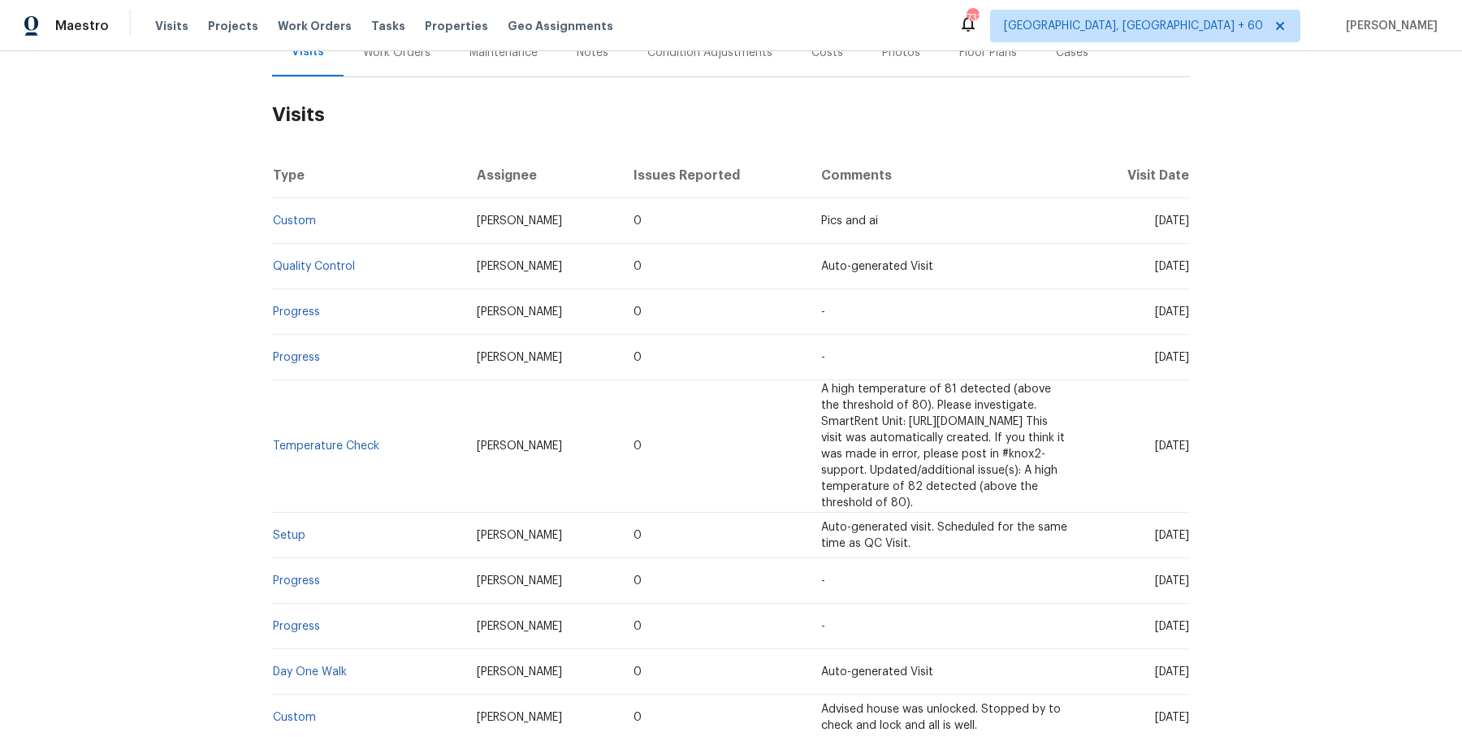
scroll to position [222, 0]
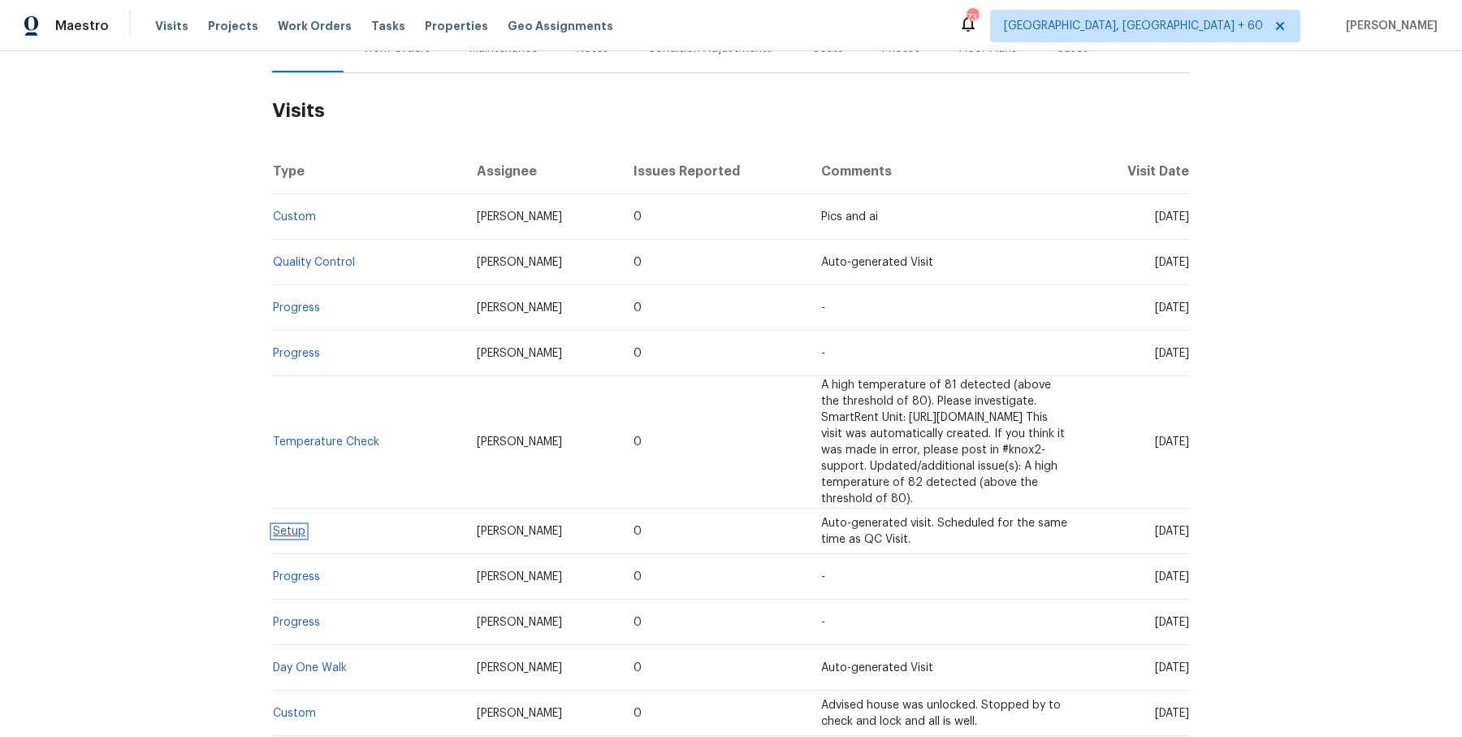
click at [297, 526] on link "Setup" at bounding box center [289, 531] width 32 height 11
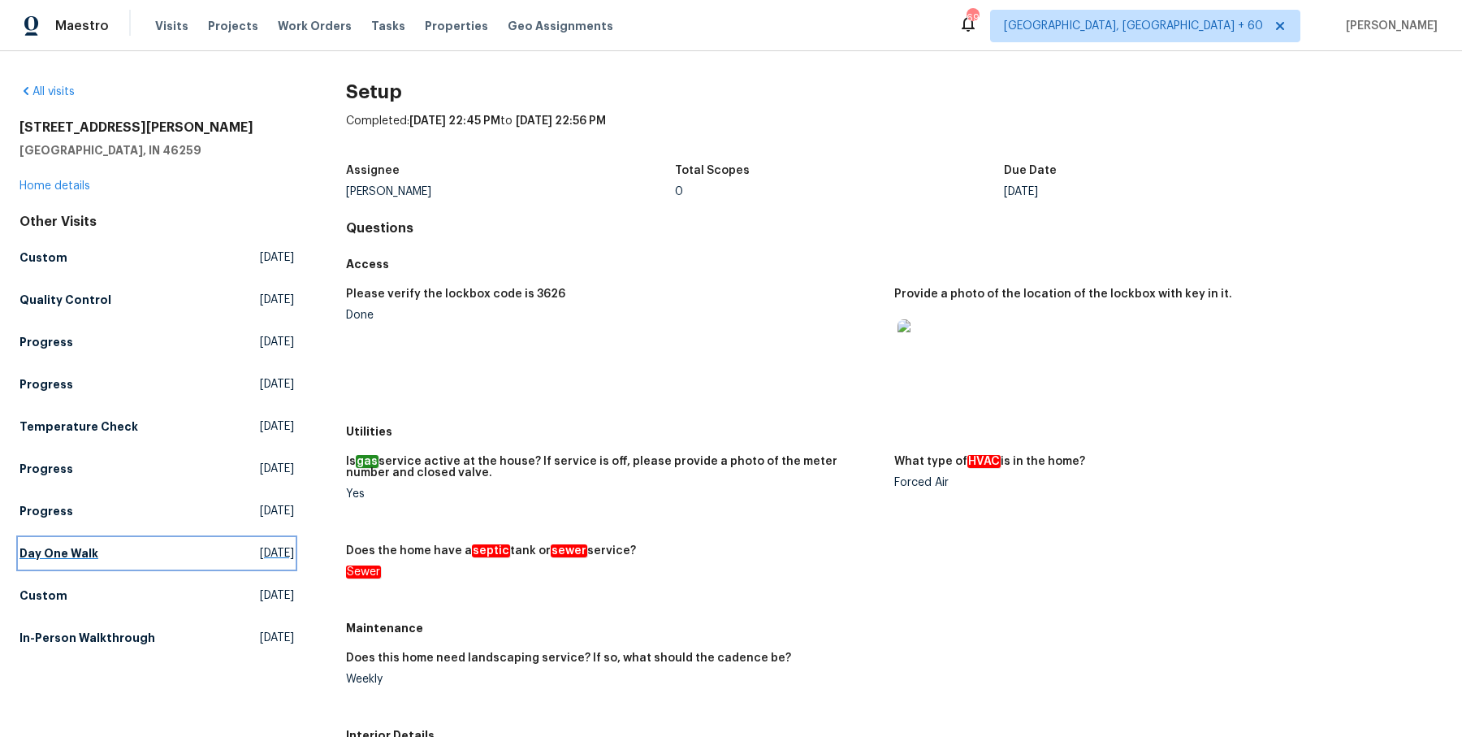
click at [92, 561] on link "Day One Walk Mon, Sep 15 2025" at bounding box center [156, 553] width 275 height 29
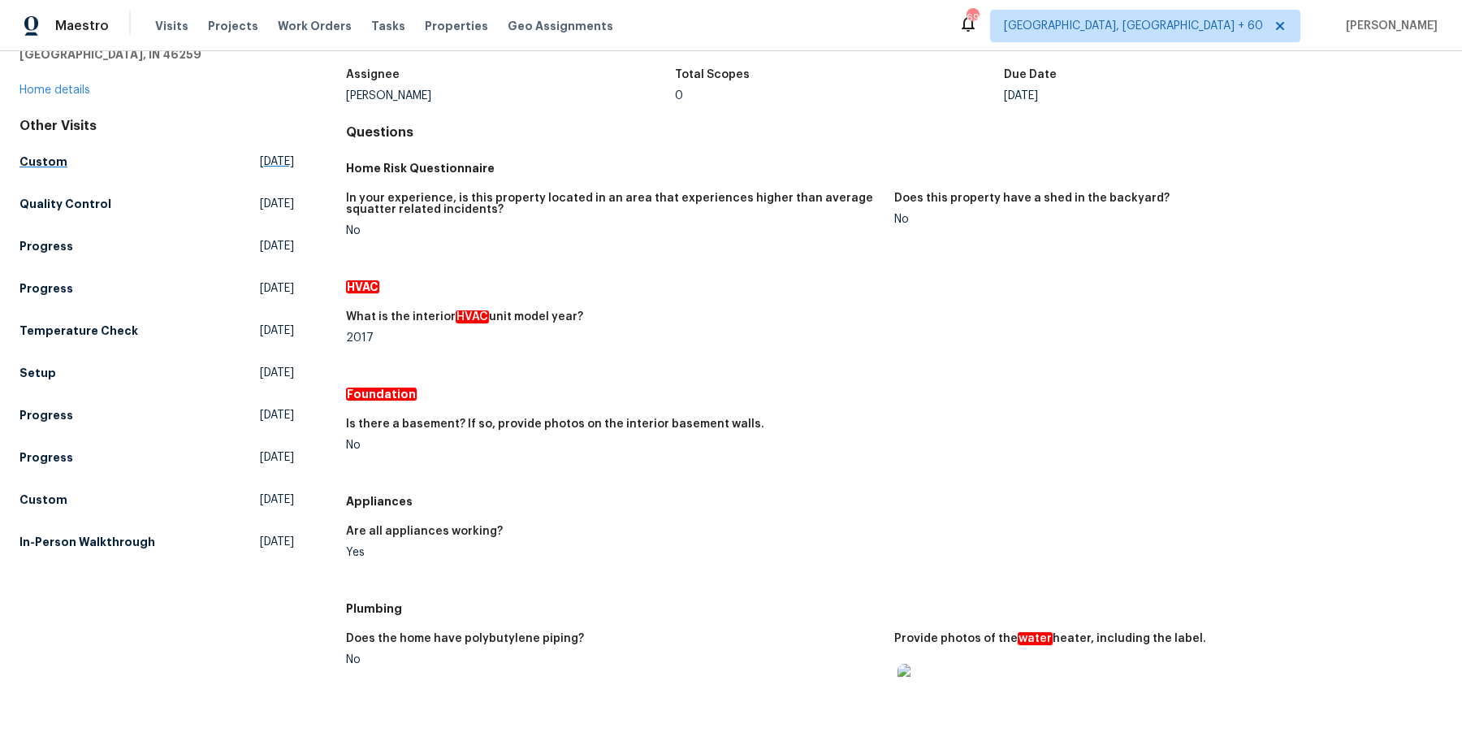
scroll to position [66, 0]
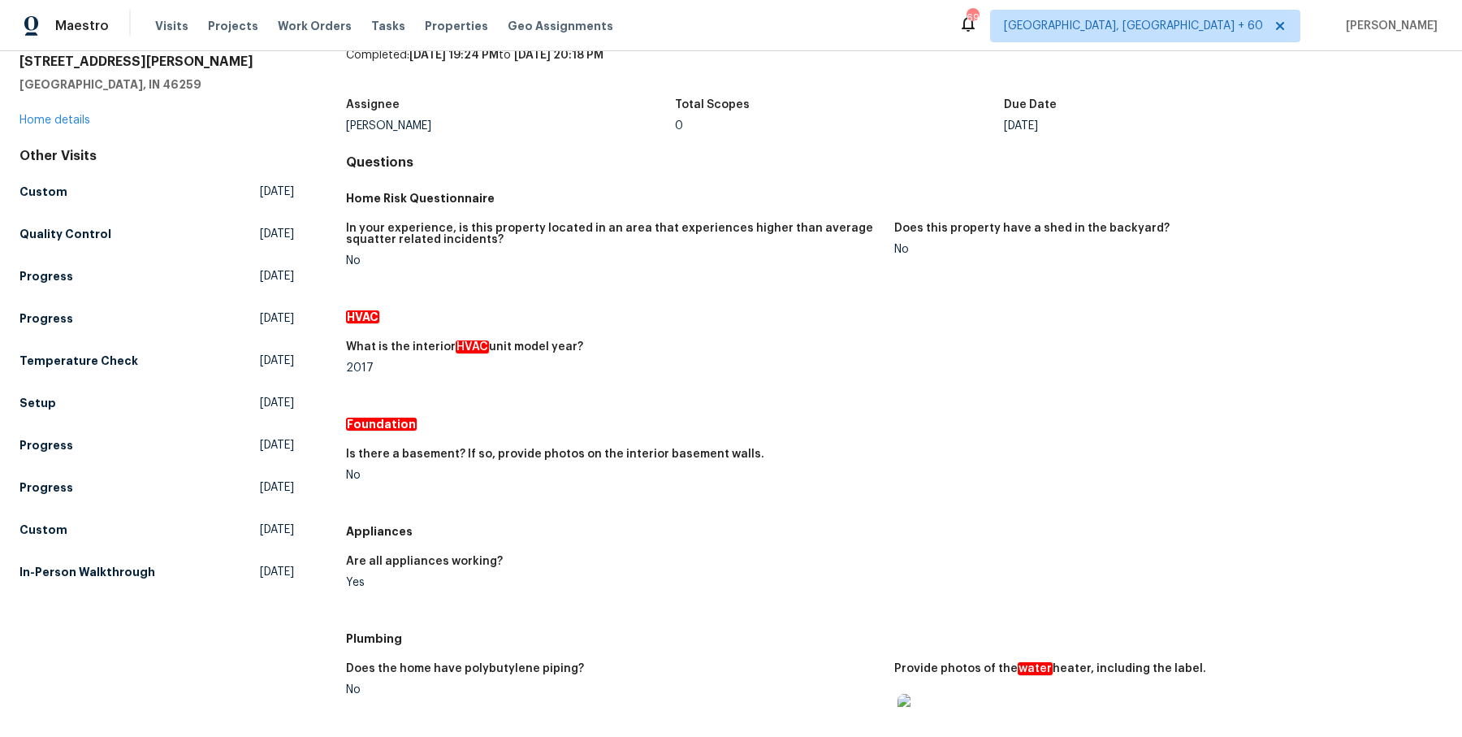
click at [84, 215] on div "Other Visits Custom Wed, Oct 08 2025 Quality Control Mon, Oct 06 2025 Progress …" at bounding box center [156, 367] width 275 height 439
click at [84, 236] on h5 "Quality Control" at bounding box center [65, 234] width 92 height 16
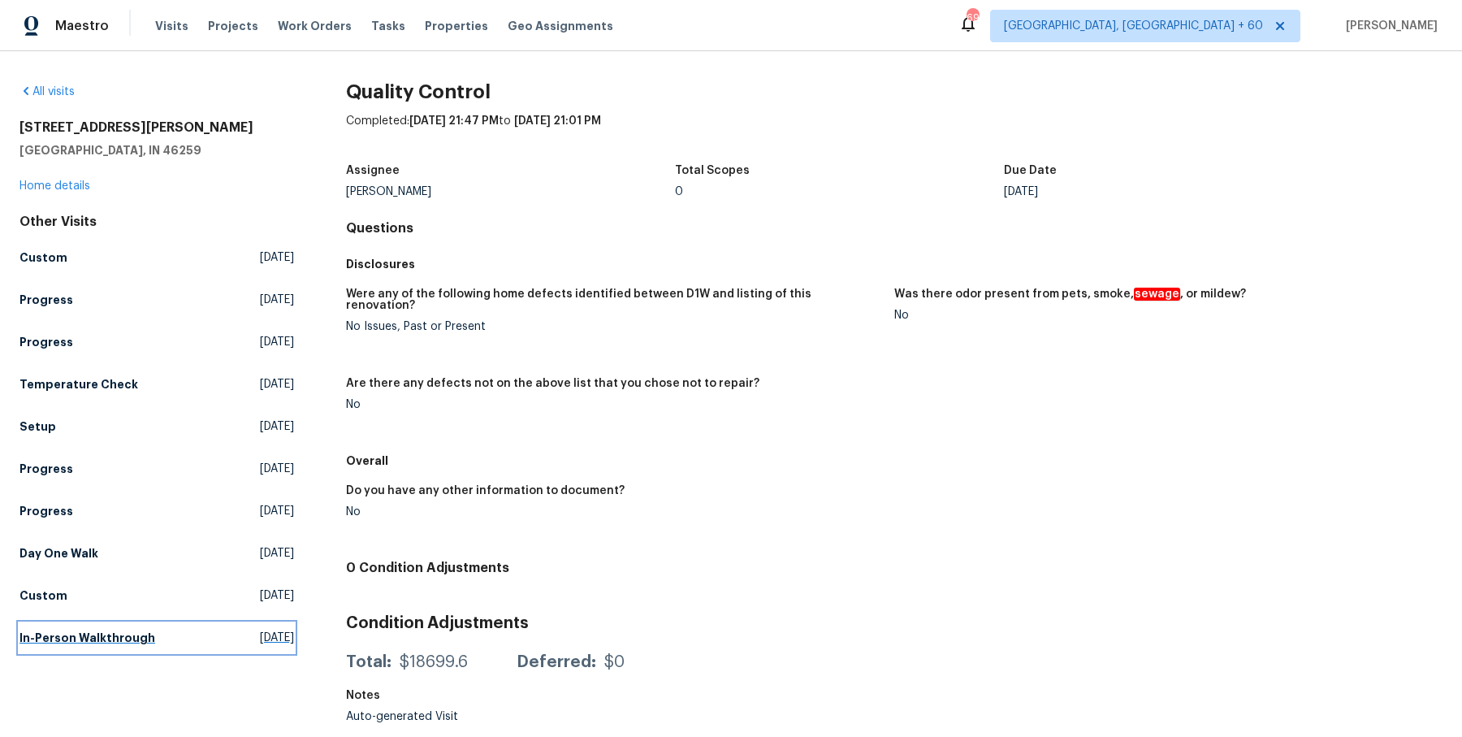
click at [136, 641] on h5 "In-Person Walkthrough" at bounding box center [87, 638] width 136 height 16
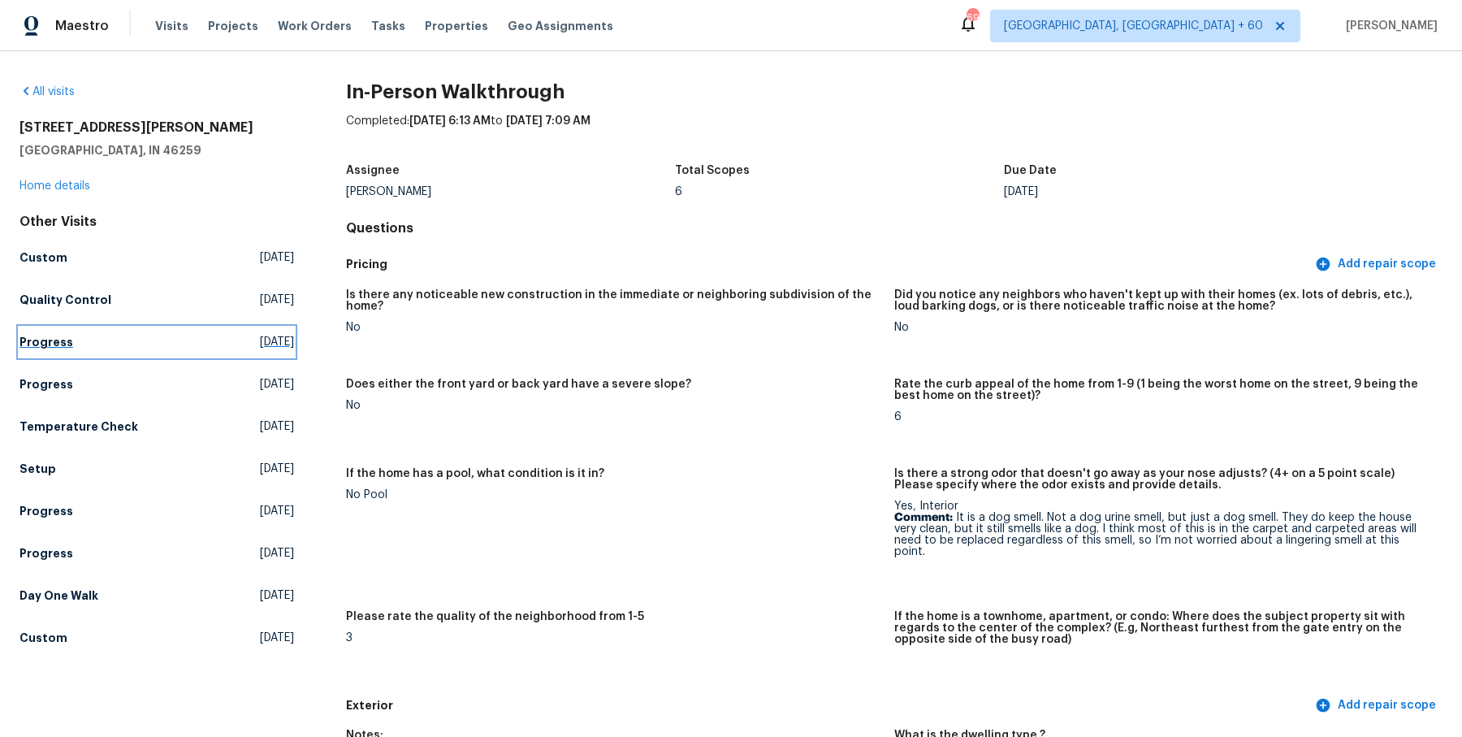
click at [58, 334] on h5 "Progress" at bounding box center [46, 342] width 54 height 16
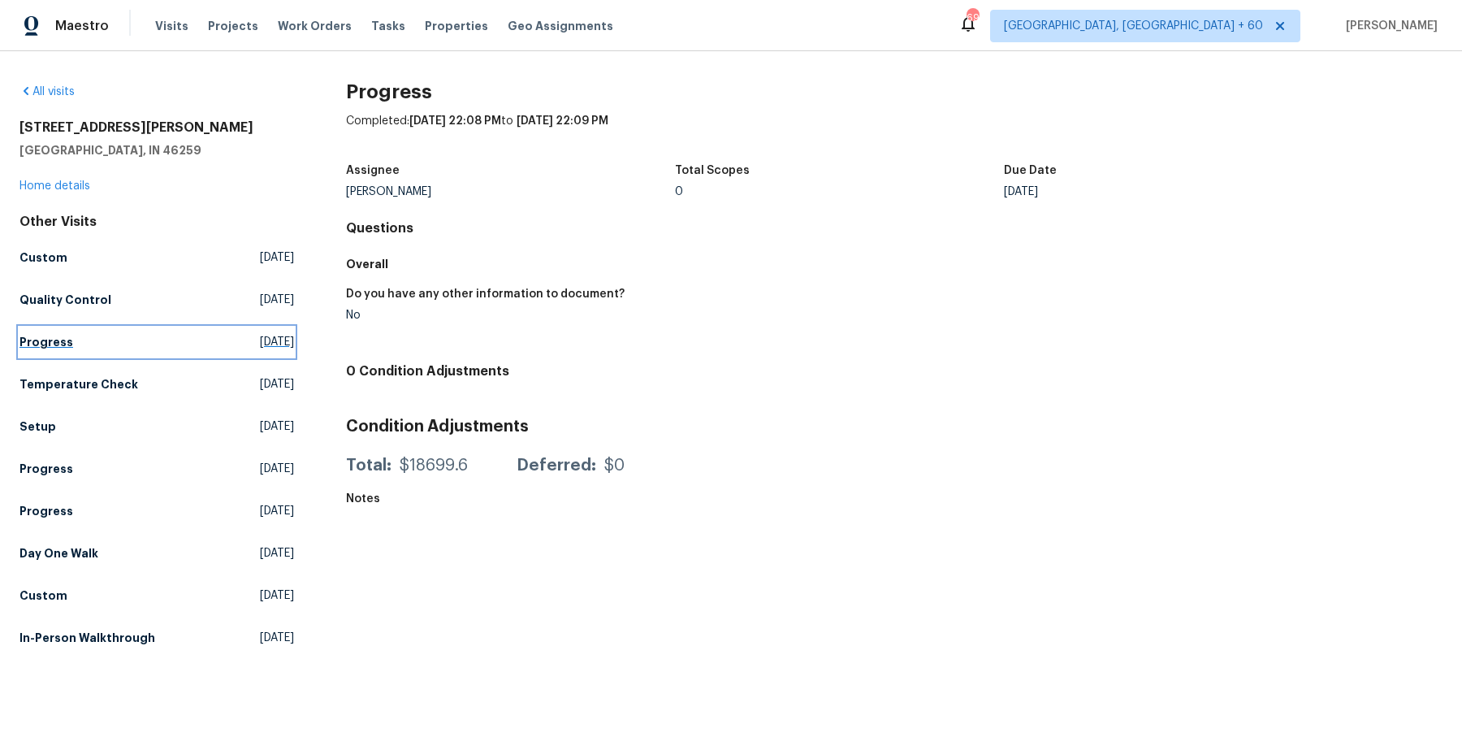
click at [65, 349] on h5 "Progress" at bounding box center [46, 342] width 54 height 16
click at [69, 587] on link "Custom Wed, Sep 17 2025" at bounding box center [156, 595] width 275 height 29
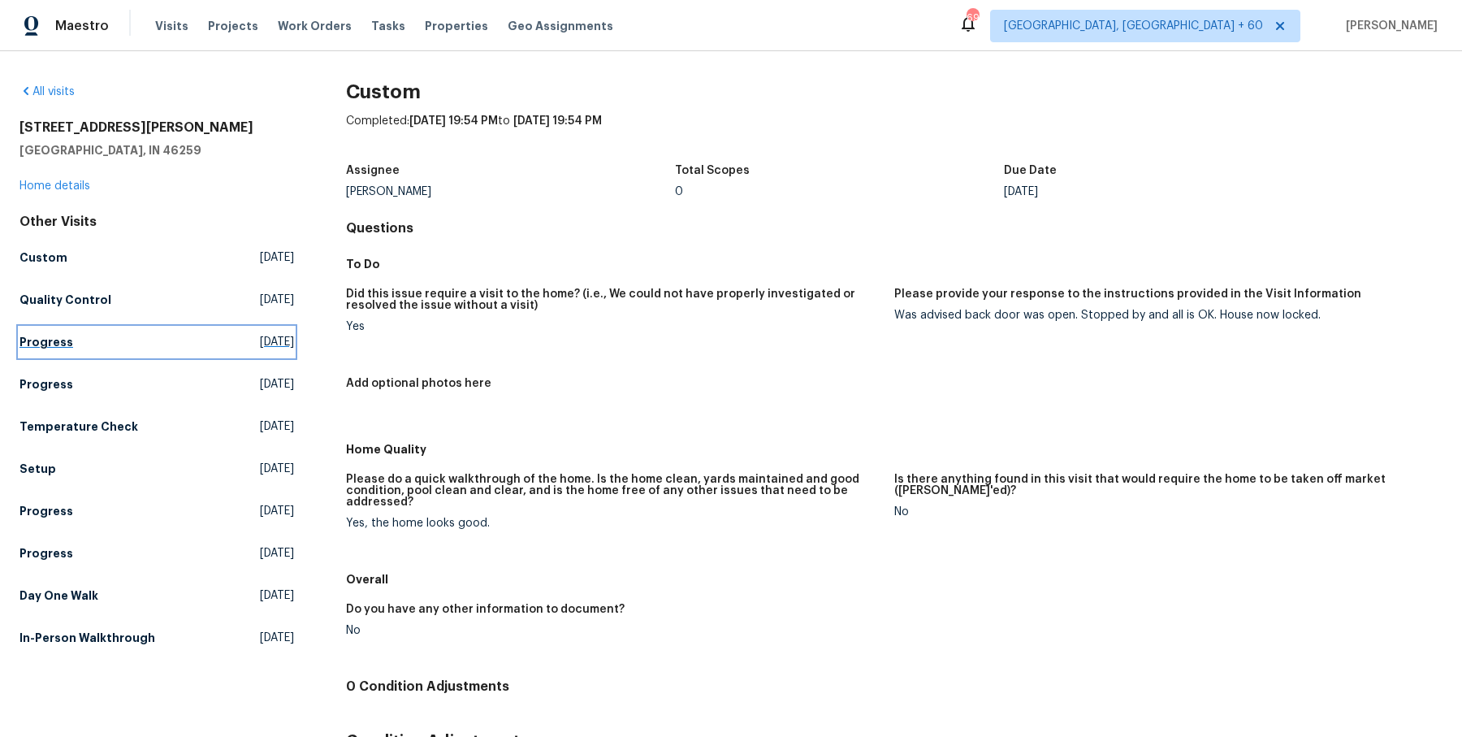
click at [39, 335] on h5 "Progress" at bounding box center [46, 342] width 54 height 16
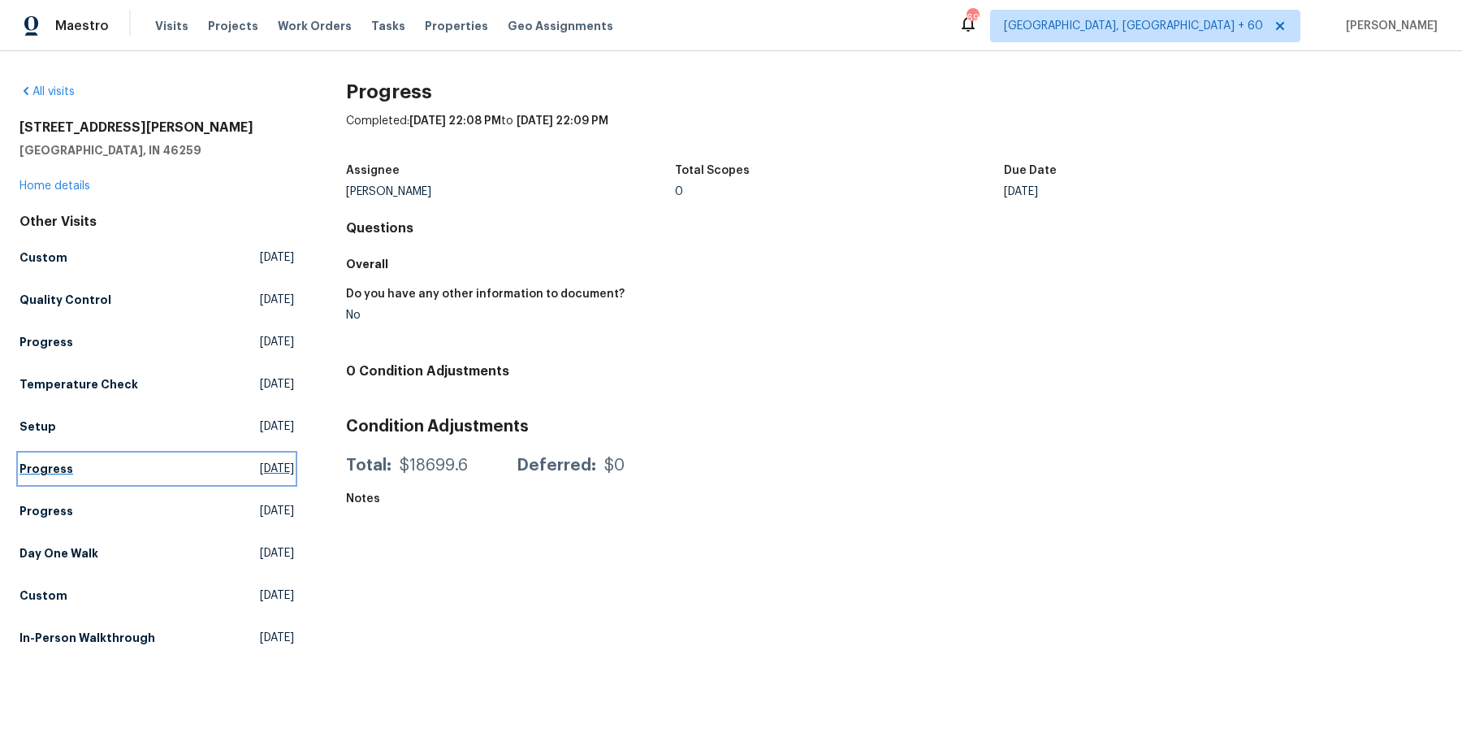
click at [55, 459] on link "Progress Fri, Sep 26 2025" at bounding box center [156, 468] width 275 height 29
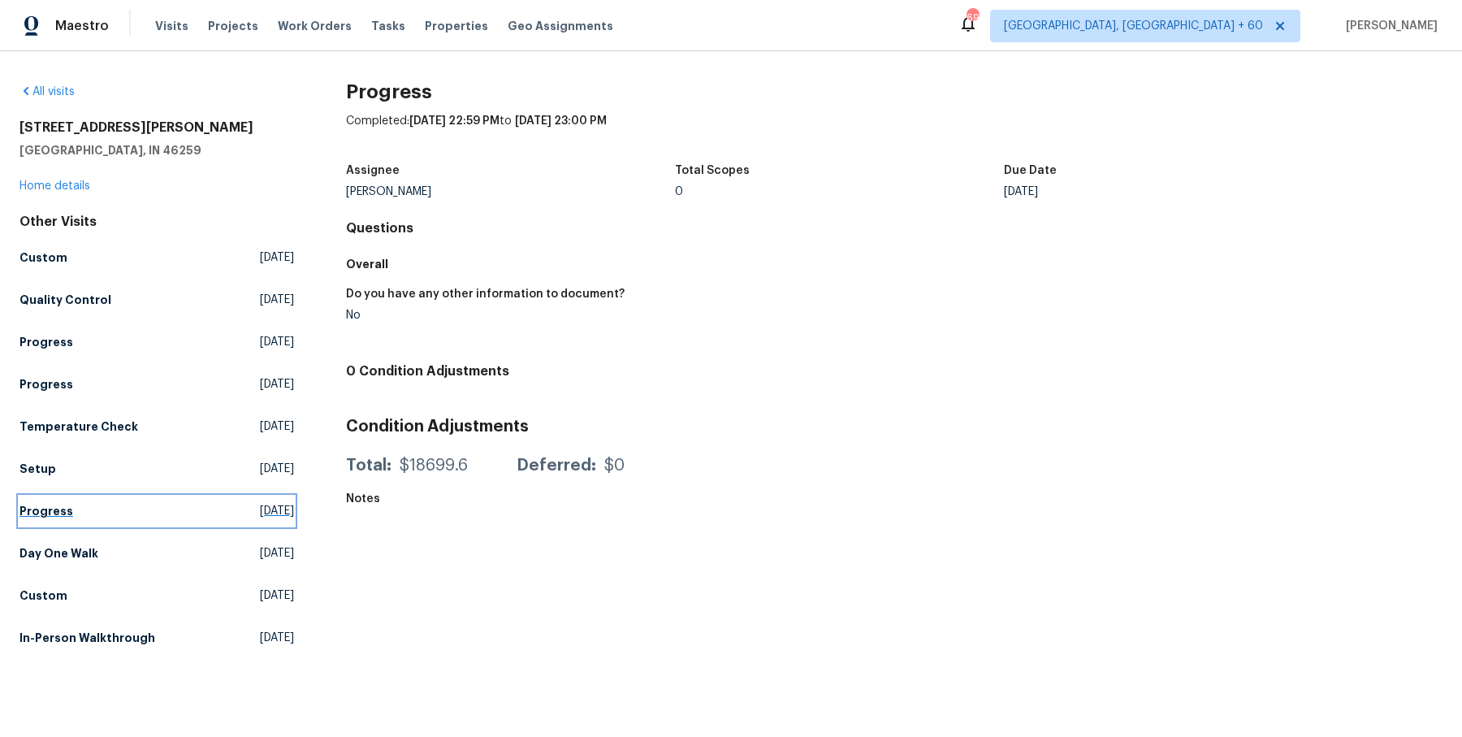
click at [45, 522] on link "Progress Tue, Sep 23 2025" at bounding box center [156, 510] width 275 height 29
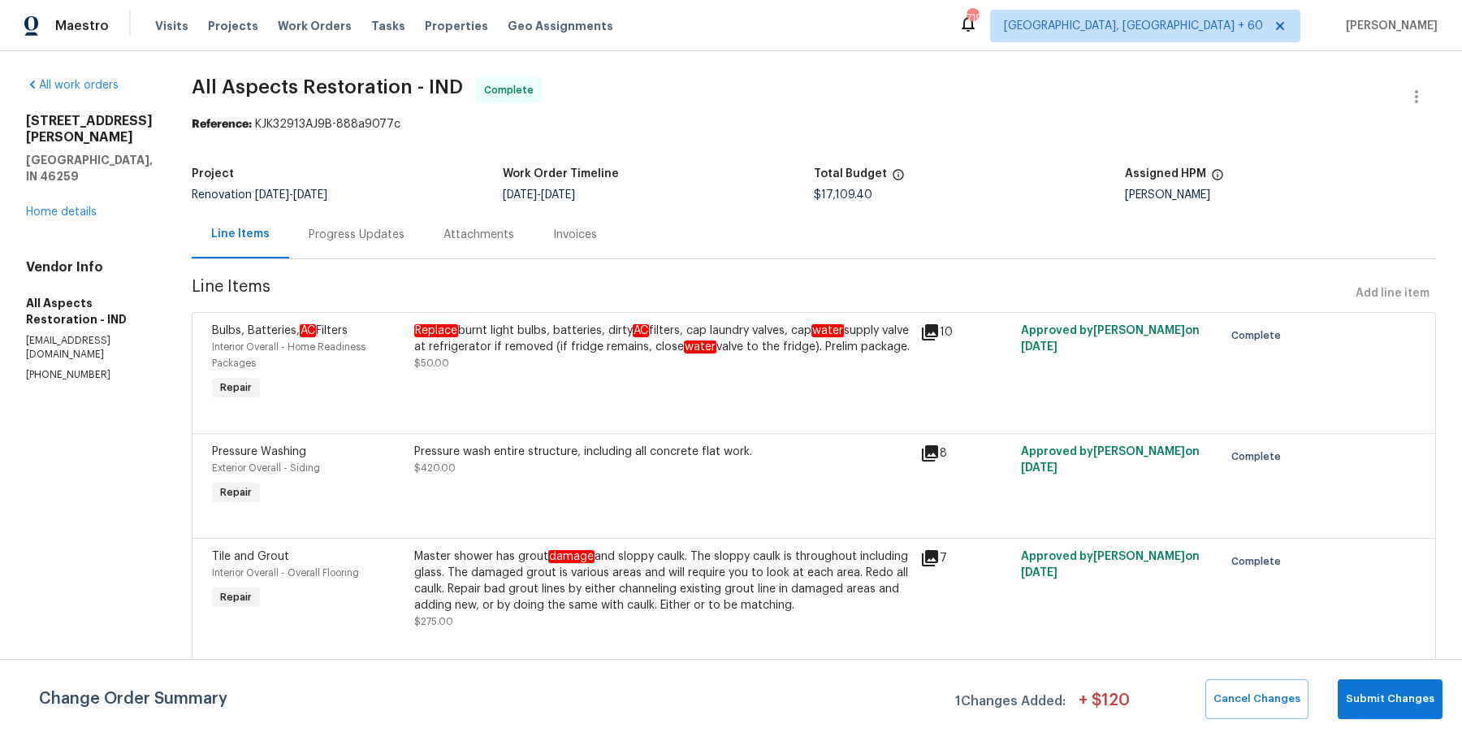
click at [387, 252] on div "Progress Updates" at bounding box center [356, 234] width 135 height 48
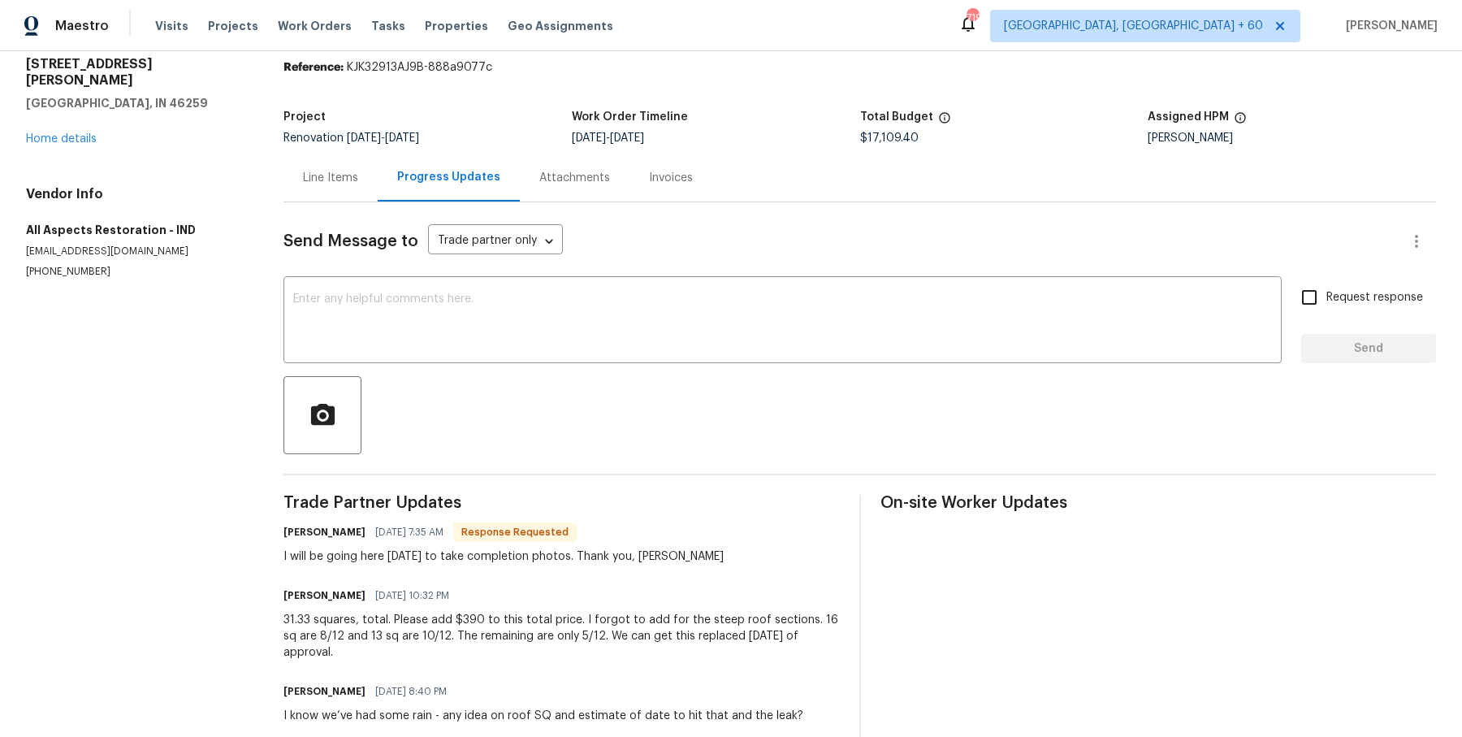
scroll to position [89, 0]
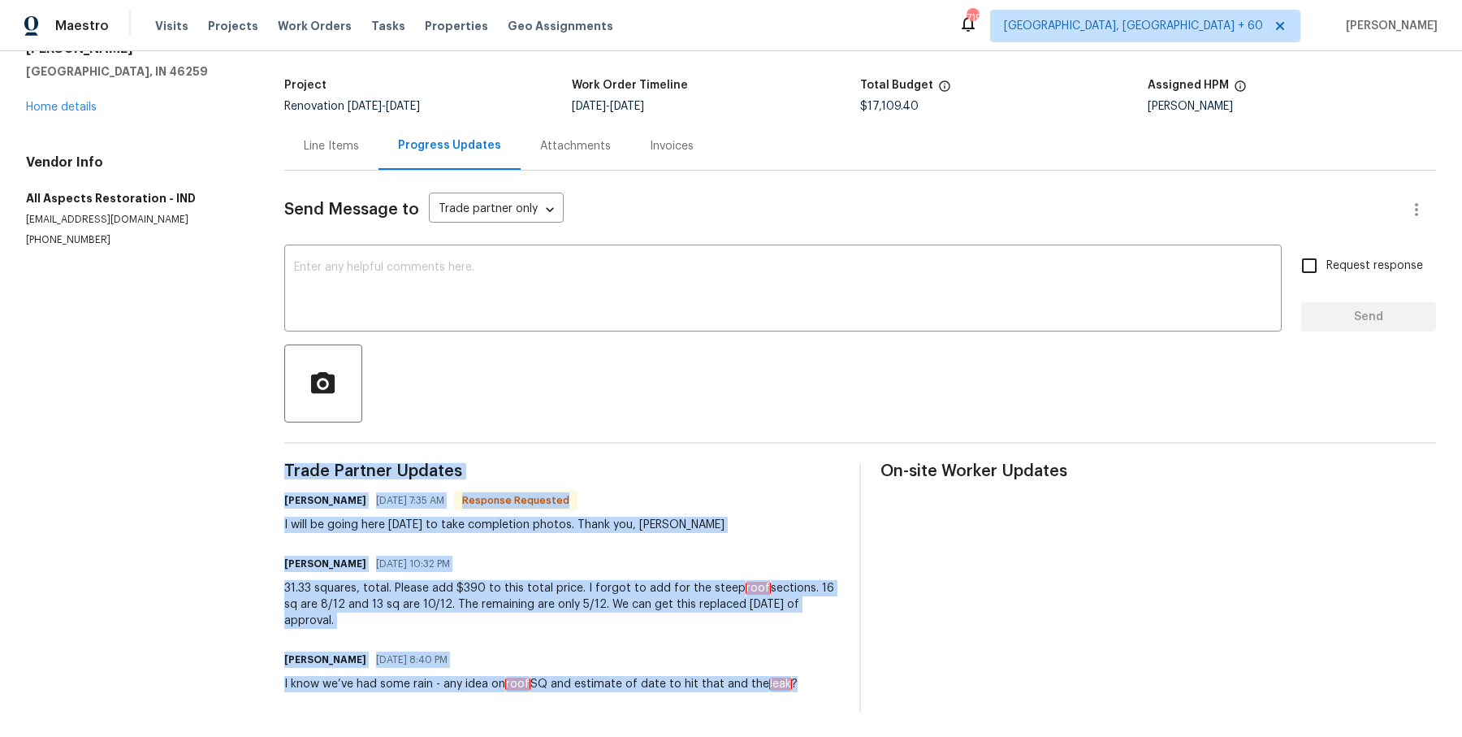
drag, startPoint x: 282, startPoint y: 470, endPoint x: 748, endPoint y: 703, distance: 521.0
click at [771, 708] on div "All work orders 7418 Woodington Pl Indianapolis, IN 46259 Home details Vendor I…" at bounding box center [731, 350] width 1462 height 775
copy div "Trade Partner Updates James Kelso 09/30/2025 7:35 AM Response Requested I will …"
